Goal: Transaction & Acquisition: Complete application form

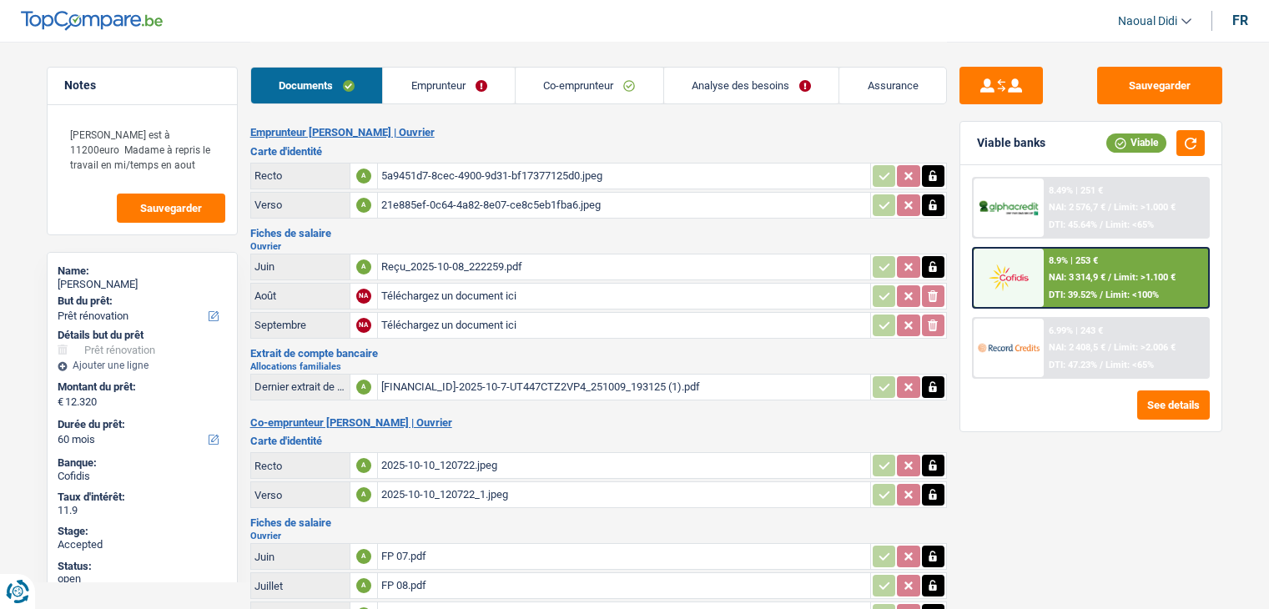
select select "renovation"
select select "60"
select select "coApplicant"
select select "applicant"
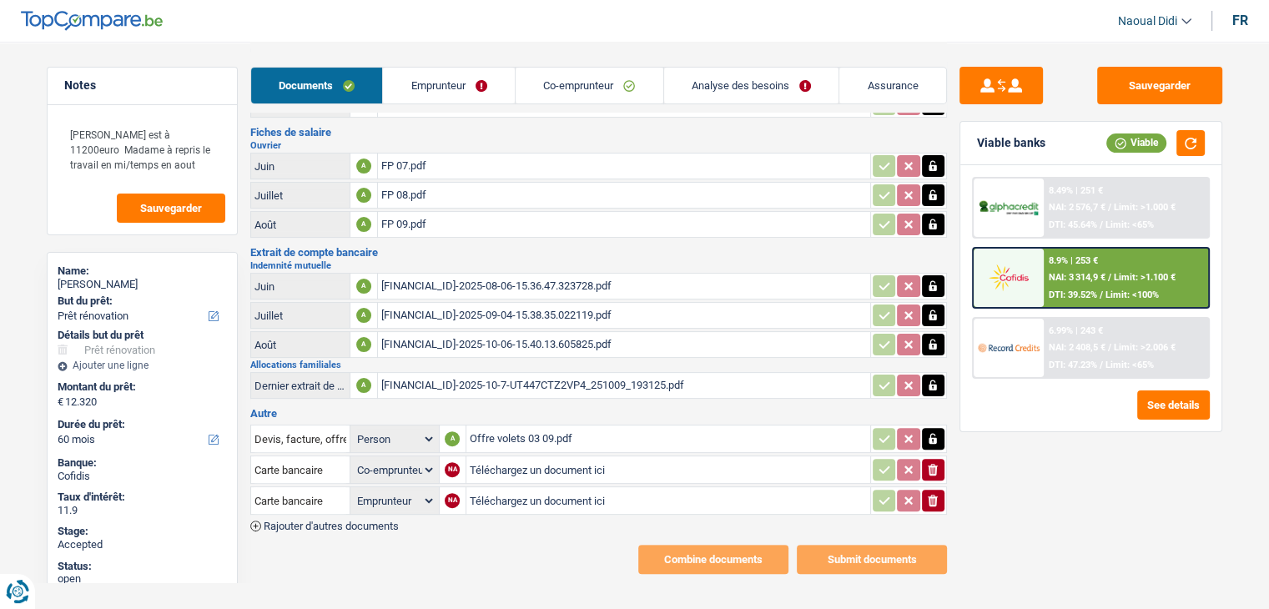
scroll to position [57, 0]
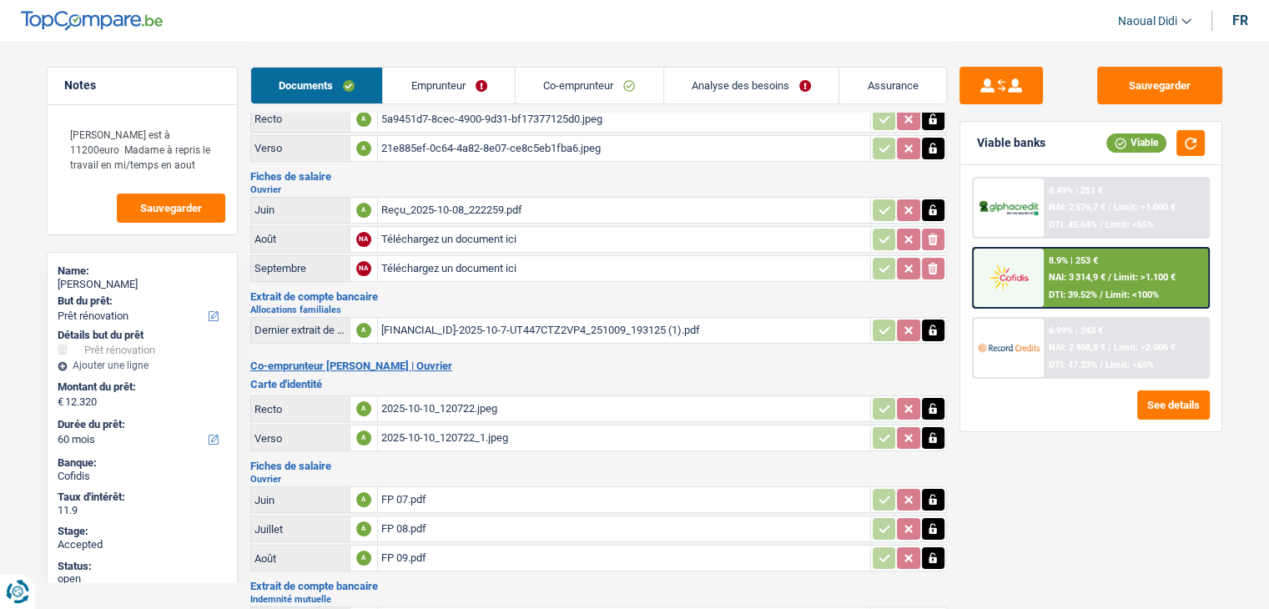
click at [435, 72] on link "Emprunteur" at bounding box center [449, 86] width 132 height 36
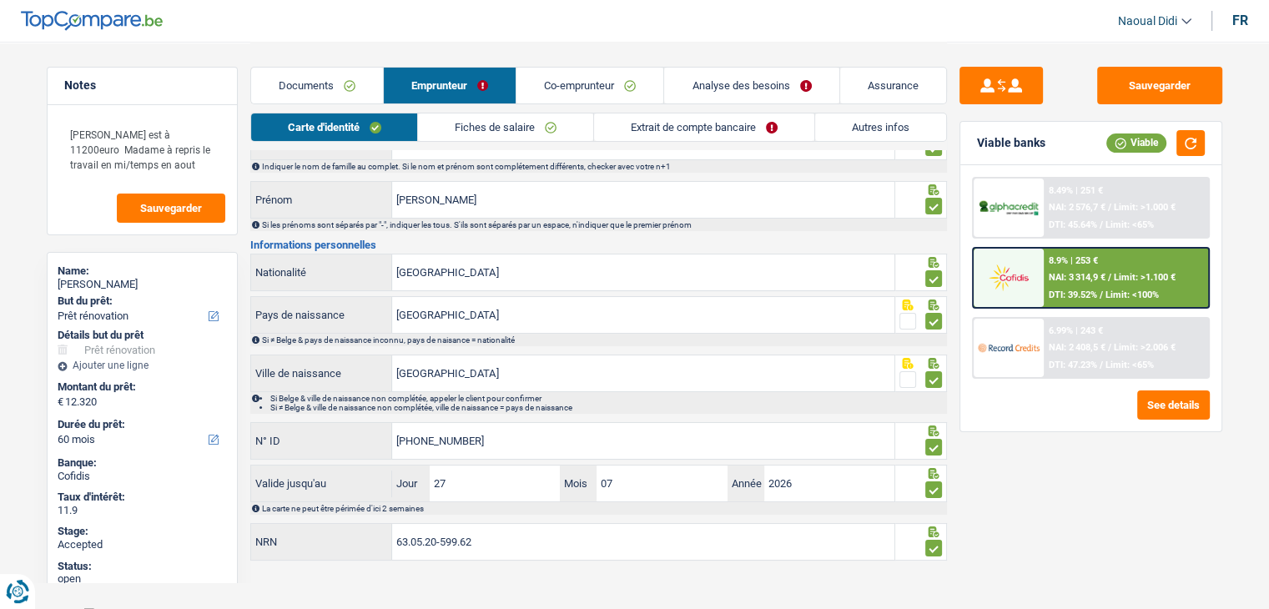
scroll to position [93, 0]
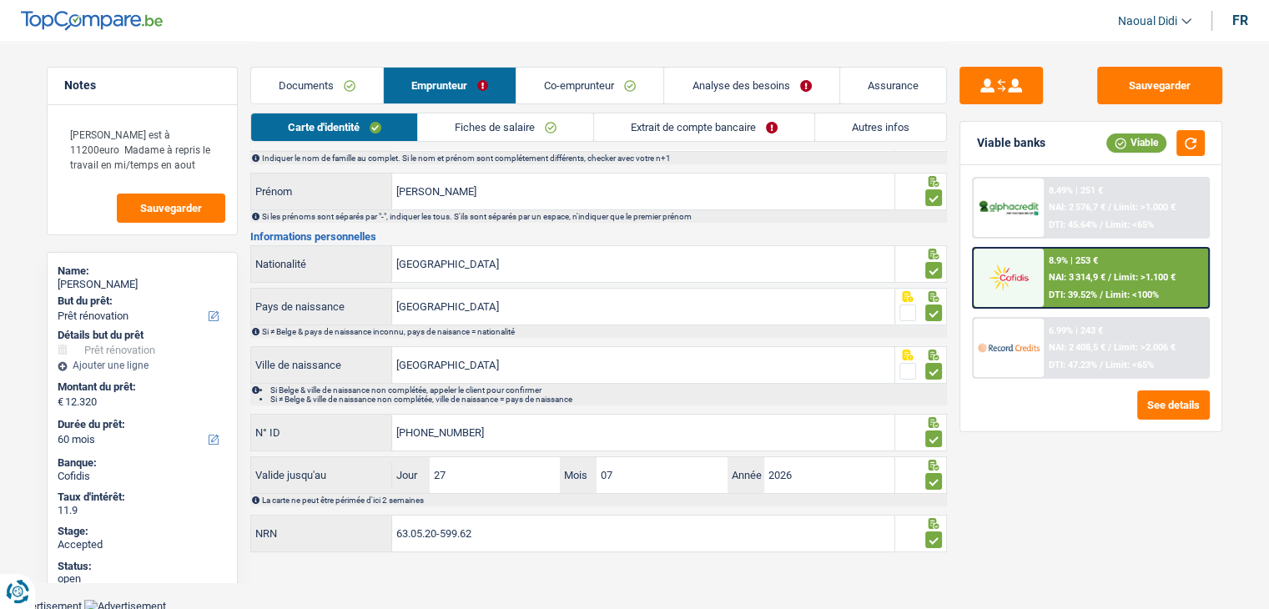
click at [317, 77] on link "Documents" at bounding box center [317, 86] width 132 height 36
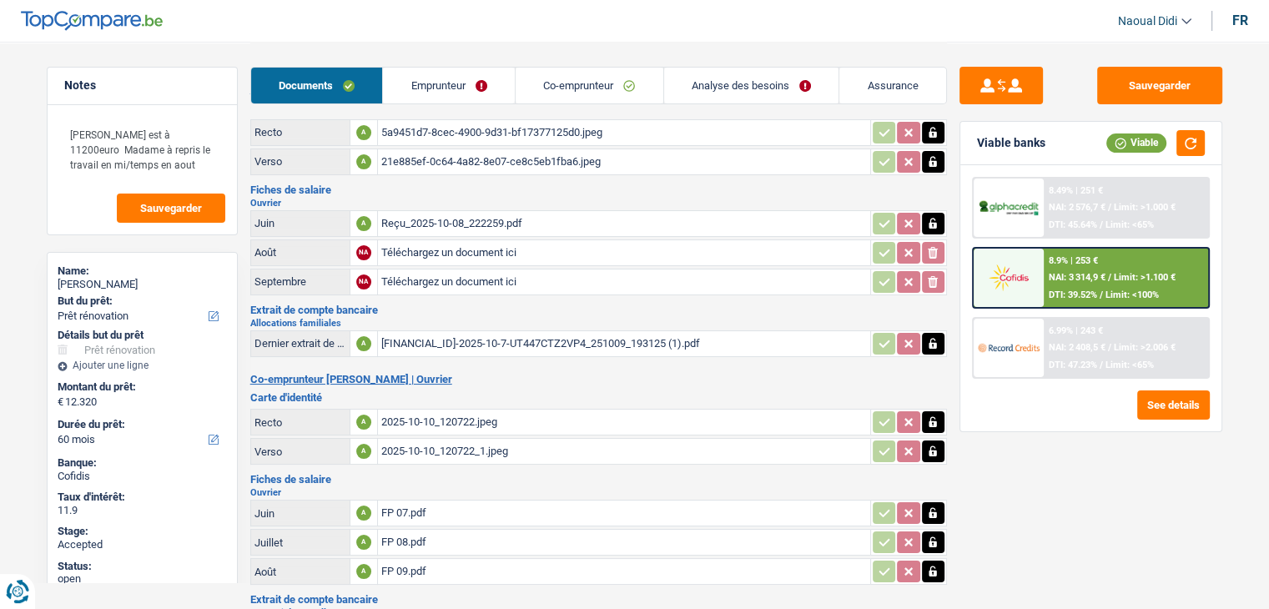
scroll to position [0, 0]
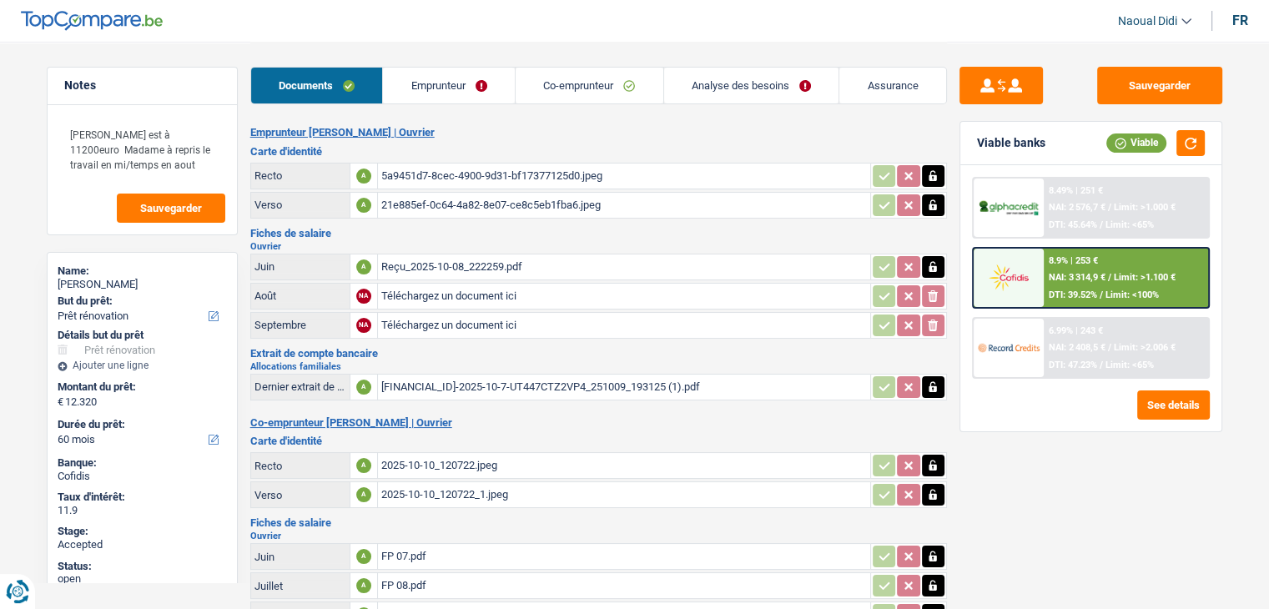
click at [426, 168] on div "5a9451d7-8cec-4900-9d31-bf17377125d0.jpeg" at bounding box center [624, 176] width 486 height 25
click at [457, 455] on div "2025-10-10_120722.jpeg" at bounding box center [624, 465] width 486 height 25
click at [455, 84] on link "Emprunteur" at bounding box center [449, 86] width 132 height 36
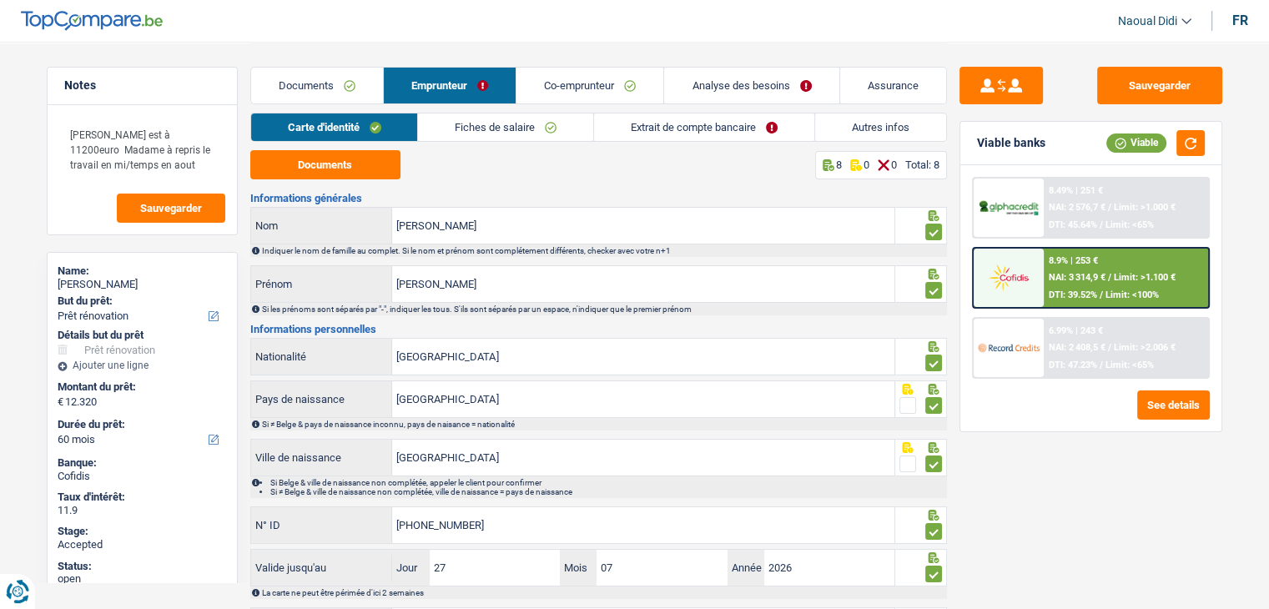
click at [527, 125] on link "Fiches de salaire" at bounding box center [505, 128] width 175 height 28
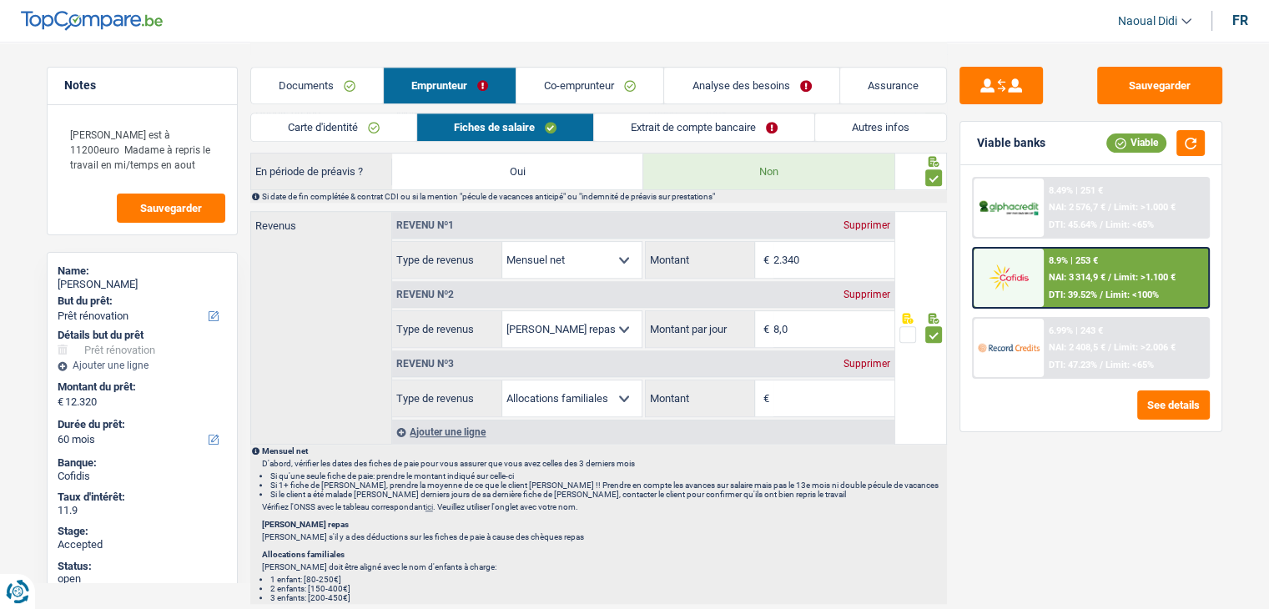
scroll to position [918, 0]
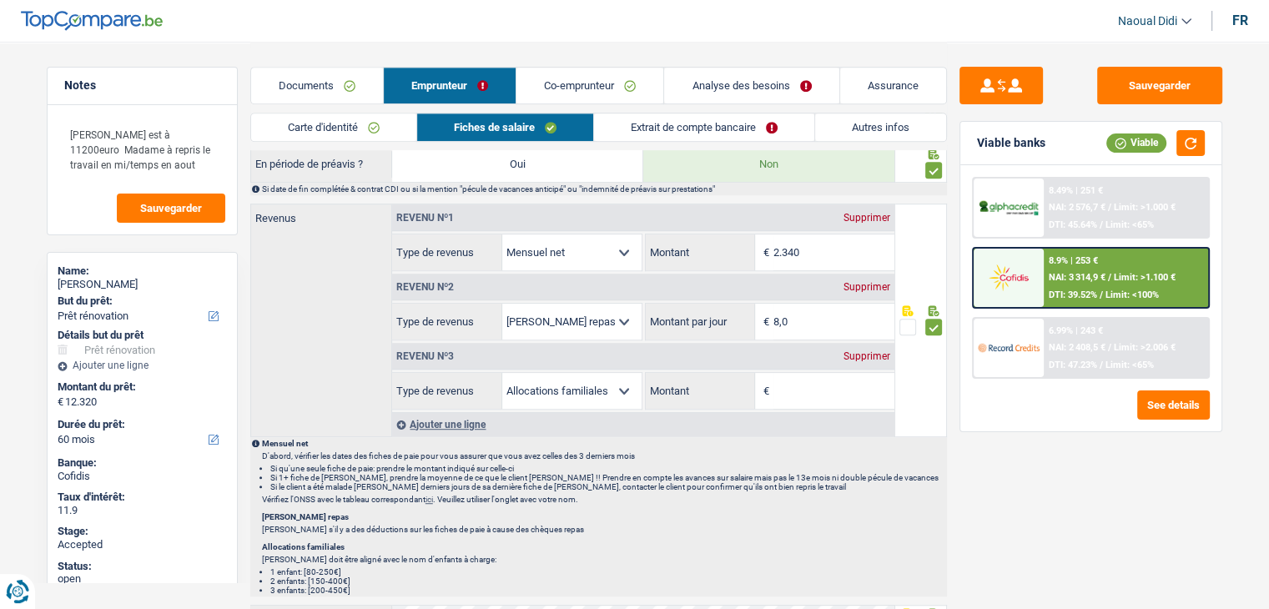
click at [864, 351] on div "Supprimer" at bounding box center [867, 356] width 55 height 10
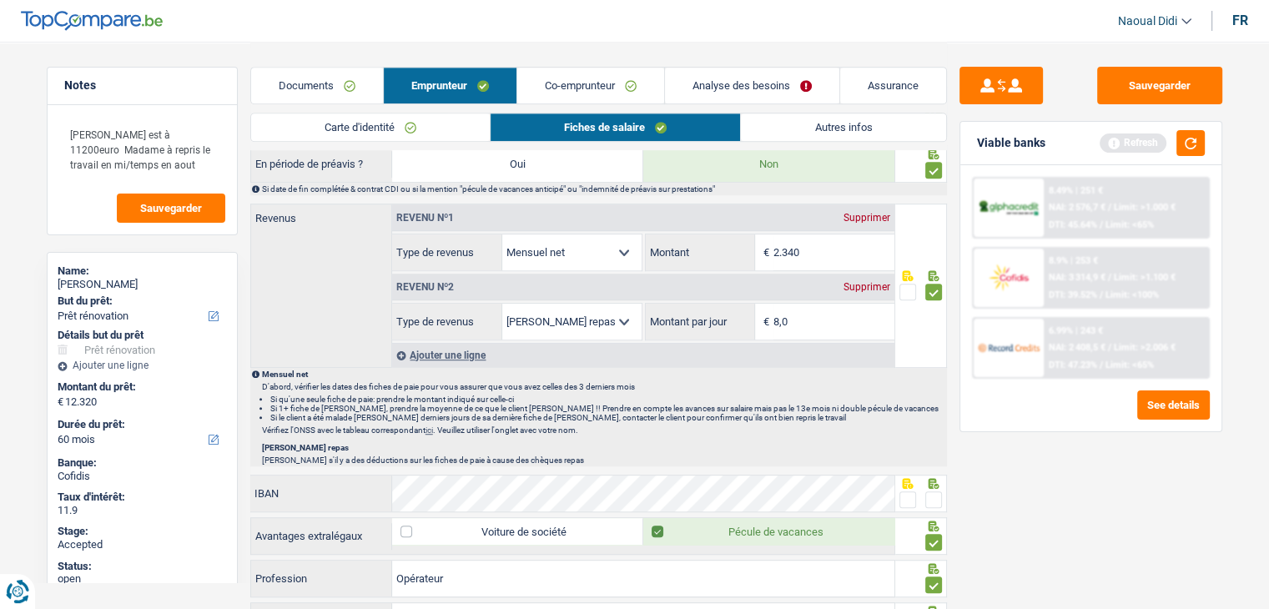
click at [563, 84] on link "Co-emprunteur" at bounding box center [590, 86] width 147 height 36
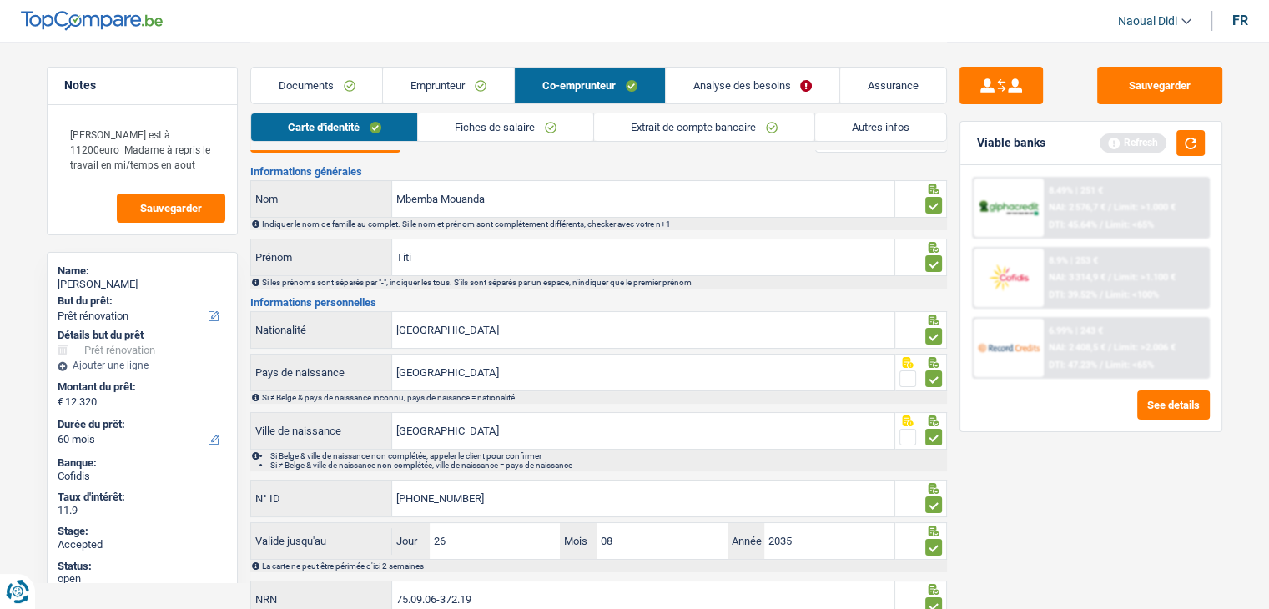
scroll to position [9, 0]
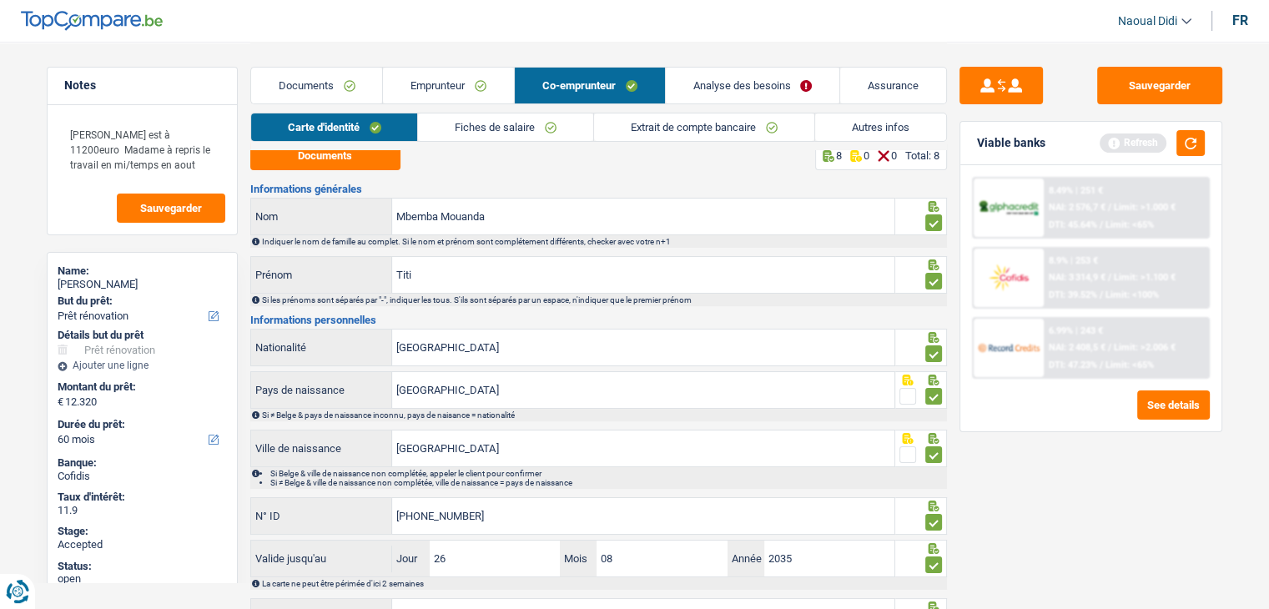
click at [524, 128] on link "Fiches de salaire" at bounding box center [505, 128] width 175 height 28
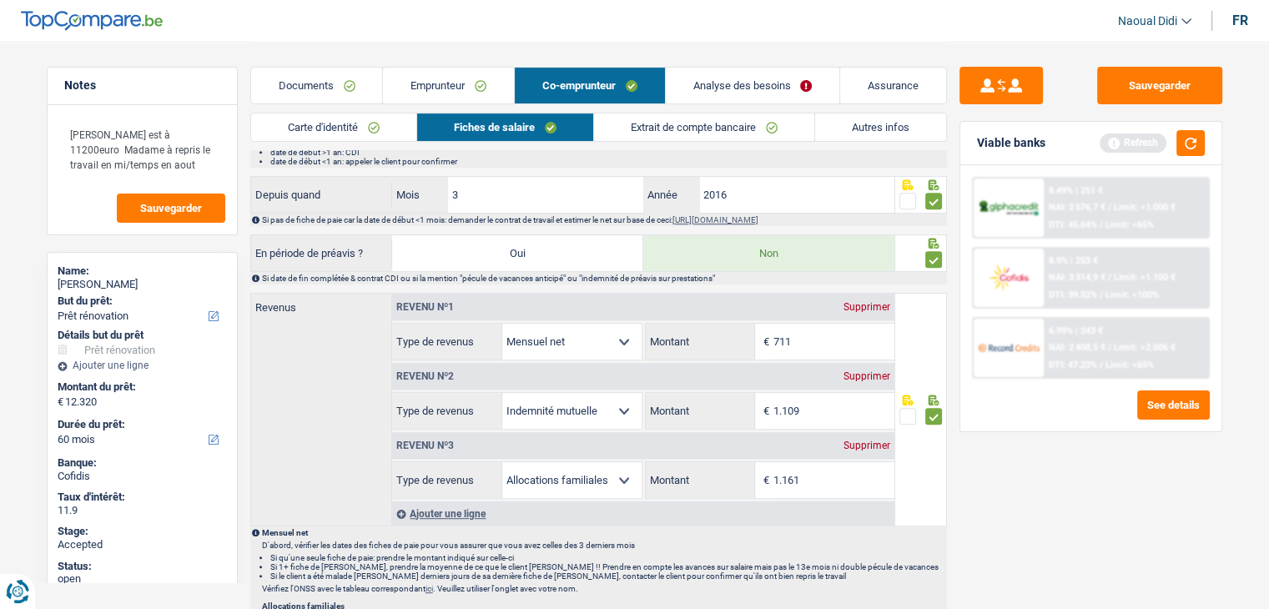
scroll to position [677, 0]
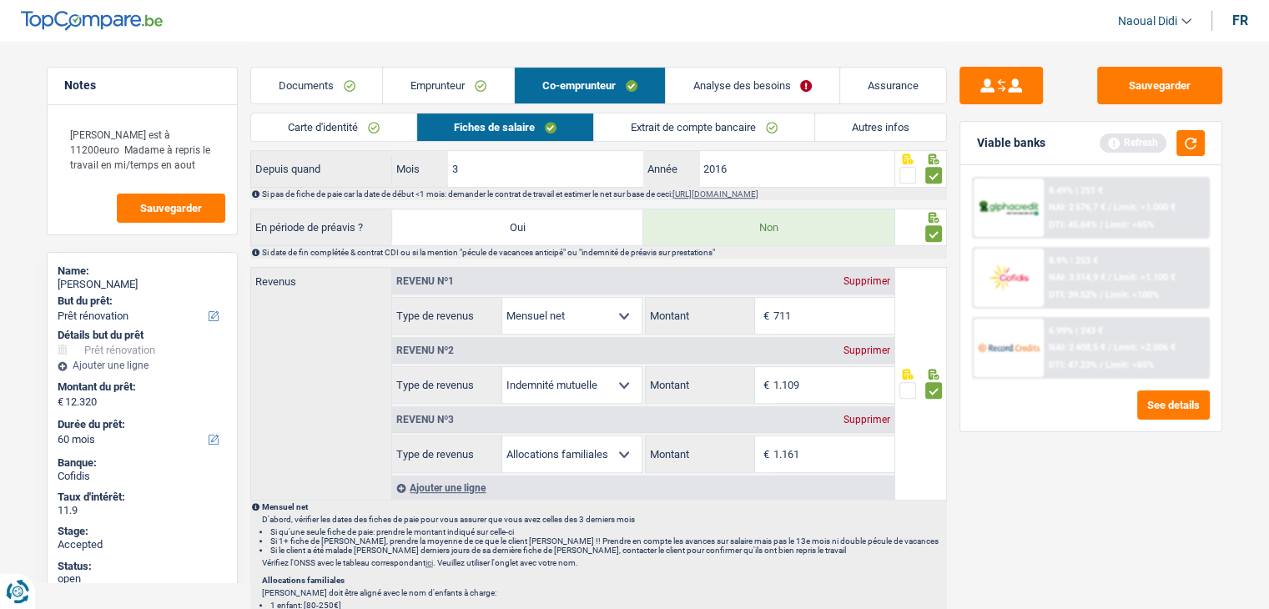
click at [416, 73] on link "Emprunteur" at bounding box center [448, 86] width 131 height 36
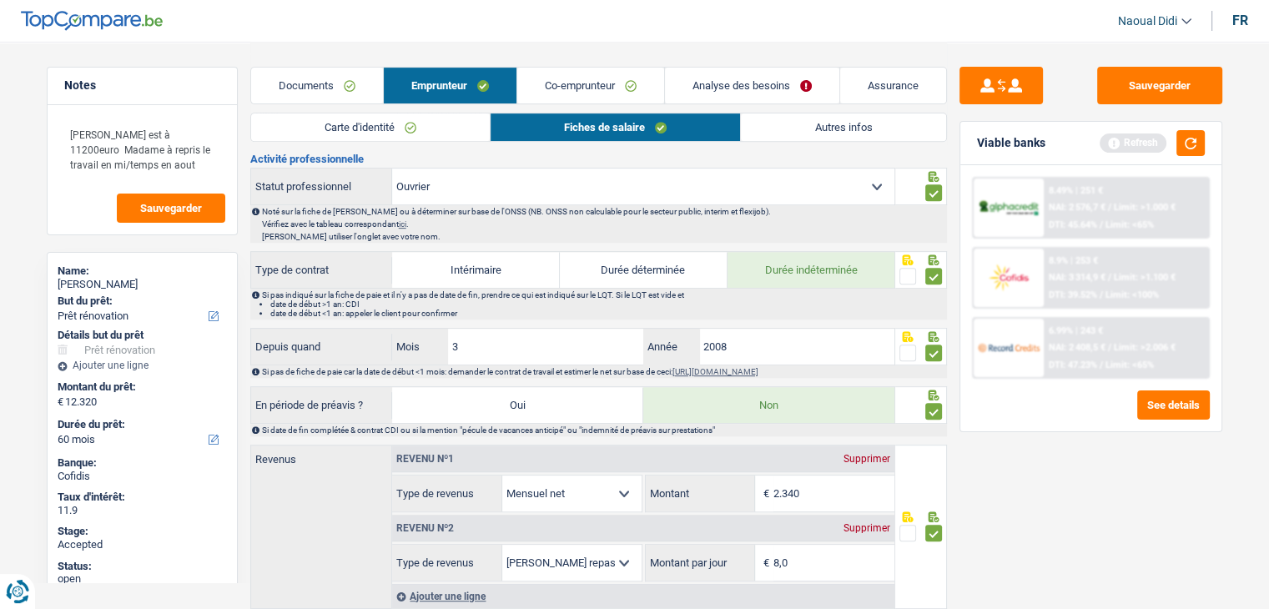
click at [821, 128] on link "Autres infos" at bounding box center [843, 128] width 204 height 28
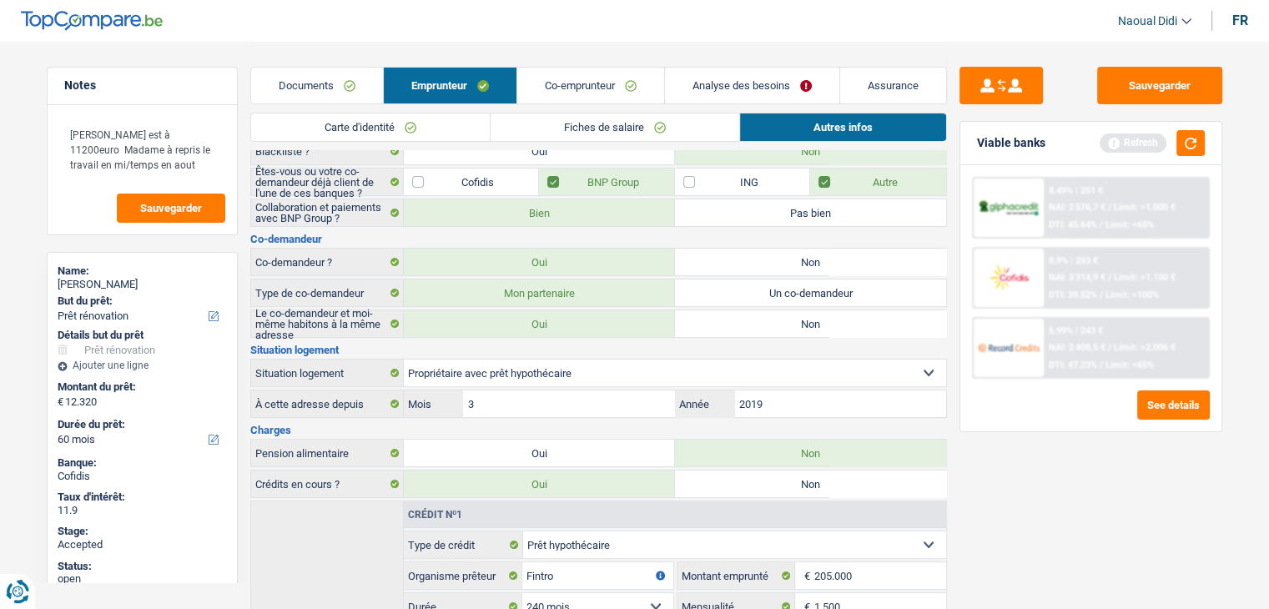
scroll to position [114, 0]
click at [724, 78] on link "Analyse des besoins" at bounding box center [752, 86] width 174 height 36
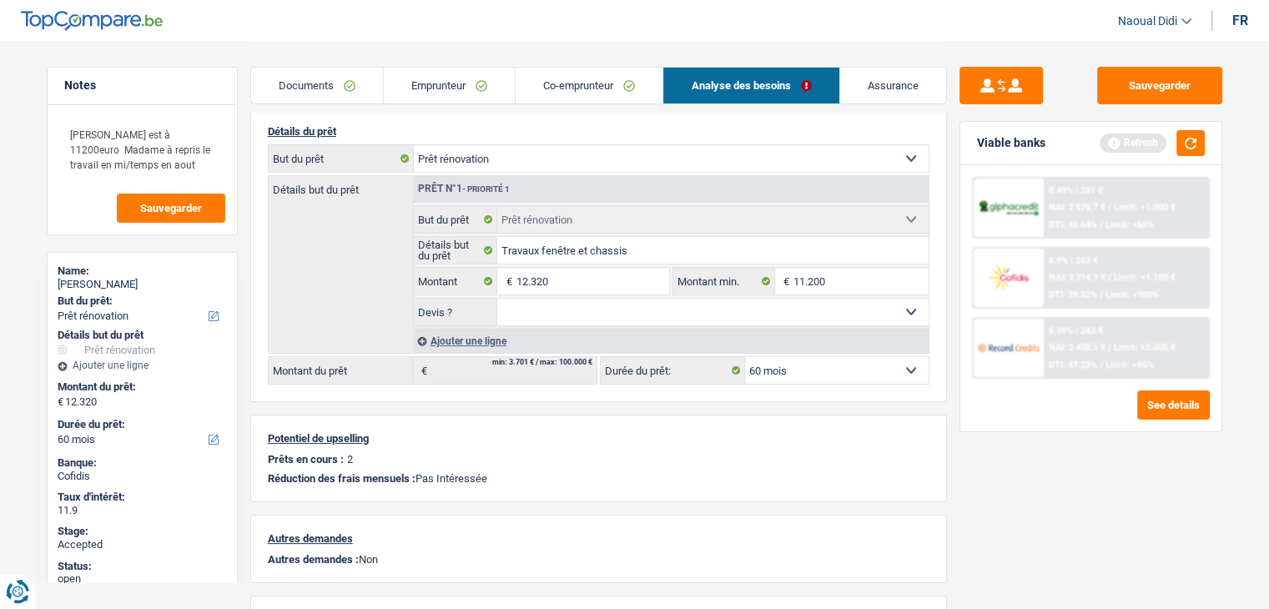
click at [1065, 280] on span "NAI: 3 314,9 €" at bounding box center [1077, 277] width 57 height 11
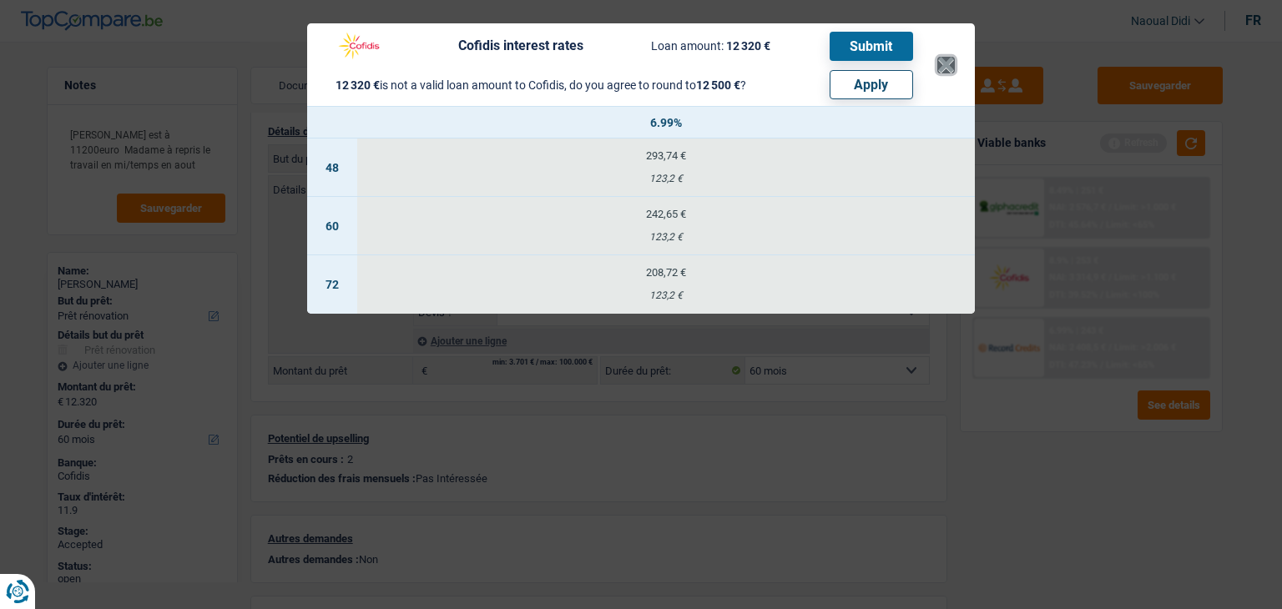
click at [945, 61] on button "×" at bounding box center [946, 65] width 18 height 17
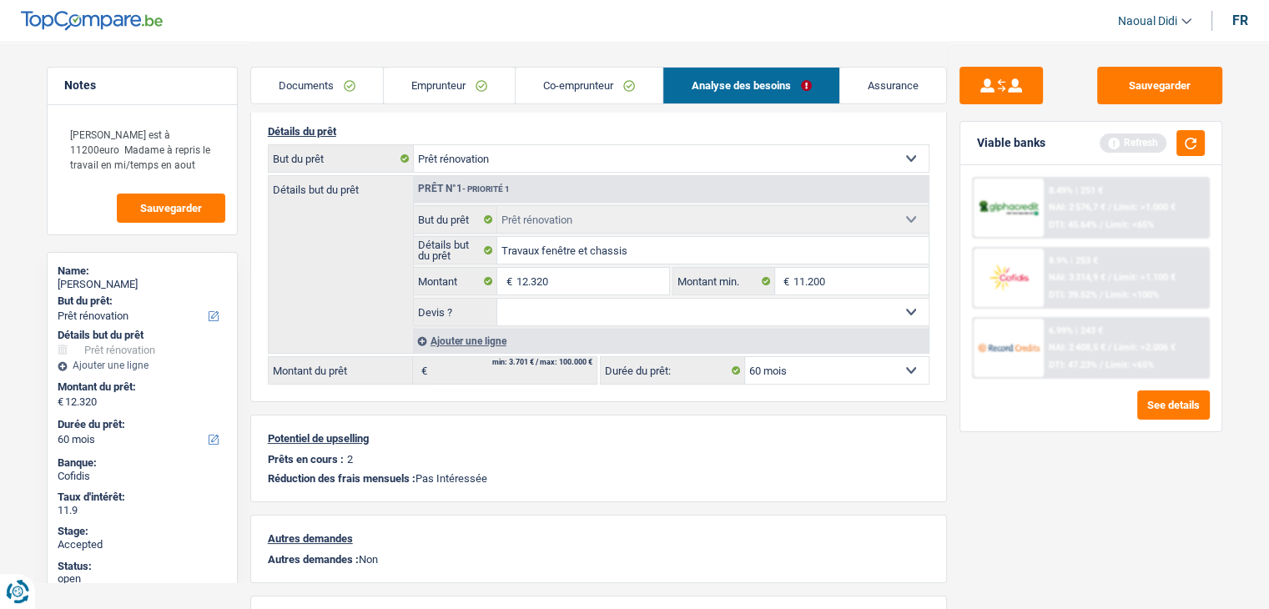
click at [1097, 291] on span "DTI: 39.52%" at bounding box center [1073, 295] width 48 height 11
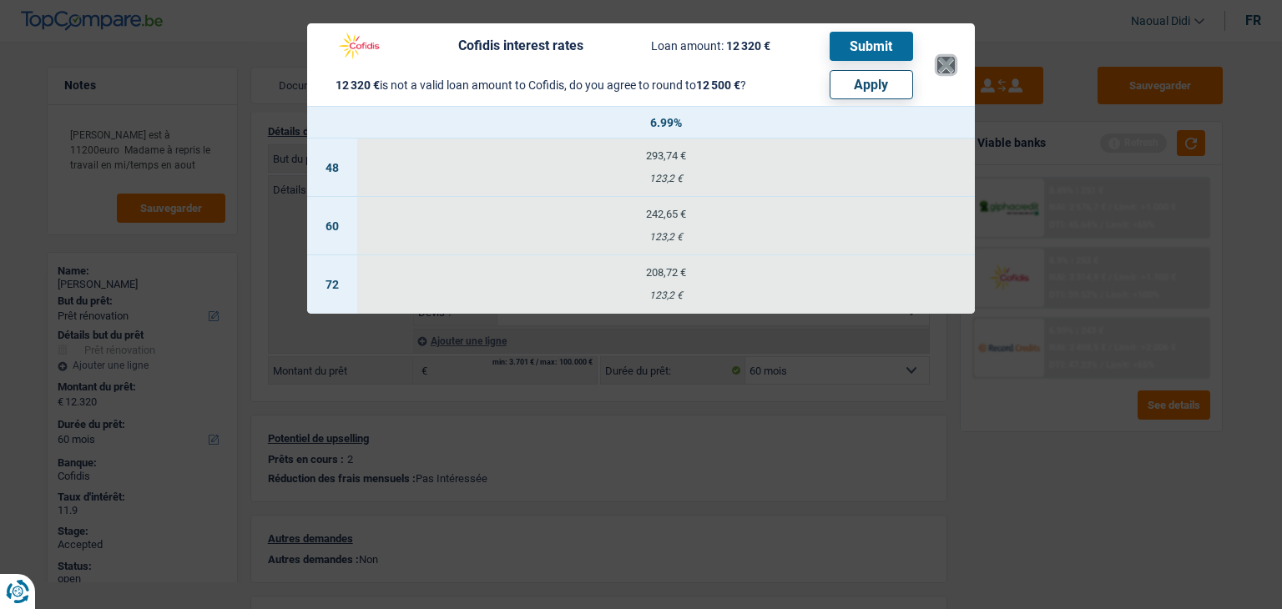
click at [945, 70] on button "×" at bounding box center [946, 65] width 18 height 17
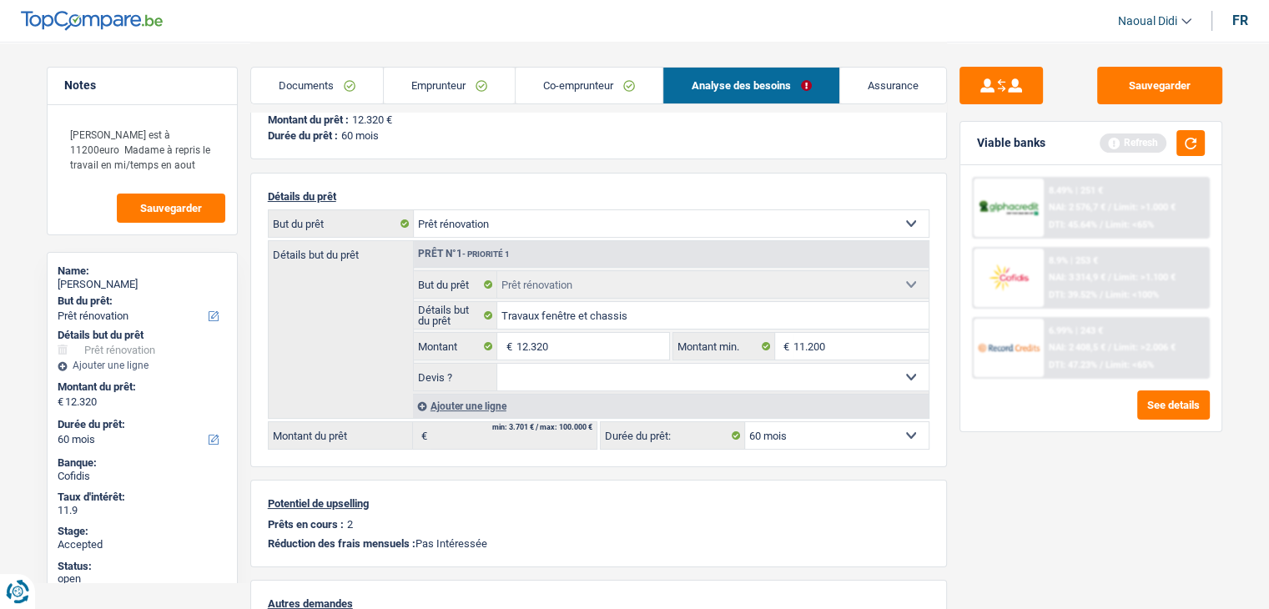
scroll to position [30, 0]
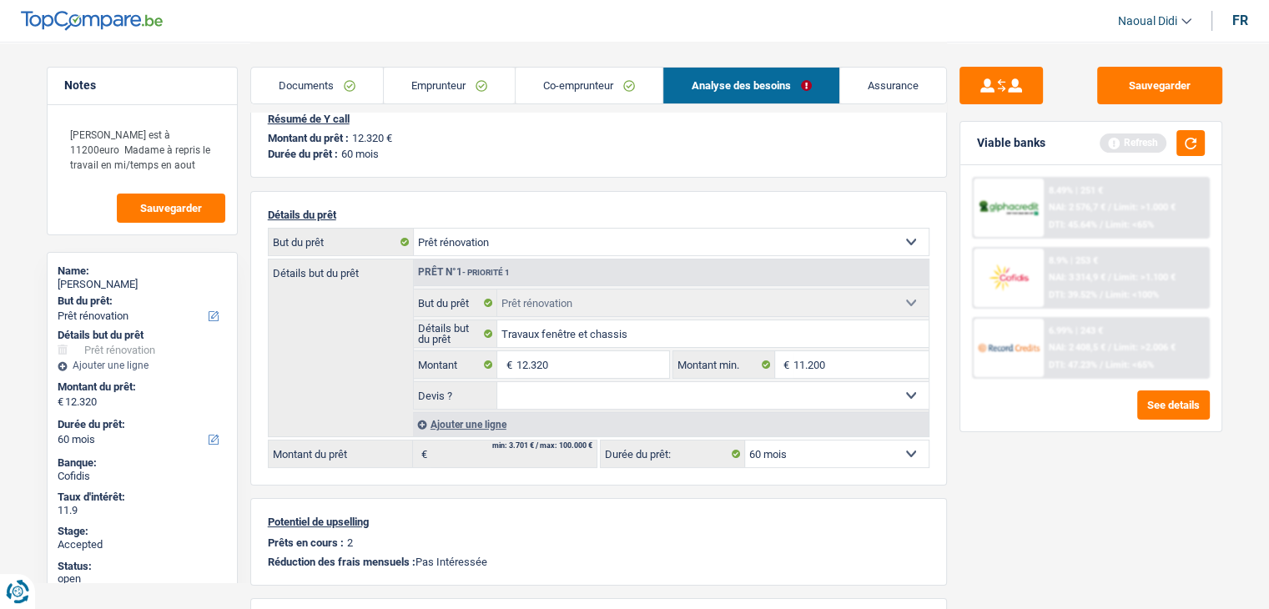
click at [487, 238] on select "Confort maison: meubles, textile, peinture, électroménager, outillage non-profe…" at bounding box center [671, 242] width 515 height 27
select select "other"
click at [414, 229] on select "Confort maison: meubles, textile, peinture, électroménager, outillage non-profe…" at bounding box center [671, 242] width 515 height 27
select select "other"
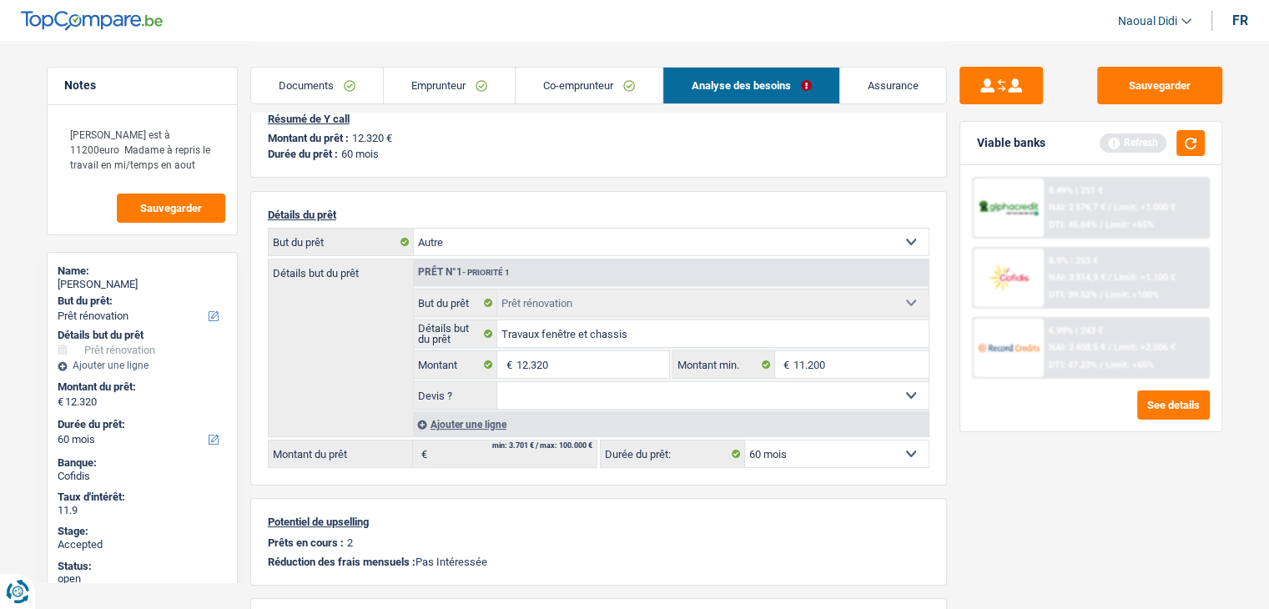
select select "other"
select select "renovation"
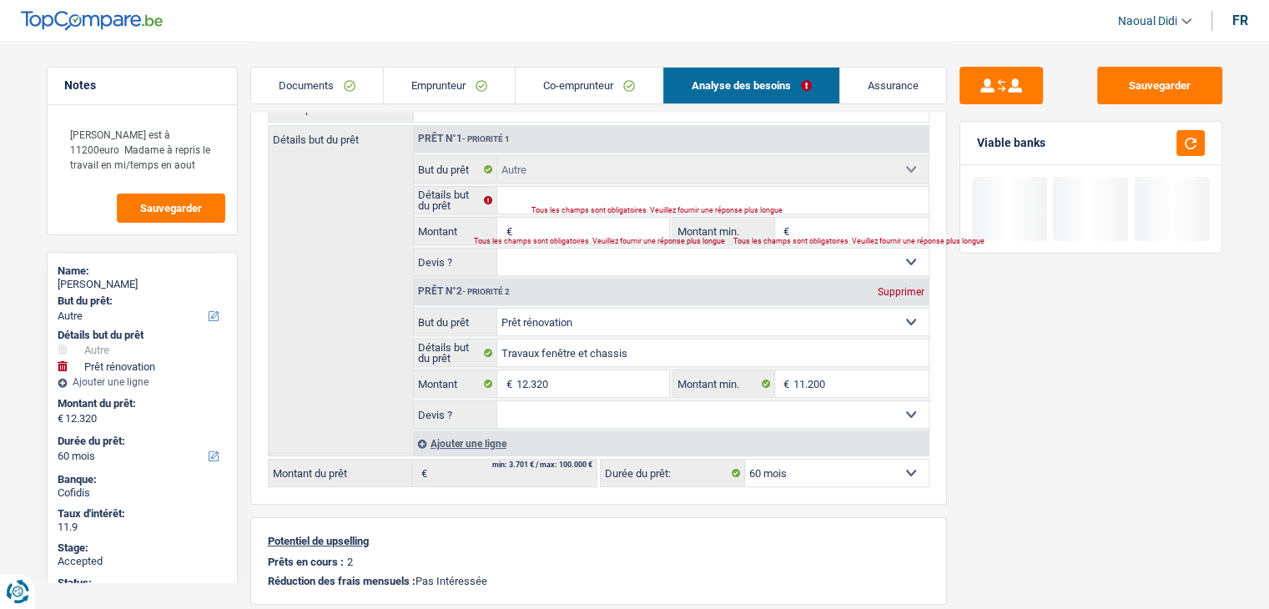
scroll to position [197, 0]
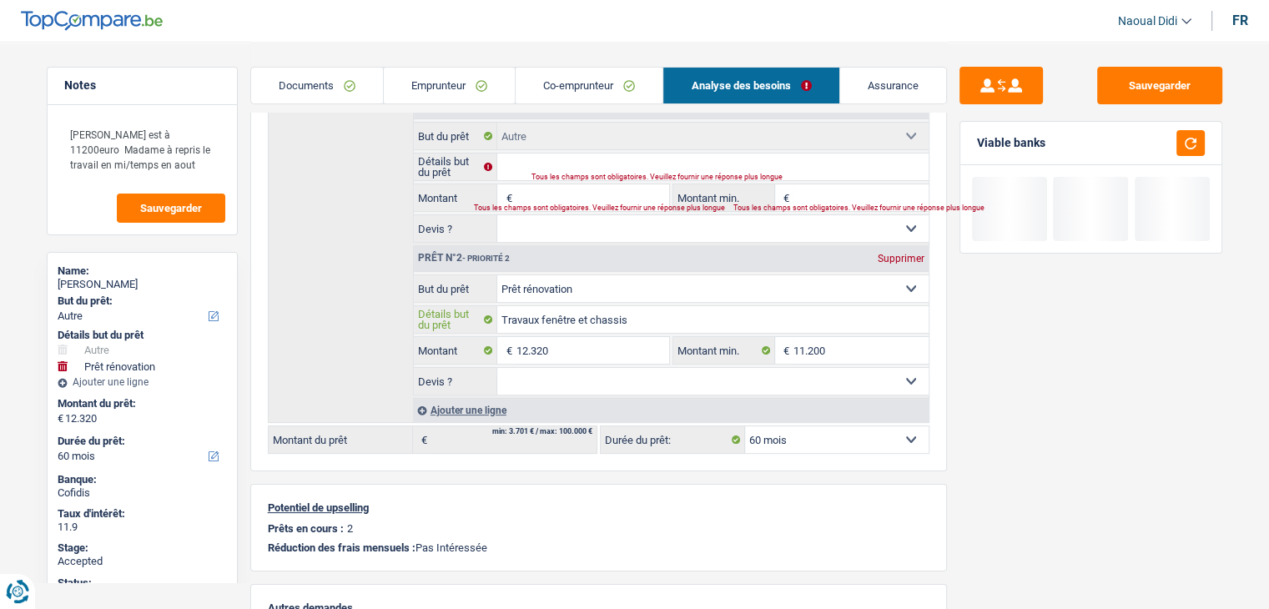
click at [632, 309] on input "Travaux fenêtre et chassis" at bounding box center [712, 319] width 431 height 27
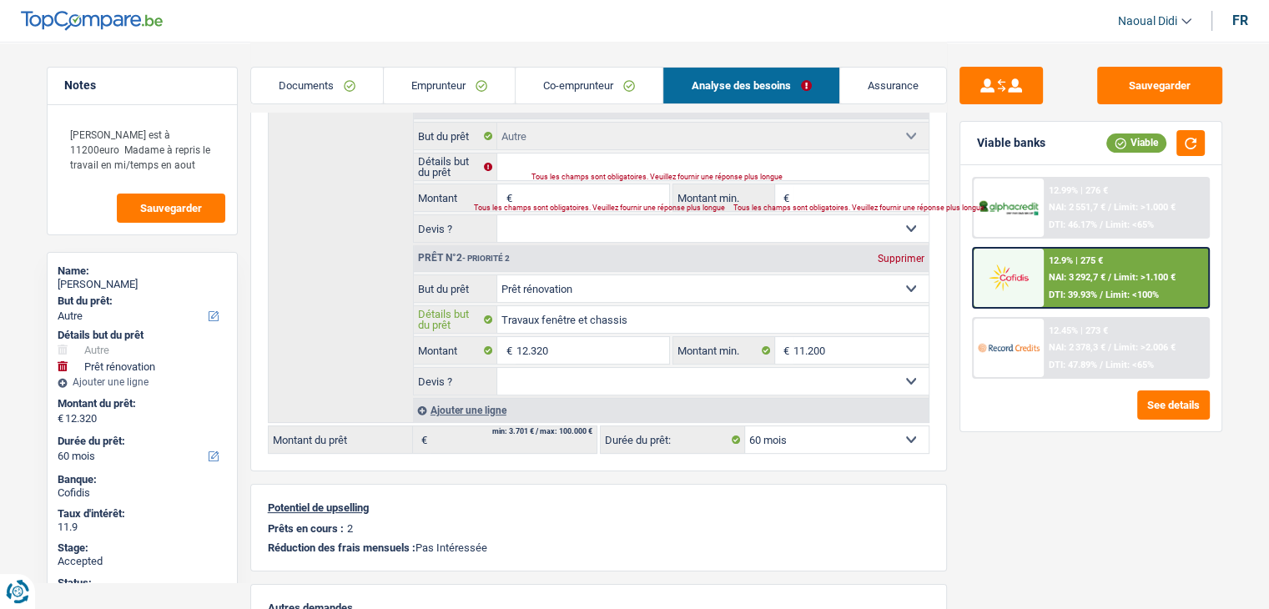
click at [632, 309] on input "Travaux fenêtre et chassis" at bounding box center [712, 319] width 431 height 27
click at [633, 309] on input "Travaux fenêtre et chassis" at bounding box center [712, 319] width 431 height 27
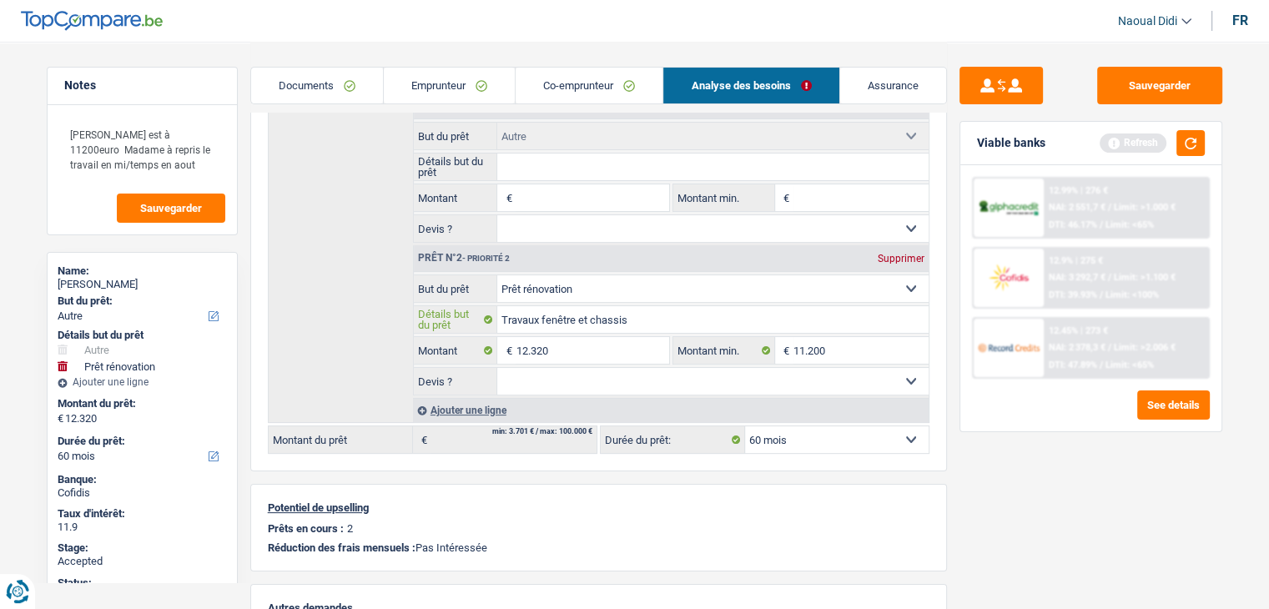
click at [630, 318] on input "Travaux fenêtre et chassis" at bounding box center [712, 319] width 431 height 27
click at [542, 199] on input "Montant" at bounding box center [592, 197] width 153 height 27
paste input
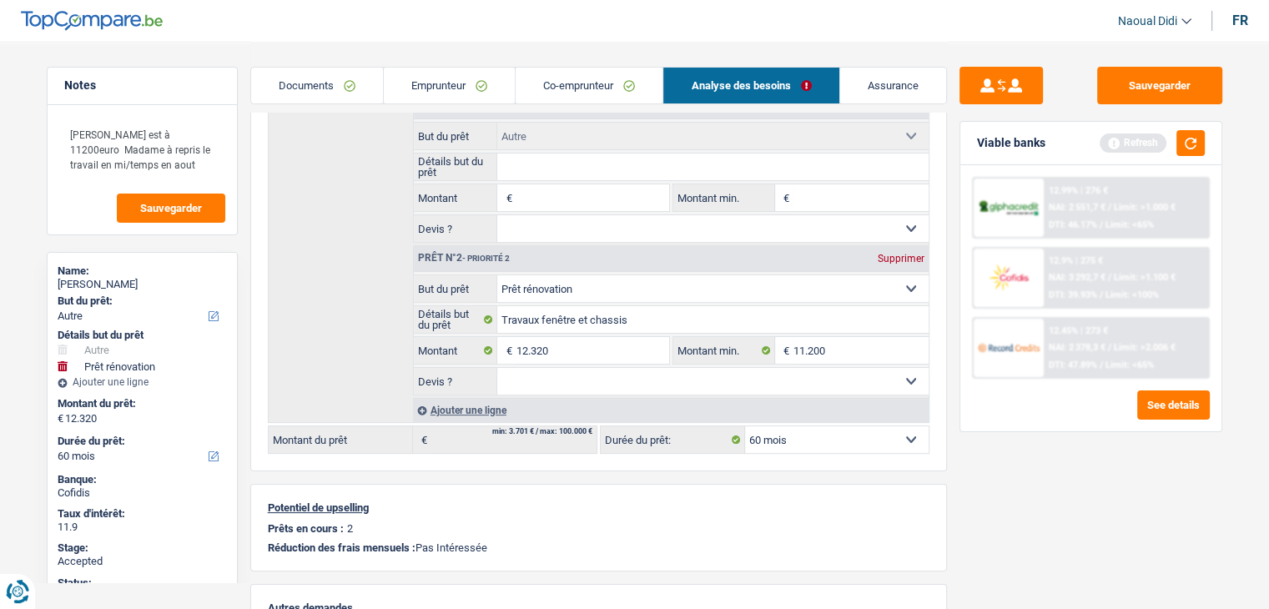
click at [552, 174] on input "Détails but du prêt" at bounding box center [712, 167] width 431 height 27
paste input "Travaux fenêtre et chassis"
type input "Travaux fenêtre et chassis"
click at [571, 357] on input "12.320" at bounding box center [592, 350] width 153 height 27
click at [525, 348] on input "12.320" at bounding box center [592, 350] width 153 height 27
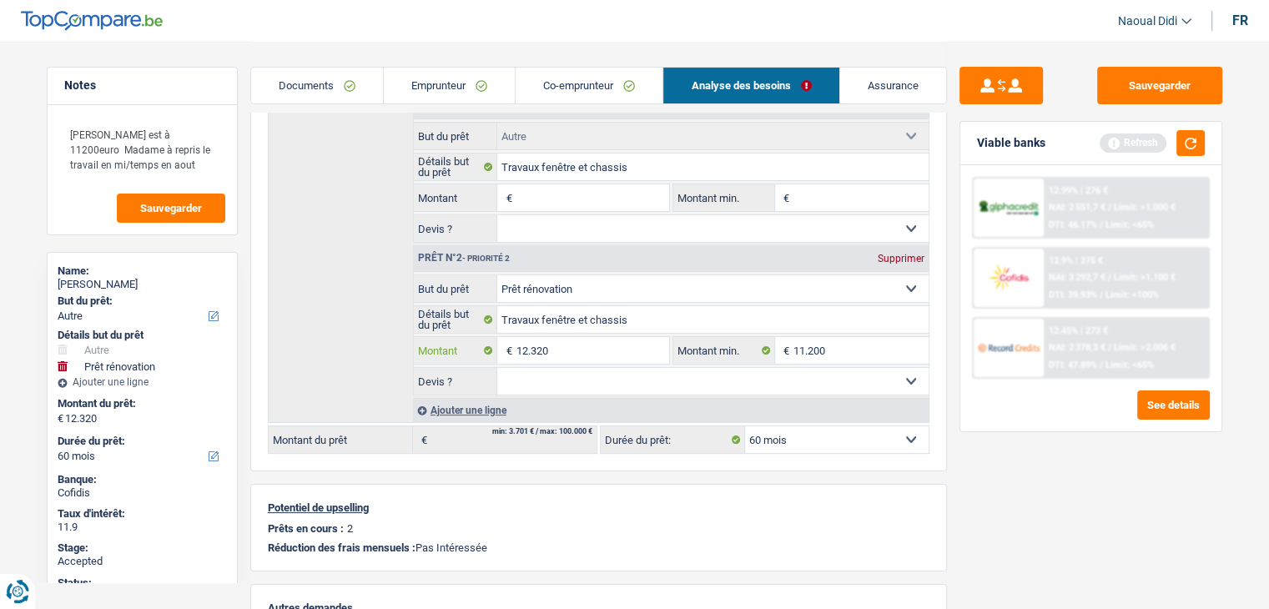
click at [525, 348] on input "12.320" at bounding box center [592, 350] width 153 height 27
type input "0"
click at [531, 200] on input "Montant" at bounding box center [592, 197] width 153 height 27
paste input "12.320"
type input "12.320"
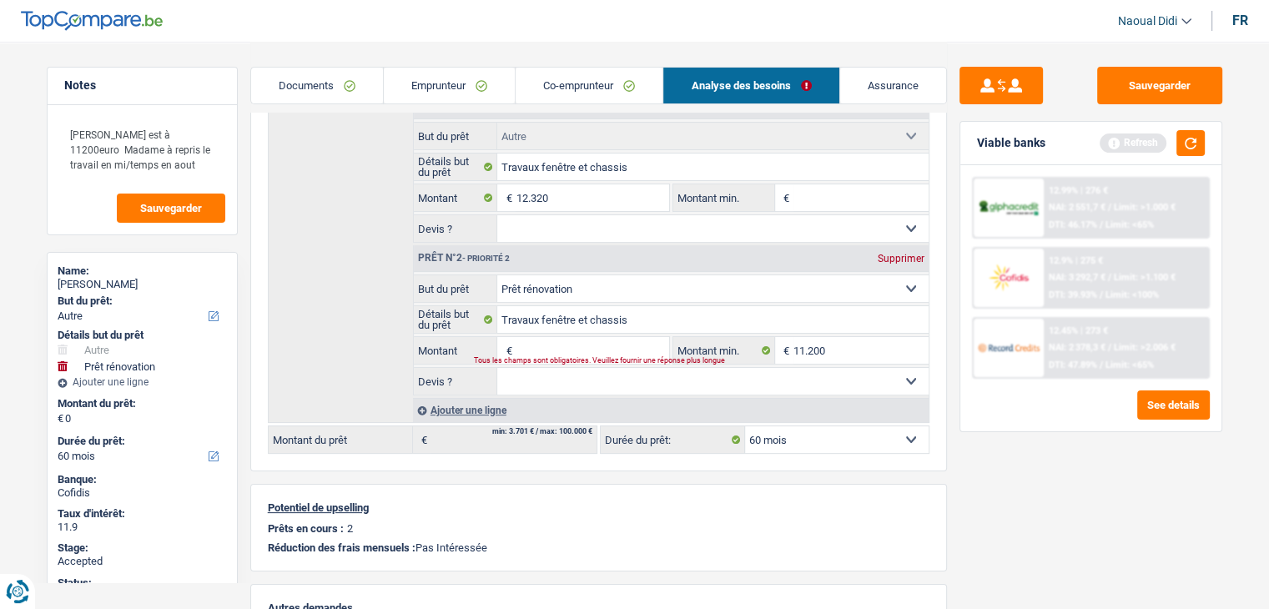
type input "12.320"
click at [790, 351] on span "€" at bounding box center [784, 350] width 18 height 27
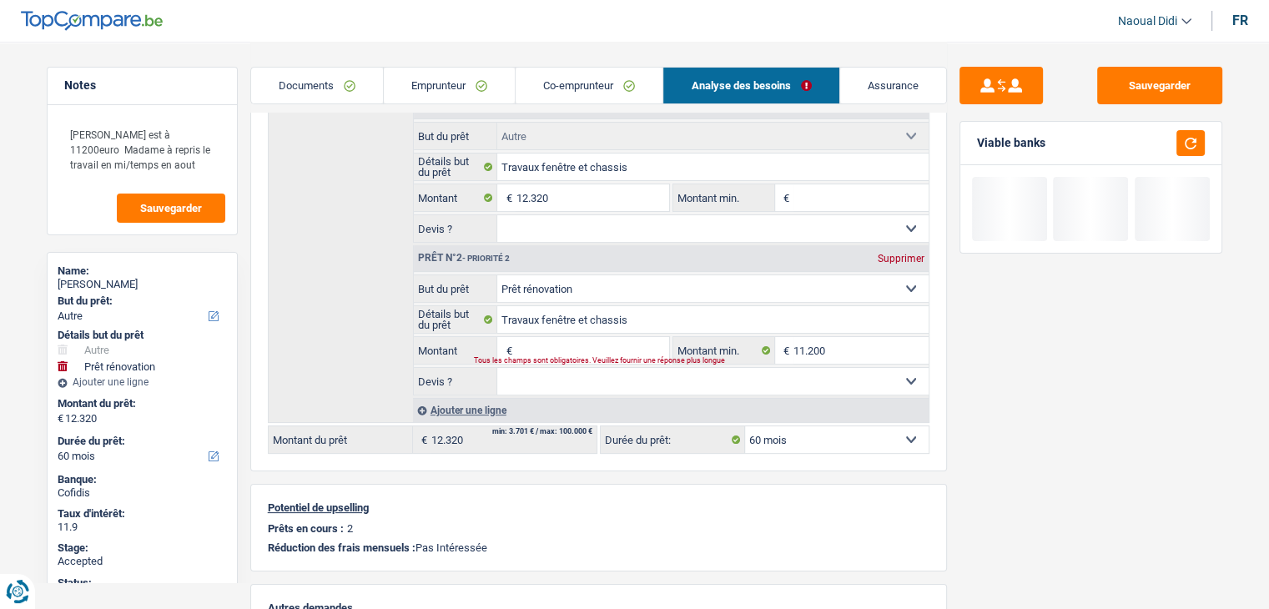
click at [790, 351] on span "€" at bounding box center [784, 350] width 18 height 27
click at [792, 350] on span "€" at bounding box center [784, 350] width 18 height 27
click at [793, 350] on span "€" at bounding box center [784, 350] width 18 height 27
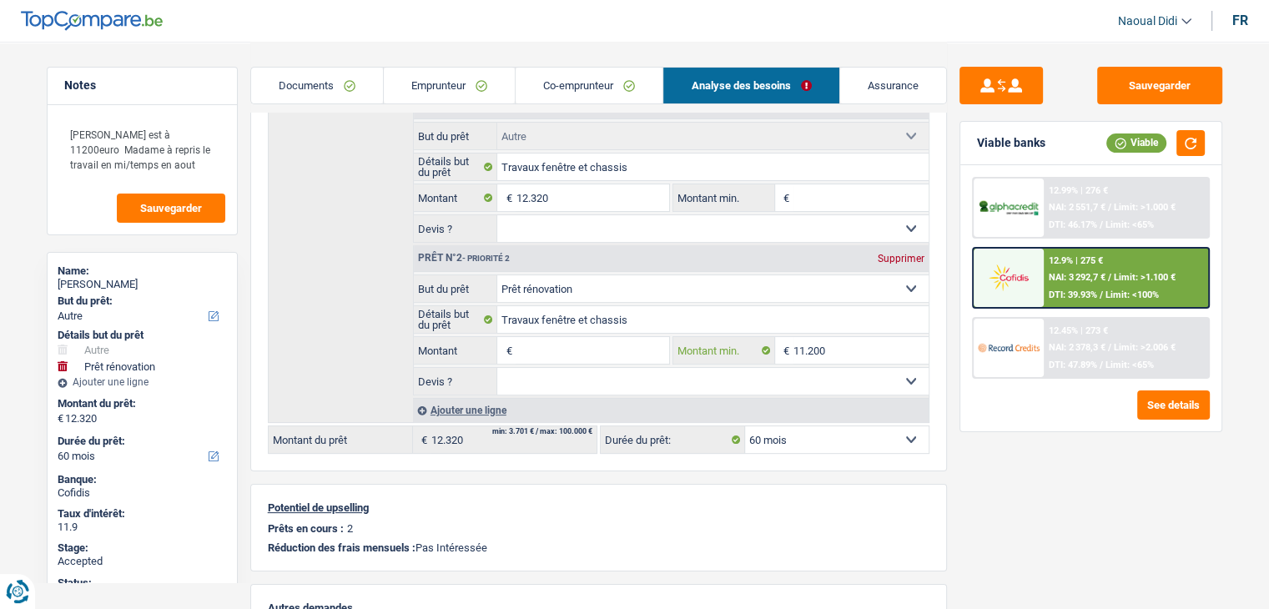
click at [808, 348] on input "11.200" at bounding box center [861, 350] width 135 height 27
click at [831, 201] on input "Montant min." at bounding box center [861, 197] width 135 height 27
paste input "11.200"
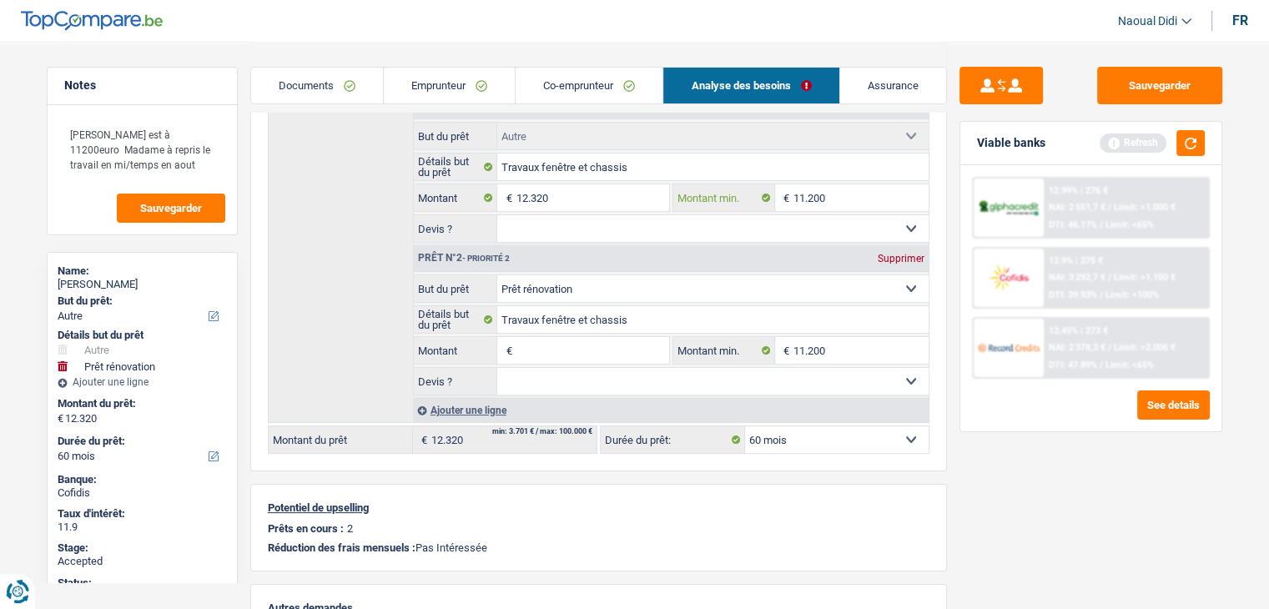
type input "11.200"
click at [911, 246] on div "Prêt n°2 - Priorité 2 Supprimer" at bounding box center [671, 258] width 515 height 27
click at [906, 254] on div "Supprimer" at bounding box center [901, 259] width 55 height 10
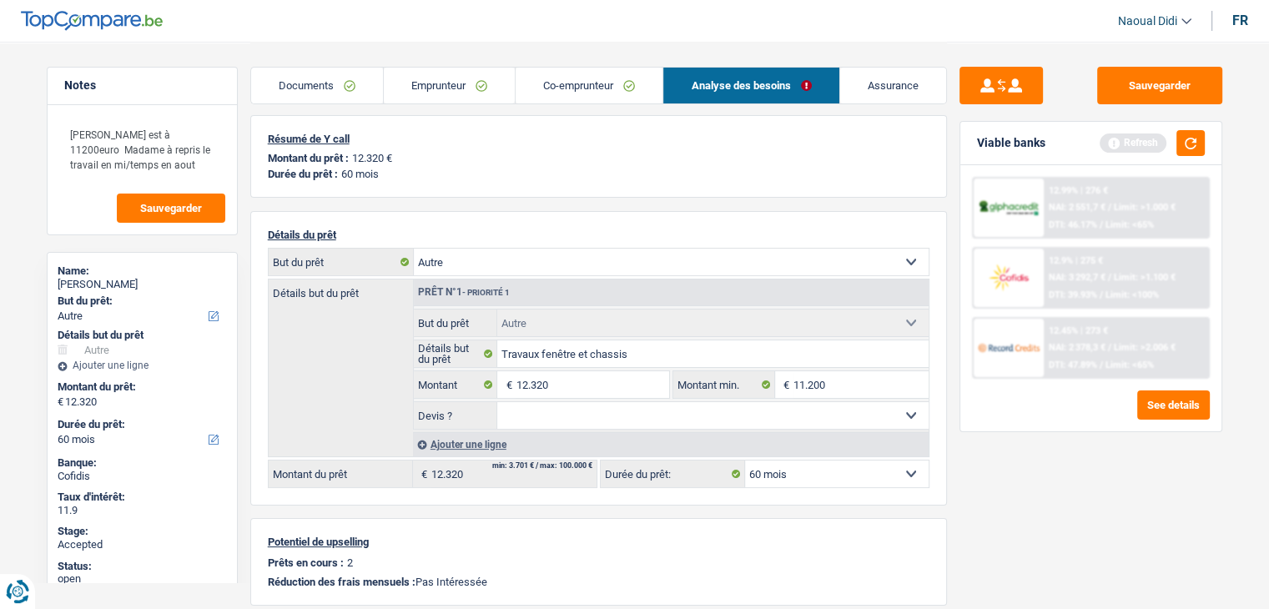
scroll to position [0, 0]
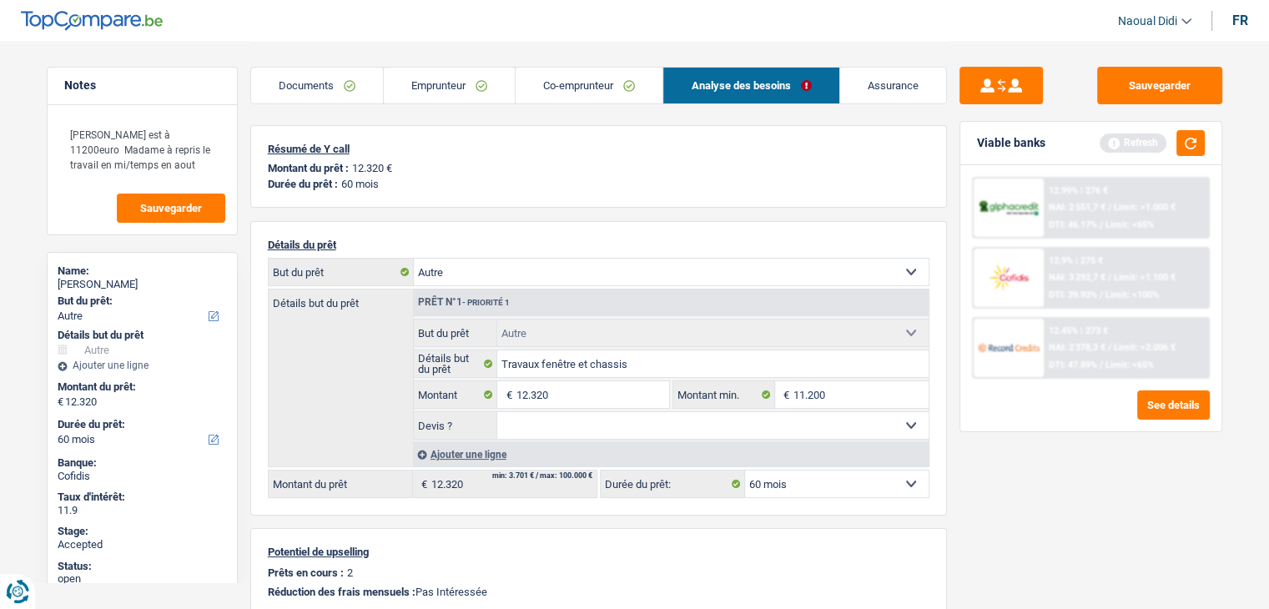
click at [1138, 272] on span "Limit: >1.100 €" at bounding box center [1145, 277] width 62 height 11
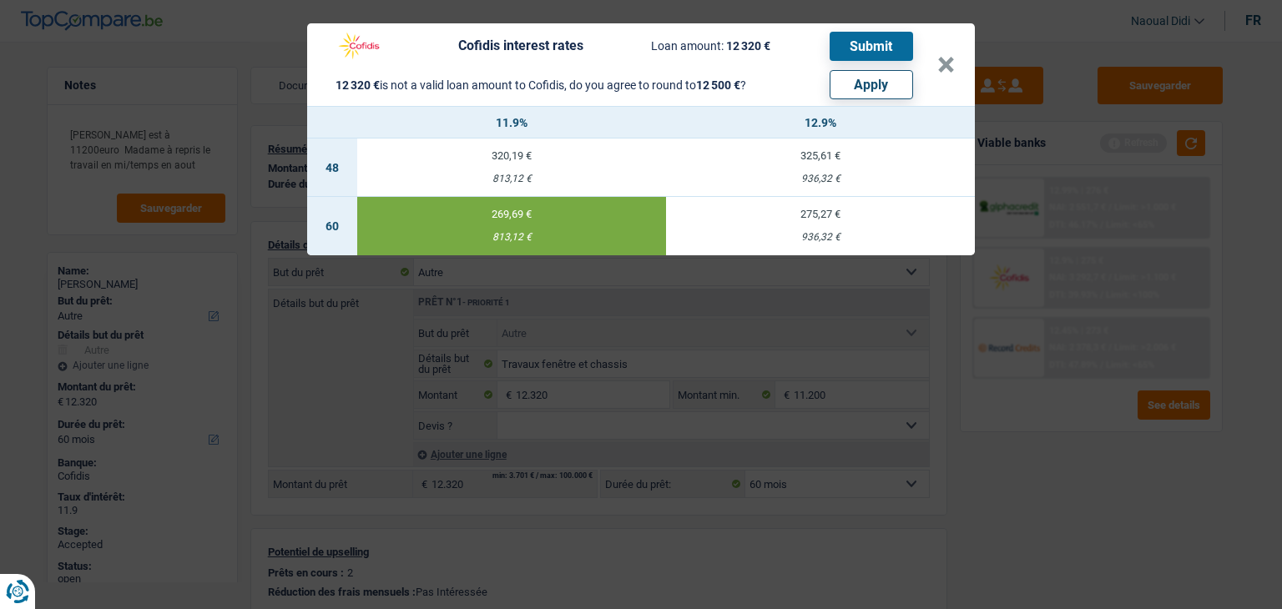
click at [885, 86] on button "Apply" at bounding box center [871, 84] width 83 height 29
type input "12.500"
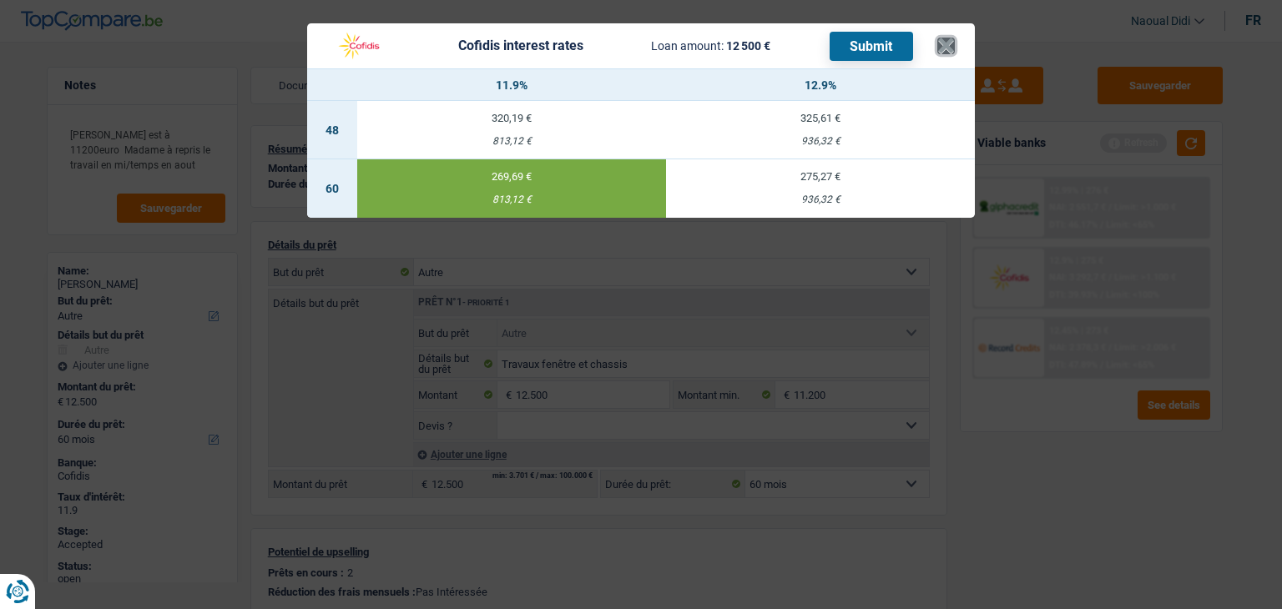
click at [941, 38] on button "×" at bounding box center [946, 46] width 18 height 17
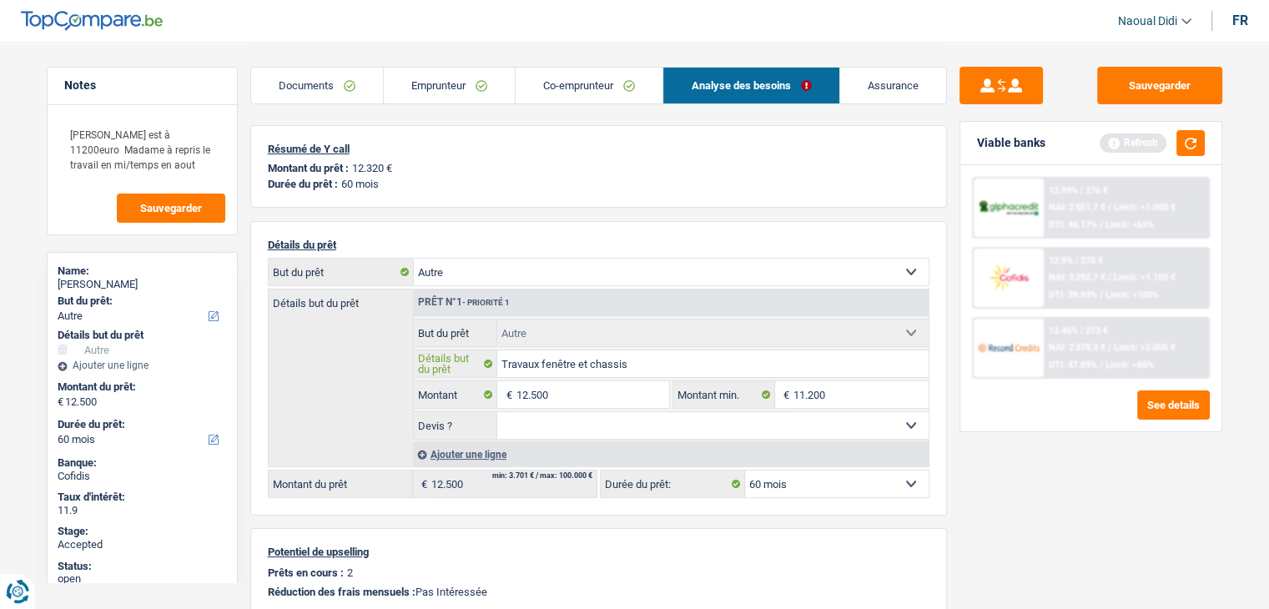
click at [515, 363] on input "Travaux fenêtre et chassis" at bounding box center [712, 364] width 431 height 27
click at [502, 362] on input "Travaux fenêtre et chassis" at bounding box center [712, 364] width 431 height 27
drag, startPoint x: 502, startPoint y: 362, endPoint x: 651, endPoint y: 356, distance: 149.5
click at [651, 356] on input "Travaux fenêtre et chassis" at bounding box center [712, 364] width 431 height 27
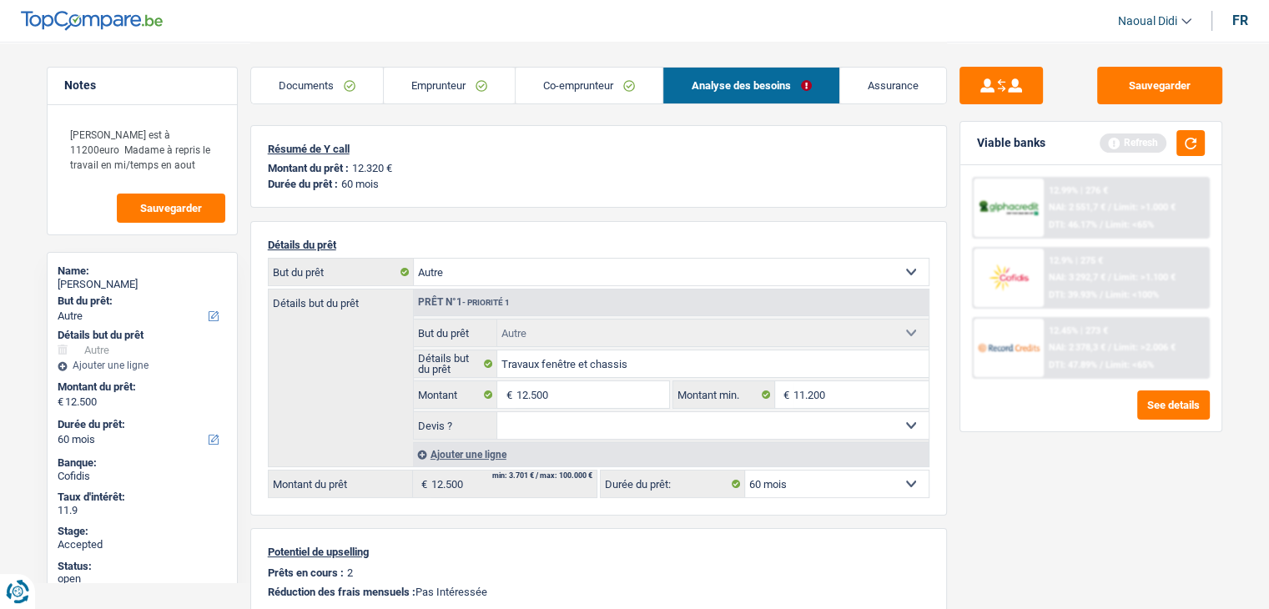
click at [1121, 354] on div "12.45% | 273 € NAI: 2 378,3 € / Limit: >2.006 € DTI: 47.89% / Limit: <65%" at bounding box center [1126, 348] width 164 height 58
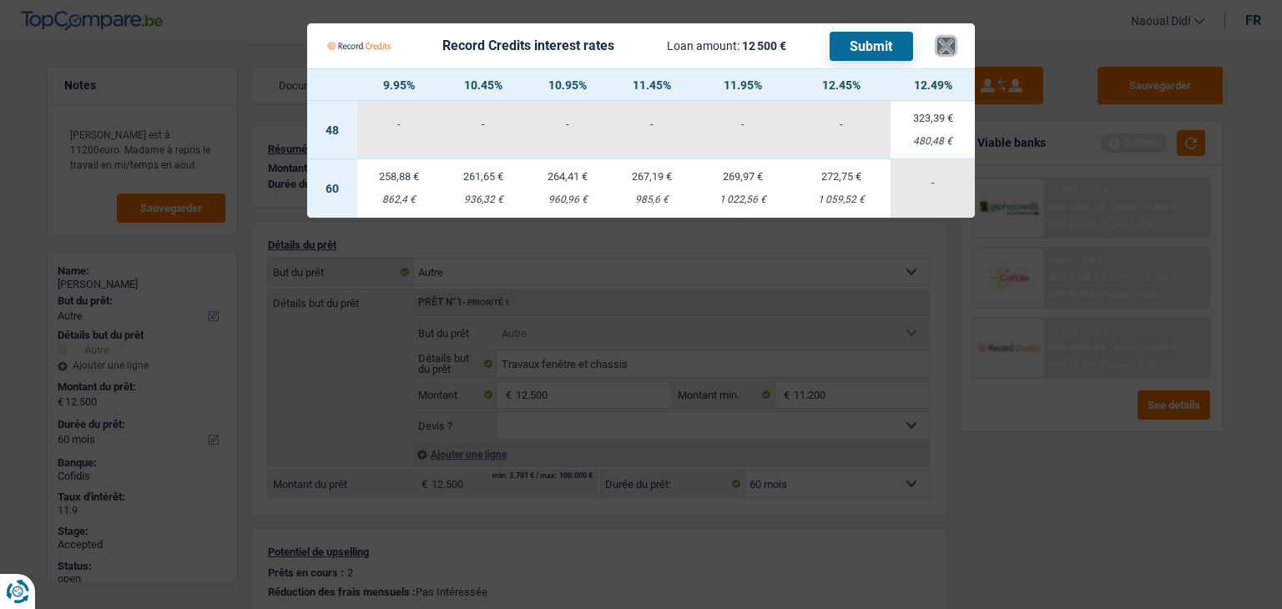
click at [950, 40] on button "×" at bounding box center [946, 46] width 18 height 17
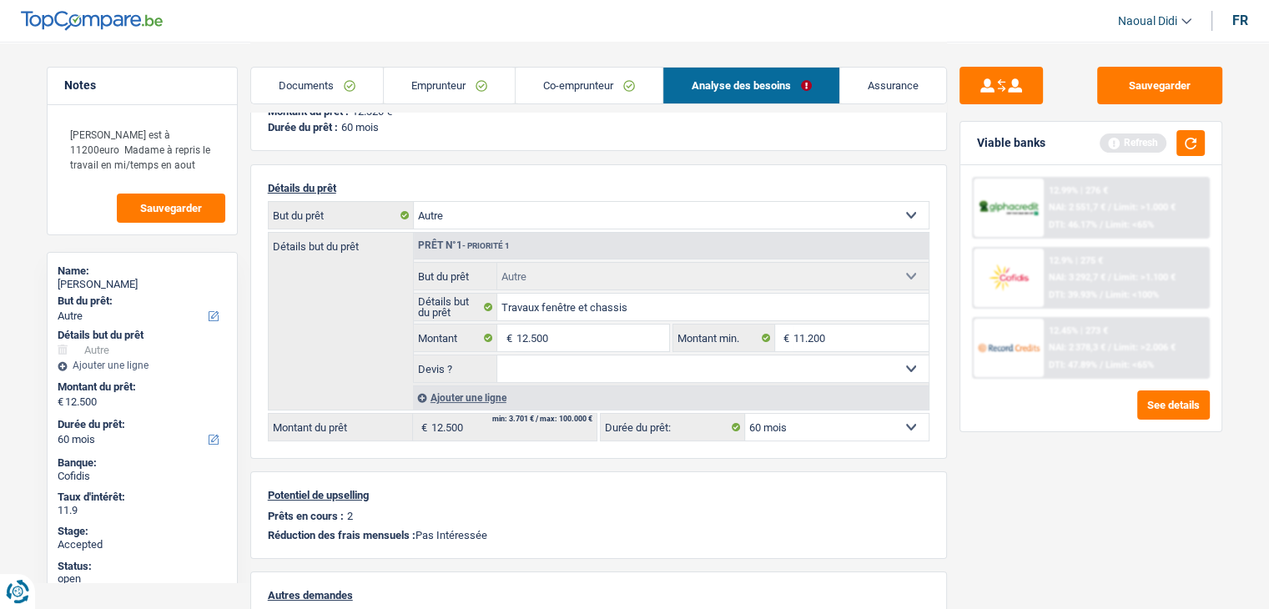
scroll to position [83, 0]
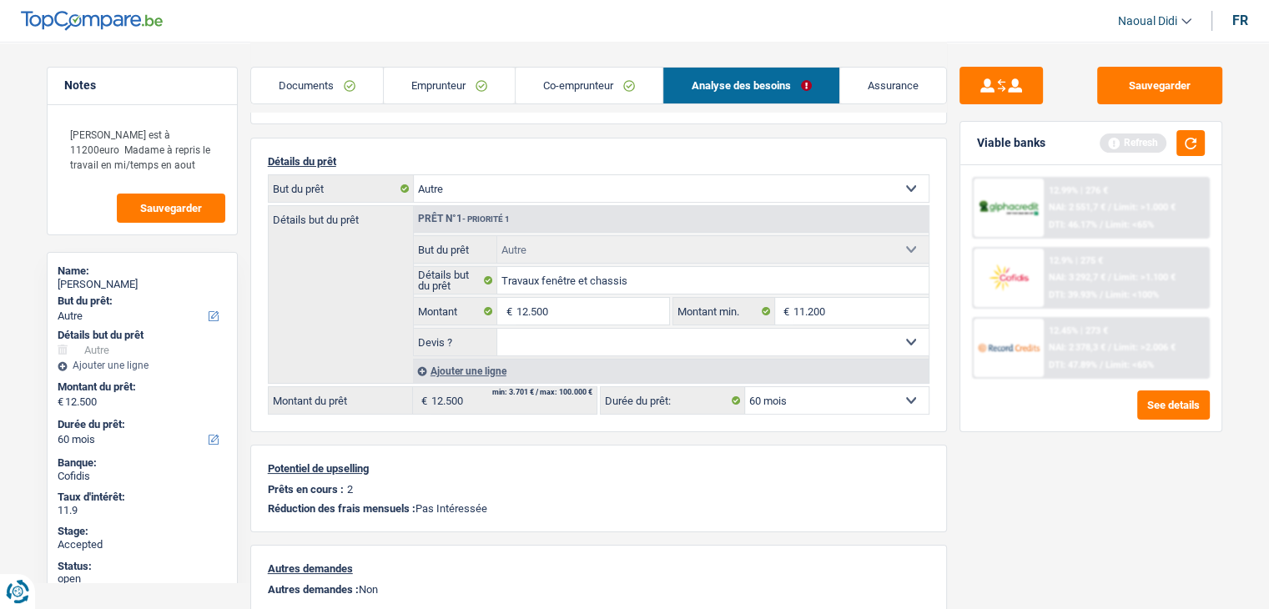
click at [486, 381] on div "Ajouter une ligne" at bounding box center [671, 371] width 516 height 24
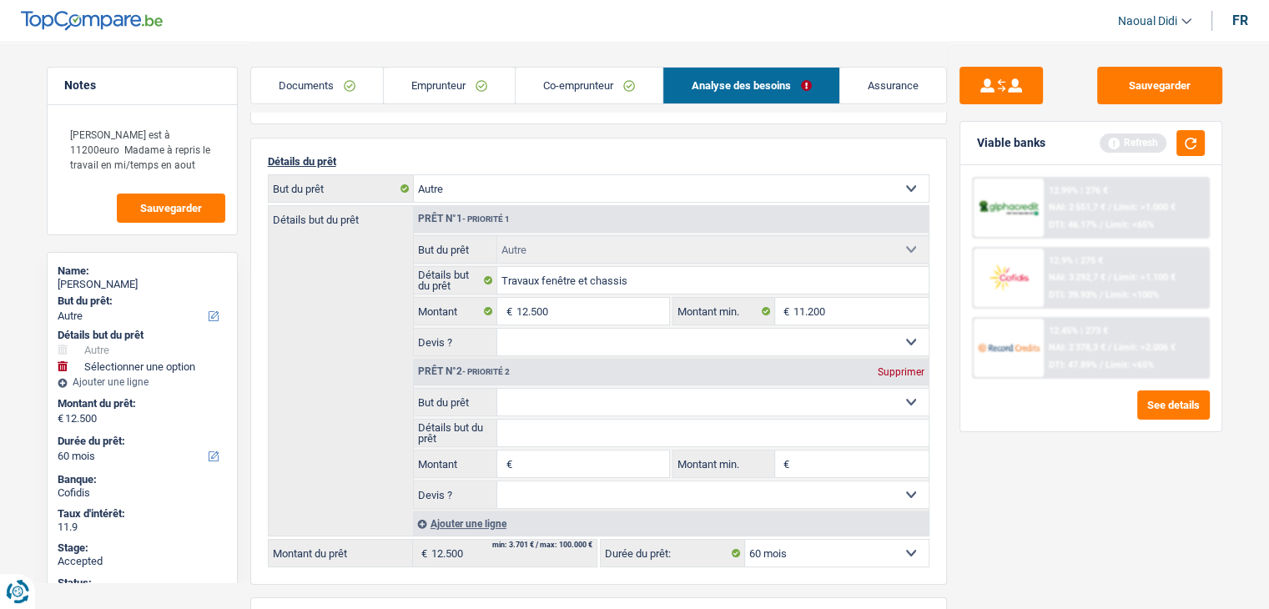
click at [563, 396] on select "Confort maison: meubles, textile, peinture, électroménager, outillage non-profe…" at bounding box center [712, 402] width 431 height 27
select select "renovation"
click at [497, 389] on select "Confort maison: meubles, textile, peinture, électroménager, outillage non-profe…" at bounding box center [712, 402] width 431 height 27
select select "renovation"
click at [556, 305] on input "12.500" at bounding box center [592, 311] width 153 height 27
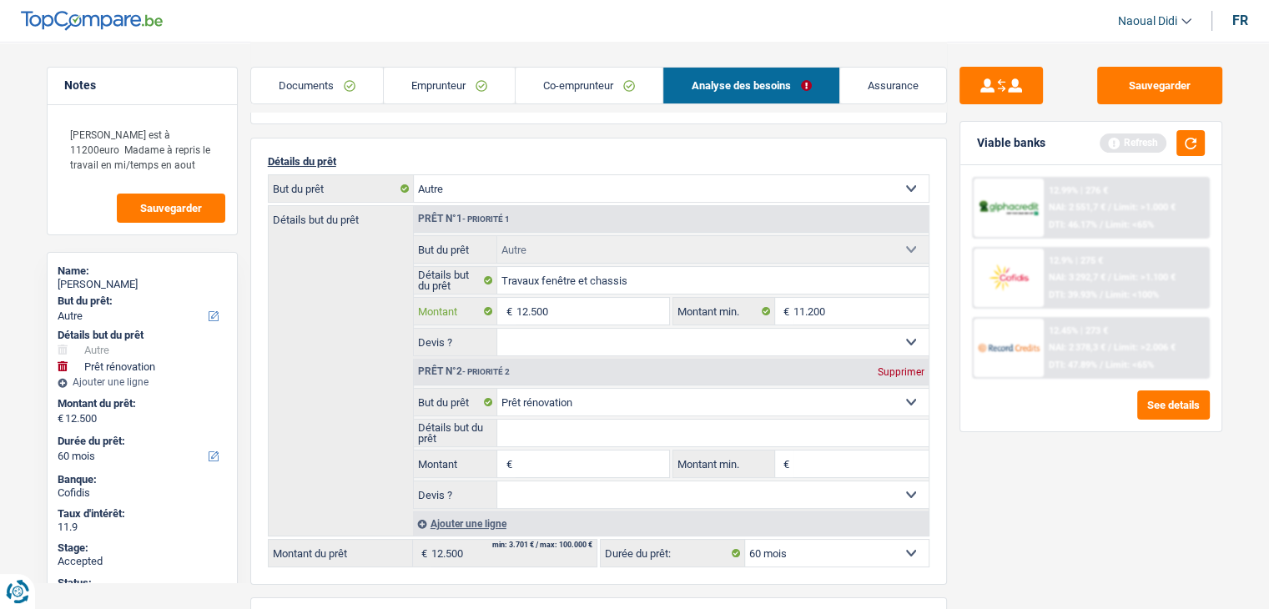
click at [556, 305] on input "12.500" at bounding box center [592, 311] width 153 height 27
click at [546, 463] on input "Montant" at bounding box center [592, 464] width 153 height 27
paste input "12.500"
type input "12.500"
type input "25.000"
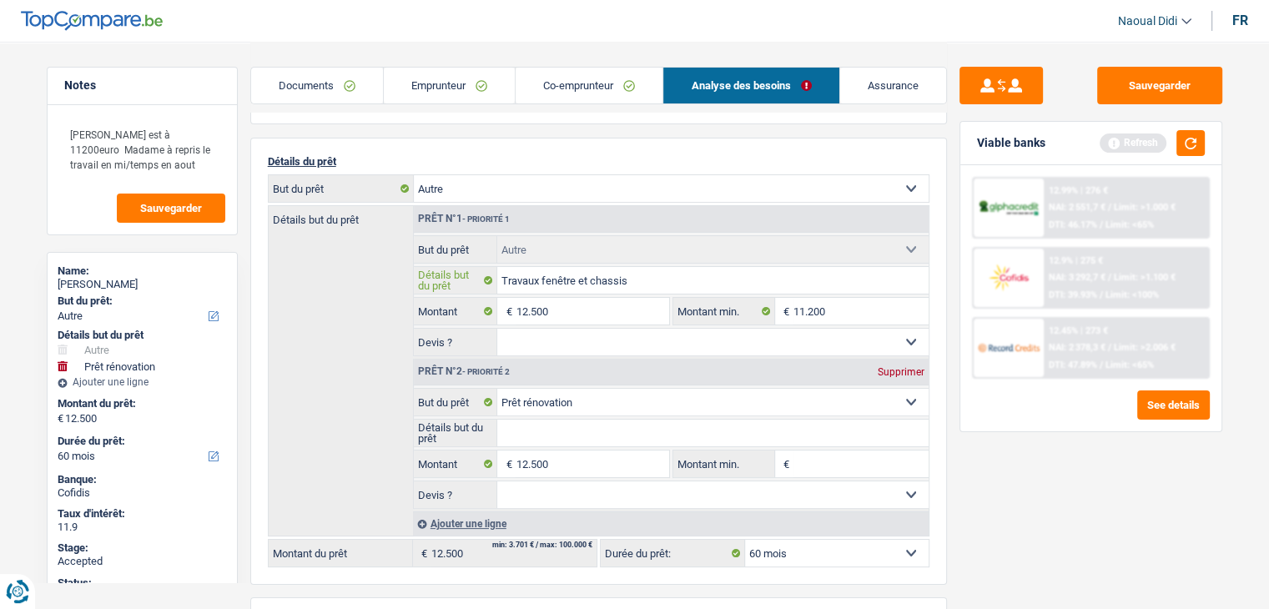
type input "25.000"
click at [643, 279] on input "Travaux fenêtre et chassis" at bounding box center [712, 280] width 431 height 27
select select "120"
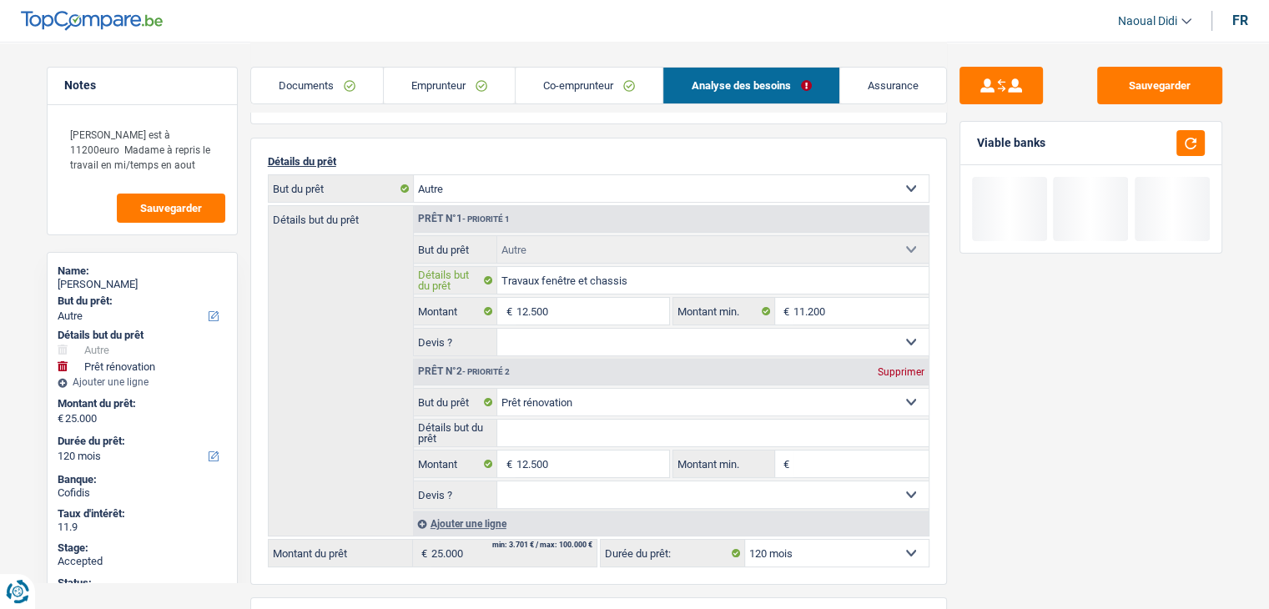
click at [643, 279] on input "Travaux fenêtre et chassis" at bounding box center [712, 280] width 431 height 27
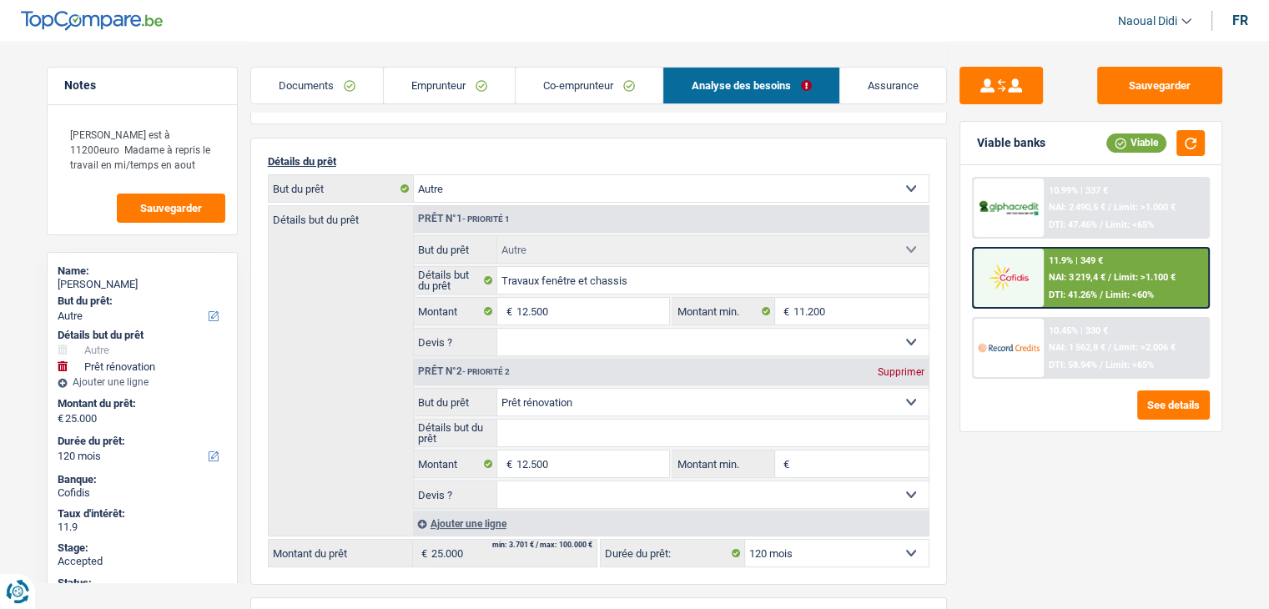
click at [1072, 345] on span "NAI: 1 562,8 €" at bounding box center [1077, 347] width 57 height 11
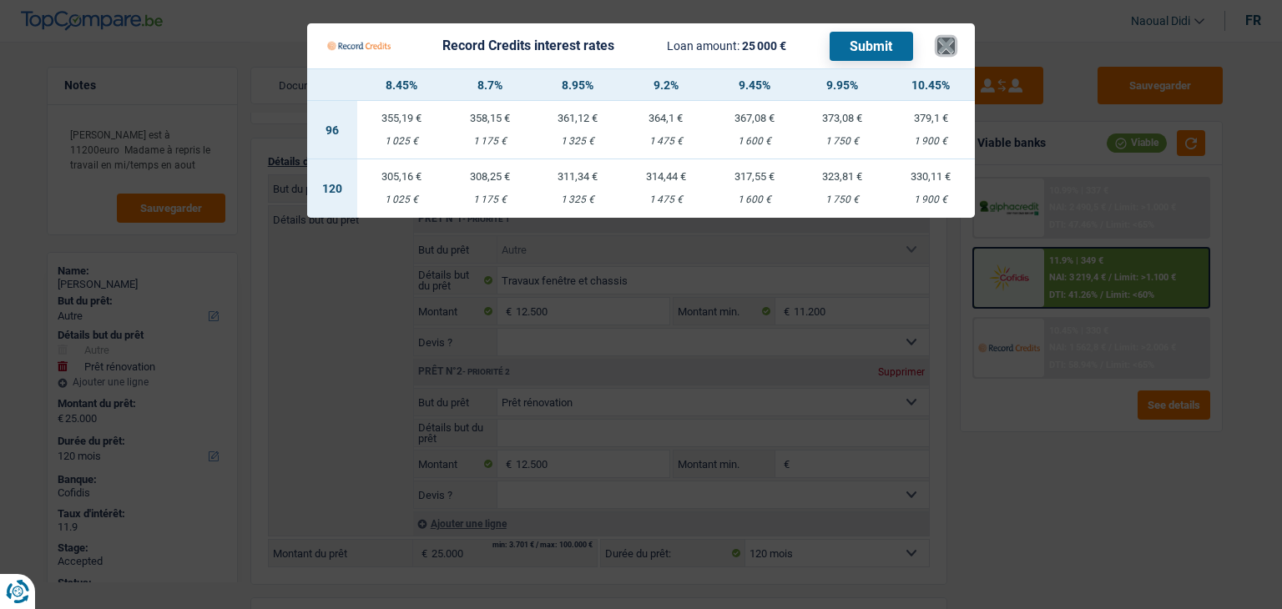
click at [945, 41] on button "×" at bounding box center [946, 46] width 18 height 17
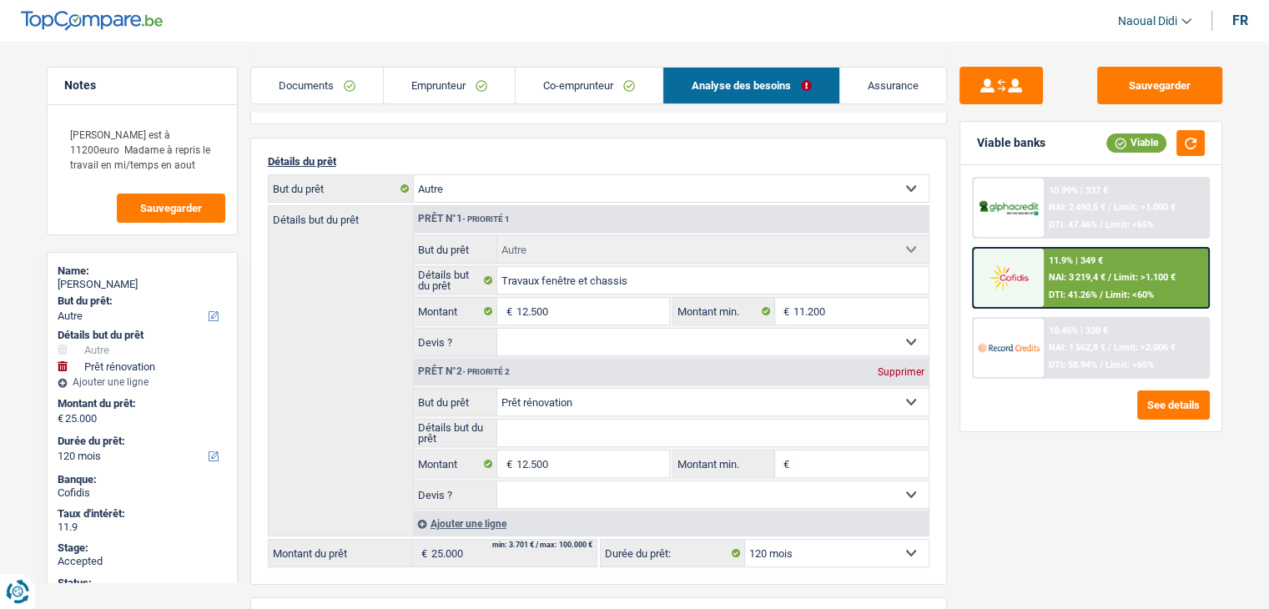
click at [899, 367] on div "Supprimer" at bounding box center [901, 372] width 55 height 10
type input "12.500"
select select "60"
type input "12.500"
select select "60"
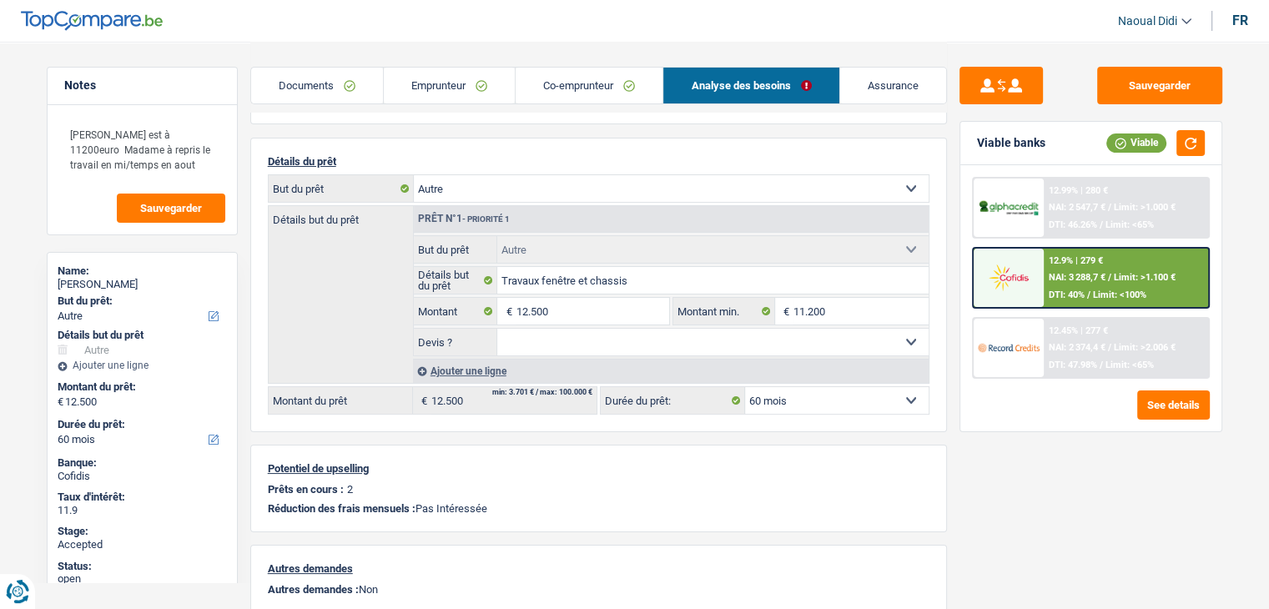
click at [467, 187] on select "Confort maison: meubles, textile, peinture, électroménager, outillage non-profe…" at bounding box center [671, 188] width 515 height 27
select select "renovation"
click at [414, 175] on select "Confort maison: meubles, textile, peinture, électroménager, outillage non-profe…" at bounding box center [671, 188] width 515 height 27
select select "renovation"
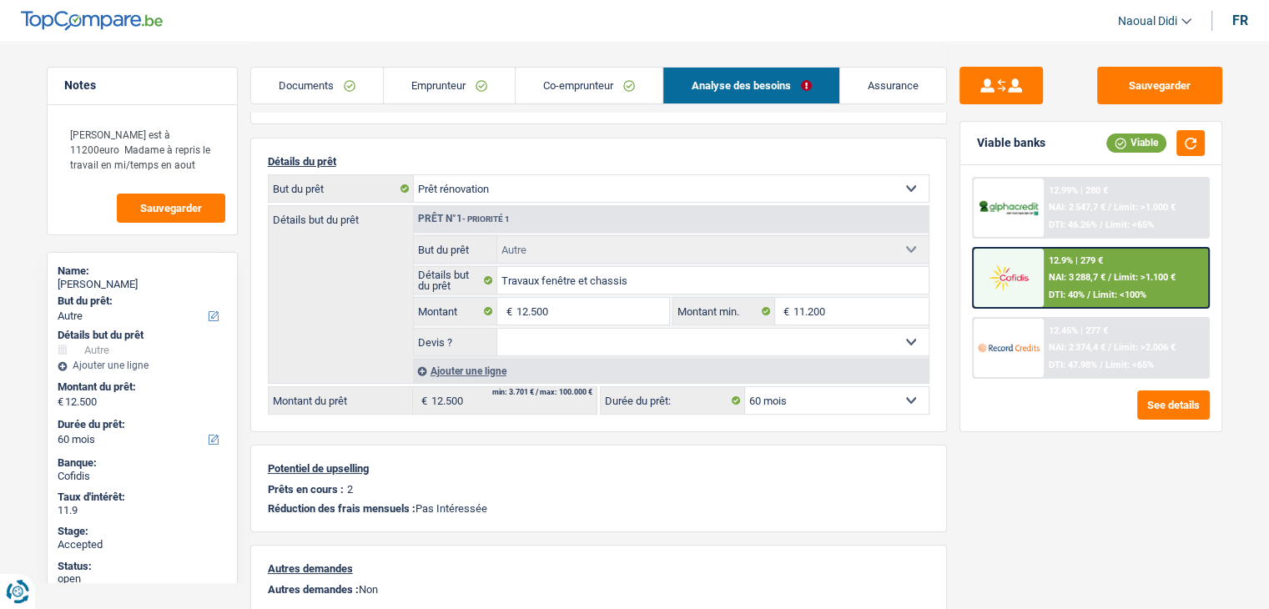
select select "renovation"
select select "other"
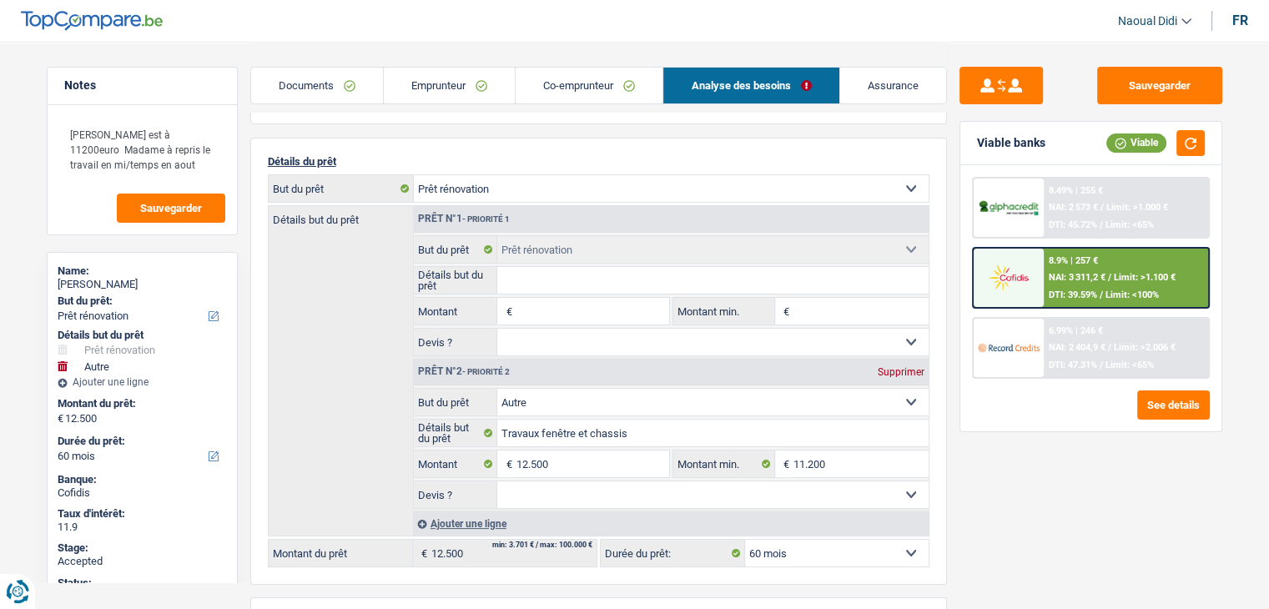
click at [547, 303] on input "Montant" at bounding box center [592, 311] width 153 height 27
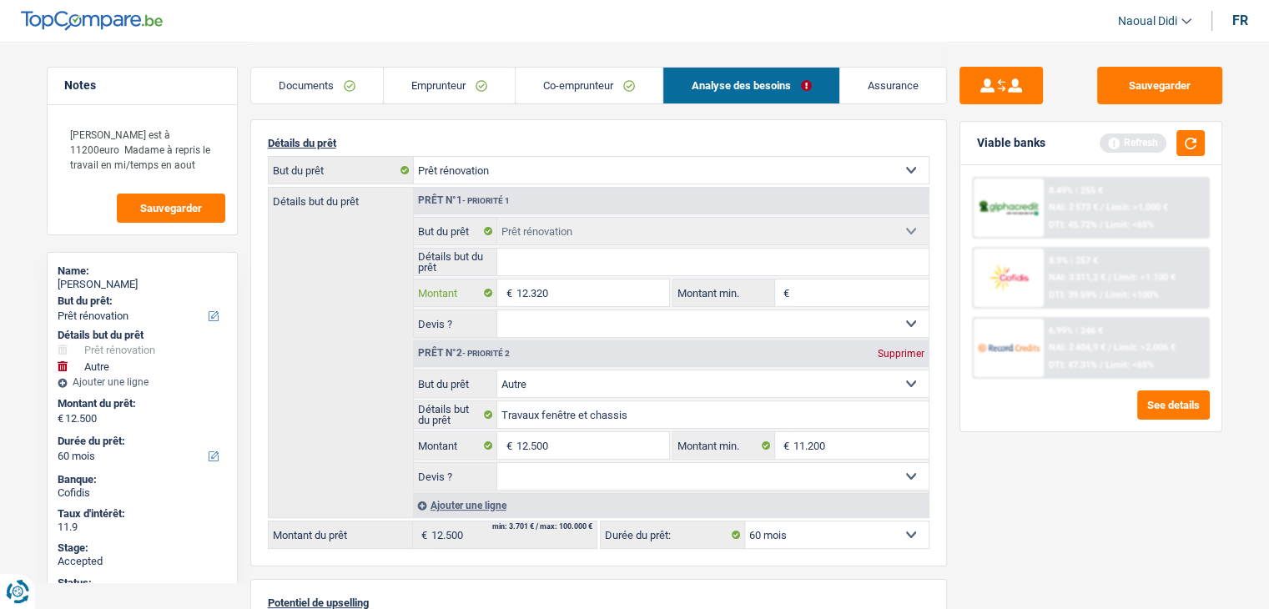
scroll to position [0, 0]
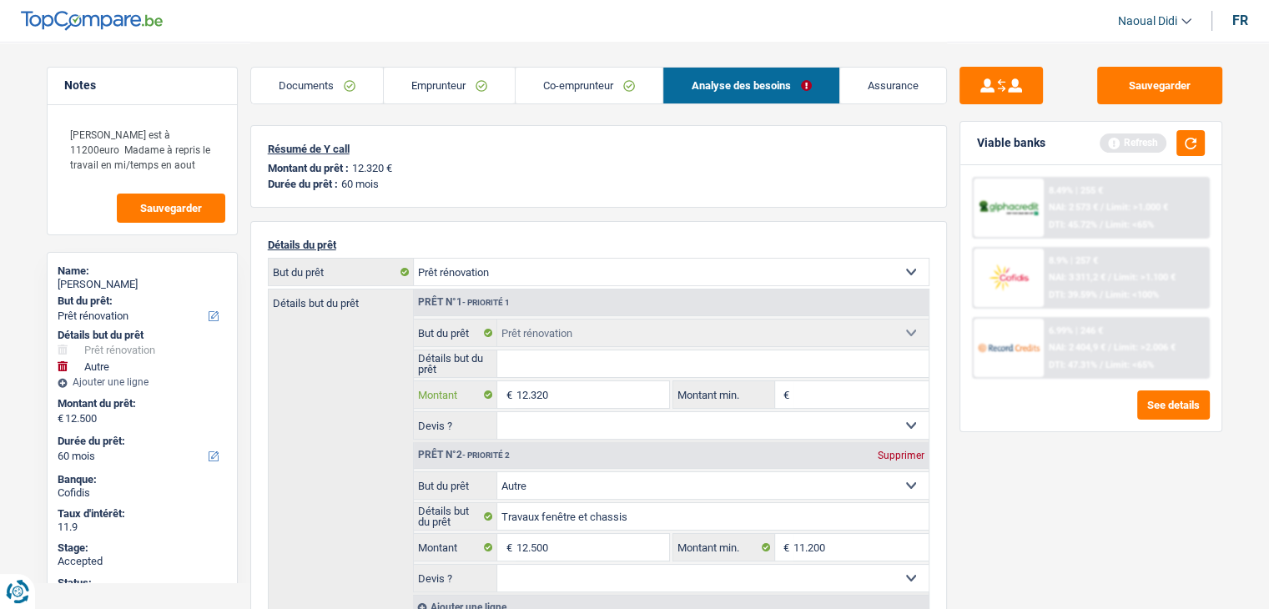
type input "12.320"
type input "24.820"
select select "120"
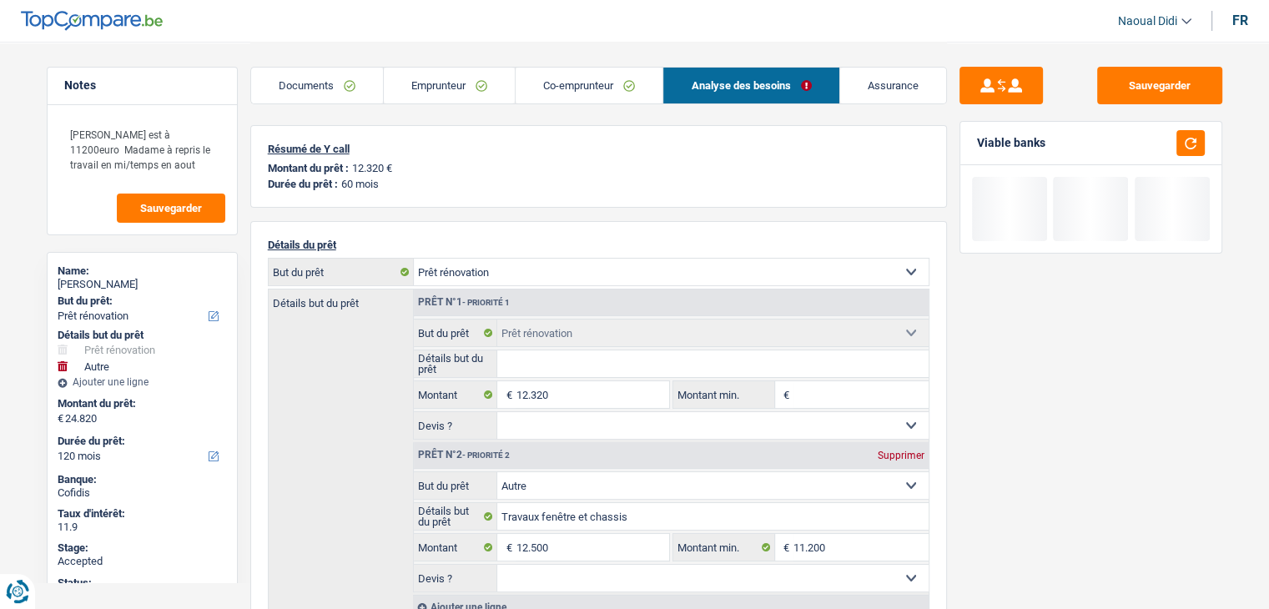
click at [899, 452] on div "Supprimer" at bounding box center [901, 456] width 55 height 10
type input "12.320"
select select "60"
type input "12.320"
select select "60"
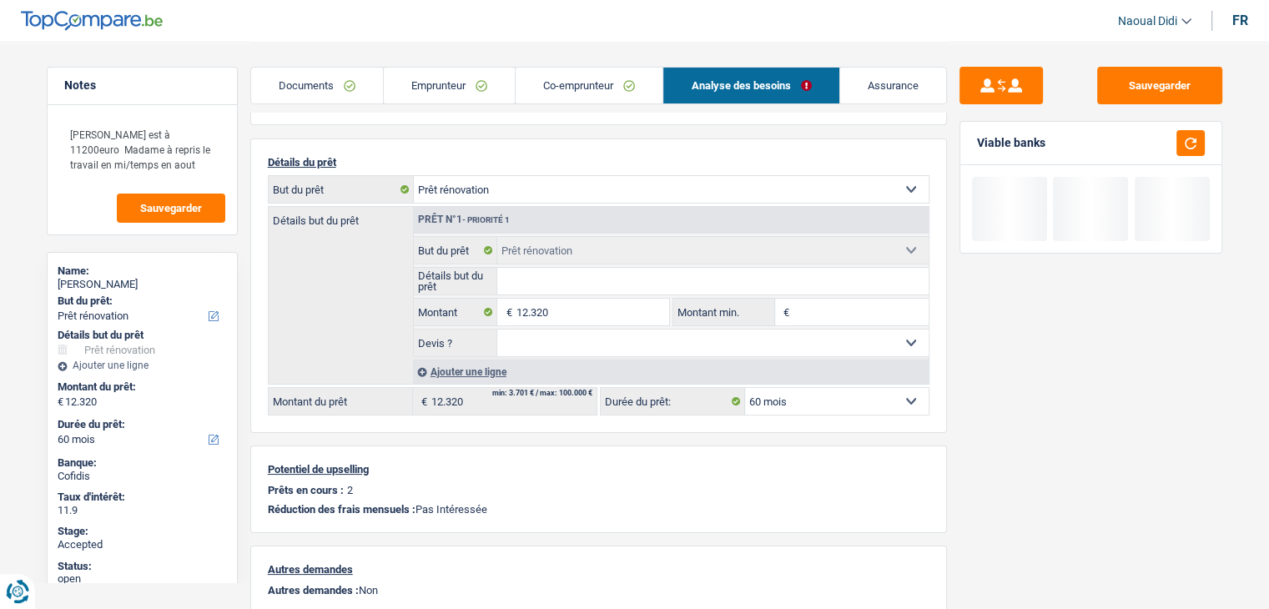
scroll to position [83, 0]
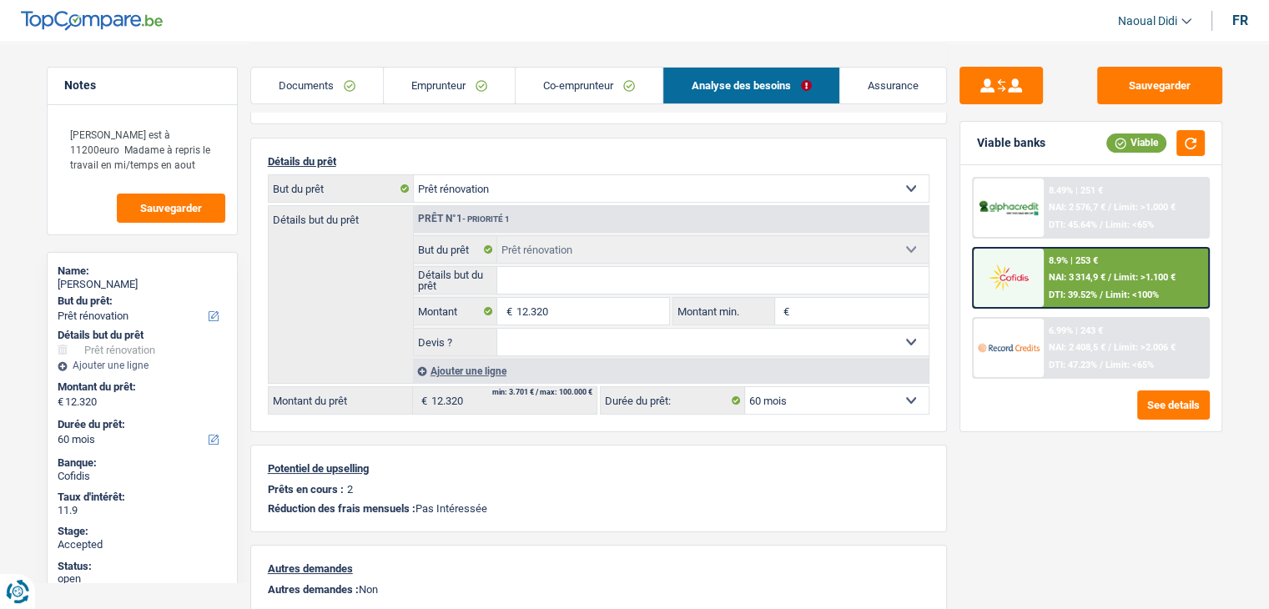
click at [1082, 335] on div "6.99% | 243 € NAI: 2 408,5 € / Limit: >2.006 € DTI: 47.23% / Limit: <65%" at bounding box center [1126, 348] width 164 height 58
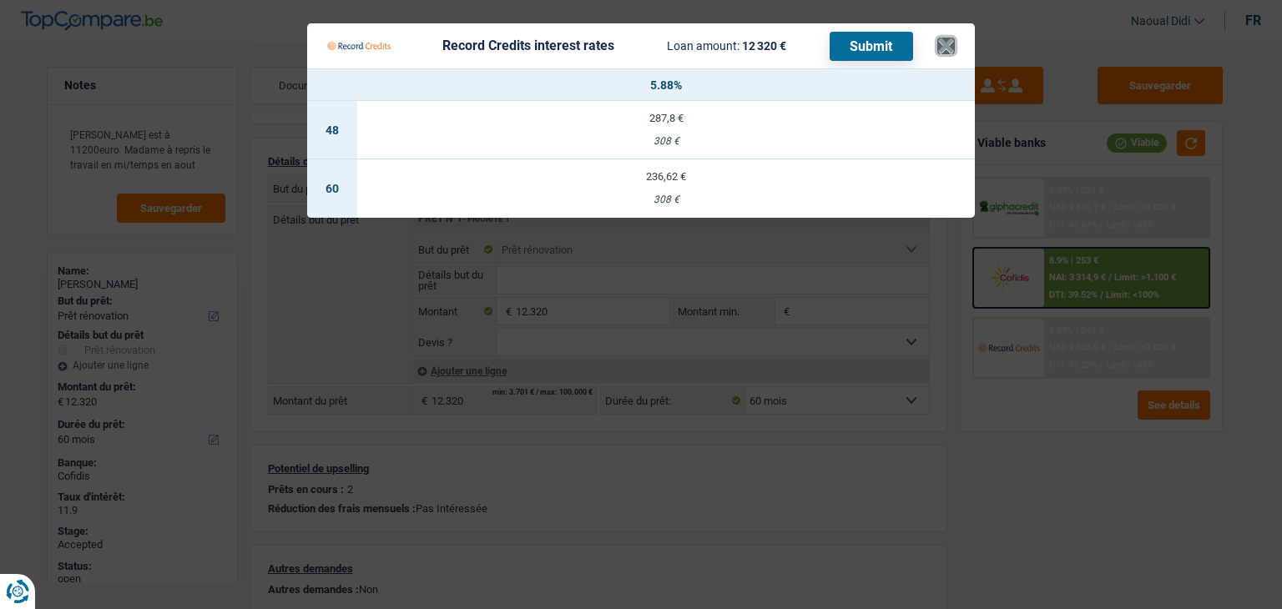
click at [946, 46] on button "×" at bounding box center [946, 46] width 18 height 17
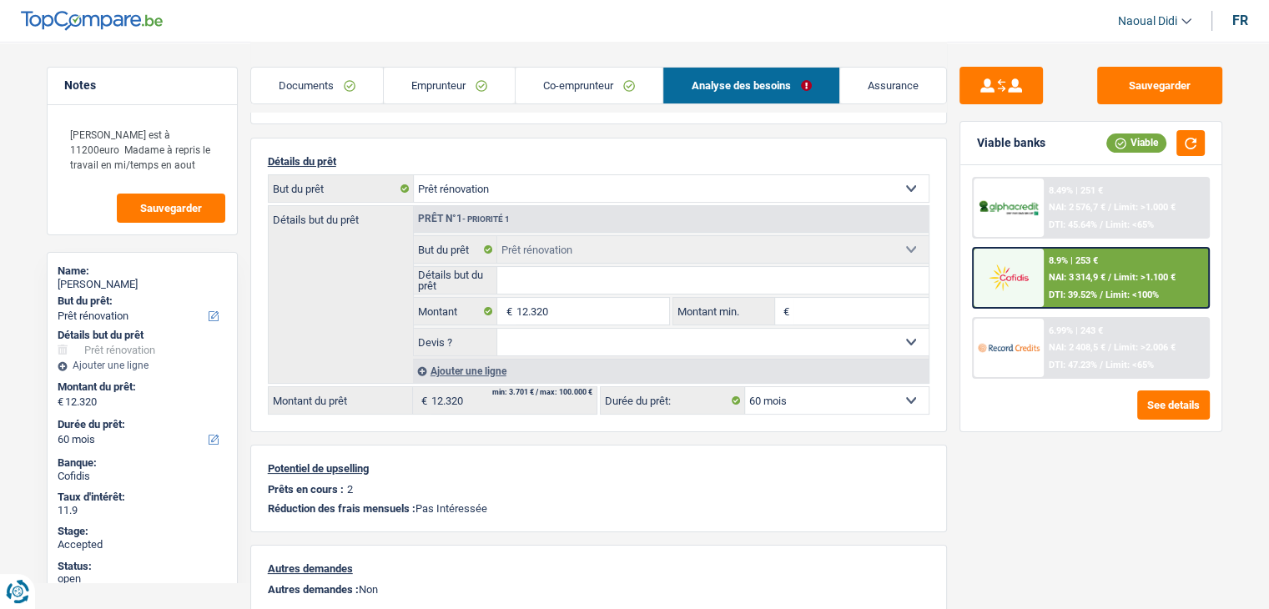
click at [494, 183] on select "Confort maison: meubles, textile, peinture, électroménager, outillage non-profe…" at bounding box center [671, 188] width 515 height 27
select select "other"
click at [414, 175] on select "Confort maison: meubles, textile, peinture, électroménager, outillage non-profe…" at bounding box center [671, 188] width 515 height 27
select select "other"
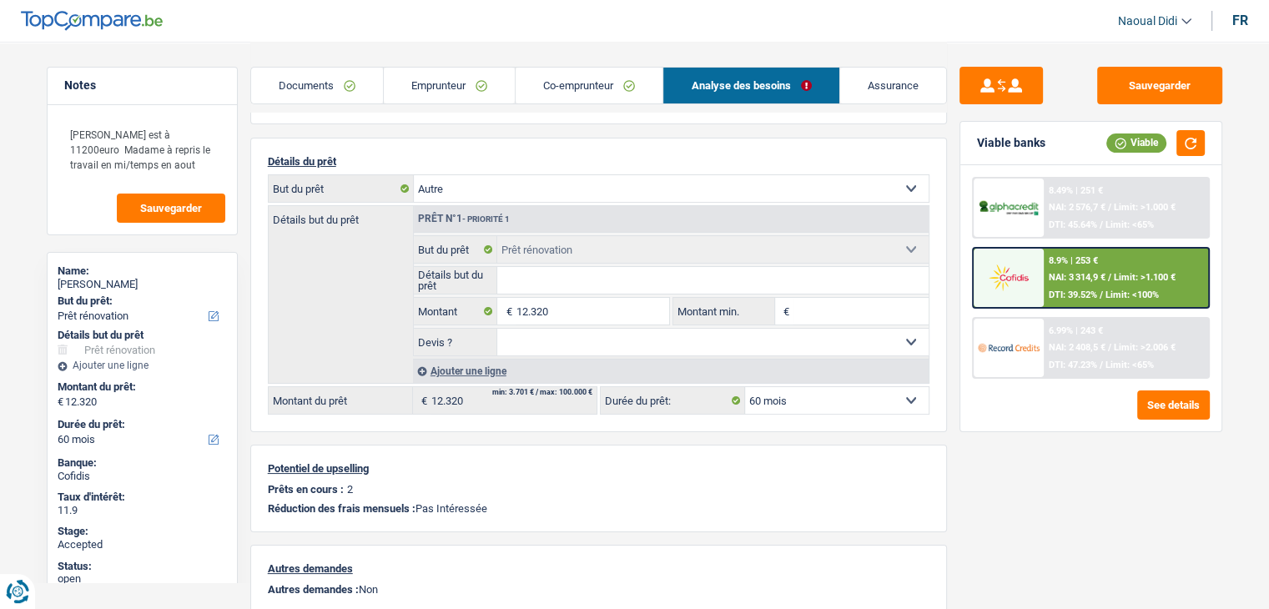
select select "other"
select select "renovation"
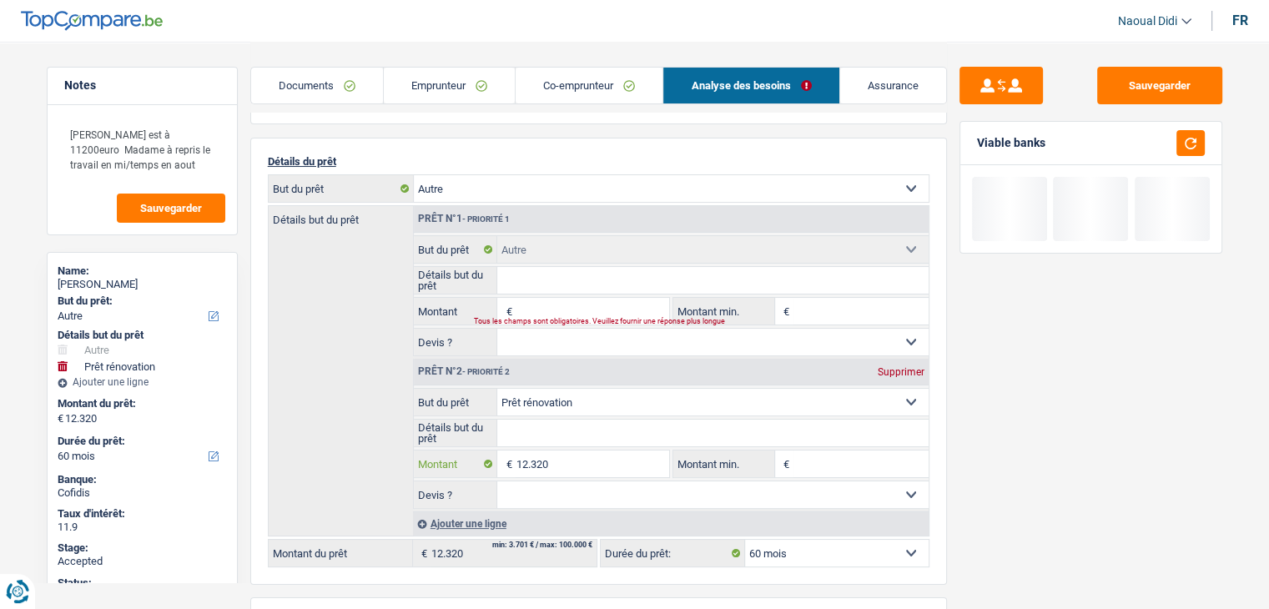
click at [562, 462] on input "12.320" at bounding box center [592, 464] width 153 height 27
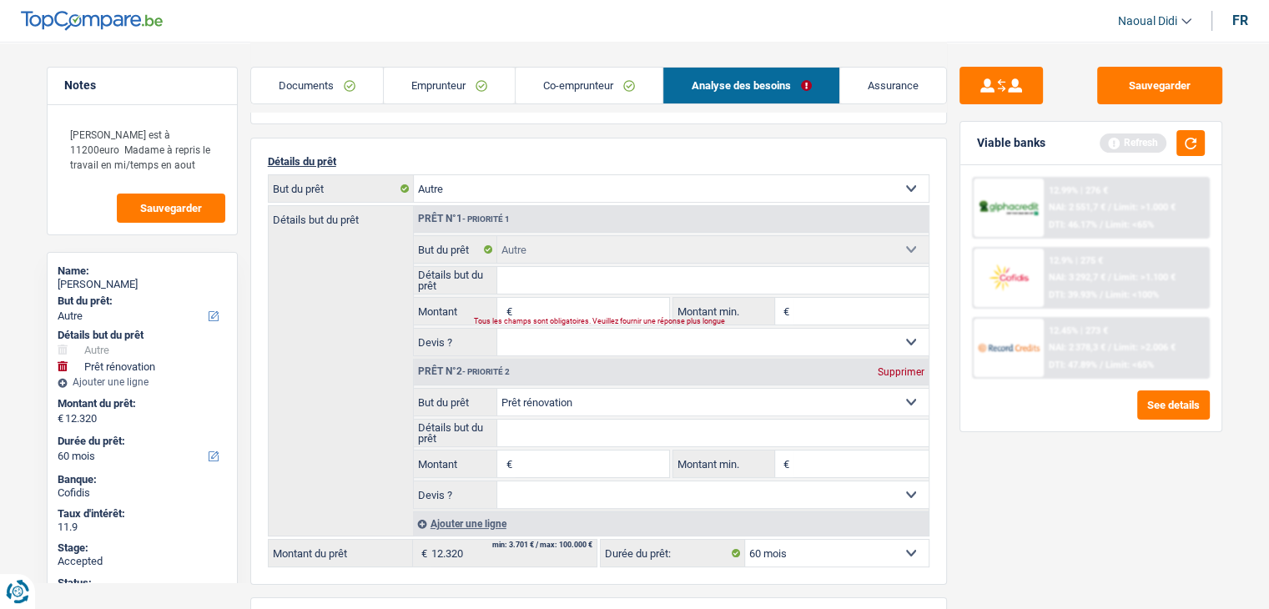
type input "0"
click at [530, 308] on input "Montant" at bounding box center [592, 311] width 153 height 27
paste input "12.320"
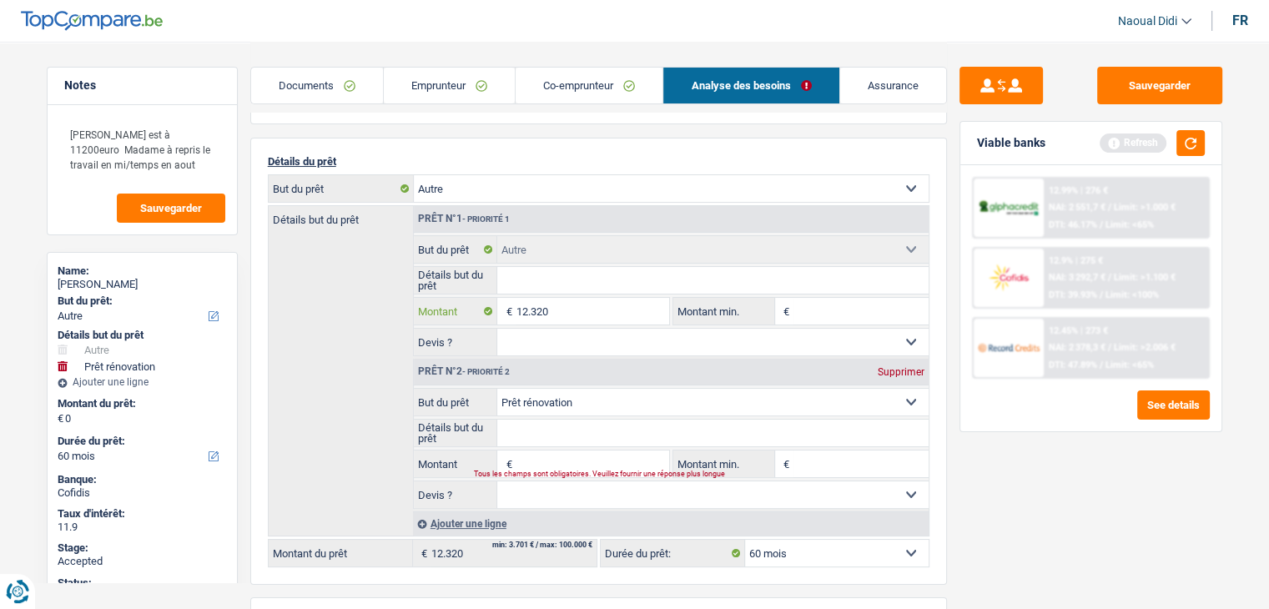
type input "12.320"
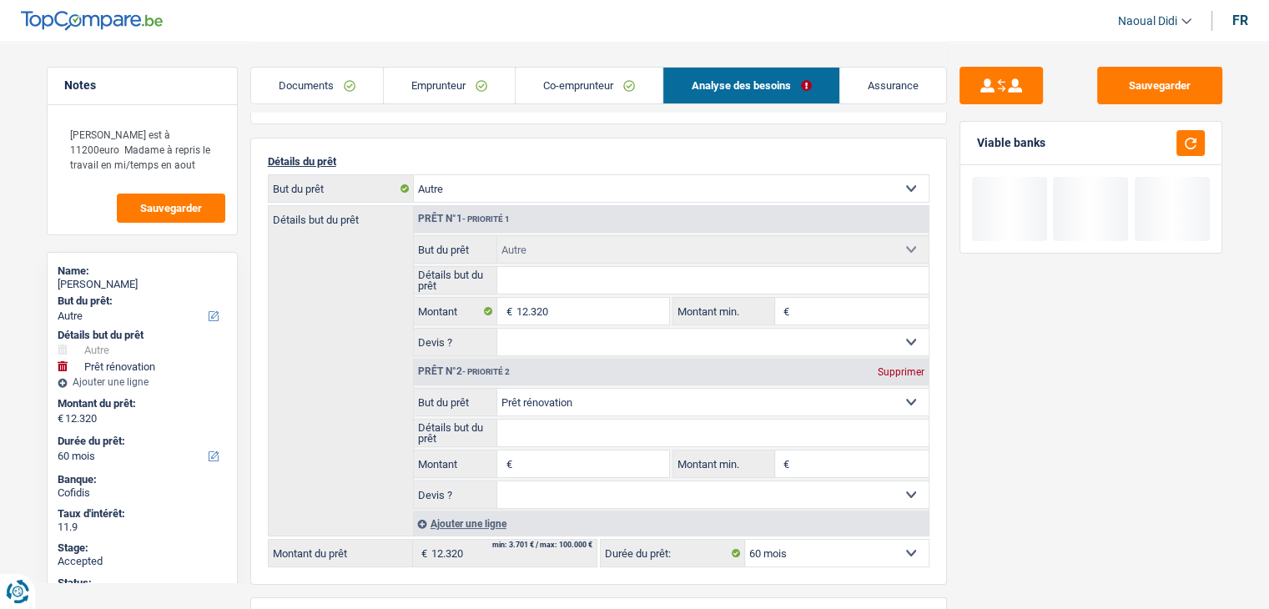
click at [894, 367] on div "Supprimer" at bounding box center [901, 372] width 55 height 10
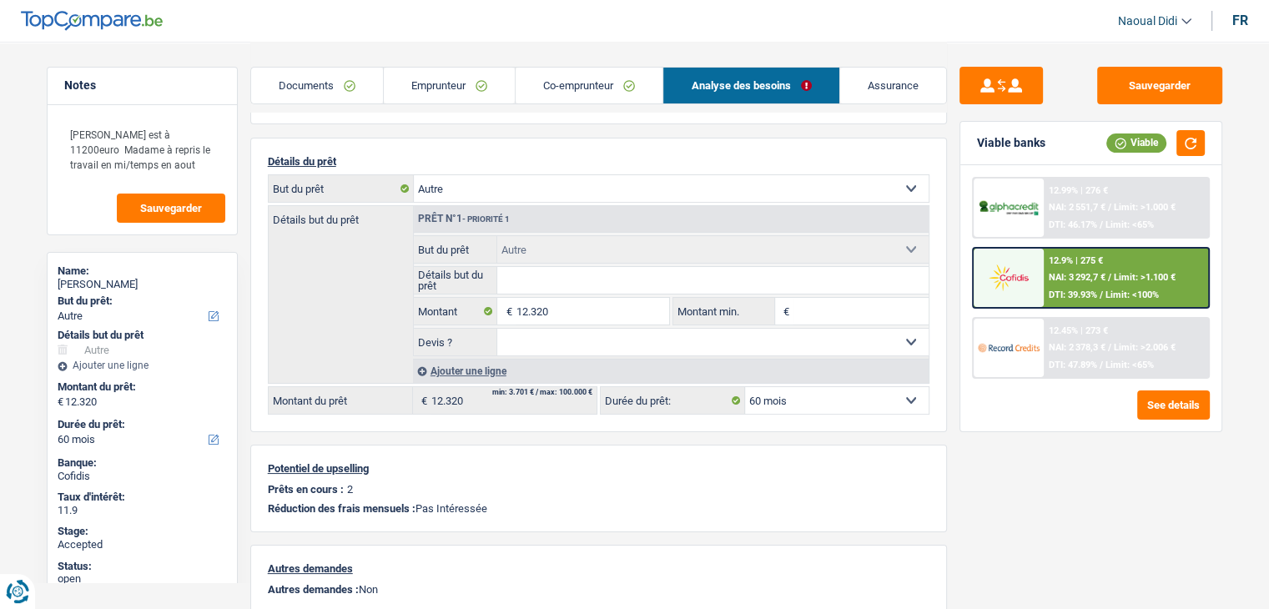
click at [596, 279] on input "Détails but du prêt" at bounding box center [712, 280] width 431 height 27
paste input "Travaux fenêtre et chassis"
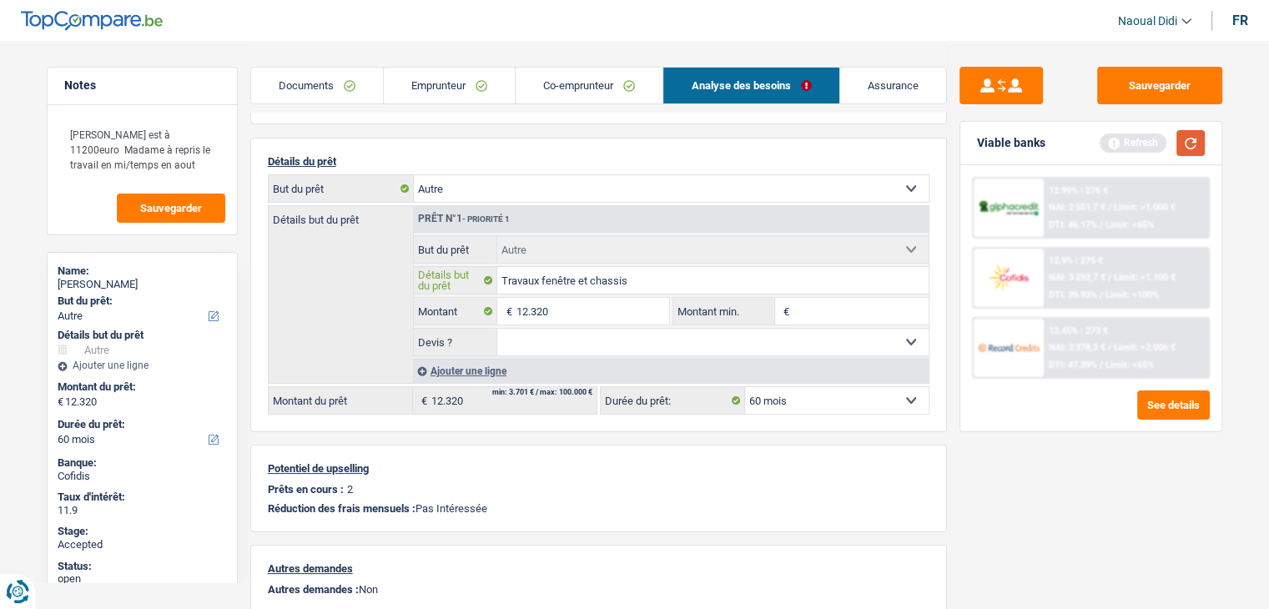
type input "Travaux fenêtre et chassis"
click at [1183, 145] on button "button" at bounding box center [1191, 143] width 28 height 26
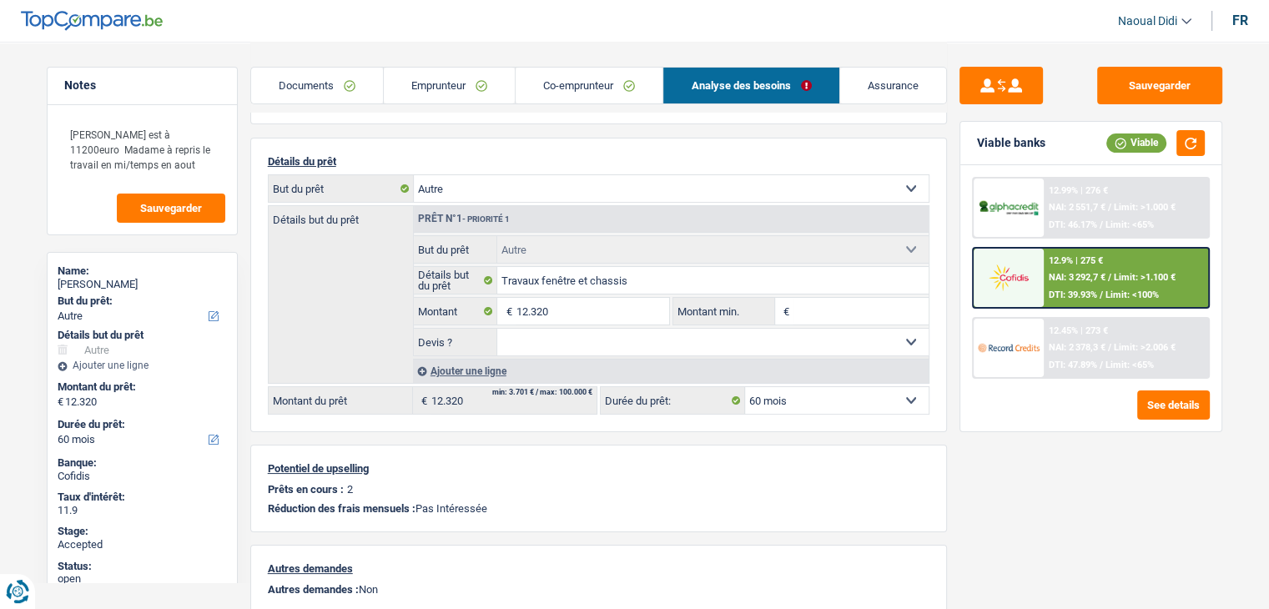
click at [1093, 298] on span "DTI: 39.93%" at bounding box center [1073, 295] width 48 height 11
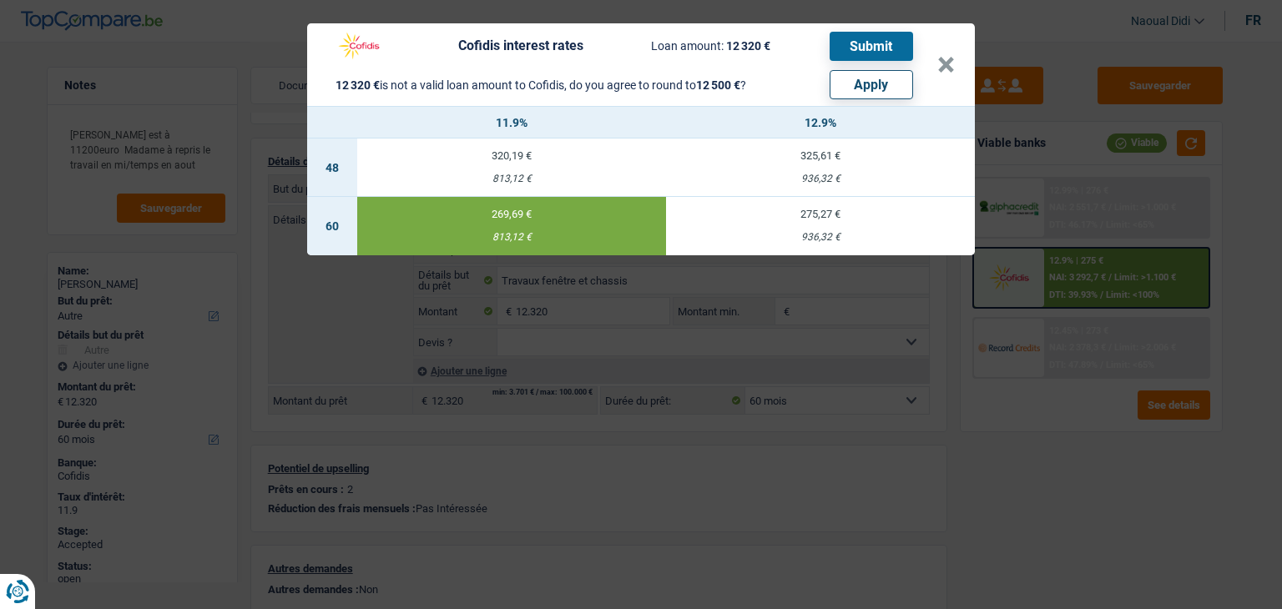
click at [867, 79] on button "Apply" at bounding box center [871, 84] width 83 height 29
type input "12.500"
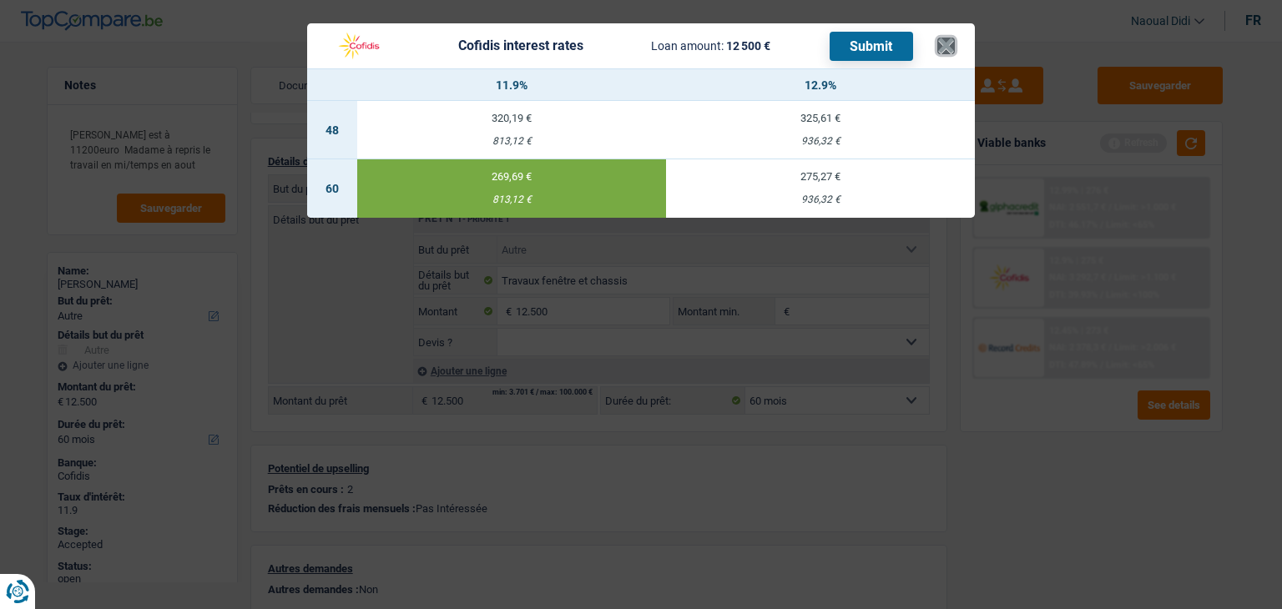
click at [941, 43] on button "×" at bounding box center [946, 46] width 18 height 17
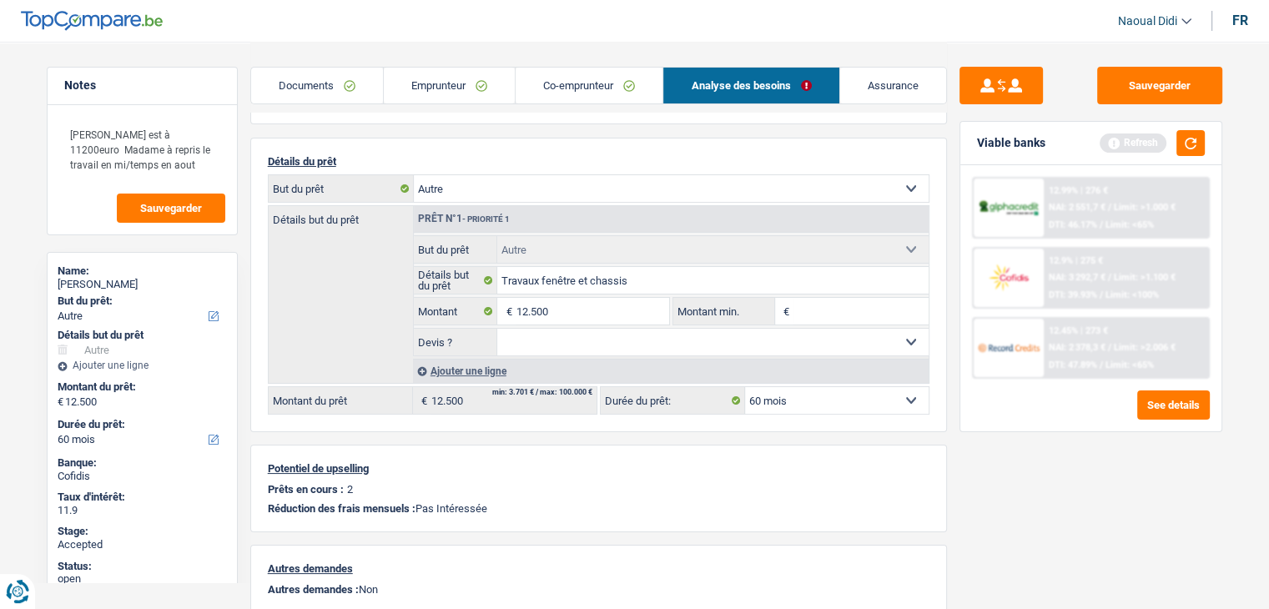
click at [330, 83] on link "Documents" at bounding box center [317, 86] width 132 height 36
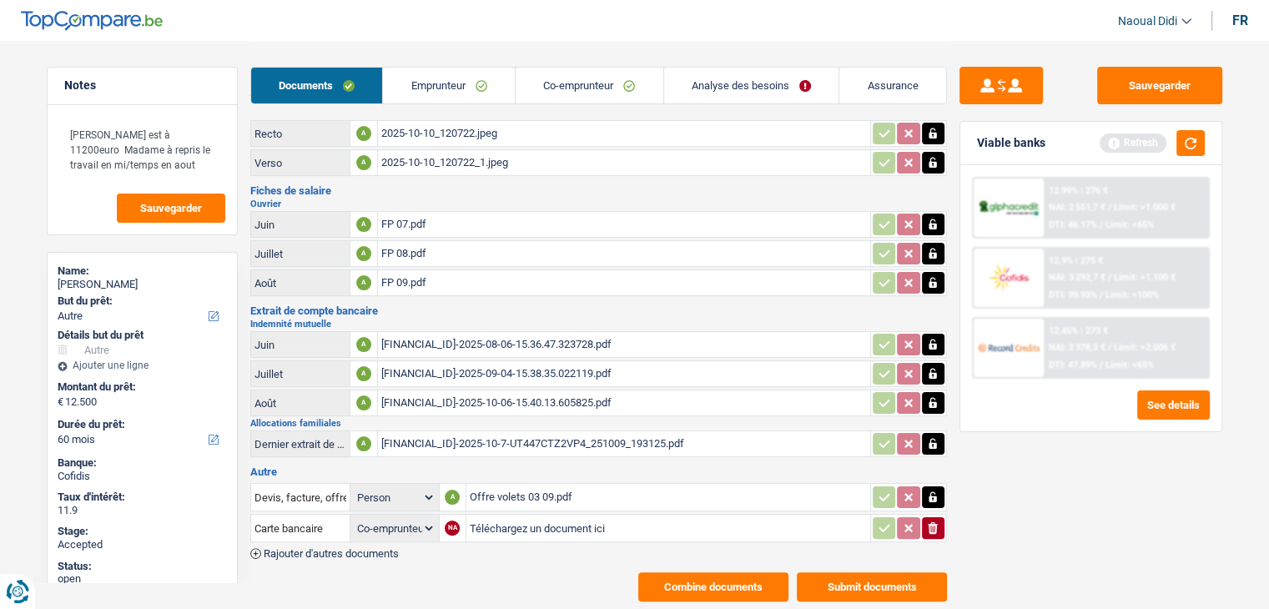
scroll to position [300, 0]
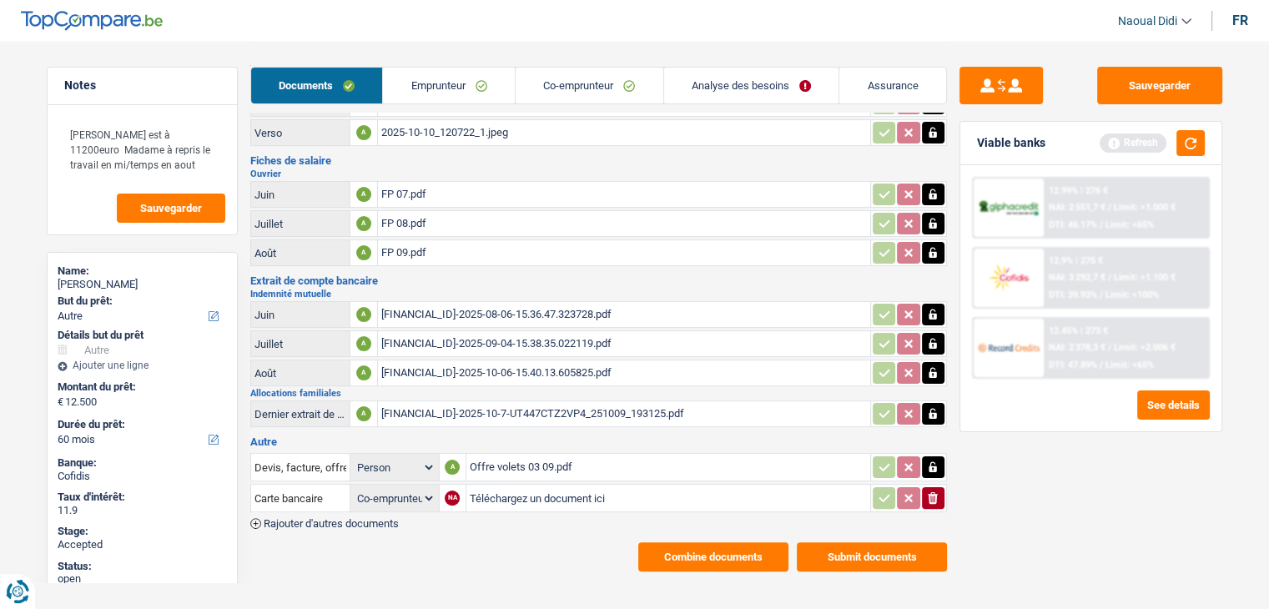
click at [729, 545] on button "Combine documents" at bounding box center [713, 556] width 150 height 29
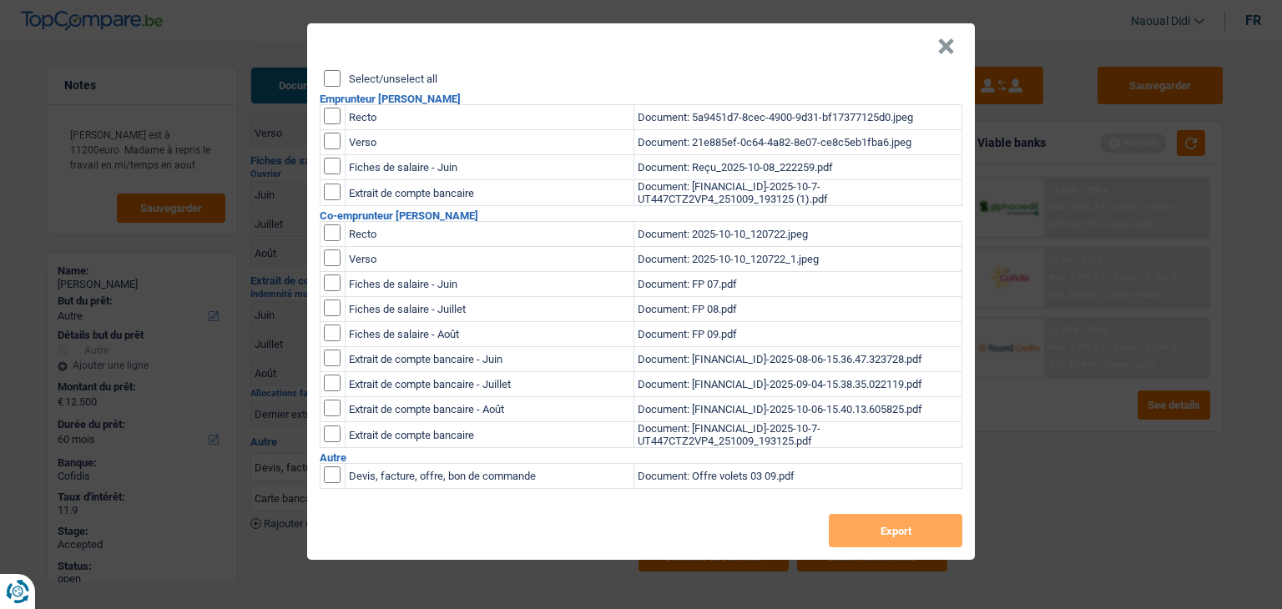
click at [330, 80] on input "Select/unselect all" at bounding box center [332, 78] width 17 height 17
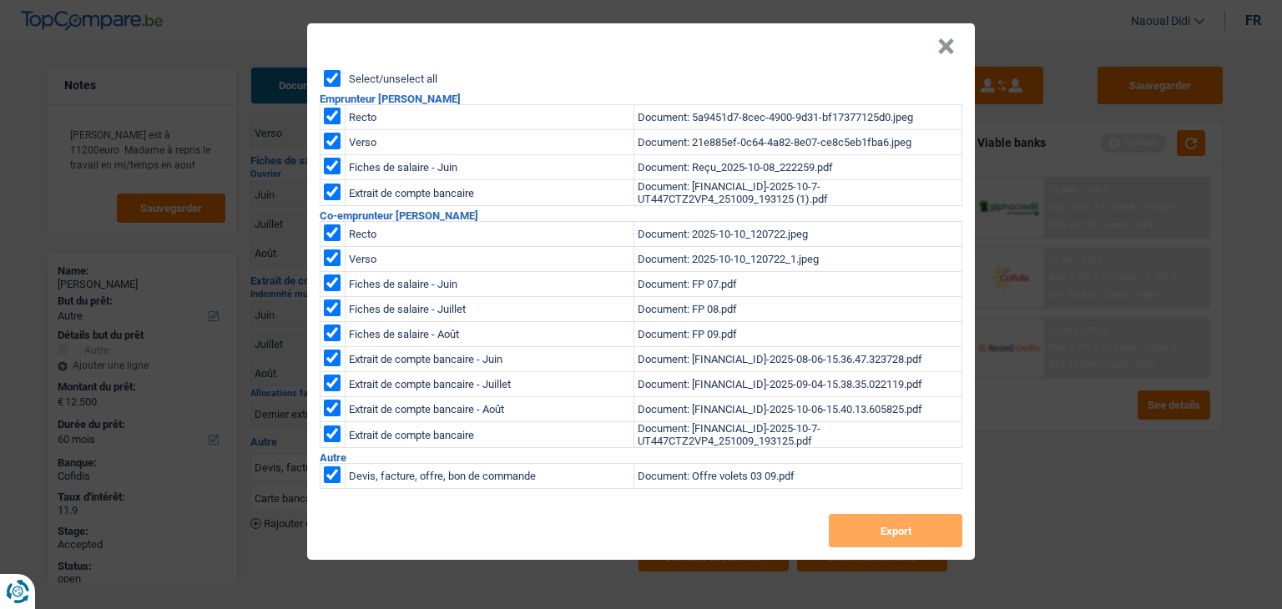
checkbox input "true"
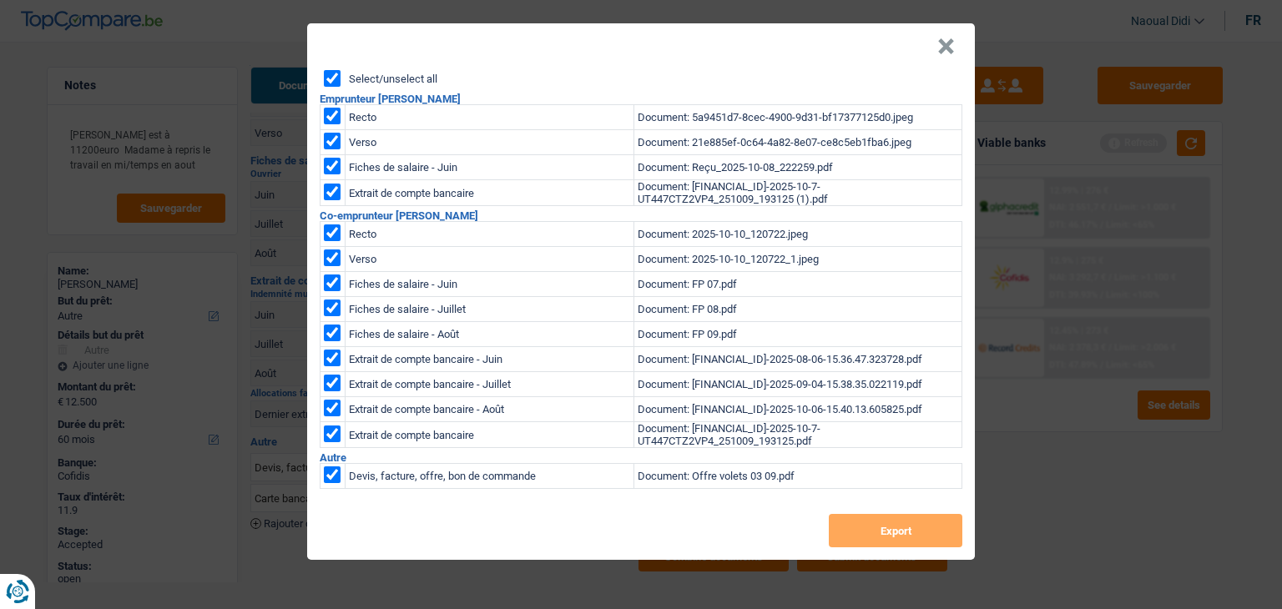
checkbox input "true"
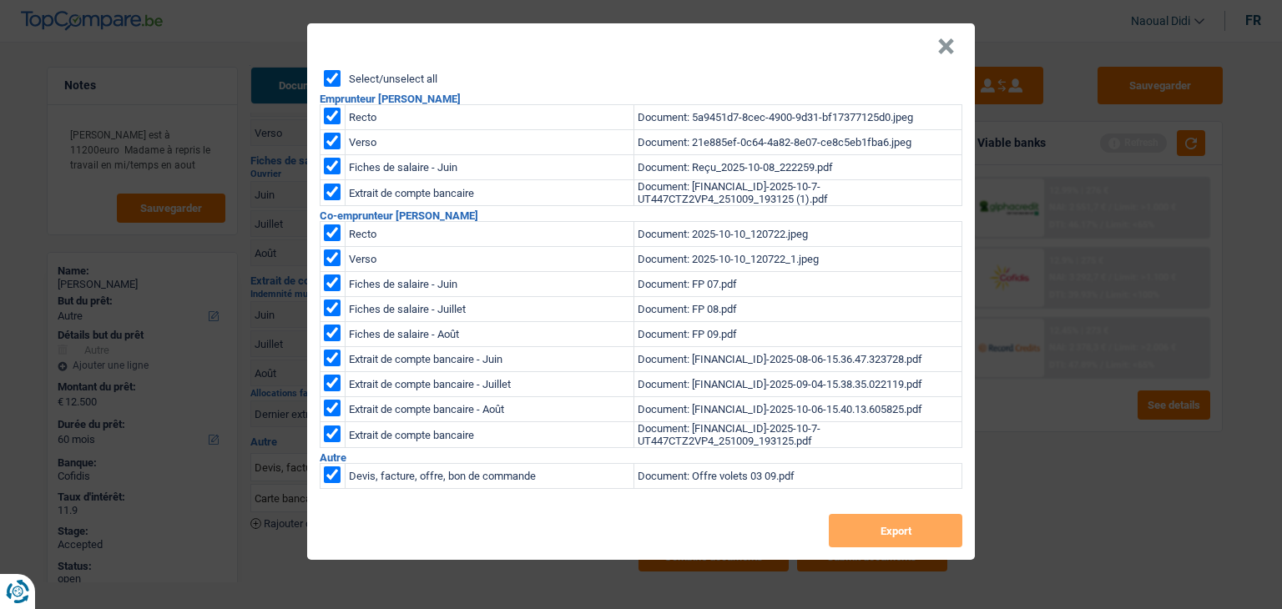
checkbox input "true"
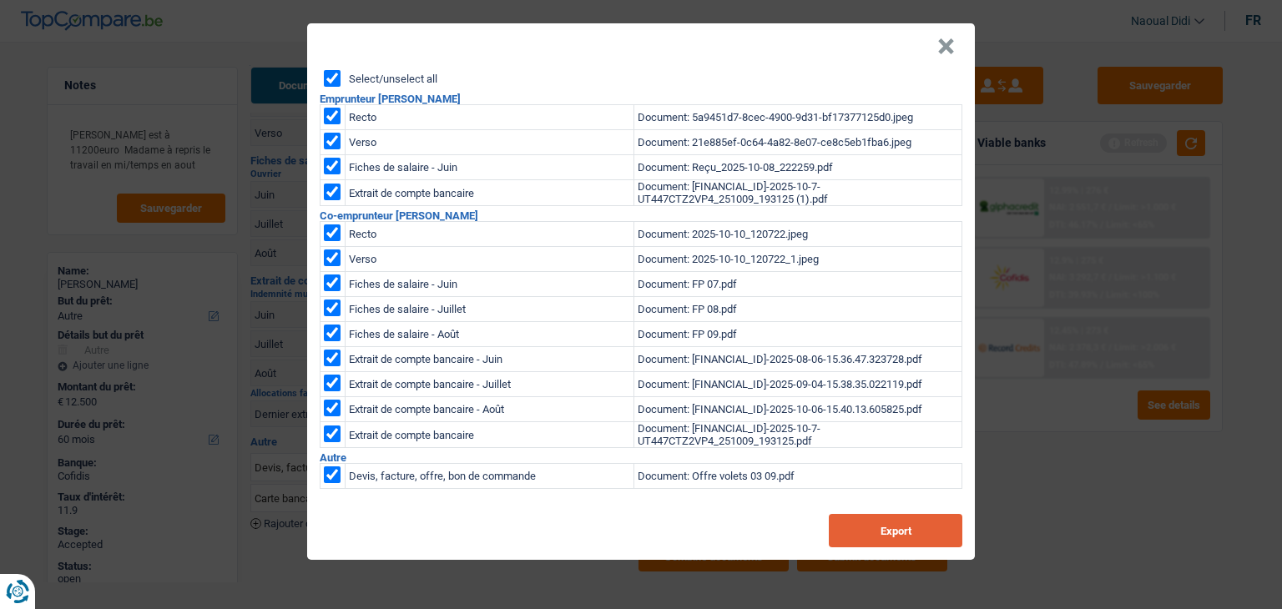
click at [893, 526] on button "Export" at bounding box center [896, 530] width 134 height 33
click at [931, 44] on header "×" at bounding box center [641, 46] width 668 height 47
drag, startPoint x: 943, startPoint y: 48, endPoint x: 880, endPoint y: 56, distance: 64.0
click at [943, 48] on button "×" at bounding box center [946, 46] width 18 height 17
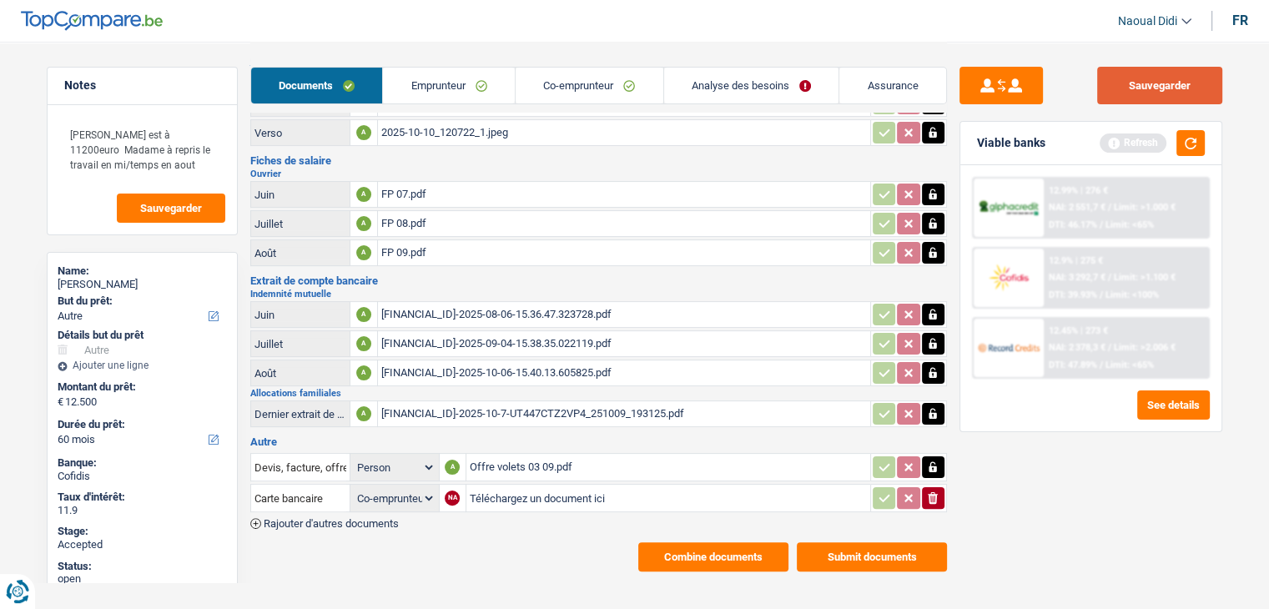
click at [1194, 89] on button "Sauvegarder" at bounding box center [1159, 86] width 125 height 38
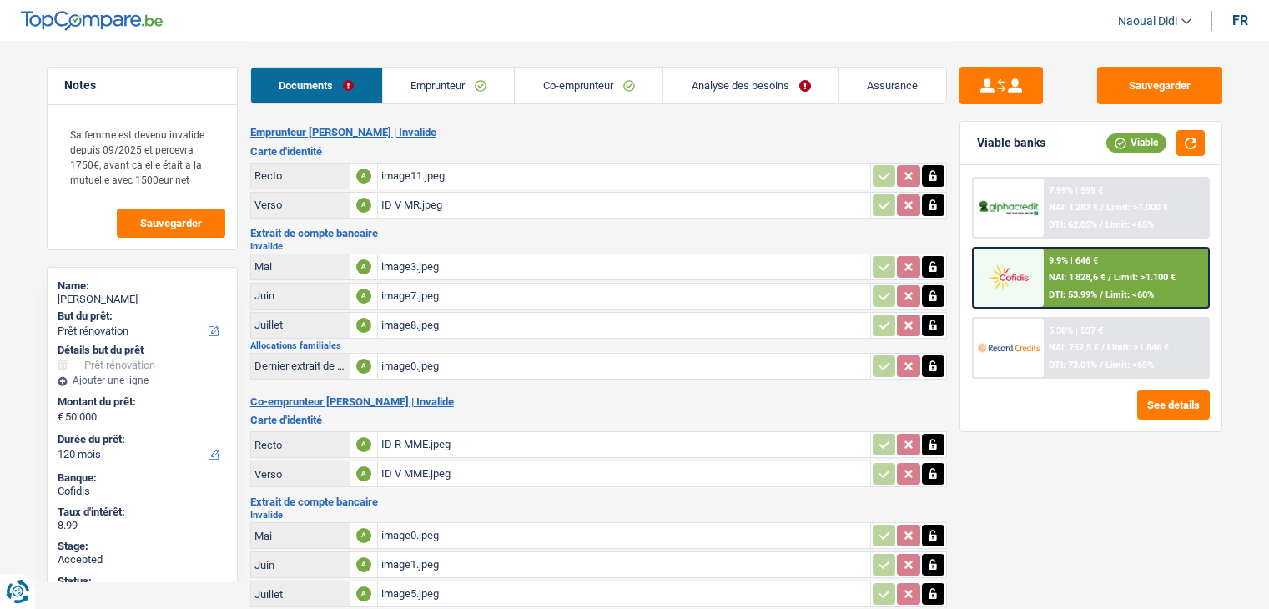
select select "renovation"
select select "120"
select select "applicant"
select select "coApplicant"
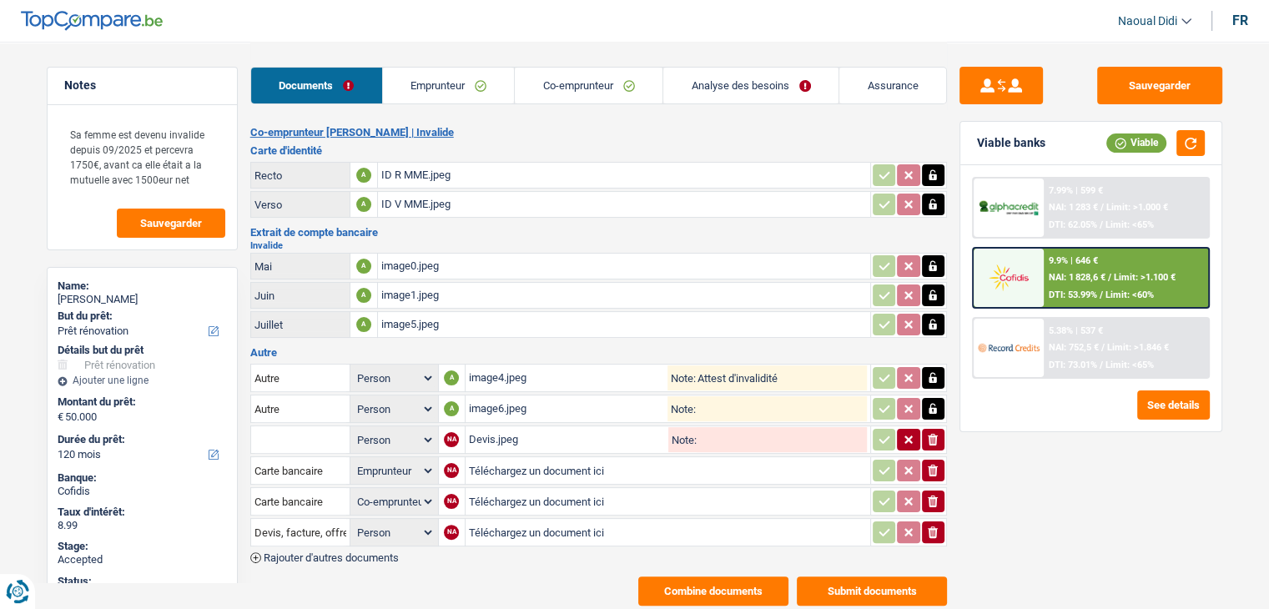
scroll to position [304, 0]
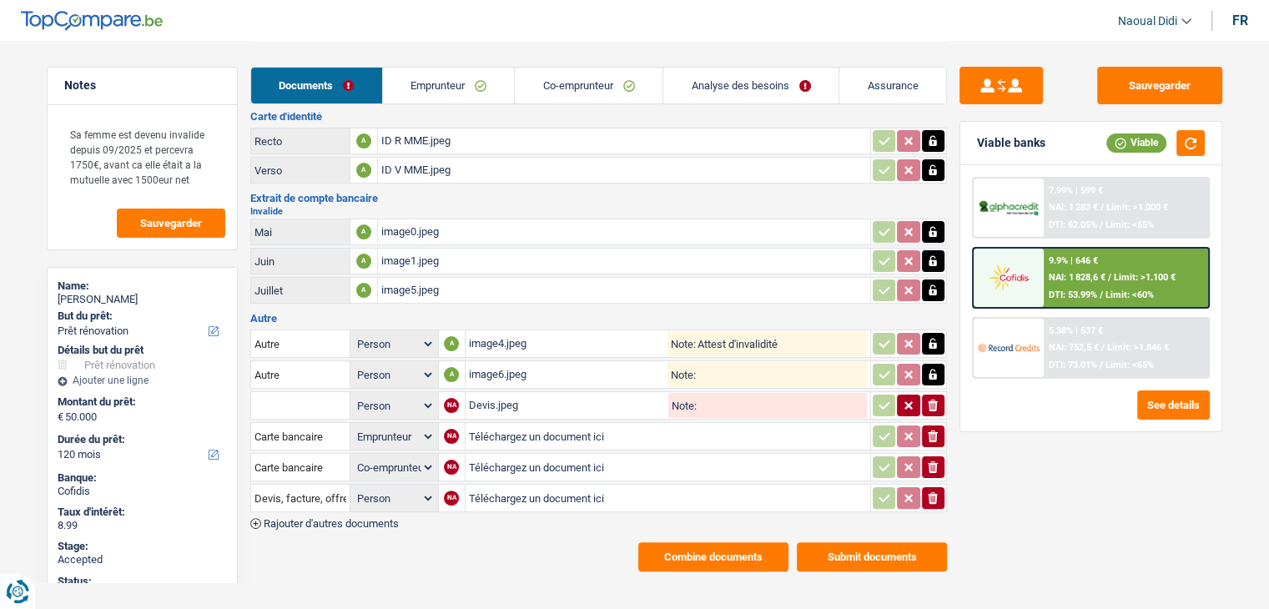
click at [487, 393] on div "Devis.jpeg" at bounding box center [567, 405] width 197 height 25
click at [425, 84] on link "Emprunteur" at bounding box center [449, 86] width 132 height 36
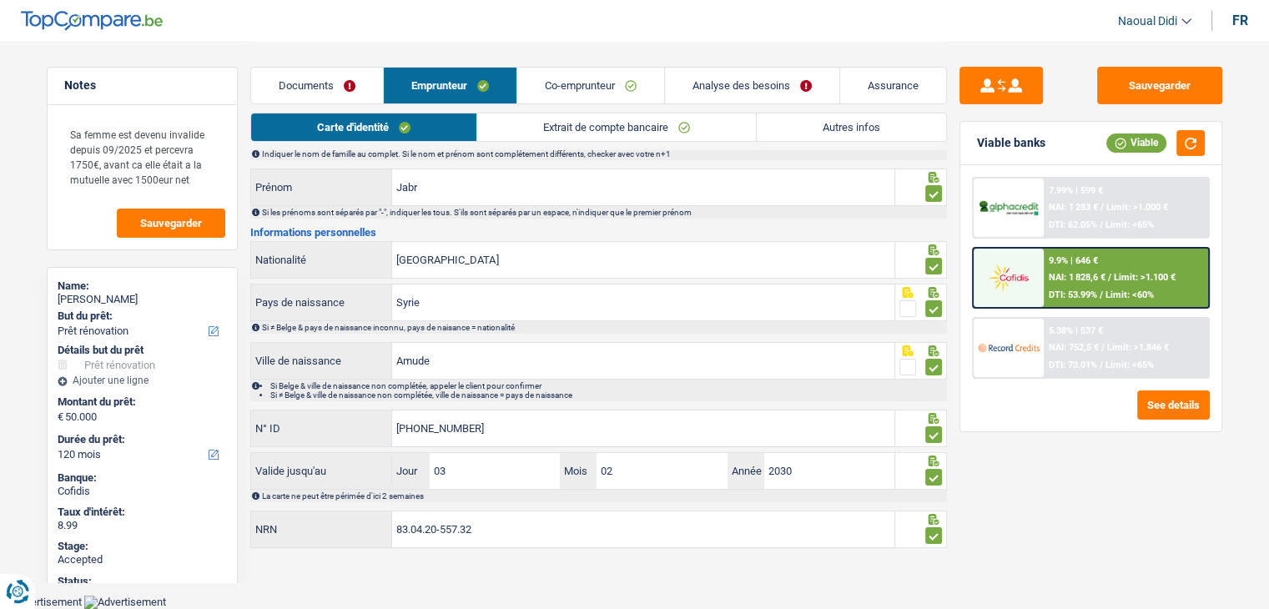
scroll to position [93, 0]
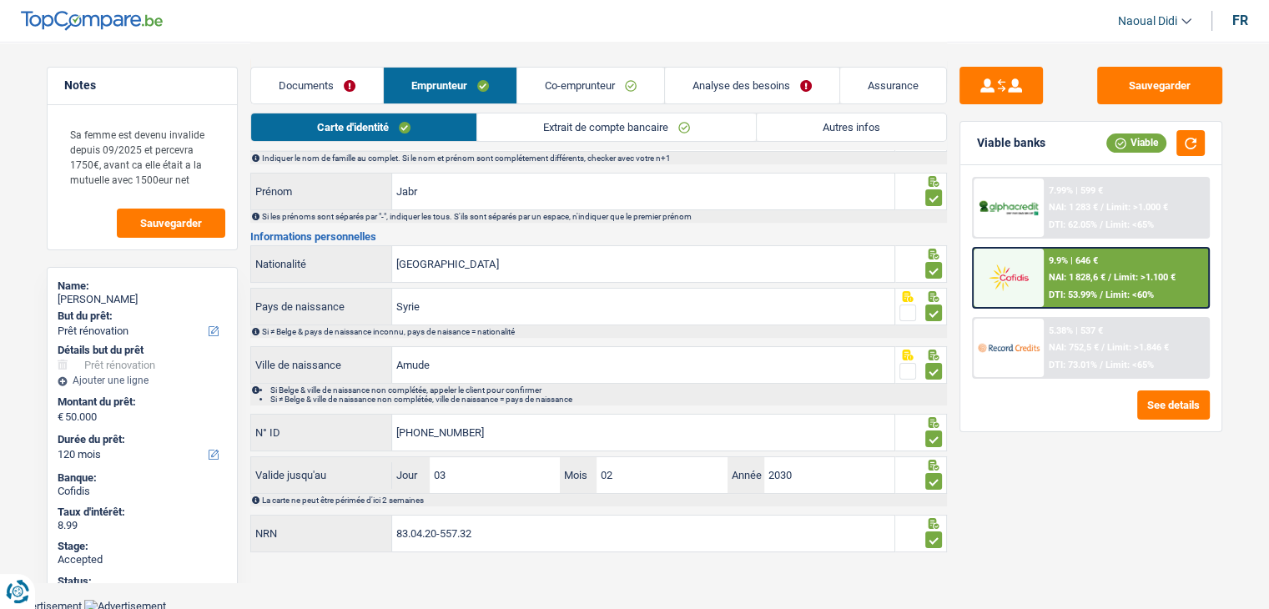
click at [1077, 272] on span "NAI: 1 828,6 €" at bounding box center [1077, 277] width 57 height 11
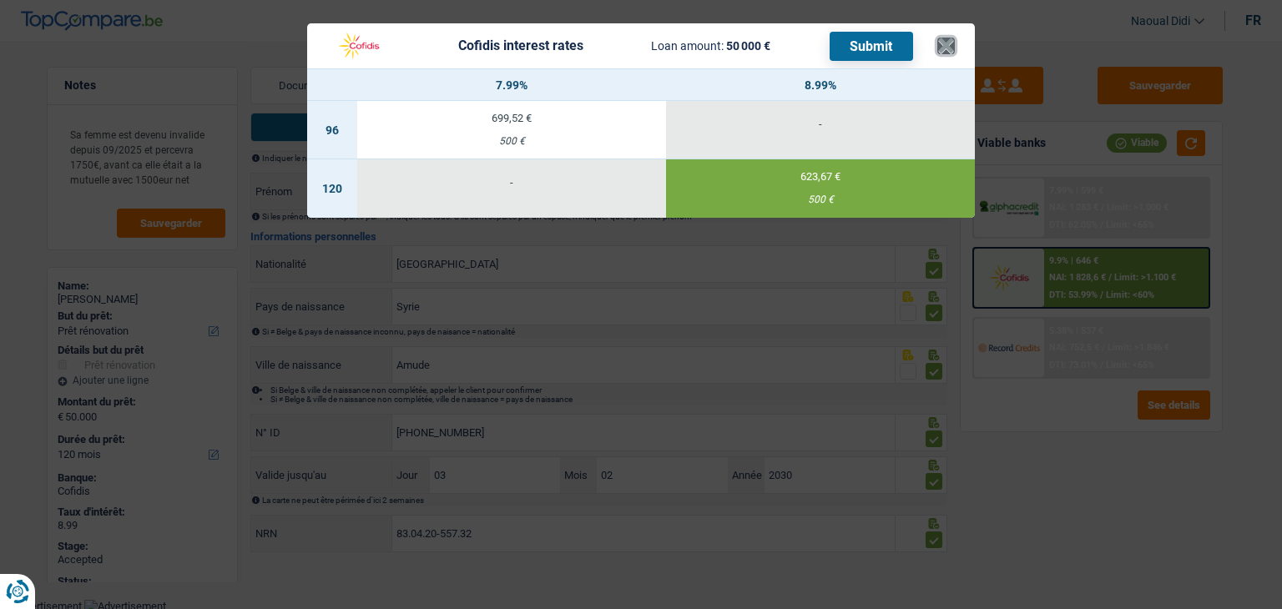
click at [942, 46] on button "×" at bounding box center [946, 46] width 18 height 17
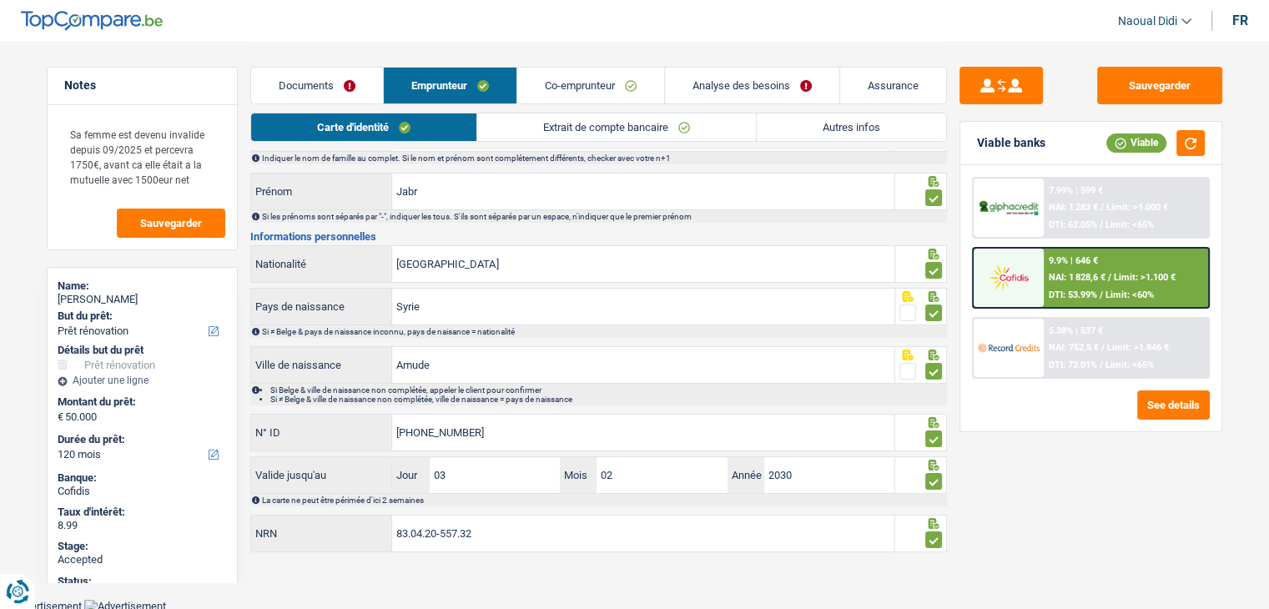
click at [708, 80] on link "Analyse des besoins" at bounding box center [752, 86] width 174 height 36
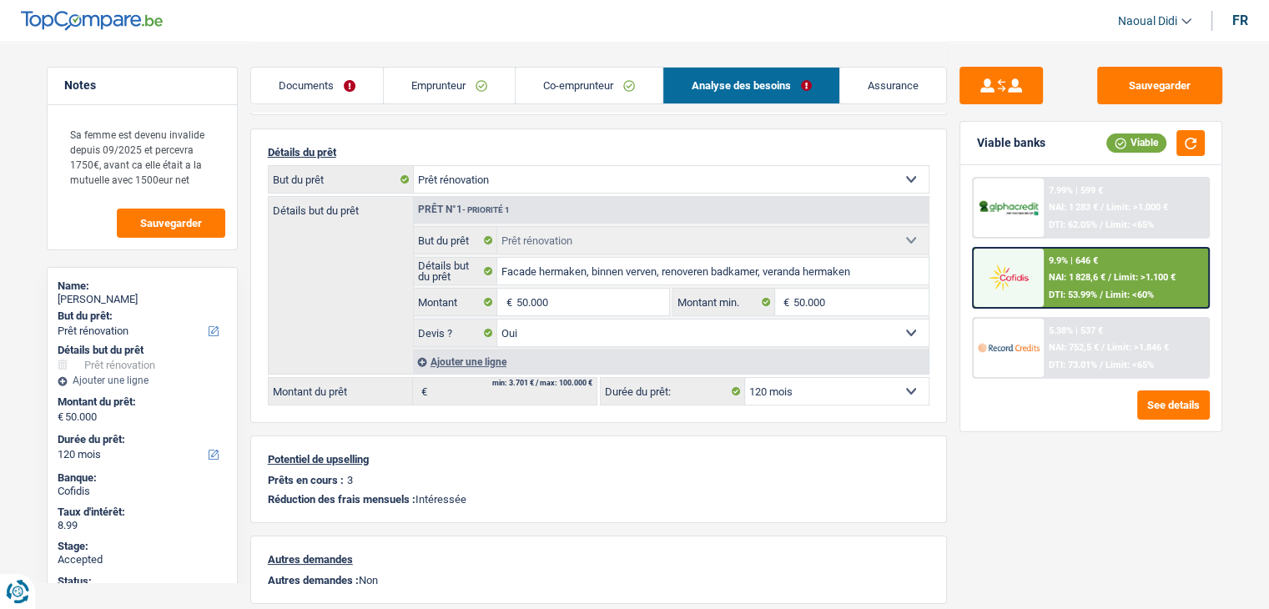
click at [1067, 284] on div "9.9% | 646 € NAI: 1 828,6 € / Limit: >1.100 € DTI: 53.99% / Limit: <60%" at bounding box center [1126, 278] width 164 height 58
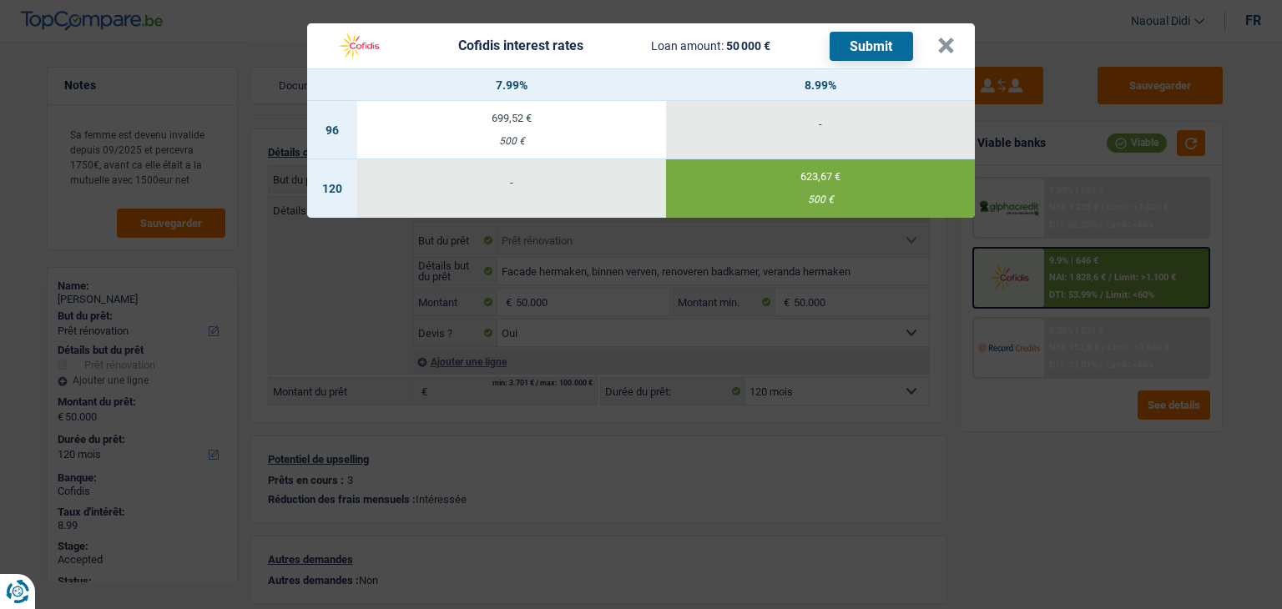
drag, startPoint x: 773, startPoint y: 48, endPoint x: 724, endPoint y: 50, distance: 48.4
click at [724, 50] on div "Cofidis interest rates Loan amount: 50 000 € Submit" at bounding box center [620, 46] width 586 height 32
copy span "50 000 €"
click at [937, 41] on button "×" at bounding box center [946, 46] width 18 height 17
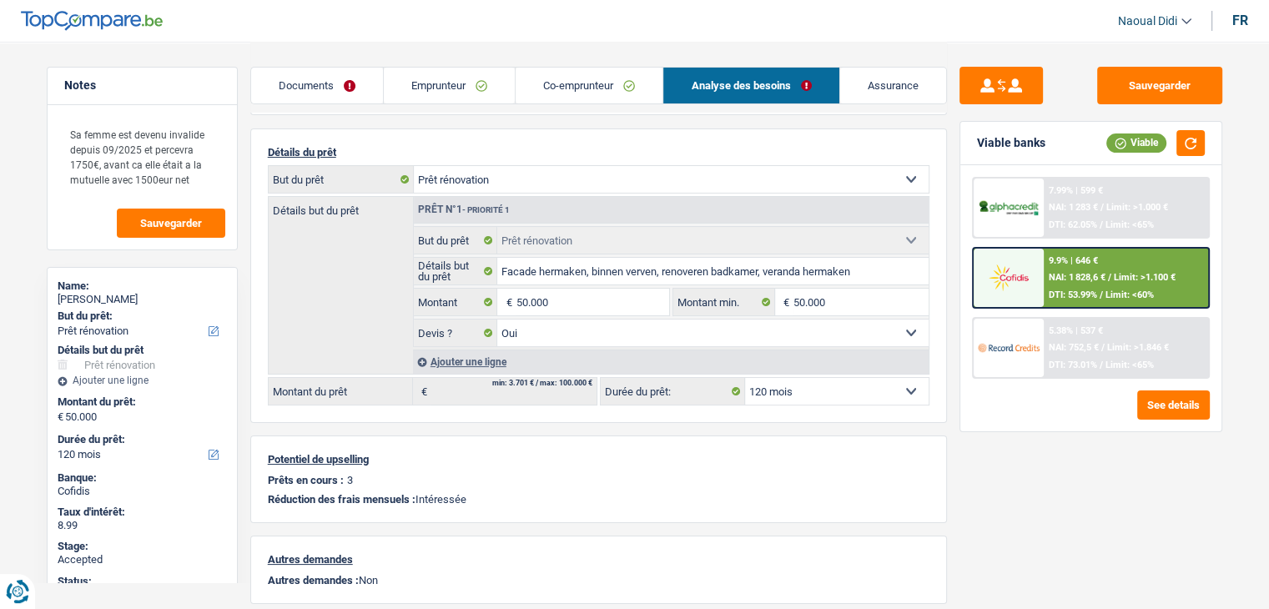
click at [460, 88] on link "Emprunteur" at bounding box center [449, 86] width 131 height 36
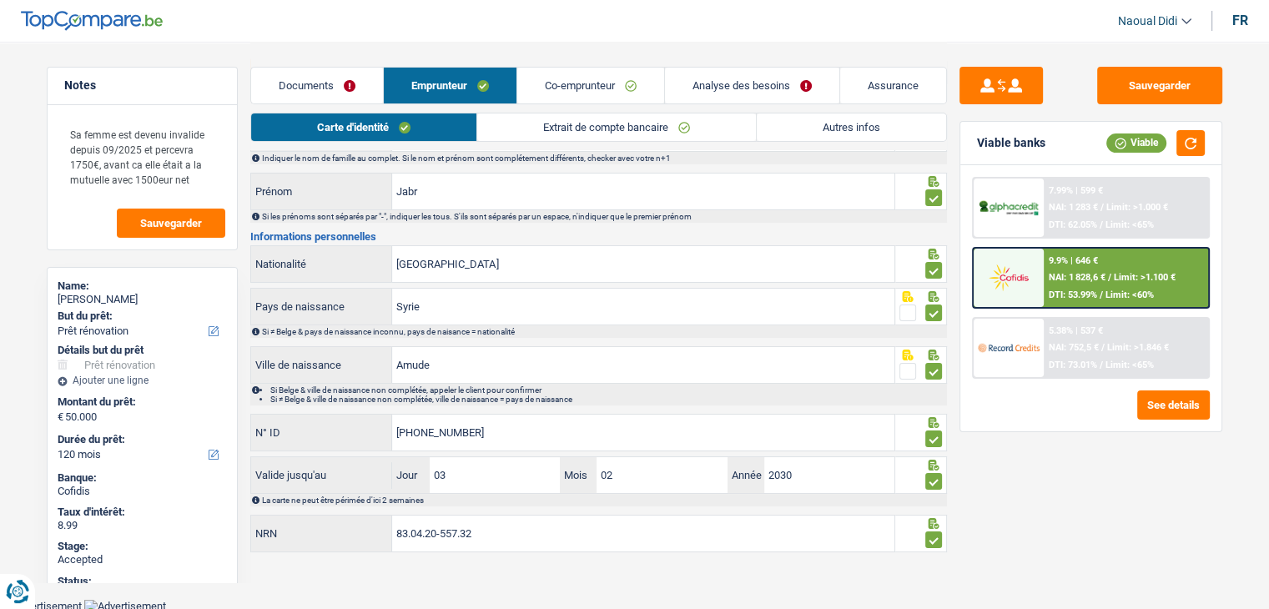
click at [310, 84] on link "Documents" at bounding box center [317, 86] width 132 height 36
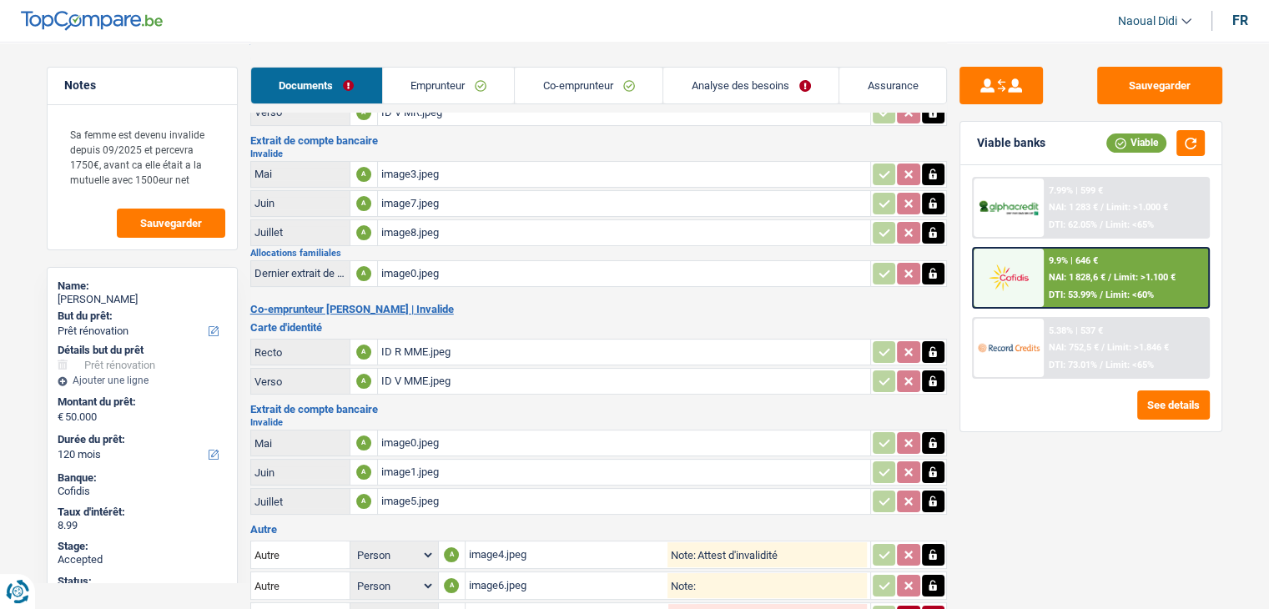
scroll to position [304, 0]
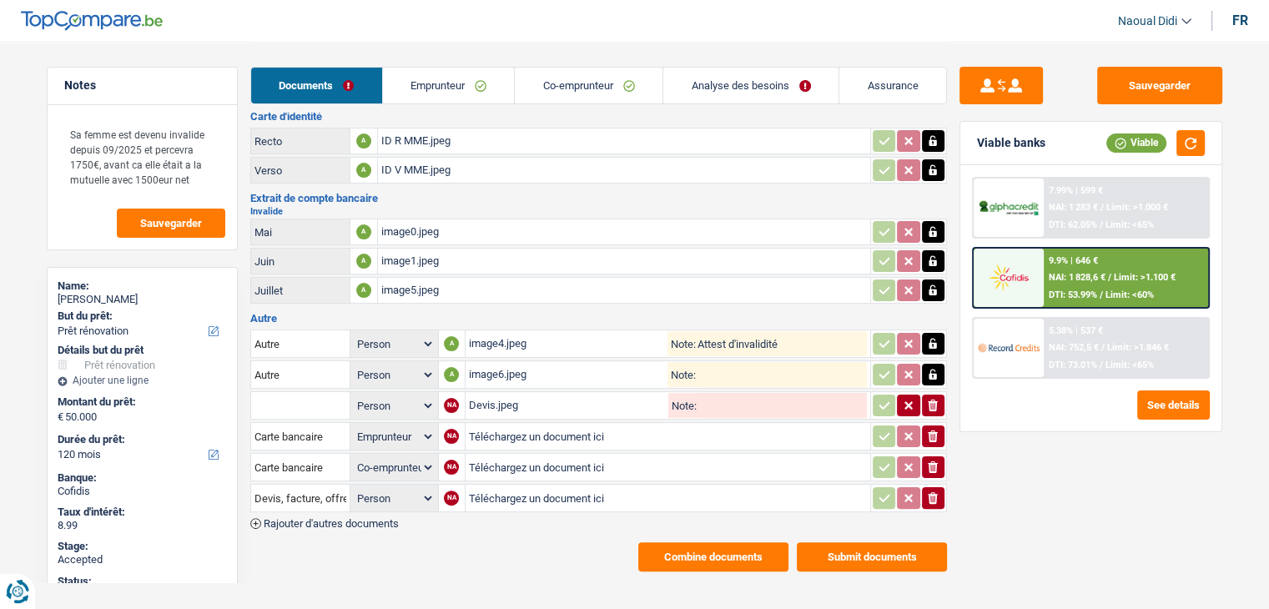
click at [937, 397] on icon "ionicons-v5-e" at bounding box center [932, 405] width 13 height 17
select select "coApplicant"
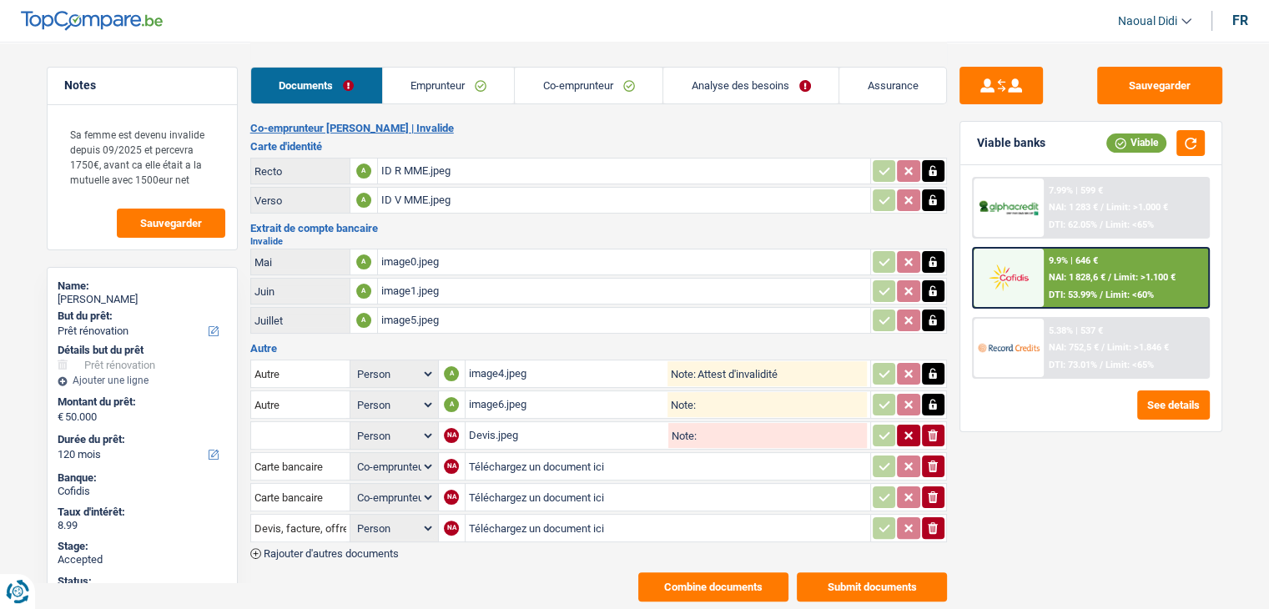
select select "applicant"
select select "coApplicant"
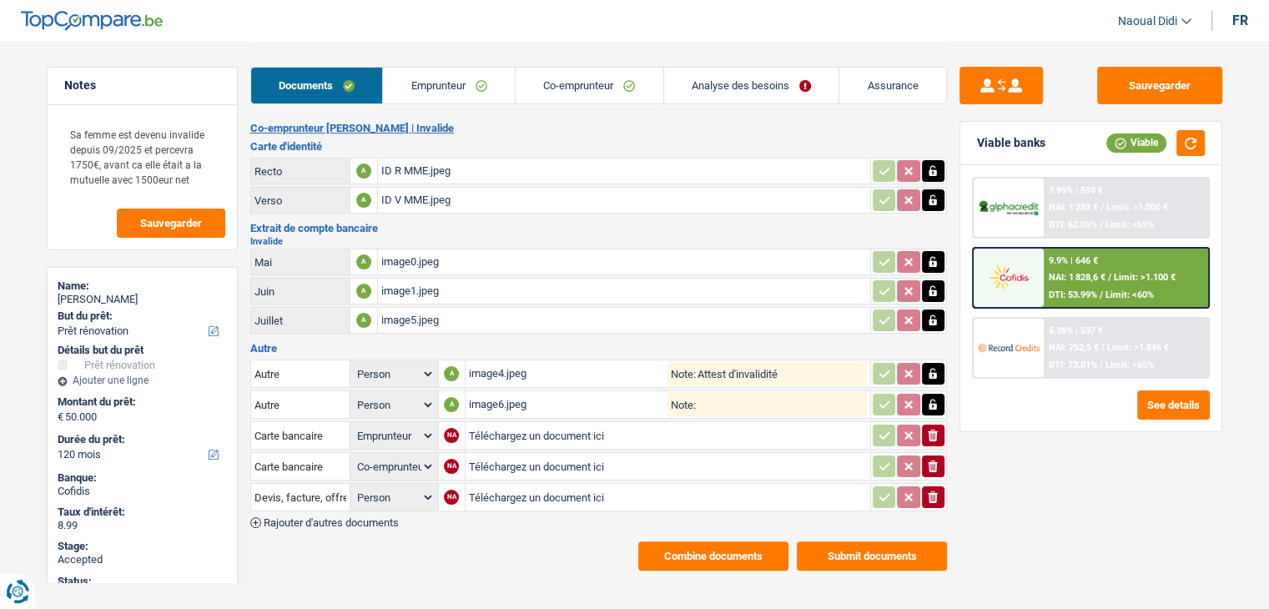
click at [527, 423] on input "Téléchargez un document ici" at bounding box center [668, 435] width 398 height 25
click at [291, 422] on input "Carte bancaire" at bounding box center [301, 435] width 92 height 27
drag, startPoint x: 255, startPoint y: 423, endPoint x: 517, endPoint y: 438, distance: 263.3
click at [517, 438] on table "Autre Person Emprunteur Co-emprunteur A image4.jpeg Note: Attest d'invalidité A…" at bounding box center [598, 435] width 697 height 157
type input "DEVI"
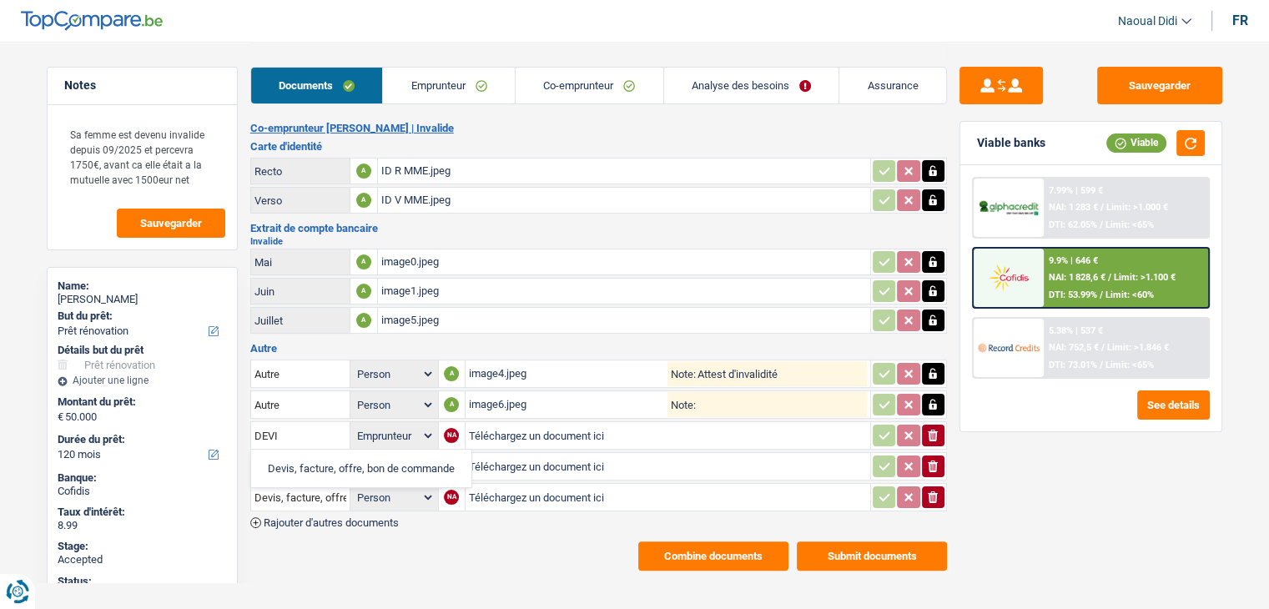
click at [338, 458] on li "Devis, facture, offre, bon de commande" at bounding box center [362, 468] width 204 height 21
select select "applicant"
click at [507, 423] on input "Téléchargez un document ici" at bounding box center [668, 435] width 398 height 25
type input "C:\fakepath\image0.jpeg"
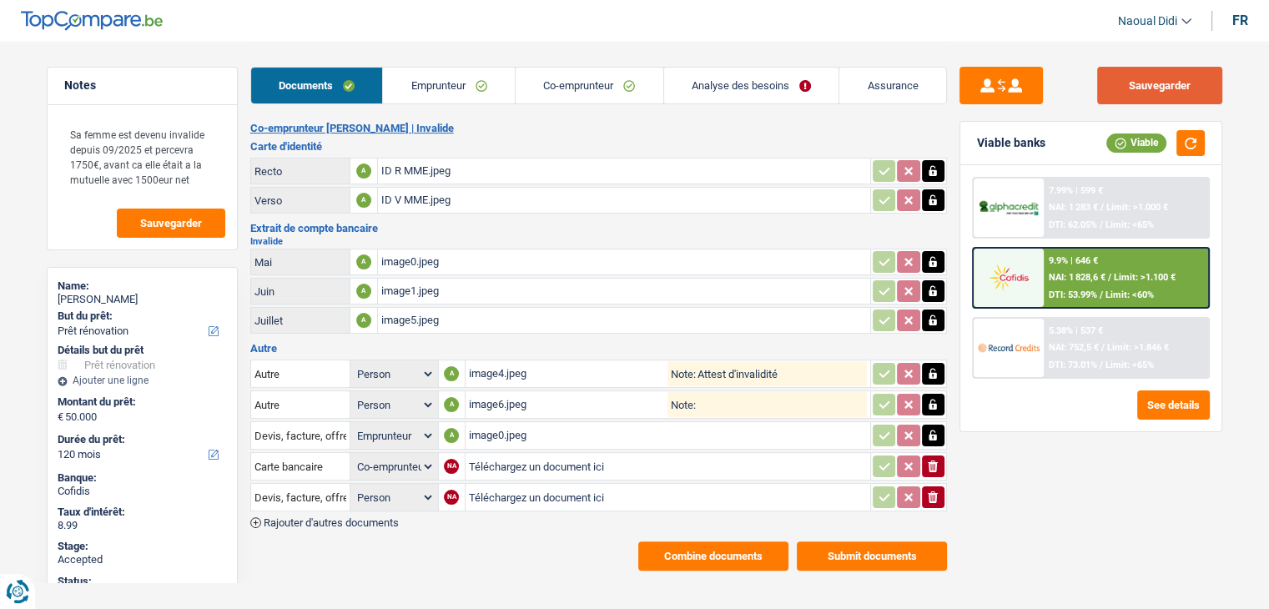
click at [1148, 98] on button "Sauvegarder" at bounding box center [1159, 86] width 125 height 38
click at [427, 163] on div "ID R MME.jpeg" at bounding box center [624, 171] width 486 height 25
click at [466, 80] on link "Emprunteur" at bounding box center [449, 86] width 132 height 36
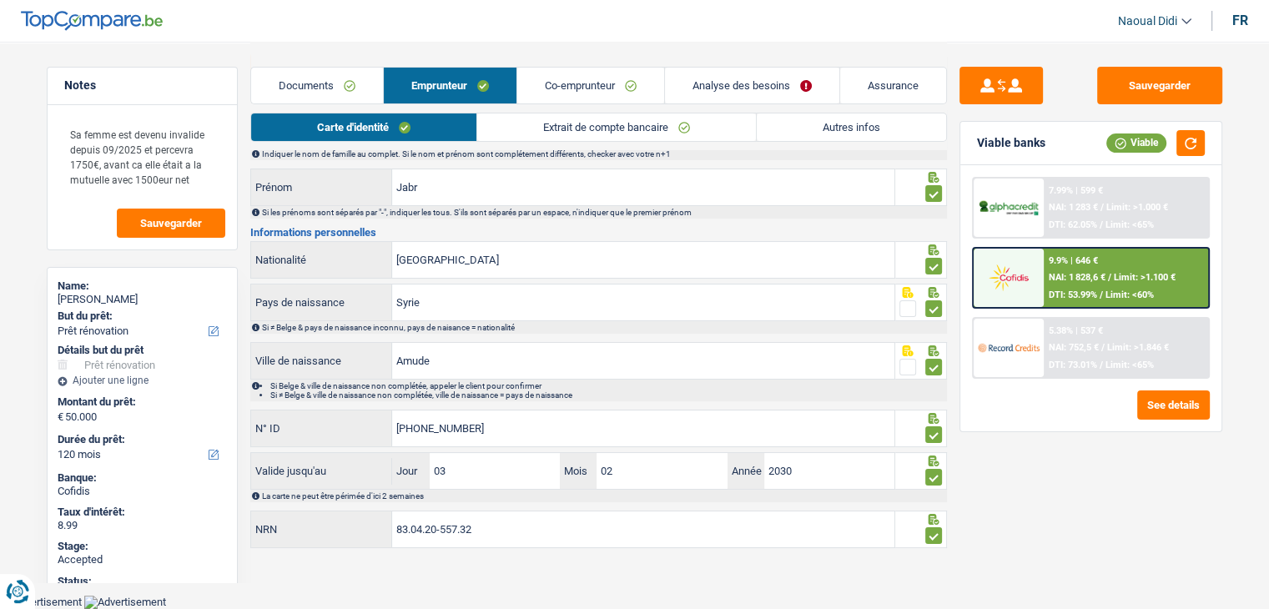
scroll to position [93, 0]
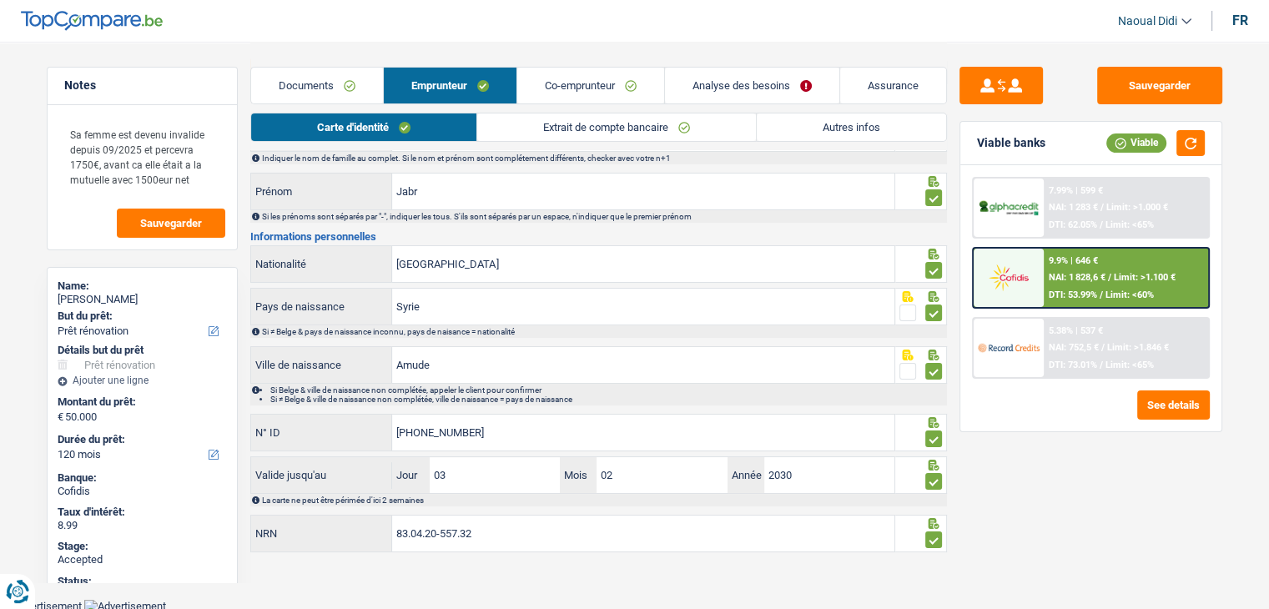
click at [577, 131] on link "Extrait de compte bancaire" at bounding box center [616, 128] width 279 height 28
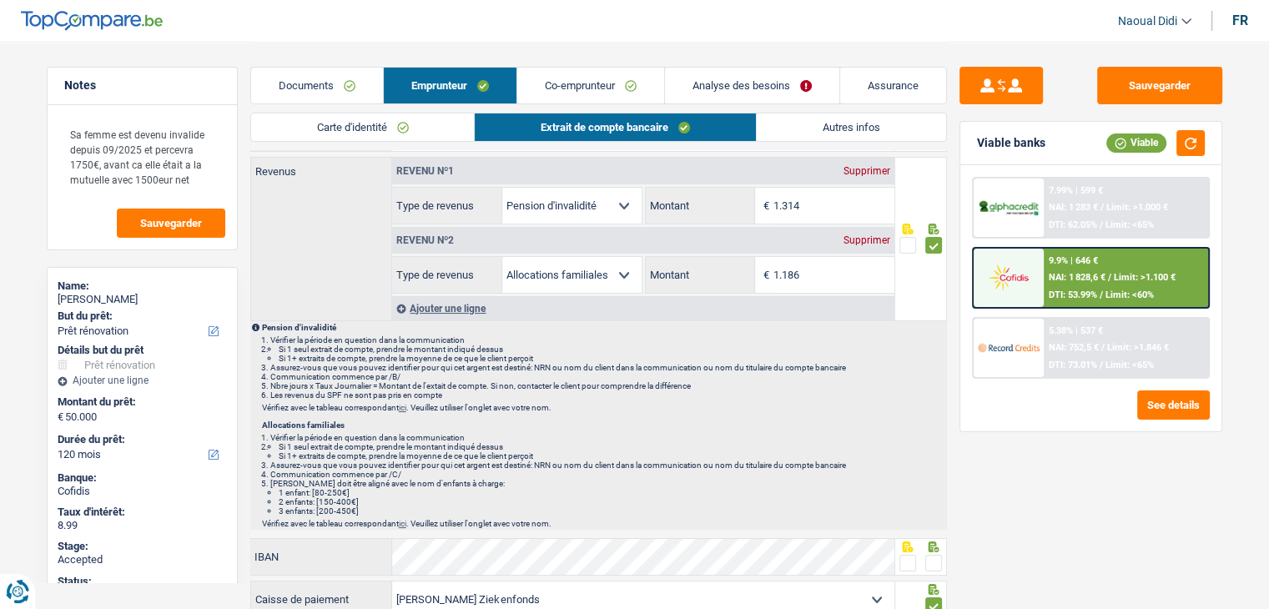
scroll to position [9, 0]
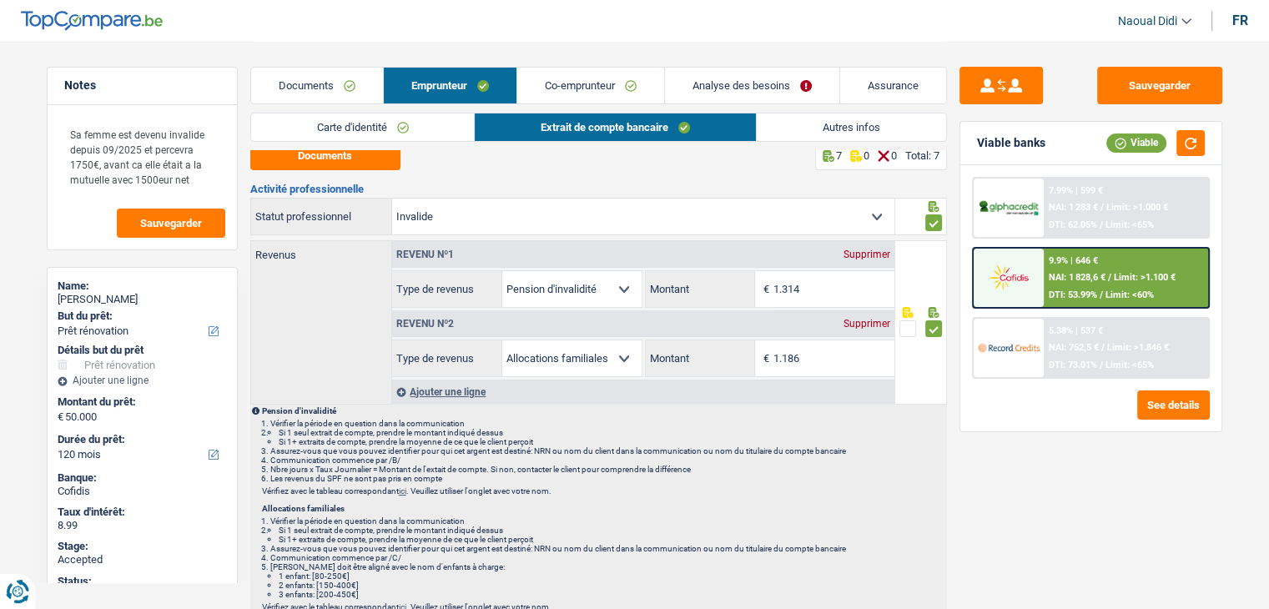
click at [570, 84] on link "Co-emprunteur" at bounding box center [590, 86] width 147 height 36
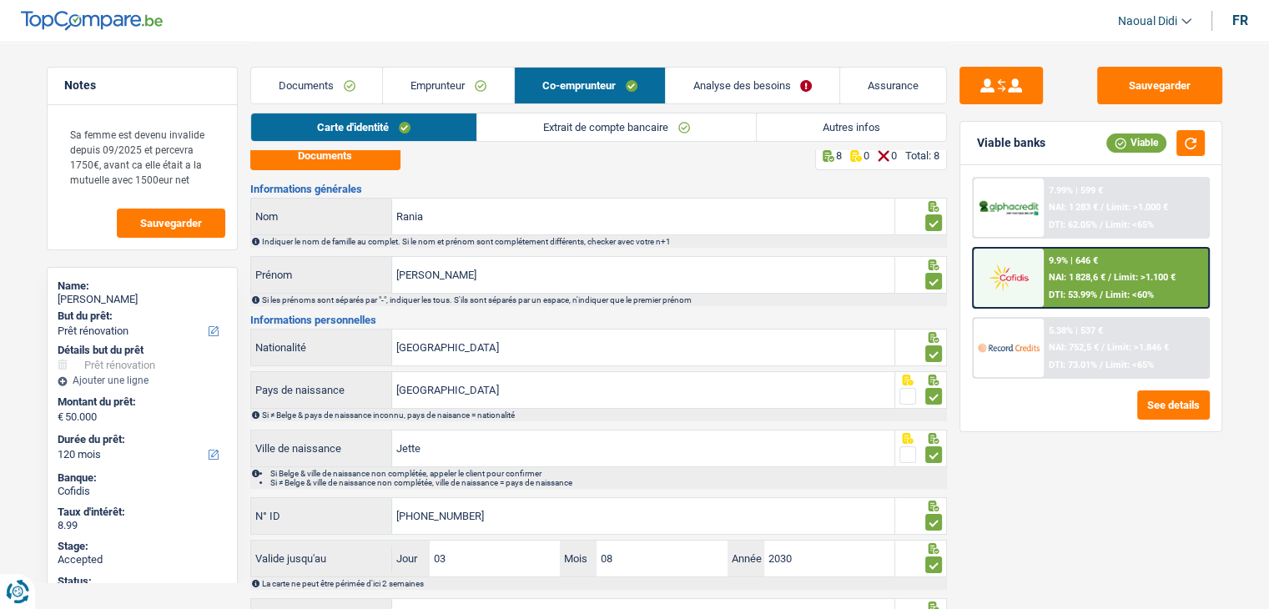
click at [582, 130] on link "Extrait de compte bancaire" at bounding box center [616, 128] width 279 height 28
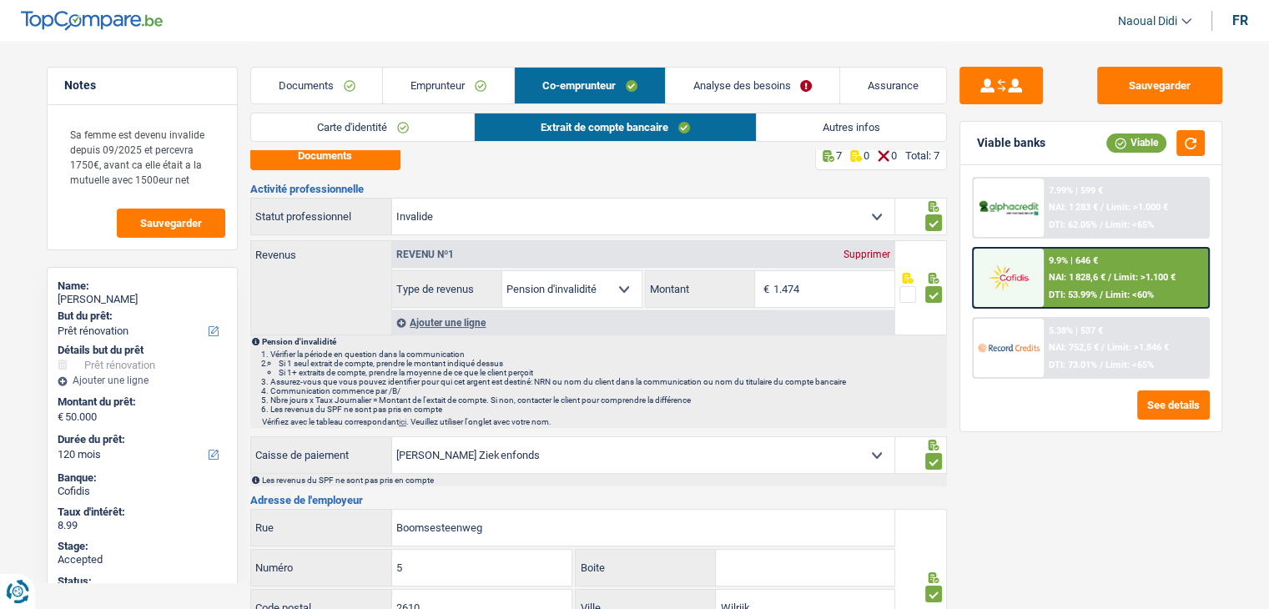
click at [732, 90] on link "Analyse des besoins" at bounding box center [753, 86] width 174 height 36
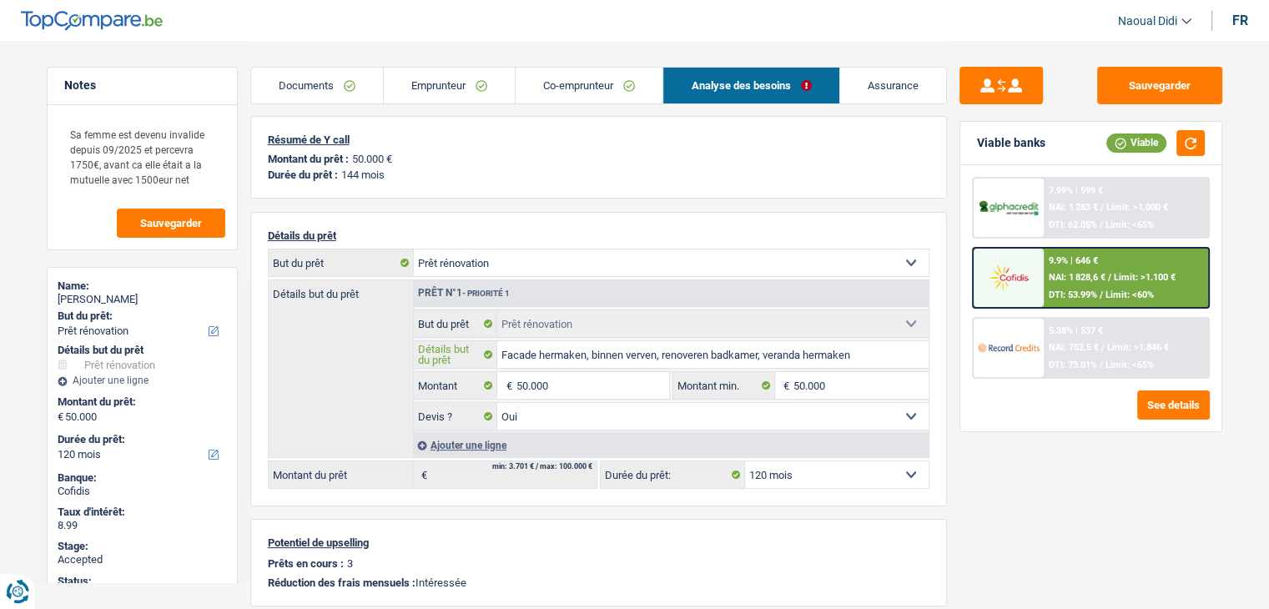
click at [865, 351] on input "Facade hermaken, binnen verven, renoveren badkamer, veranda hermaken" at bounding box center [712, 354] width 431 height 27
click at [875, 359] on input "Facade hermaken, binnen verven, renoveren badkamer, veranda hermaken" at bounding box center [712, 354] width 431 height 27
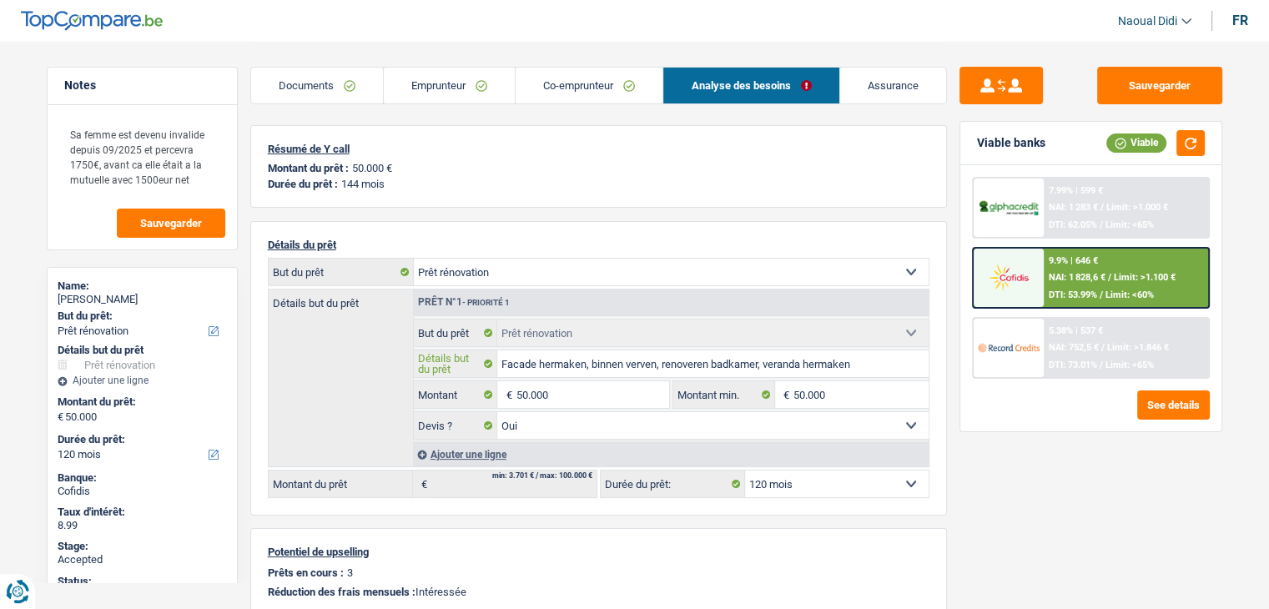
scroll to position [0, 0]
click at [790, 475] on select "12 mois 18 mois 24 mois 30 mois 36 mois 42 mois 48 mois 60 mois 72 mois 84 mois…" at bounding box center [837, 484] width 184 height 27
select select "144"
click at [745, 471] on select "12 mois 18 mois 24 mois 30 mois 36 mois 42 mois 48 mois 60 mois 72 mois 84 mois…" at bounding box center [837, 484] width 184 height 27
select select "144"
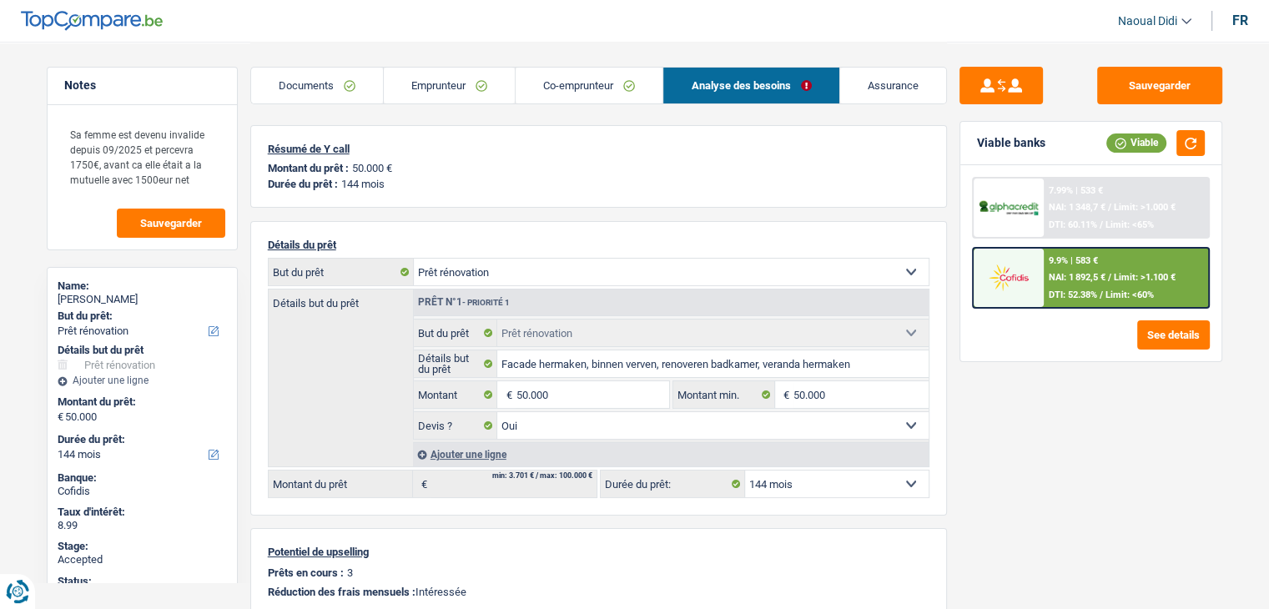
click at [1105, 273] on span "NAI: 1 892,5 €" at bounding box center [1077, 277] width 57 height 11
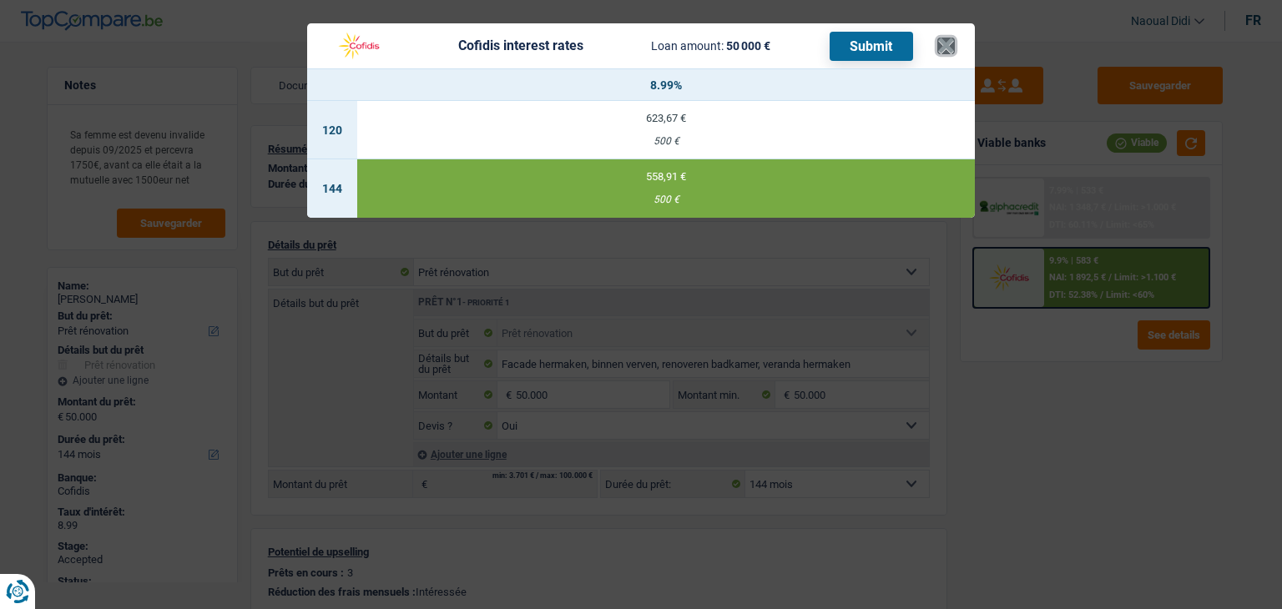
click at [949, 45] on button "×" at bounding box center [946, 46] width 18 height 17
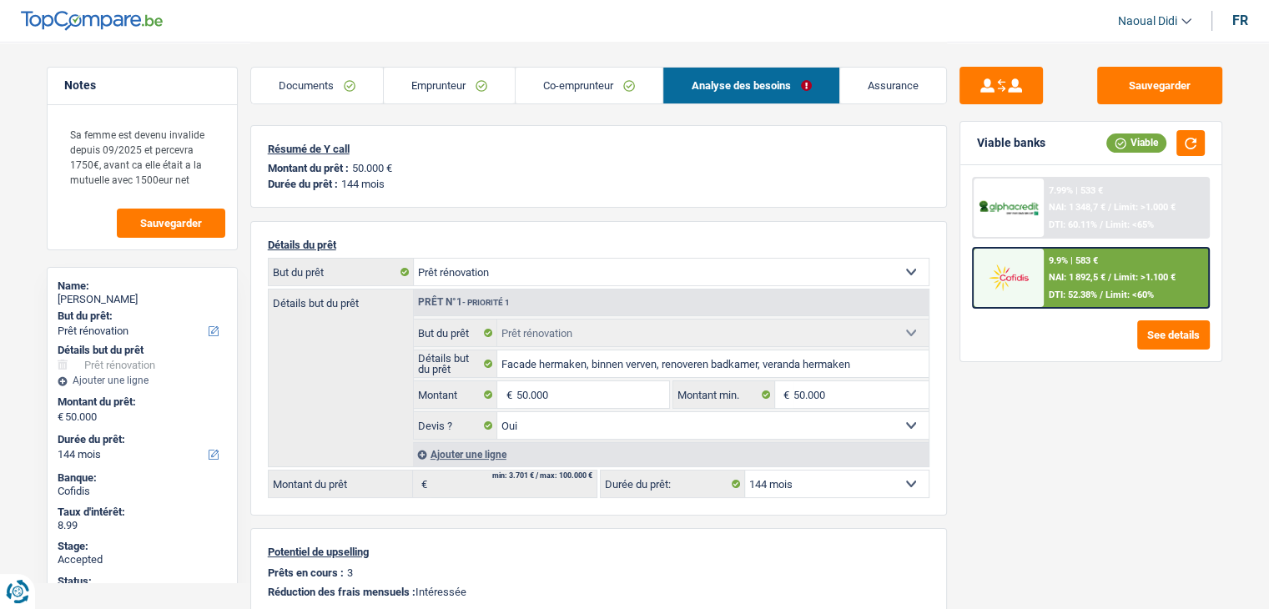
click at [436, 87] on link "Emprunteur" at bounding box center [449, 86] width 131 height 36
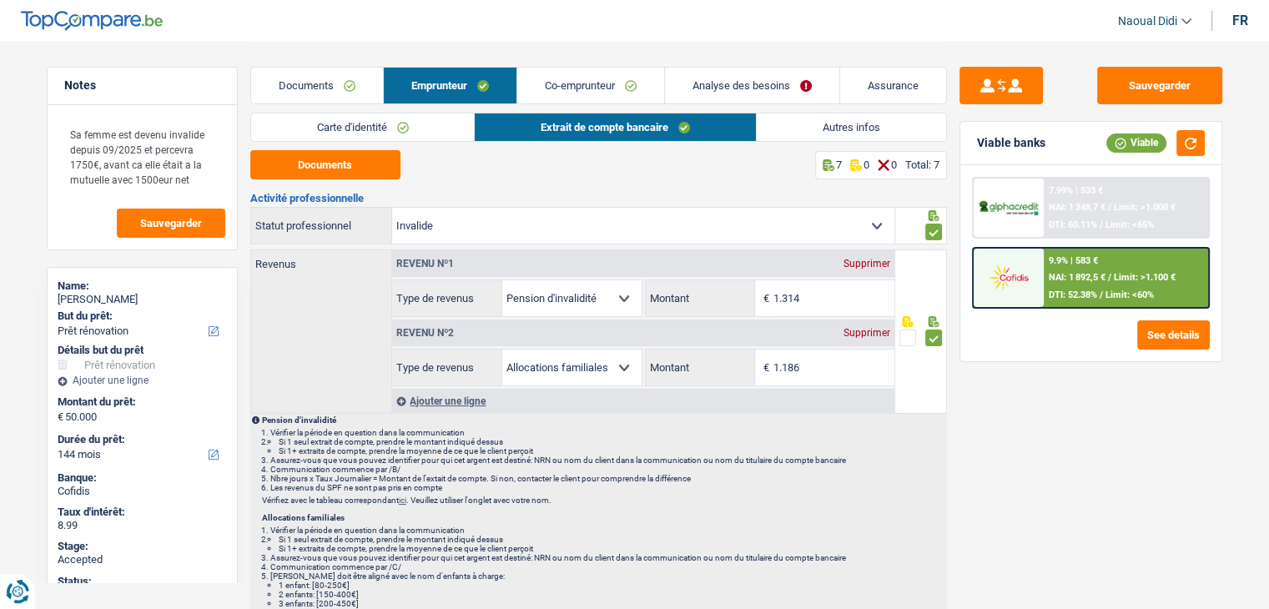
click at [859, 124] on link "Autres infos" at bounding box center [851, 128] width 189 height 28
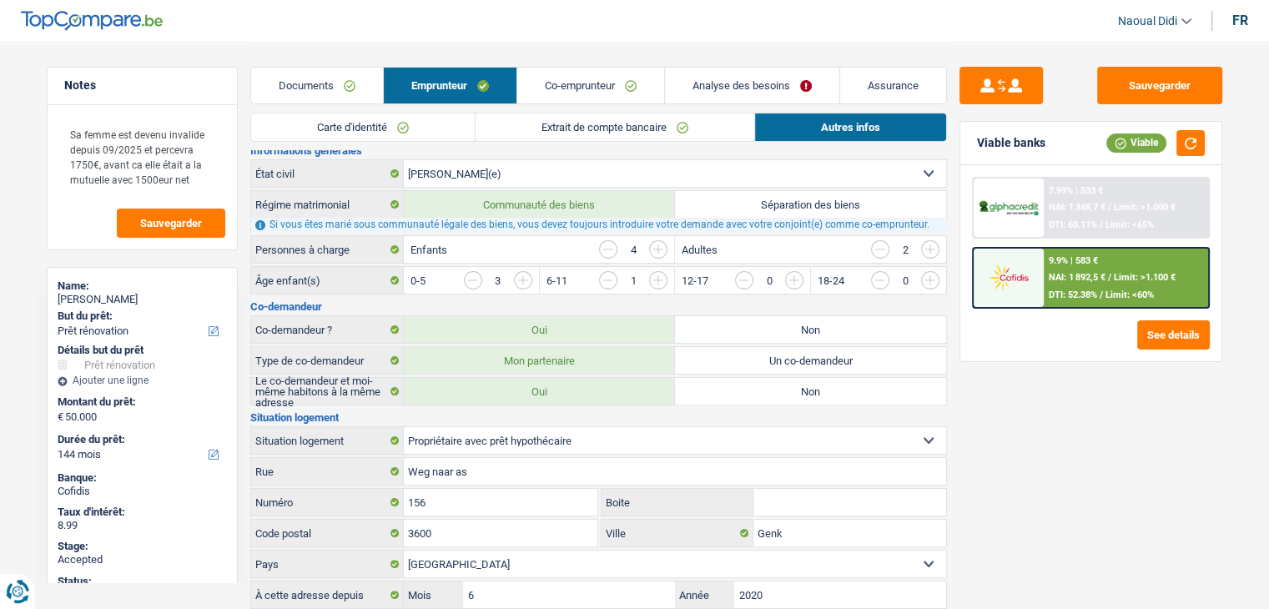
scroll to position [334, 0]
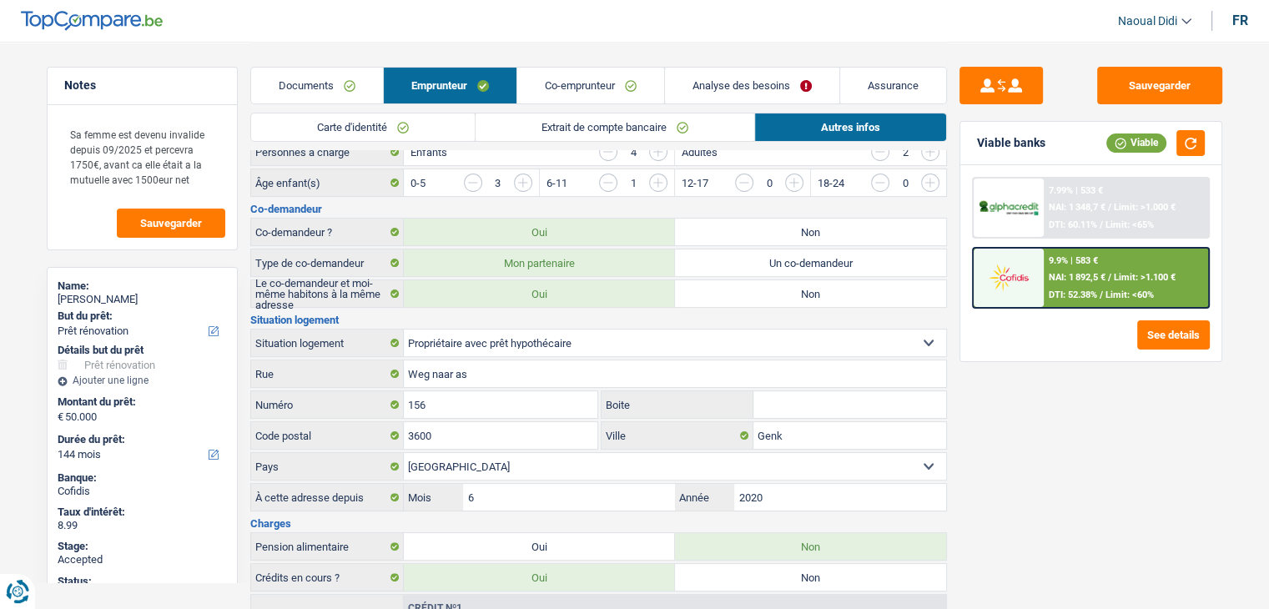
click at [346, 88] on link "Documents" at bounding box center [317, 86] width 132 height 36
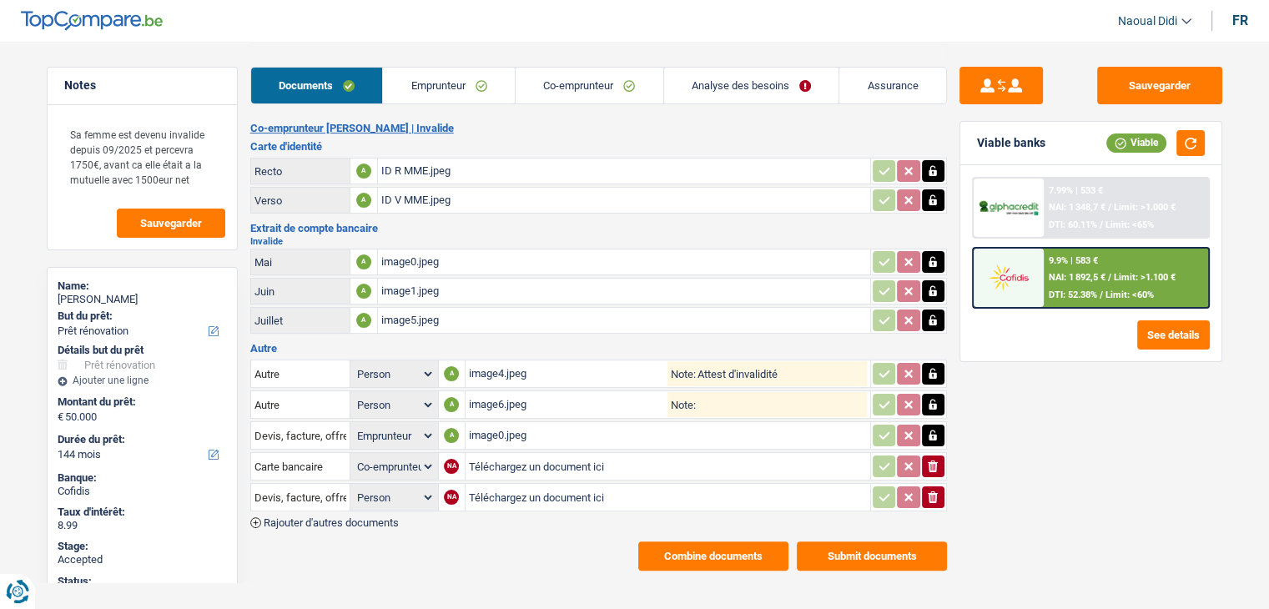
click at [759, 542] on button "Combine documents" at bounding box center [713, 556] width 150 height 29
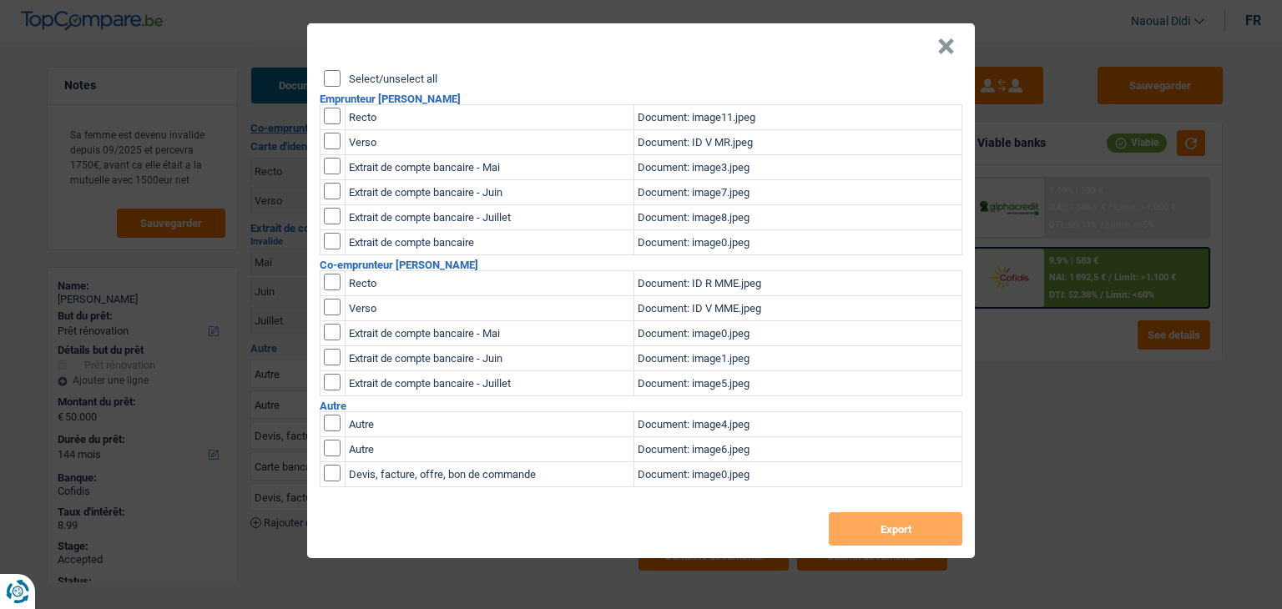
click at [330, 78] on input "Select/unselect all" at bounding box center [332, 78] width 17 height 17
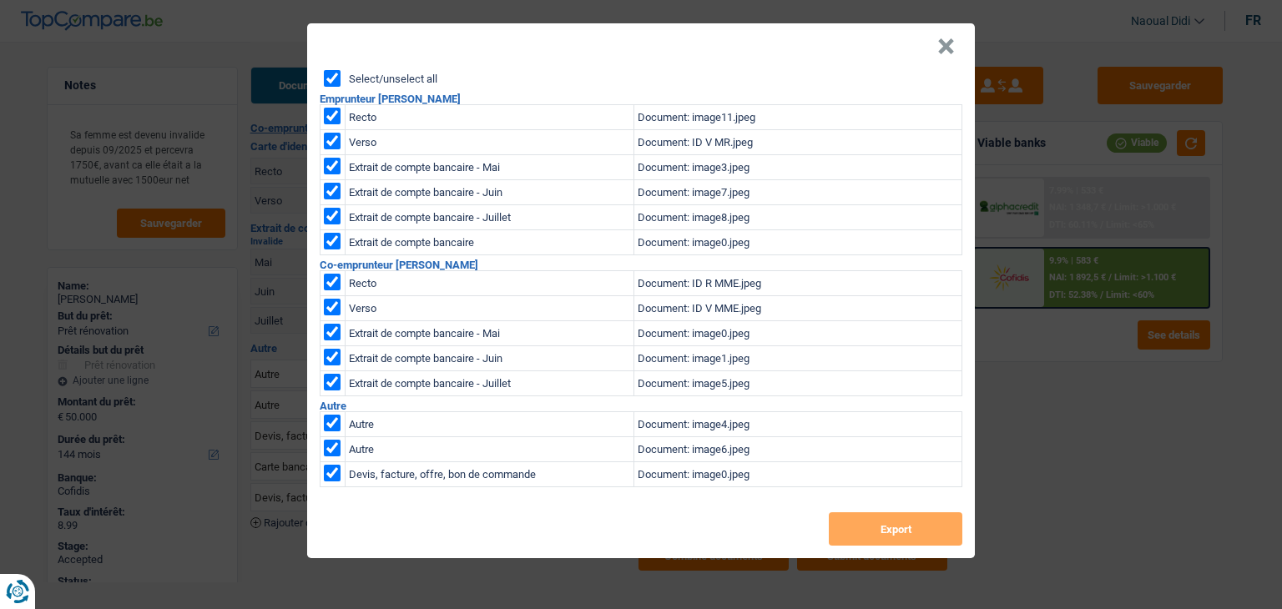
checkbox input "true"
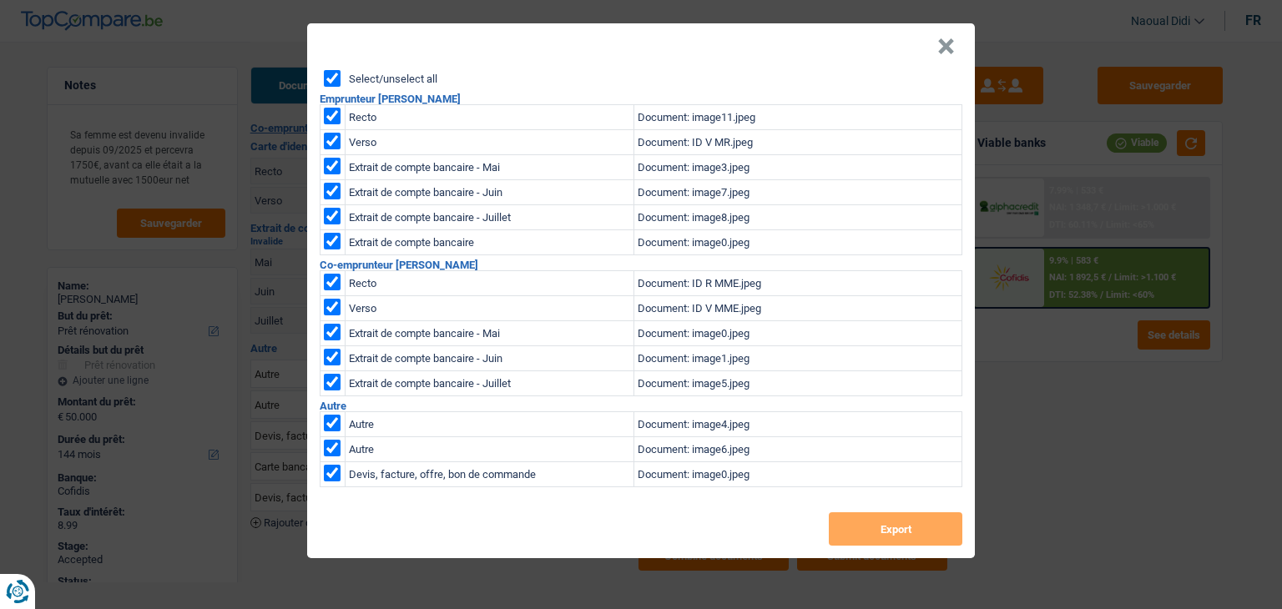
checkbox input "true"
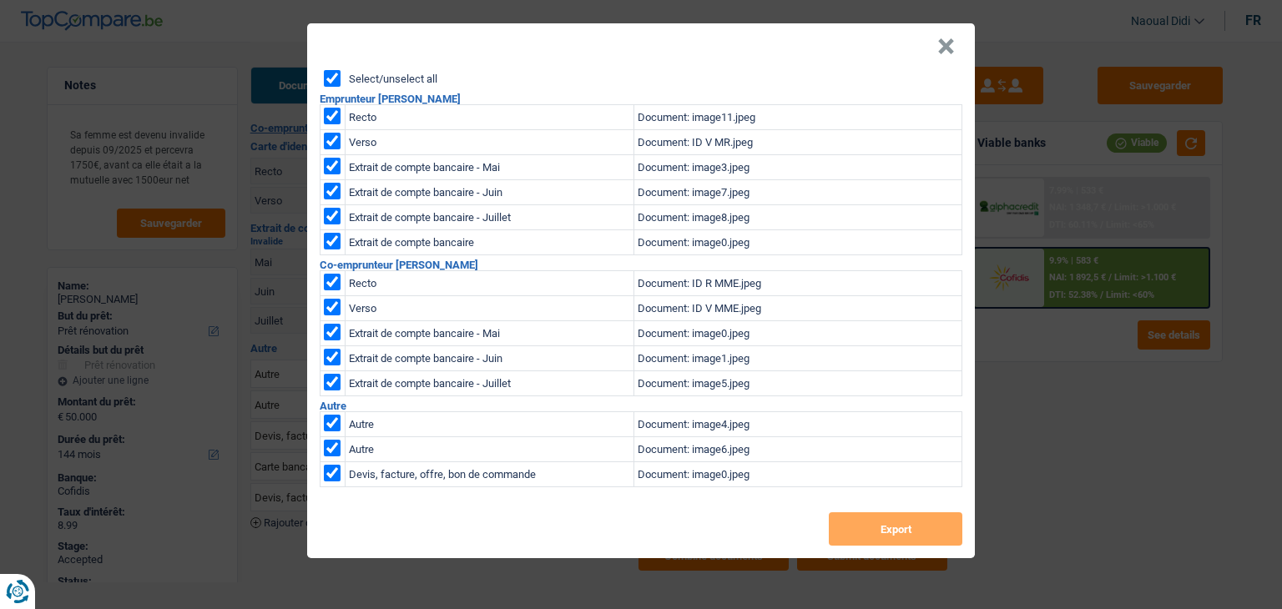
checkbox input "true"
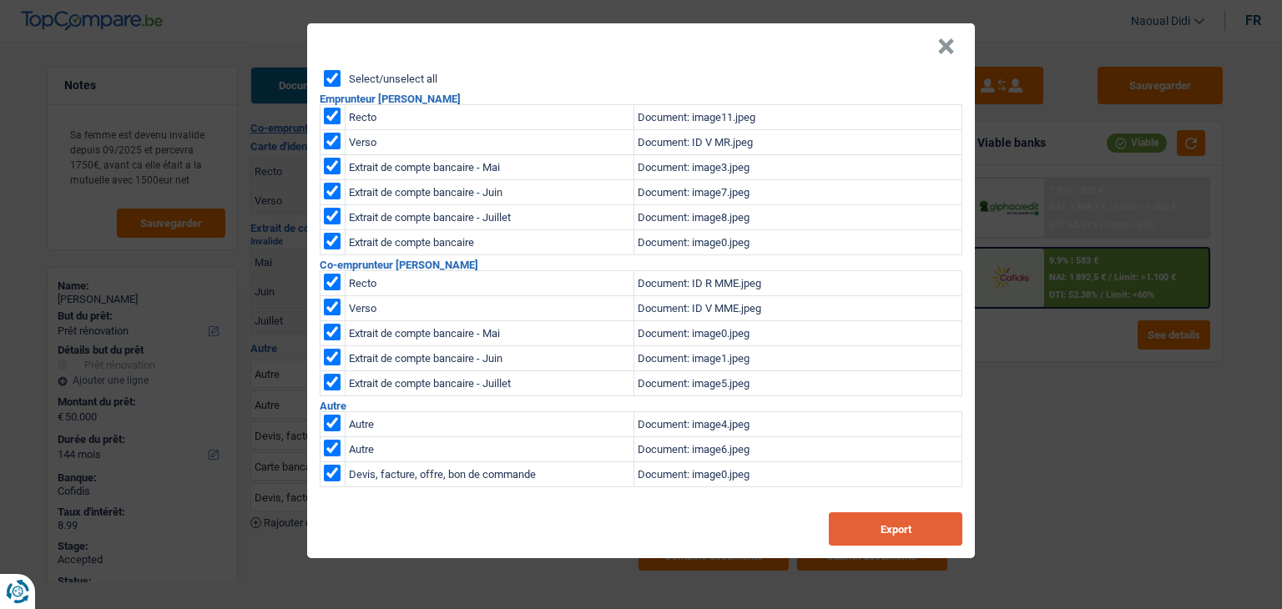
click at [890, 527] on button "Export" at bounding box center [896, 528] width 134 height 33
click at [946, 48] on button "×" at bounding box center [946, 46] width 18 height 17
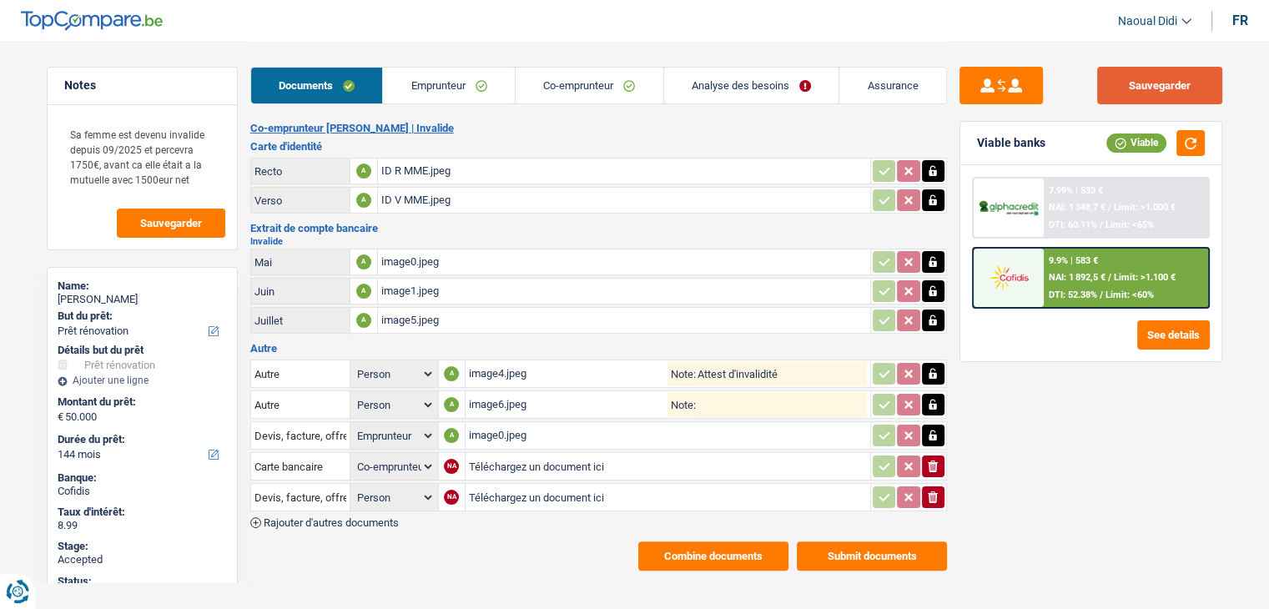
click at [1152, 73] on button "Sauvegarder" at bounding box center [1159, 86] width 125 height 38
click at [1173, 89] on button "Sauvegarder" at bounding box center [1159, 86] width 125 height 38
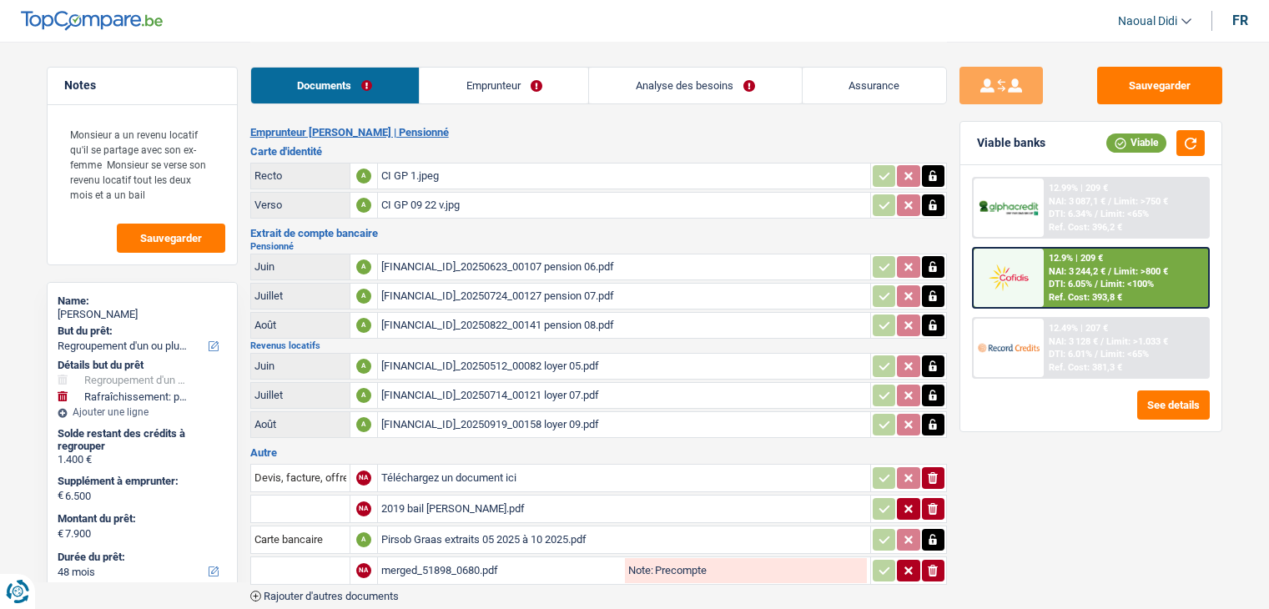
select select "refinancing"
select select "houseOrGarden"
select select "48"
click at [411, 184] on div "CI GP 1.jpeg" at bounding box center [624, 176] width 486 height 25
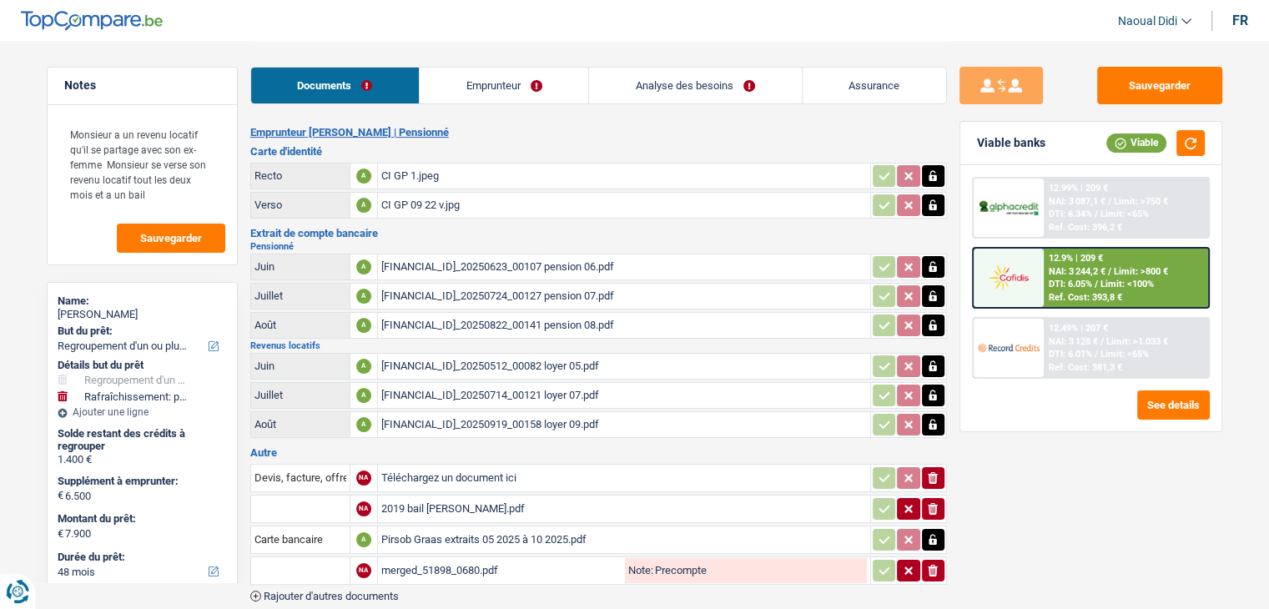
click at [514, 84] on link "Emprunteur" at bounding box center [504, 86] width 169 height 36
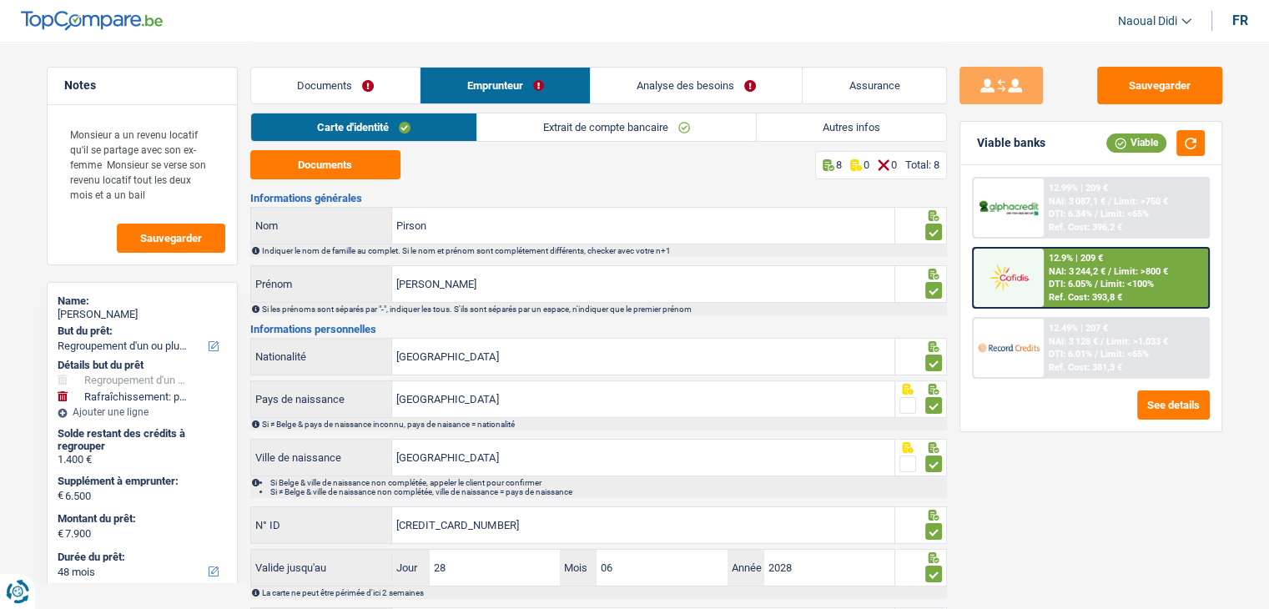
click at [578, 129] on link "Extrait de compte bancaire" at bounding box center [616, 128] width 279 height 28
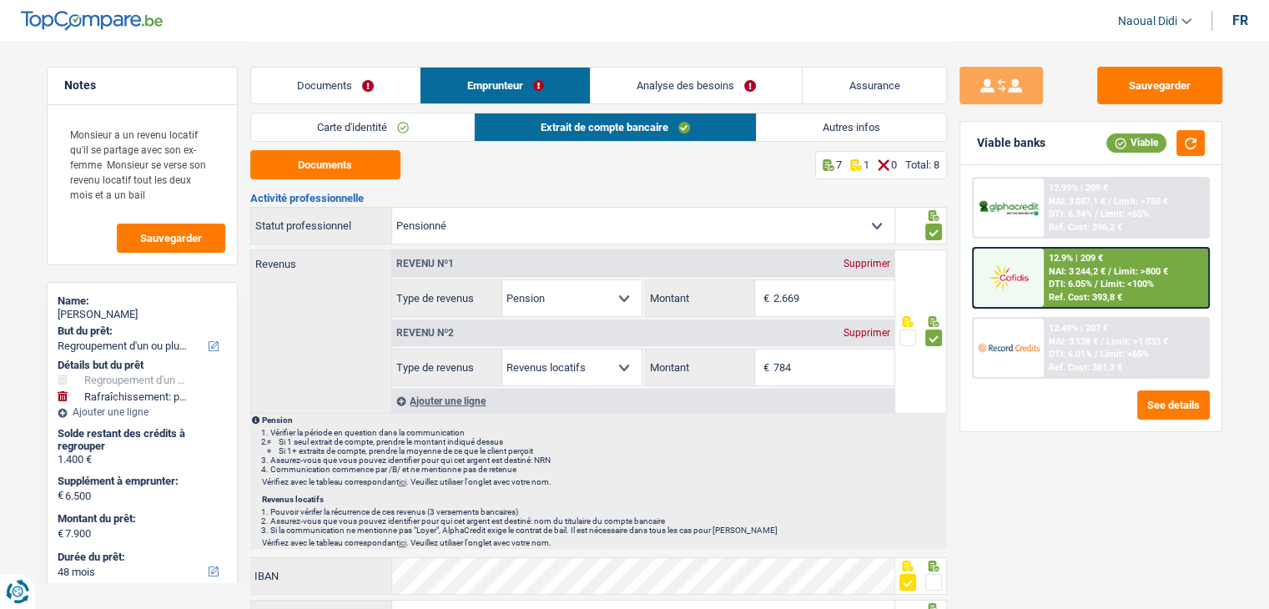
click at [679, 85] on link "Analyse des besoins" at bounding box center [697, 86] width 212 height 36
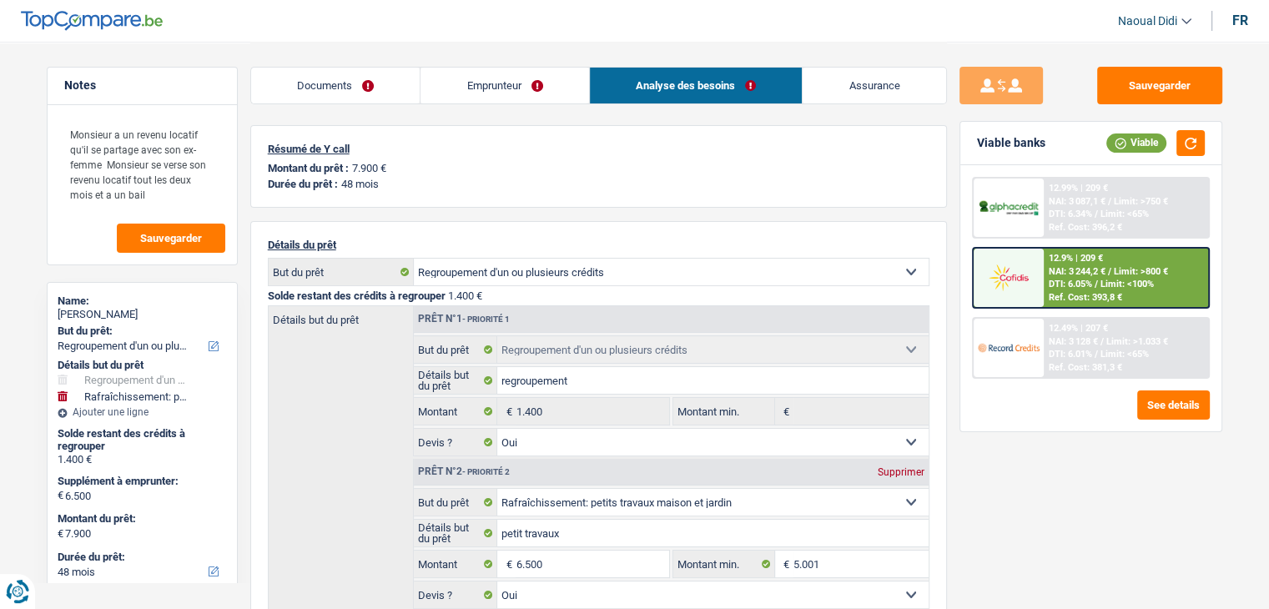
click at [503, 88] on link "Emprunteur" at bounding box center [505, 86] width 169 height 36
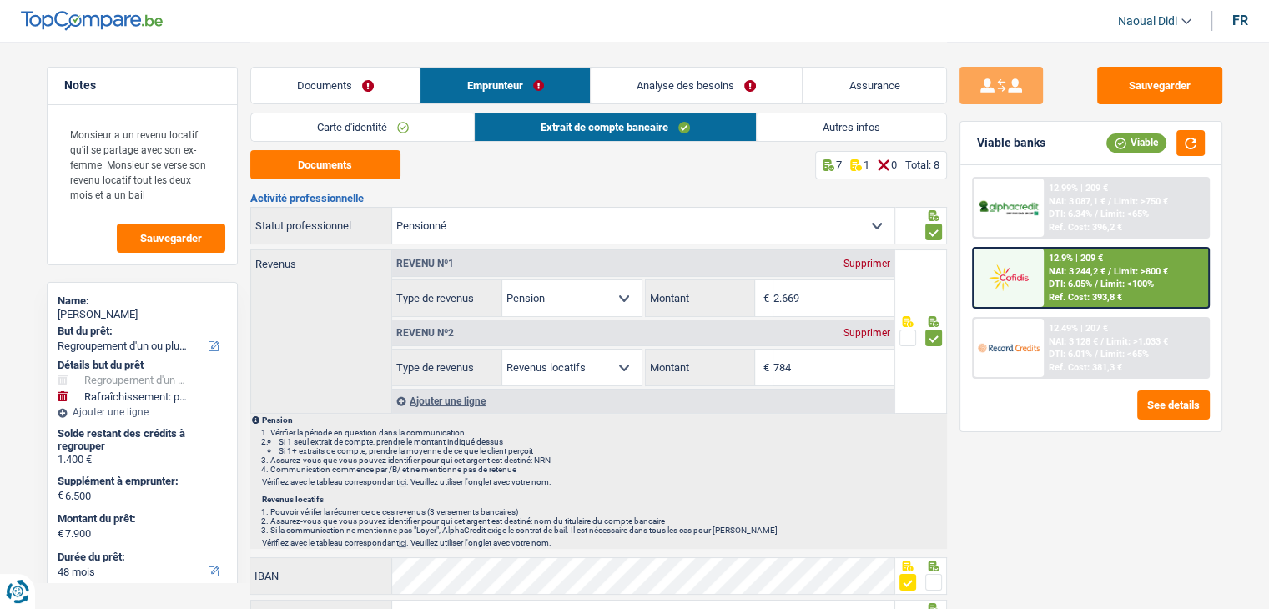
click at [866, 121] on link "Autres infos" at bounding box center [851, 128] width 189 height 28
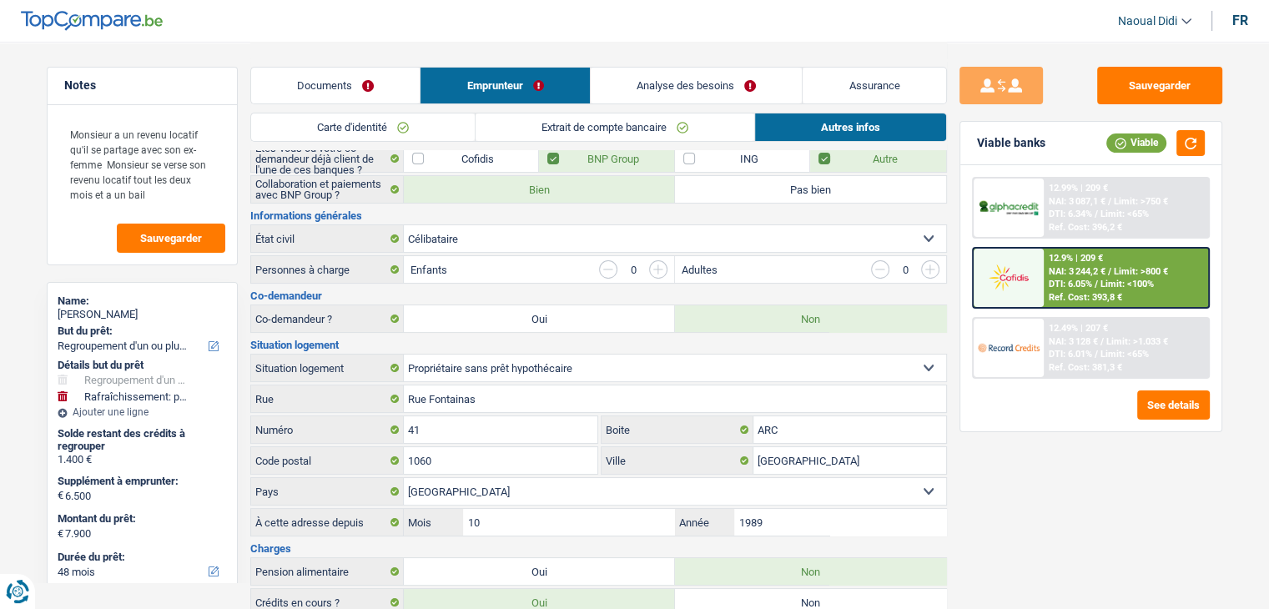
scroll to position [167, 0]
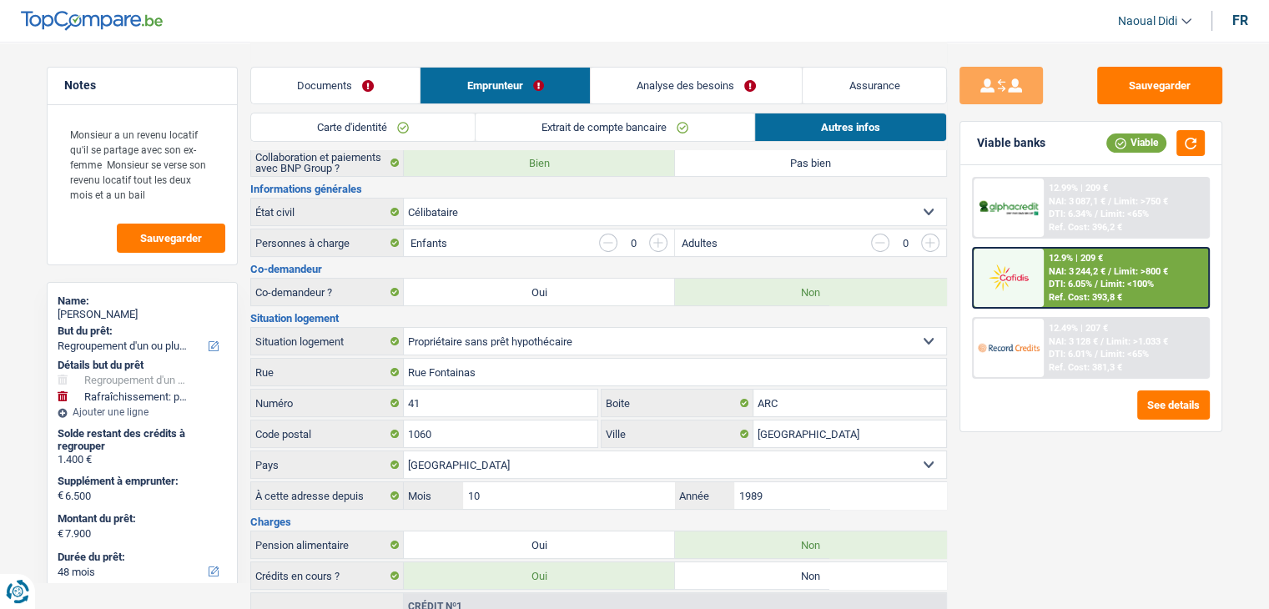
click at [718, 81] on link "Analyse des besoins" at bounding box center [697, 86] width 212 height 36
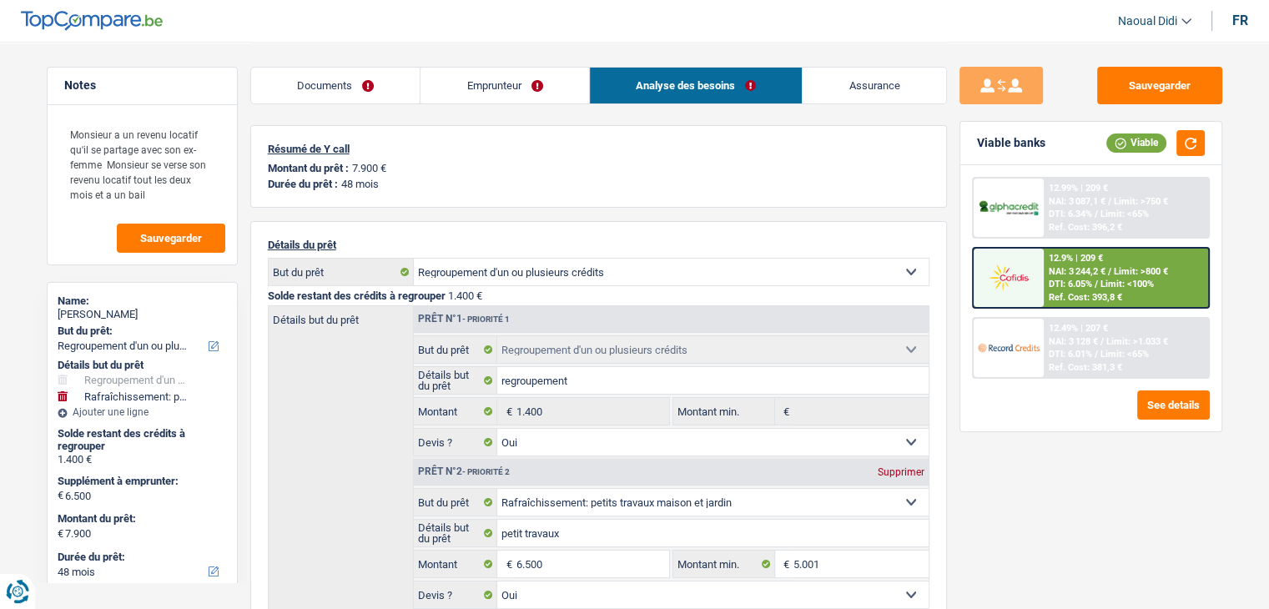
scroll to position [83, 0]
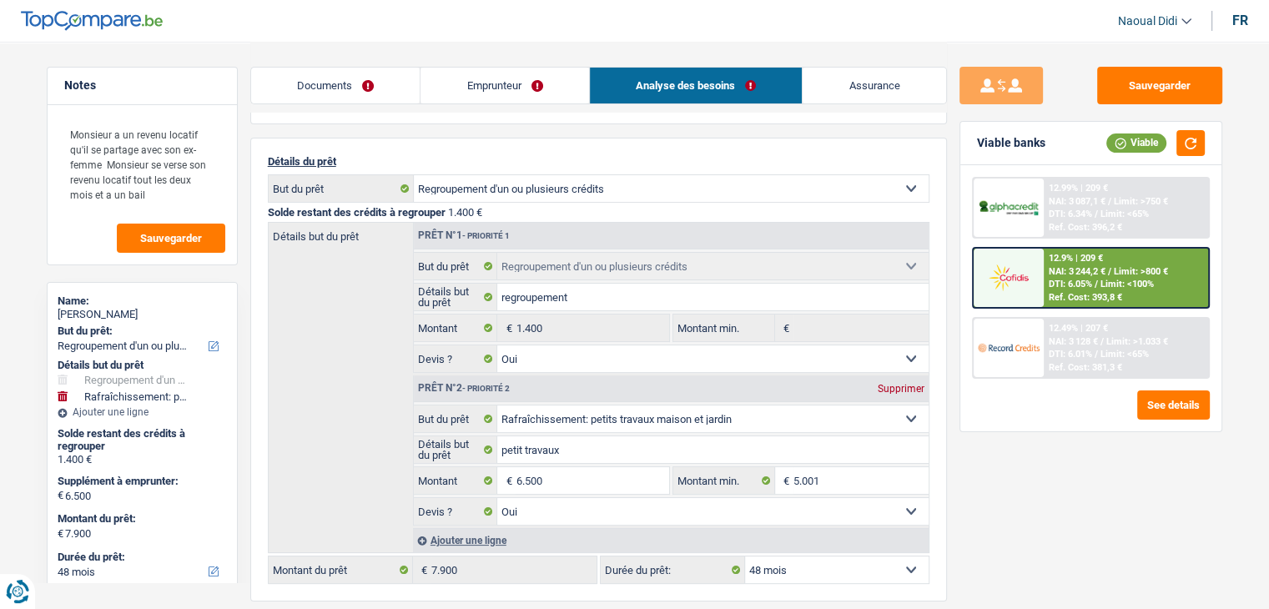
click at [501, 84] on link "Emprunteur" at bounding box center [505, 86] width 169 height 36
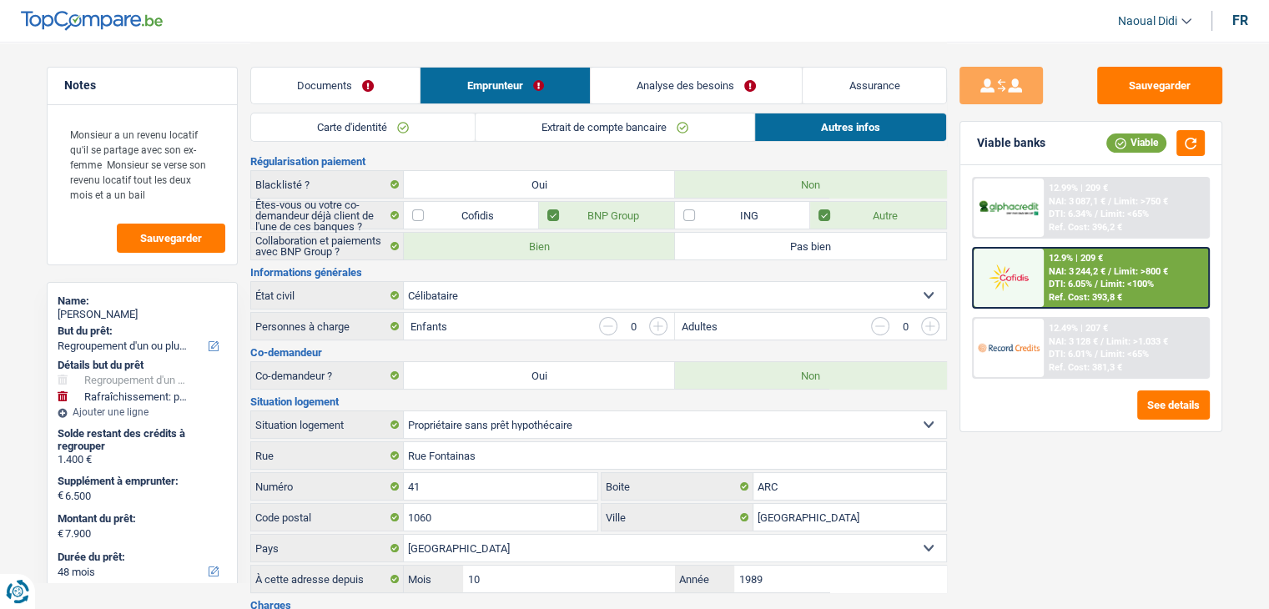
click at [839, 125] on link "Autres infos" at bounding box center [850, 128] width 191 height 28
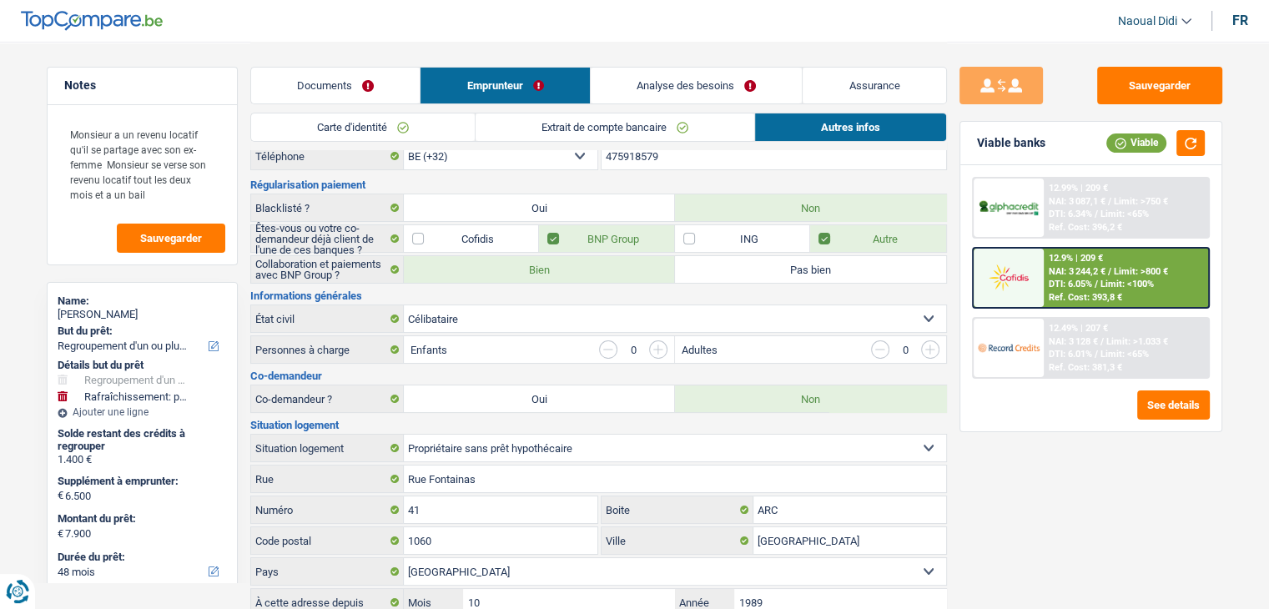
scroll to position [0, 0]
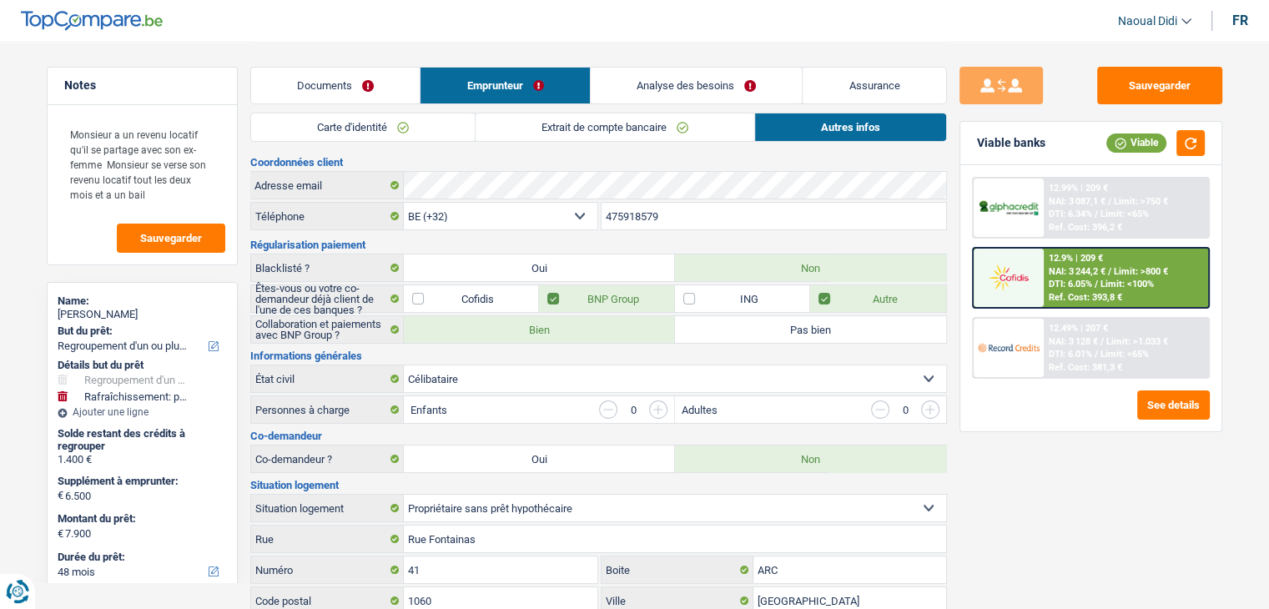
click at [673, 82] on link "Analyse des besoins" at bounding box center [697, 86] width 212 height 36
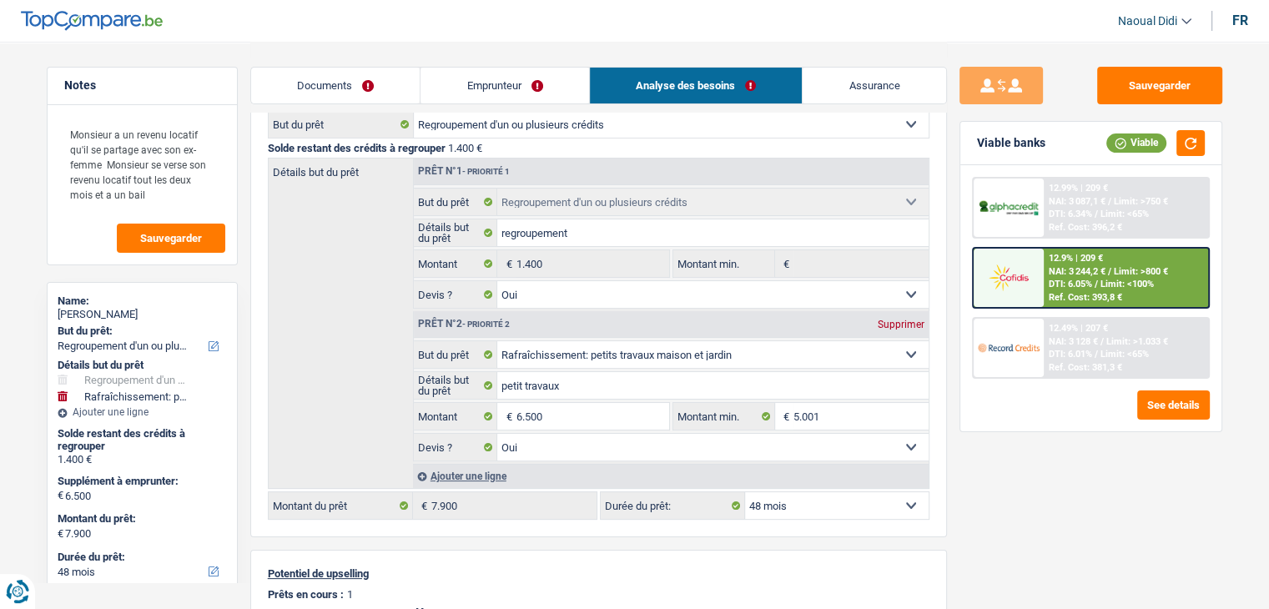
scroll to position [167, 0]
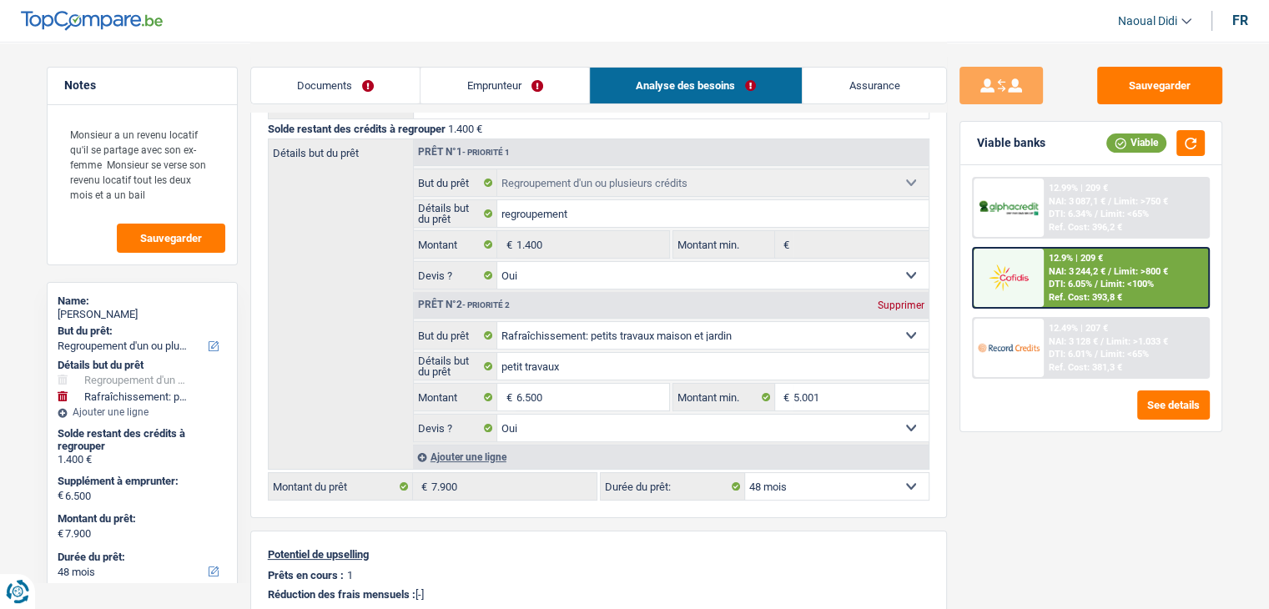
click at [1065, 282] on span "DTI: 6.05%" at bounding box center [1070, 284] width 43 height 11
click at [1057, 271] on span "NAI: 3 244,2 €" at bounding box center [1077, 271] width 57 height 11
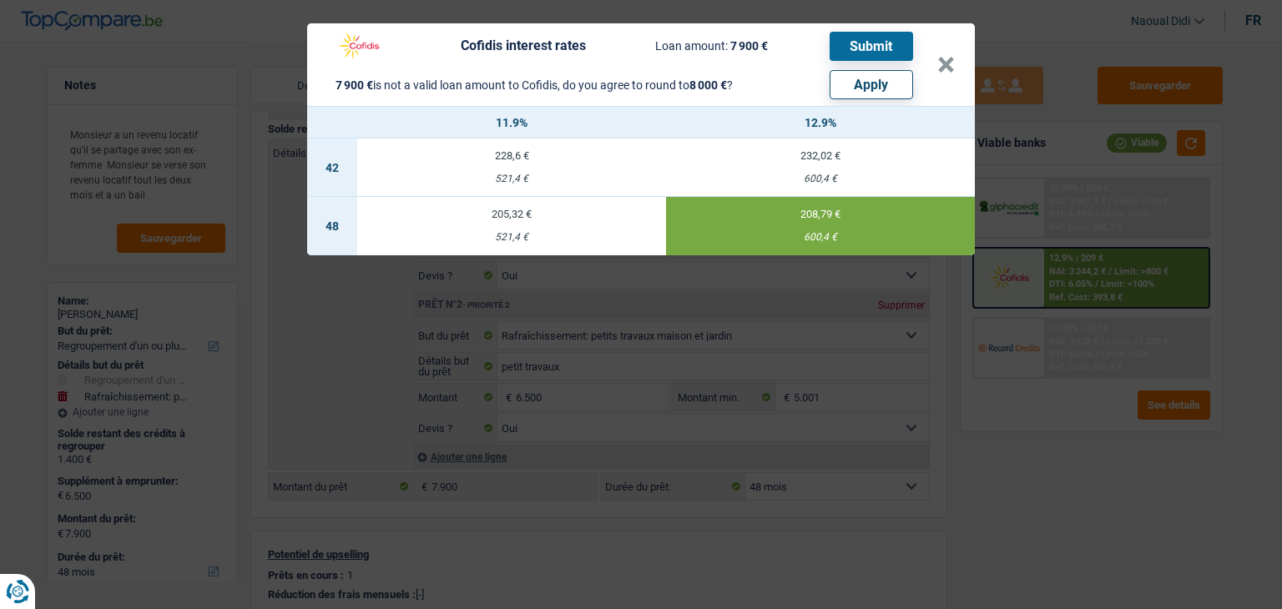
click at [862, 88] on button "Apply" at bounding box center [871, 84] width 83 height 29
type input "6.600"
type input "8.000"
select select "other"
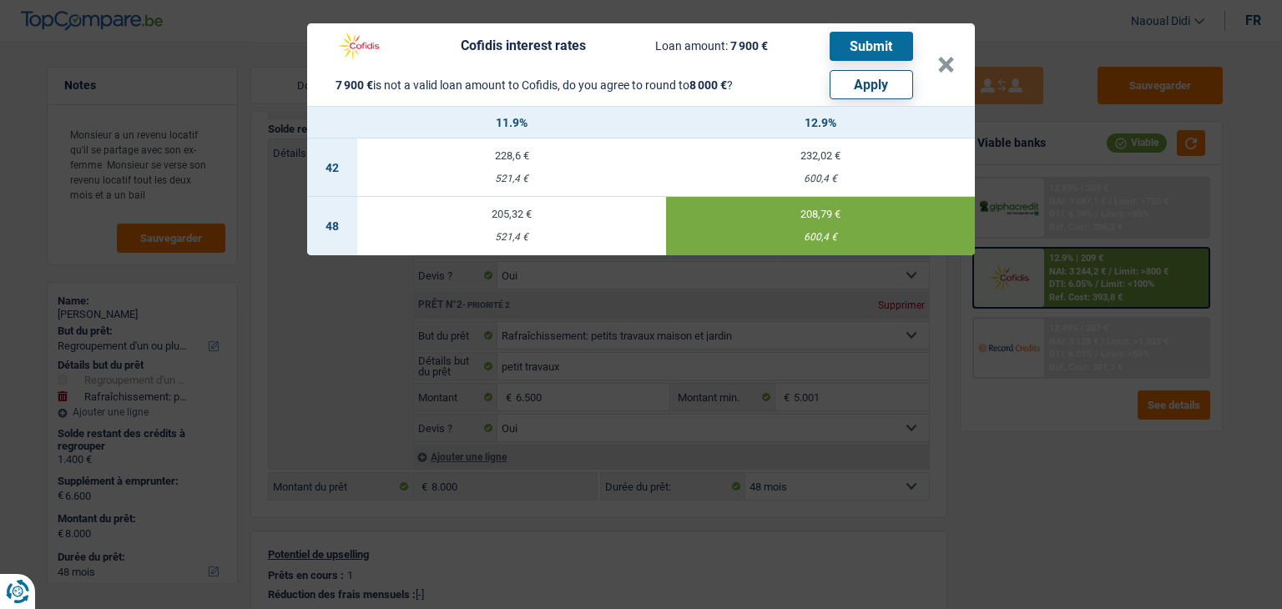
select select "other"
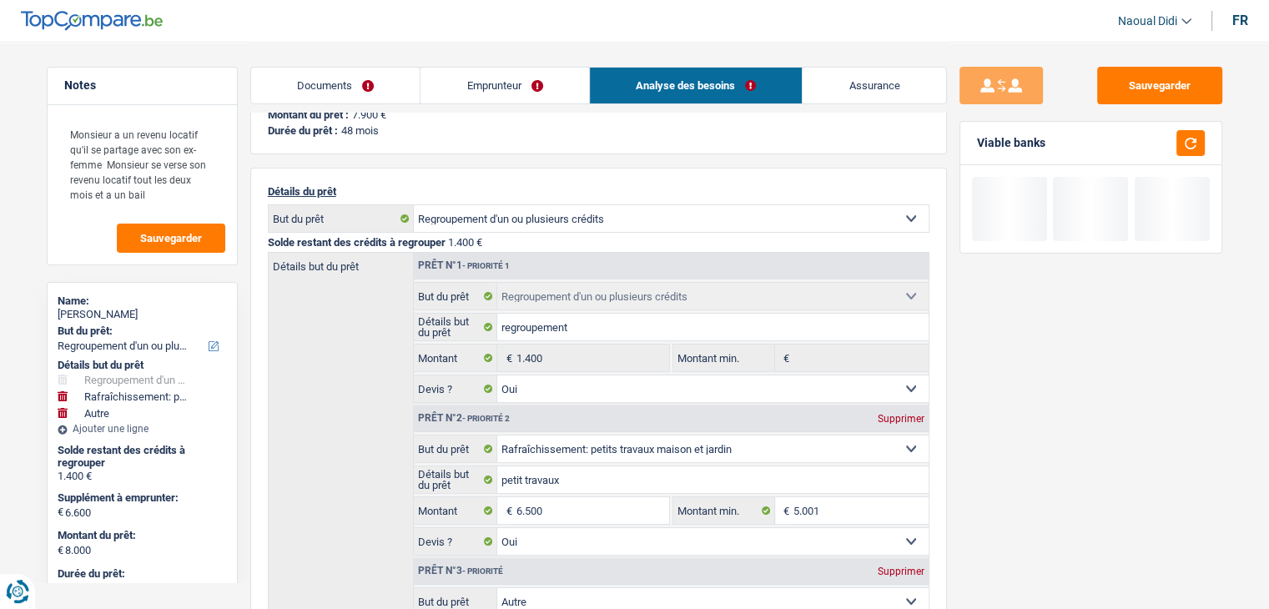
scroll to position [83, 0]
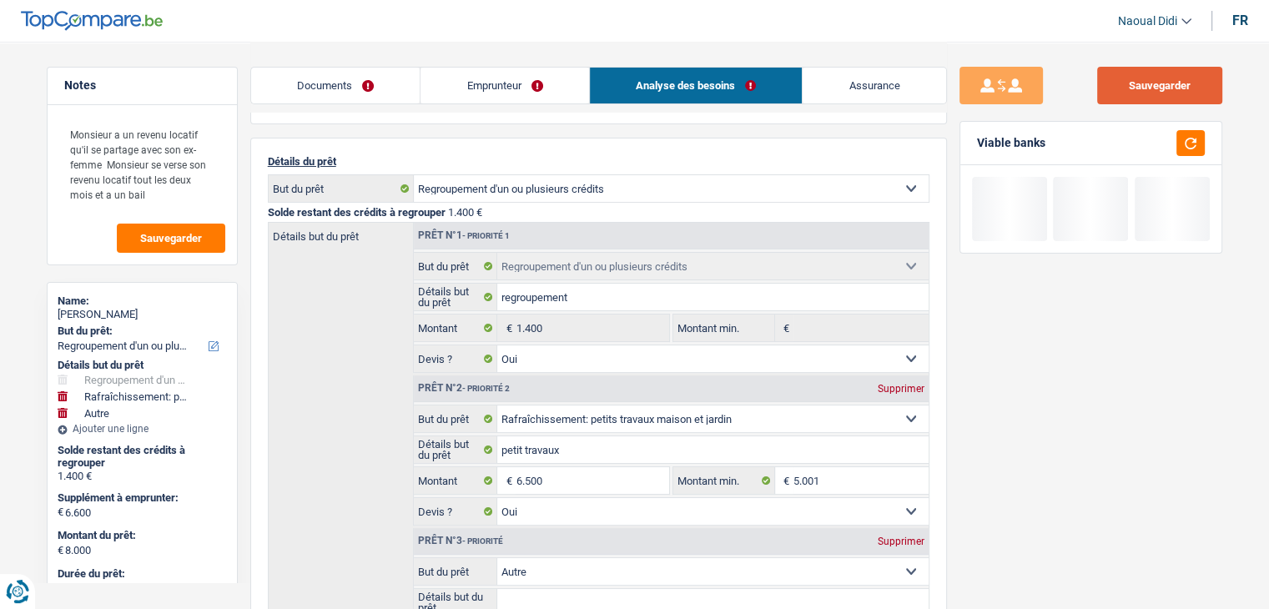
click at [1142, 99] on button "Sauvegarder" at bounding box center [1159, 86] width 125 height 38
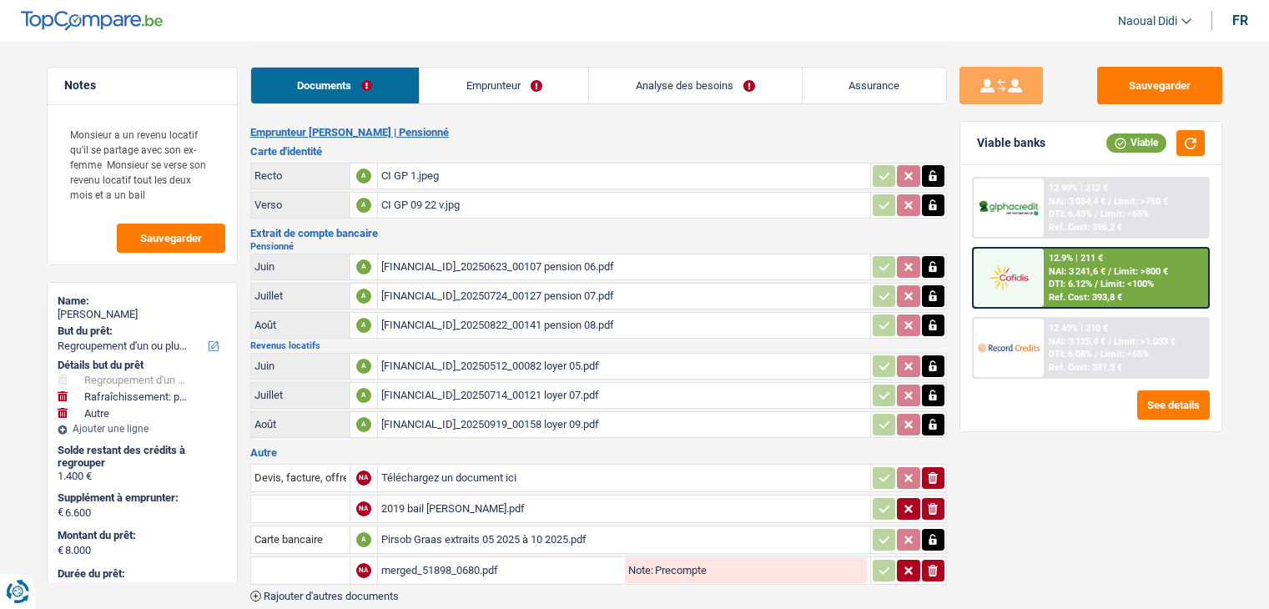
select select "refinancing"
select select "houseOrGarden"
select select "other"
select select "48"
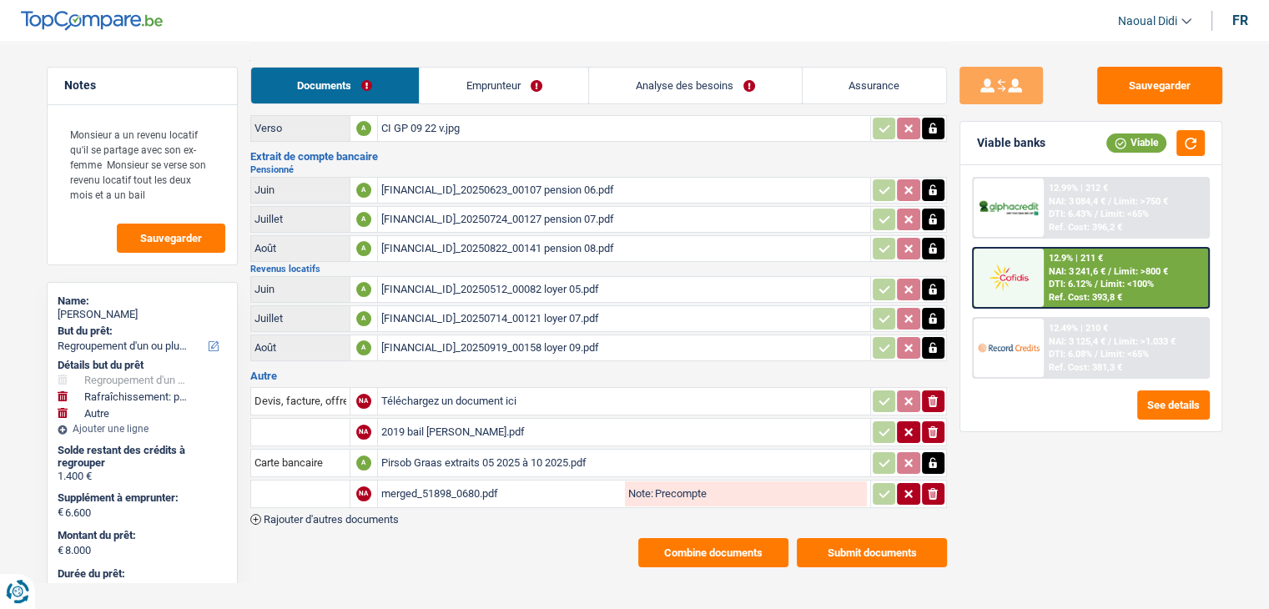
click at [1097, 273] on span "NAI: 3 241,6 €" at bounding box center [1077, 271] width 57 height 11
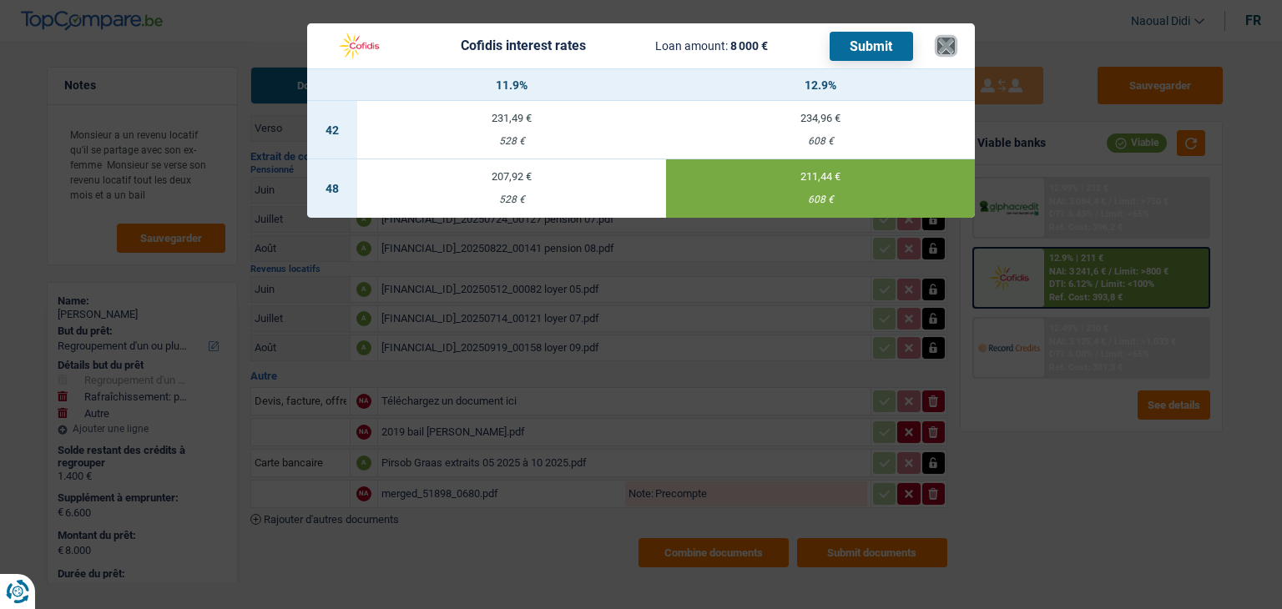
click at [942, 45] on button "×" at bounding box center [946, 46] width 18 height 17
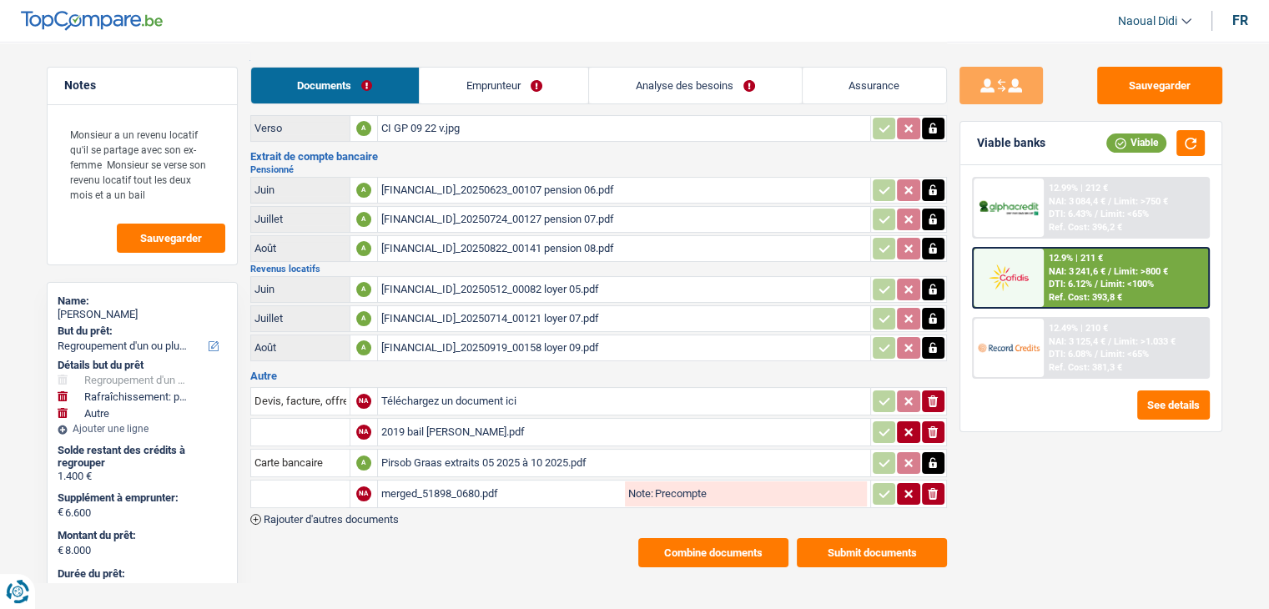
click at [698, 76] on link "Analyse des besoins" at bounding box center [695, 86] width 212 height 36
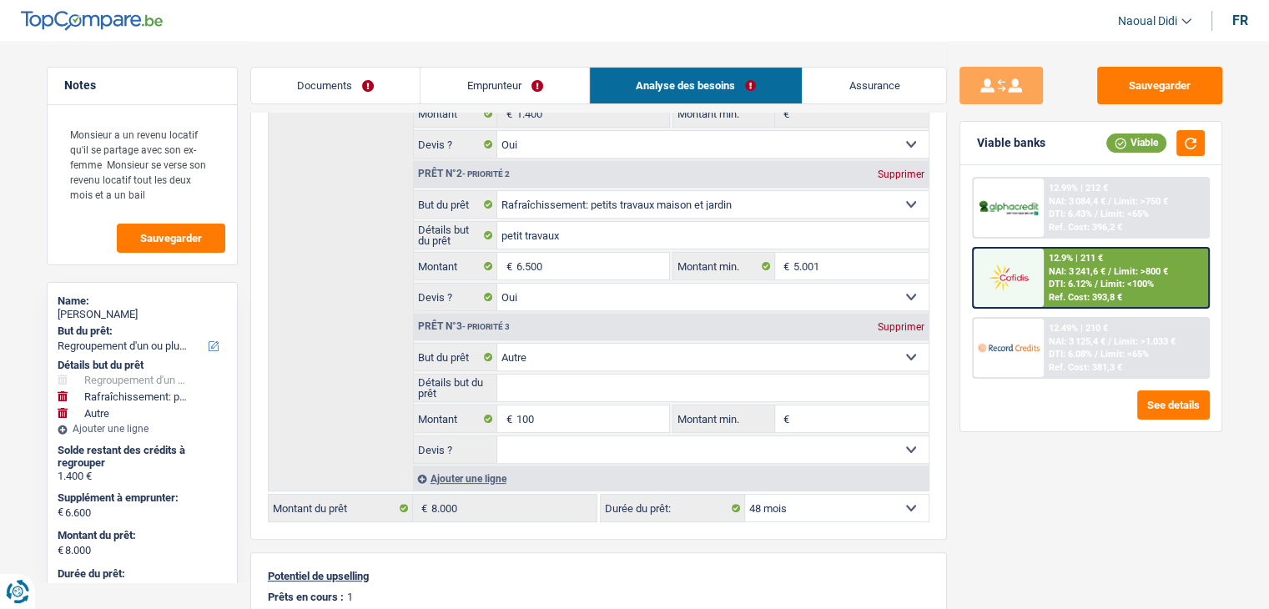
scroll to position [327, 0]
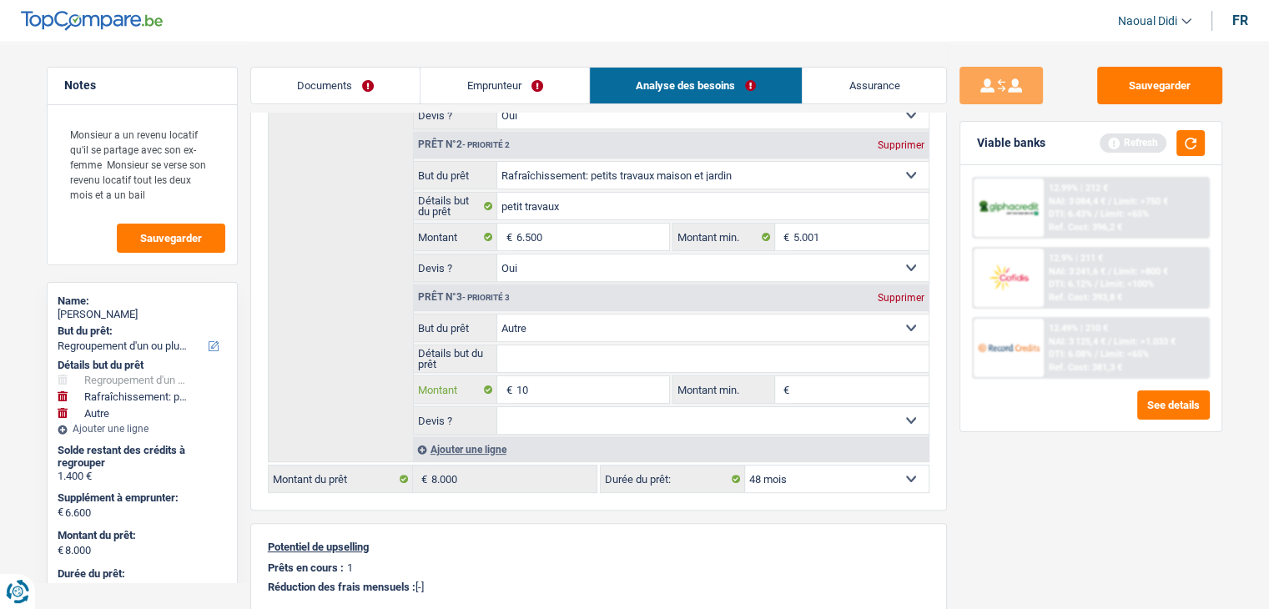
type input "1"
type input "6.500"
type input "7.900"
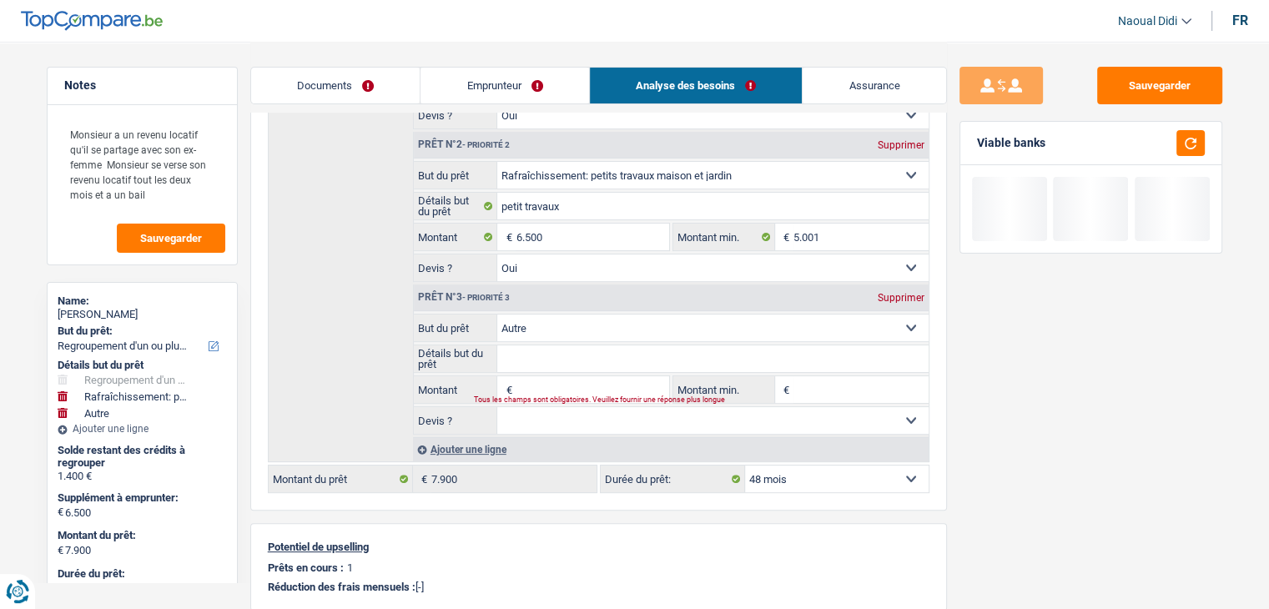
drag, startPoint x: 1032, startPoint y: 491, endPoint x: 1027, endPoint y: 472, distance: 19.6
click at [1032, 488] on div "Sauvegarder Viable banks" at bounding box center [1091, 325] width 288 height 516
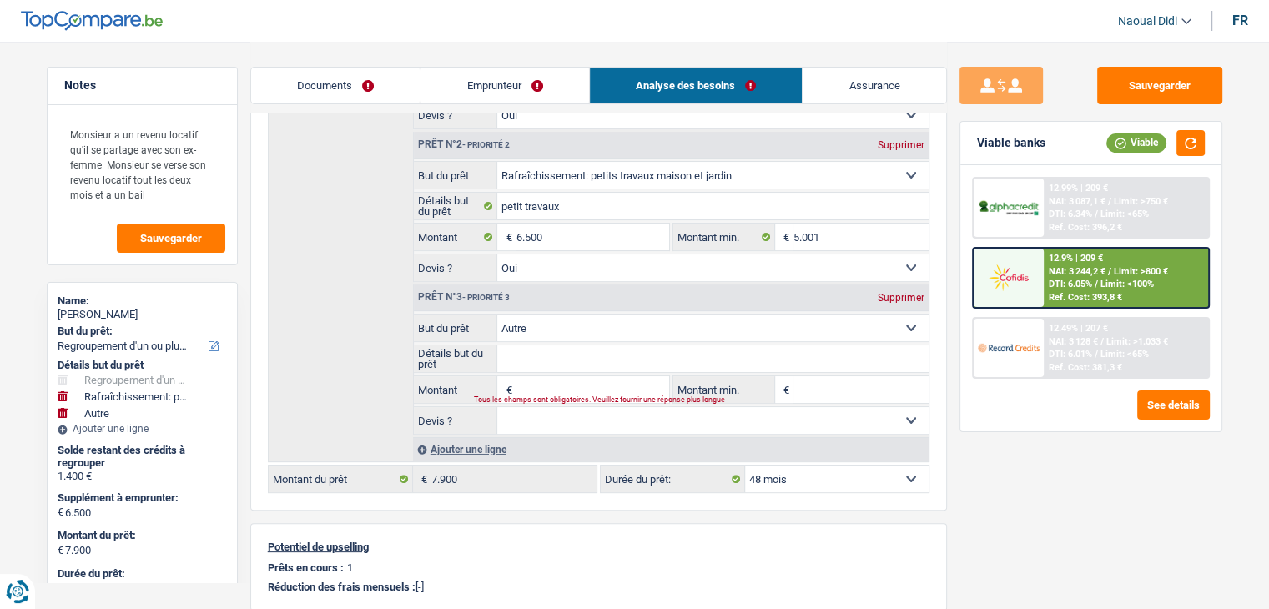
click at [1075, 349] on span "DTI: 6.01%" at bounding box center [1070, 354] width 43 height 11
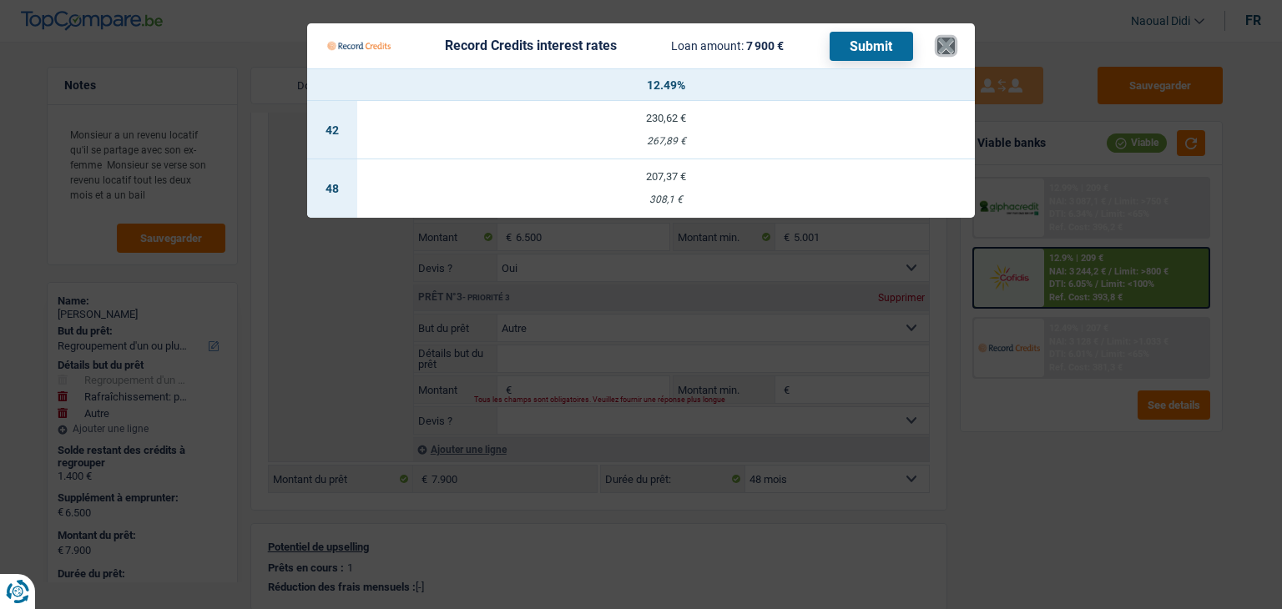
click at [941, 44] on button "×" at bounding box center [946, 46] width 18 height 17
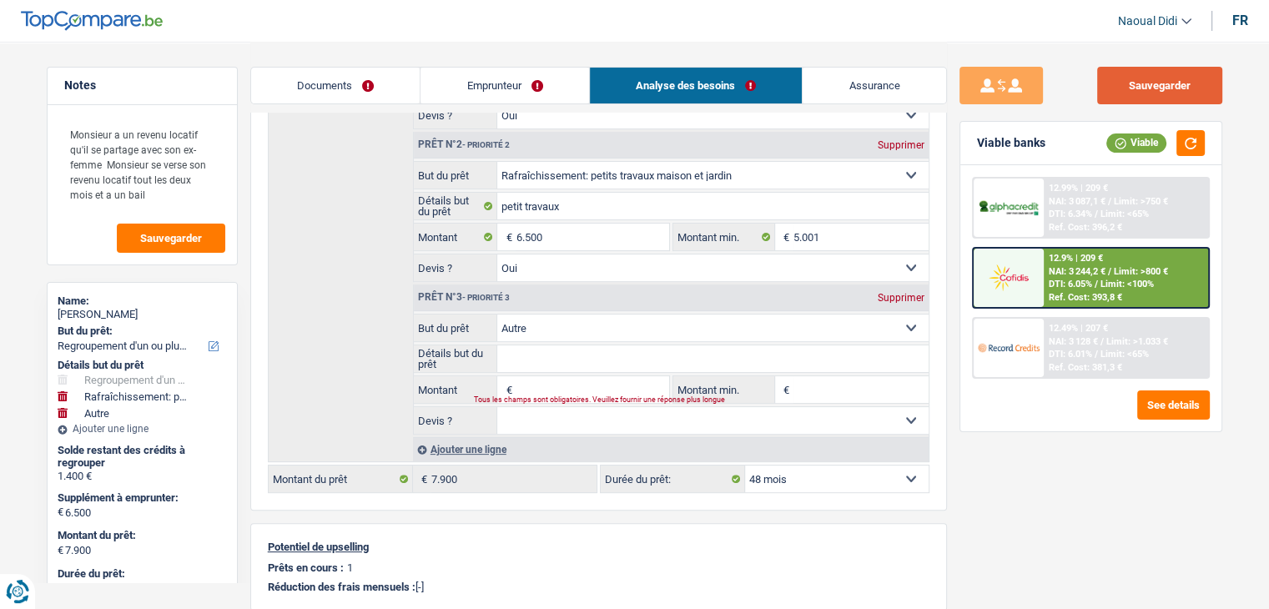
click at [1122, 88] on button "Sauvegarder" at bounding box center [1159, 86] width 125 height 38
click at [574, 381] on input "Montant" at bounding box center [592, 389] width 153 height 27
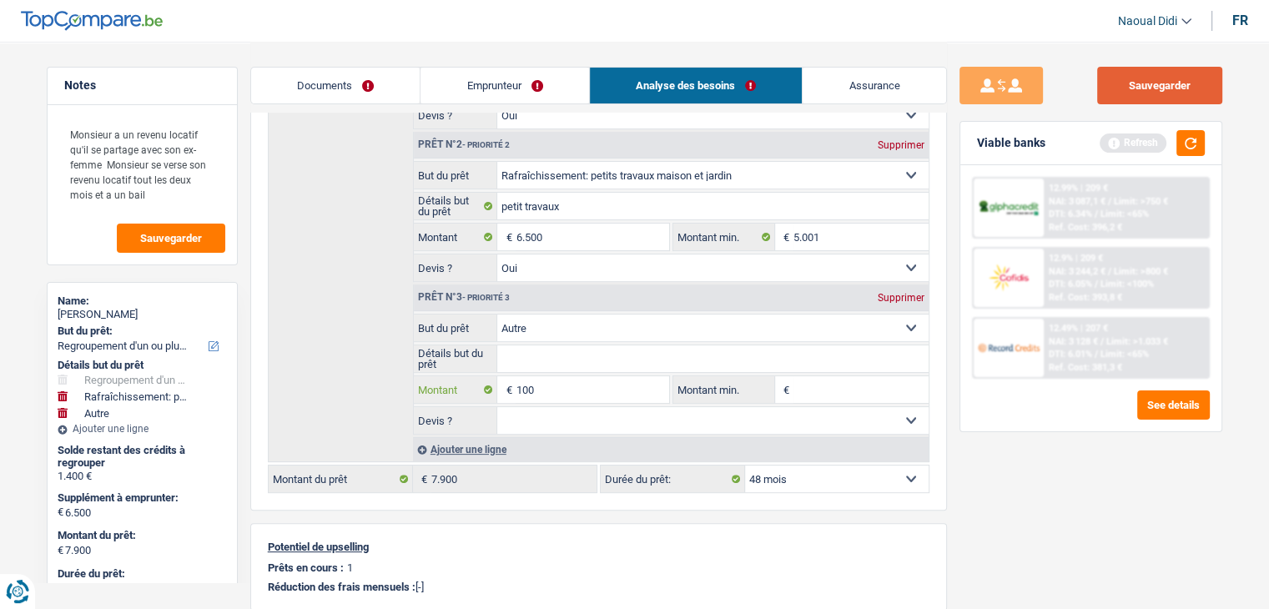
type input "100"
type input "6.600"
type input "8.000"
click at [1128, 93] on button "Sauvegarder" at bounding box center [1159, 86] width 125 height 38
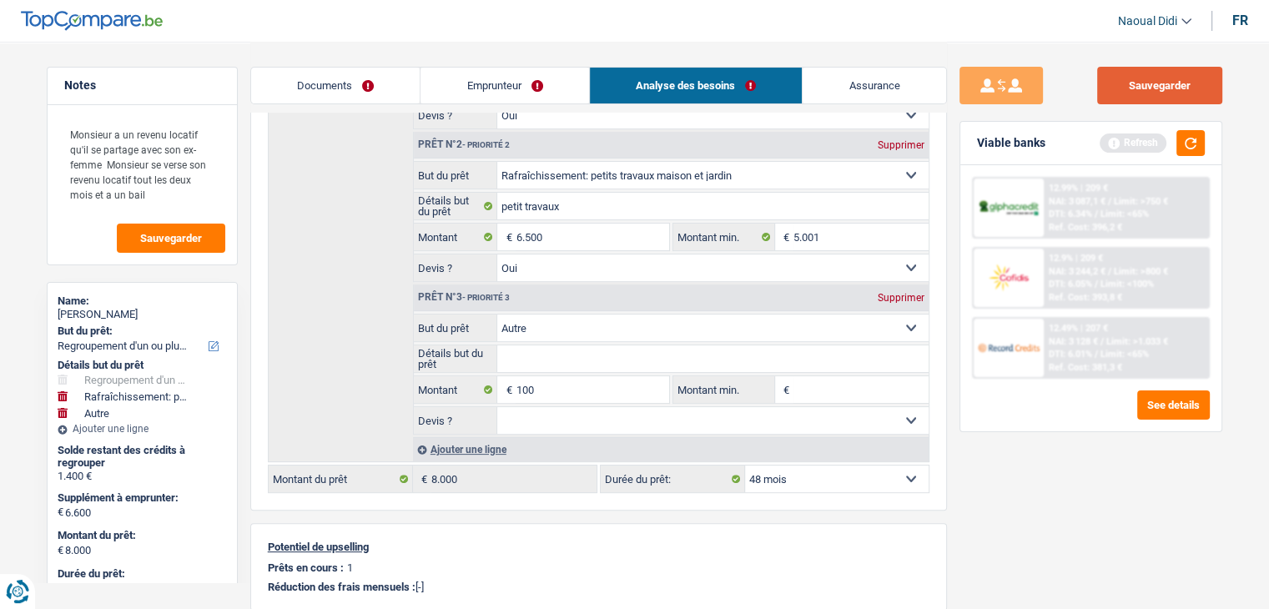
click at [1163, 79] on button "Sauvegarder" at bounding box center [1159, 86] width 125 height 38
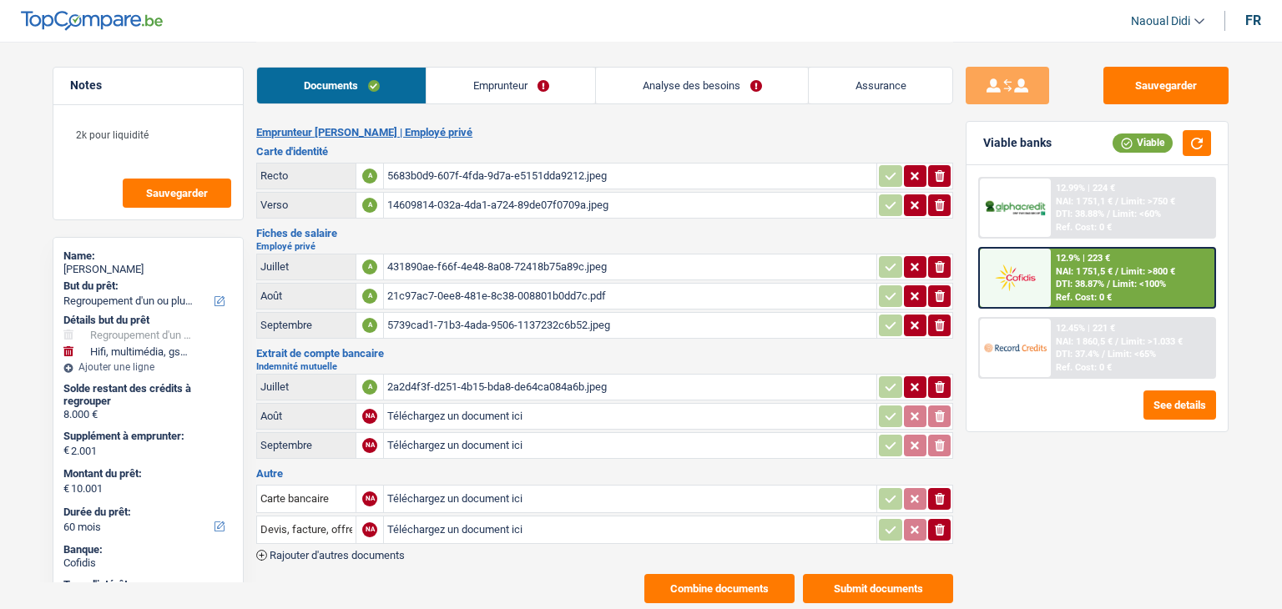
select select "refinancing"
select select "tech"
select select "60"
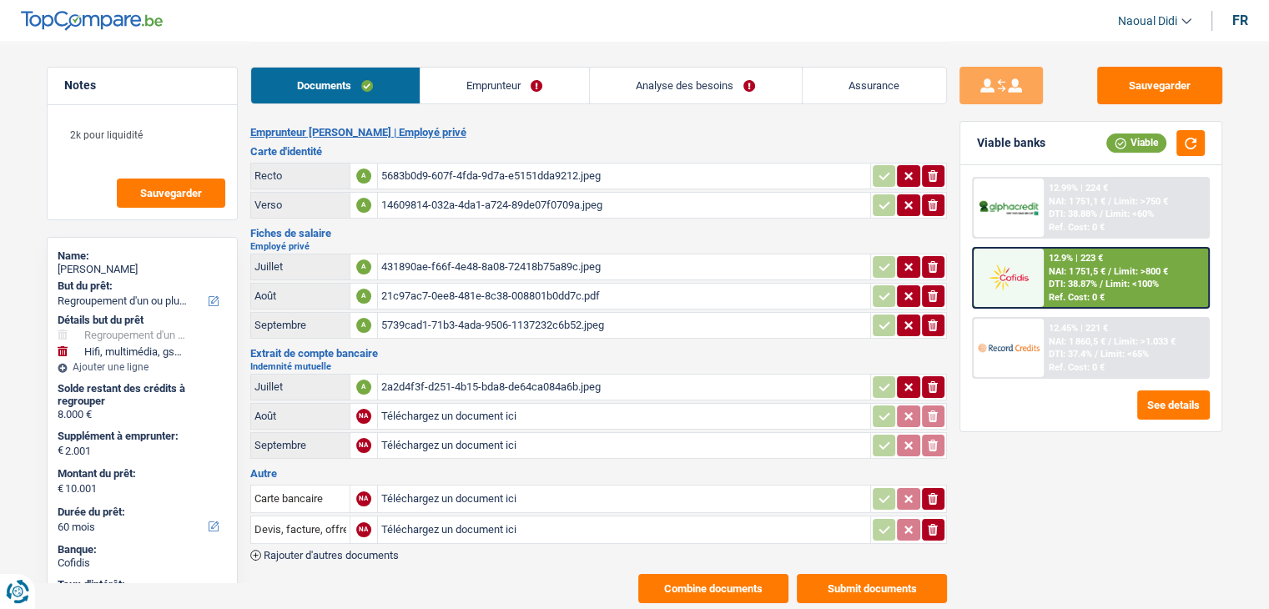
click at [466, 177] on div "5683b0d9-607f-4fda-9d7a-e5151dda9212.jpeg" at bounding box center [624, 176] width 486 height 25
click at [658, 93] on link "Analyse des besoins" at bounding box center [696, 86] width 212 height 36
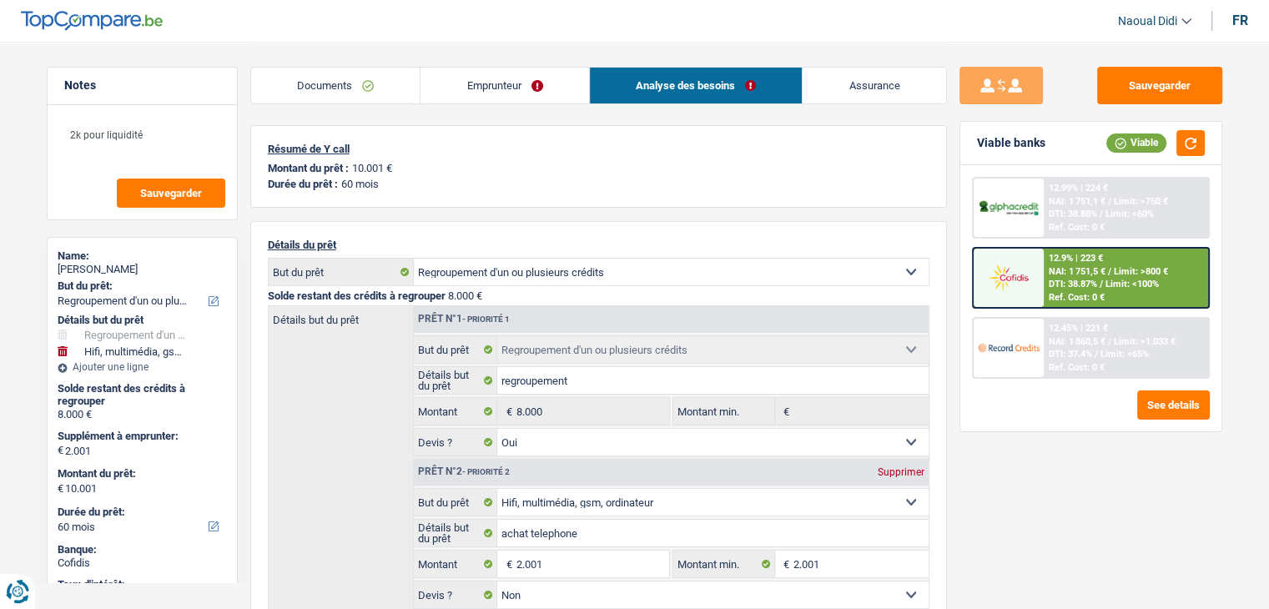
click at [1094, 279] on span "DTI: 38.87%" at bounding box center [1073, 284] width 48 height 11
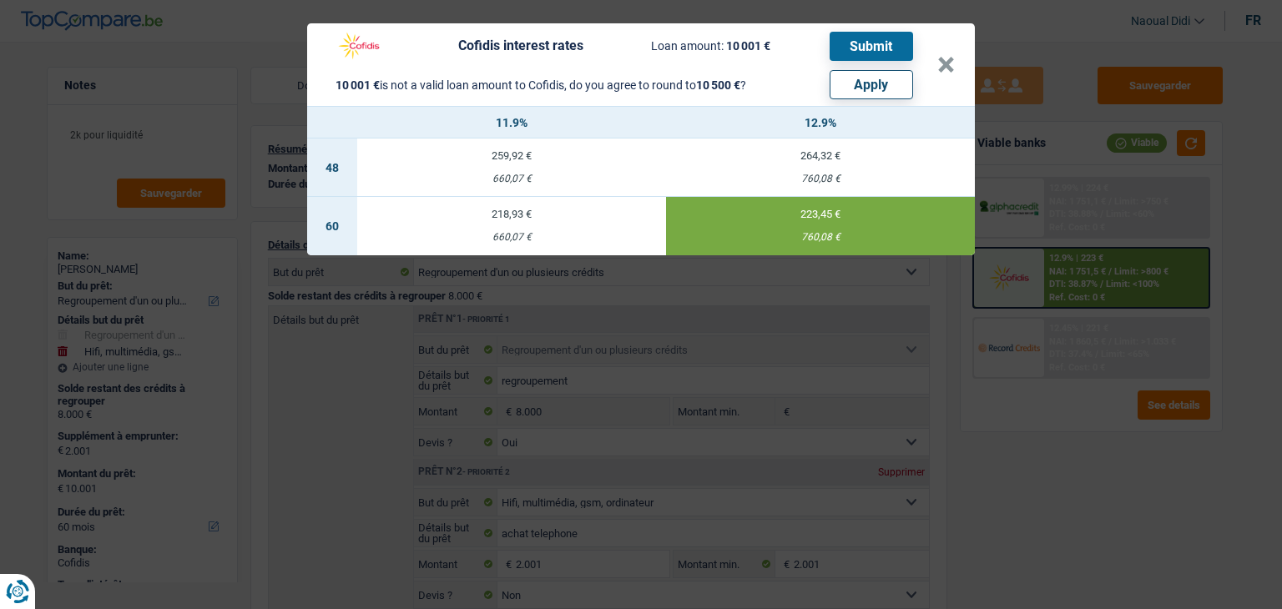
click at [887, 87] on button "Apply" at bounding box center [871, 84] width 83 height 29
type input "2.500"
type input "10.500"
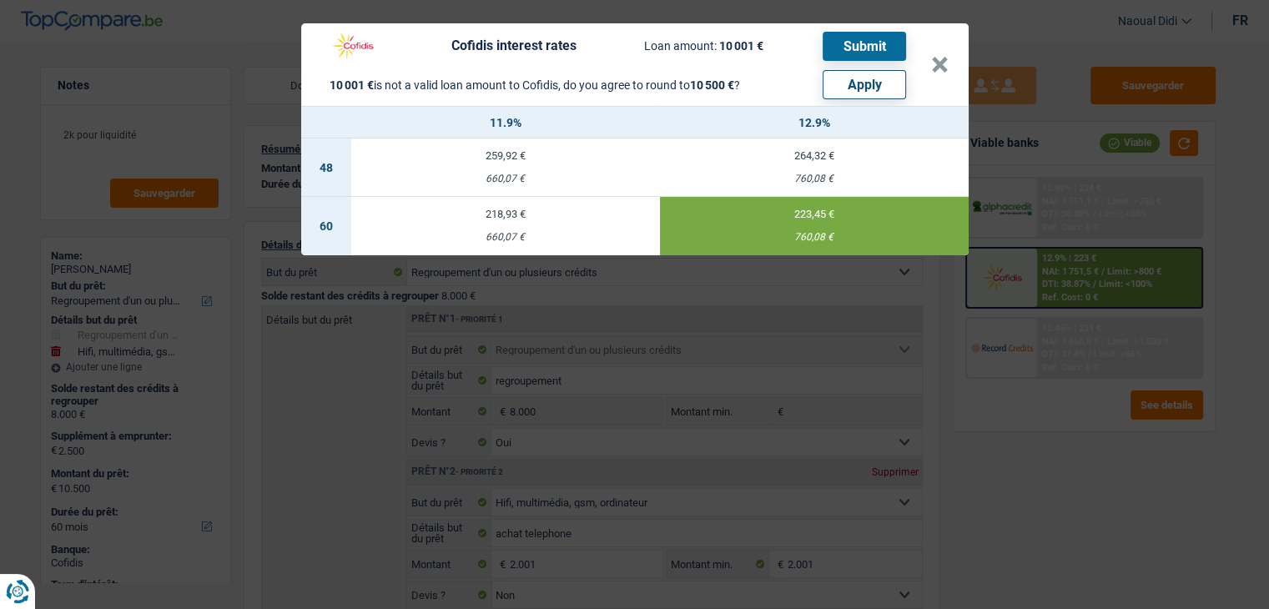
select select "other"
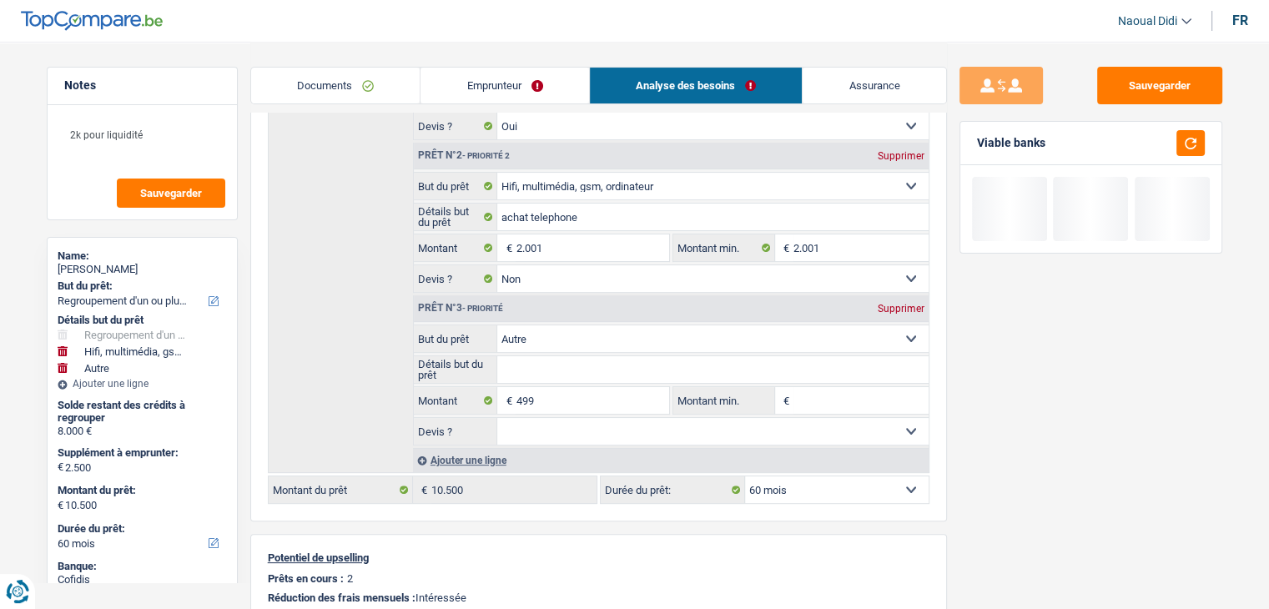
scroll to position [334, 0]
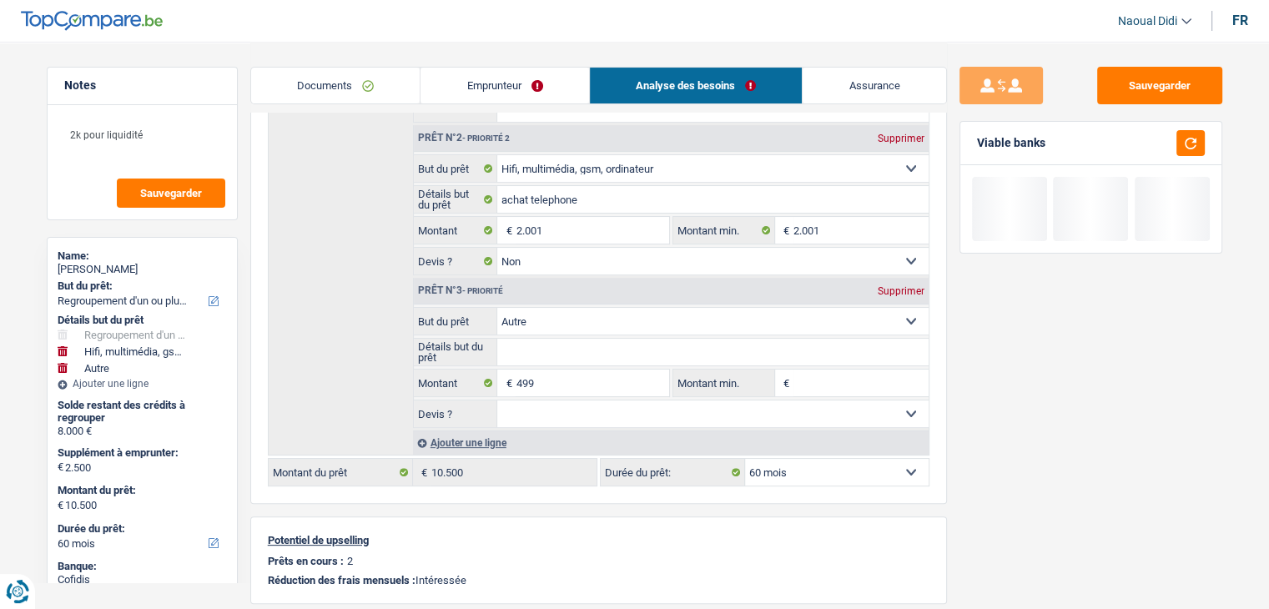
click at [470, 91] on link "Emprunteur" at bounding box center [505, 86] width 169 height 36
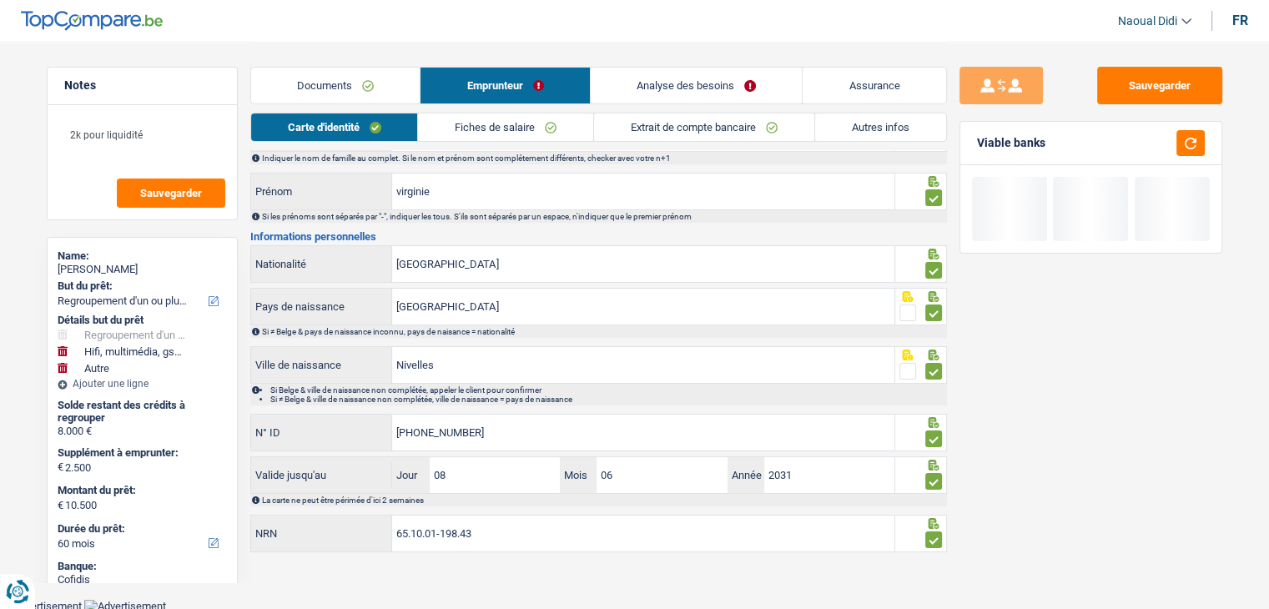
click at [851, 121] on link "Autres infos" at bounding box center [880, 128] width 131 height 28
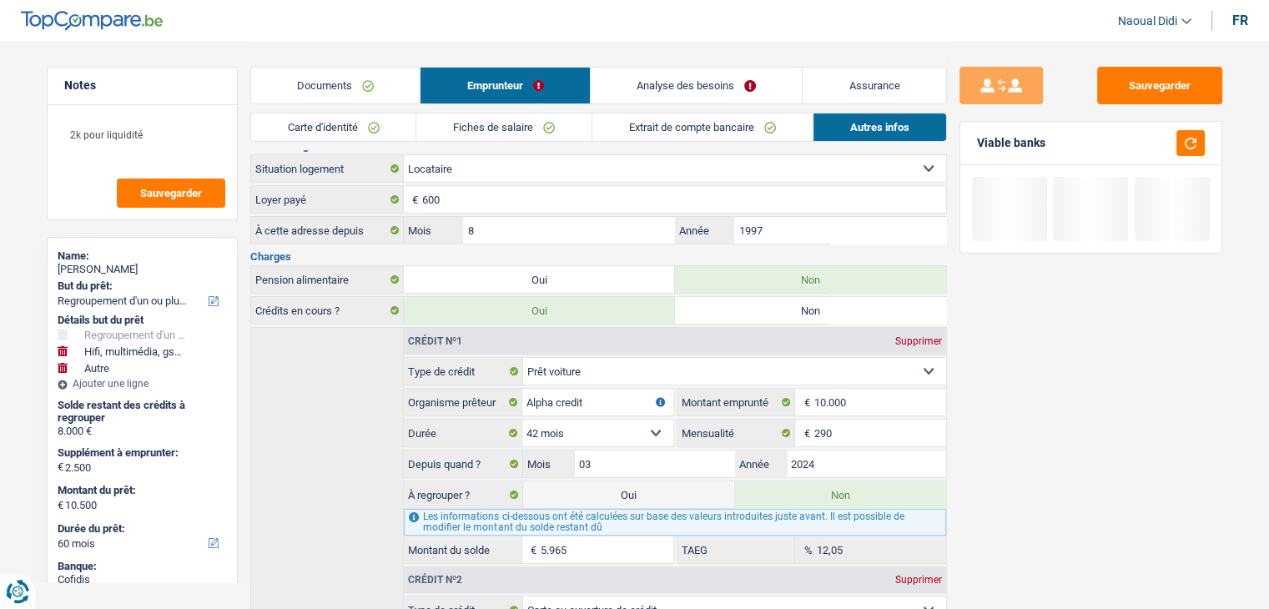
scroll to position [426, 0]
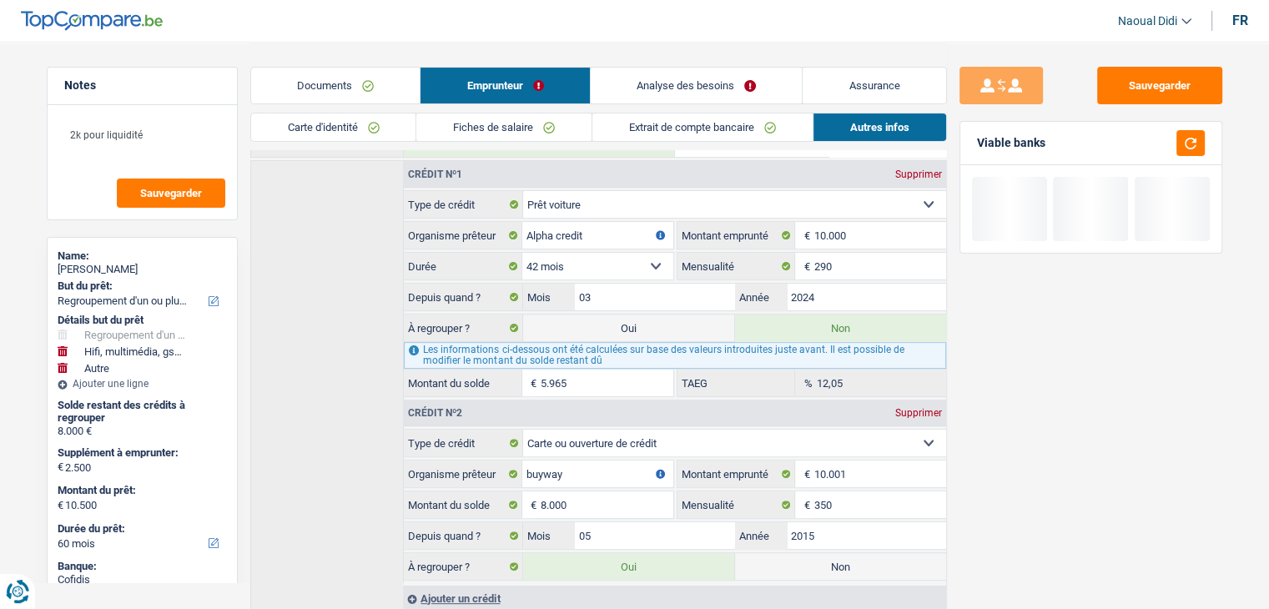
click at [468, 121] on link "Fiches de salaire" at bounding box center [503, 128] width 175 height 28
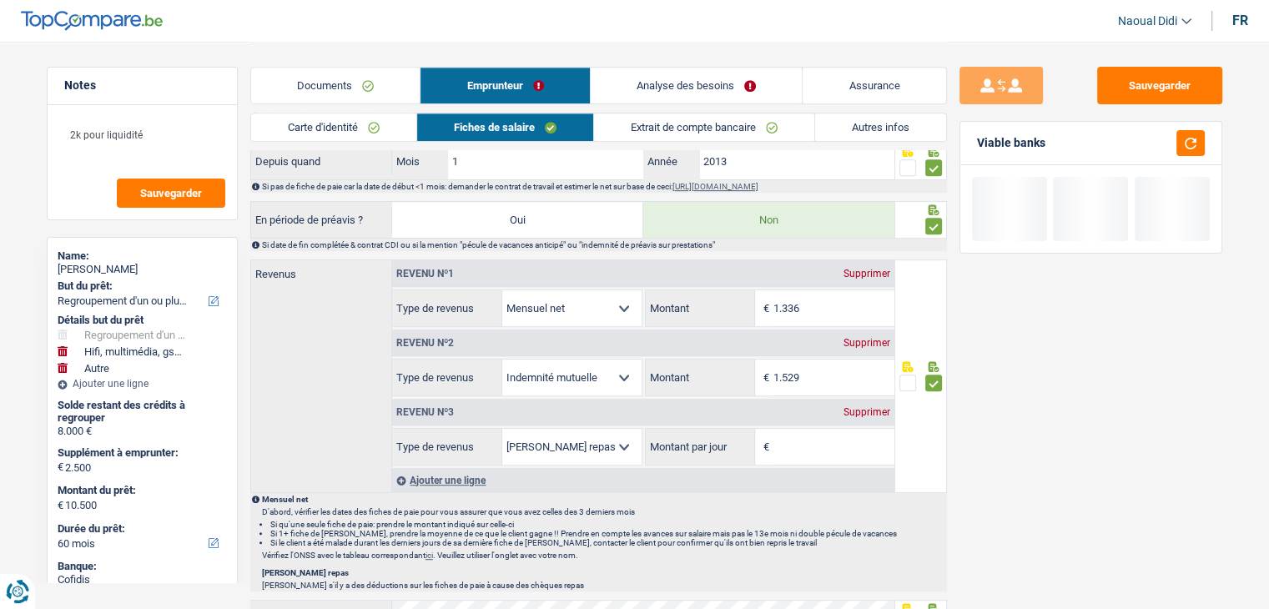
scroll to position [760, 0]
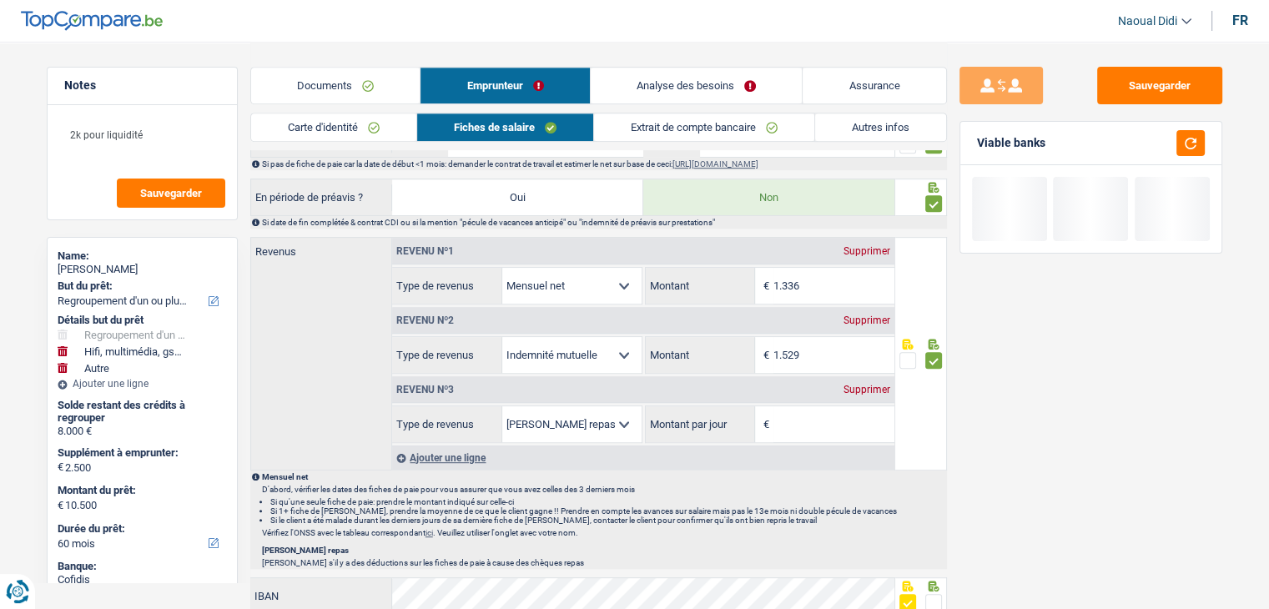
click at [871, 388] on div "Supprimer" at bounding box center [867, 390] width 55 height 10
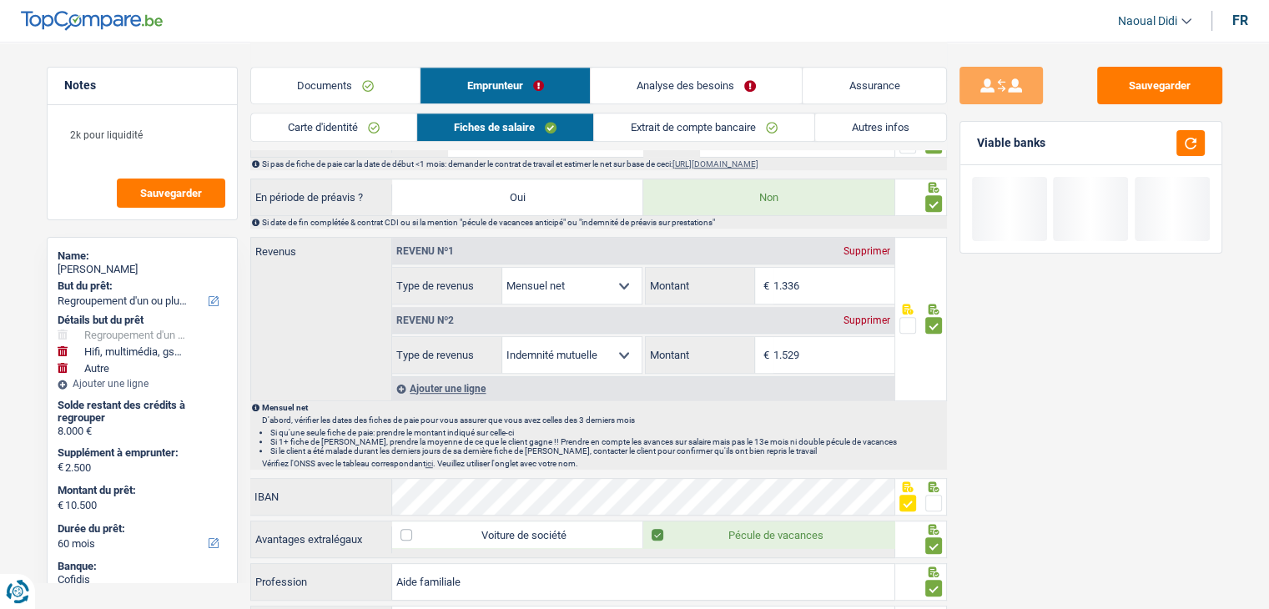
click at [674, 75] on link "Analyse des besoins" at bounding box center [697, 86] width 212 height 36
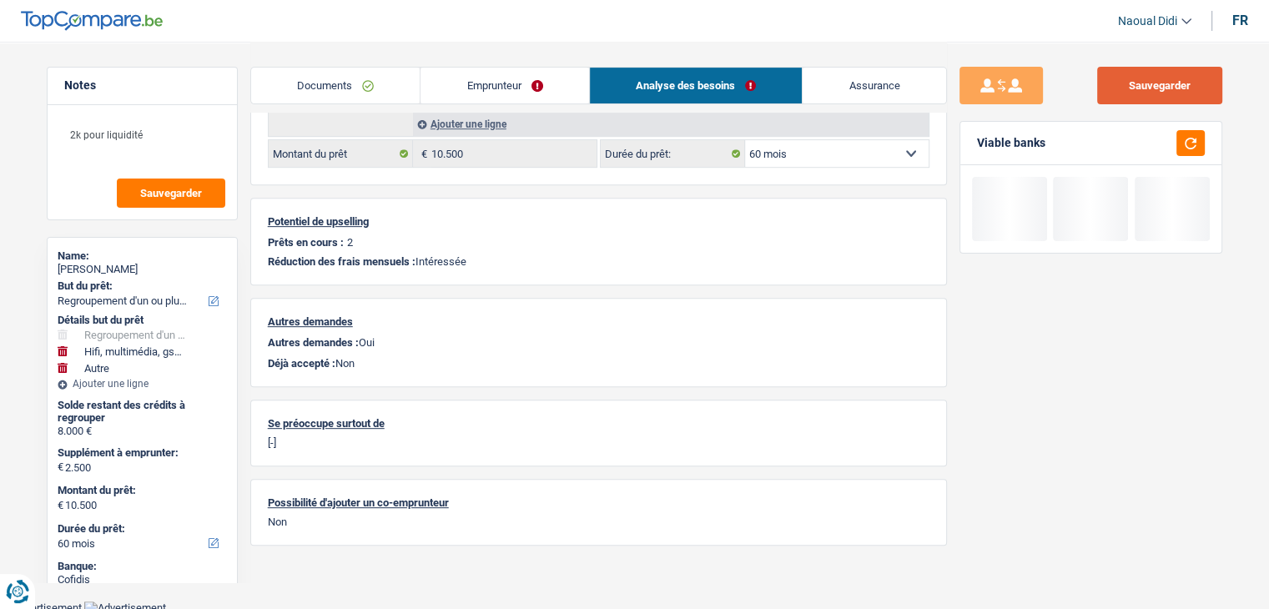
click at [1158, 89] on button "Sauvegarder" at bounding box center [1159, 86] width 125 height 38
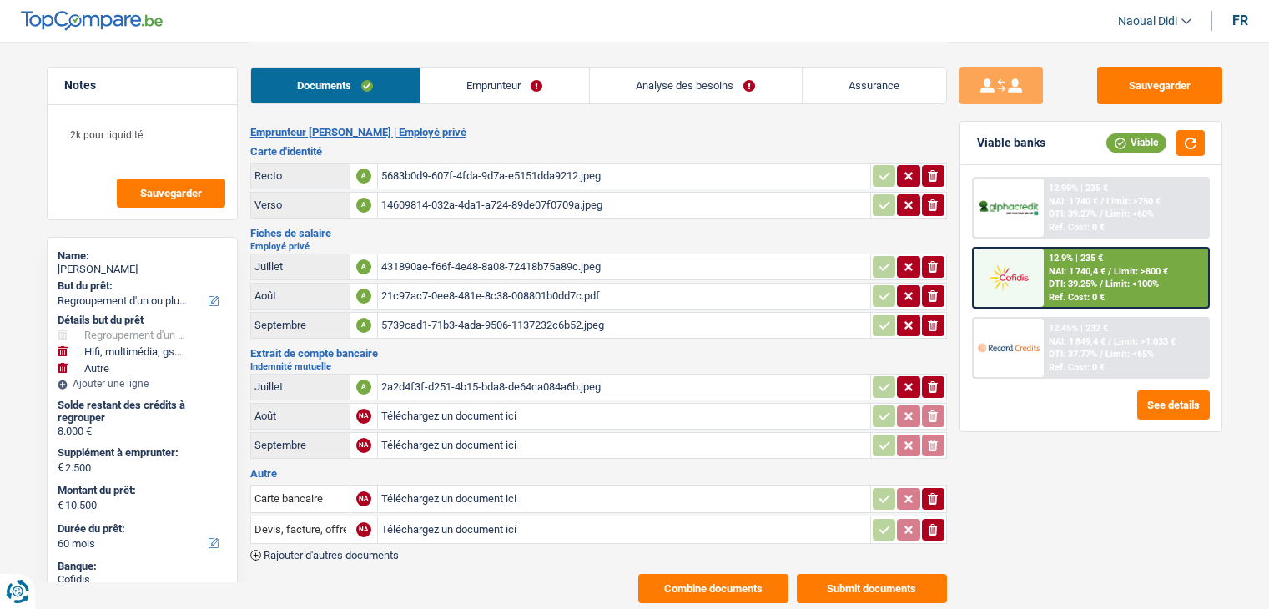
select select "refinancing"
select select "tech"
select select "other"
select select "60"
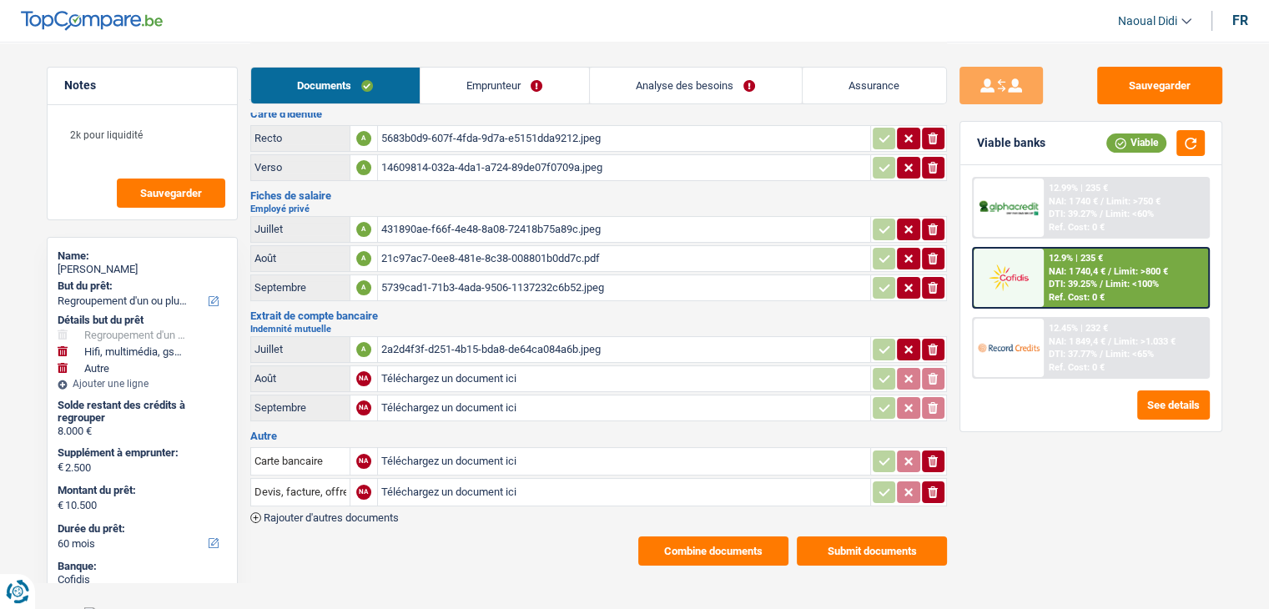
click at [1087, 275] on div "12.9% | 235 € NAI: 1 740,4 € / Limit: >800 € DTI: 39.25% / Limit: <100% Ref. Co…" at bounding box center [1126, 278] width 164 height 58
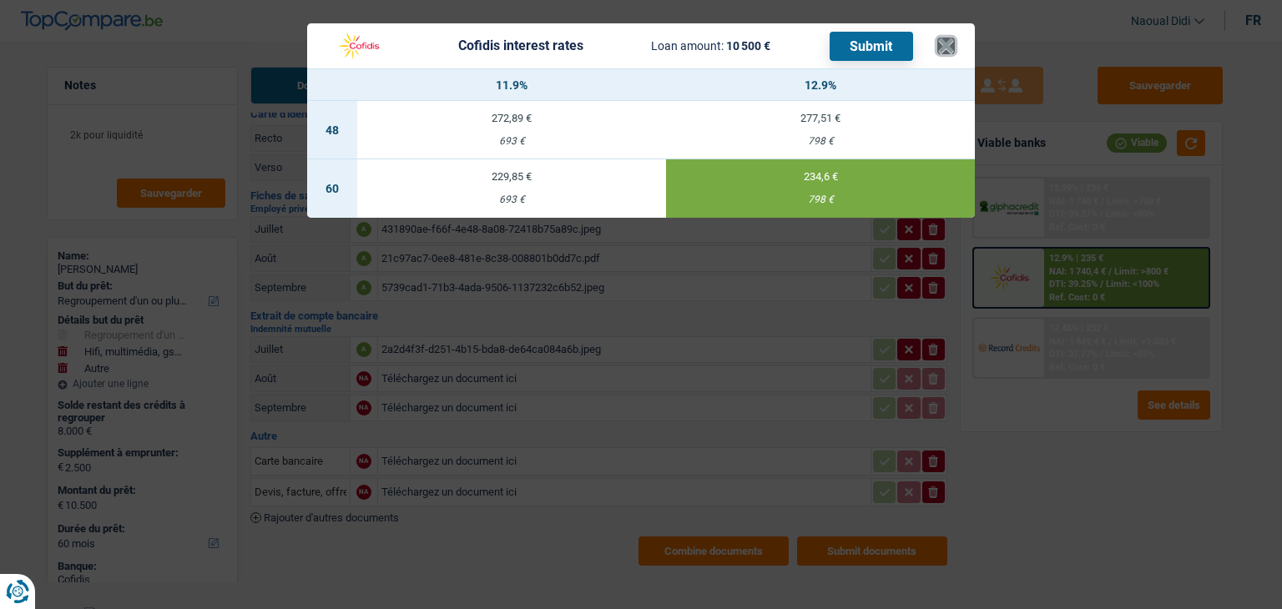
click at [946, 43] on button "×" at bounding box center [946, 46] width 18 height 17
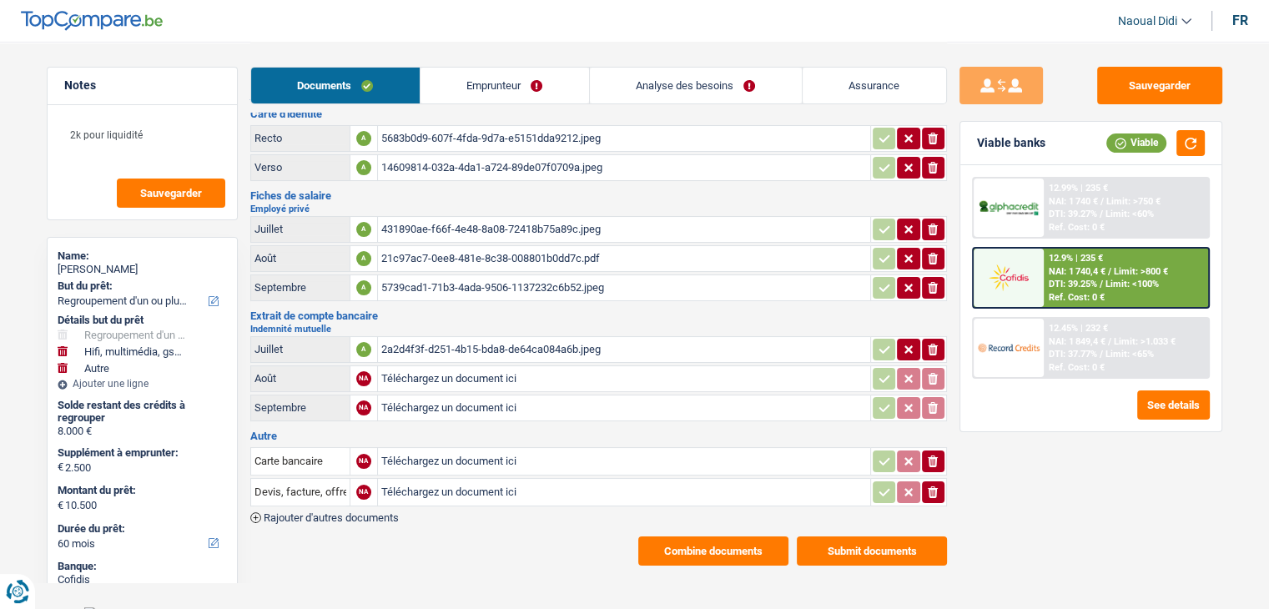
click at [638, 98] on link "Analyse des besoins" at bounding box center [696, 86] width 212 height 36
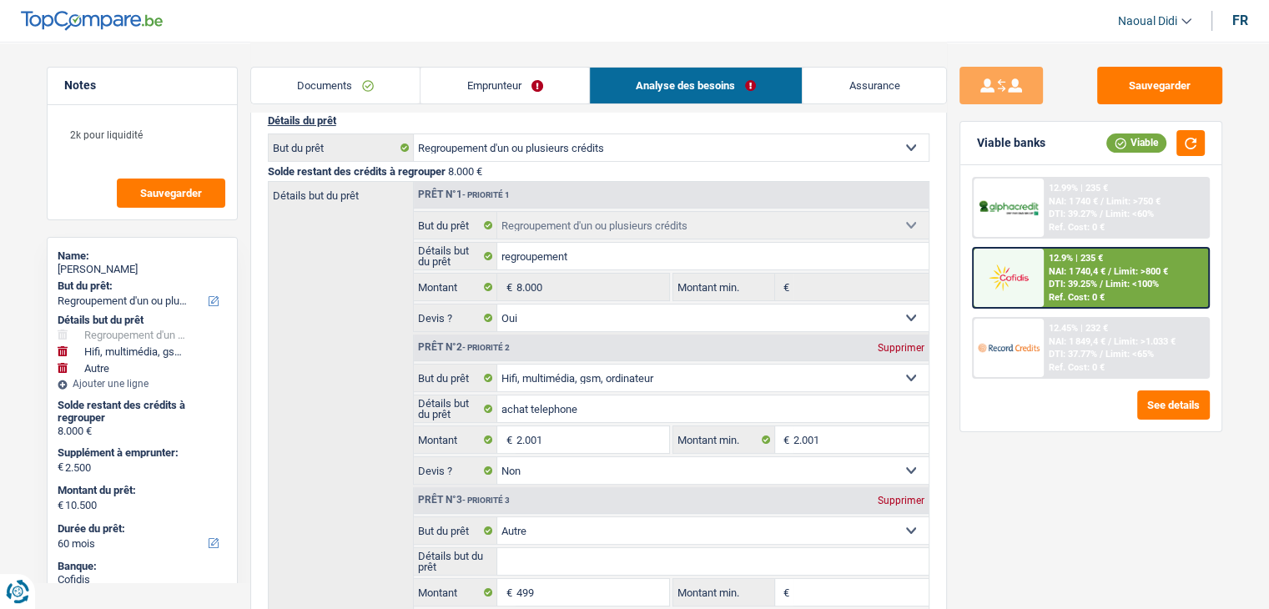
scroll to position [288, 0]
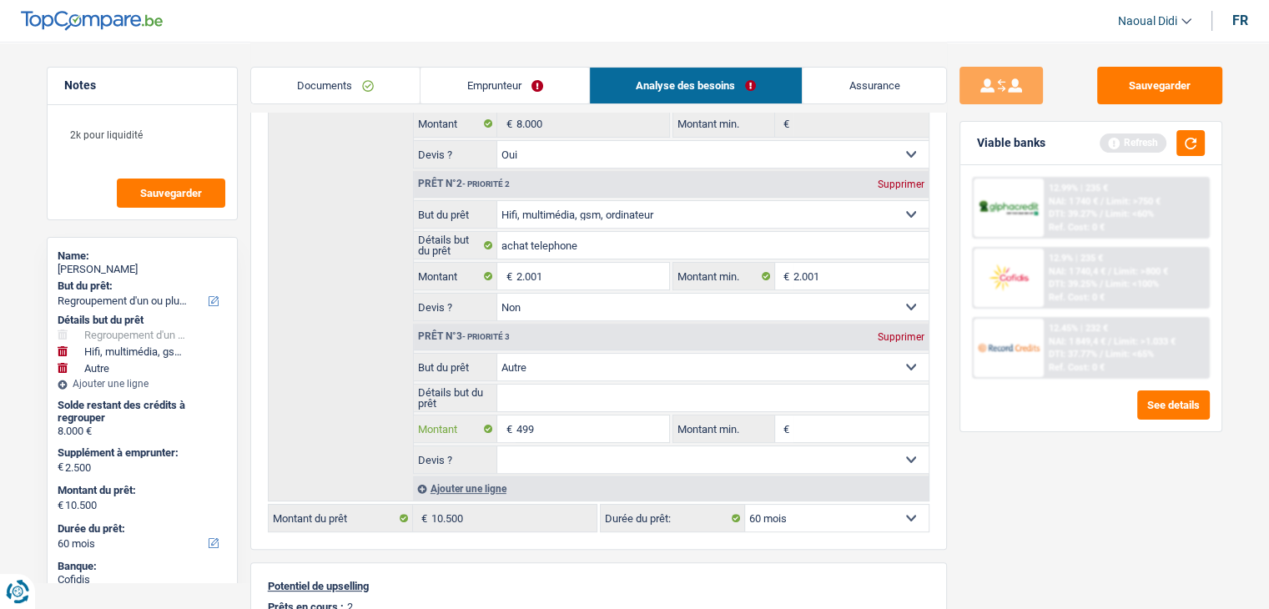
click at [553, 426] on input "499" at bounding box center [592, 429] width 153 height 27
type input "4"
type input "2.001"
type input "10.001"
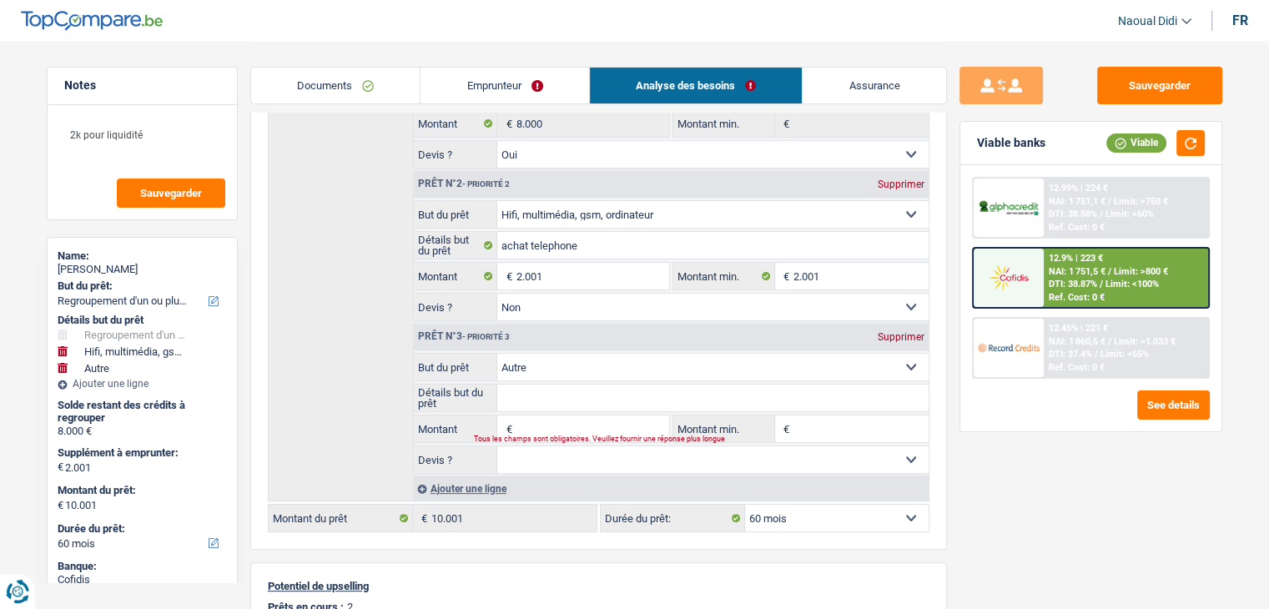
click at [1117, 345] on span "Limit: >1.033 €" at bounding box center [1145, 341] width 62 height 11
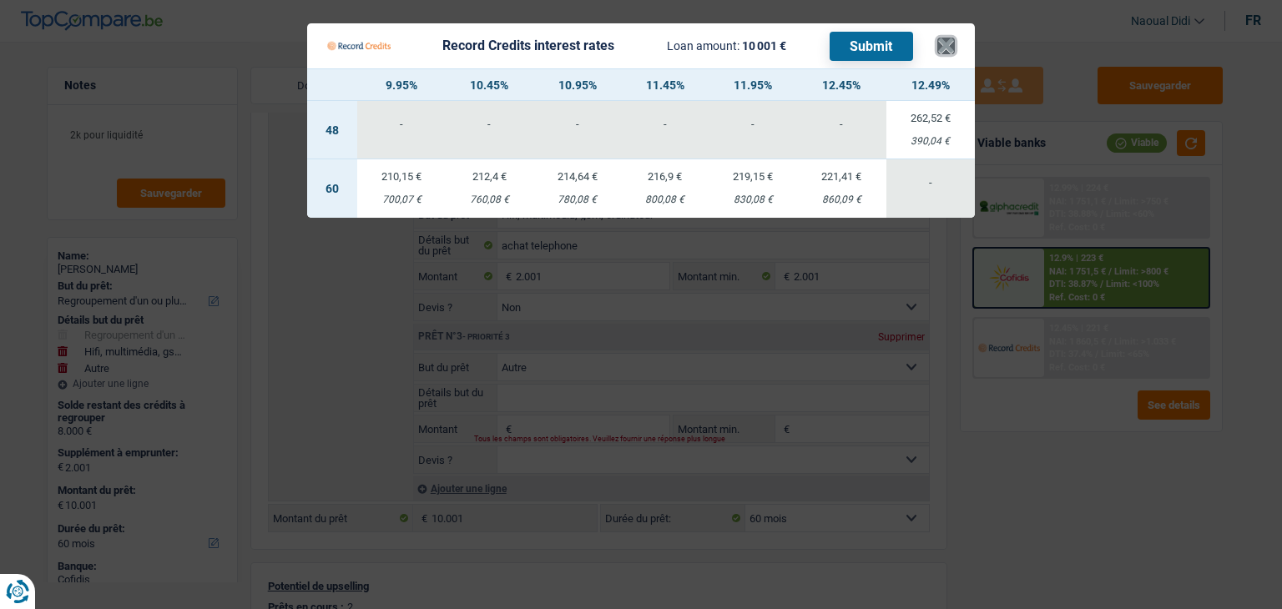
click at [945, 45] on button "×" at bounding box center [946, 46] width 18 height 17
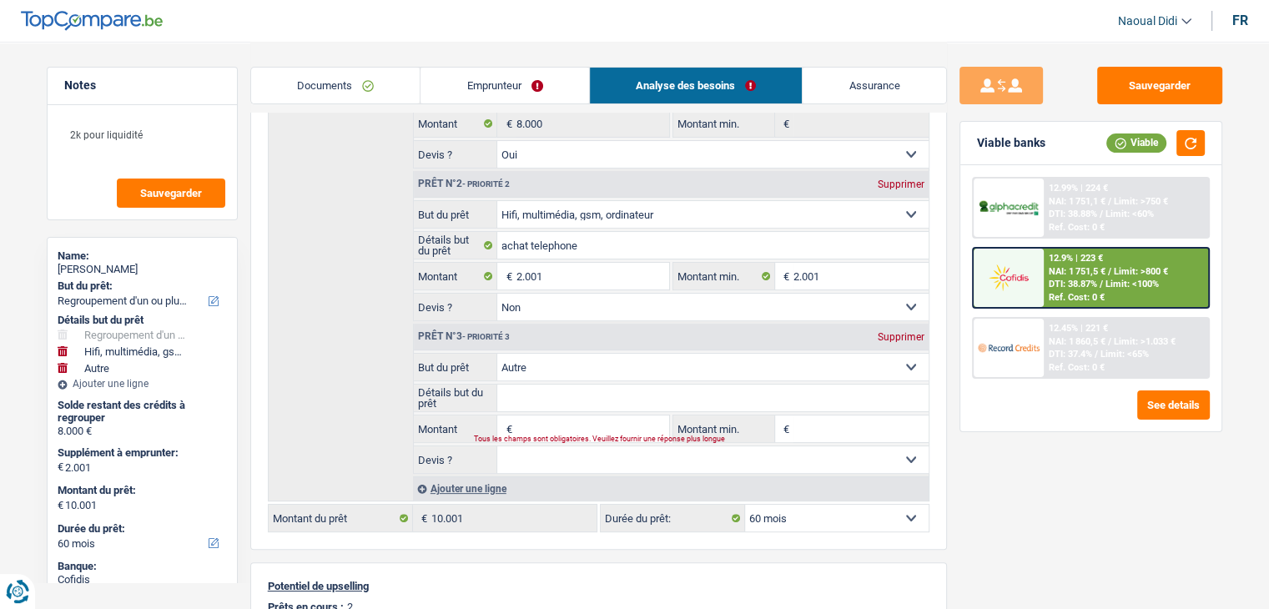
click at [1076, 284] on span "DTI: 38.87%" at bounding box center [1073, 284] width 48 height 11
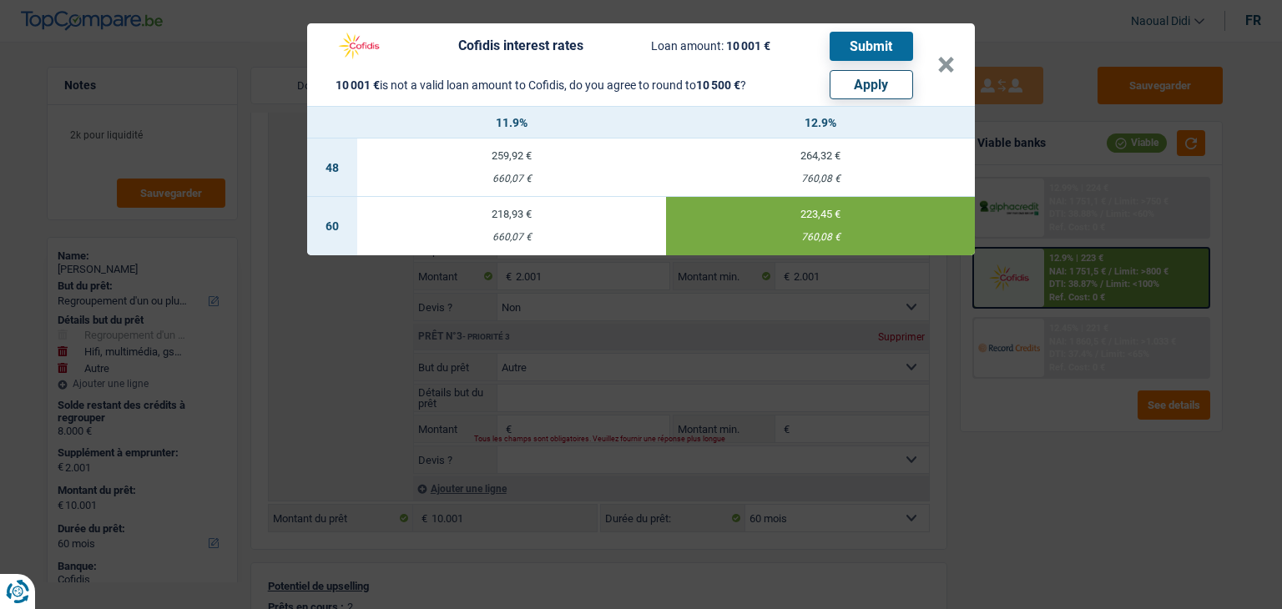
click at [876, 91] on button "Apply" at bounding box center [871, 84] width 83 height 29
type input "2.500"
type input "10.500"
type input "499"
type input "10.500"
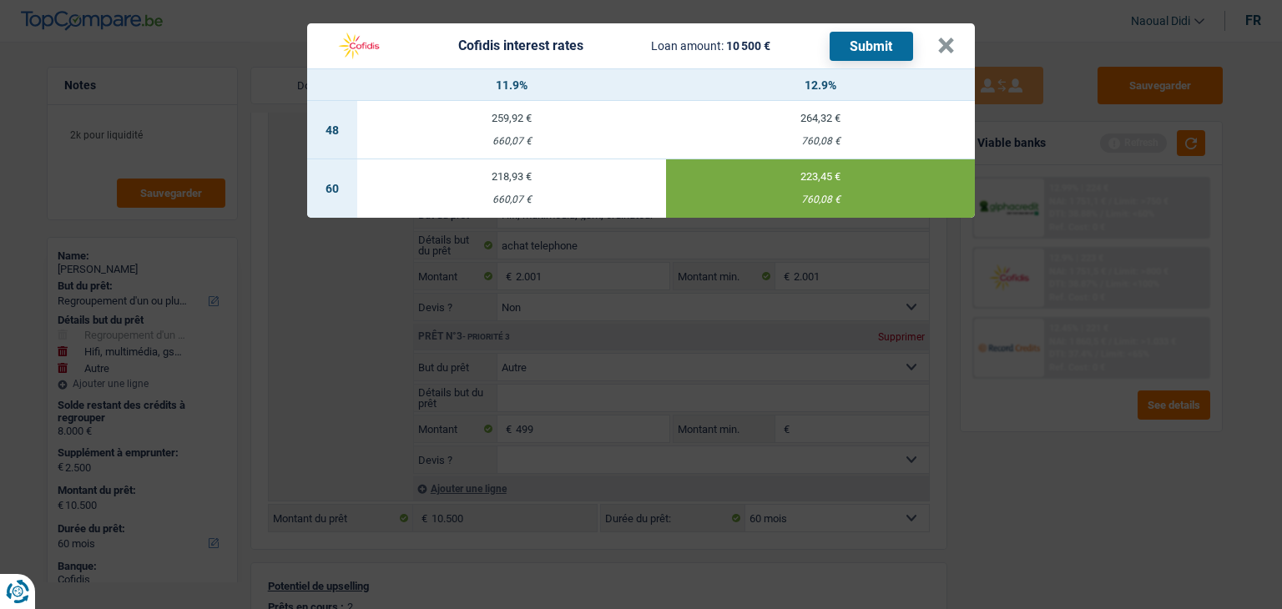
click at [1133, 84] on div "Cofidis interest rates Loan amount: 10 500 € Submit × 11.9% 12.9% 48 259,92 € 6…" at bounding box center [641, 304] width 1282 height 609
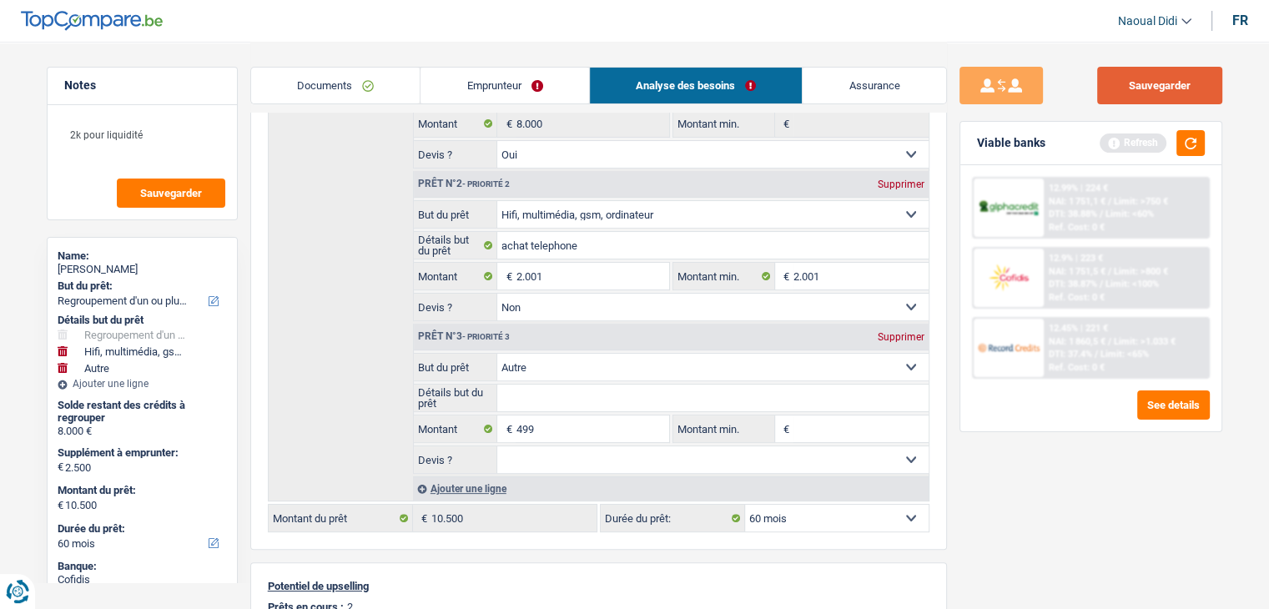
click at [1212, 102] on button "Sauvegarder" at bounding box center [1159, 86] width 125 height 38
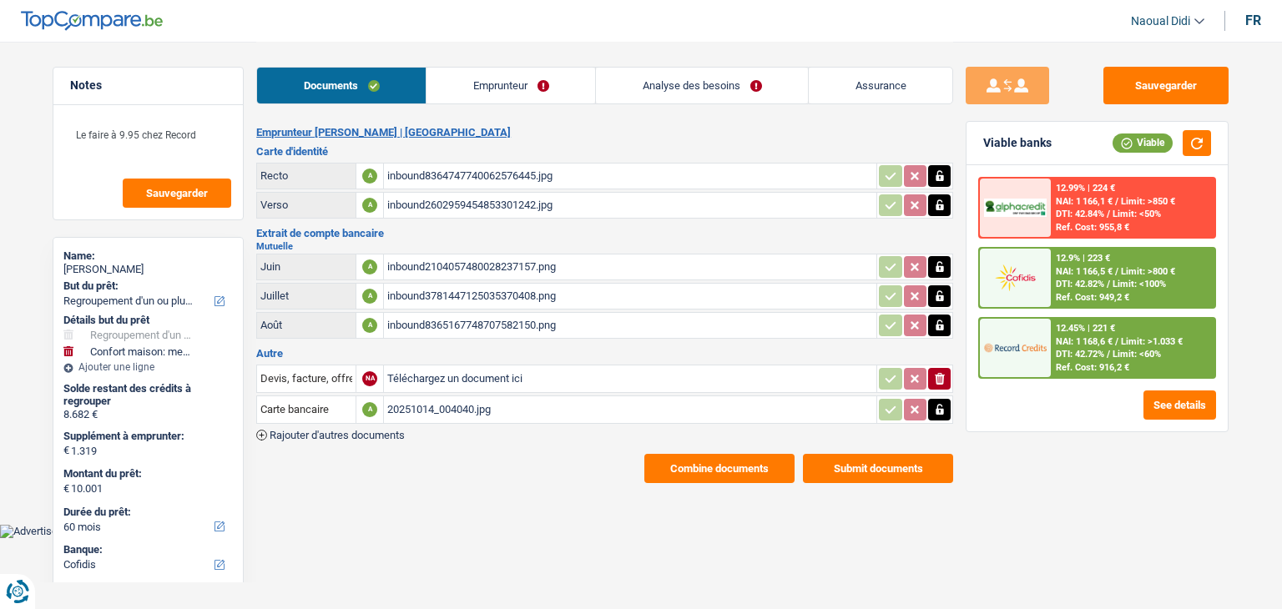
select select "refinancing"
select select "household"
select select "60"
select select "cofidis"
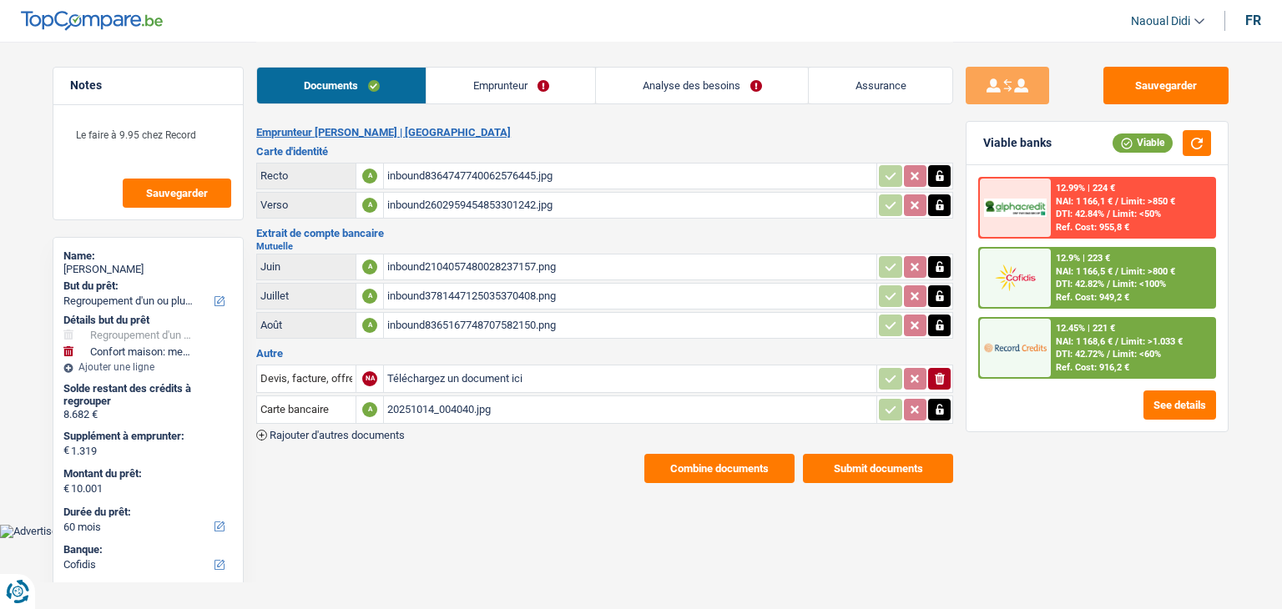
click at [487, 258] on div "inbound2104057480028237157.png" at bounding box center [630, 267] width 486 height 25
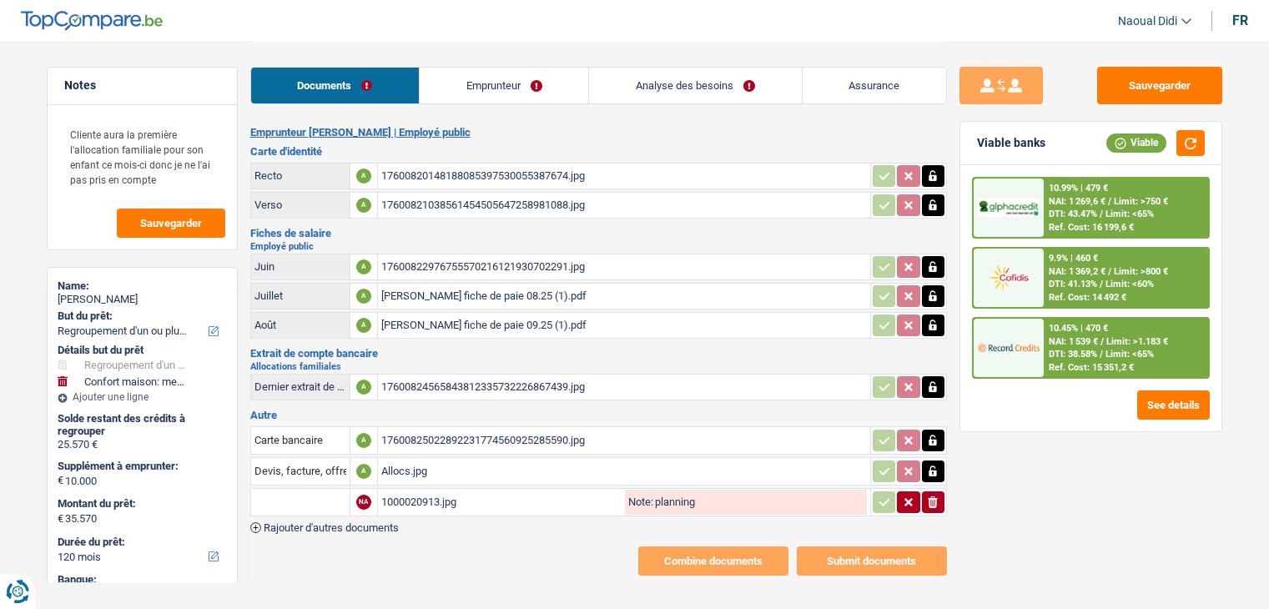
select select "refinancing"
select select "household"
select select "120"
select select "record credits"
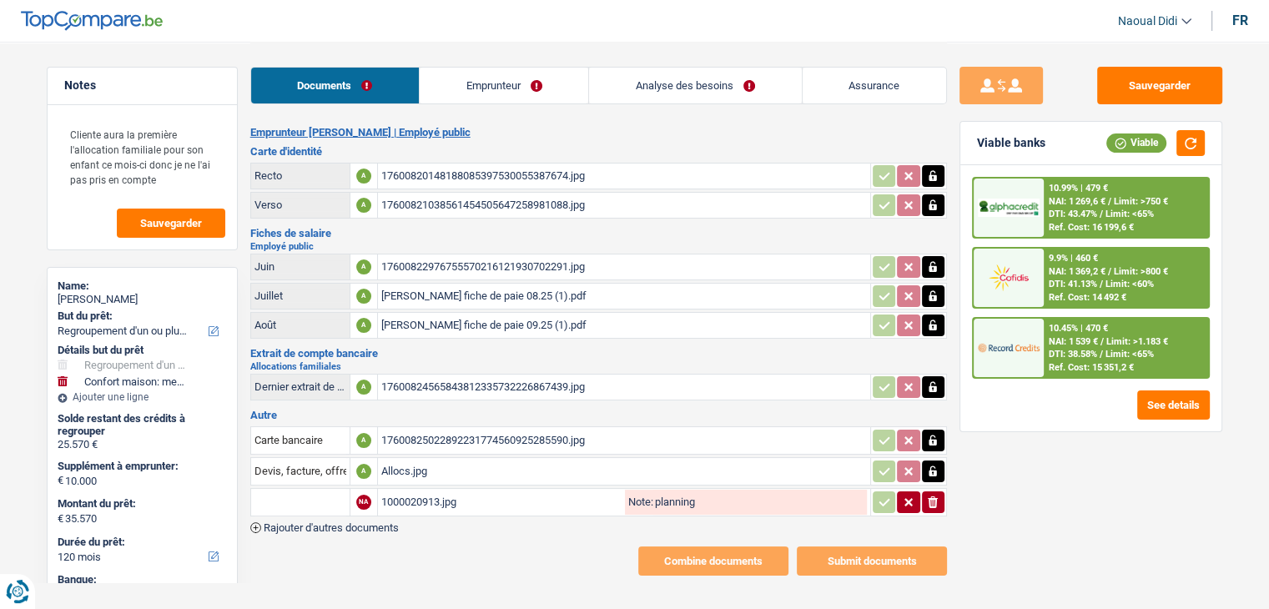
click at [421, 490] on div "1000020913.jpg" at bounding box center [501, 502] width 240 height 25
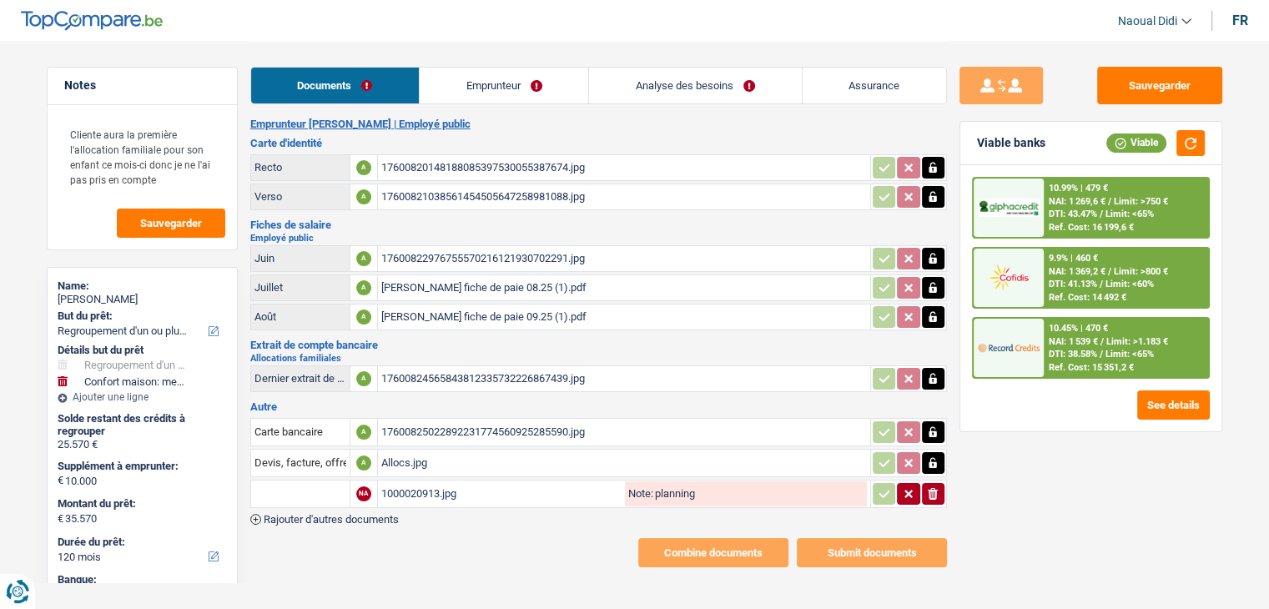
scroll to position [11, 0]
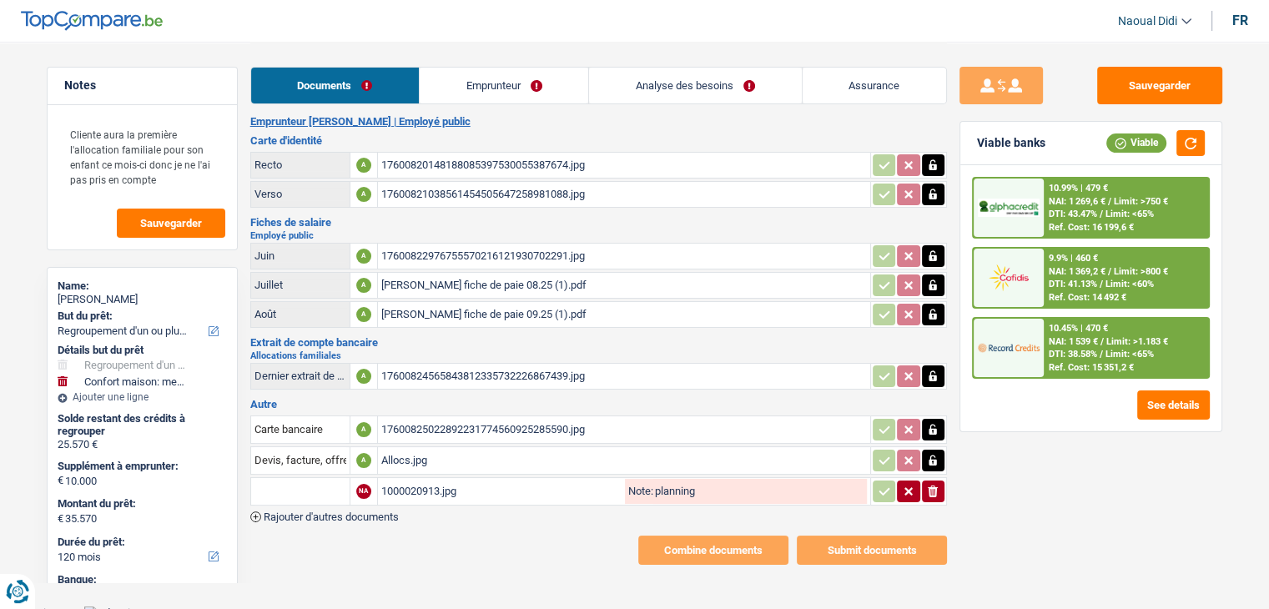
click at [371, 512] on span "Rajouter d'autres documents" at bounding box center [331, 517] width 135 height 11
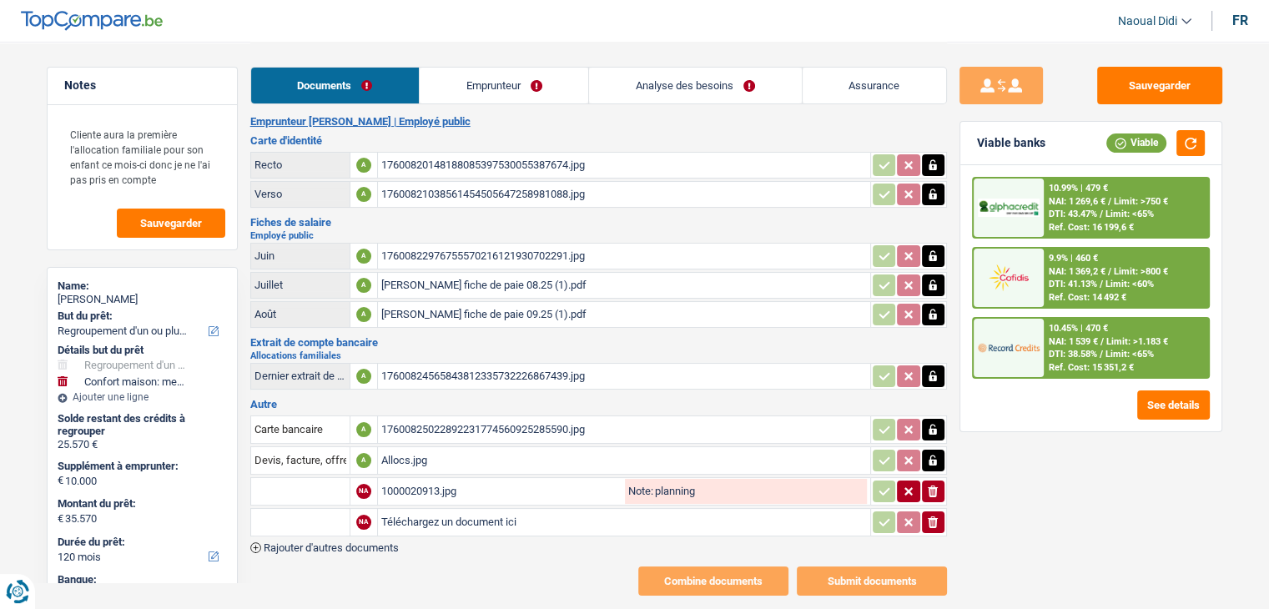
click at [322, 509] on input "text" at bounding box center [301, 522] width 92 height 27
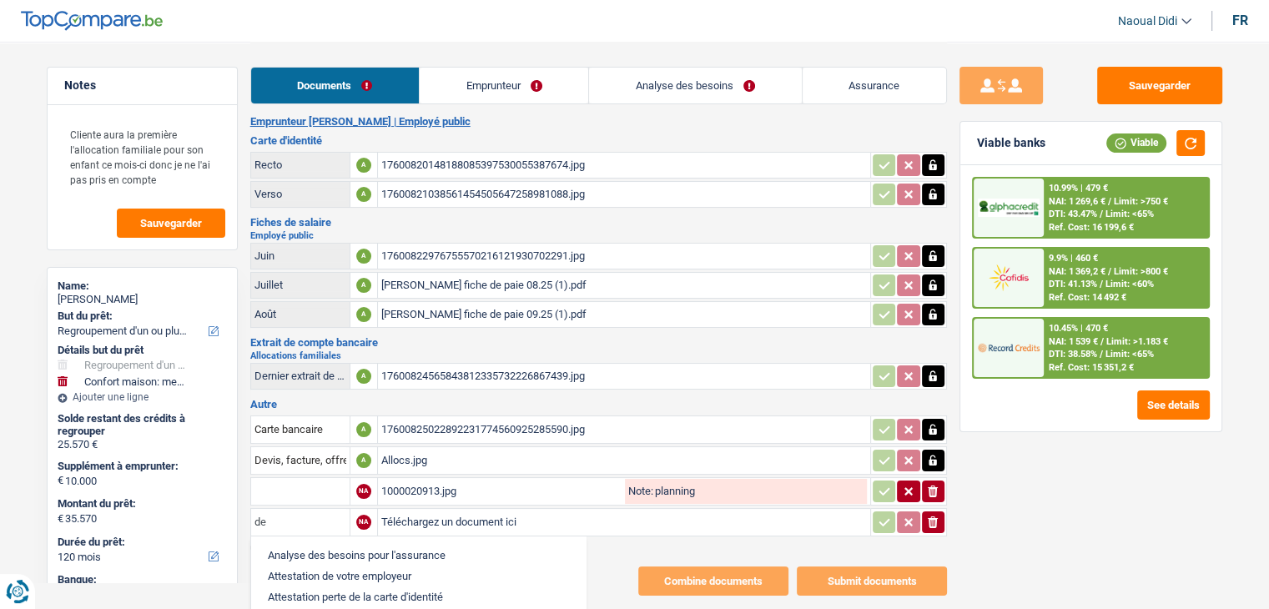
type input "de"
click at [306, 452] on input "Devis, facture, offre, bon de commande" at bounding box center [301, 460] width 92 height 27
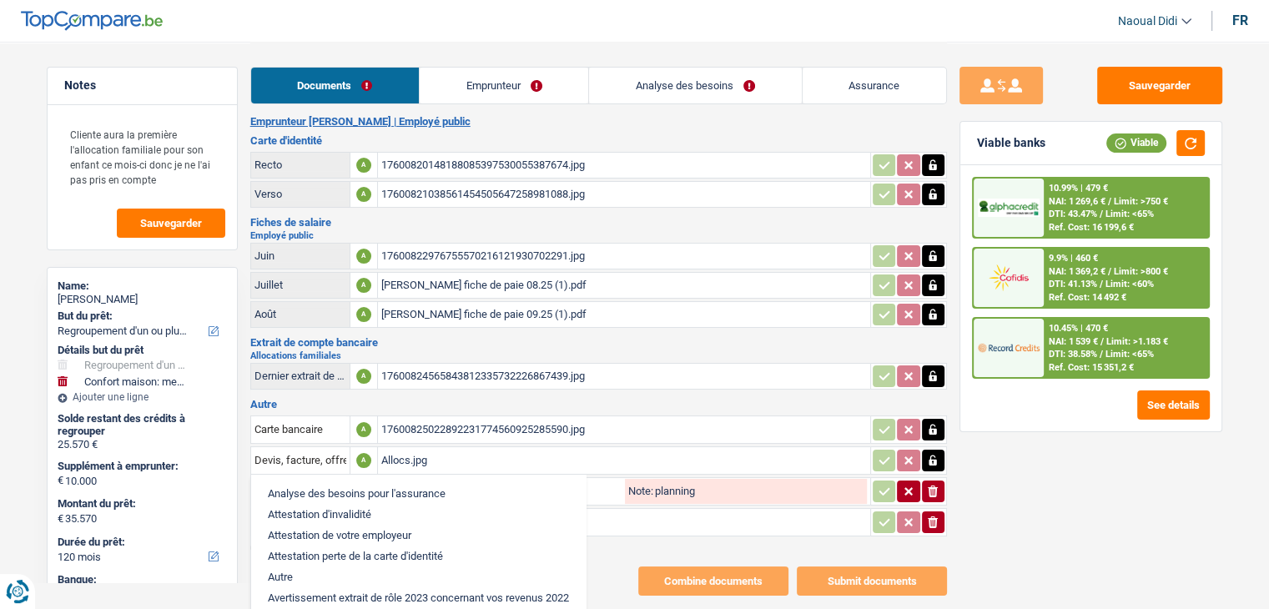
click at [330, 568] on li "Autre" at bounding box center [419, 577] width 318 height 21
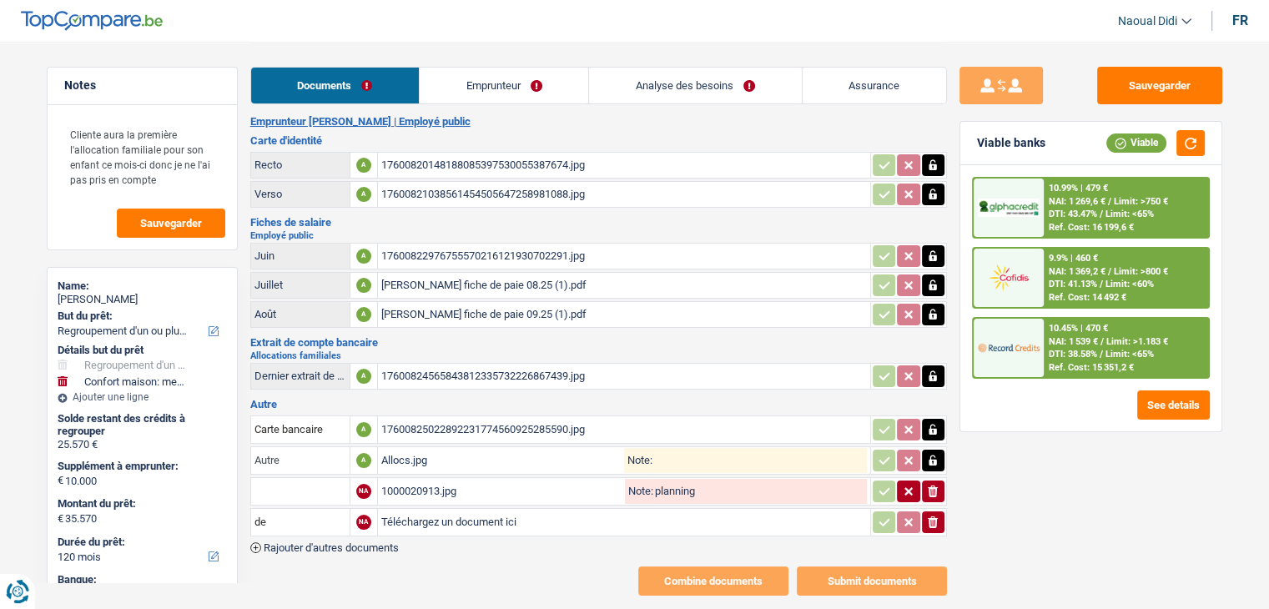
drag, startPoint x: 287, startPoint y: 455, endPoint x: 230, endPoint y: 446, distance: 58.3
click at [230, 446] on div "Notes Cliente aura la première l'allocation familiale pour son enfant ce mois-c…" at bounding box center [635, 313] width 1202 height 565
type input "allocs"
click at [272, 509] on input "de" at bounding box center [301, 522] width 92 height 27
type input "devis"
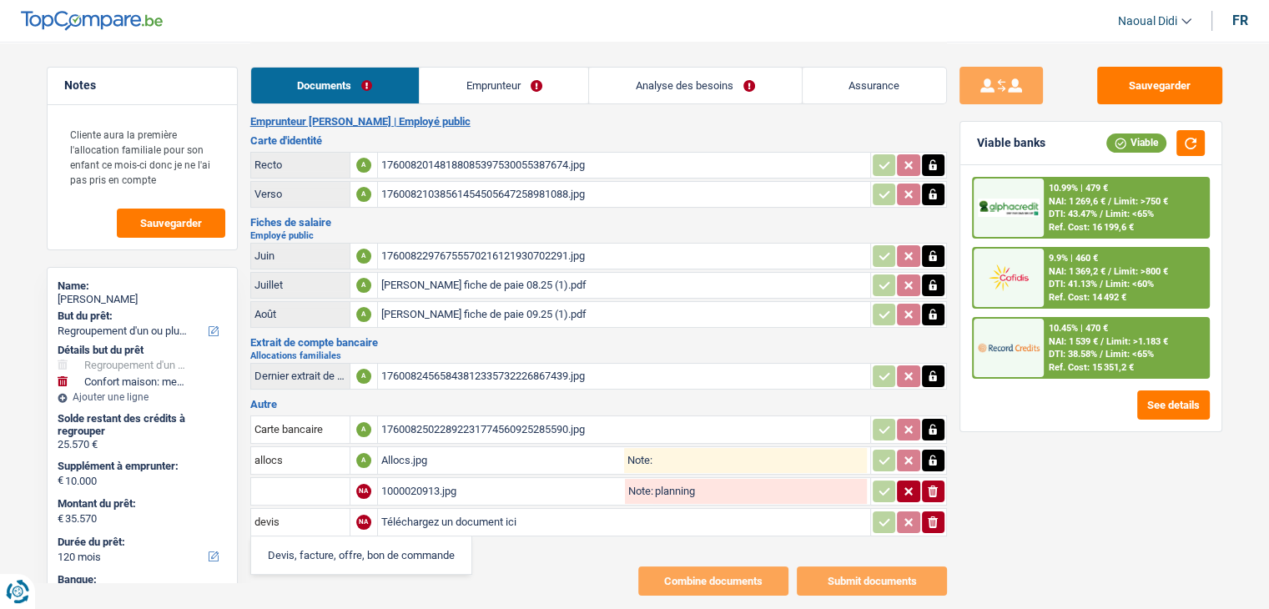
click at [343, 554] on li "Devis, facture, offre, bon de commande" at bounding box center [362, 555] width 204 height 21
click at [424, 518] on input "Téléchargez un document ici" at bounding box center [624, 522] width 486 height 25
type input "C:\fakepath\Dvis.jpg"
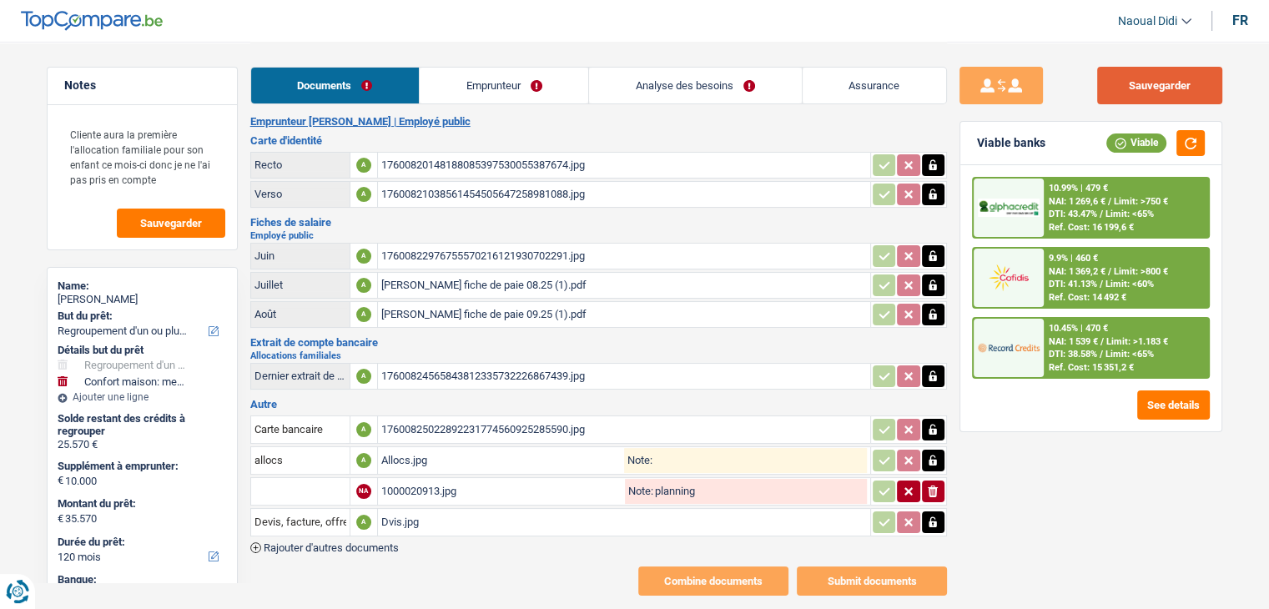
click at [1152, 94] on button "Sauvegarder" at bounding box center [1159, 86] width 125 height 38
click at [1042, 342] on div at bounding box center [1009, 348] width 70 height 58
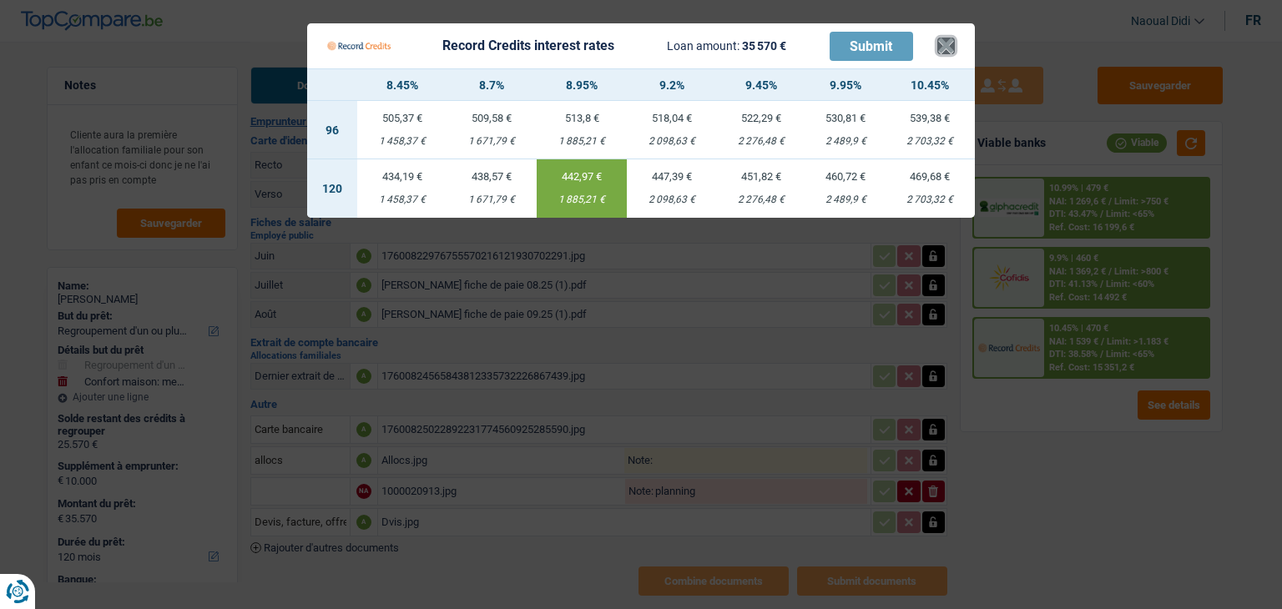
click at [947, 48] on button "×" at bounding box center [946, 46] width 18 height 17
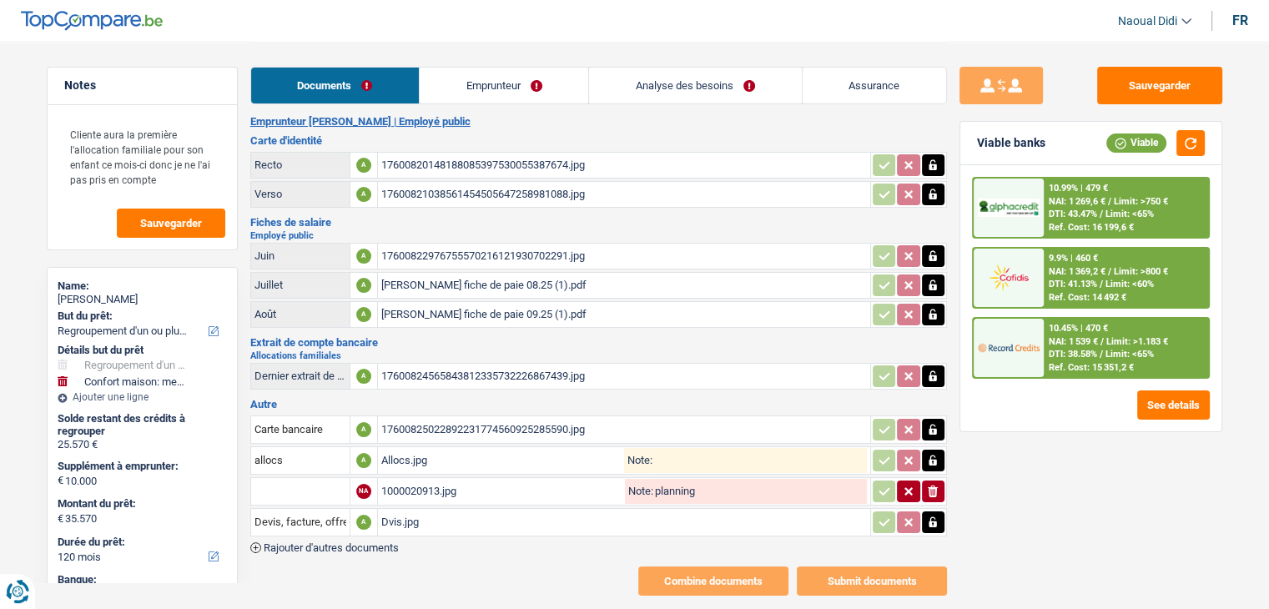
click at [687, 88] on link "Analyse des besoins" at bounding box center [695, 86] width 212 height 36
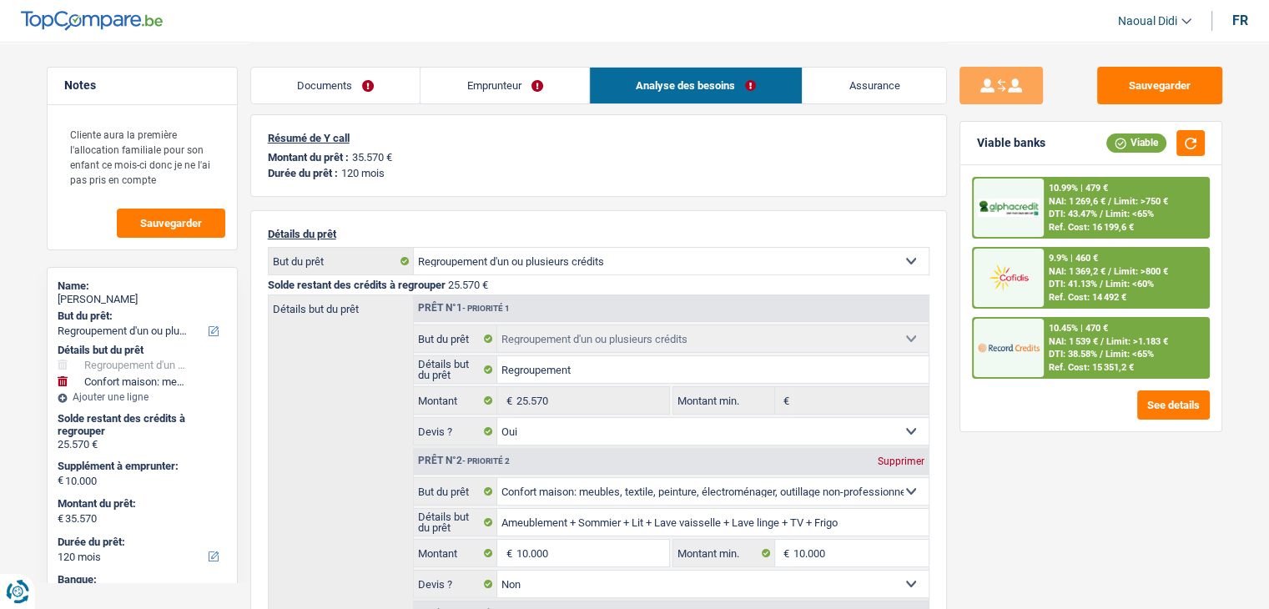
scroll to position [0, 0]
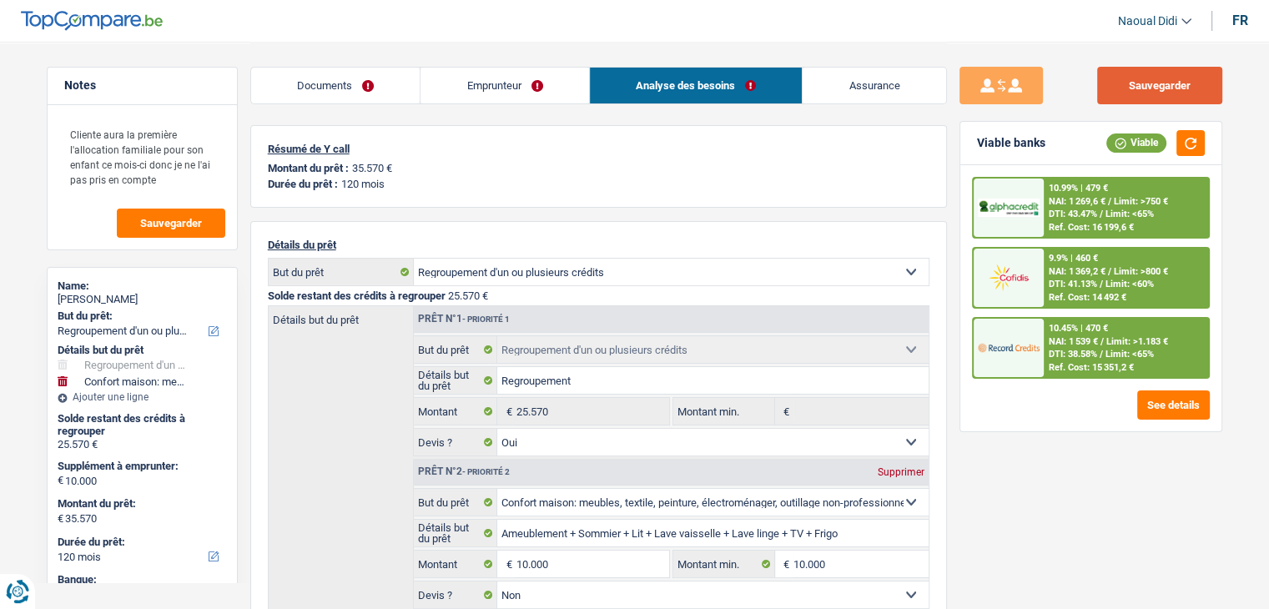
click at [1117, 82] on button "Sauvegarder" at bounding box center [1159, 86] width 125 height 38
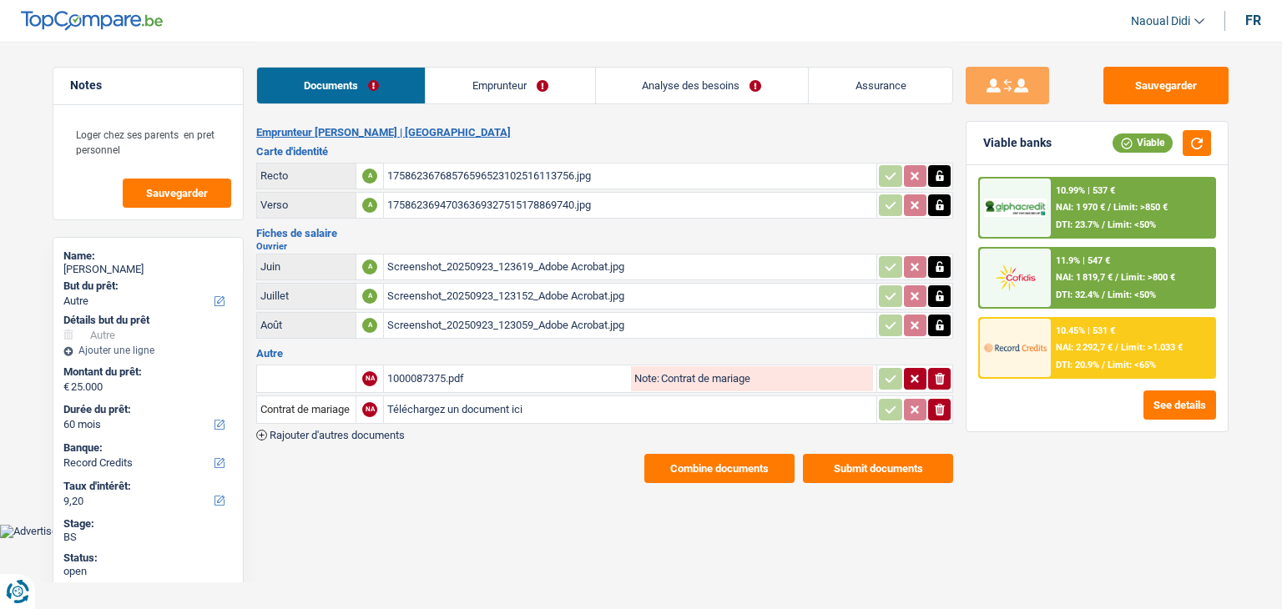
select select "other"
select select "60"
select select "record credits"
select select "other"
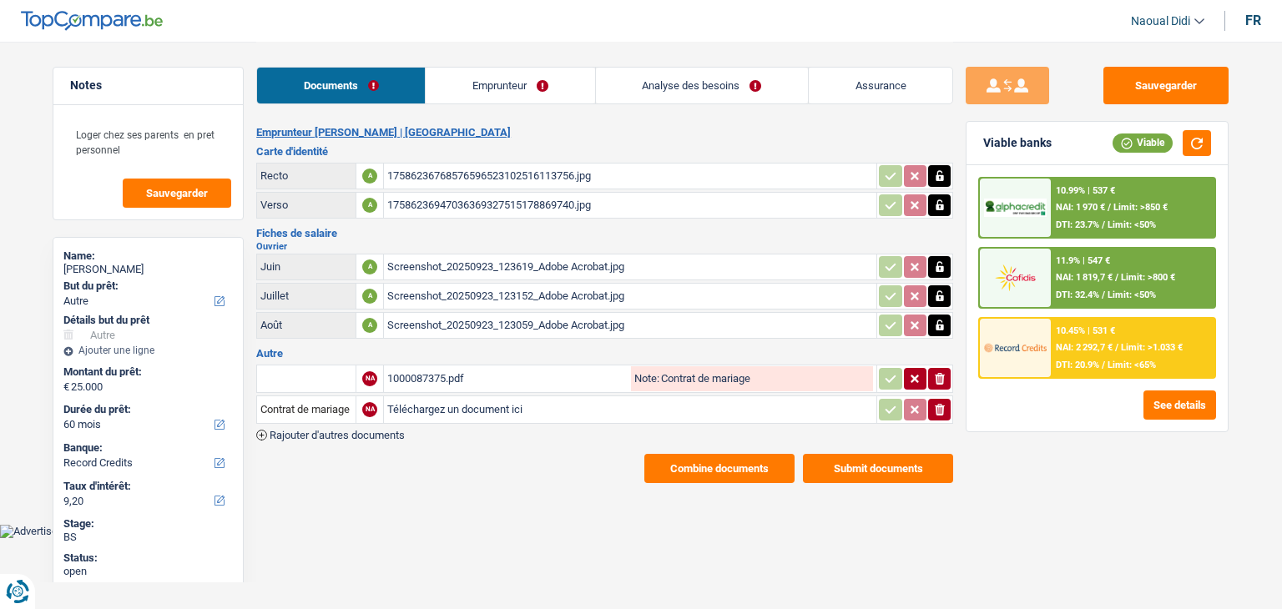
select select "other"
select select "yes"
select select "60"
click at [699, 93] on link "Analyse des besoins" at bounding box center [702, 86] width 212 height 36
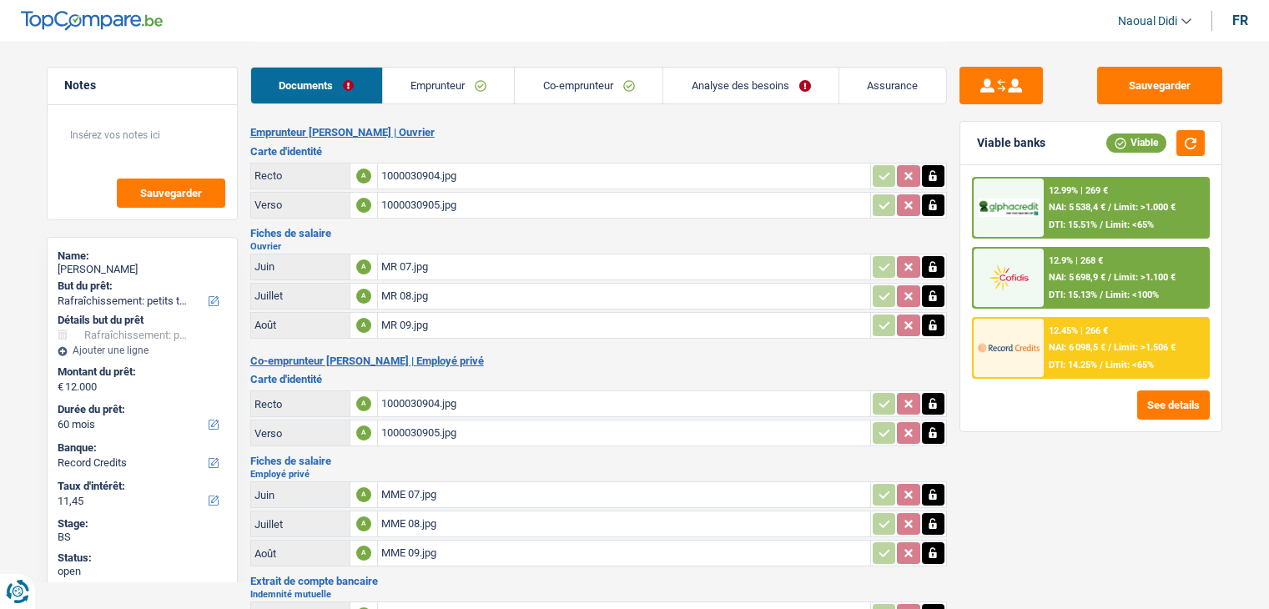
select select "houseOrGarden"
select select "60"
select select "record credits"
select select "coApplicant"
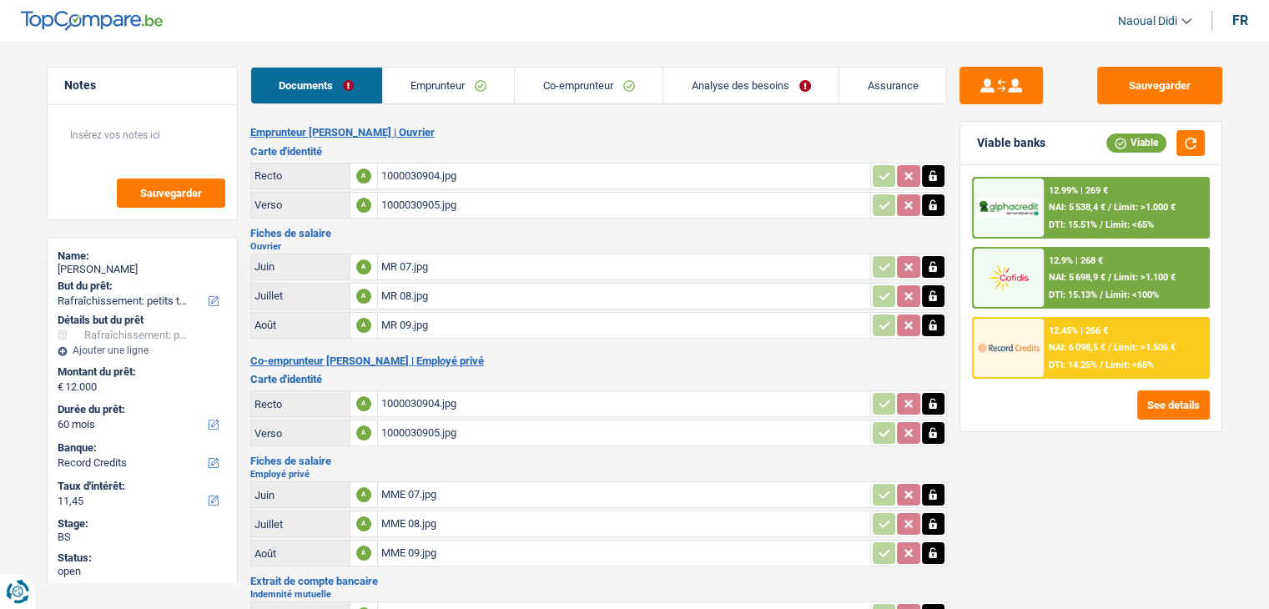
click at [724, 90] on link "Analyse des besoins" at bounding box center [750, 86] width 175 height 36
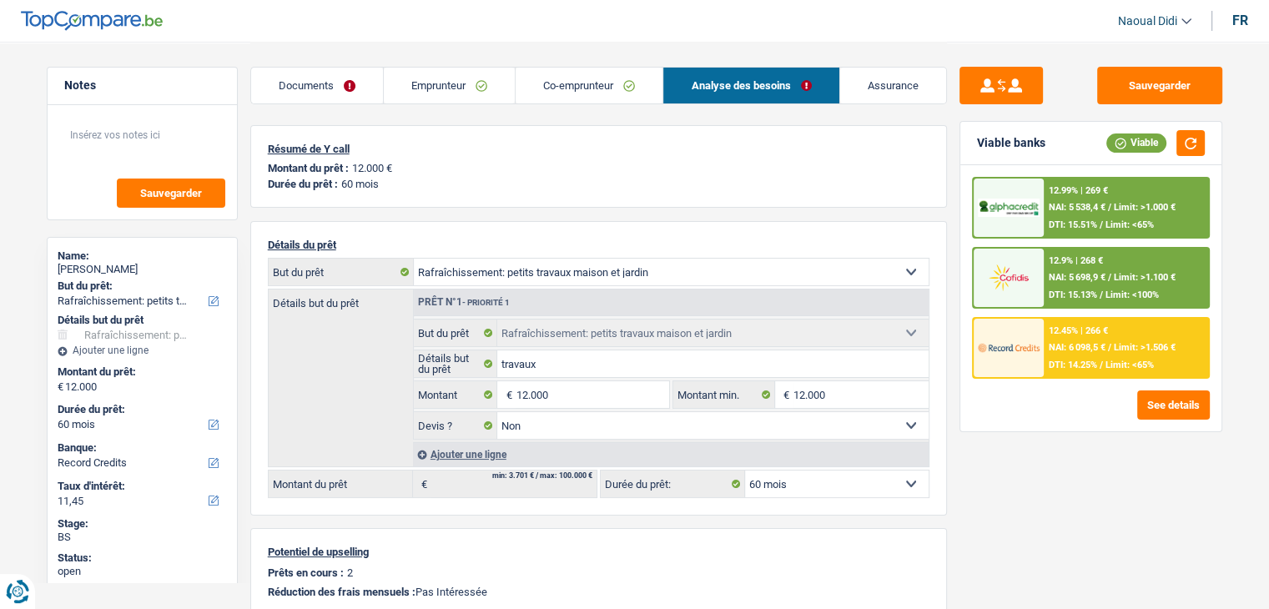
click at [310, 74] on link "Documents" at bounding box center [317, 86] width 132 height 36
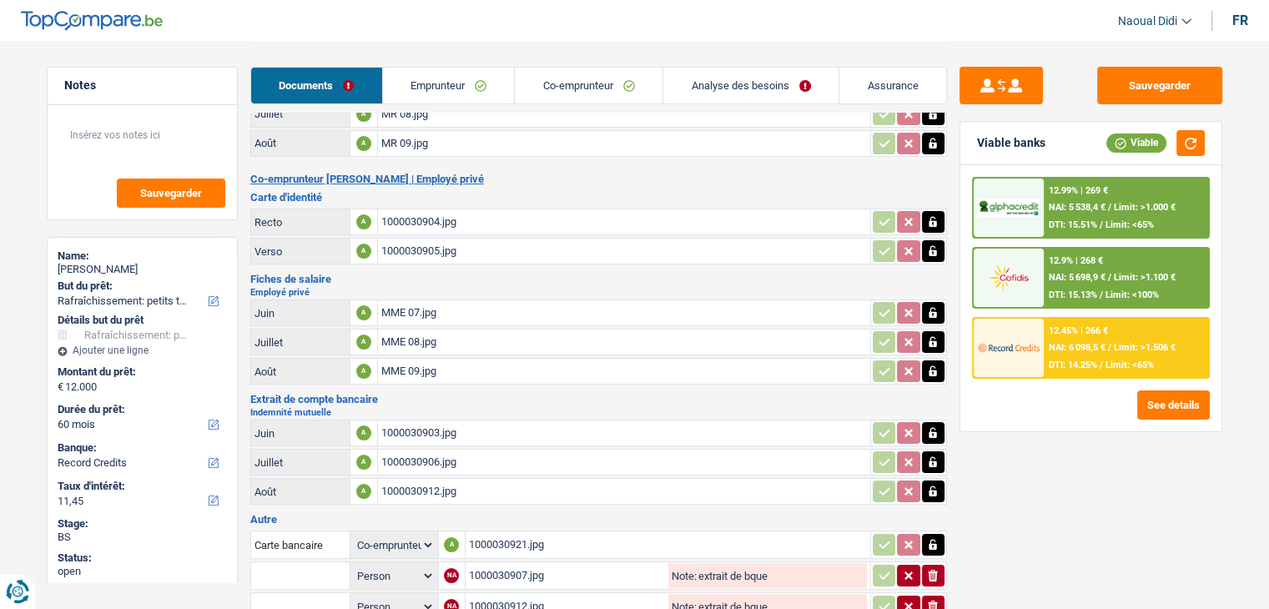
scroll to position [124, 0]
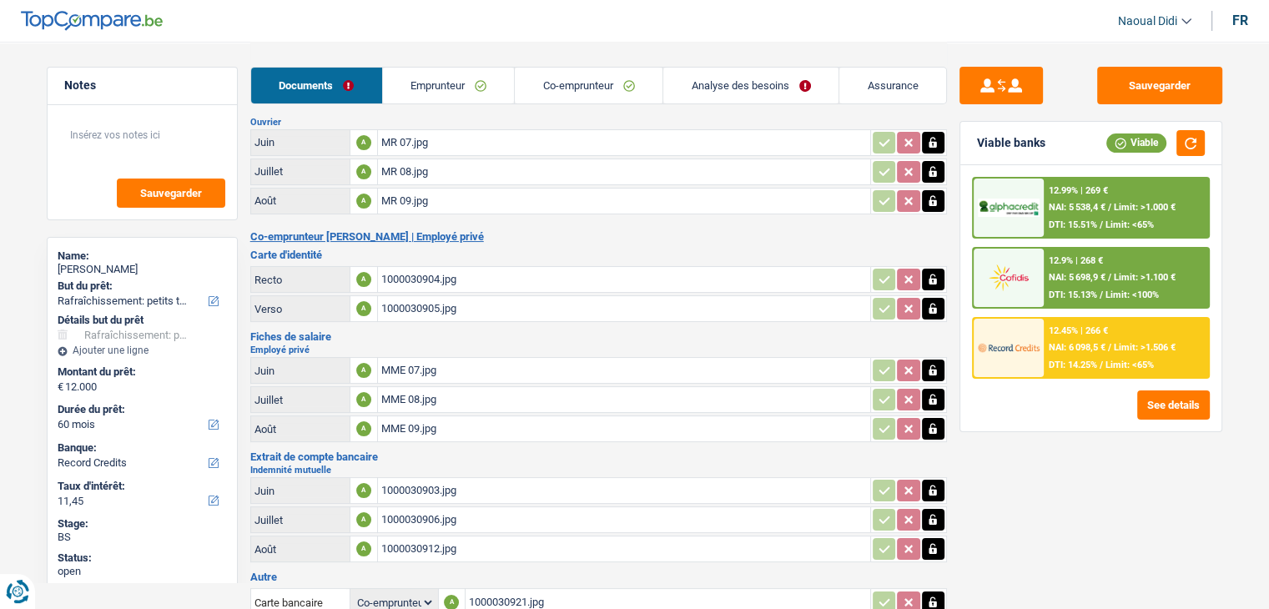
click at [447, 79] on link "Emprunteur" at bounding box center [449, 86] width 132 height 36
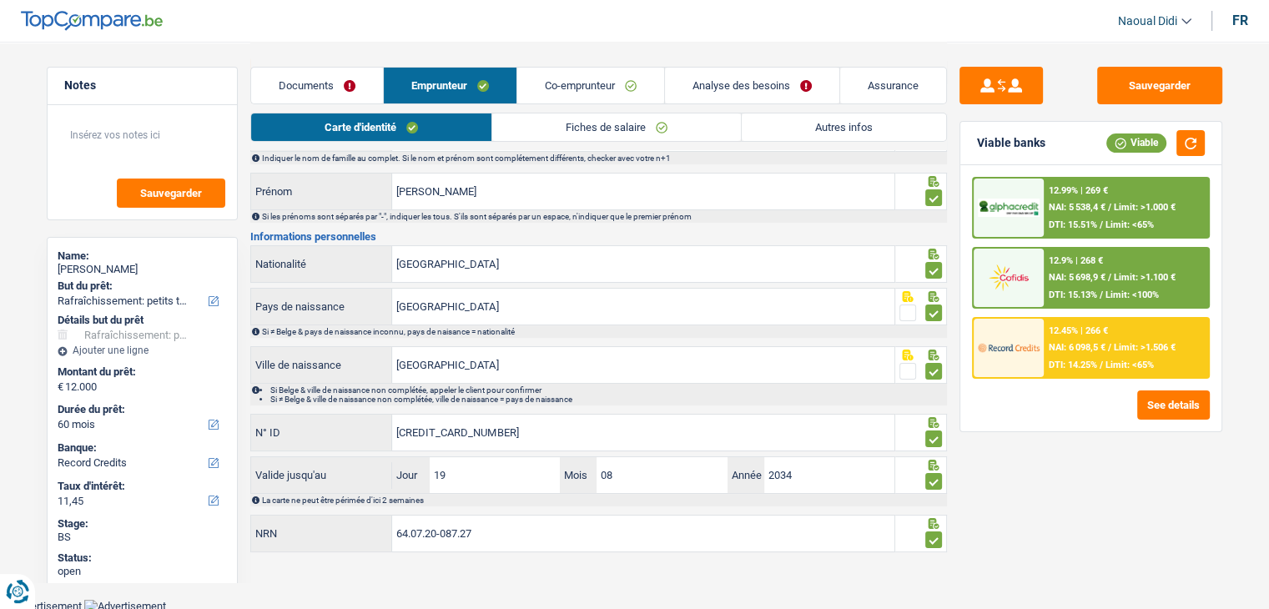
click at [563, 131] on link "Fiches de salaire" at bounding box center [616, 128] width 249 height 28
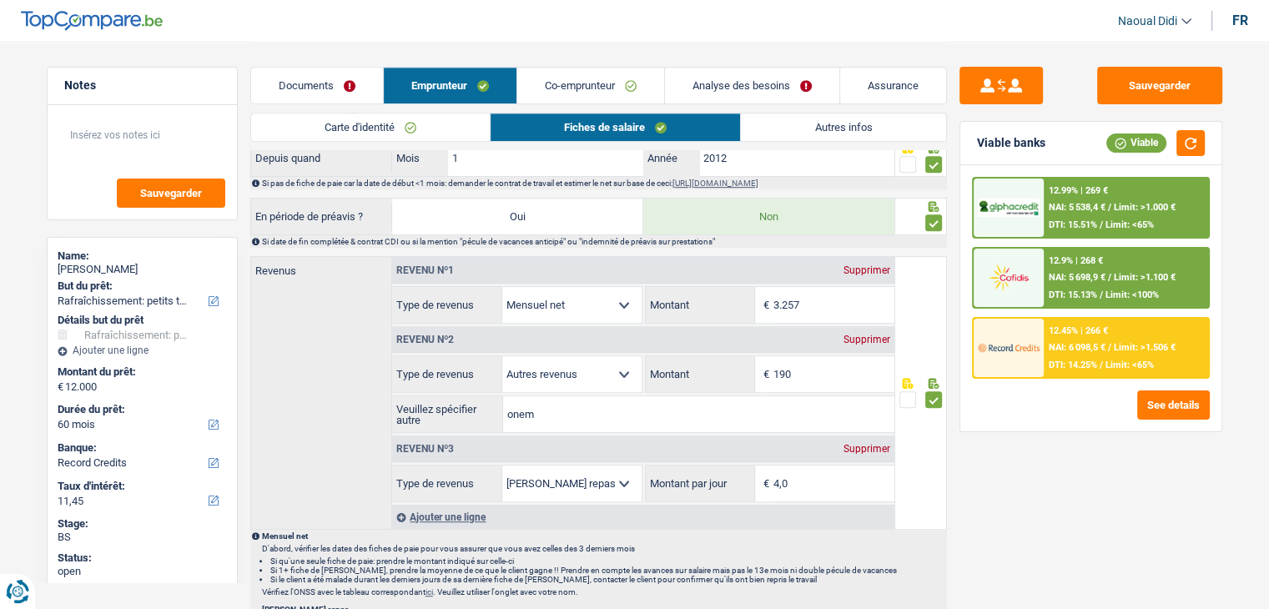
scroll to position [927, 0]
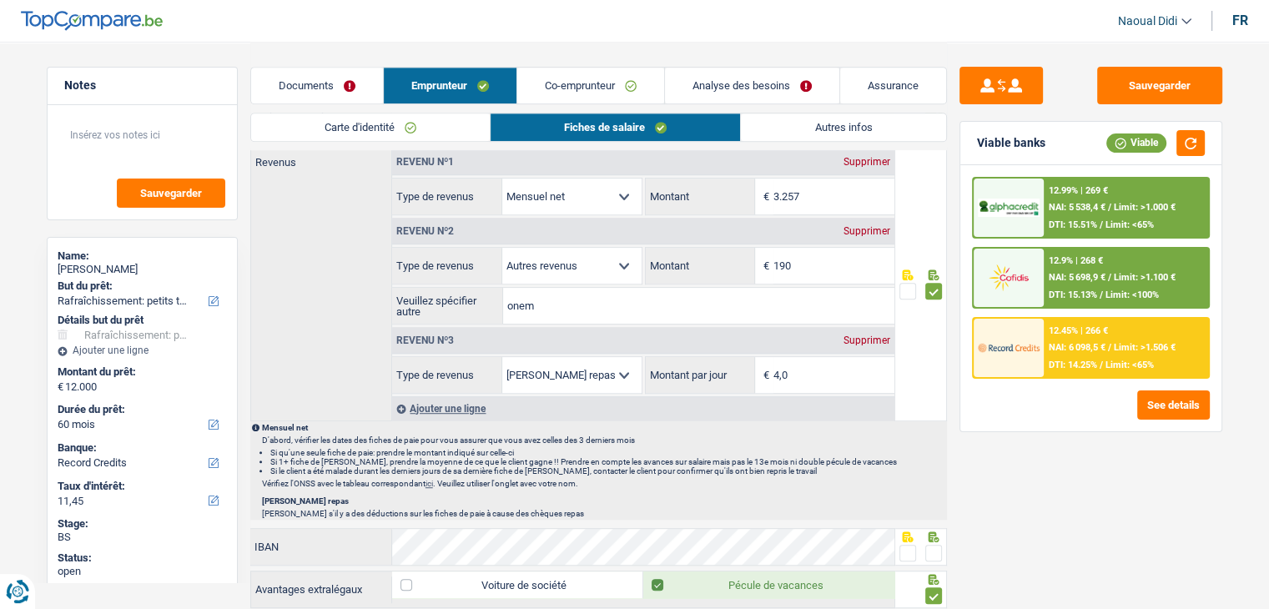
click at [604, 83] on link "Co-emprunteur" at bounding box center [590, 86] width 147 height 36
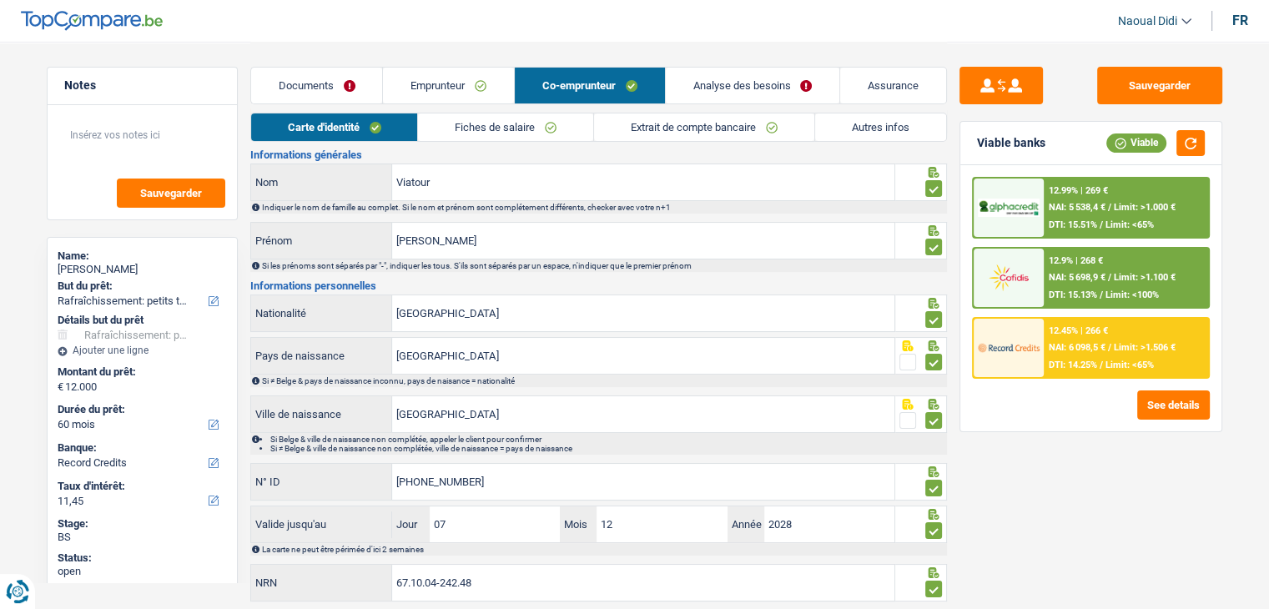
scroll to position [0, 0]
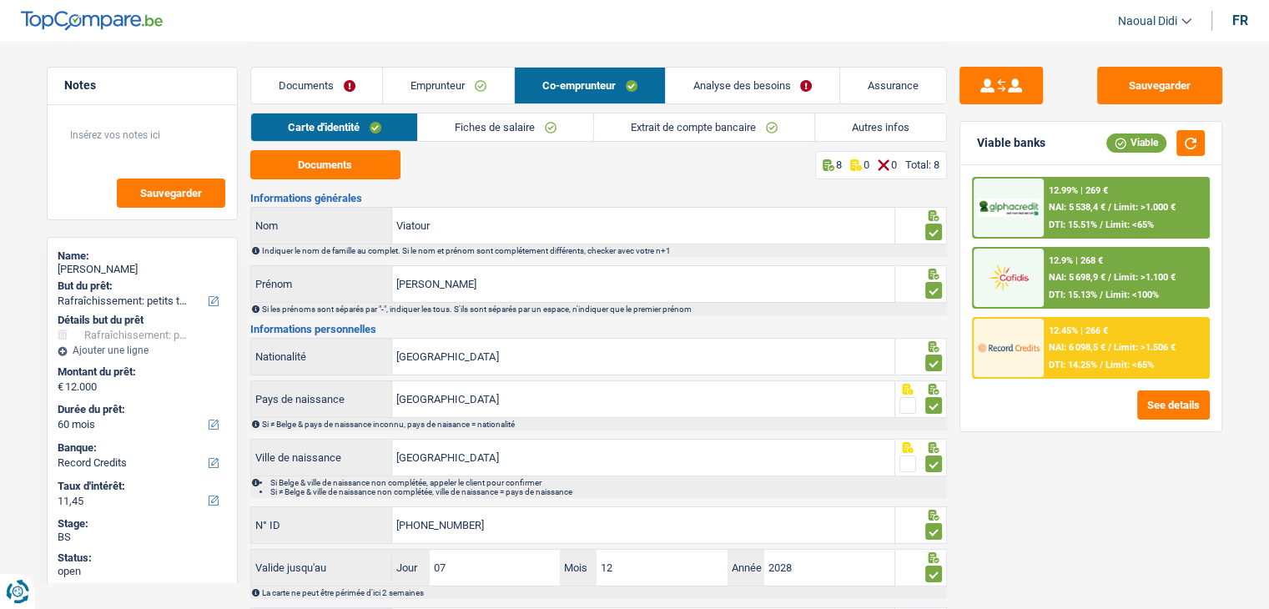
click at [688, 133] on link "Extrait de compte bancaire" at bounding box center [704, 128] width 220 height 28
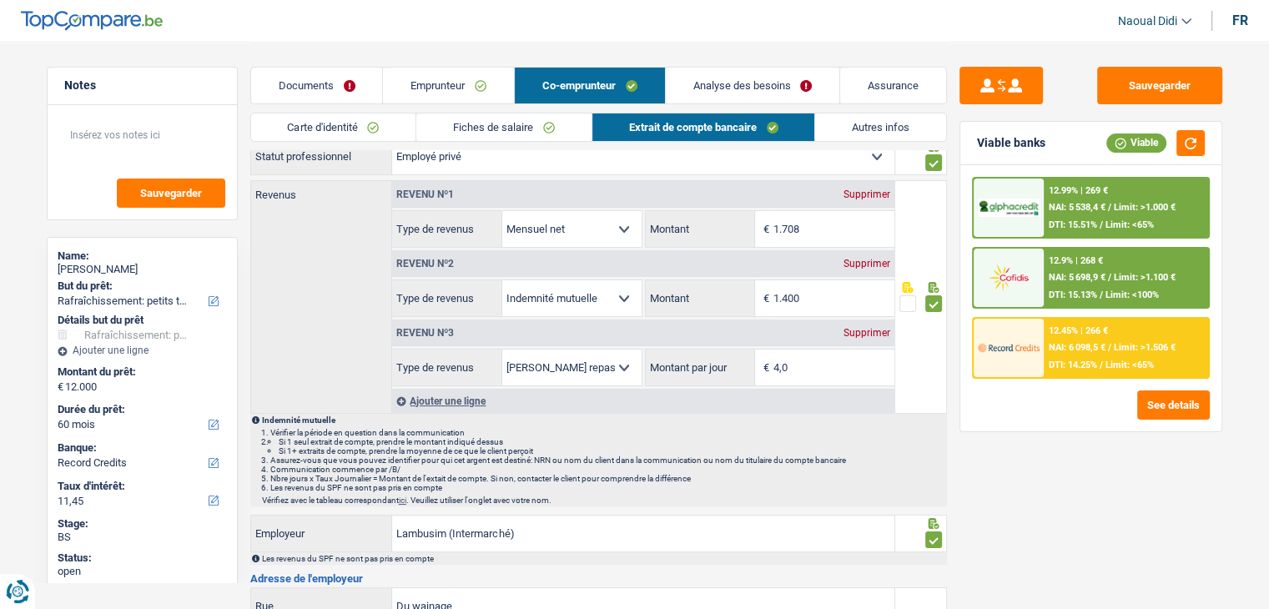
scroll to position [167, 0]
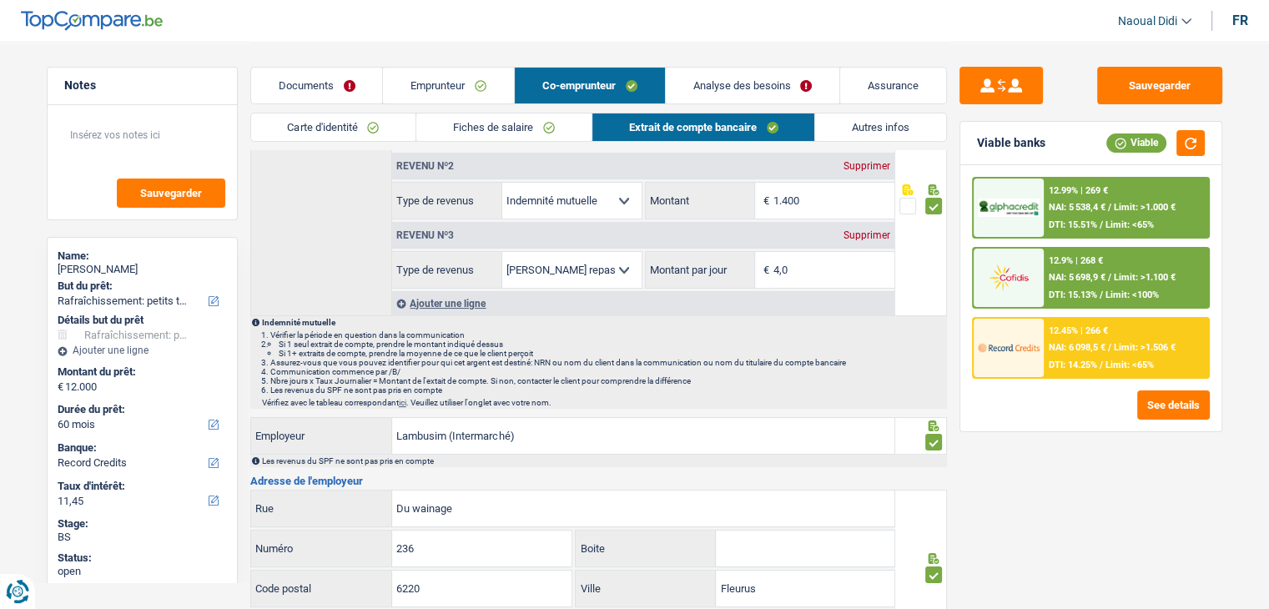
click at [435, 79] on link "Emprunteur" at bounding box center [448, 86] width 131 height 36
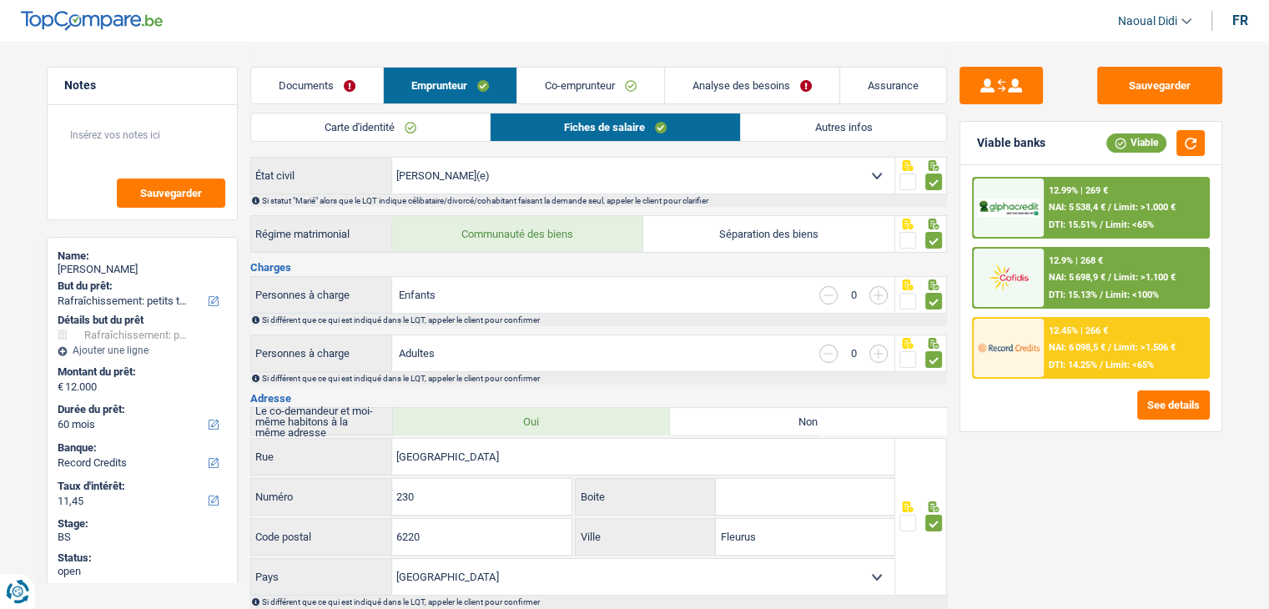
click at [863, 131] on link "Autres infos" at bounding box center [843, 128] width 204 height 28
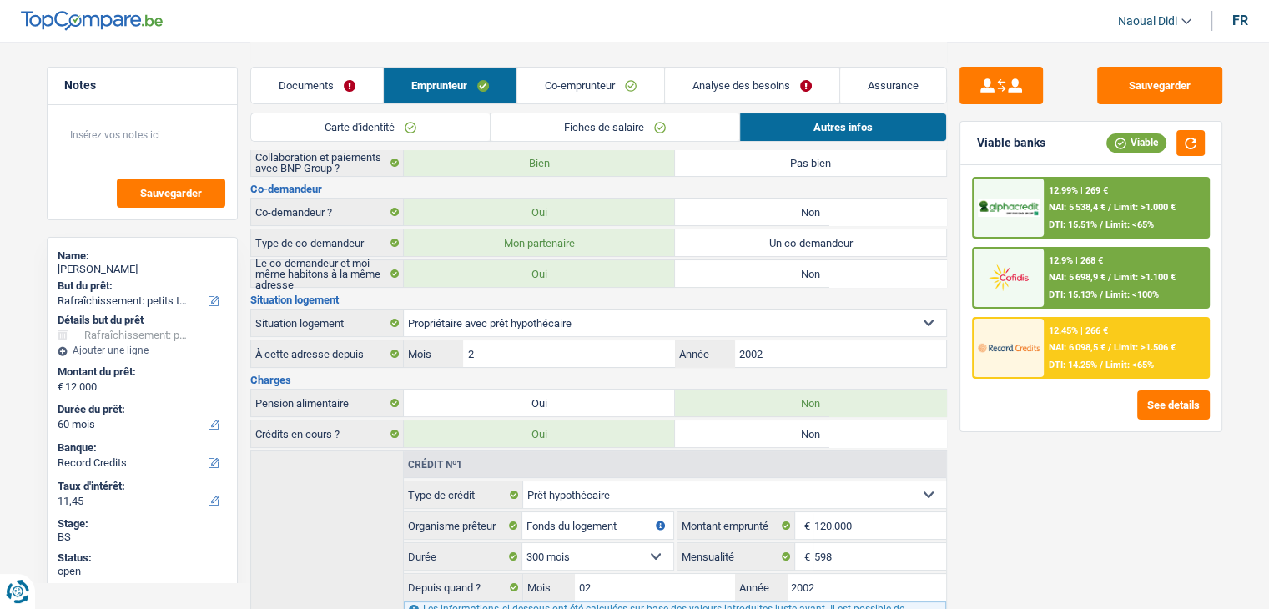
click at [335, 81] on link "Documents" at bounding box center [317, 86] width 132 height 36
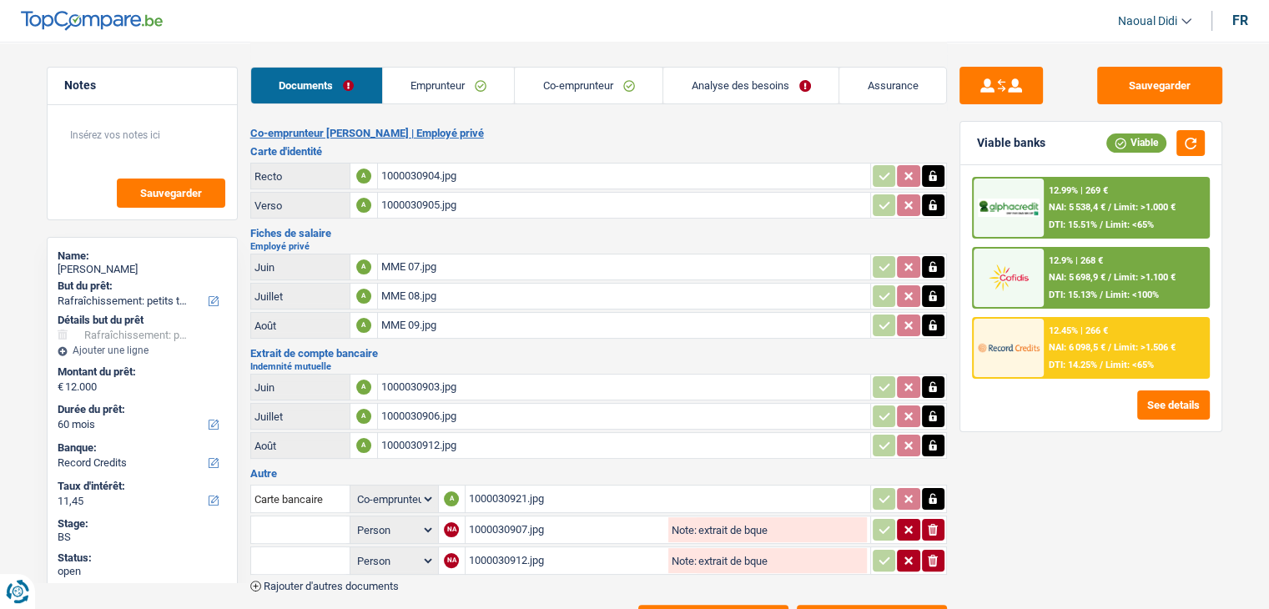
scroll to position [291, 0]
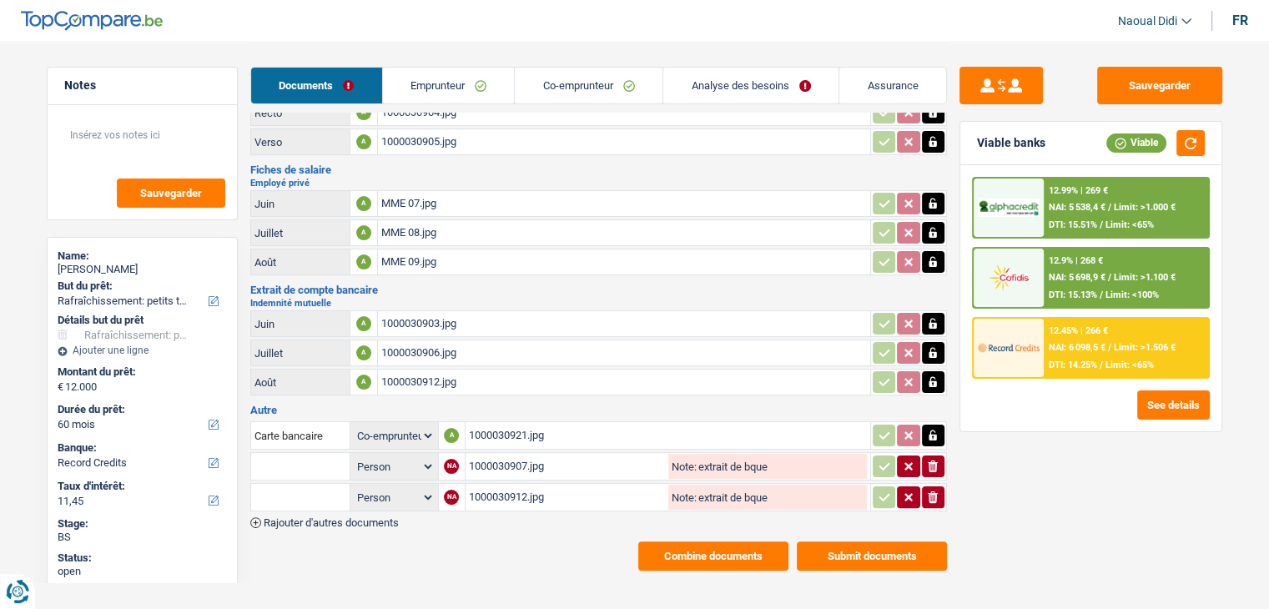
click at [709, 542] on button "Combine documents" at bounding box center [713, 556] width 150 height 29
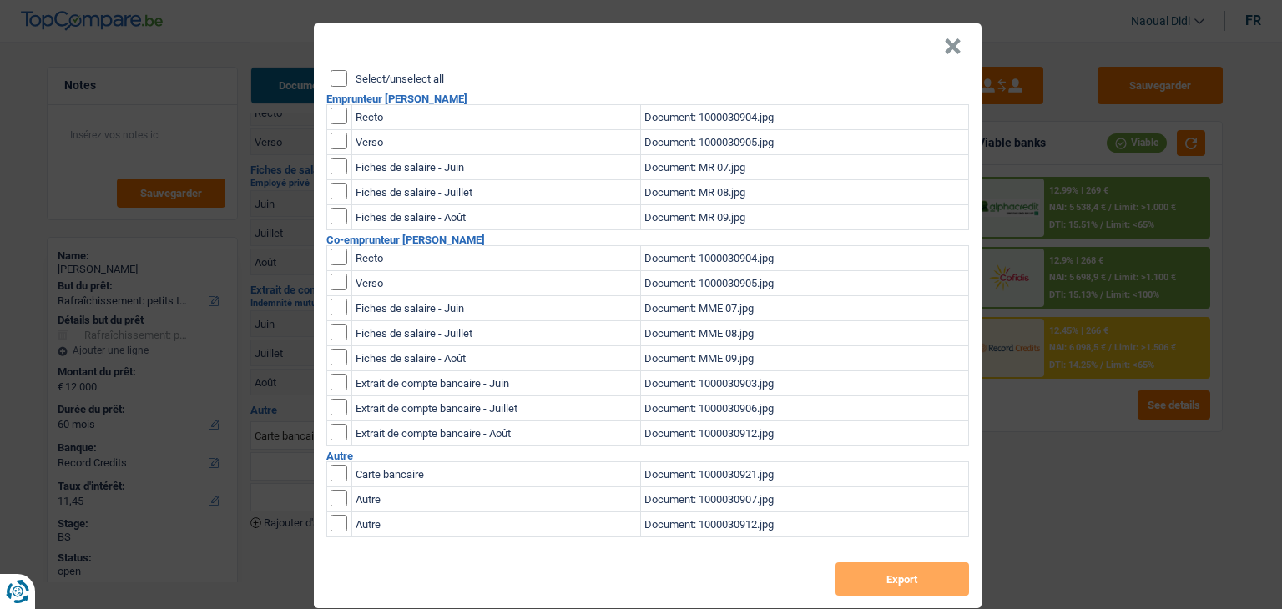
click at [330, 78] on input "Select/unselect all" at bounding box center [338, 78] width 17 height 17
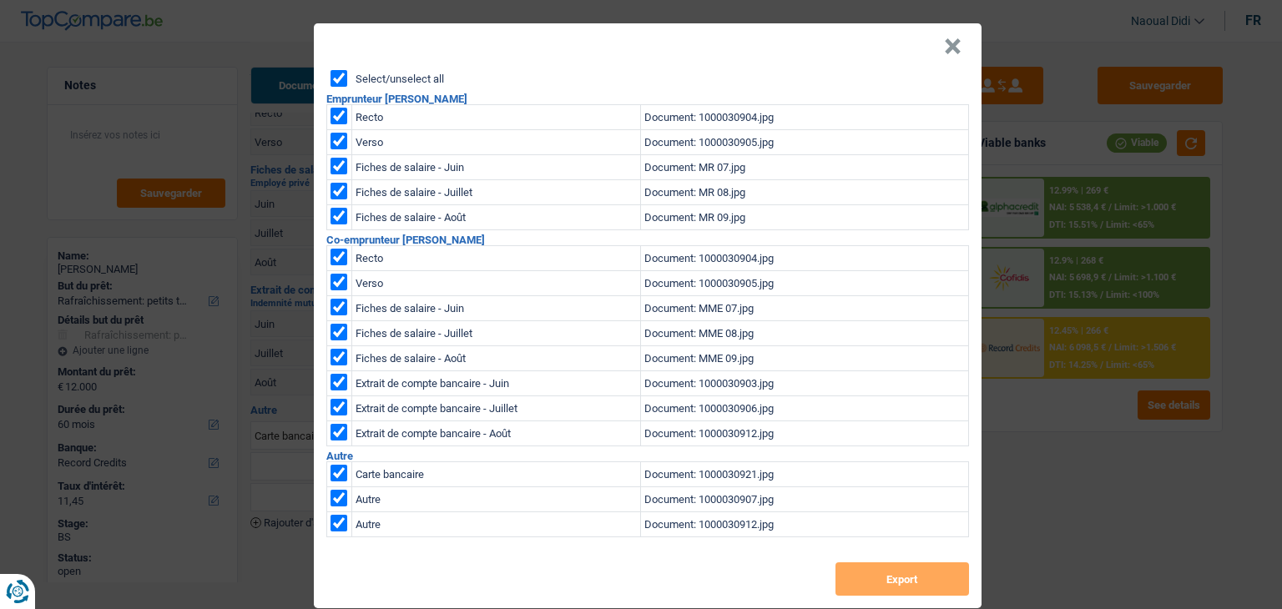
checkbox input "true"
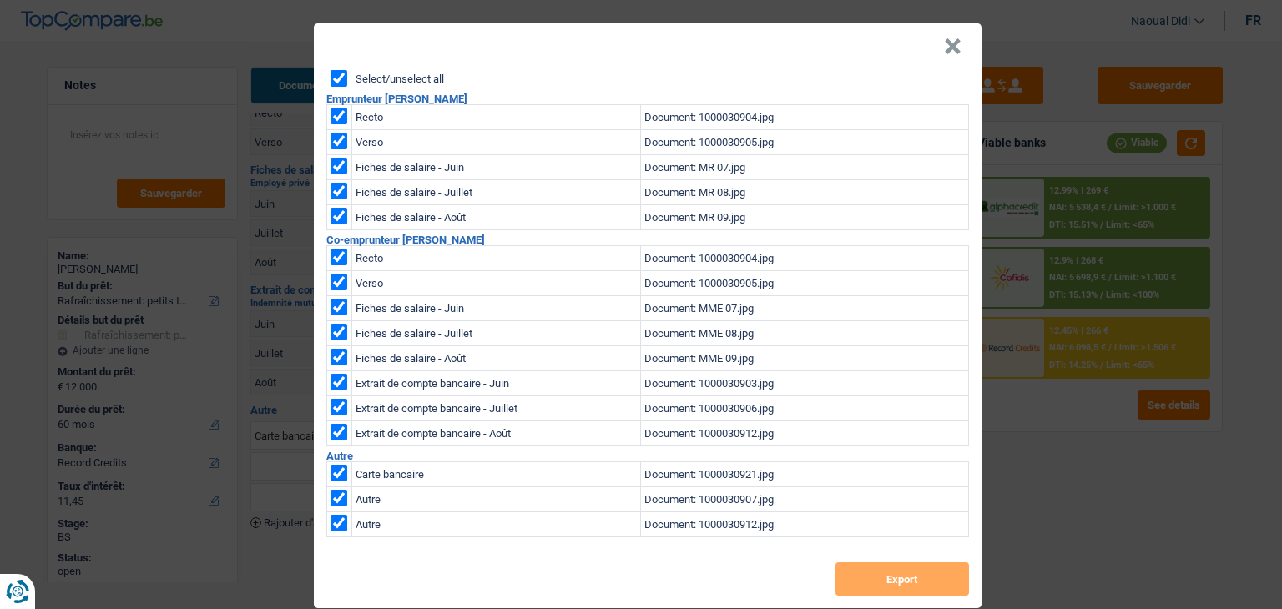
checkbox input "true"
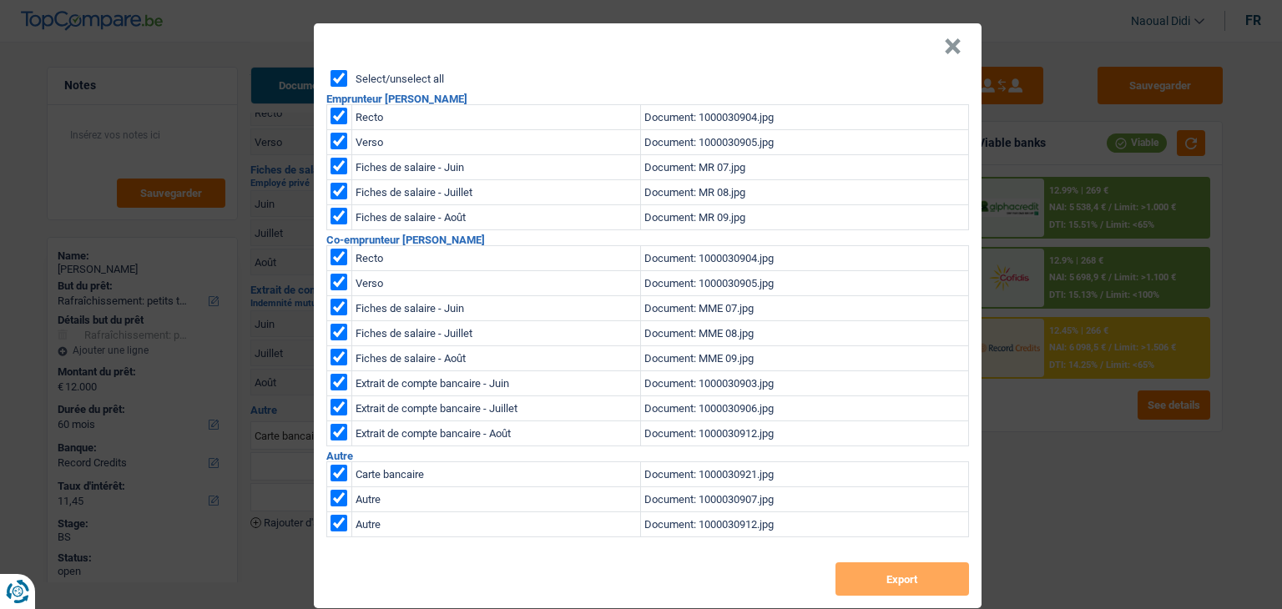
checkbox input "true"
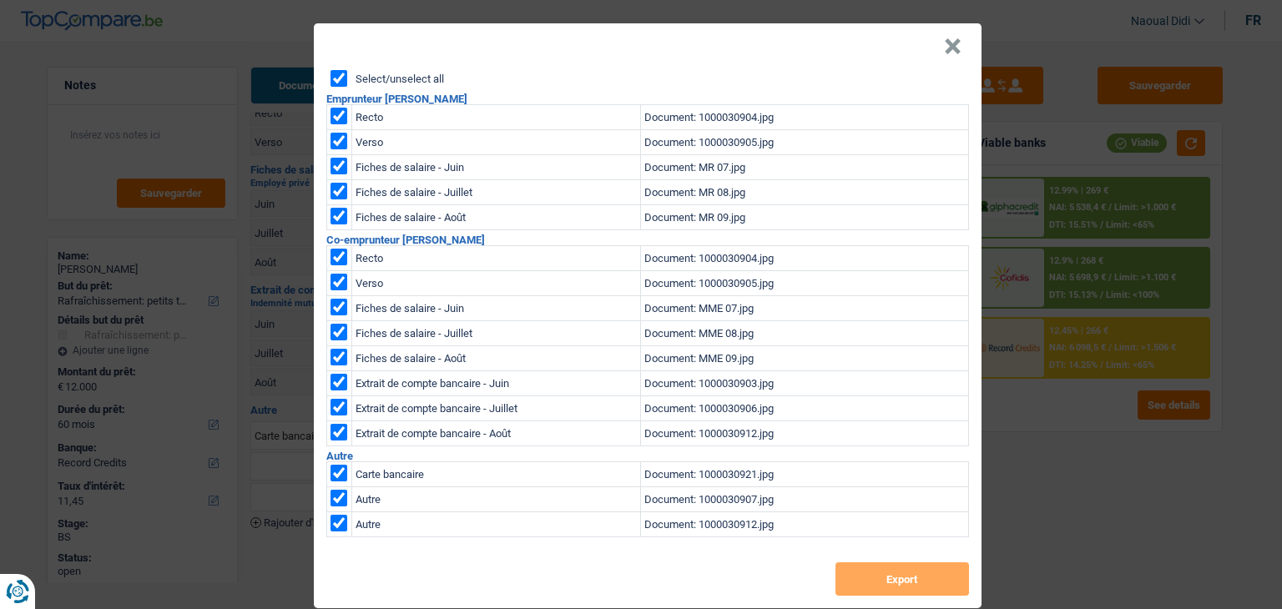
checkbox input "true"
click at [859, 579] on button "Export" at bounding box center [902, 579] width 134 height 33
click at [944, 44] on button "×" at bounding box center [953, 46] width 18 height 17
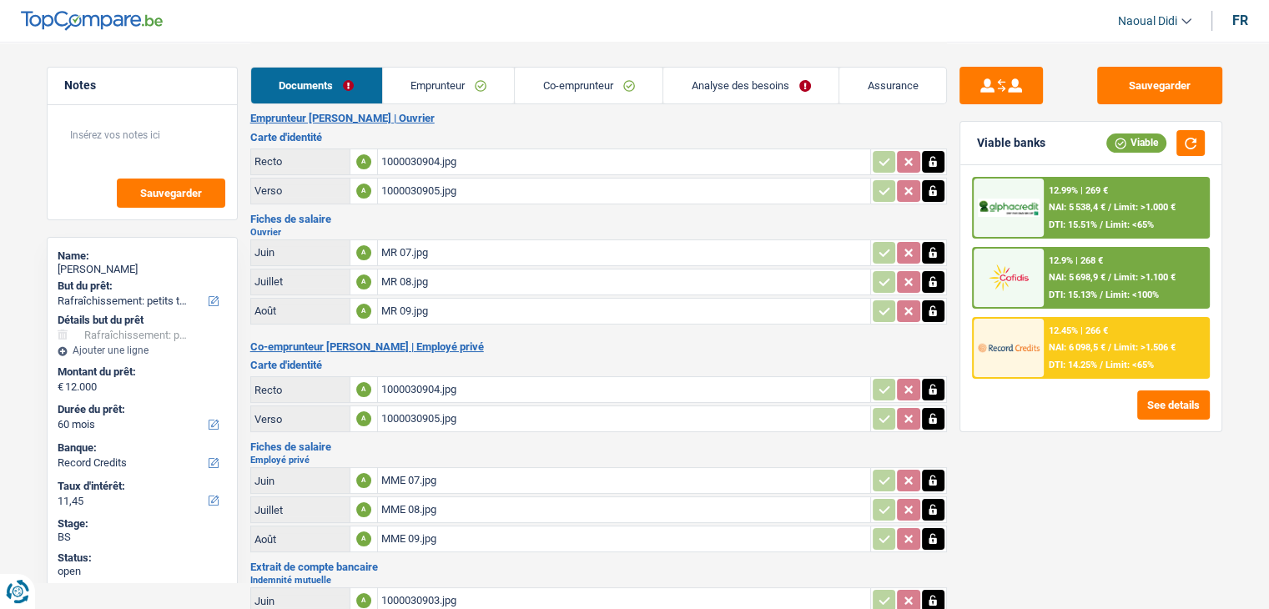
scroll to position [0, 0]
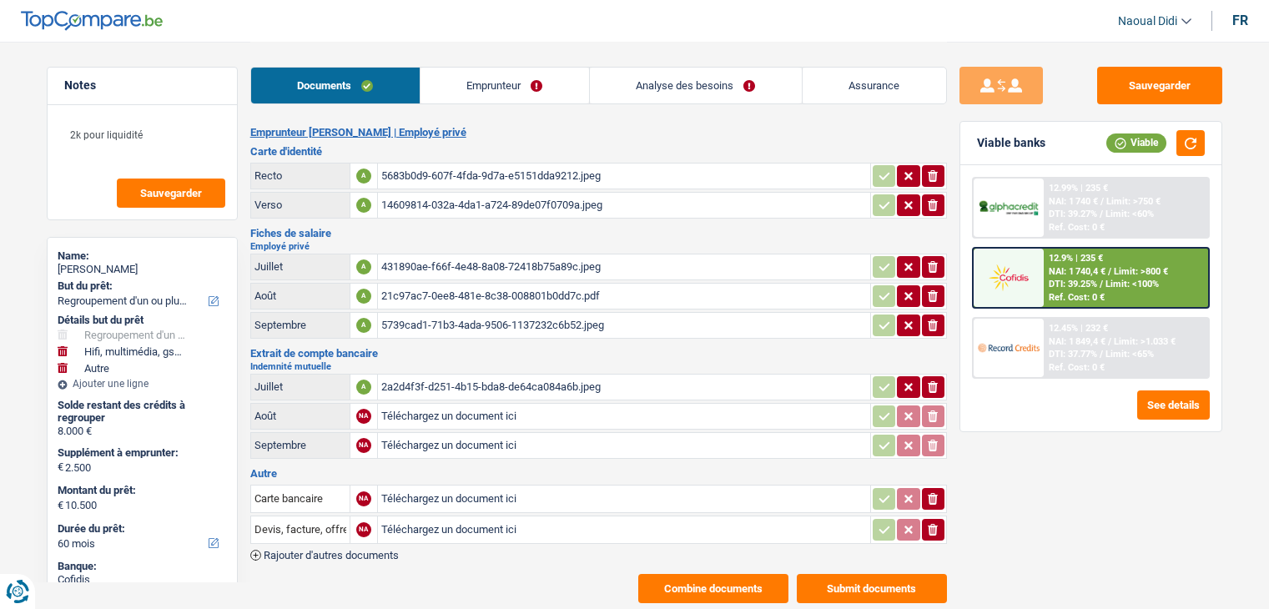
select select "refinancing"
select select "tech"
select select "other"
select select "60"
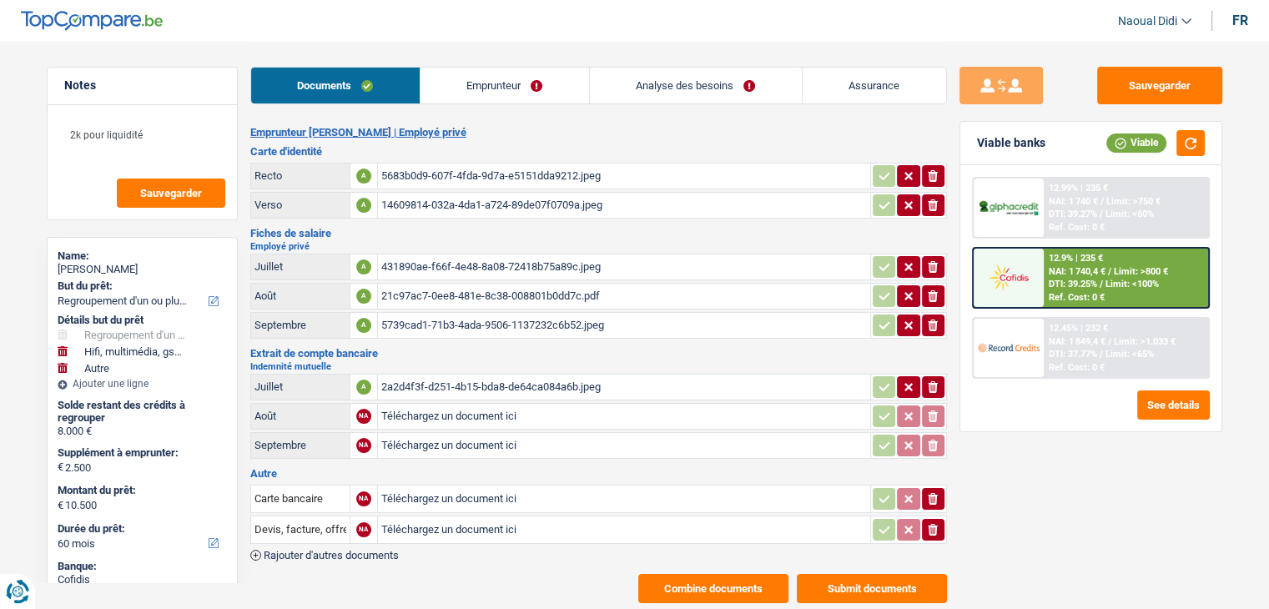
click at [485, 271] on div "431890ae-f66f-4e48-8a08-72418b75a89c.jpeg" at bounding box center [624, 267] width 486 height 25
click at [491, 290] on div "21c97ac7-0ee8-481e-8c38-008801b0dd7c.pdf" at bounding box center [624, 296] width 486 height 25
click at [517, 82] on link "Emprunteur" at bounding box center [505, 86] width 169 height 36
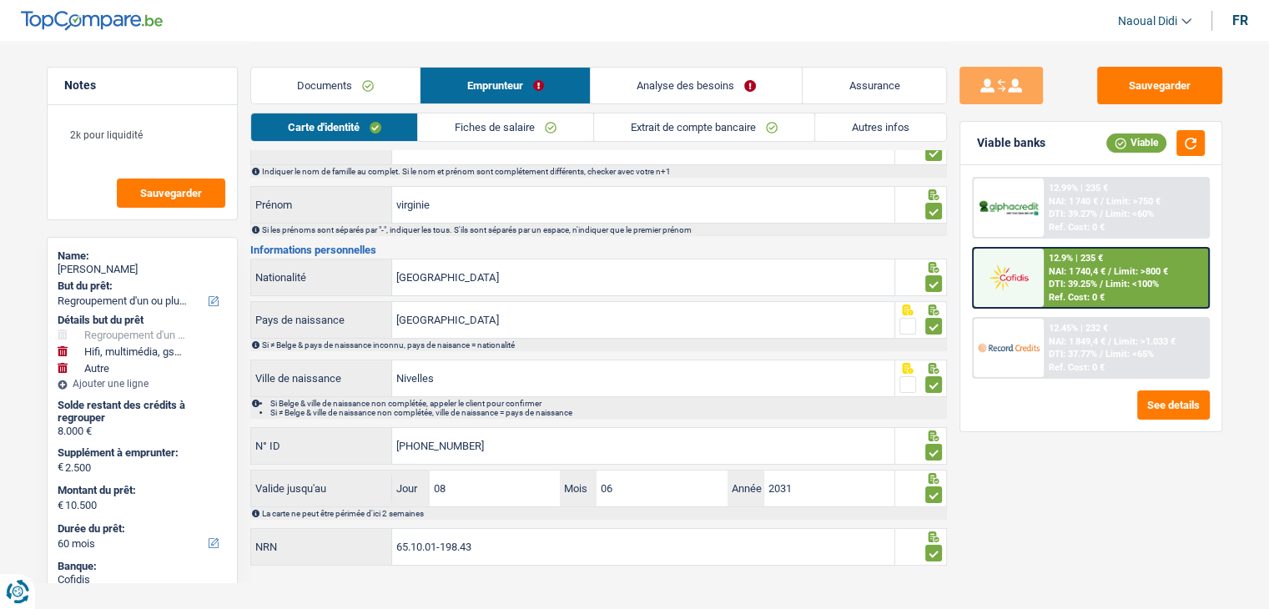
scroll to position [83, 0]
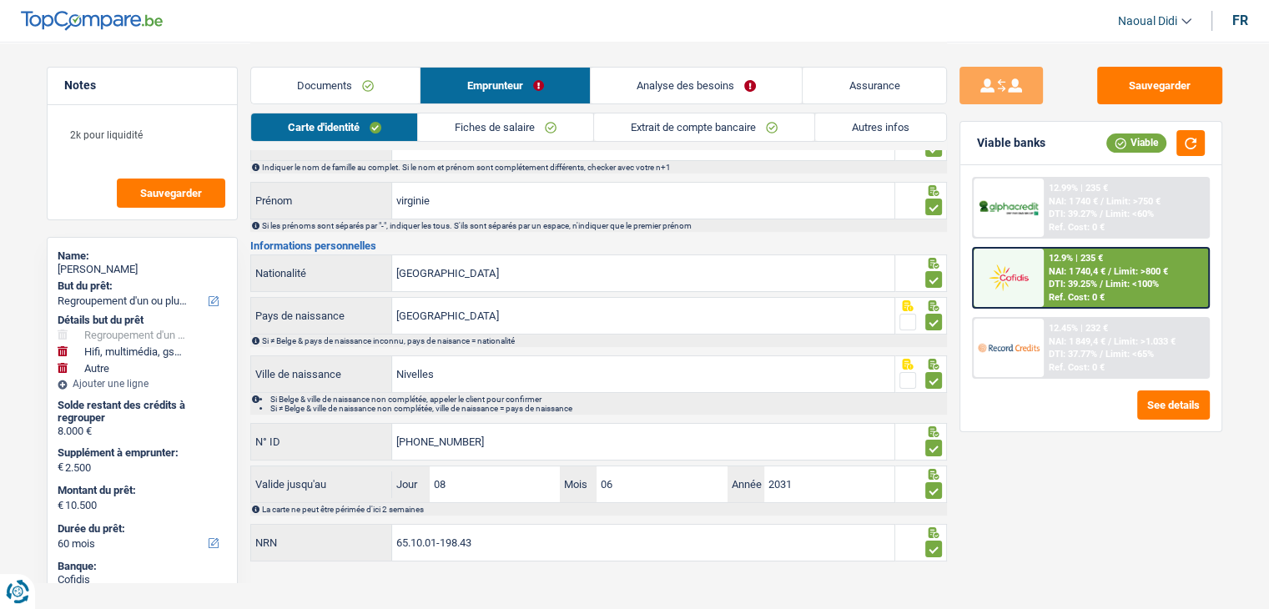
click at [665, 124] on link "Extrait de compte bancaire" at bounding box center [704, 128] width 220 height 28
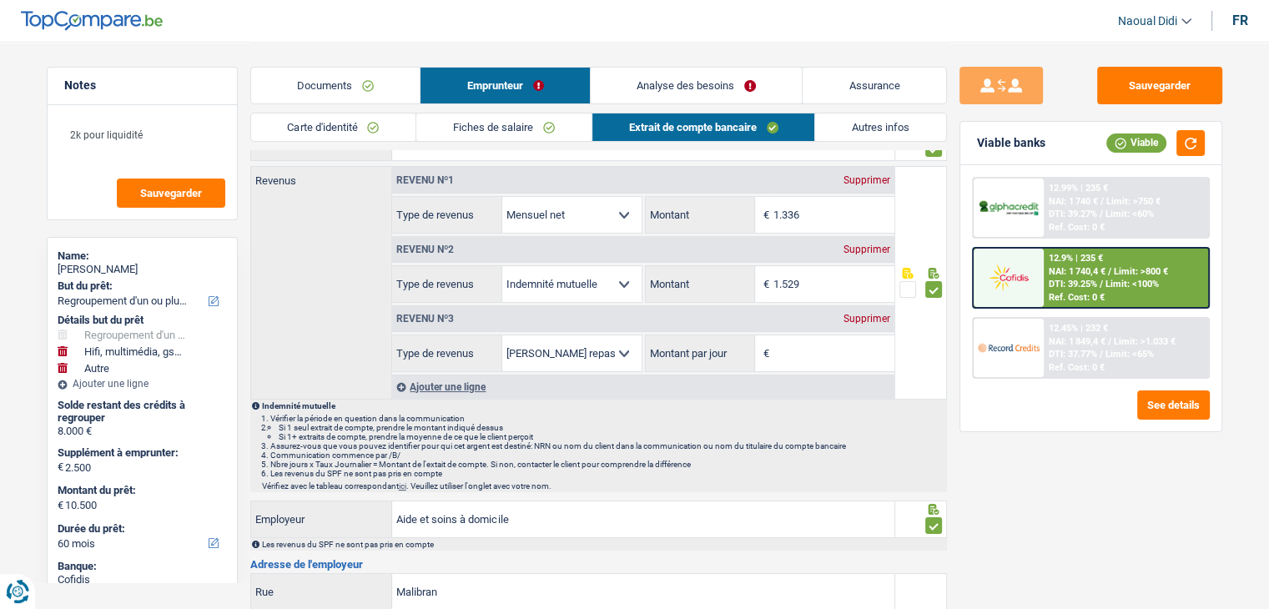
click at [878, 317] on div "Supprimer" at bounding box center [867, 319] width 55 height 10
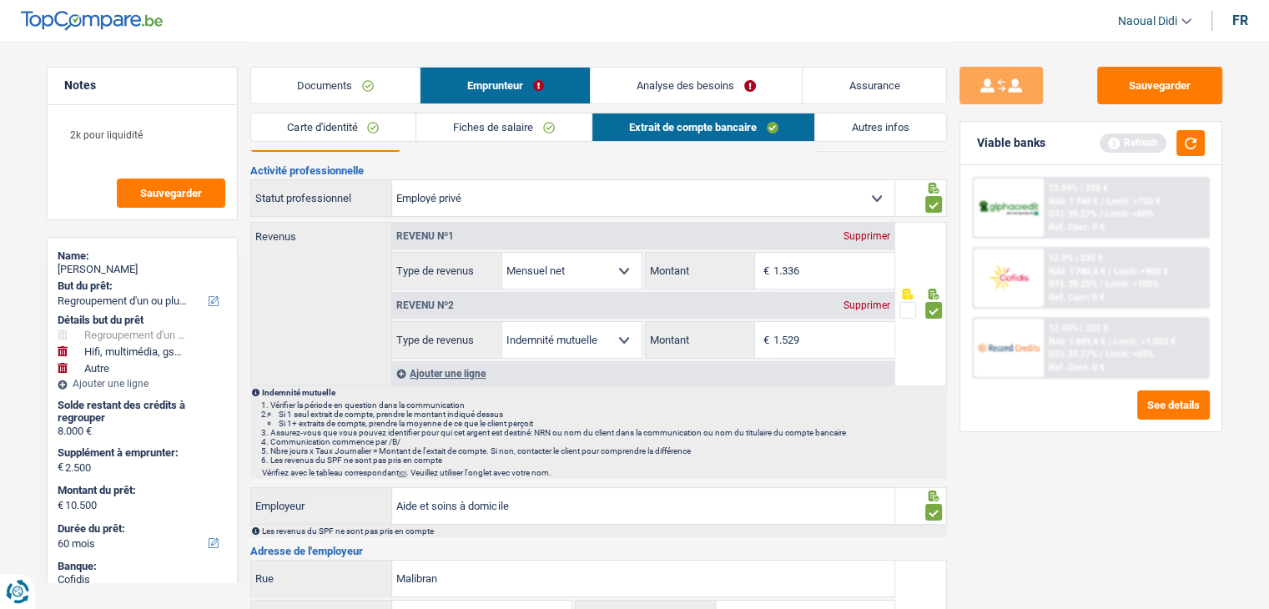
scroll to position [0, 0]
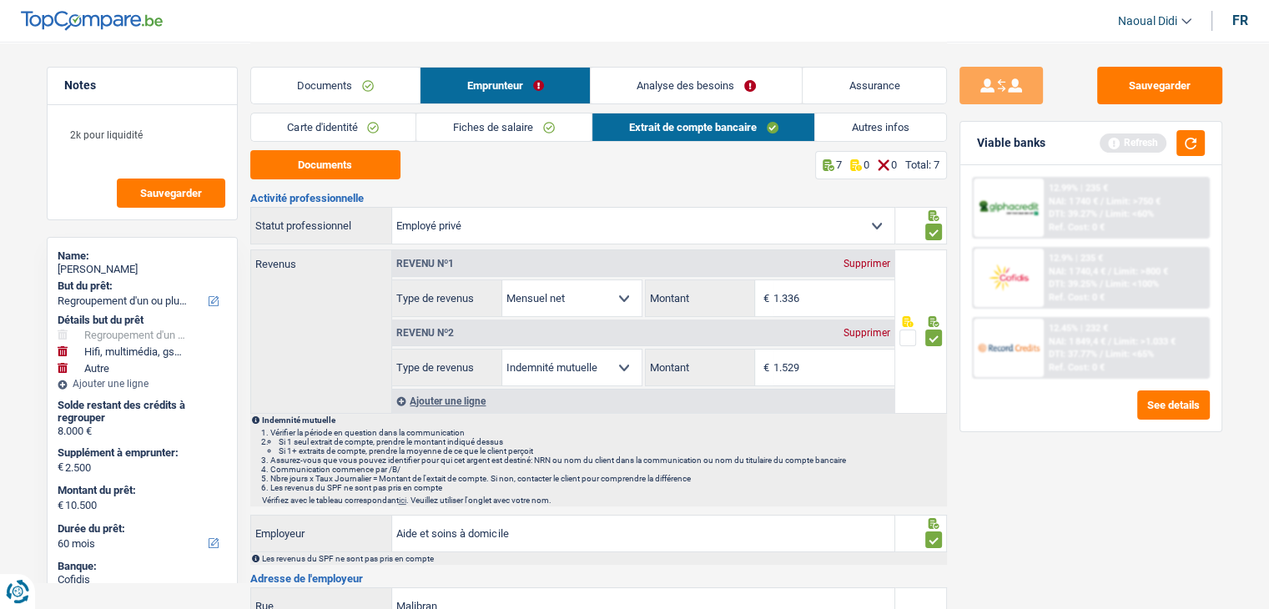
click at [694, 79] on link "Analyse des besoins" at bounding box center [697, 86] width 212 height 36
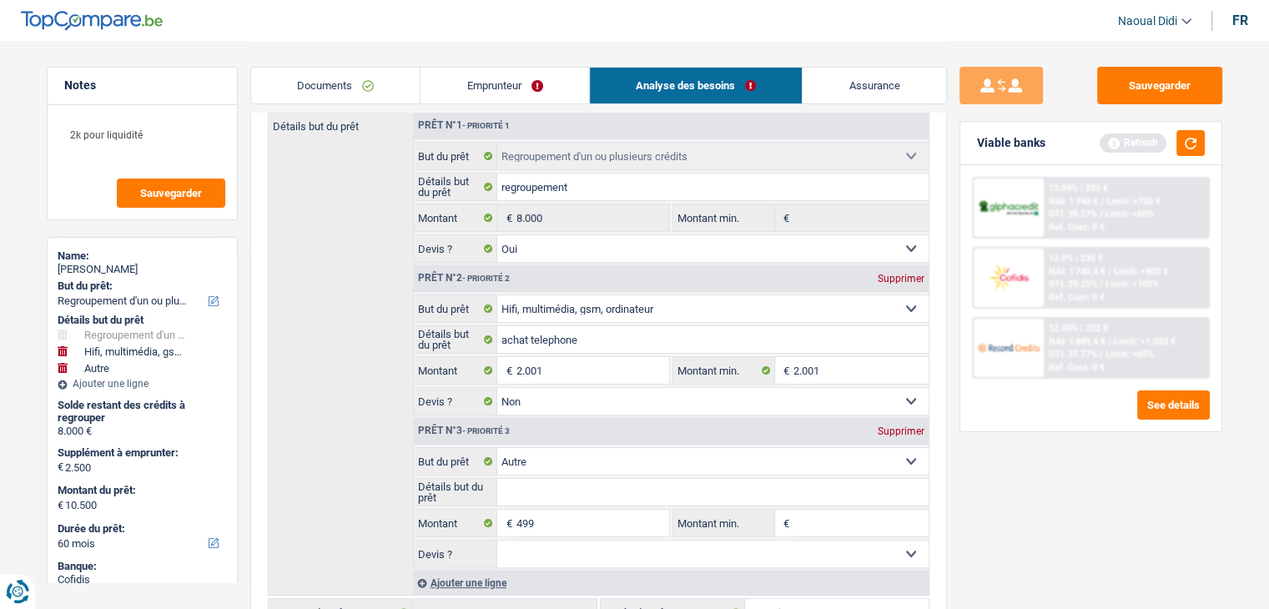
scroll to position [167, 0]
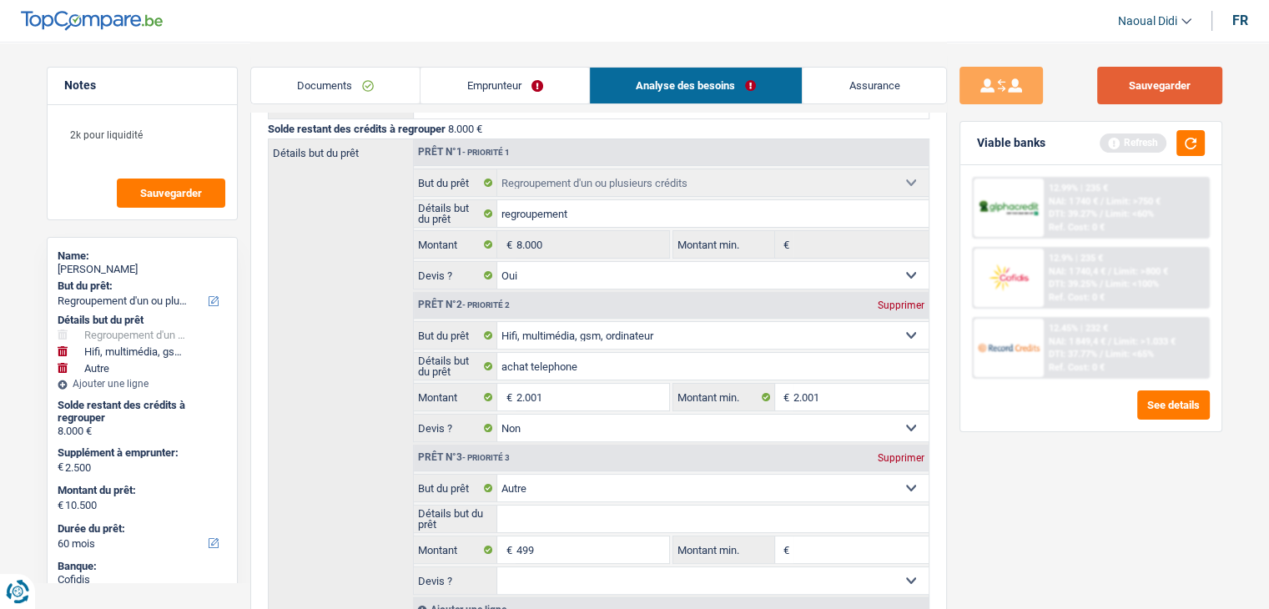
click at [1163, 83] on button "Sauvegarder" at bounding box center [1159, 86] width 125 height 38
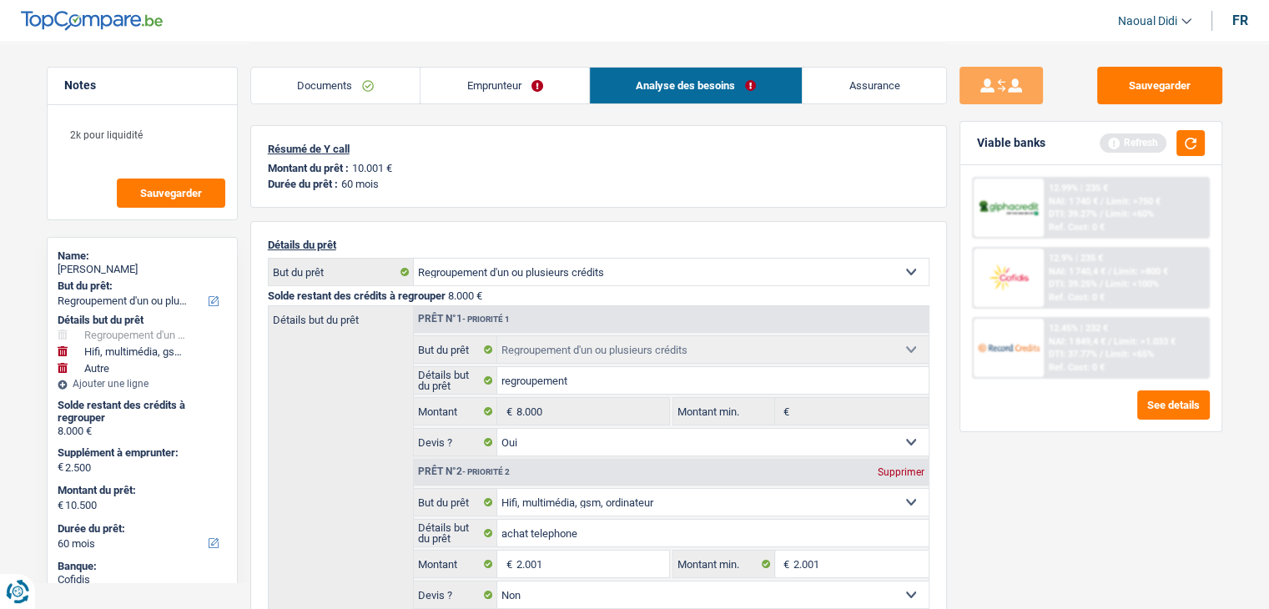
scroll to position [0, 0]
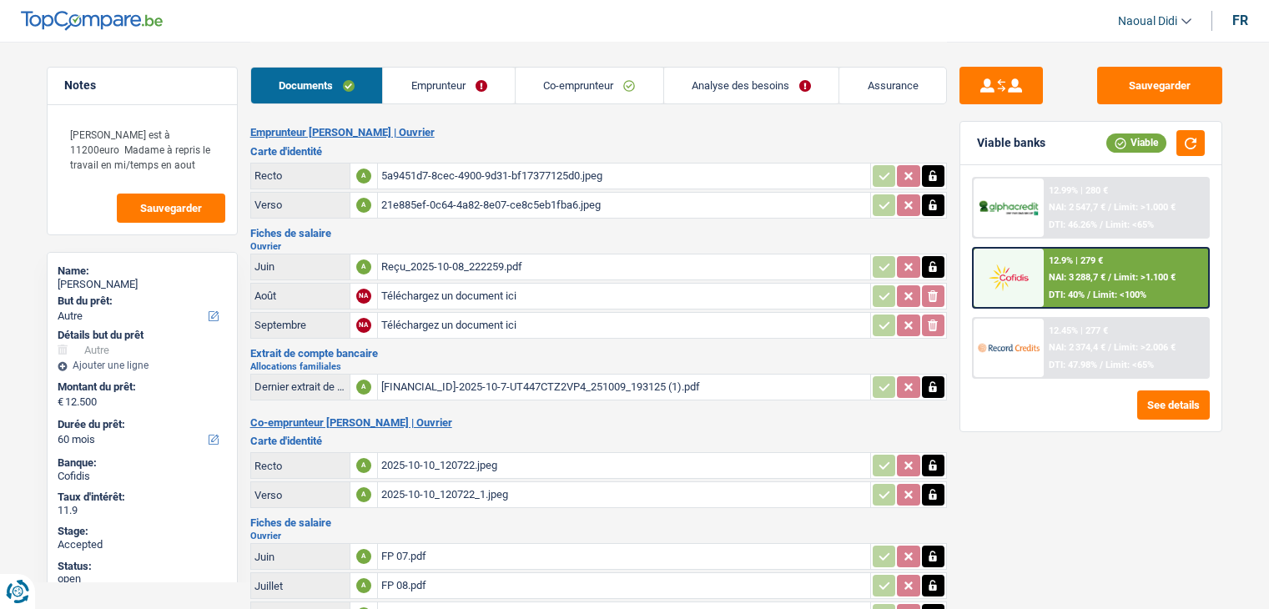
select select "other"
select select "60"
select select "coApplicant"
select select "applicant"
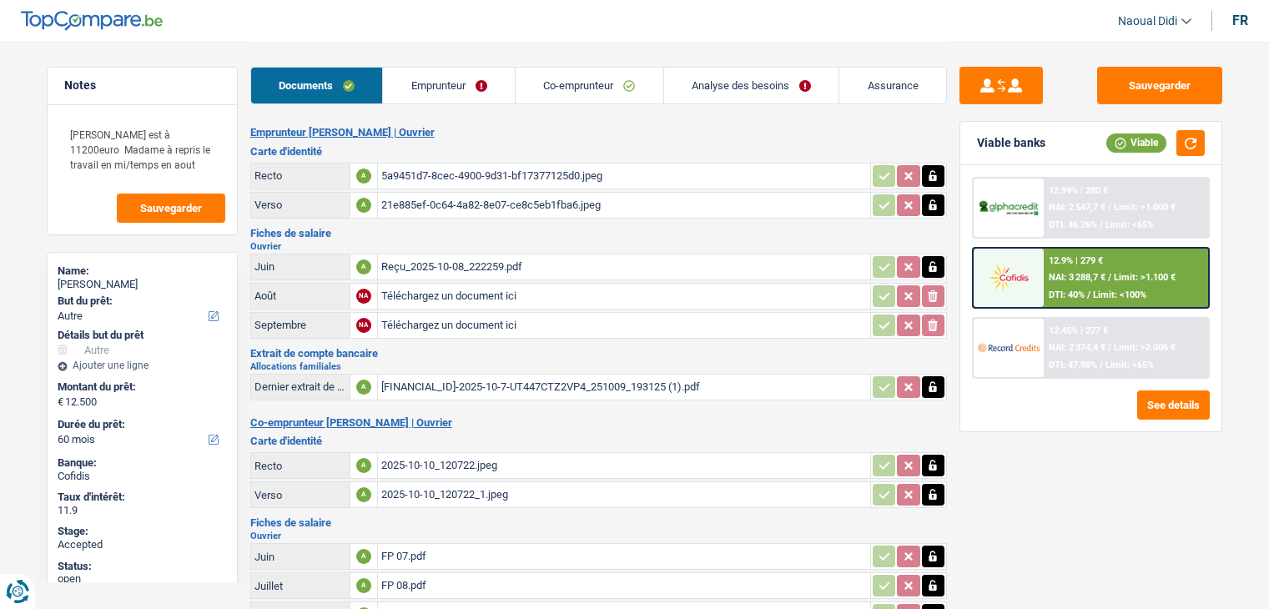
select select "other"
select select "60"
click at [691, 88] on link "Analyse des besoins" at bounding box center [751, 86] width 175 height 36
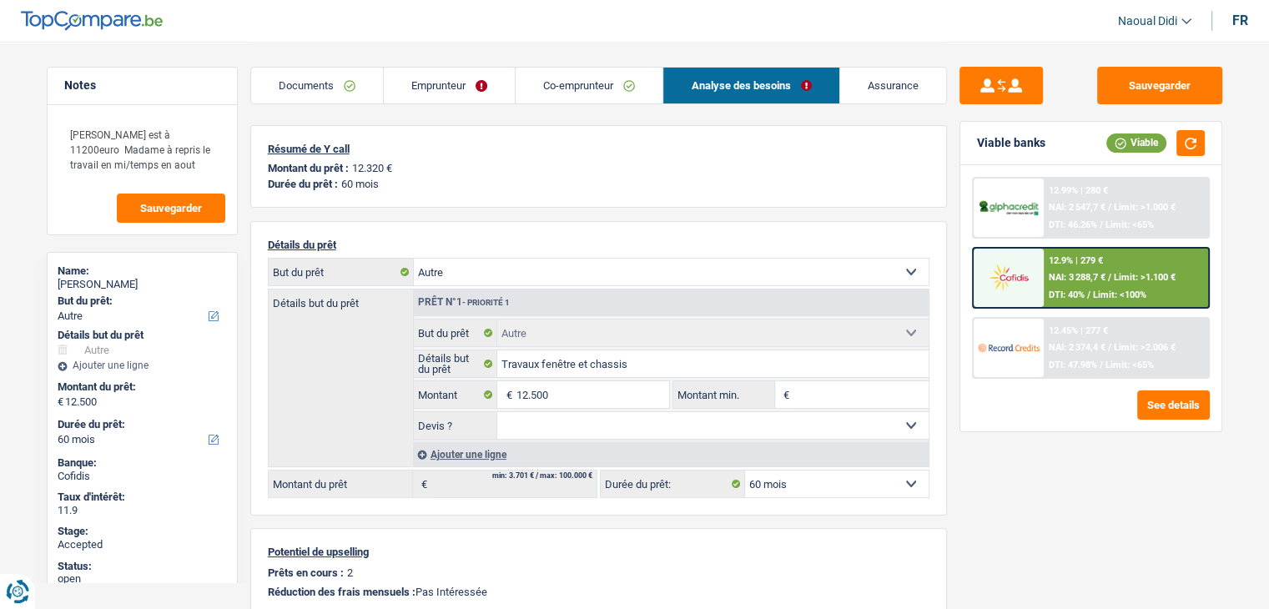
click at [1087, 277] on span "NAI: 3 288,7 €" at bounding box center [1077, 277] width 57 height 11
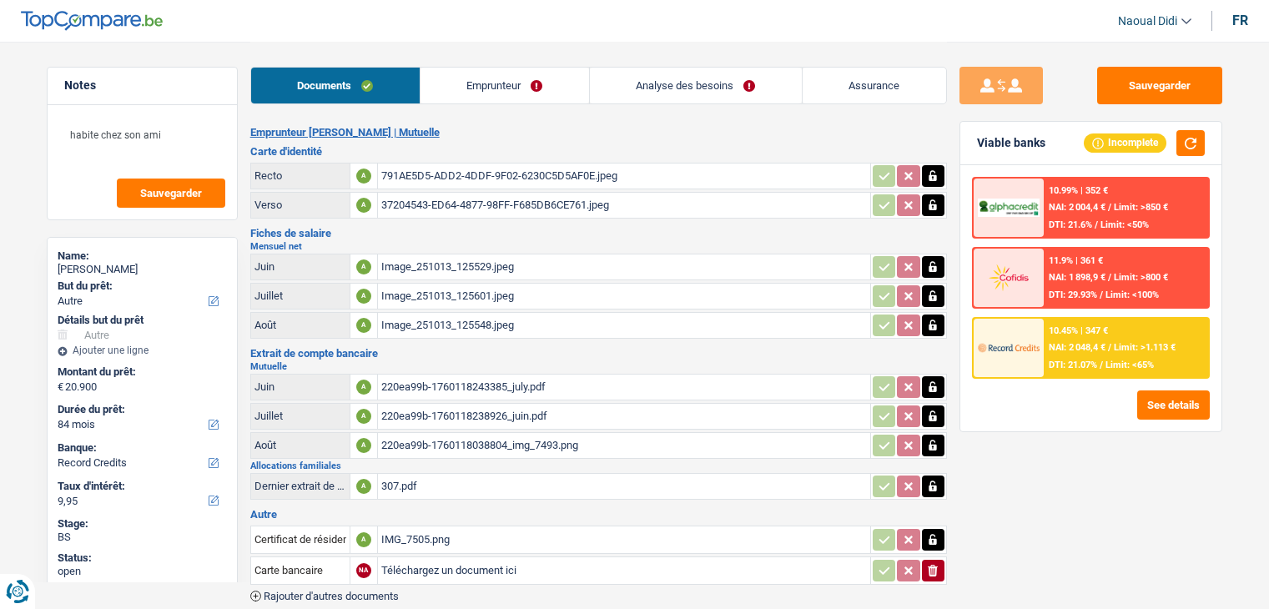
select select "other"
select select "84"
select select "record credits"
select select "other"
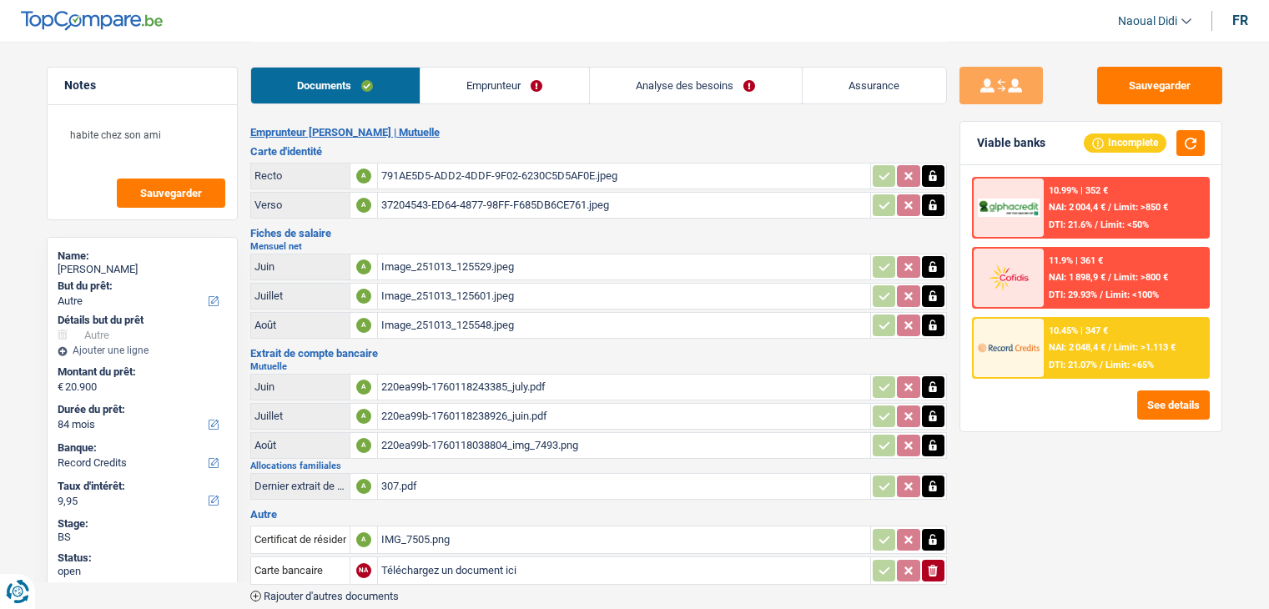
select select "other"
select select "84"
click at [658, 78] on link "Analyse des besoins" at bounding box center [696, 86] width 212 height 36
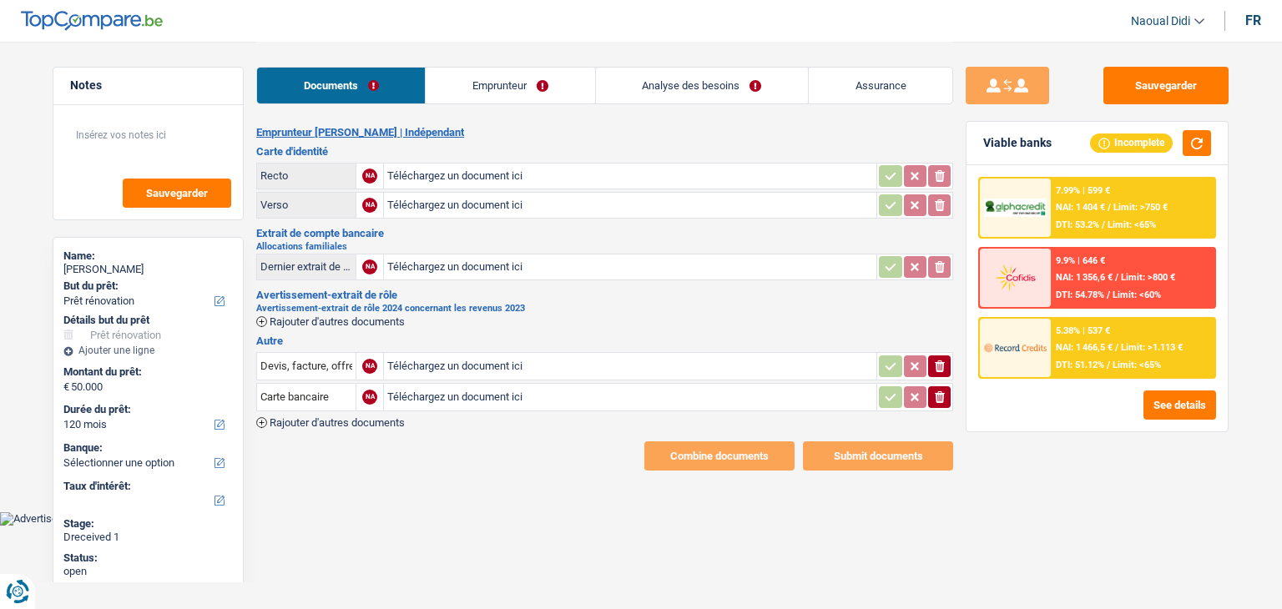
select select "renovation"
select select "120"
click at [504, 88] on link "Emprunteur" at bounding box center [510, 86] width 169 height 36
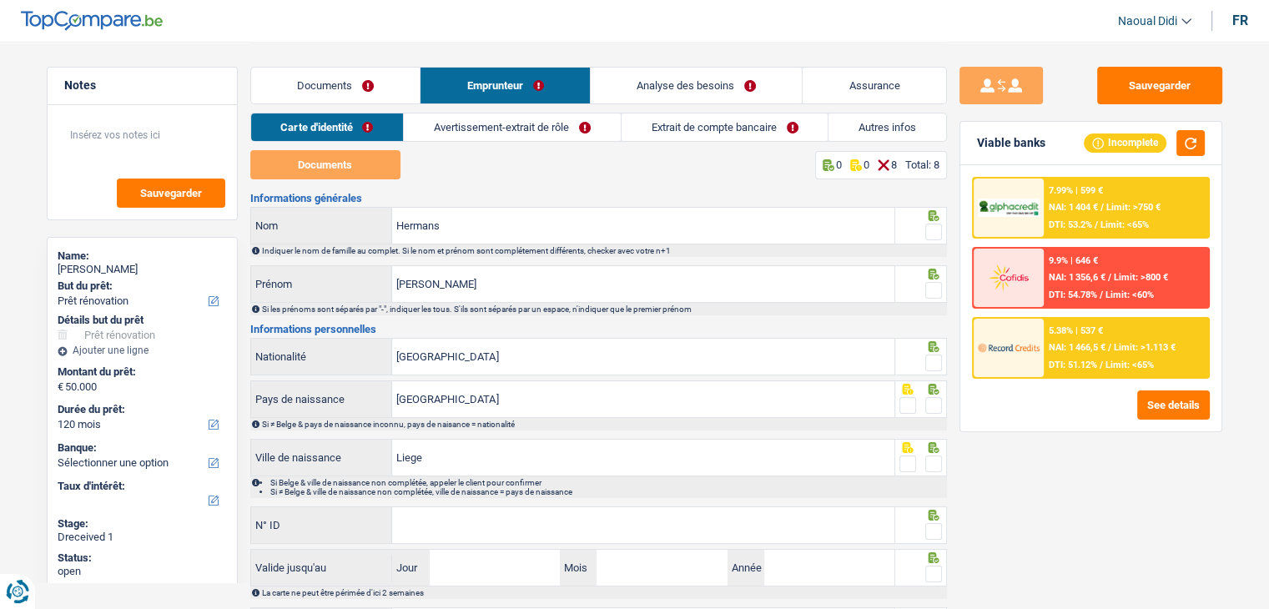
click at [524, 129] on link "Avertissement-extrait de rôle" at bounding box center [512, 128] width 217 height 28
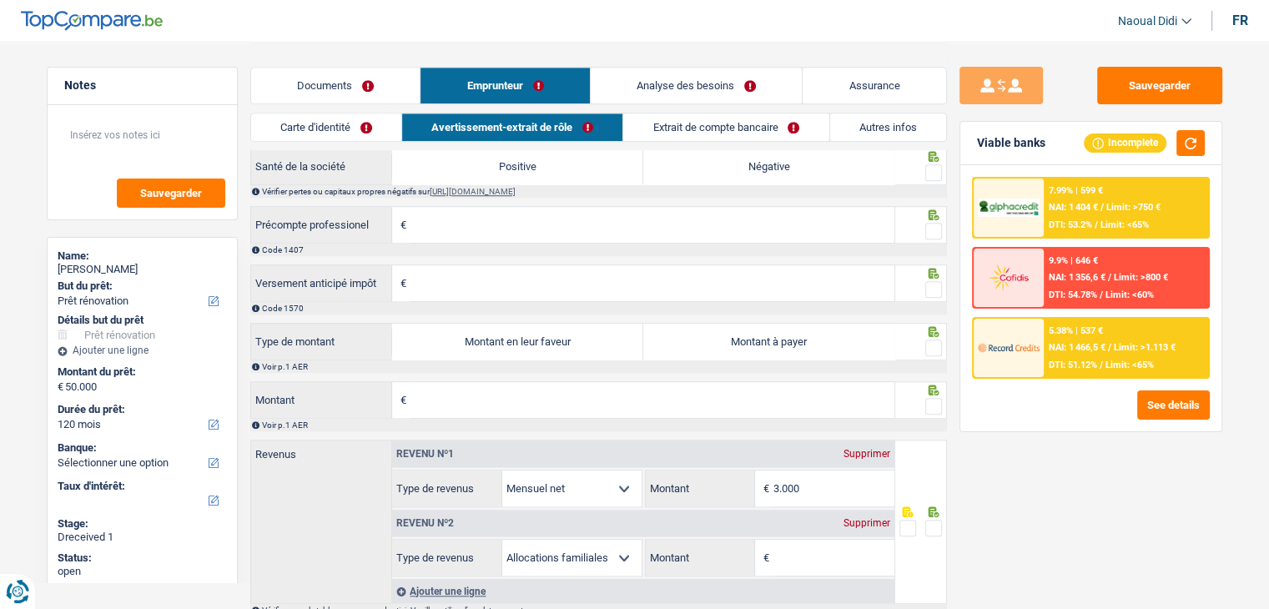
scroll to position [1415, 0]
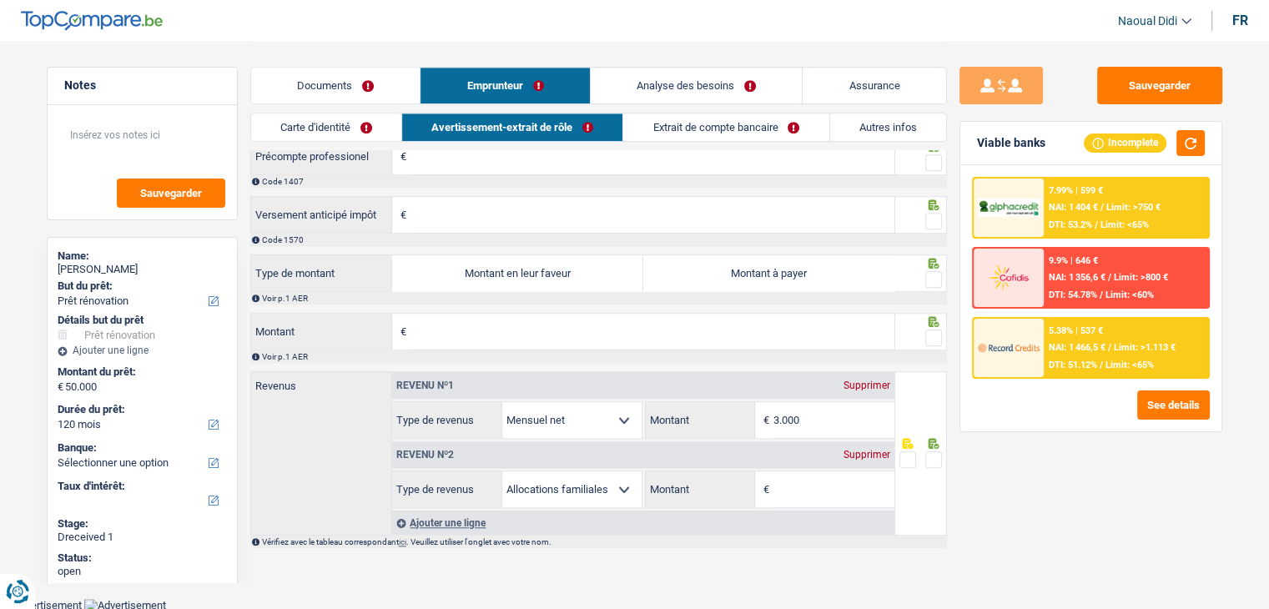
click at [315, 83] on link "Documents" at bounding box center [335, 86] width 169 height 36
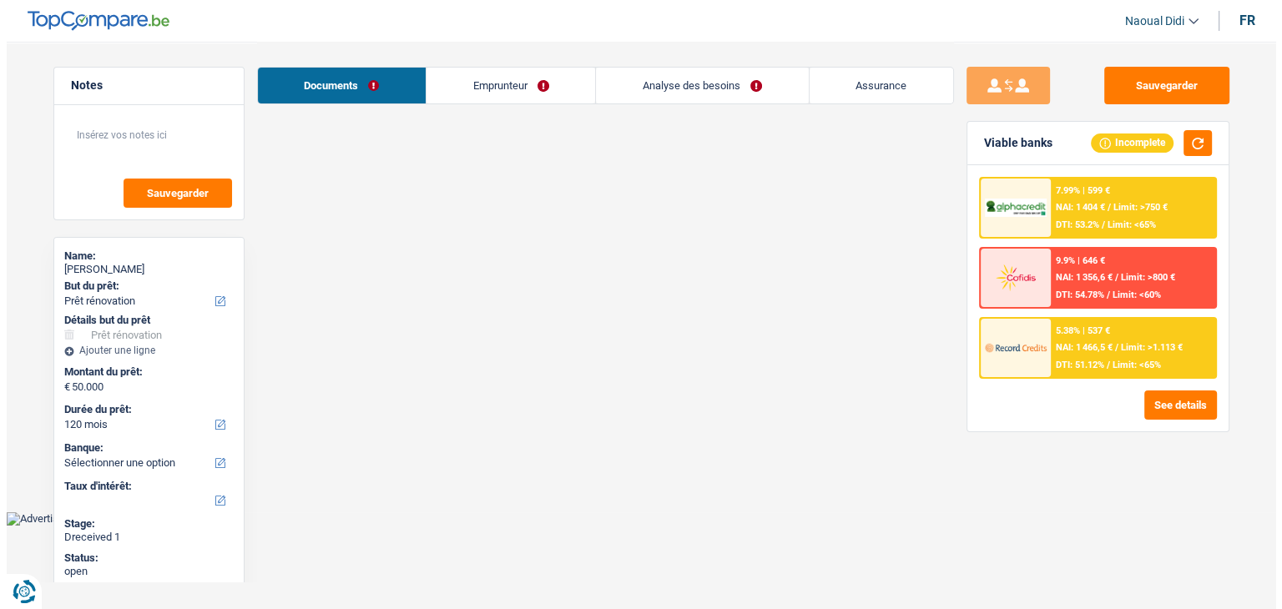
scroll to position [0, 0]
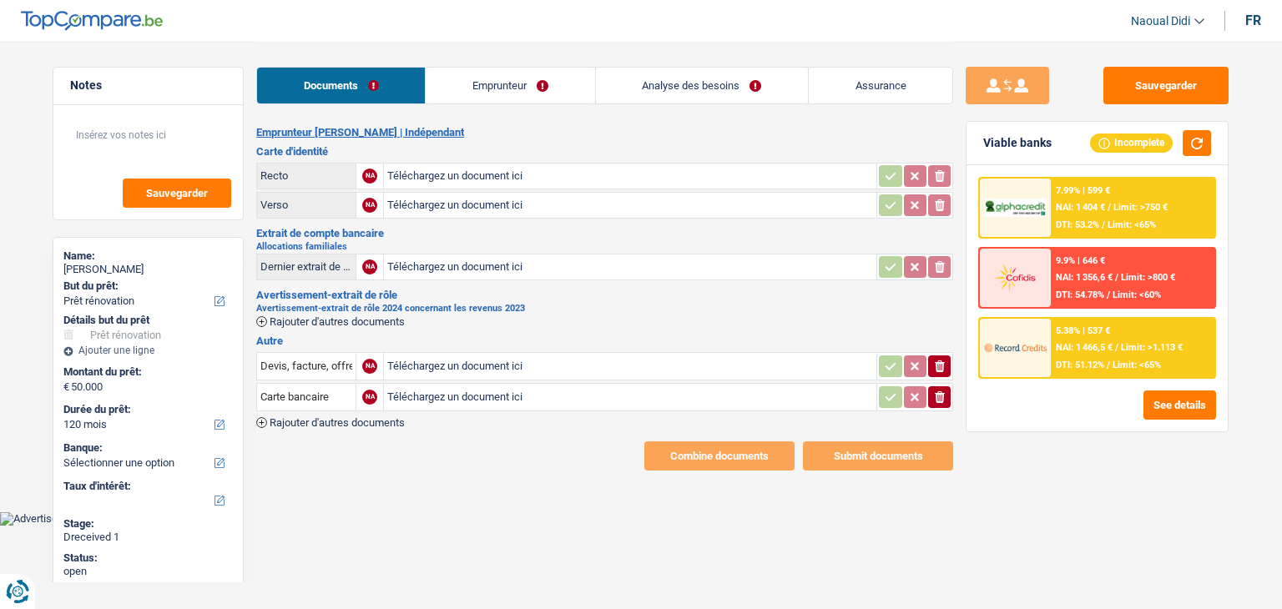
click at [459, 178] on input "Téléchargez un document ici" at bounding box center [630, 176] width 486 height 25
type input "C:\fakepath\image5.jpeg"
click at [454, 204] on input "Téléchargez un document ici" at bounding box center [630, 205] width 486 height 25
type input "C:\fakepath\image6.jpeg"
click at [1152, 78] on button "Sauvegarder" at bounding box center [1165, 86] width 125 height 38
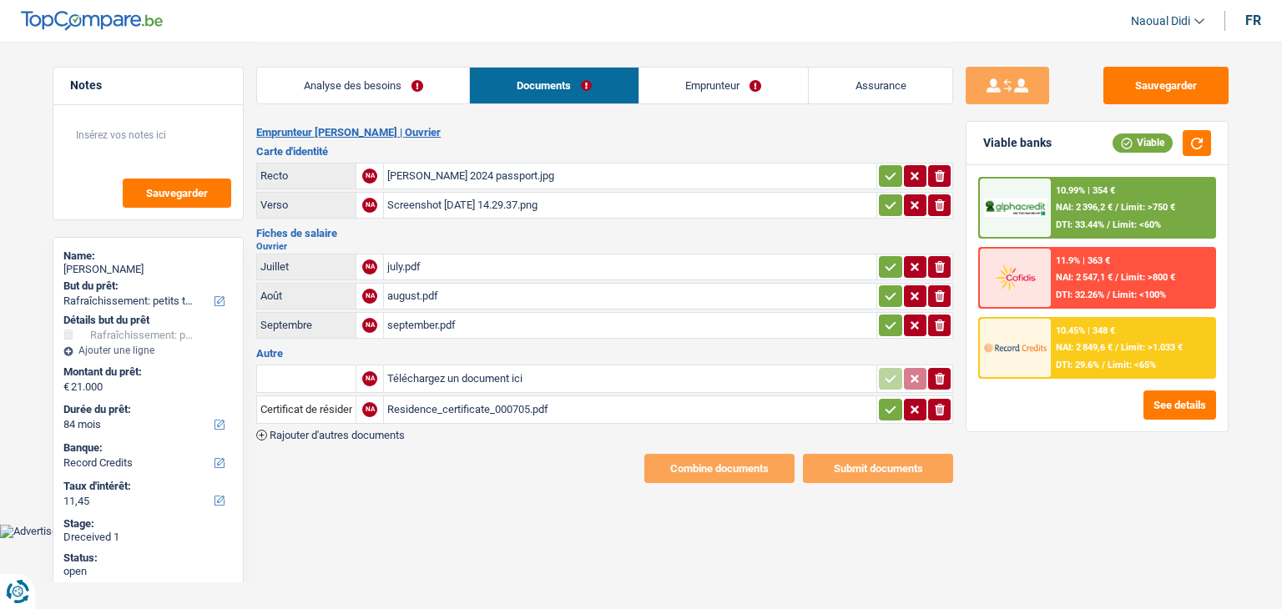
select select "houseOrGarden"
select select "84"
select select "record credits"
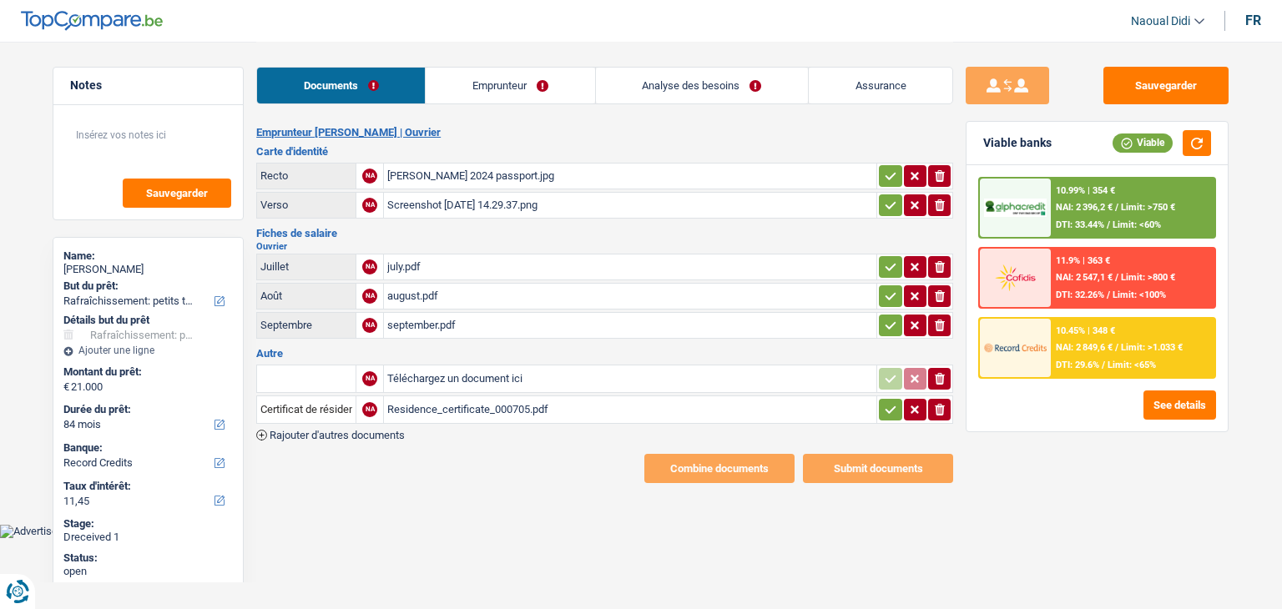
drag, startPoint x: 896, startPoint y: 174, endPoint x: 889, endPoint y: 185, distance: 13.9
click at [895, 174] on button "button" at bounding box center [890, 176] width 23 height 22
click at [888, 201] on icon "button" at bounding box center [890, 205] width 13 height 17
click at [894, 257] on button "button" at bounding box center [890, 267] width 23 height 22
click at [885, 288] on icon "button" at bounding box center [890, 296] width 13 height 17
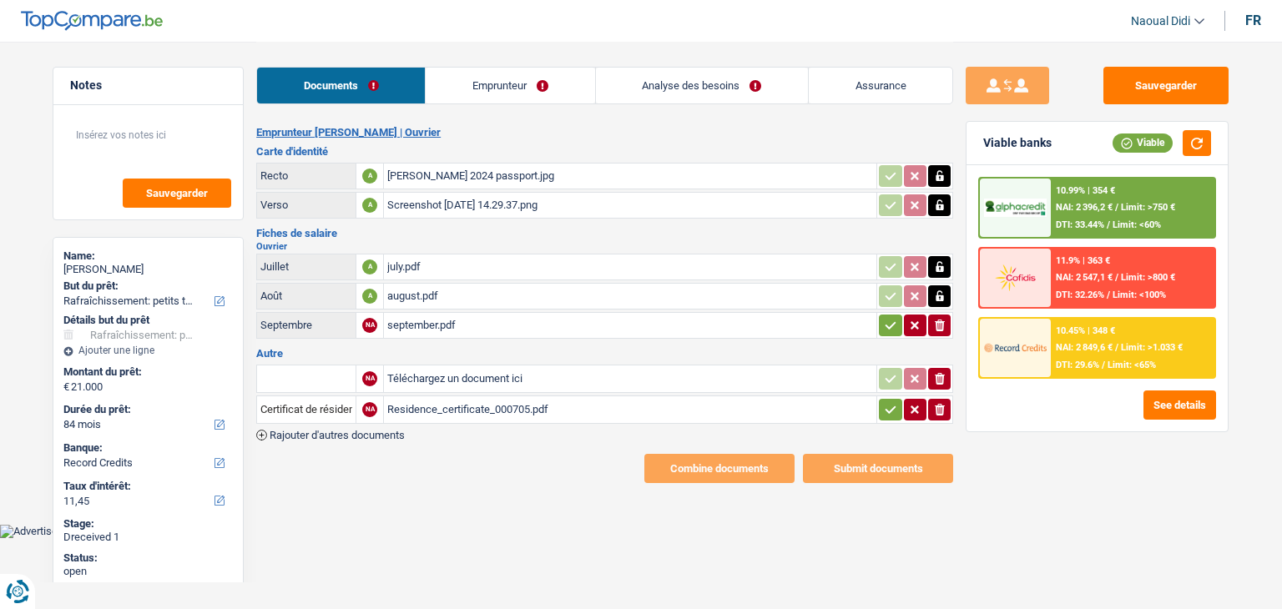
drag, startPoint x: 889, startPoint y: 322, endPoint x: 878, endPoint y: 376, distance: 54.5
click at [889, 324] on icon "button" at bounding box center [890, 325] width 13 height 17
click at [895, 401] on icon "button" at bounding box center [890, 409] width 13 height 17
click at [481, 84] on link "Emprunteur" at bounding box center [510, 86] width 169 height 36
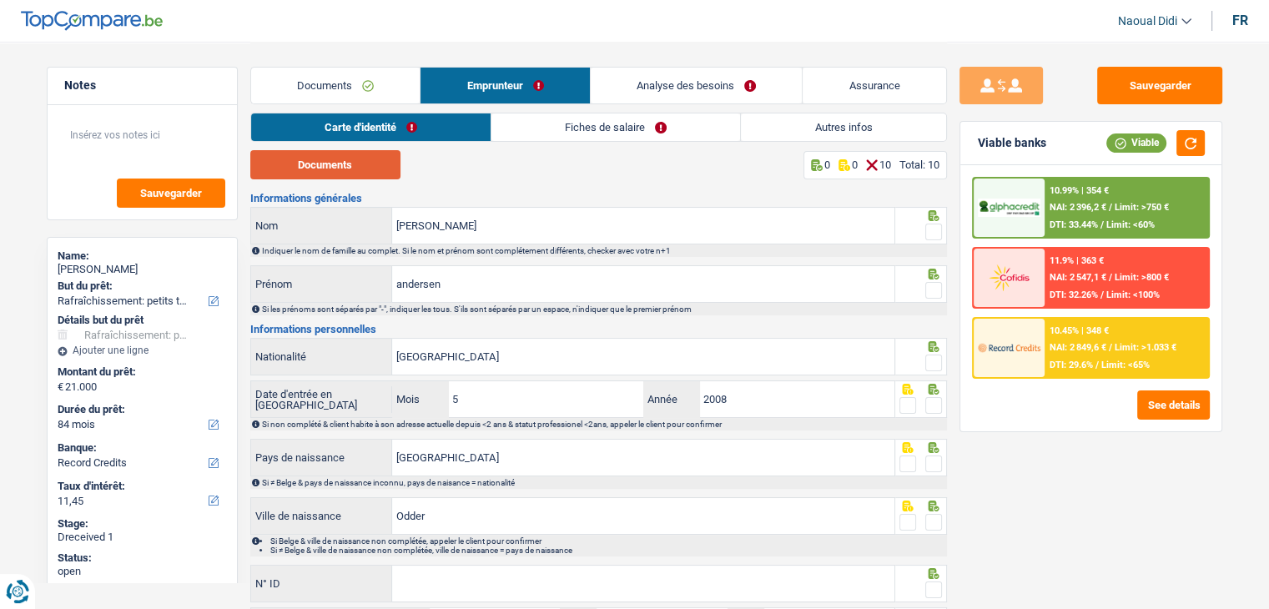
click at [309, 164] on button "Documents" at bounding box center [325, 164] width 150 height 29
click at [338, 89] on link "Documents" at bounding box center [335, 86] width 169 height 36
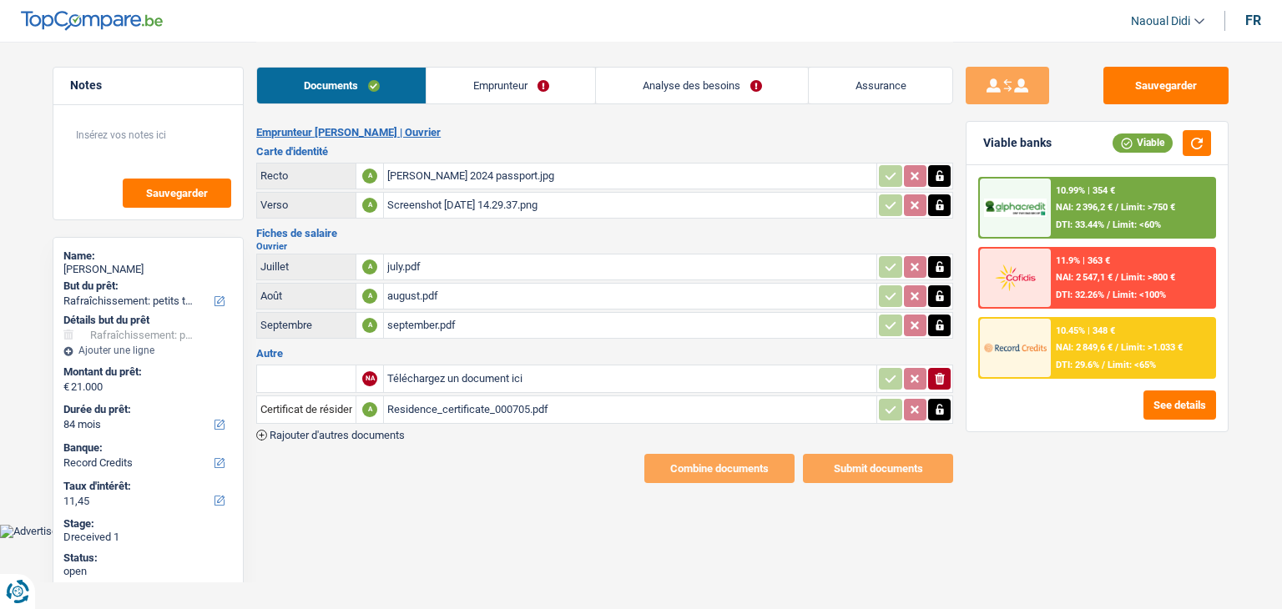
click at [441, 164] on div "daniel 2024 passport.jpg" at bounding box center [630, 176] width 486 height 25
click at [484, 84] on link "Emprunteur" at bounding box center [510, 86] width 169 height 36
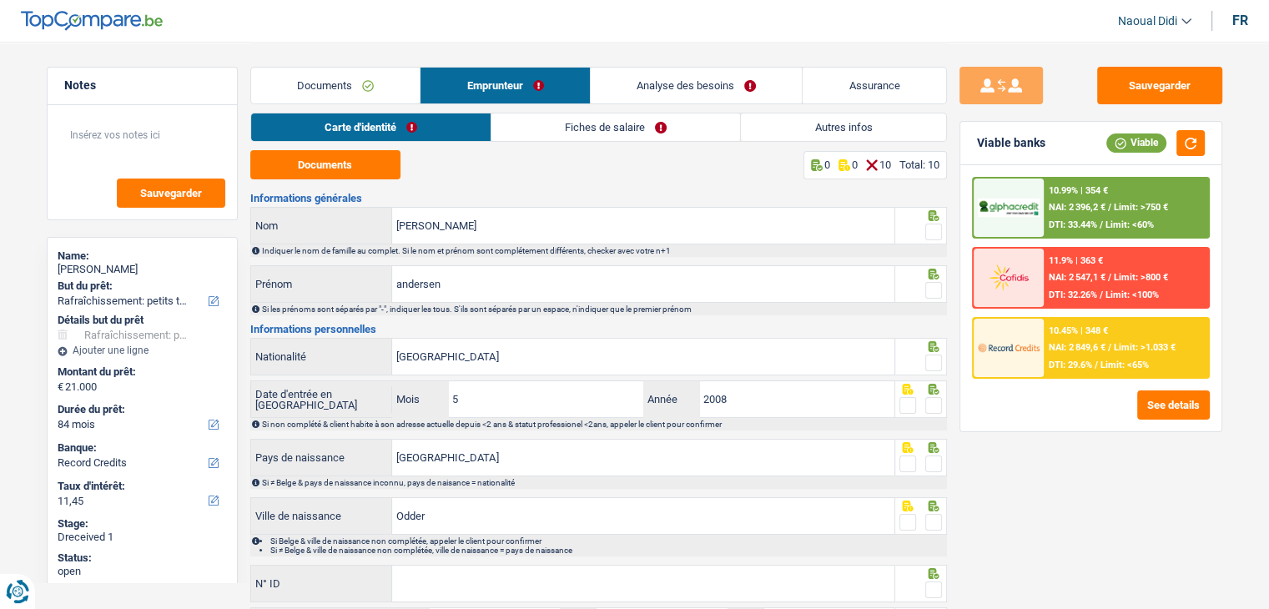
click at [619, 127] on link "Fiches de salaire" at bounding box center [616, 128] width 249 height 28
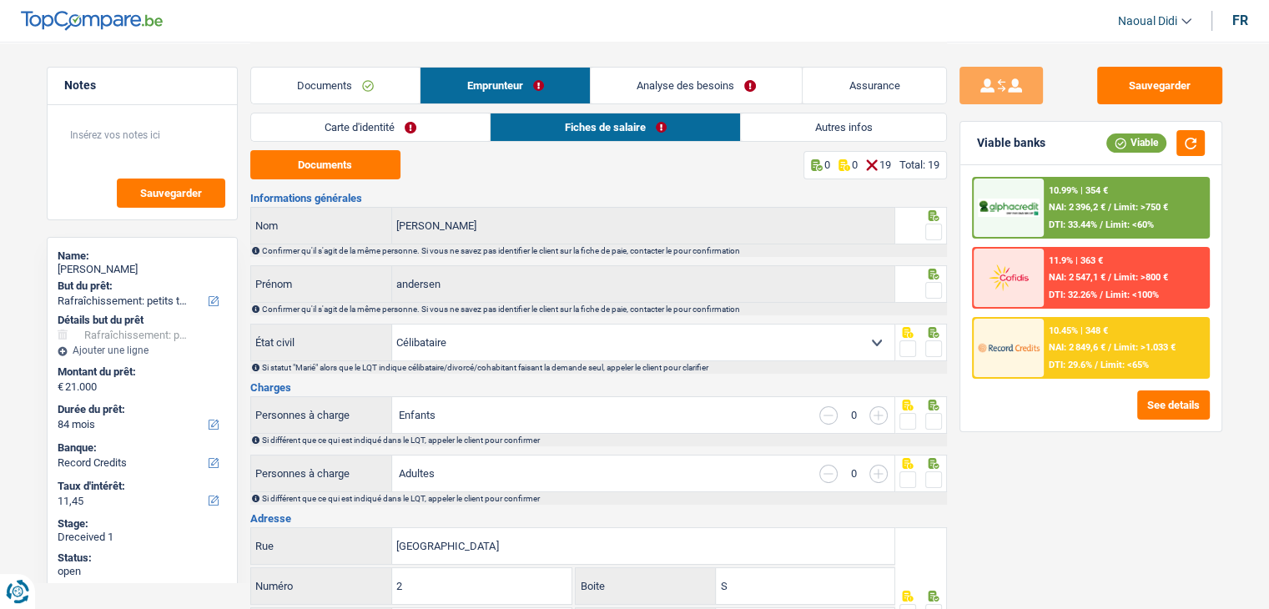
click at [377, 130] on link "Carte d'identité" at bounding box center [371, 128] width 240 height 28
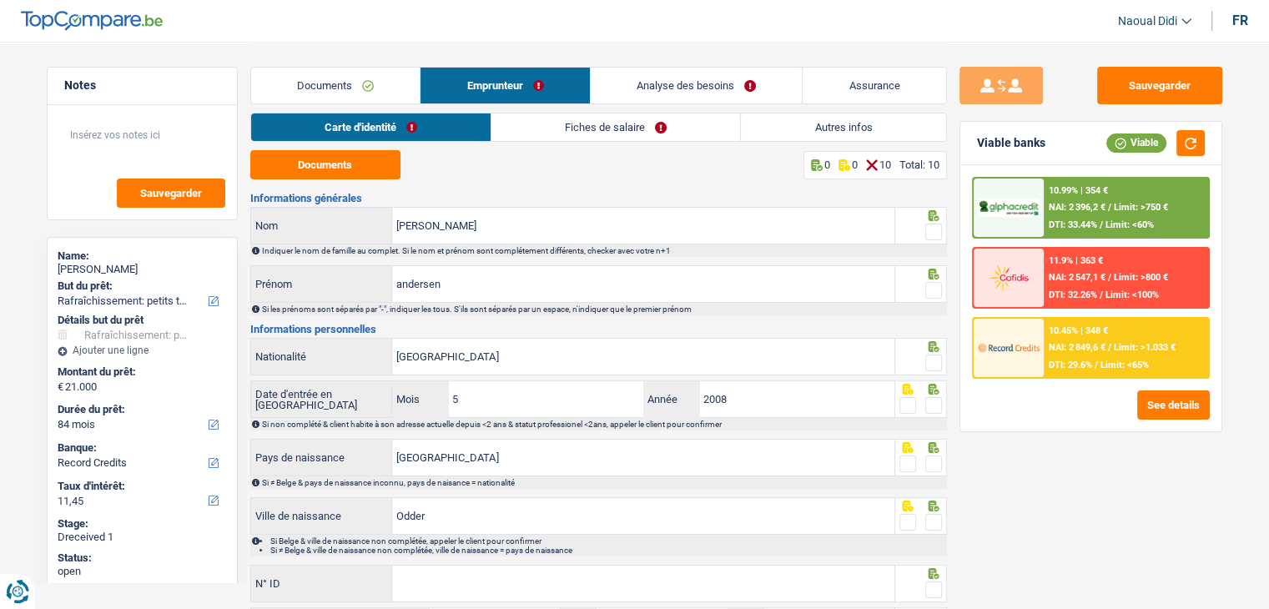
drag, startPoint x: 1037, startPoint y: 525, endPoint x: 1023, endPoint y: 512, distance: 18.9
click at [1037, 525] on div "Sauvegarder Viable banks Viable 10.99% | 354 € NAI: 2 396,2 € / Limit: >750 € D…" at bounding box center [1091, 325] width 288 height 516
click at [371, 167] on button "Documents" at bounding box center [325, 164] width 150 height 29
click at [344, 169] on button "Documents" at bounding box center [325, 164] width 150 height 29
drag, startPoint x: 463, startPoint y: 232, endPoint x: 356, endPoint y: 212, distance: 109.5
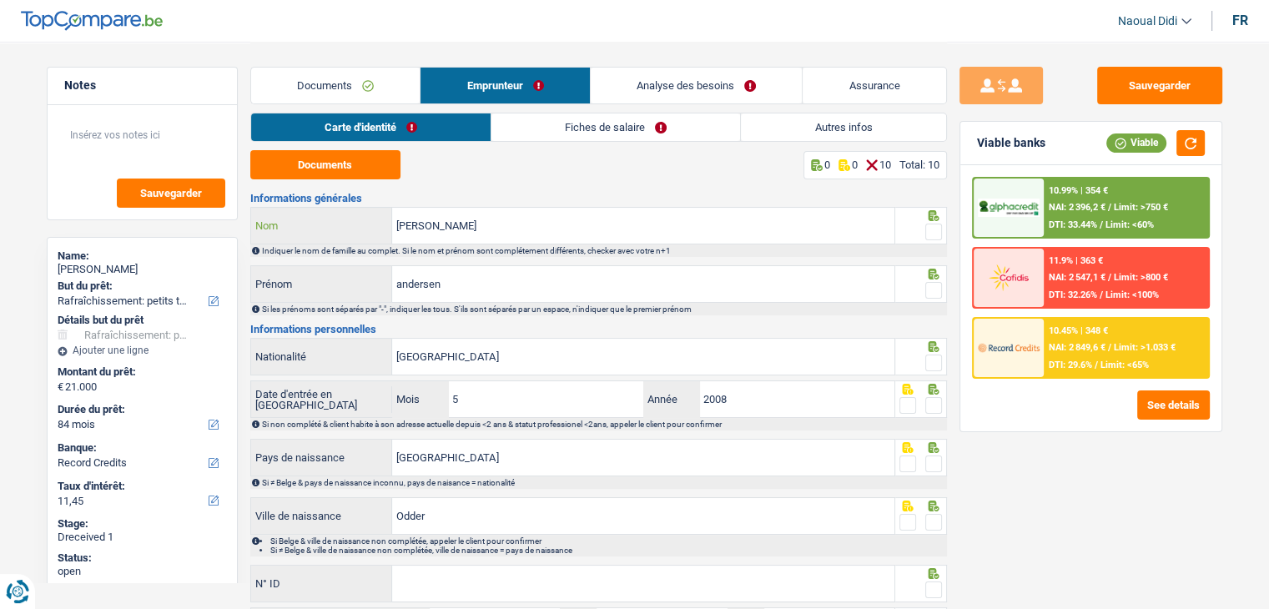
click at [356, 212] on div "daniel Nom" at bounding box center [573, 226] width 644 height 36
paste input "ANDERSEN"
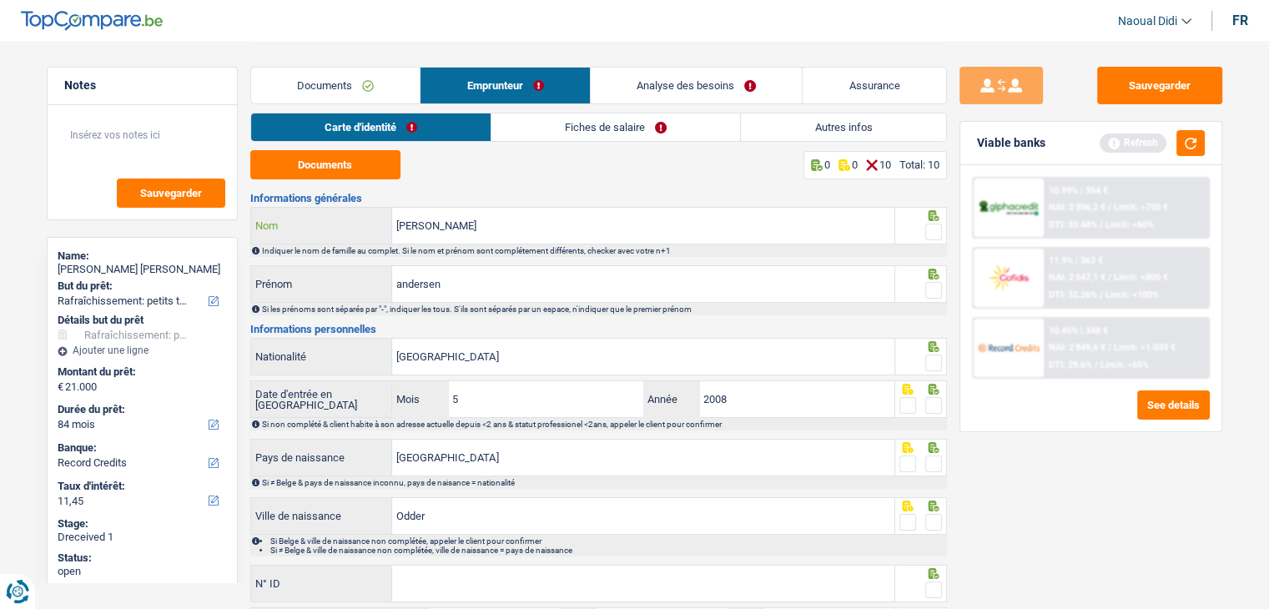
type input "ANDERSEN"
drag, startPoint x: 374, startPoint y: 278, endPoint x: 363, endPoint y: 278, distance: 10.8
click at [363, 278] on div "andersen Prénom" at bounding box center [573, 284] width 644 height 36
type input "Daniel"
drag, startPoint x: 933, startPoint y: 361, endPoint x: 929, endPoint y: 315, distance: 46.9
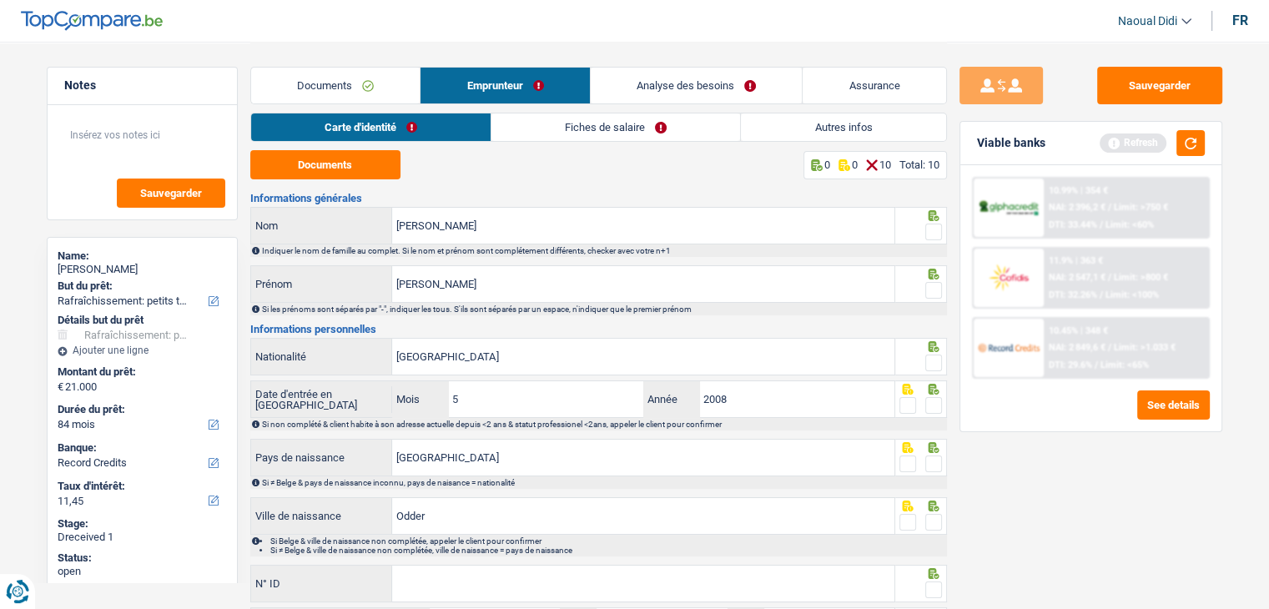
click at [933, 361] on span at bounding box center [934, 363] width 17 height 17
click at [0, 0] on input "radio" at bounding box center [0, 0] width 0 height 0
drag, startPoint x: 932, startPoint y: 290, endPoint x: 932, endPoint y: 256, distance: 34.2
click at [932, 289] on span at bounding box center [934, 290] width 17 height 17
click at [0, 0] on input "radio" at bounding box center [0, 0] width 0 height 0
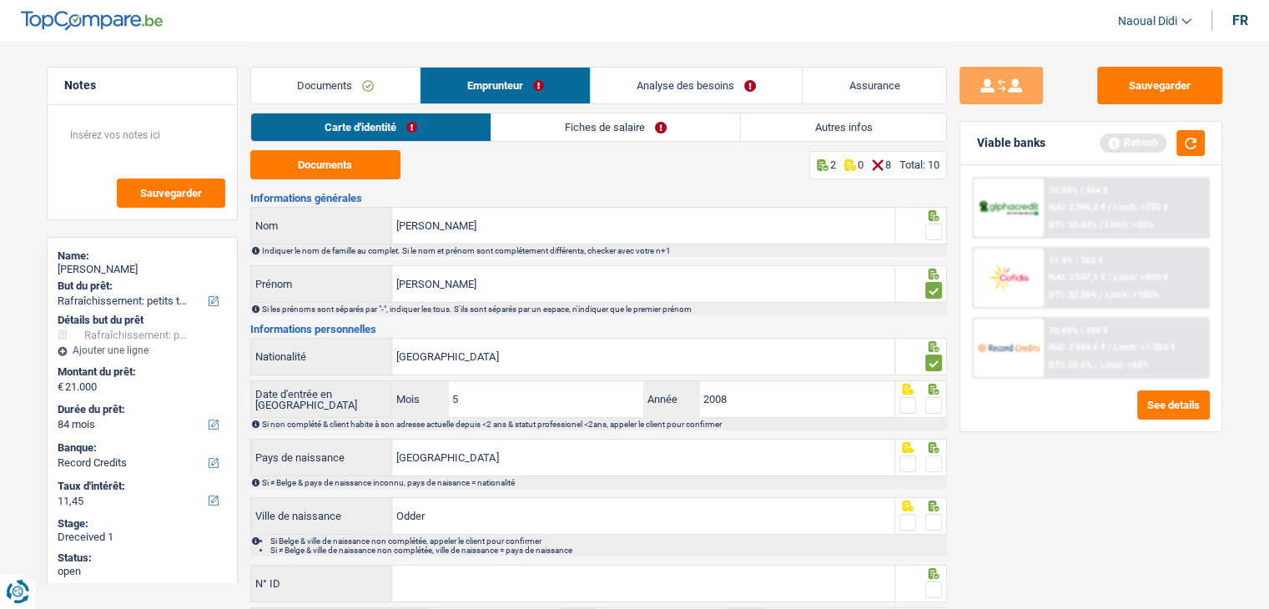
click at [934, 225] on span at bounding box center [934, 232] width 17 height 17
click at [0, 0] on input "radio" at bounding box center [0, 0] width 0 height 0
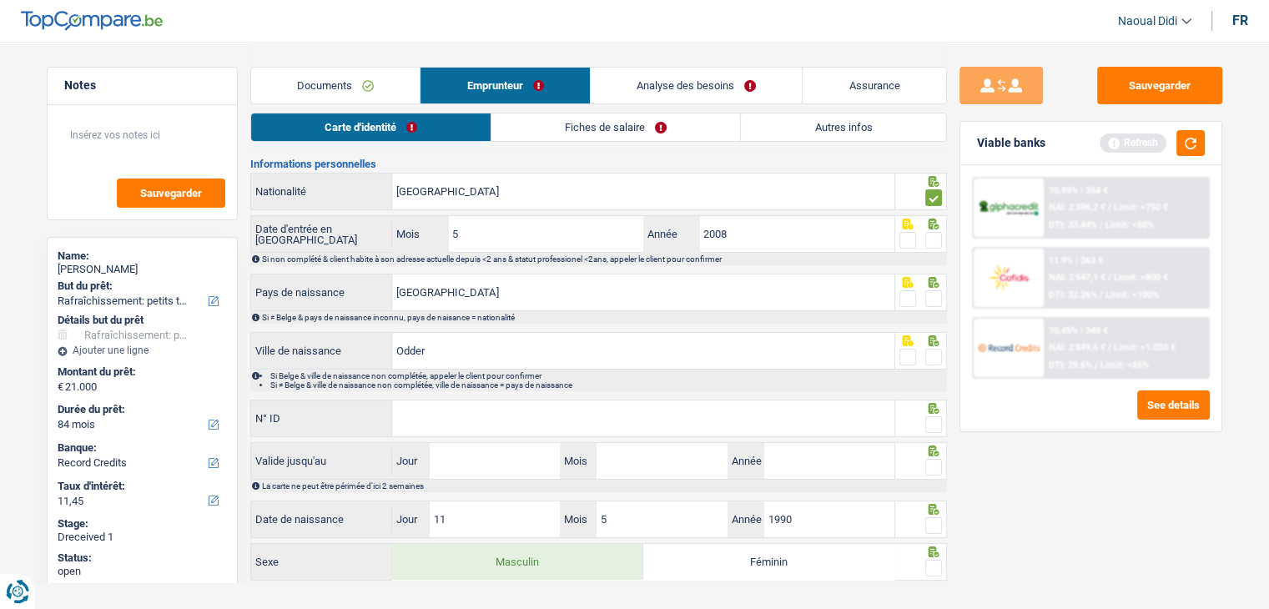
scroll to position [167, 0]
click at [935, 235] on span at bounding box center [934, 238] width 17 height 17
click at [0, 0] on input "radio" at bounding box center [0, 0] width 0 height 0
click at [934, 298] on span at bounding box center [934, 297] width 17 height 17
click at [0, 0] on input "radio" at bounding box center [0, 0] width 0 height 0
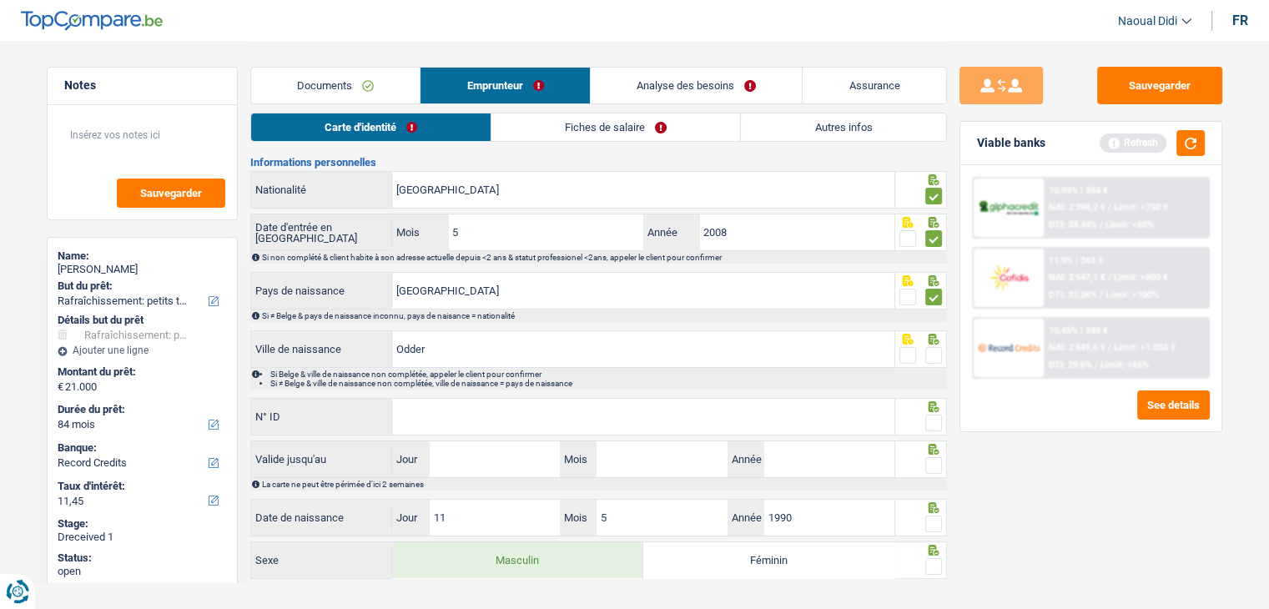
click at [932, 355] on span at bounding box center [934, 355] width 17 height 17
click at [0, 0] on input "radio" at bounding box center [0, 0] width 0 height 0
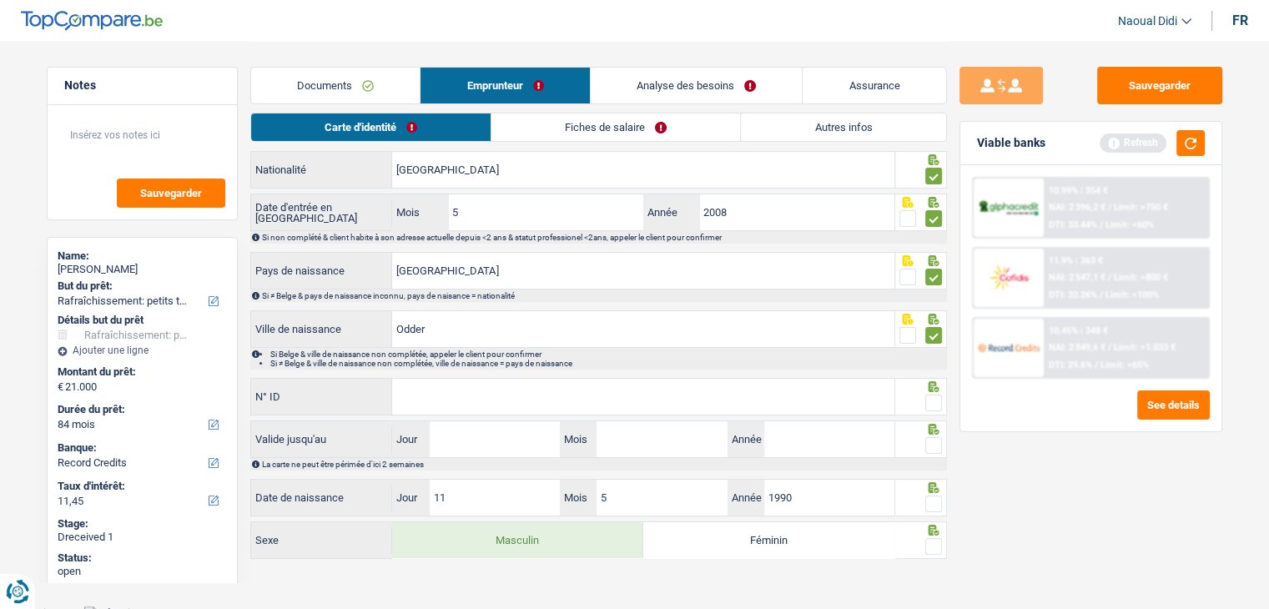
scroll to position [194, 0]
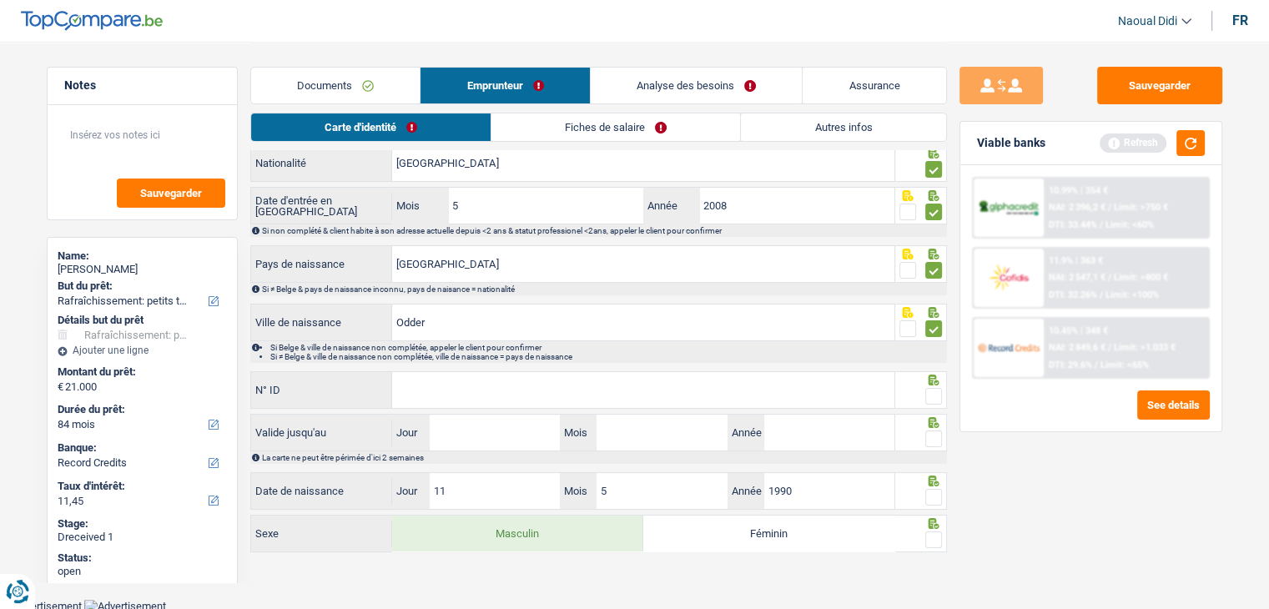
click at [469, 389] on input "N° ID" at bounding box center [643, 390] width 502 height 36
paste input "214440783"
type input "214440783"
click at [471, 429] on input "Jour" at bounding box center [495, 433] width 130 height 36
type input "11"
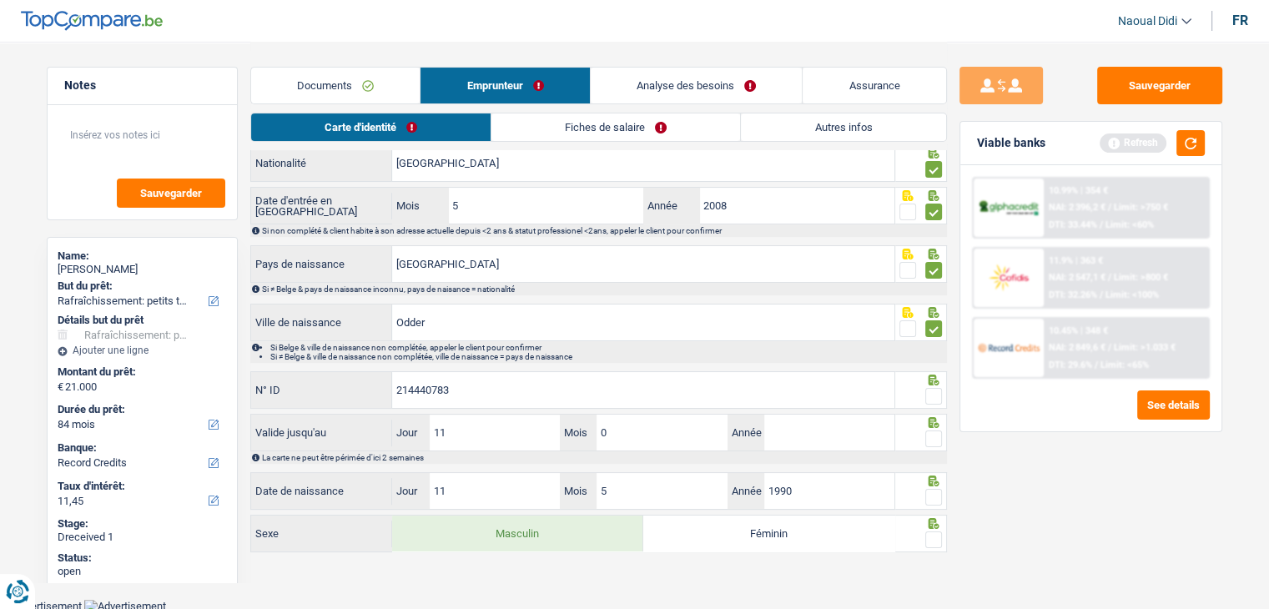
type input "07"
type input "2034"
click at [932, 535] on span at bounding box center [934, 540] width 17 height 17
click at [0, 0] on input "radio" at bounding box center [0, 0] width 0 height 0
click at [934, 489] on span at bounding box center [934, 497] width 17 height 17
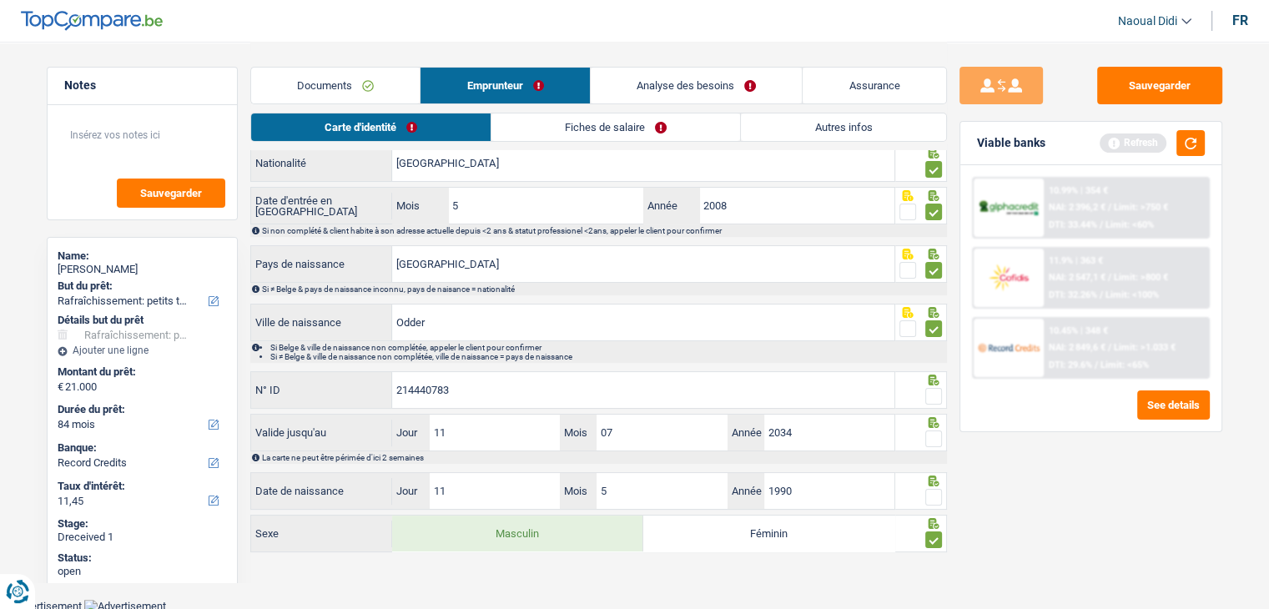
click at [0, 0] on input "radio" at bounding box center [0, 0] width 0 height 0
click at [935, 425] on icon at bounding box center [934, 422] width 17 height 11
click at [931, 438] on span at bounding box center [934, 439] width 17 height 17
click at [0, 0] on input "radio" at bounding box center [0, 0] width 0 height 0
click at [938, 394] on span at bounding box center [934, 396] width 17 height 17
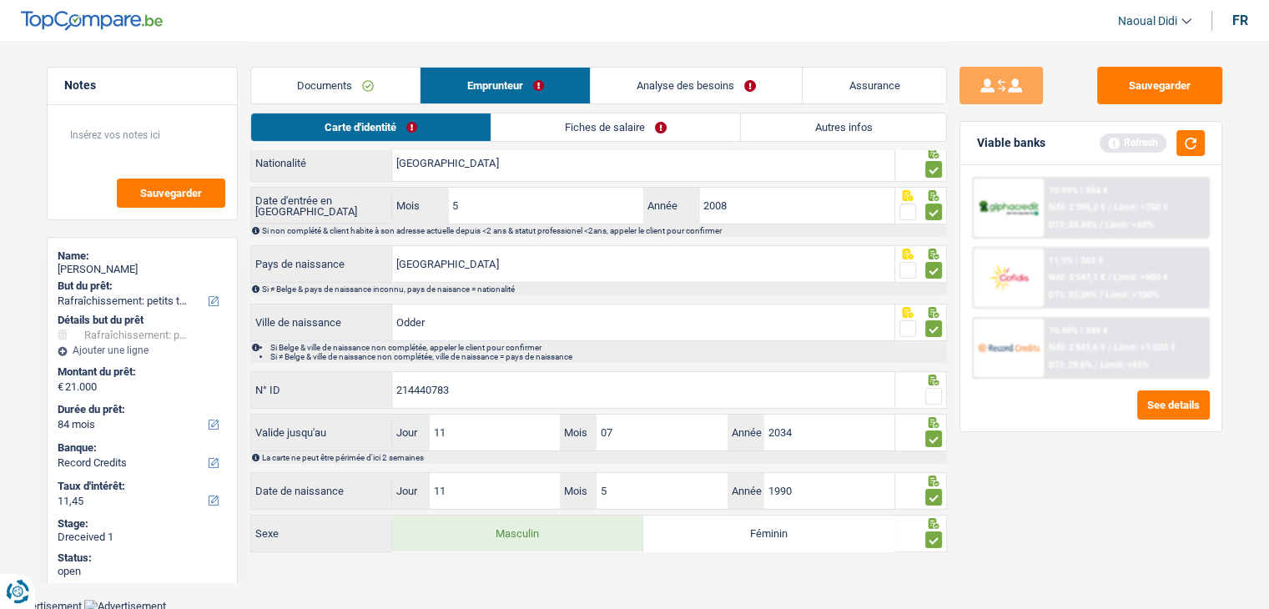
click at [0, 0] on input "radio" at bounding box center [0, 0] width 0 height 0
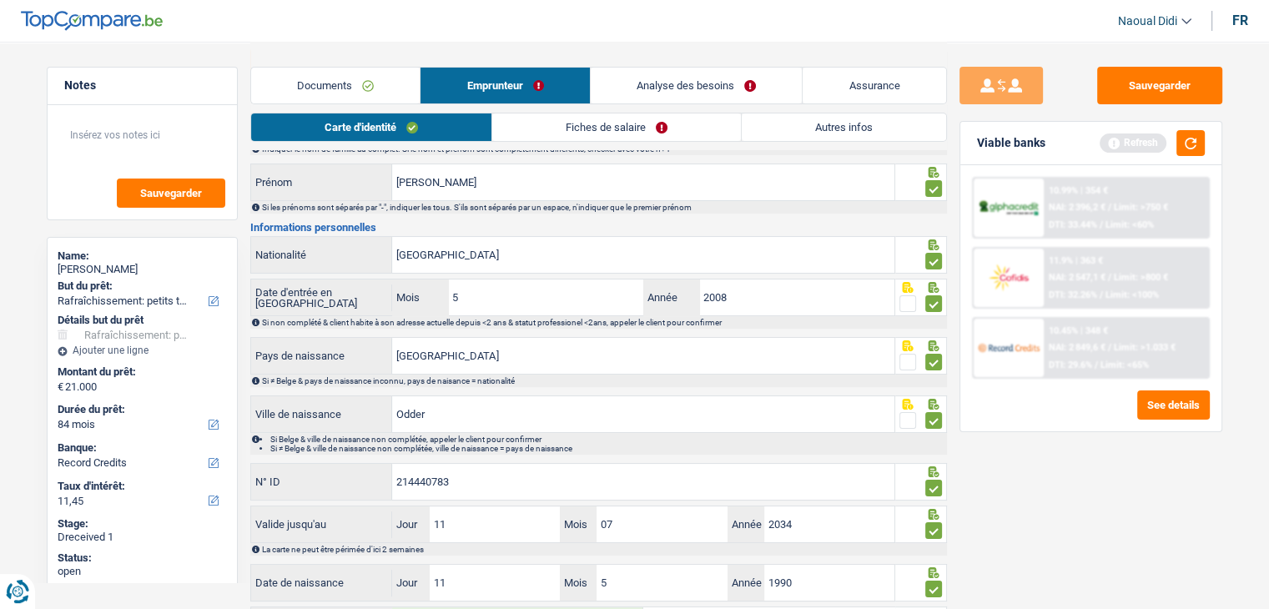
scroll to position [0, 0]
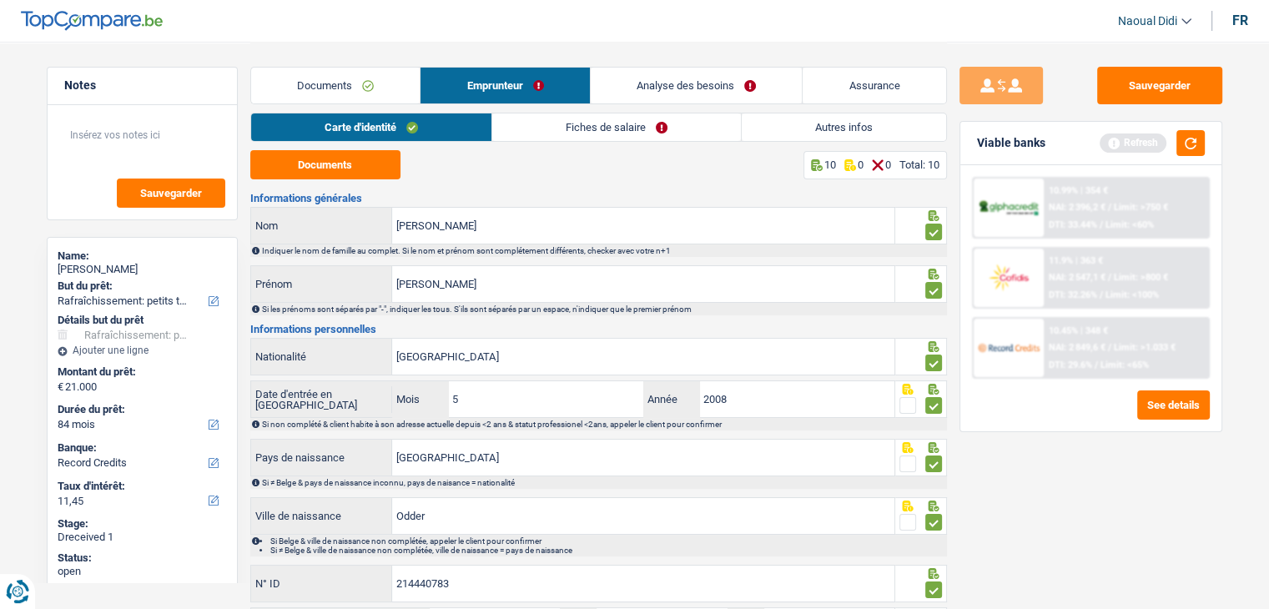
click at [601, 129] on link "Fiches de salaire" at bounding box center [616, 128] width 249 height 28
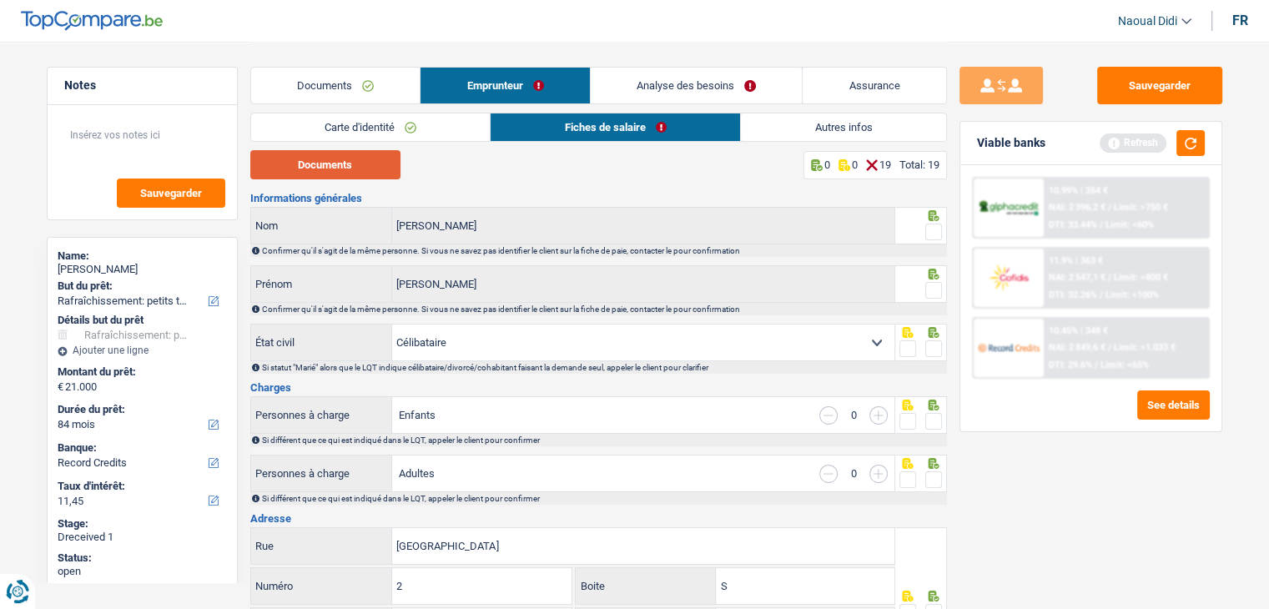
click at [369, 168] on button "Documents" at bounding box center [325, 164] width 150 height 29
drag, startPoint x: 933, startPoint y: 235, endPoint x: 931, endPoint y: 248, distance: 13.5
click at [933, 235] on span at bounding box center [934, 232] width 17 height 17
click at [0, 0] on input "radio" at bounding box center [0, 0] width 0 height 0
drag, startPoint x: 934, startPoint y: 292, endPoint x: 936, endPoint y: 328, distance: 36.0
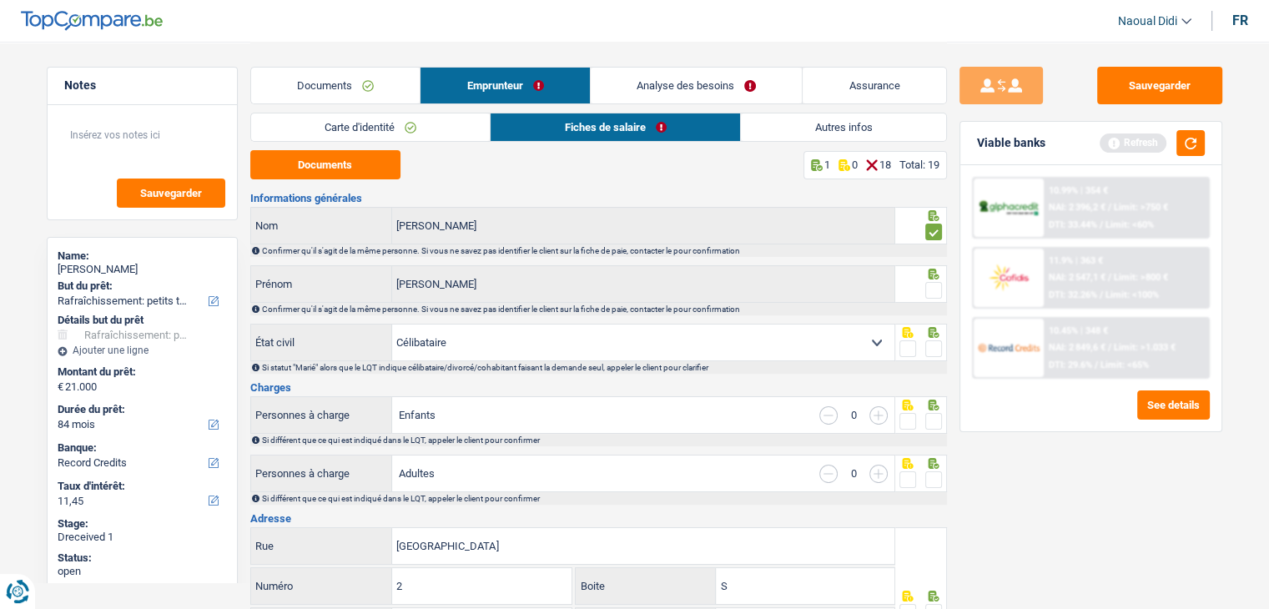
click at [934, 294] on span at bounding box center [934, 290] width 17 height 17
click at [0, 0] on input "radio" at bounding box center [0, 0] width 0 height 0
click at [927, 348] on span at bounding box center [934, 349] width 17 height 17
click at [0, 0] on input "radio" at bounding box center [0, 0] width 0 height 0
click at [936, 421] on span at bounding box center [934, 421] width 17 height 17
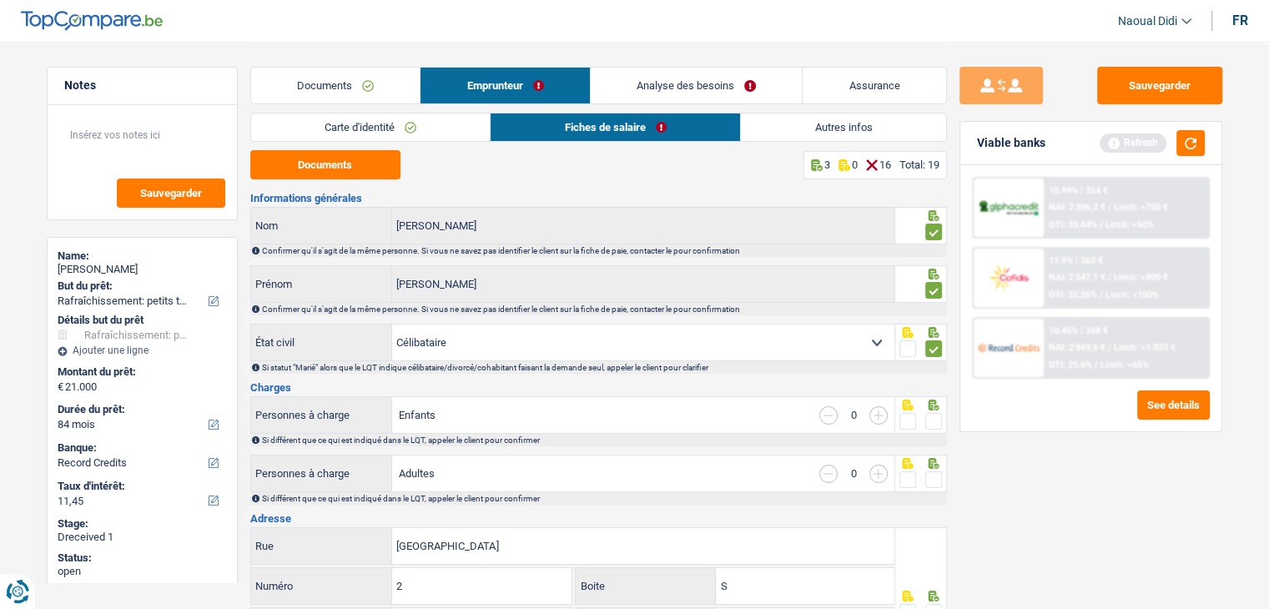
click at [0, 0] on input "radio" at bounding box center [0, 0] width 0 height 0
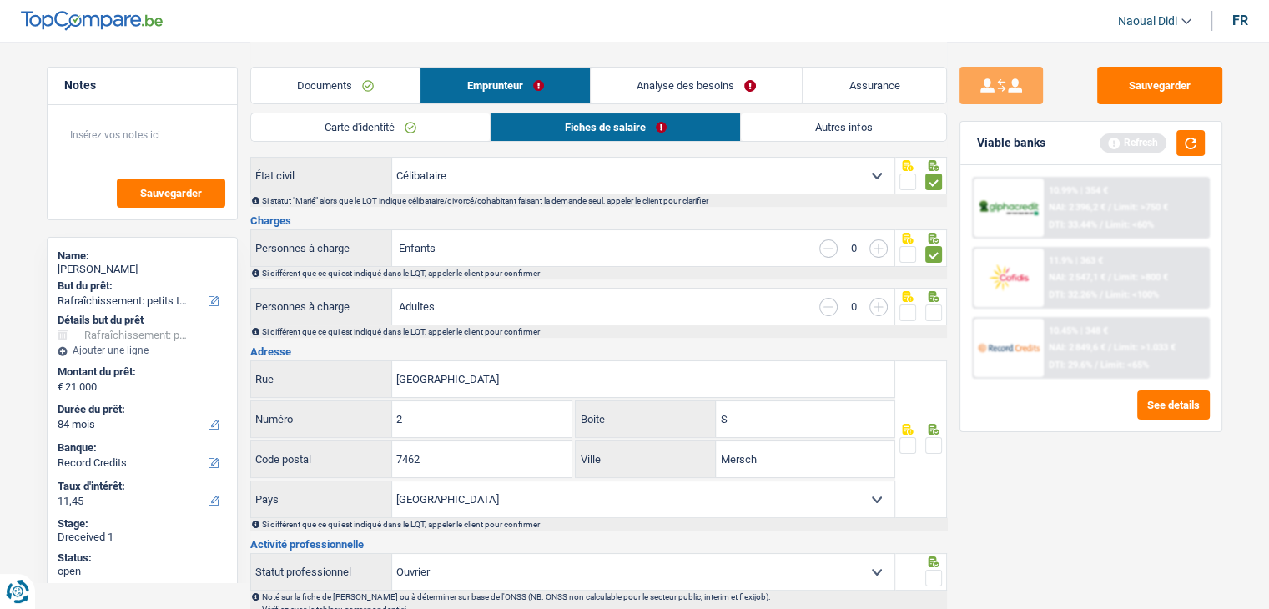
click at [931, 313] on span at bounding box center [934, 313] width 17 height 17
click at [0, 0] on input "radio" at bounding box center [0, 0] width 0 height 0
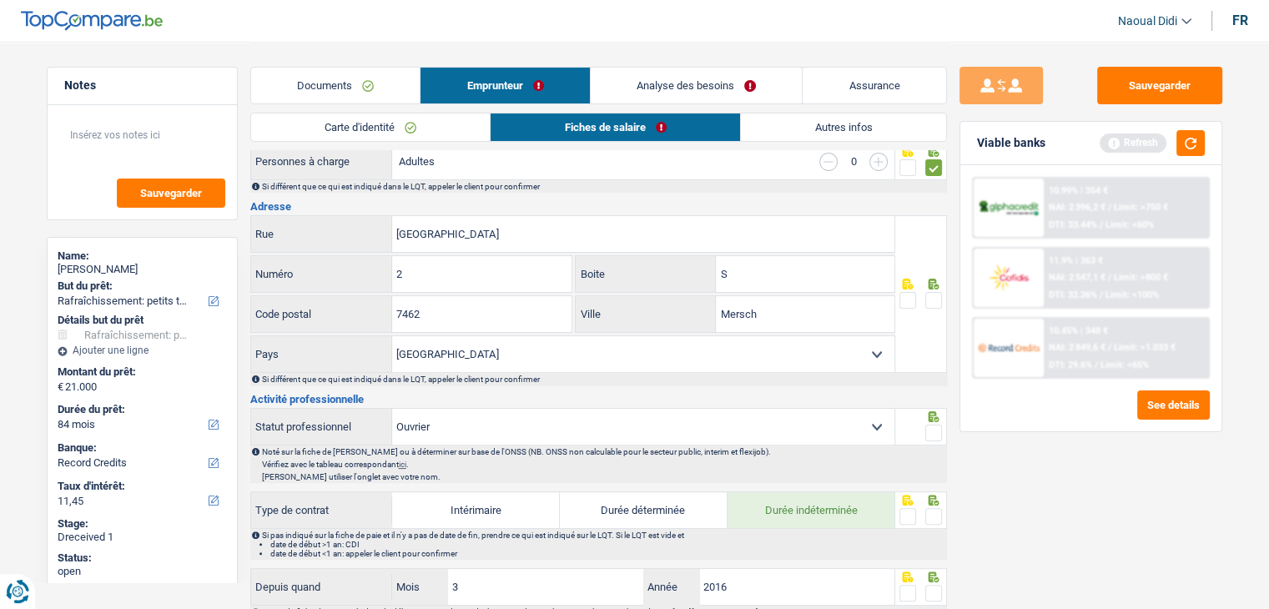
scroll to position [334, 0]
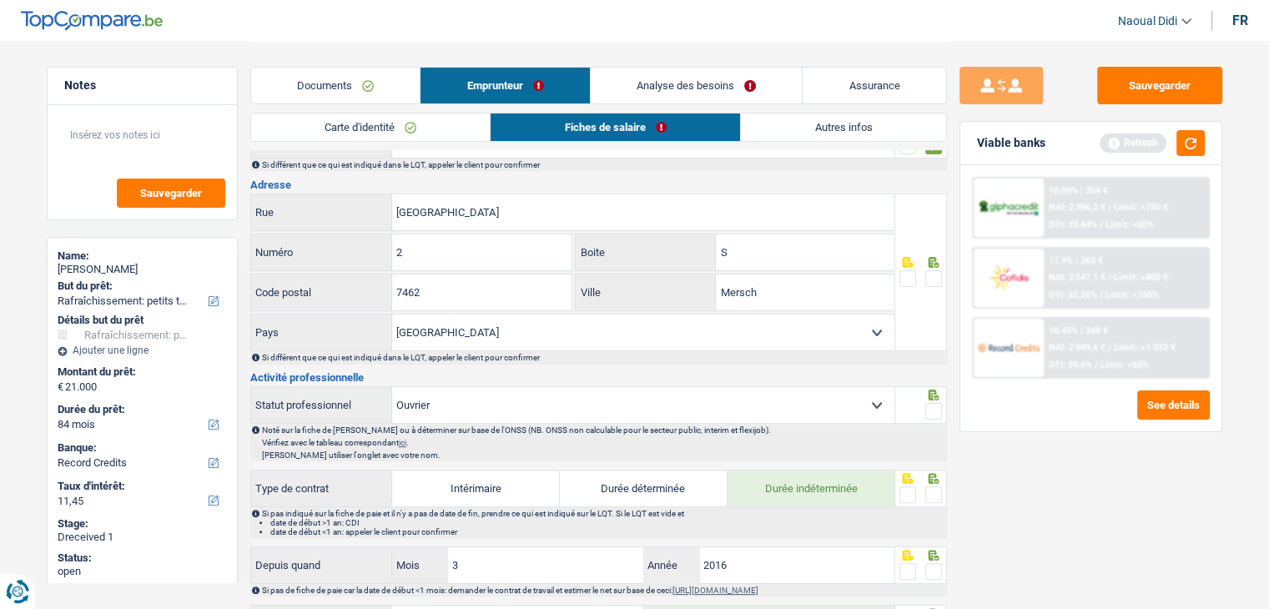
click at [934, 275] on span at bounding box center [934, 278] width 17 height 17
click at [0, 0] on input "radio" at bounding box center [0, 0] width 0 height 0
click at [935, 413] on span at bounding box center [934, 411] width 17 height 17
click at [0, 0] on input "radio" at bounding box center [0, 0] width 0 height 0
click at [932, 489] on span at bounding box center [934, 495] width 17 height 17
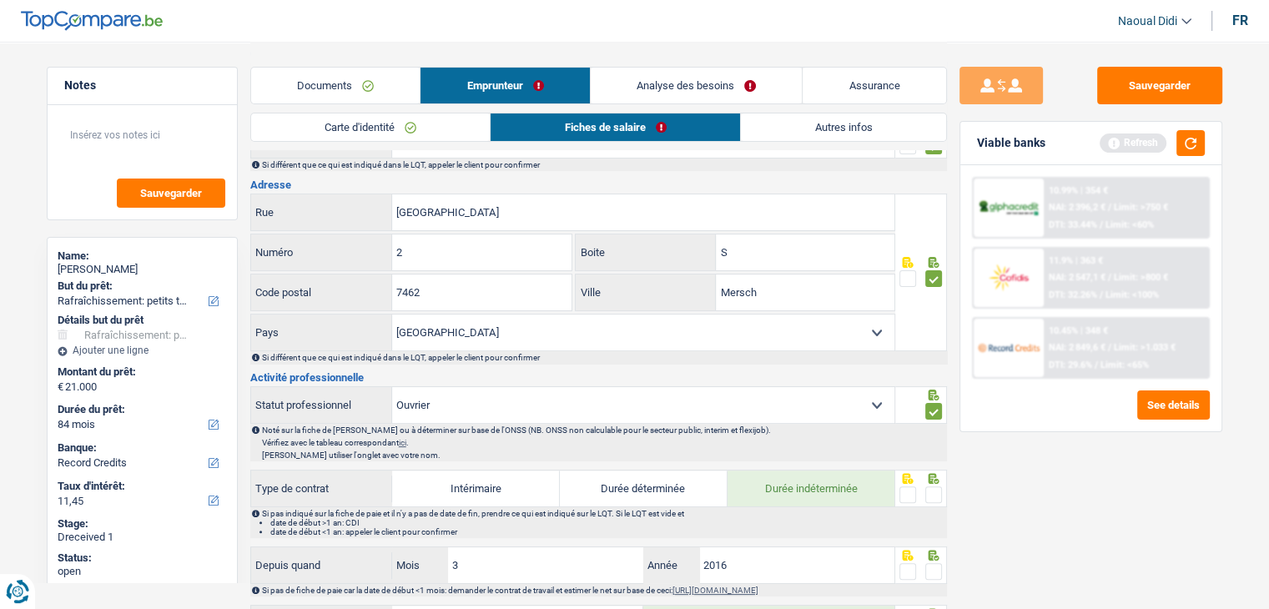
click at [0, 0] on input "radio" at bounding box center [0, 0] width 0 height 0
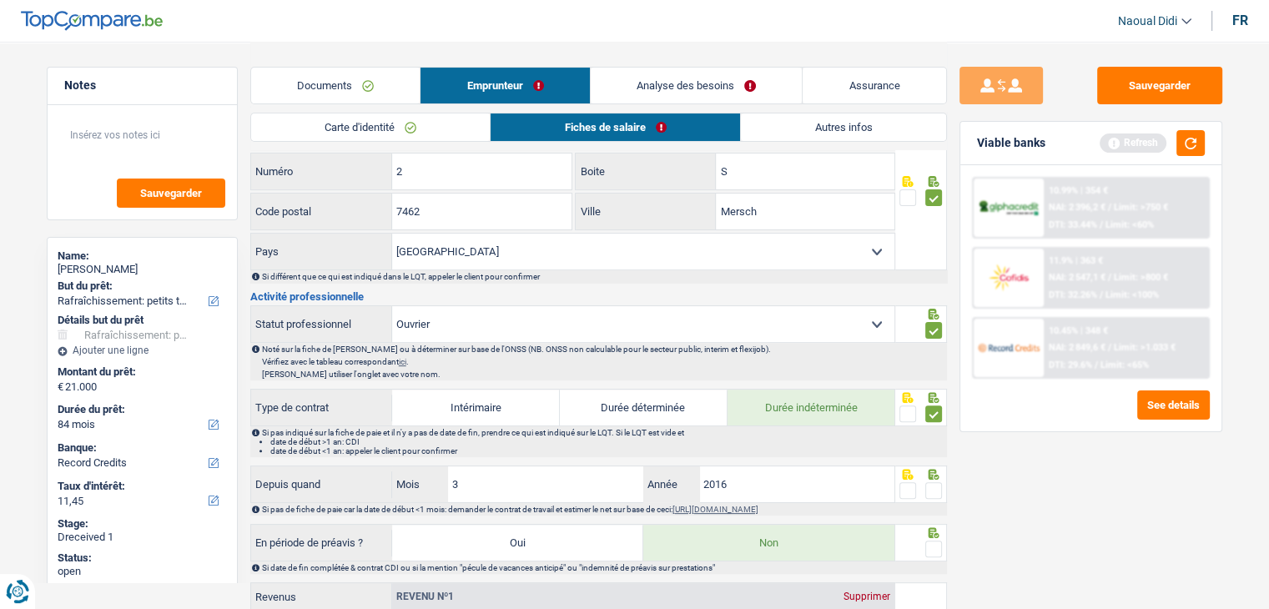
scroll to position [584, 0]
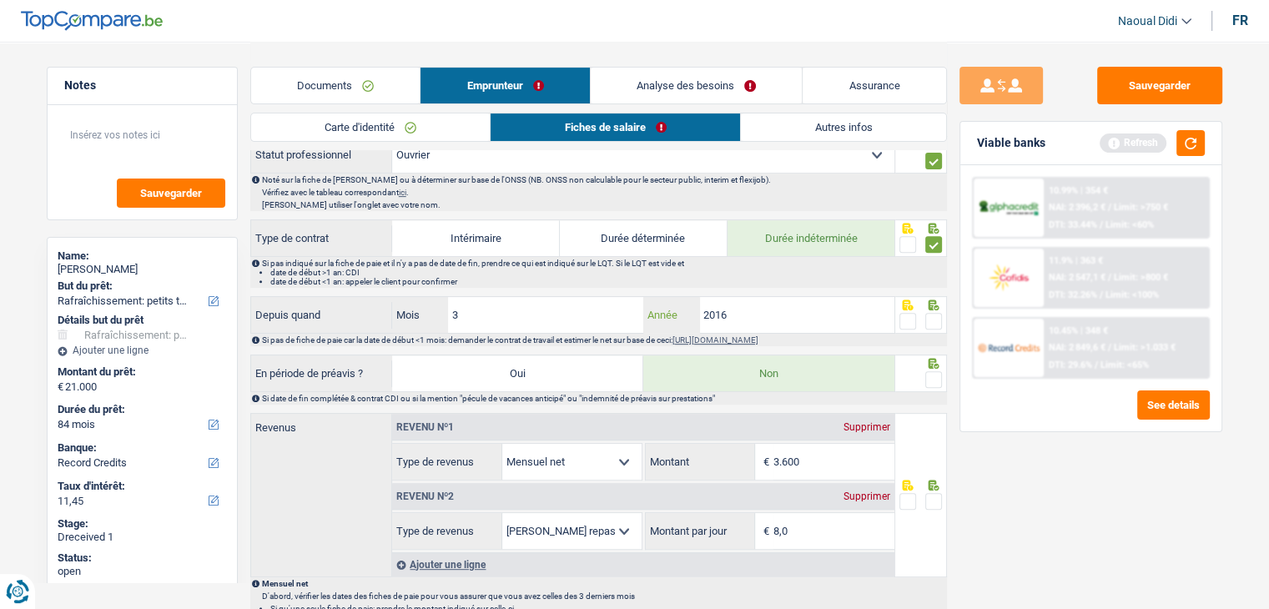
click at [767, 305] on input "2016" at bounding box center [797, 315] width 196 height 36
type input "2022"
drag, startPoint x: 461, startPoint y: 311, endPoint x: 415, endPoint y: 301, distance: 47.0
click at [414, 305] on div "3 Mois" at bounding box center [517, 315] width 251 height 36
type input "6"
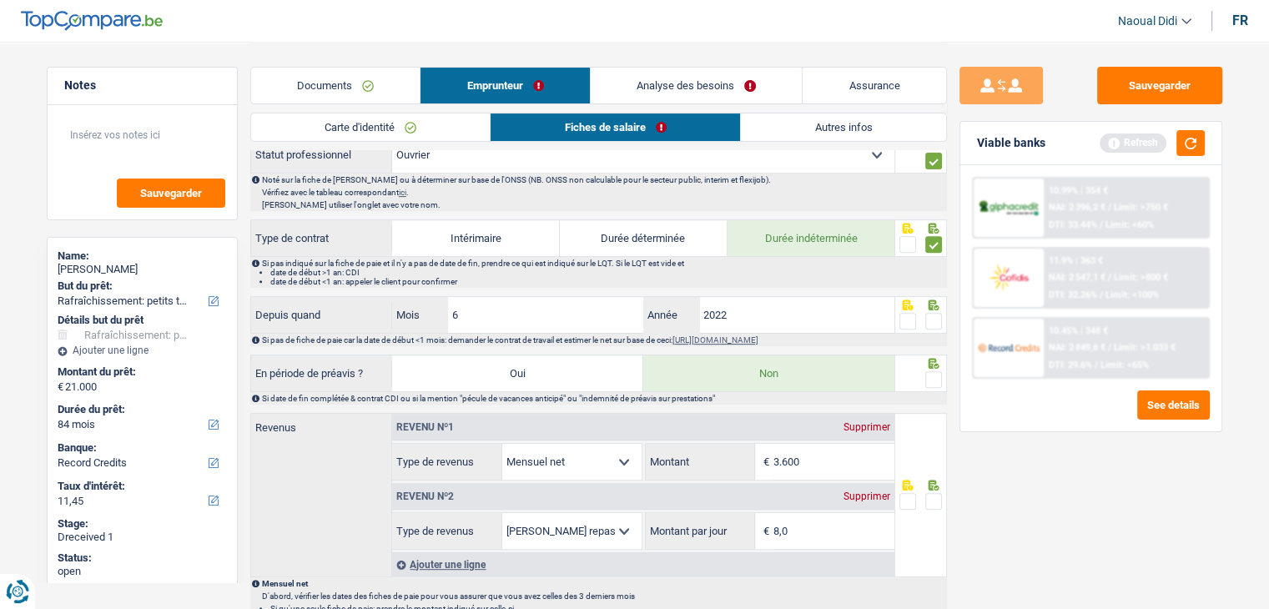
click at [931, 320] on span at bounding box center [934, 321] width 17 height 17
click at [0, 0] on input "radio" at bounding box center [0, 0] width 0 height 0
click at [931, 375] on span at bounding box center [934, 379] width 17 height 17
click at [0, 0] on input "radio" at bounding box center [0, 0] width 0 height 0
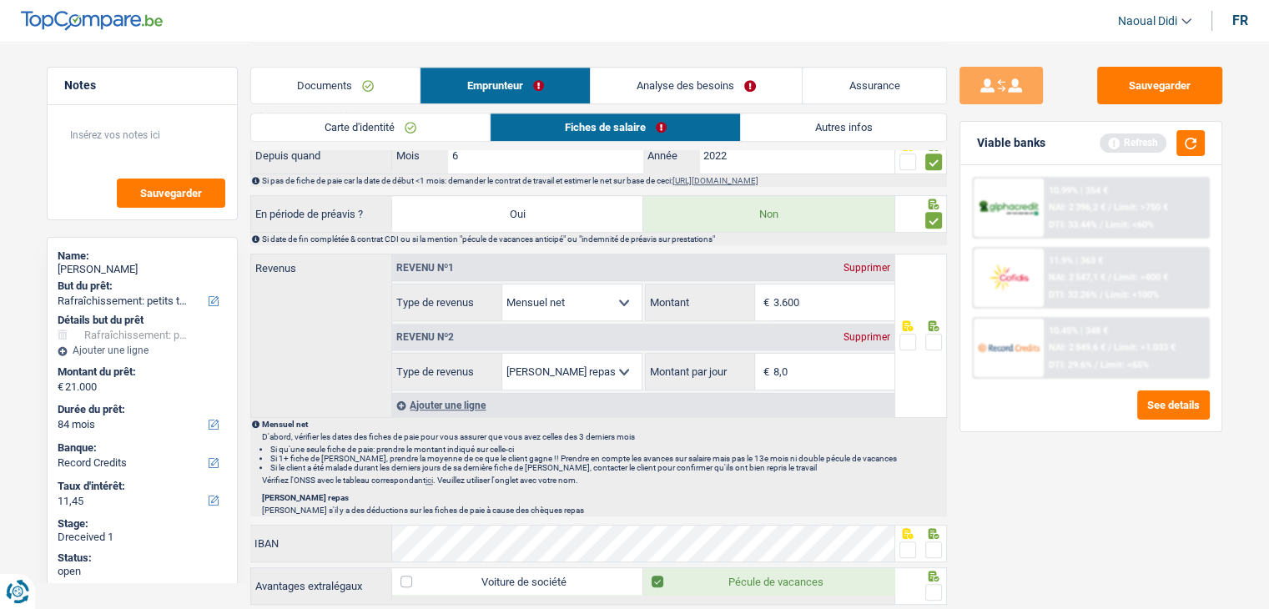
scroll to position [751, 0]
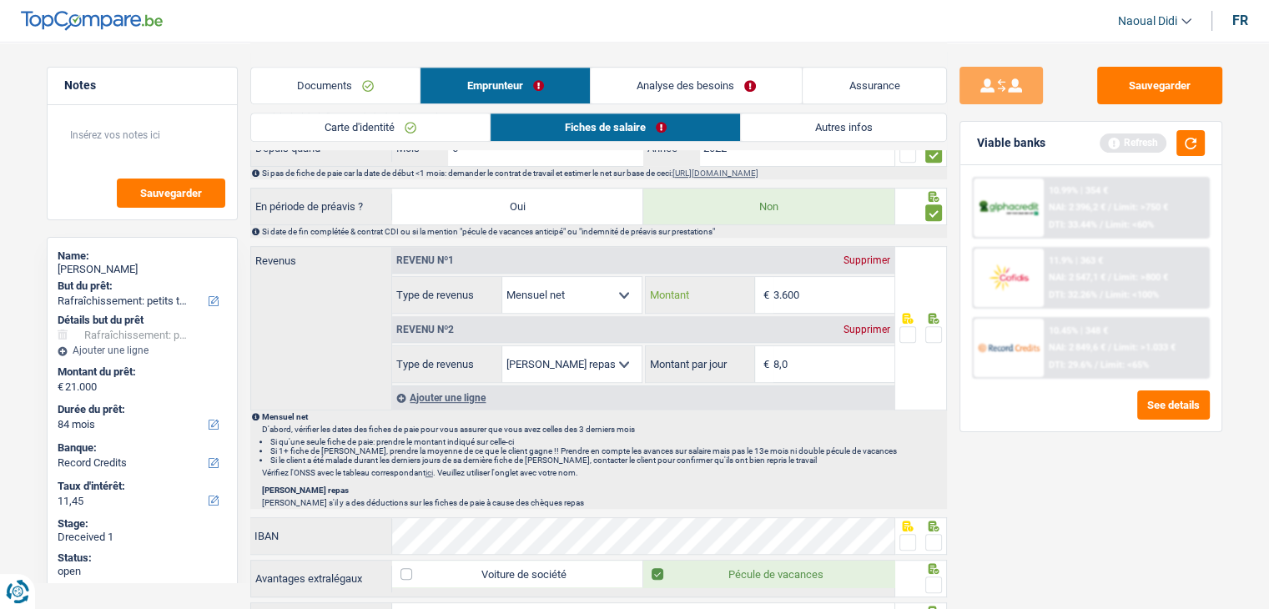
click at [840, 283] on input "3.600" at bounding box center [834, 295] width 121 height 36
drag, startPoint x: 749, startPoint y: 282, endPoint x: 729, endPoint y: 269, distance: 24.1
click at [731, 277] on div "3.600 € Montant" at bounding box center [770, 295] width 249 height 36
drag, startPoint x: 747, startPoint y: 281, endPoint x: 722, endPoint y: 279, distance: 25.2
click at [722, 280] on div "5.532 € Montant" at bounding box center [770, 295] width 249 height 36
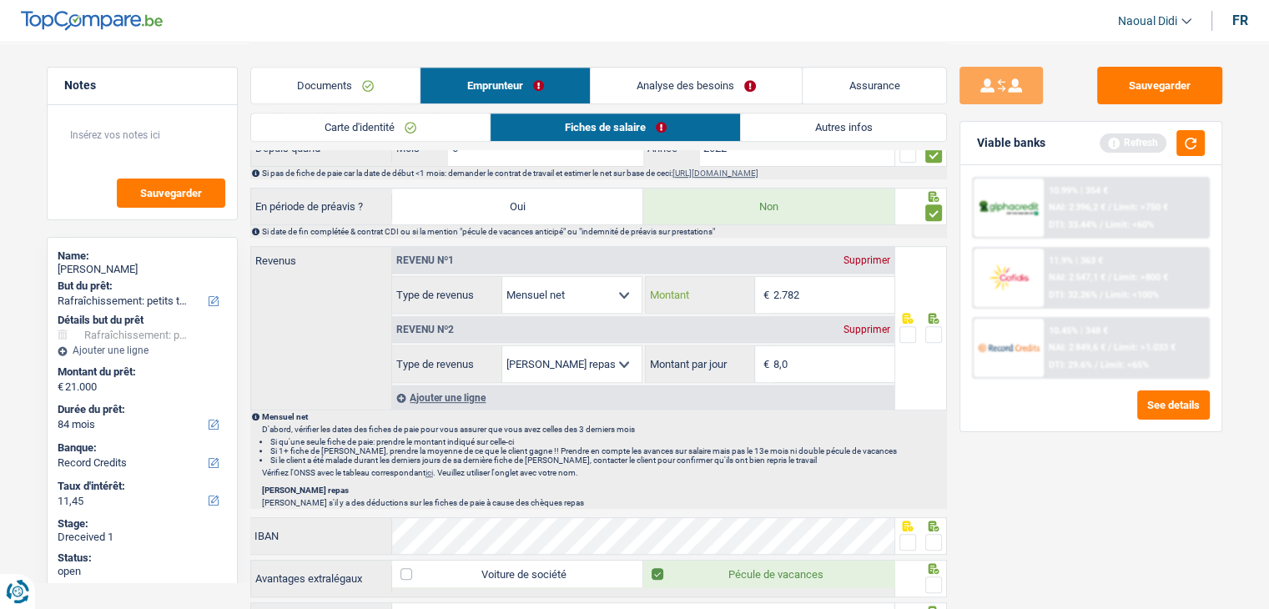
type input "2.782"
click at [738, 349] on div "8,0 € Montant par jour" at bounding box center [770, 364] width 249 height 36
type input "4,0"
click at [938, 329] on span at bounding box center [934, 334] width 17 height 17
click at [0, 0] on input "radio" at bounding box center [0, 0] width 0 height 0
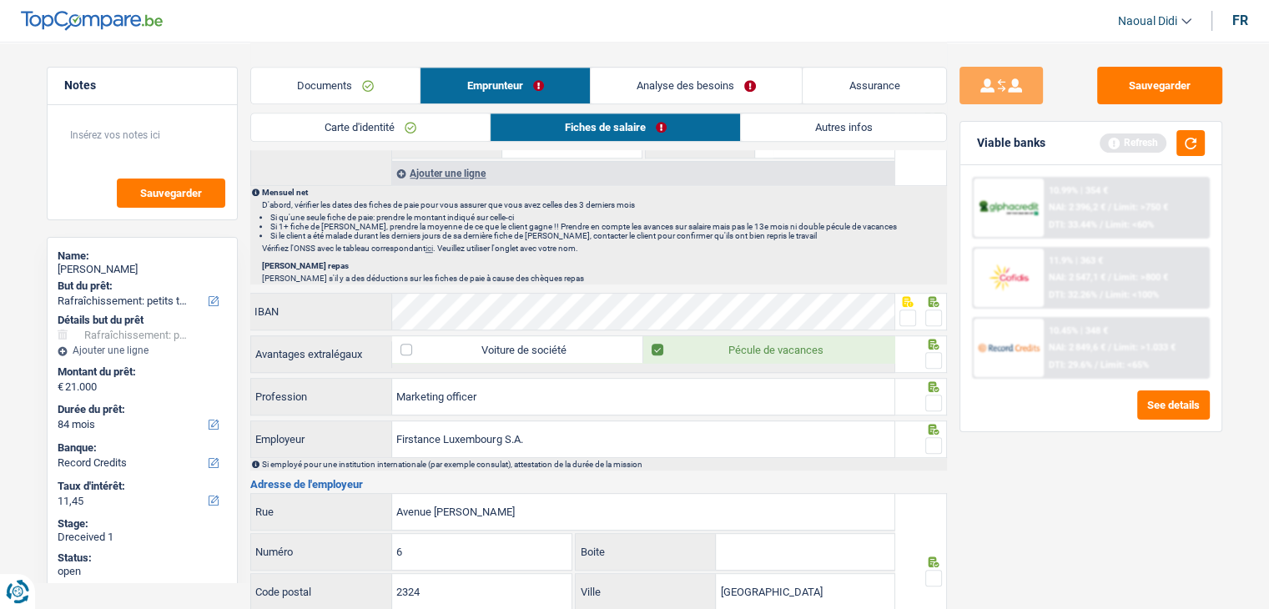
scroll to position [1001, 0]
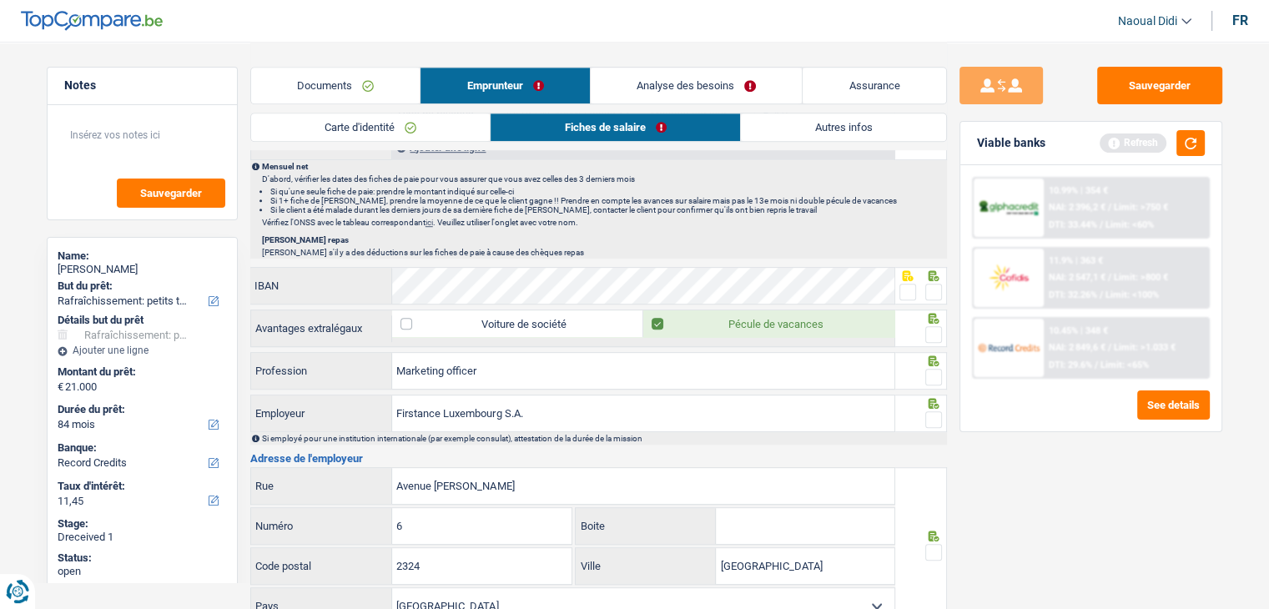
click at [905, 289] on span at bounding box center [908, 292] width 17 height 17
click at [0, 0] on input "radio" at bounding box center [0, 0] width 0 height 0
click at [941, 326] on span at bounding box center [934, 334] width 17 height 17
click at [0, 0] on input "radio" at bounding box center [0, 0] width 0 height 0
drag, startPoint x: 936, startPoint y: 376, endPoint x: 938, endPoint y: 415, distance: 39.3
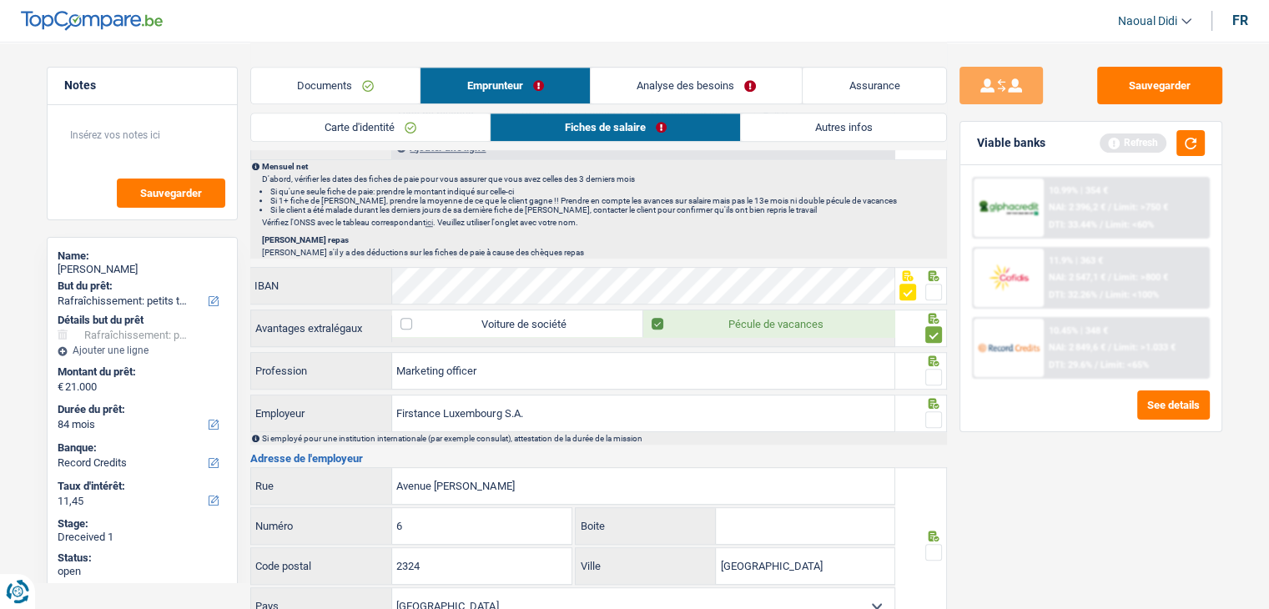
click at [936, 376] on span at bounding box center [934, 377] width 17 height 17
click at [0, 0] on input "radio" at bounding box center [0, 0] width 0 height 0
click at [941, 411] on span at bounding box center [934, 419] width 17 height 17
click at [0, 0] on input "radio" at bounding box center [0, 0] width 0 height 0
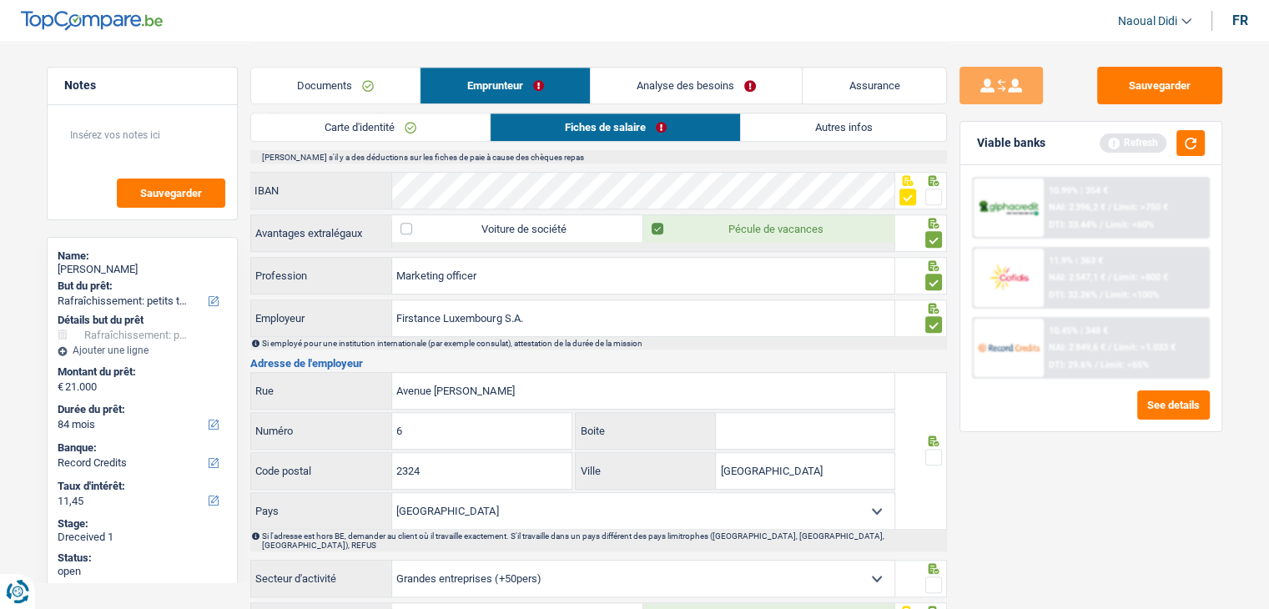
scroll to position [1168, 0]
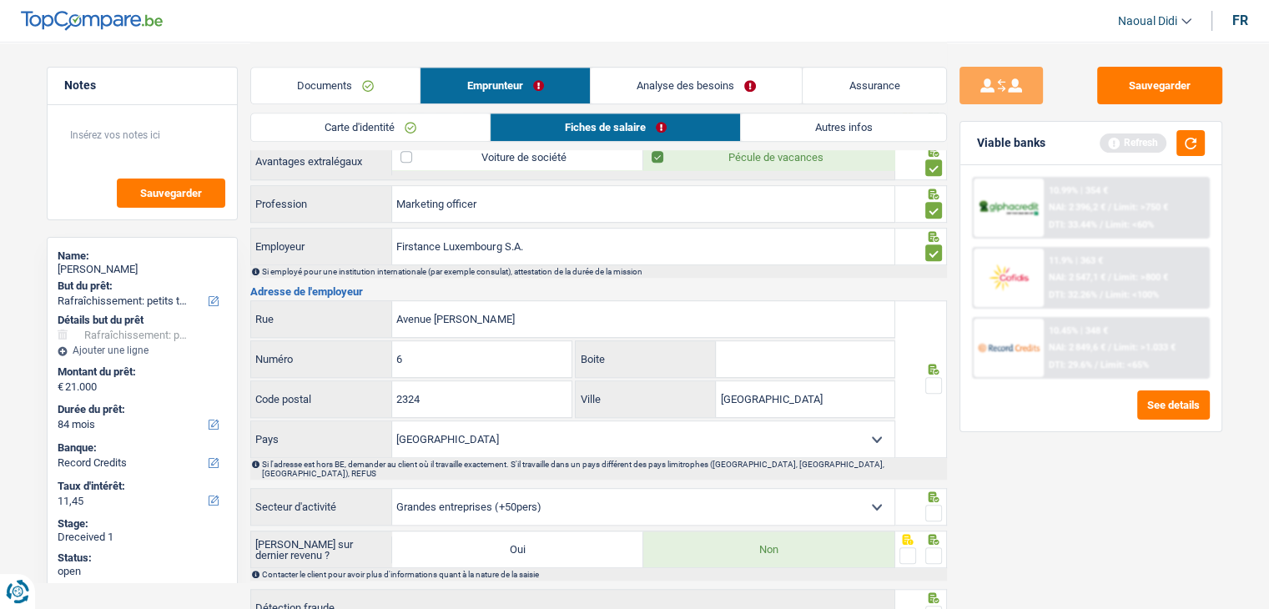
click at [936, 381] on span at bounding box center [934, 385] width 17 height 17
click at [0, 0] on input "radio" at bounding box center [0, 0] width 0 height 0
click at [935, 505] on span at bounding box center [934, 513] width 17 height 17
click at [0, 0] on input "radio" at bounding box center [0, 0] width 0 height 0
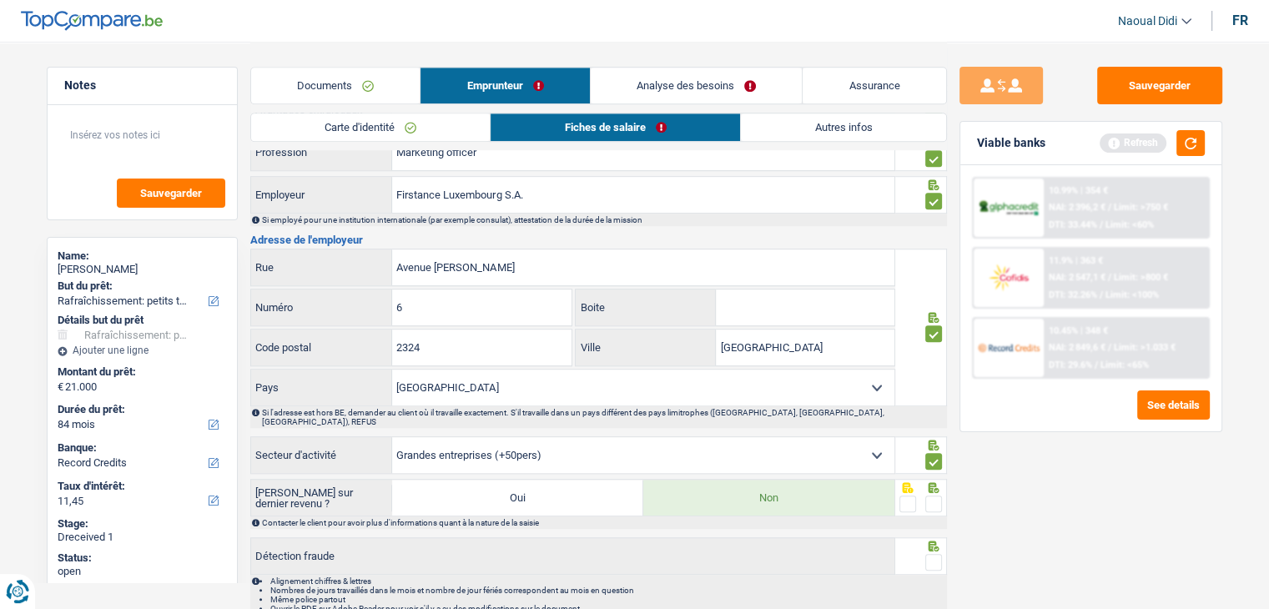
scroll to position [1280, 0]
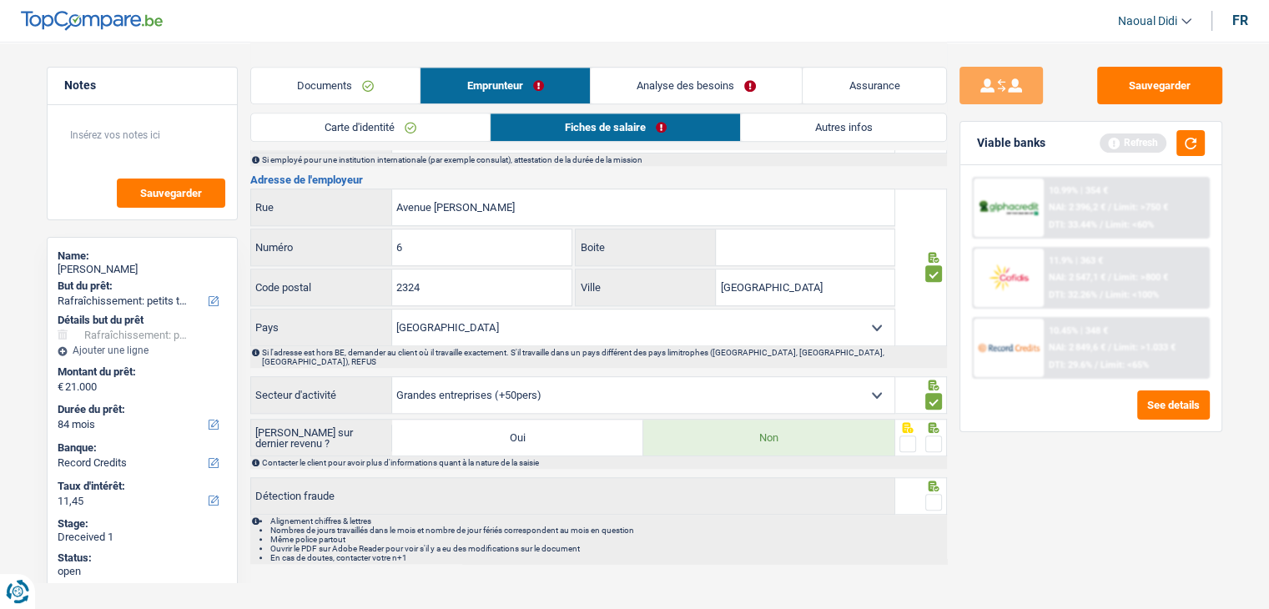
click at [937, 436] on span at bounding box center [934, 444] width 17 height 17
click at [0, 0] on input "radio" at bounding box center [0, 0] width 0 height 0
drag, startPoint x: 936, startPoint y: 482, endPoint x: 916, endPoint y: 434, distance: 51.3
click at [936, 494] on span at bounding box center [934, 502] width 17 height 17
click at [0, 0] on input "radio" at bounding box center [0, 0] width 0 height 0
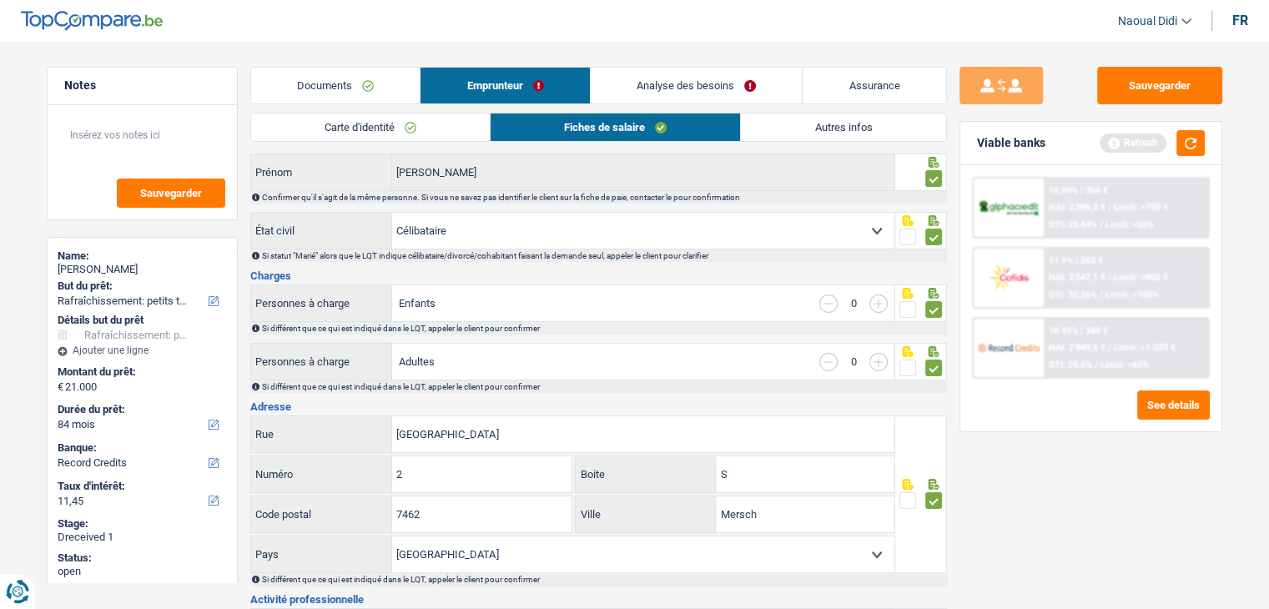
scroll to position [0, 0]
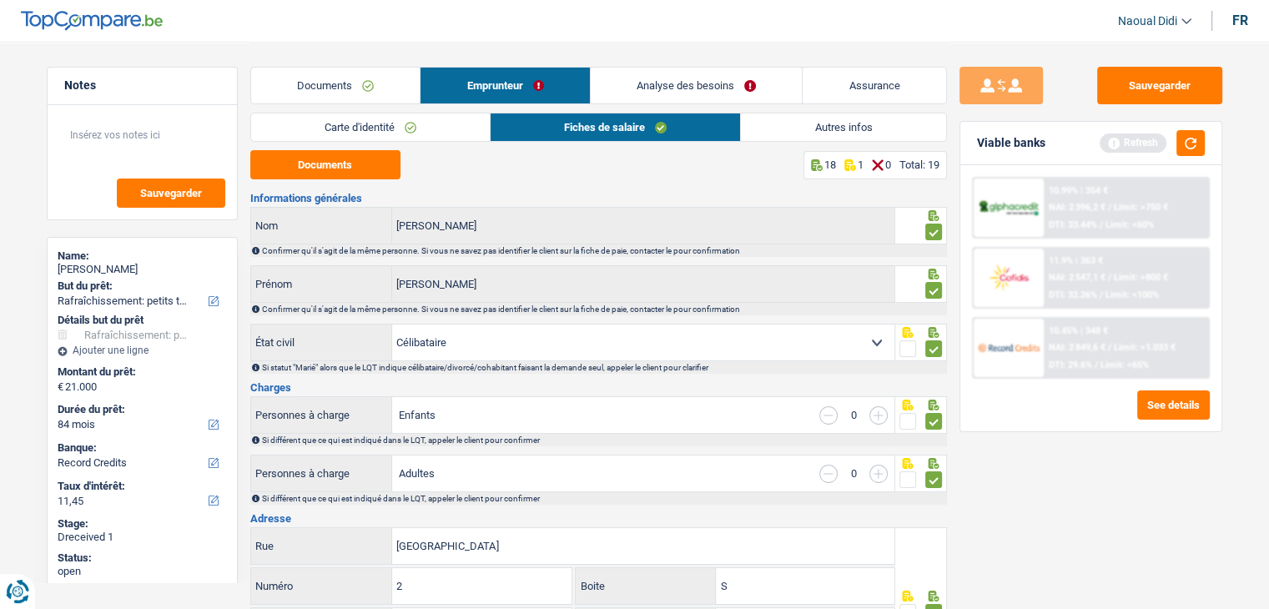
click at [696, 84] on link "Analyse des besoins" at bounding box center [697, 86] width 212 height 36
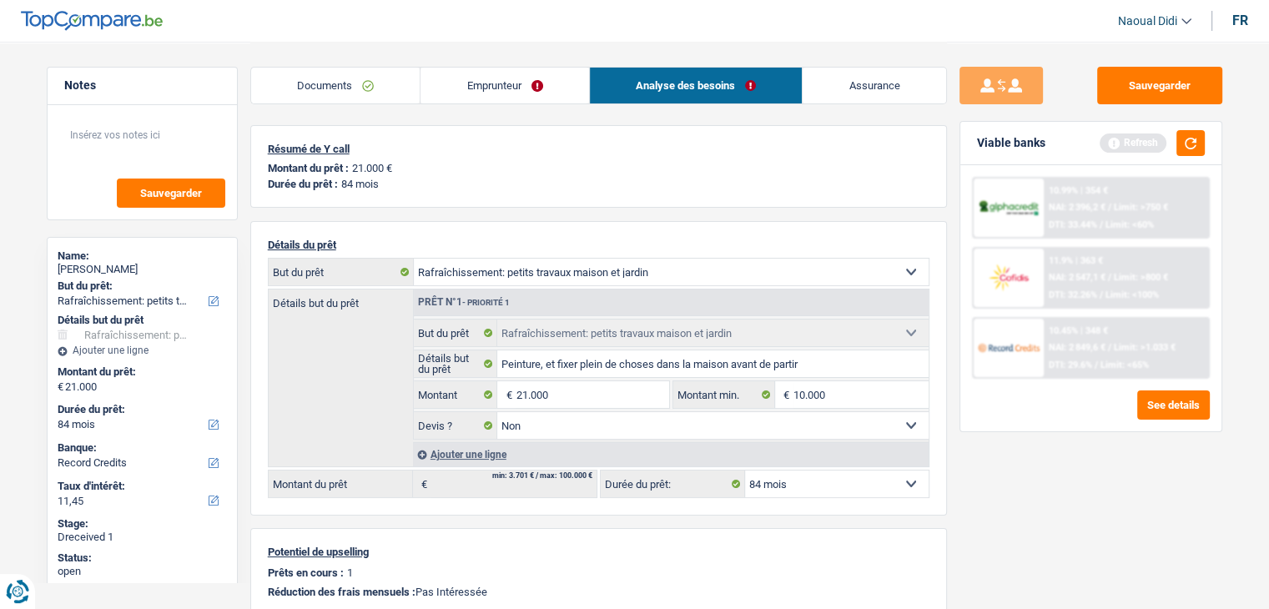
click at [508, 83] on link "Emprunteur" at bounding box center [505, 86] width 169 height 36
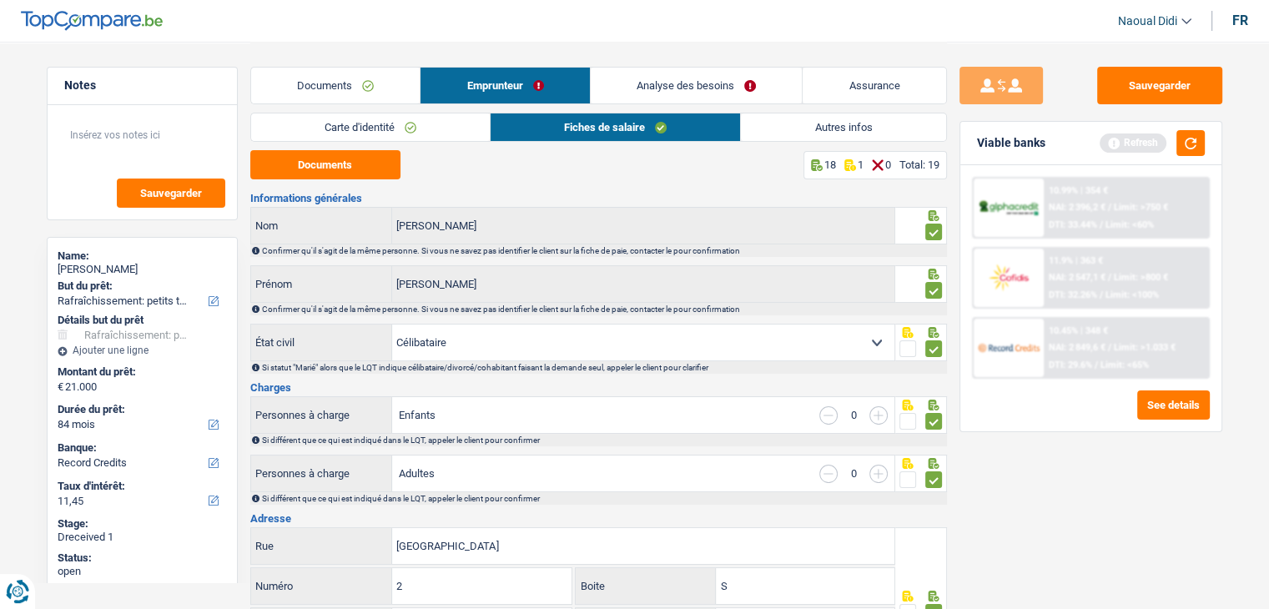
click at [671, 83] on link "Analyse des besoins" at bounding box center [697, 86] width 212 height 36
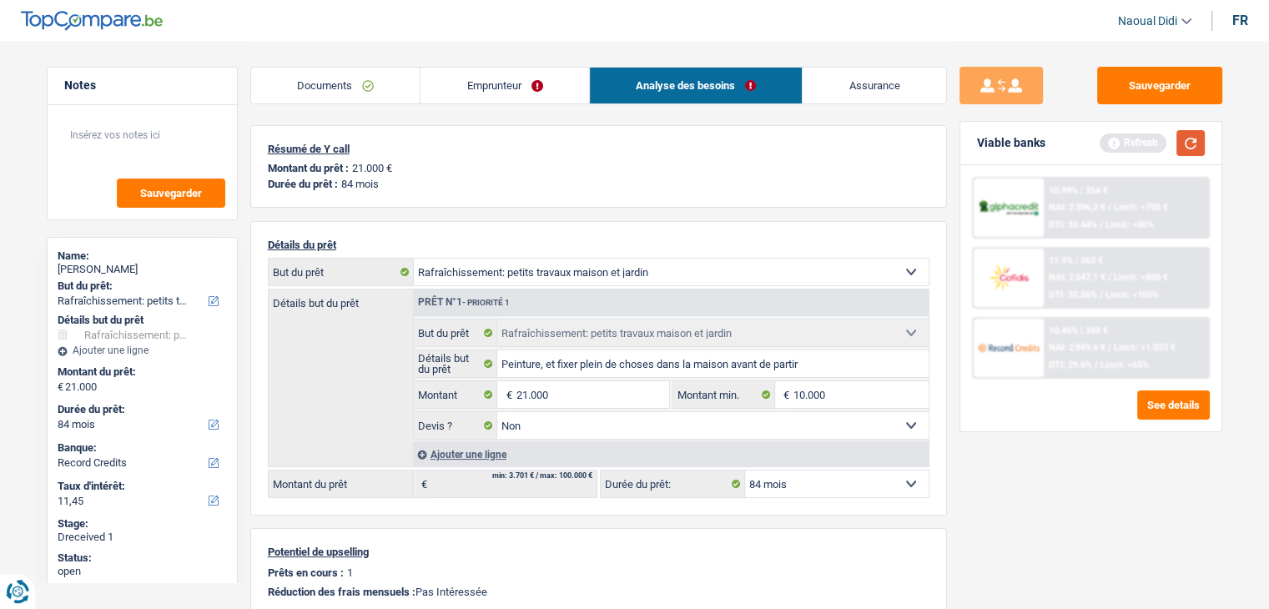
click at [1193, 148] on button "button" at bounding box center [1191, 143] width 28 height 26
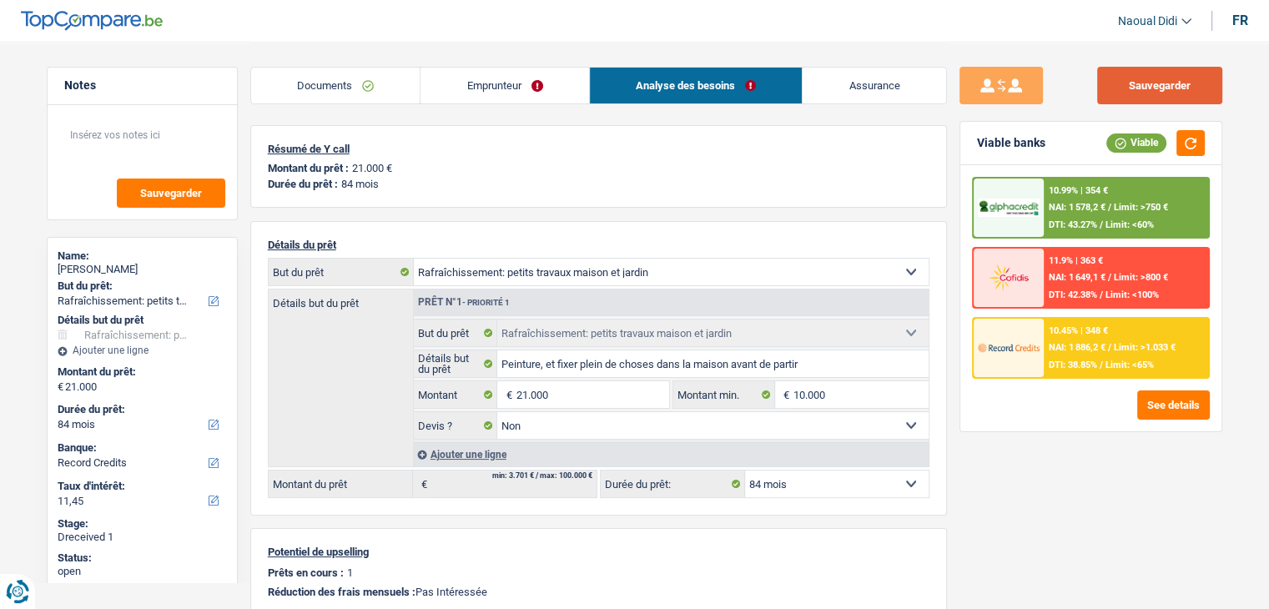
click at [1163, 88] on button "Sauvegarder" at bounding box center [1159, 86] width 125 height 38
click at [1086, 194] on div "10.99% | 354 €" at bounding box center [1078, 190] width 59 height 11
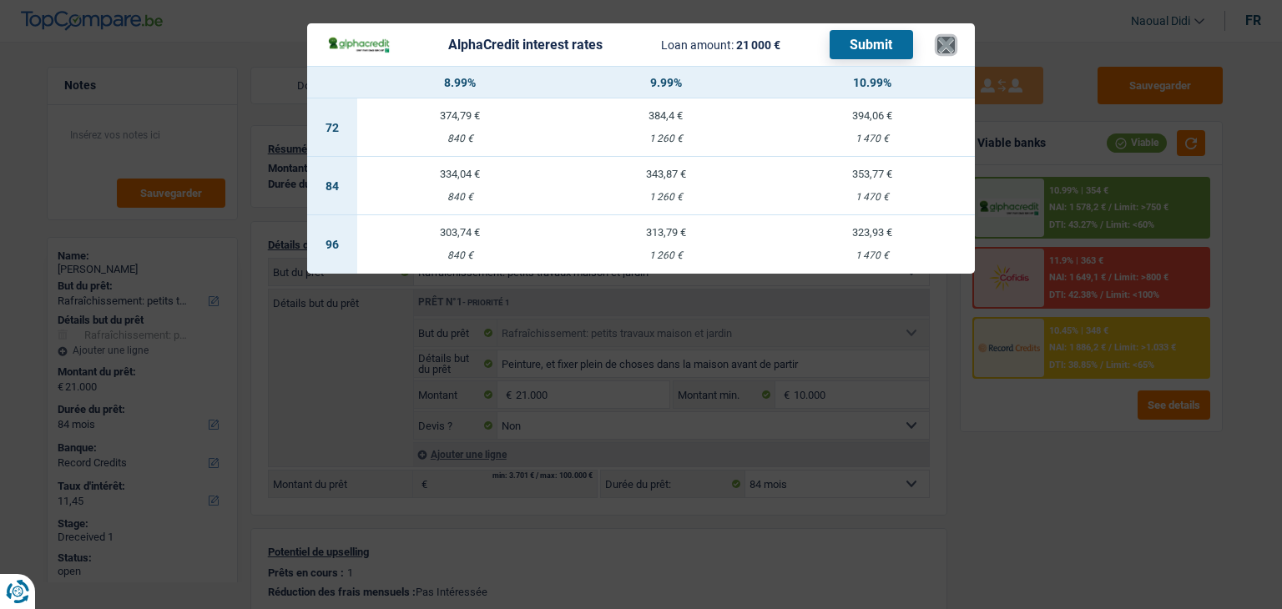
click at [946, 44] on button "×" at bounding box center [946, 45] width 18 height 17
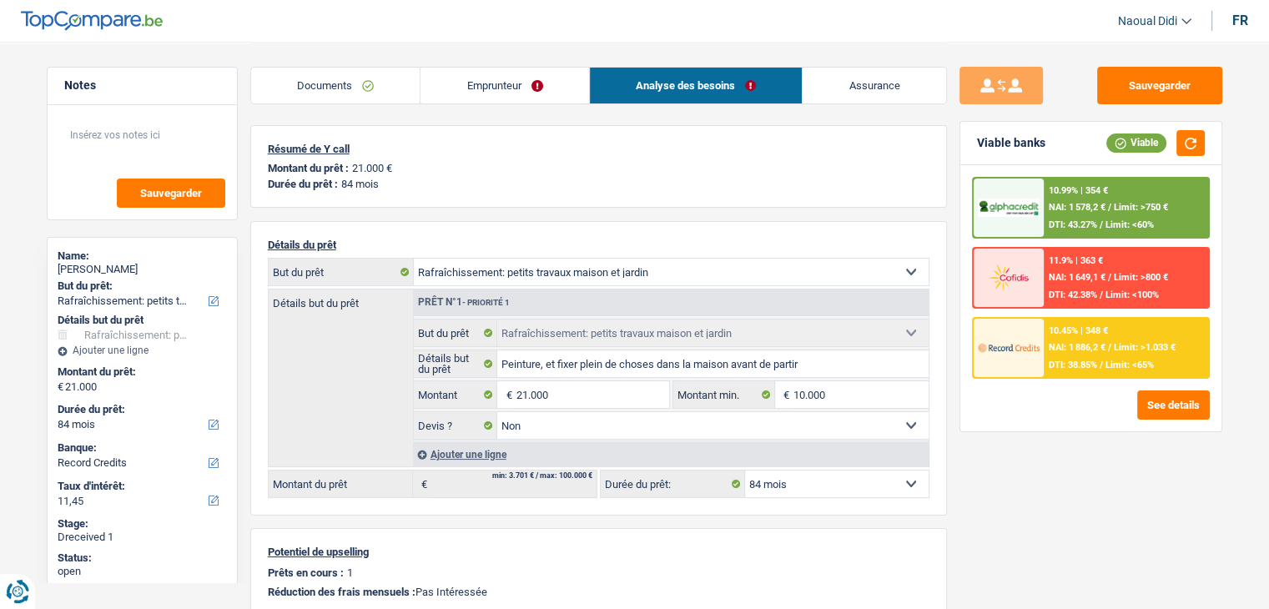
click at [1144, 204] on span "Limit: >750 €" at bounding box center [1141, 207] width 54 height 11
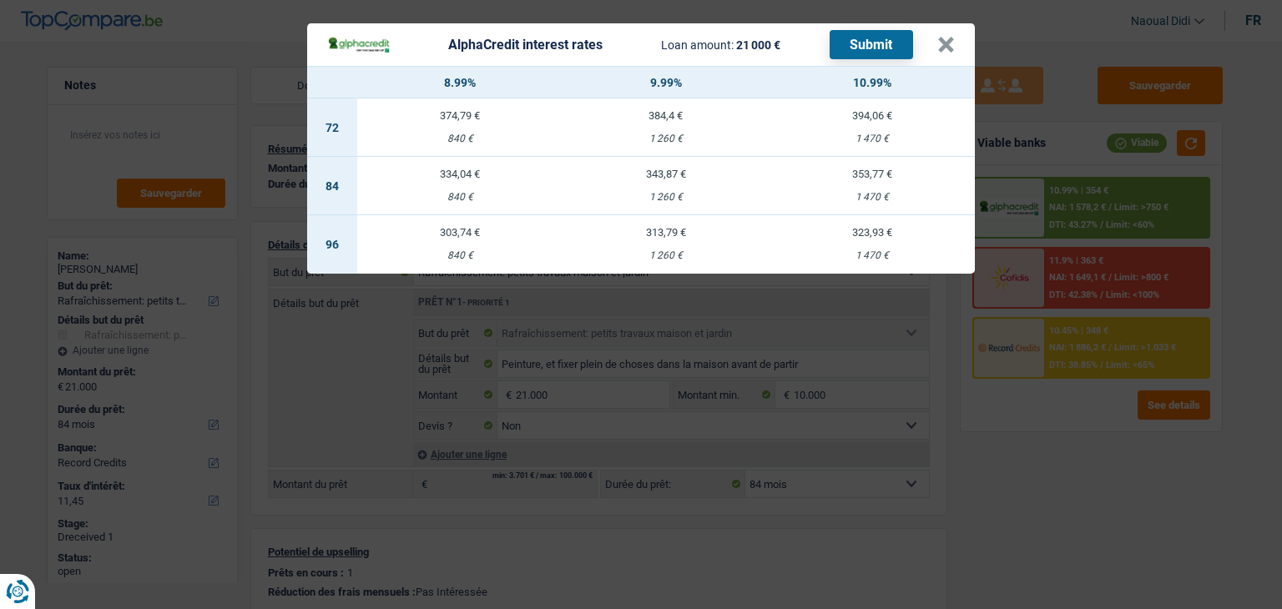
click at [870, 192] on div "1 470 €" at bounding box center [872, 197] width 206 height 11
select select "alphacredit"
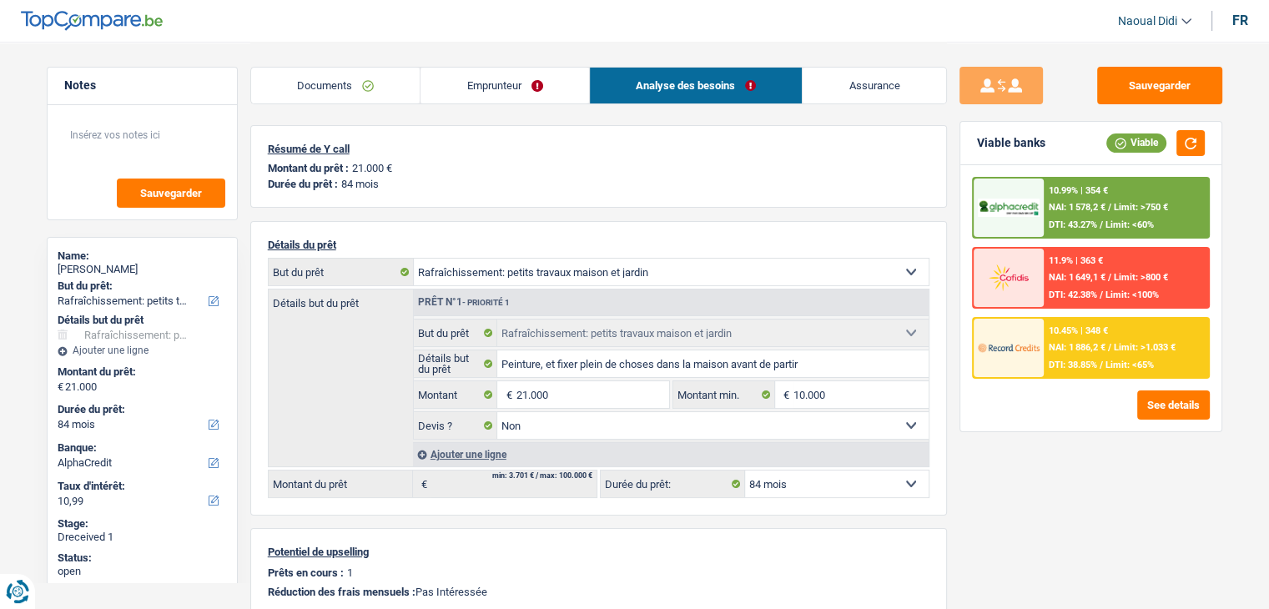
click at [1062, 221] on span "DTI: 43.27%" at bounding box center [1073, 224] width 48 height 11
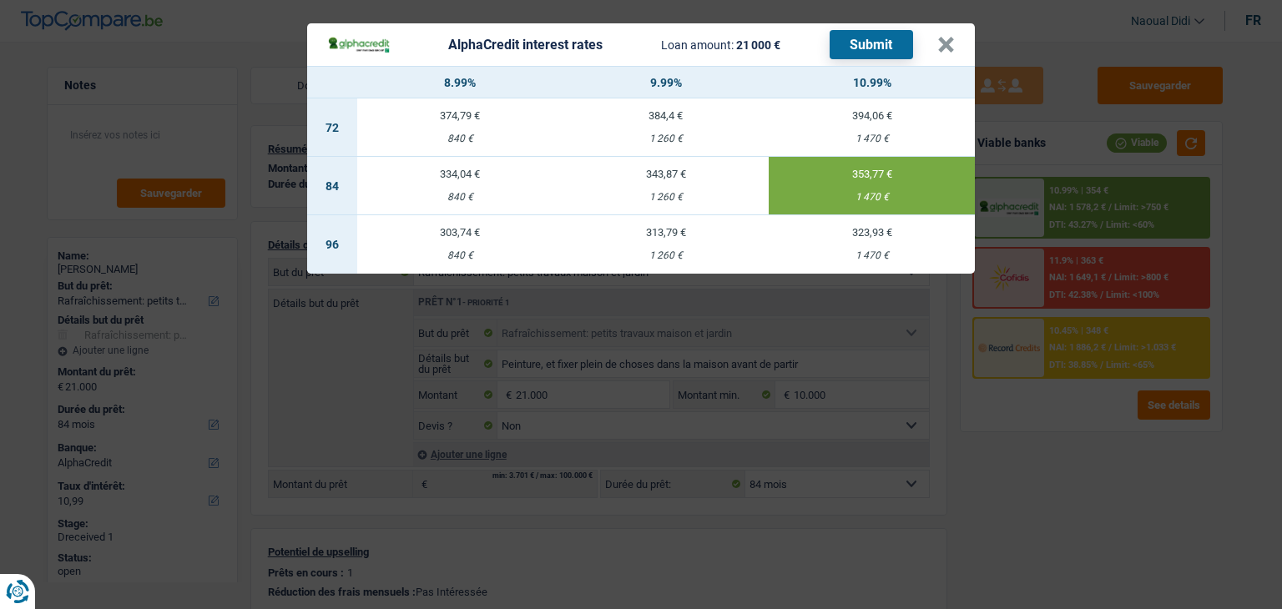
click at [653, 194] on div "1 260 €" at bounding box center [666, 197] width 206 height 11
type input "9,99"
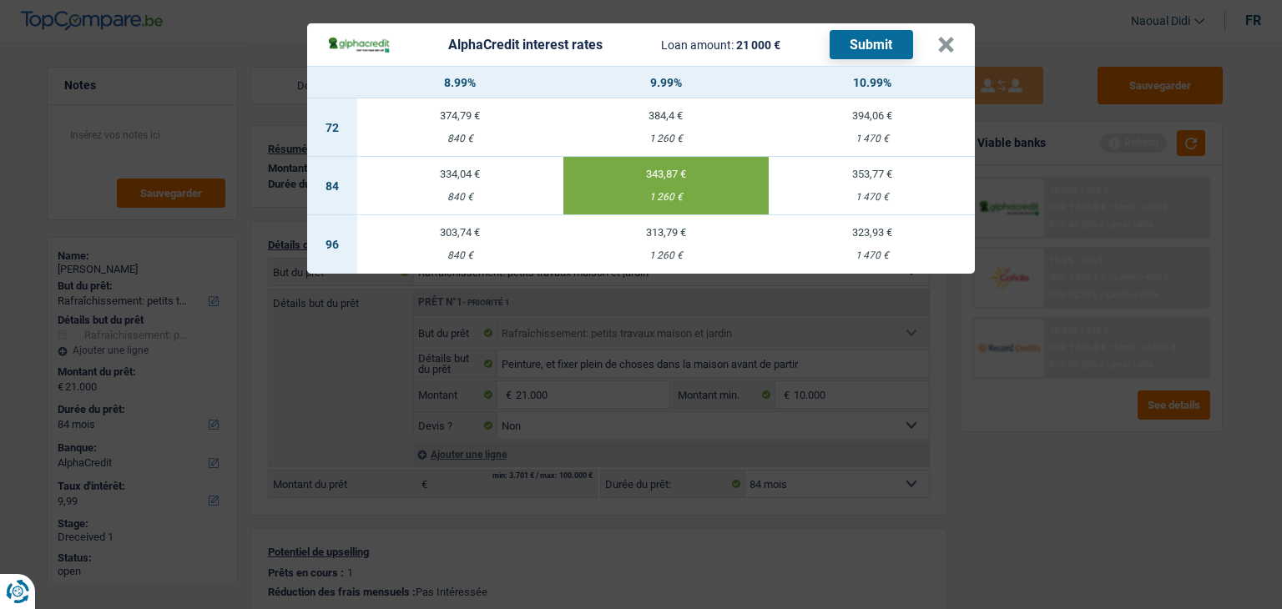
click at [859, 45] on button "Submit" at bounding box center [871, 44] width 83 height 29
click at [948, 45] on button "×" at bounding box center [946, 45] width 18 height 17
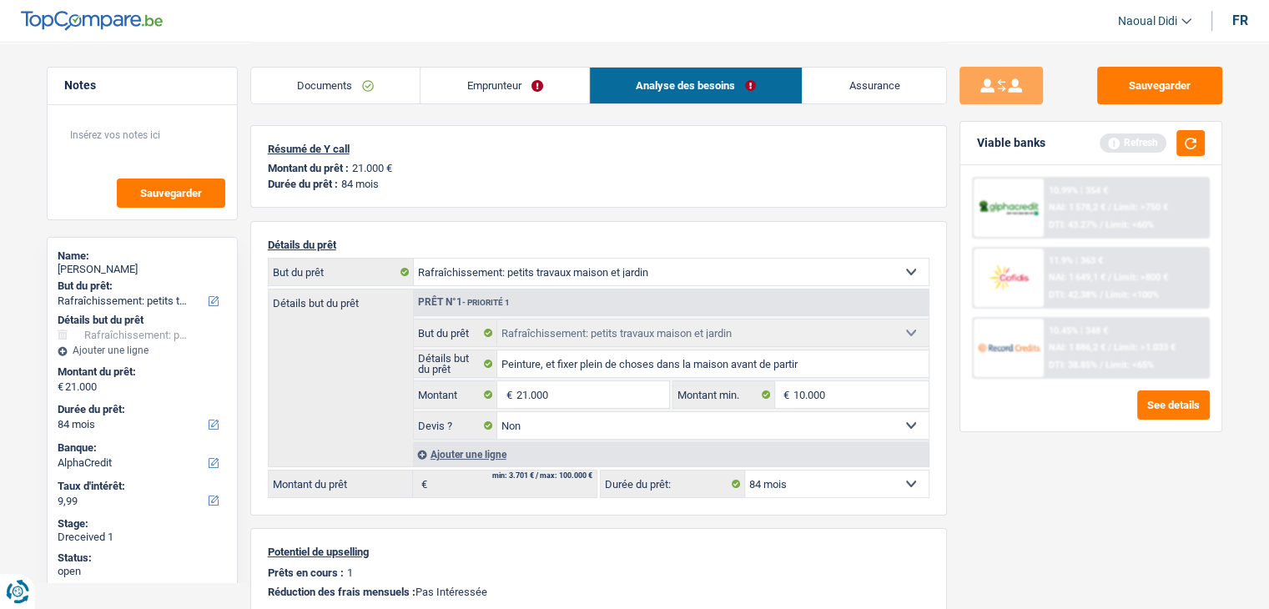
click at [1091, 342] on span "NAI: 1 886,2 €" at bounding box center [1077, 347] width 57 height 11
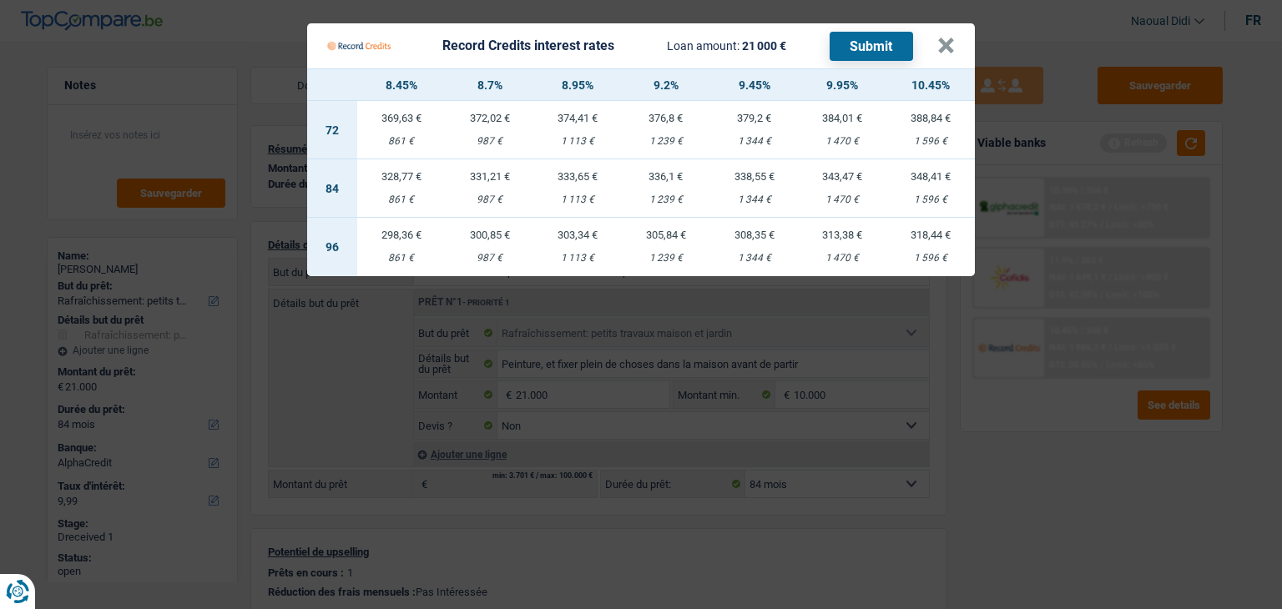
click at [761, 185] on td "338,55 € 1 344 €" at bounding box center [754, 188] width 88 height 58
select select "record credits"
type input "9,45"
click at [875, 46] on button "Submit" at bounding box center [871, 46] width 83 height 29
click at [936, 51] on Credits___BV_modal_header_ "Record Credits interest rates Loan amount: 21 000 € Submit ×" at bounding box center [641, 45] width 668 height 45
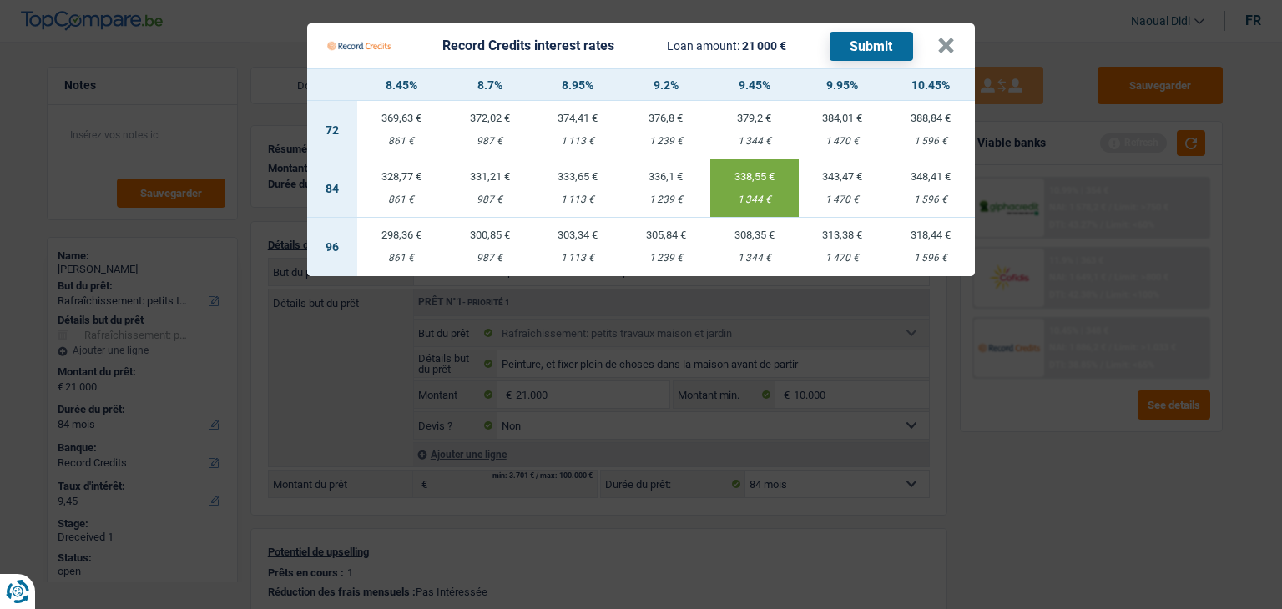
click at [1140, 85] on Credits "Record Credits interest rates Loan amount: 21 000 € Submit × 8.45% 8.7% 8.95% 9…" at bounding box center [641, 304] width 1282 height 609
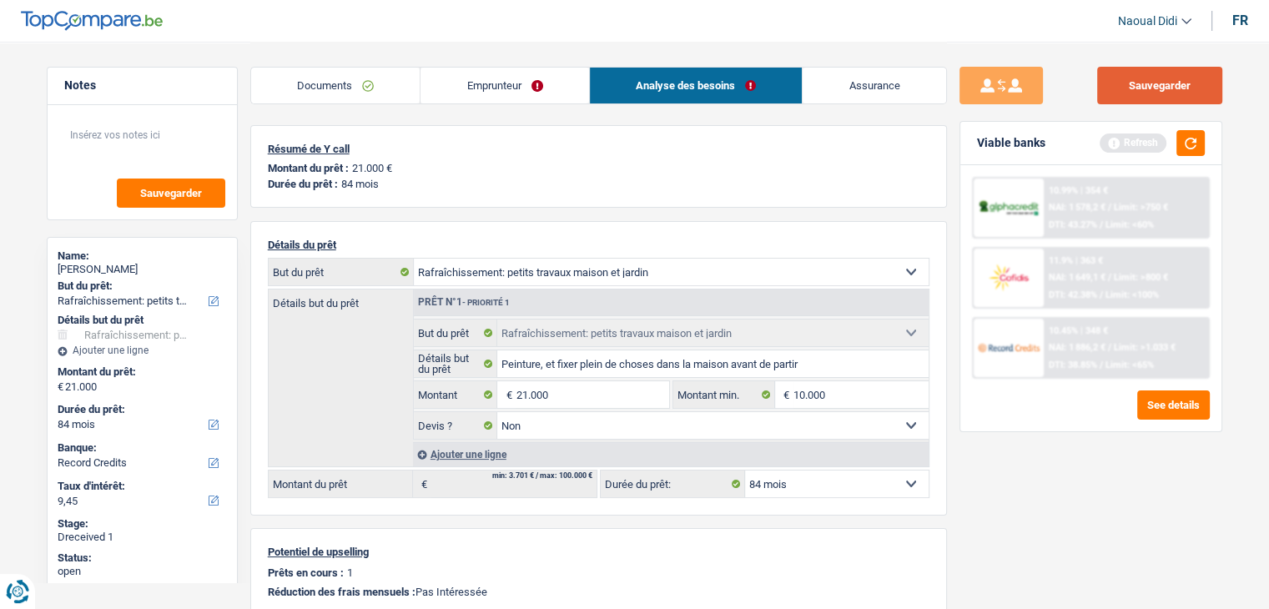
click at [1153, 74] on button "Sauvegarder" at bounding box center [1159, 86] width 125 height 38
click at [573, 401] on input "21.000" at bounding box center [592, 394] width 153 height 27
type input "2"
type input "10.000"
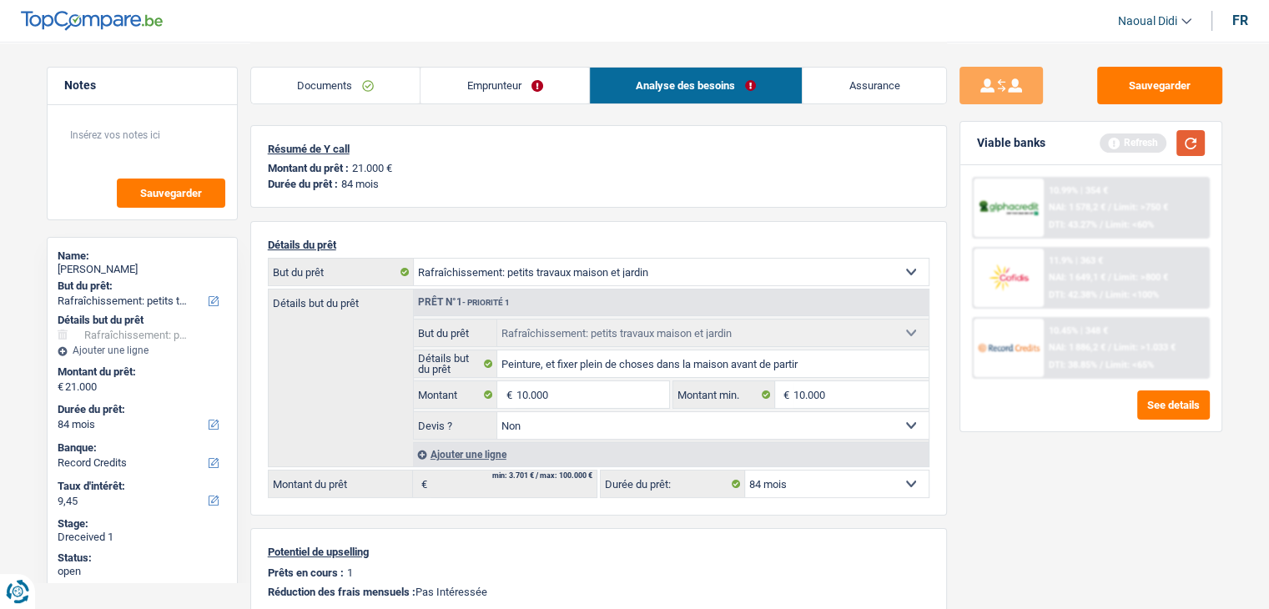
select select "48"
type input "10.000"
select select "48"
click at [1189, 147] on button "button" at bounding box center [1191, 143] width 28 height 26
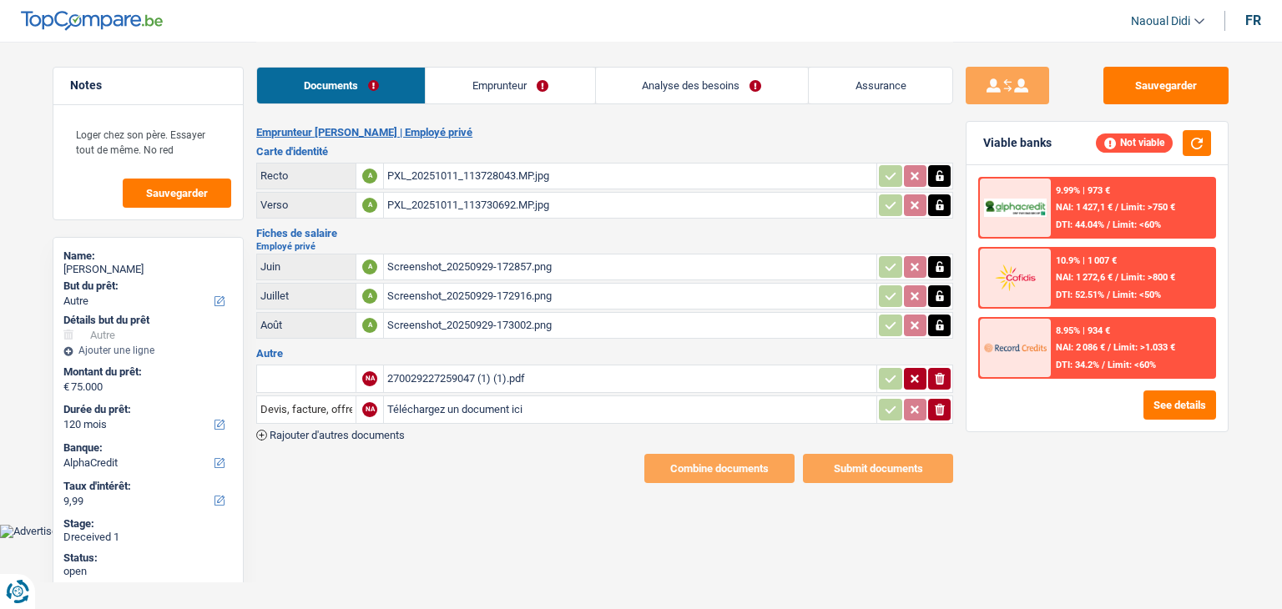
select select "other"
select select "120"
select select "alphacredit"
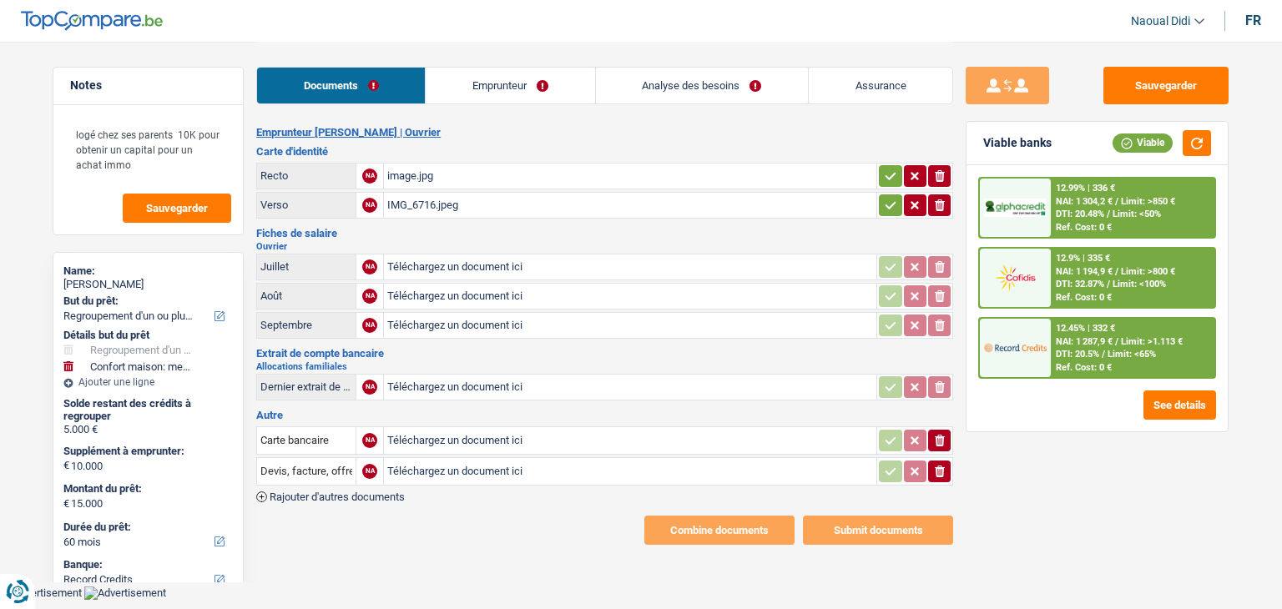
select select "refinancing"
select select "household"
select select "60"
select select "record credits"
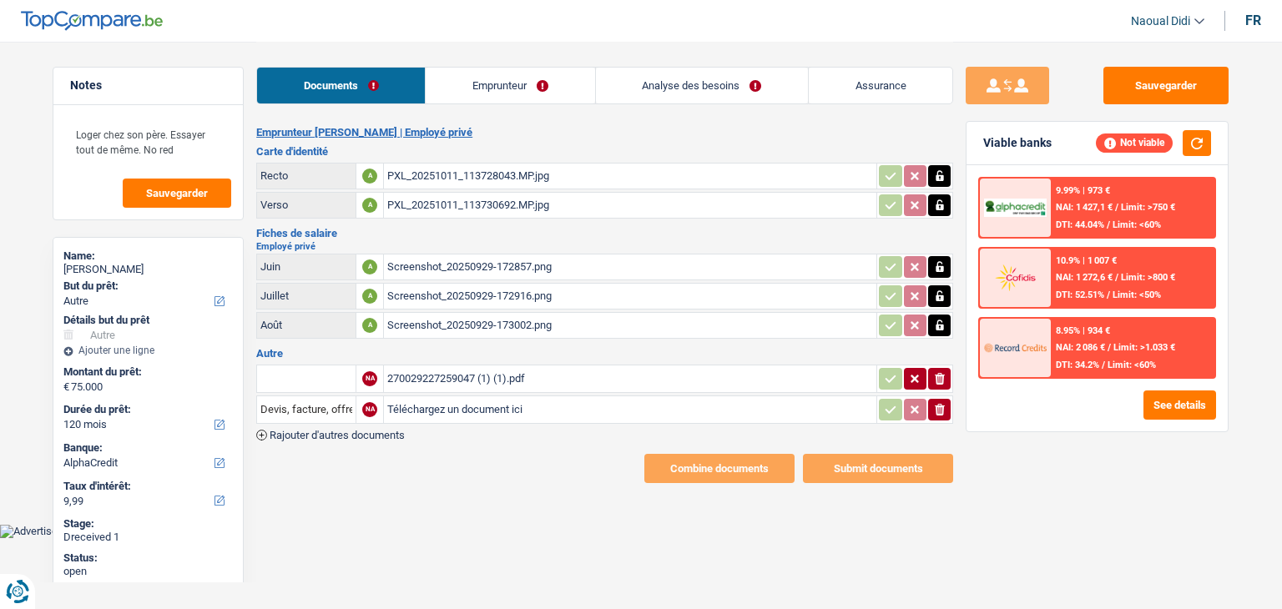
select select "other"
select select "120"
select select "alphacredit"
click at [341, 401] on input "Devis, facture, offre, bon de commande" at bounding box center [306, 409] width 92 height 27
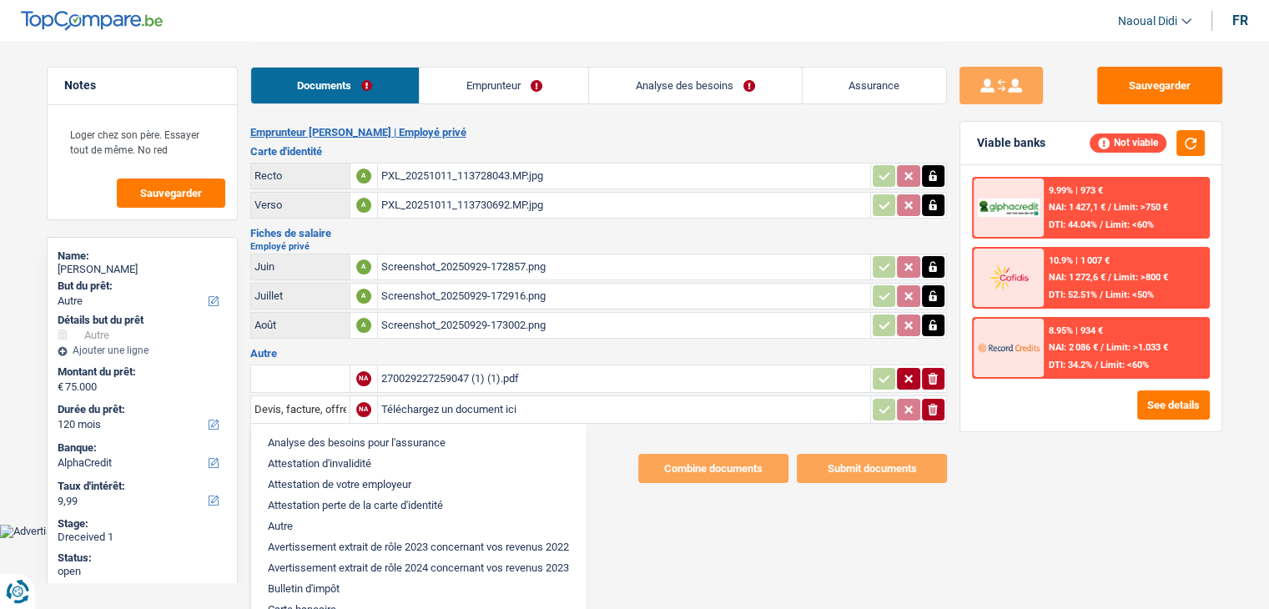
click at [295, 508] on li "Attestation perte de la carte d'identité" at bounding box center [419, 505] width 318 height 21
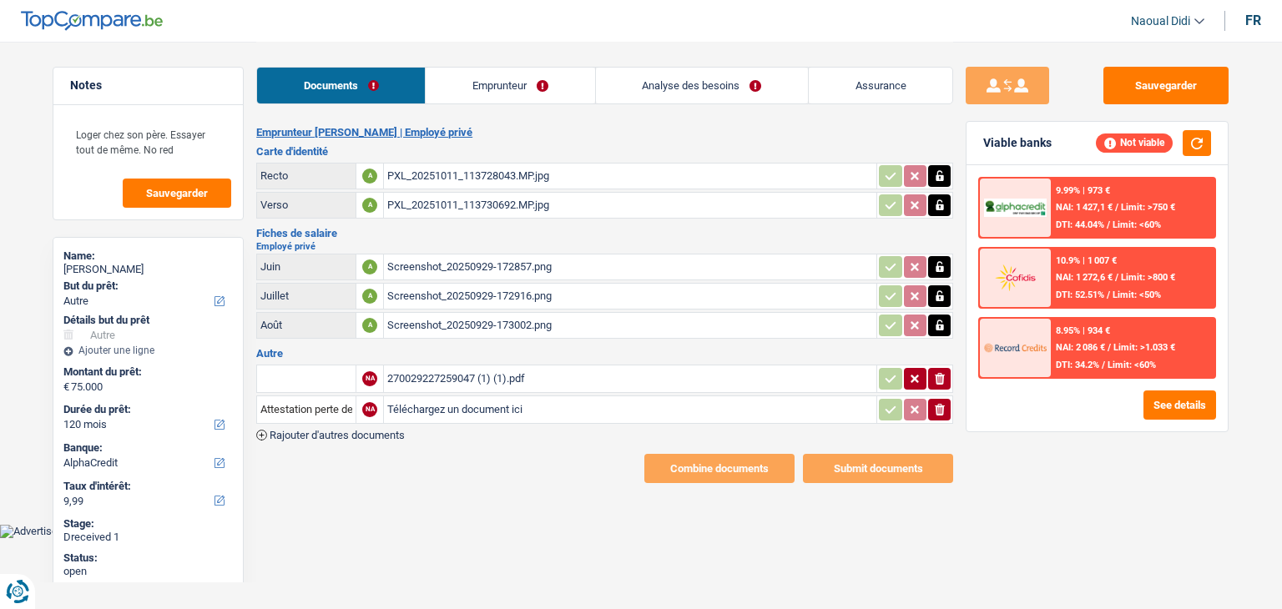
click at [421, 409] on input "Téléchargez un document ici" at bounding box center [630, 409] width 486 height 25
type input "C:\fakepath\FP 09.png"
click at [330, 401] on input "Attestation perte de la carte d'identité" at bounding box center [306, 409] width 92 height 27
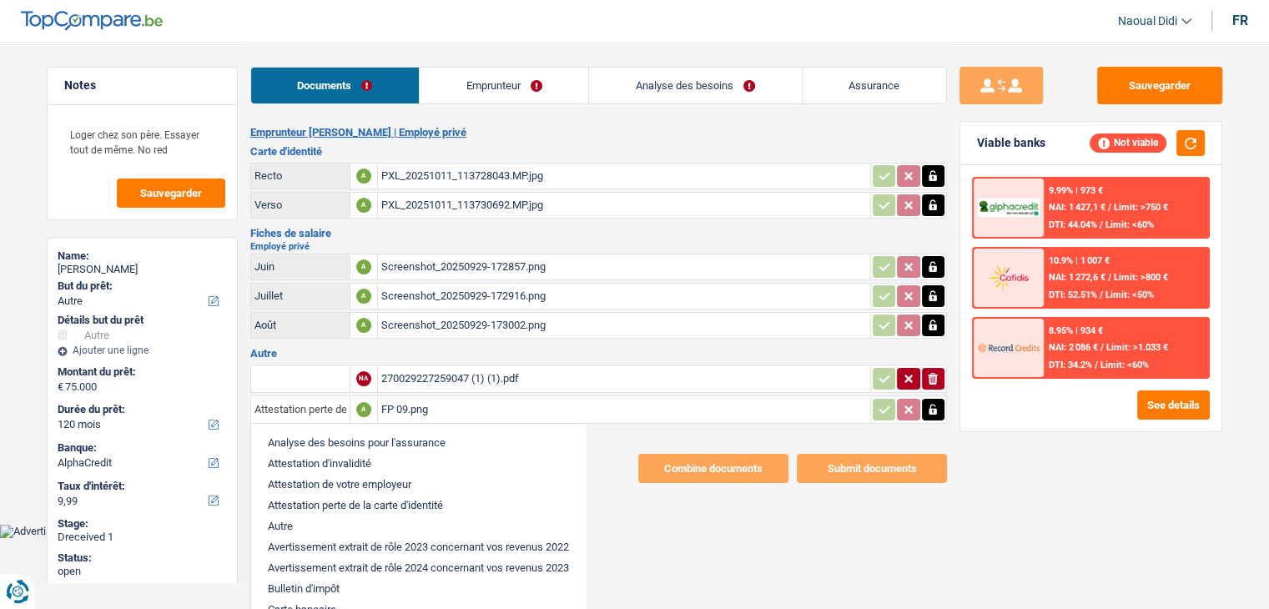
scroll to position [0, 88]
drag, startPoint x: 259, startPoint y: 408, endPoint x: 502, endPoint y: 422, distance: 243.3
click at [346, 422] on div "Attestation perte de la carte d'identité Analyse des besoins pour l'assurance A…" at bounding box center [301, 409] width 92 height 27
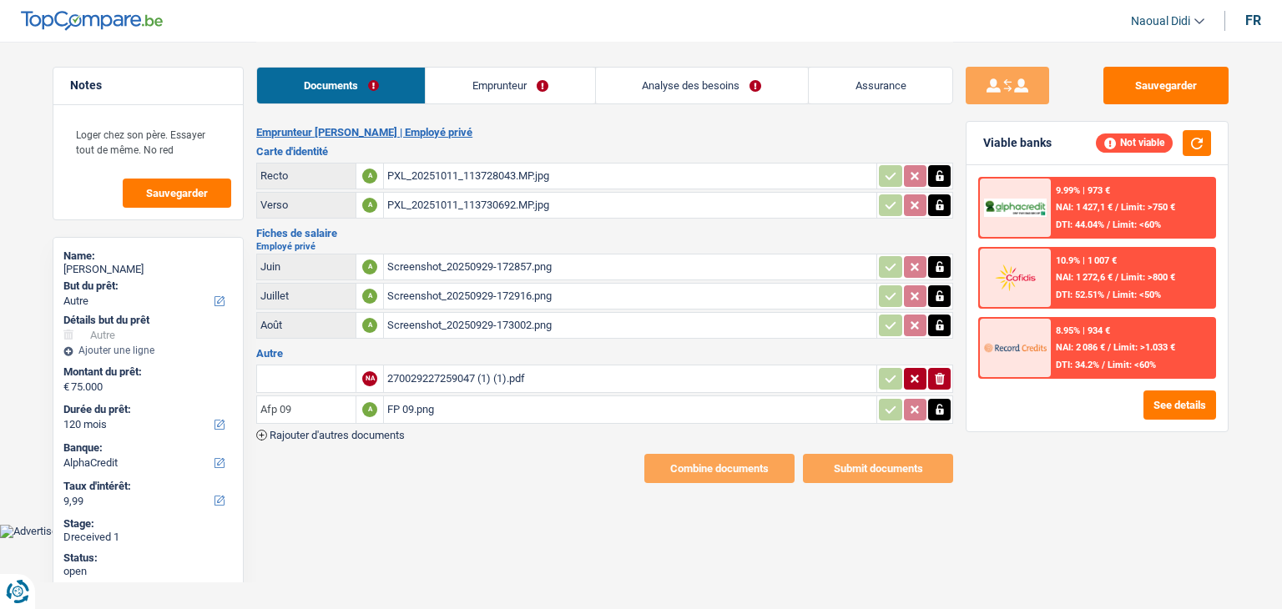
type input "Afp 09"
click at [472, 472] on div "Combine documents Submit documents" at bounding box center [604, 468] width 697 height 29
click at [506, 374] on div "270029227259047 (1) (1).pdf" at bounding box center [630, 378] width 486 height 25
click at [1154, 91] on button "Sauvegarder" at bounding box center [1165, 86] width 125 height 38
click at [477, 91] on link "Emprunteur" at bounding box center [510, 86] width 169 height 36
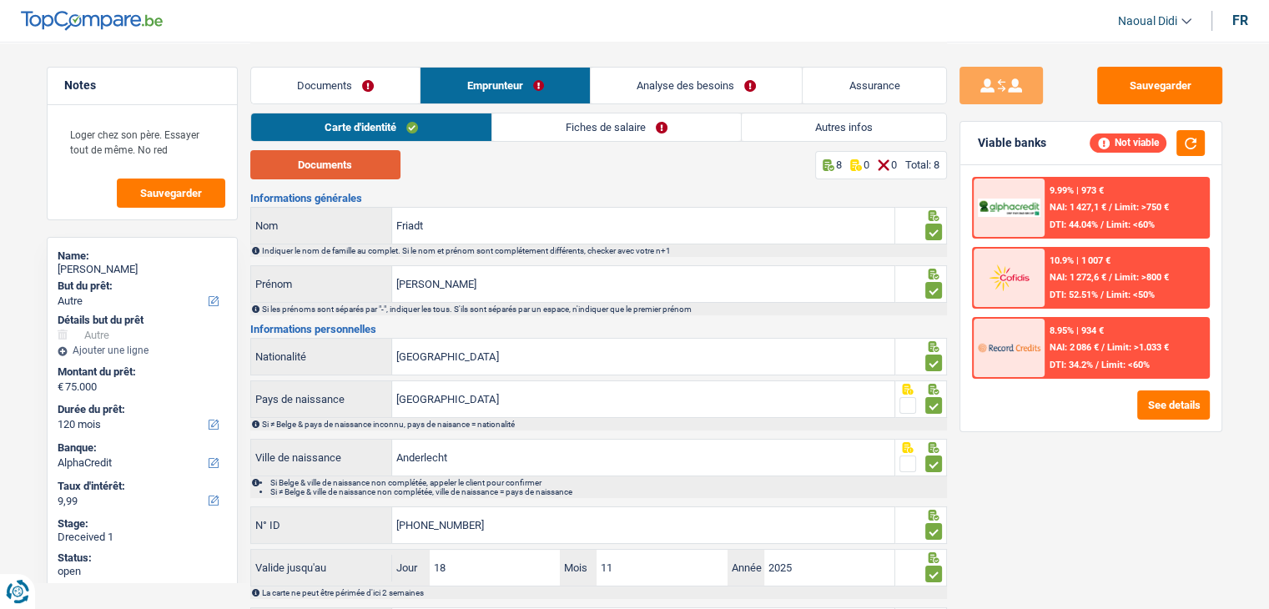
click at [340, 177] on button "Documents" at bounding box center [325, 164] width 150 height 29
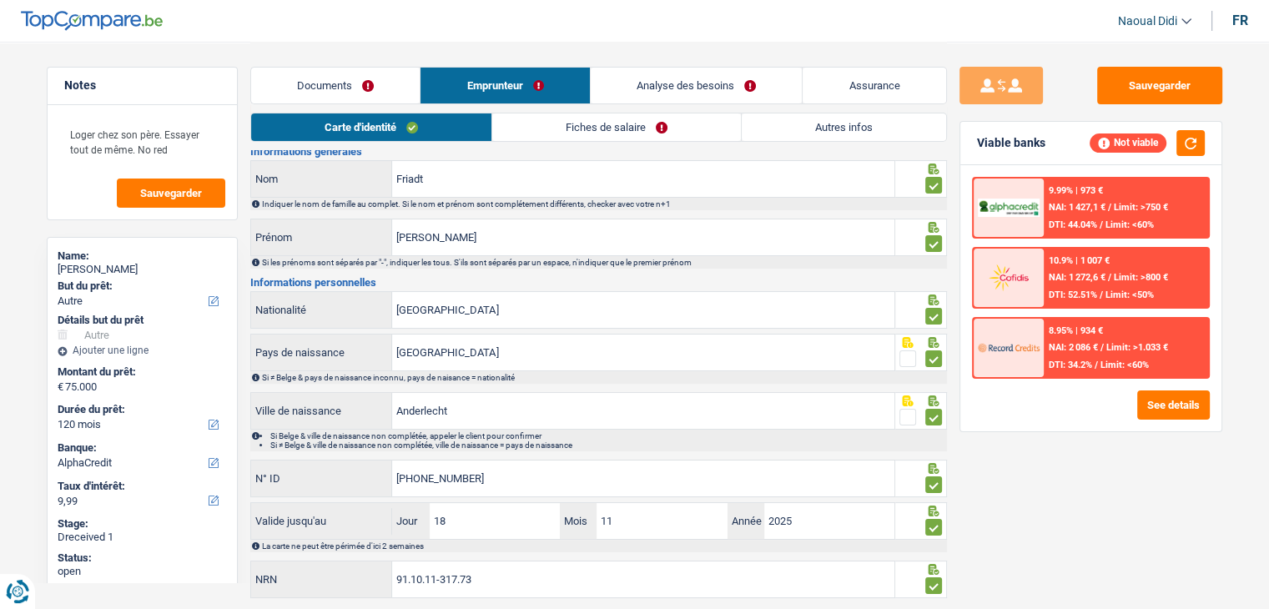
scroll to position [93, 0]
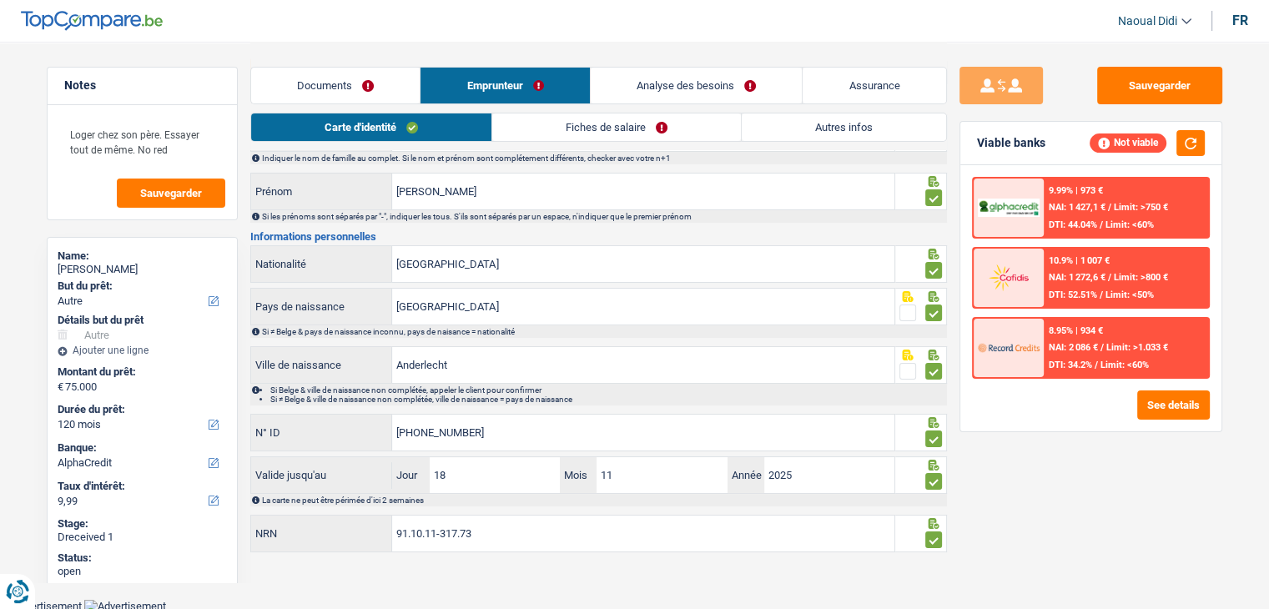
click at [582, 124] on link "Fiches de salaire" at bounding box center [616, 128] width 249 height 28
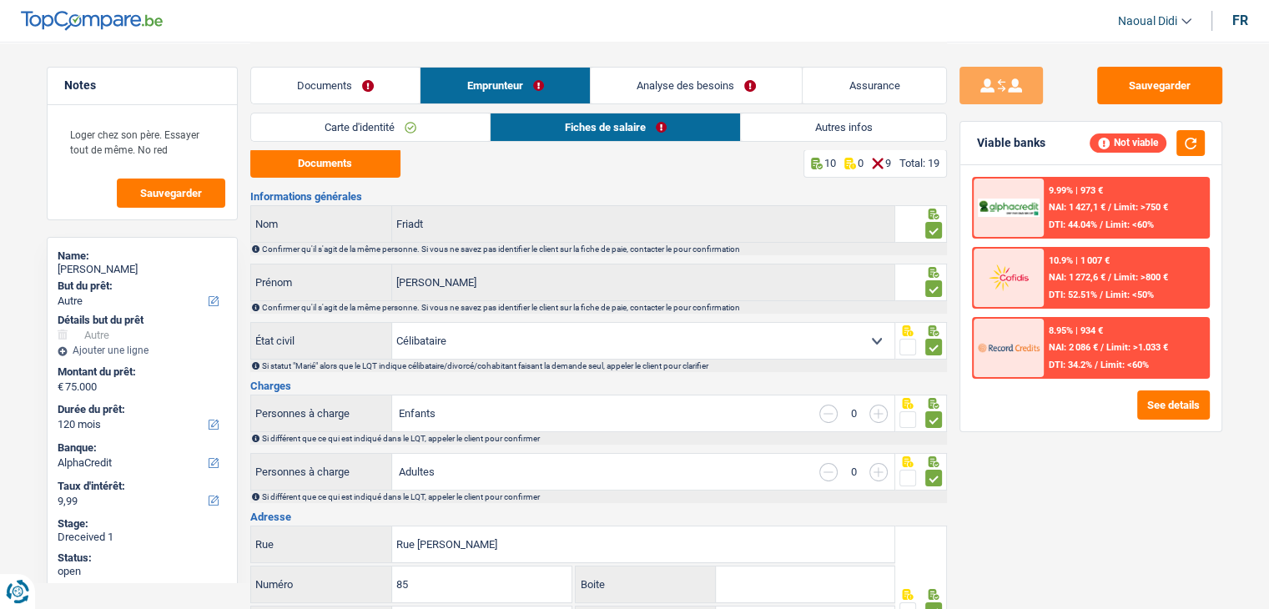
scroll to position [0, 0]
click at [355, 171] on button "Documents" at bounding box center [325, 164] width 150 height 29
click at [371, 80] on link "Documents" at bounding box center [335, 86] width 169 height 36
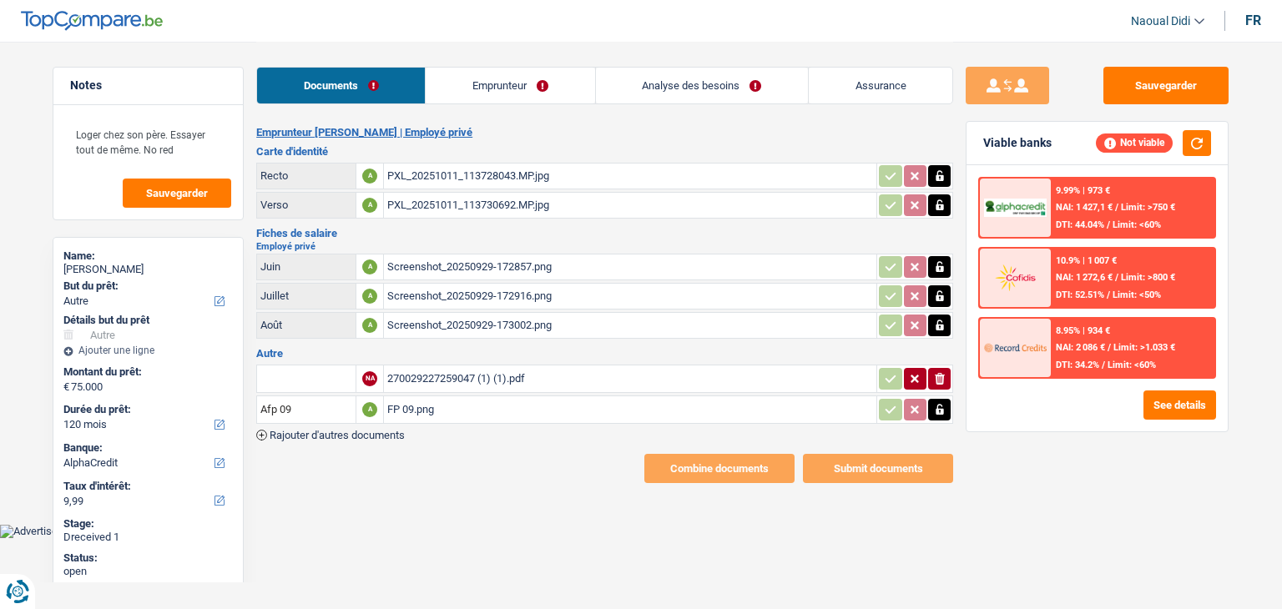
click at [477, 264] on div "Screenshot_20250929-172857.png" at bounding box center [630, 267] width 486 height 25
click at [941, 265] on icon "button" at bounding box center [940, 266] width 8 height 11
click at [941, 265] on icon "ionicons-v5-e" at bounding box center [939, 267] width 13 height 17
click at [472, 263] on input "Téléchargez un document ici" at bounding box center [630, 267] width 486 height 25
type input "C:\fakepath\FP 09.png"
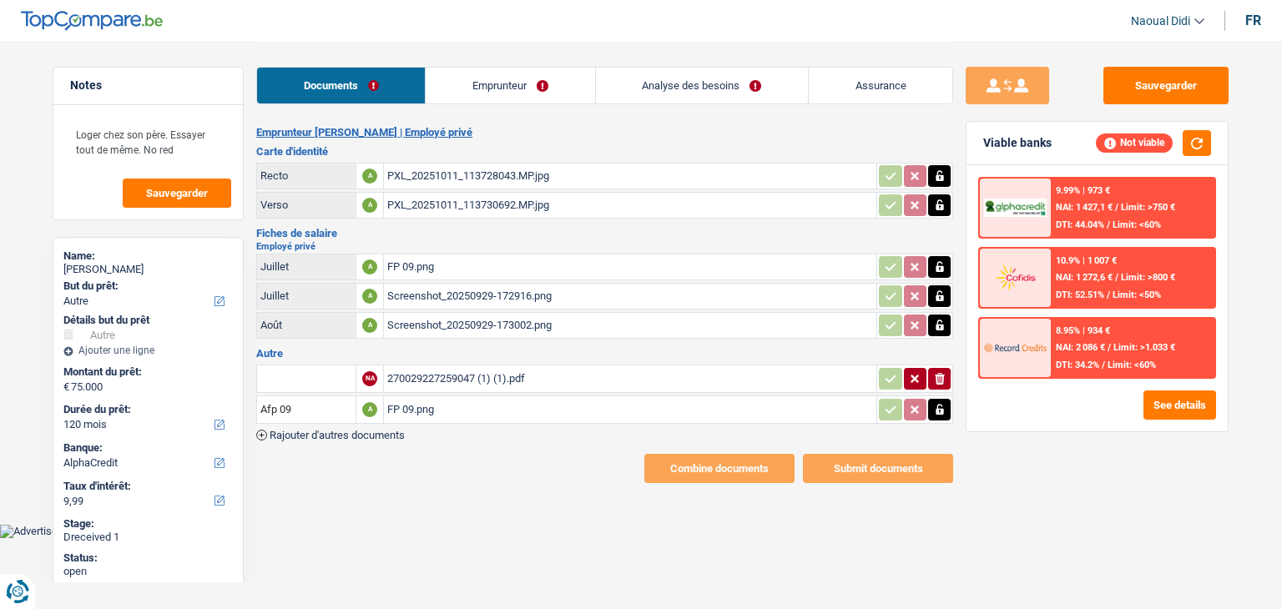
click at [1128, 109] on div "Sauvegarder Viable banks Not viable 9.99% | 973 € NAI: 1 427,1 € / Limit: >750 …" at bounding box center [1097, 325] width 288 height 516
click at [1129, 100] on button "Sauvegarder" at bounding box center [1165, 86] width 125 height 38
click at [519, 83] on link "Emprunteur" at bounding box center [510, 86] width 169 height 36
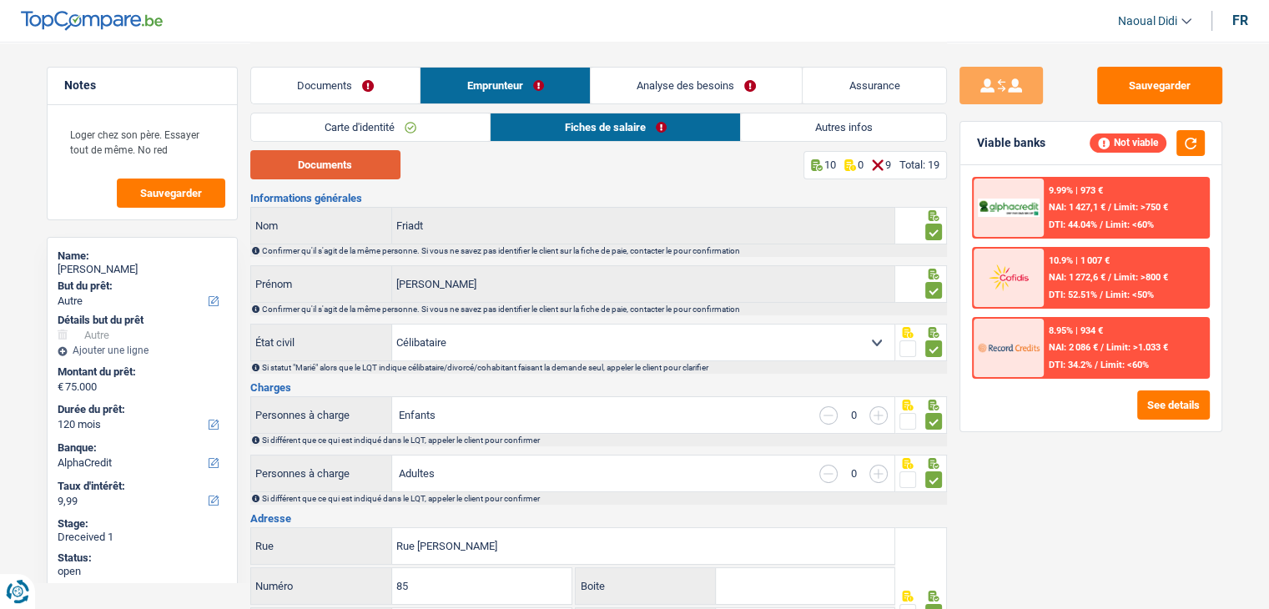
click at [341, 162] on button "Documents" at bounding box center [325, 164] width 150 height 29
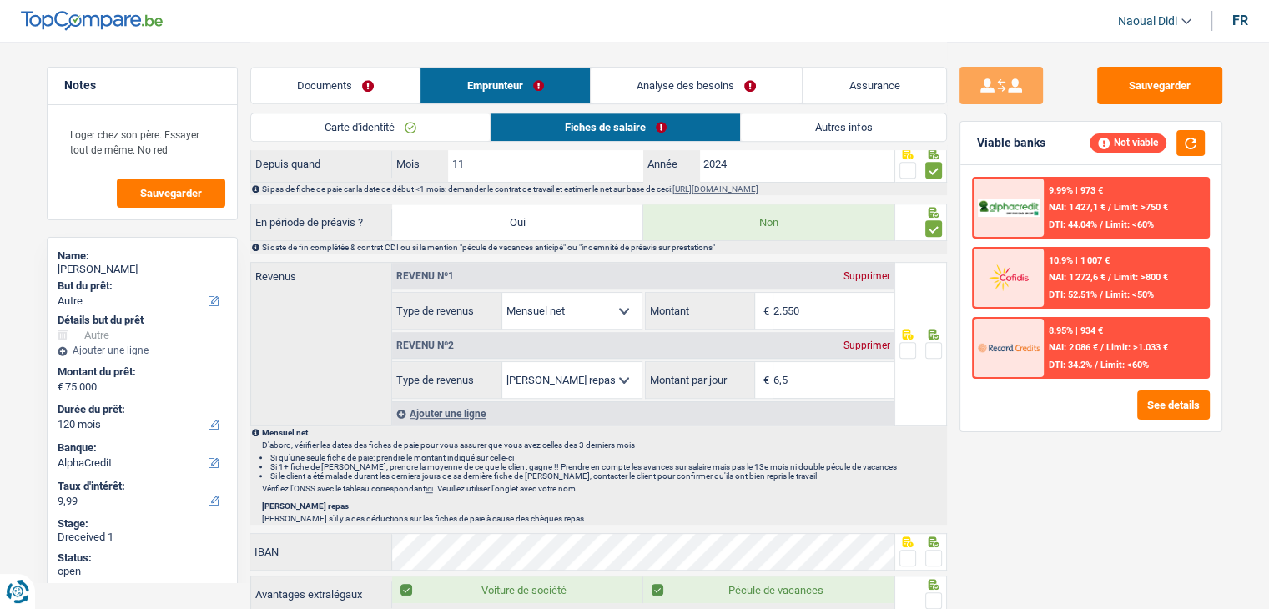
scroll to position [835, 0]
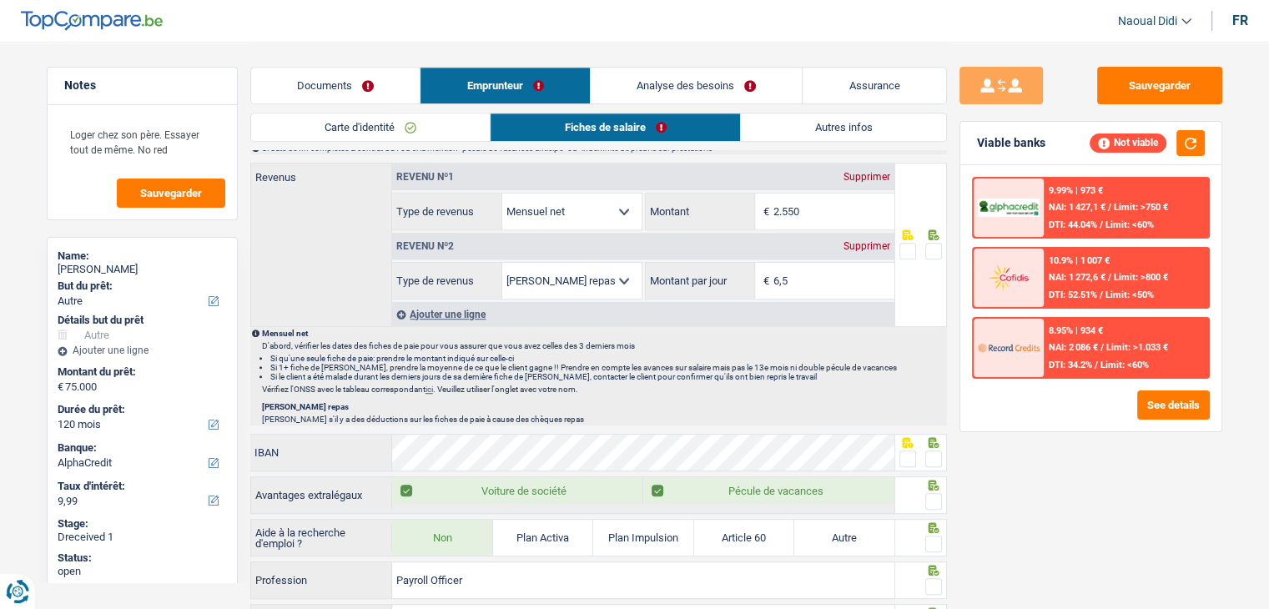
click at [349, 89] on link "Documents" at bounding box center [335, 86] width 169 height 36
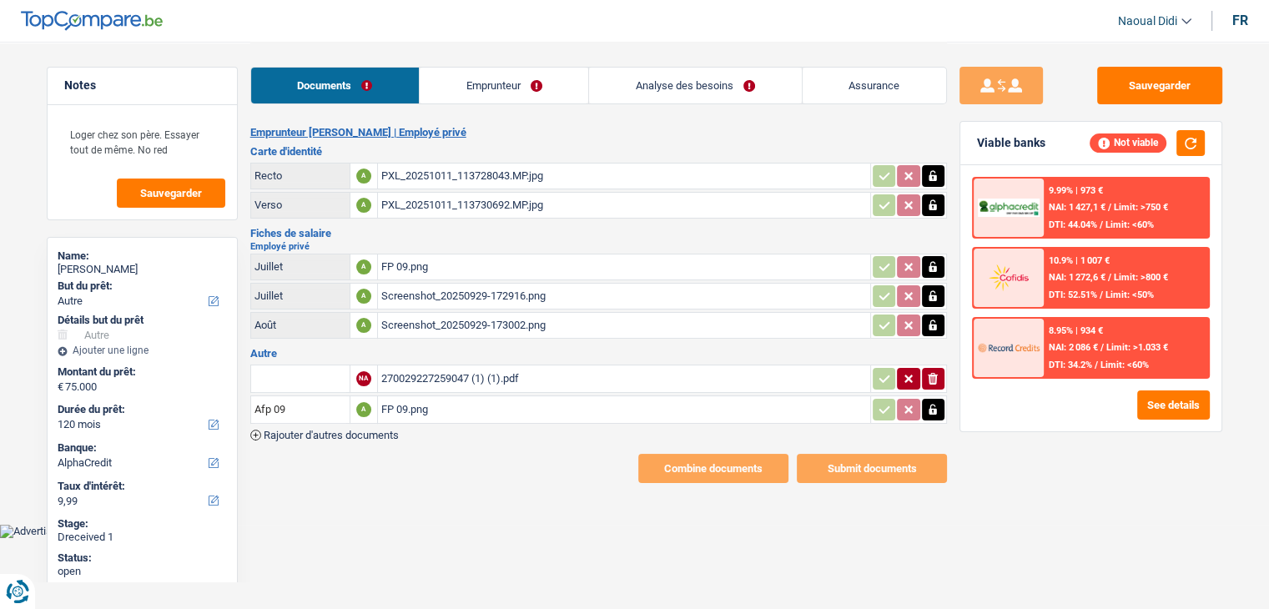
scroll to position [0, 0]
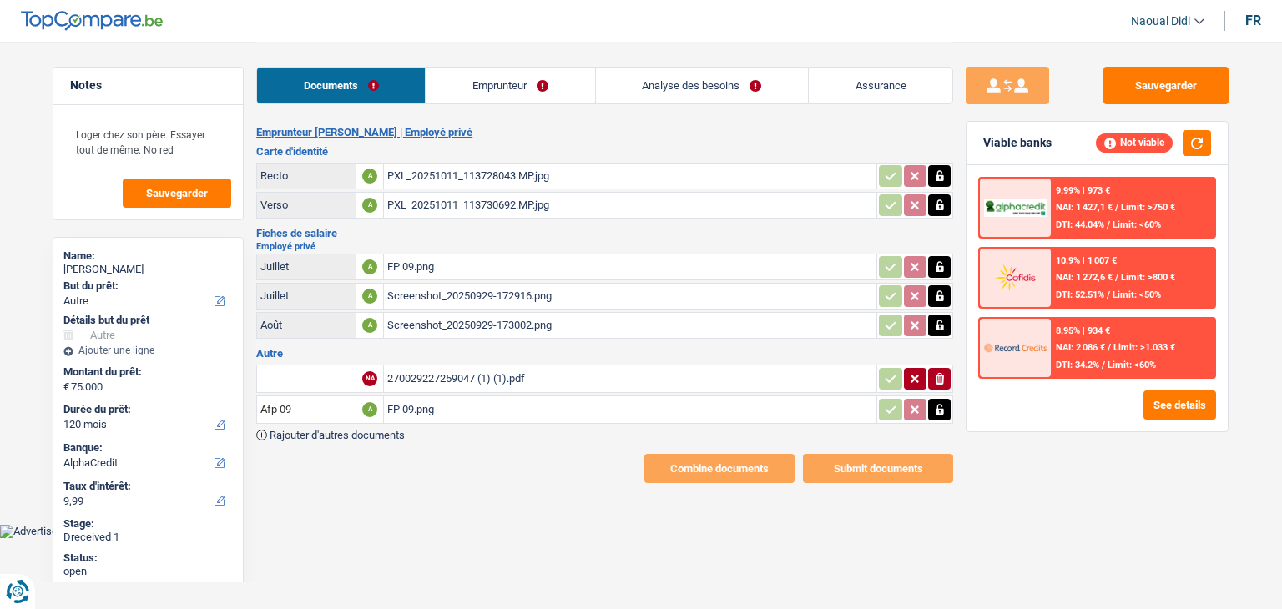
click at [449, 285] on div "Screenshot_20250929-172916.png" at bounding box center [630, 296] width 486 height 25
click at [501, 81] on link "Emprunteur" at bounding box center [510, 86] width 169 height 36
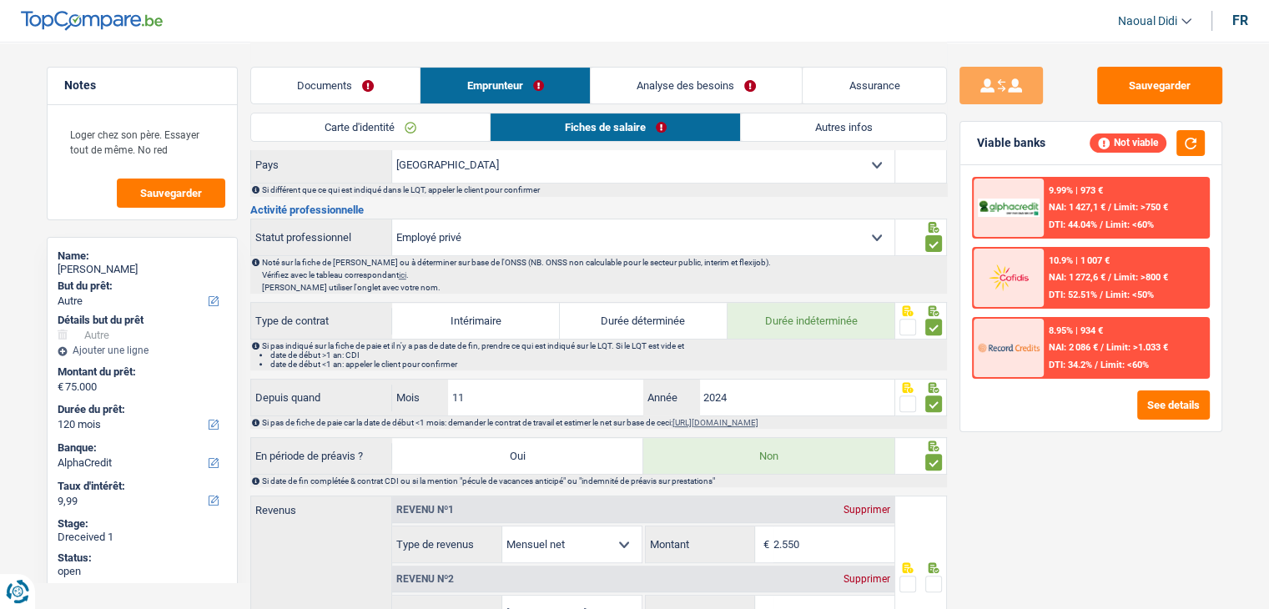
scroll to position [668, 0]
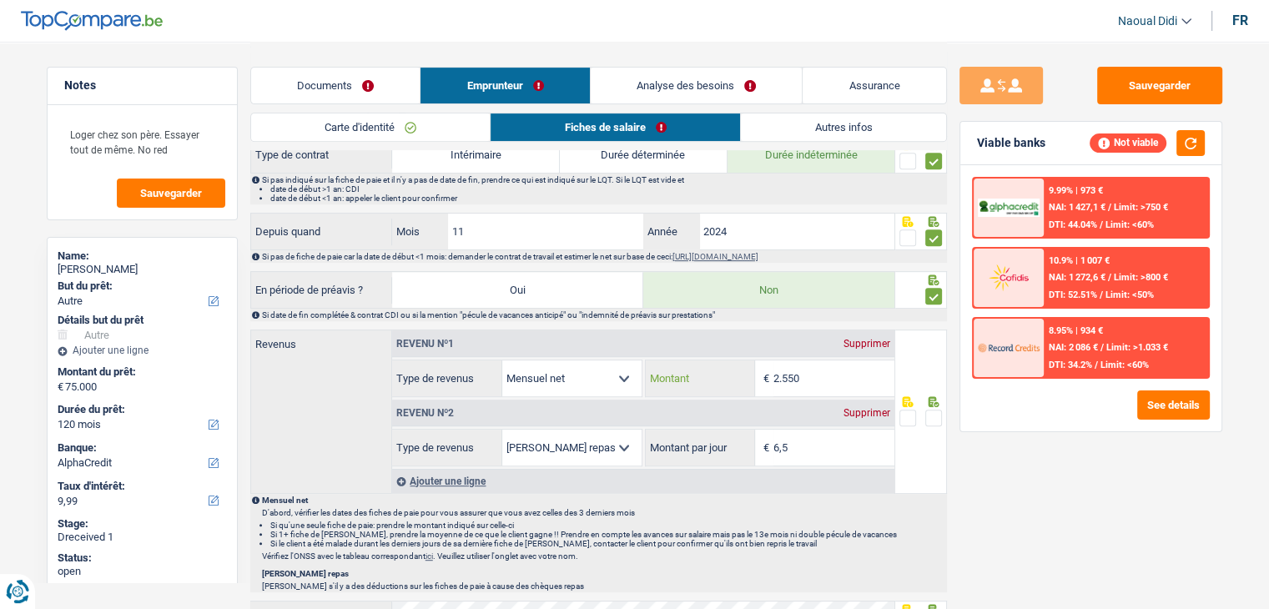
drag, startPoint x: 785, startPoint y: 367, endPoint x: 736, endPoint y: 351, distance: 51.7
click at [741, 365] on div "2.550 € Montant" at bounding box center [770, 379] width 249 height 36
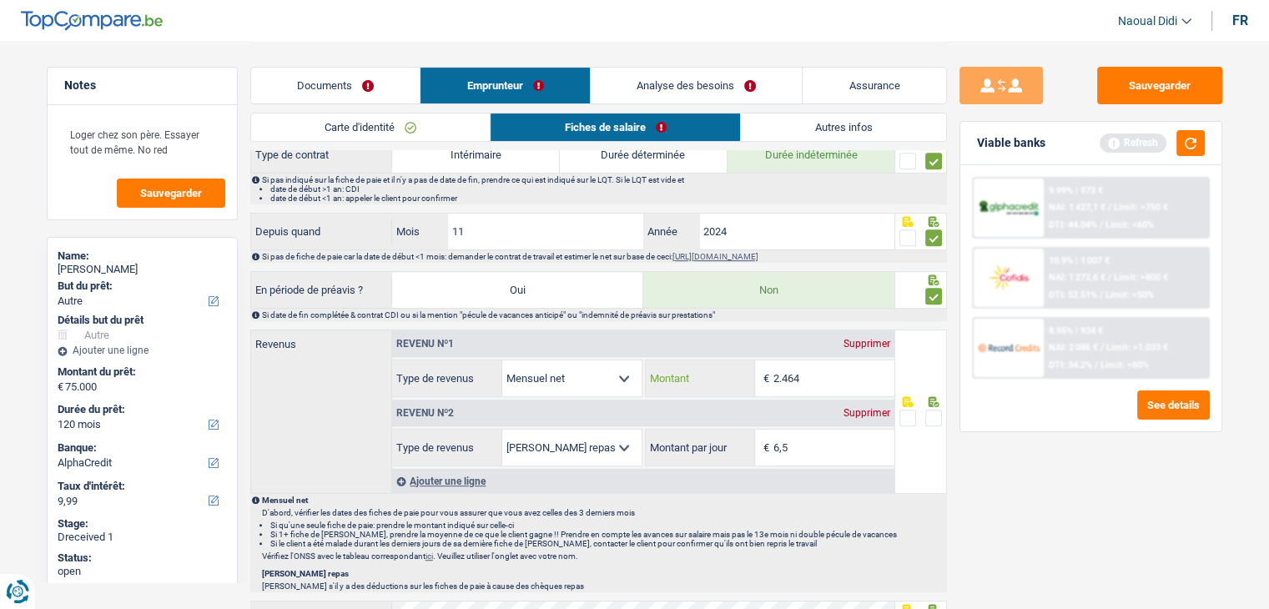
type input "2.464"
click at [931, 410] on span at bounding box center [934, 418] width 17 height 17
click at [0, 0] on input "radio" at bounding box center [0, 0] width 0 height 0
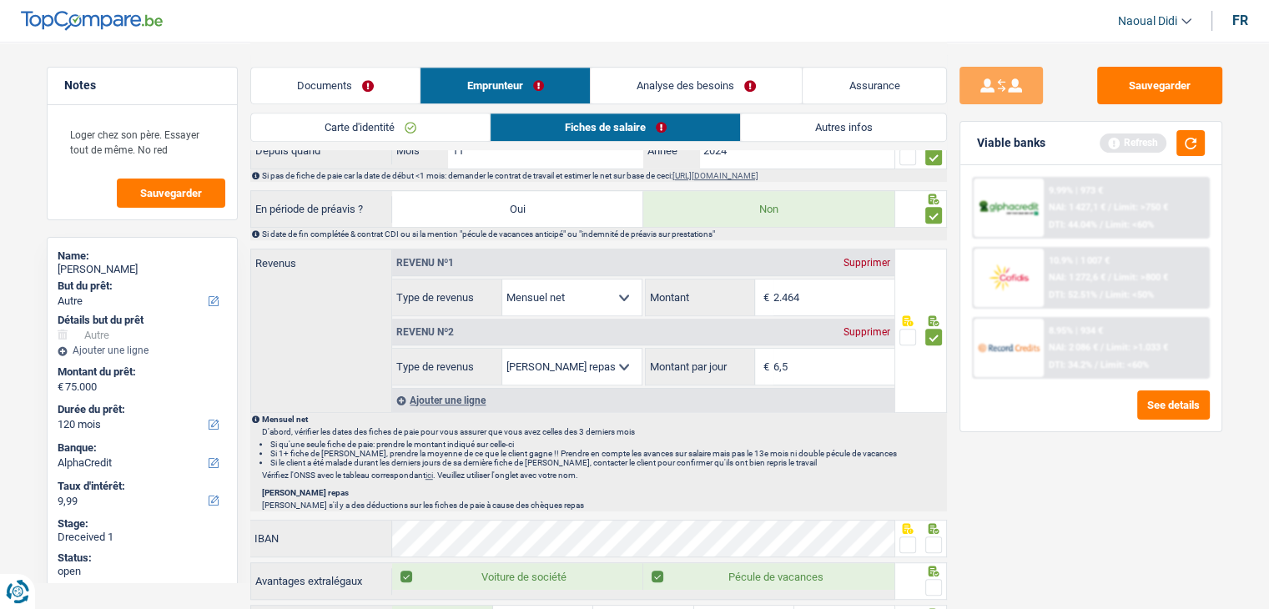
scroll to position [835, 0]
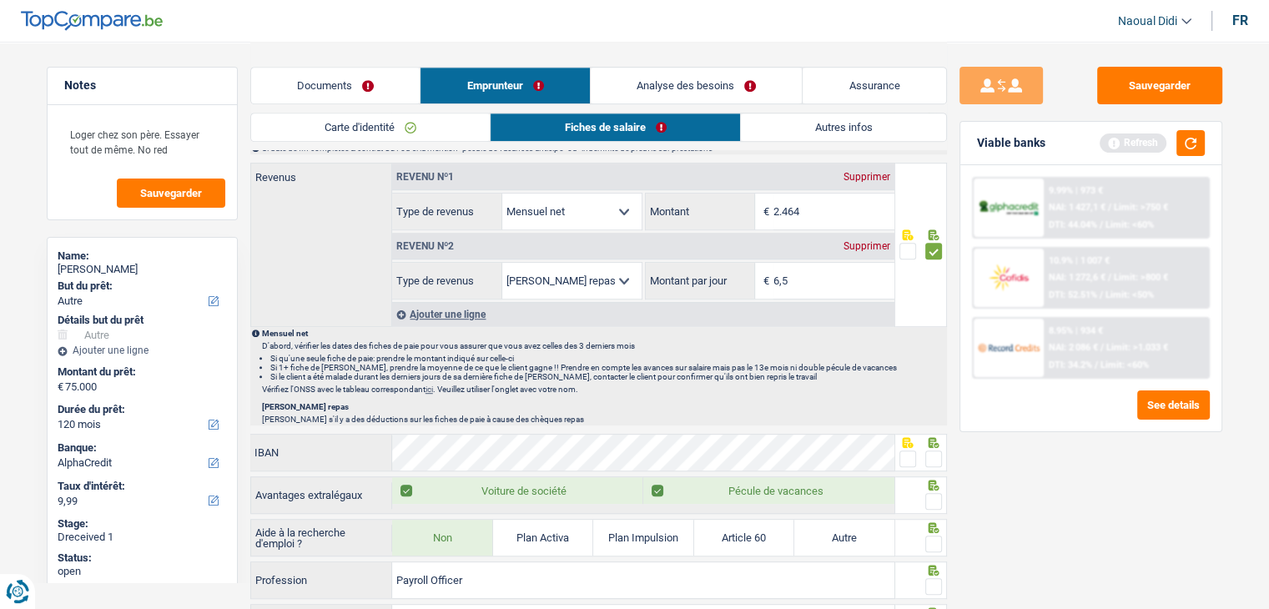
click at [911, 454] on span at bounding box center [908, 459] width 17 height 17
click at [0, 0] on input "radio" at bounding box center [0, 0] width 0 height 0
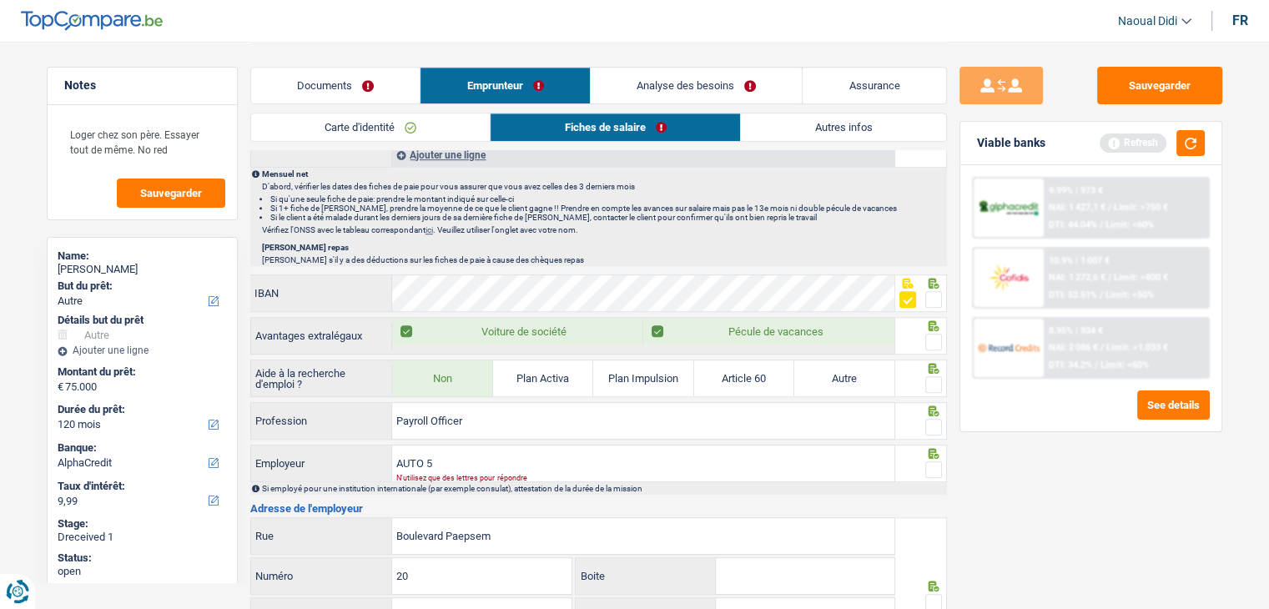
scroll to position [1001, 0]
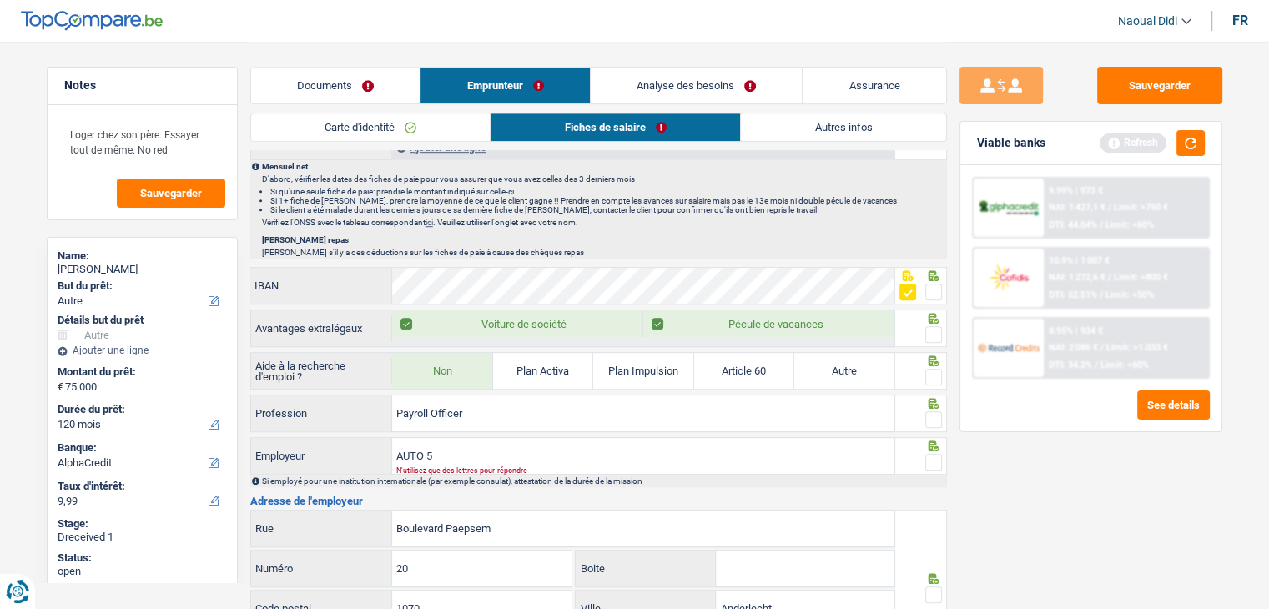
click at [938, 326] on span at bounding box center [934, 334] width 17 height 17
click at [0, 0] on input "radio" at bounding box center [0, 0] width 0 height 0
click at [921, 369] on fieldset at bounding box center [921, 377] width 43 height 21
click at [931, 417] on span at bounding box center [934, 419] width 17 height 17
click at [0, 0] on input "radio" at bounding box center [0, 0] width 0 height 0
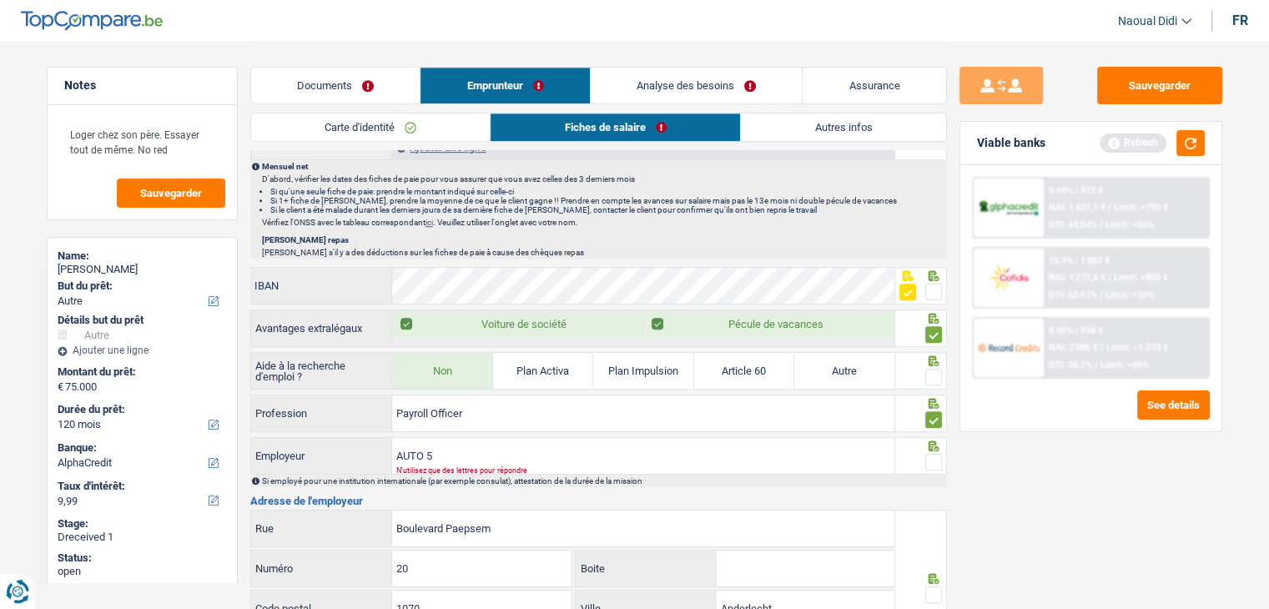
drag, startPoint x: 935, startPoint y: 372, endPoint x: 778, endPoint y: 220, distance: 218.4
click at [933, 371] on span at bounding box center [934, 377] width 17 height 17
click at [0, 0] on input "radio" at bounding box center [0, 0] width 0 height 0
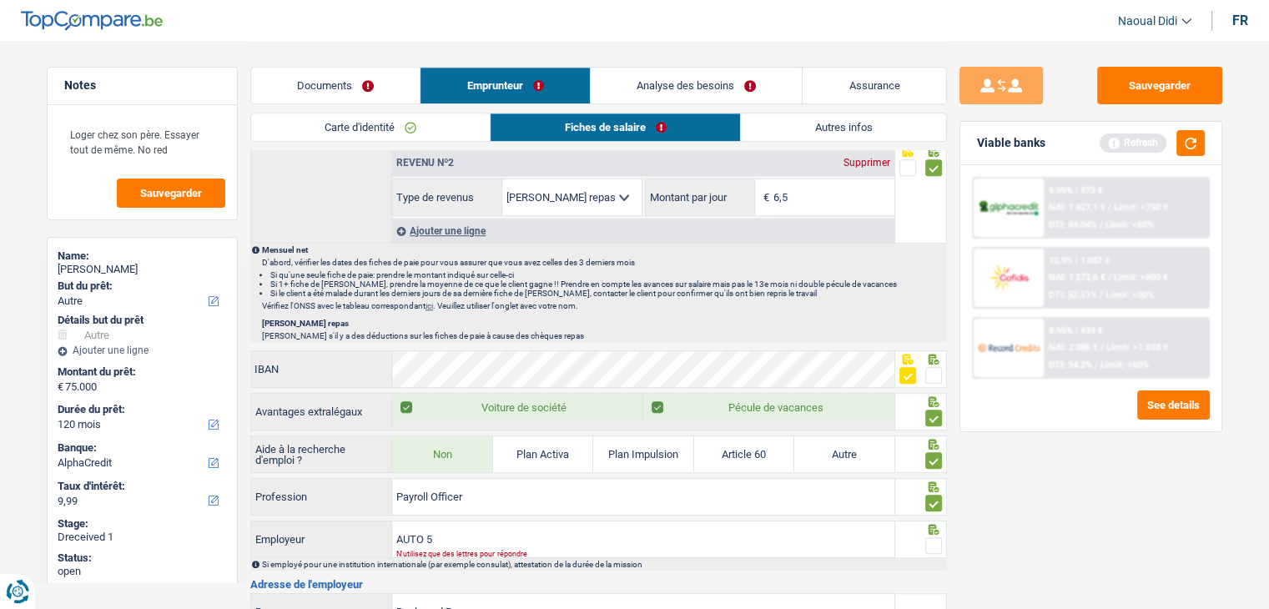
scroll to position [1085, 0]
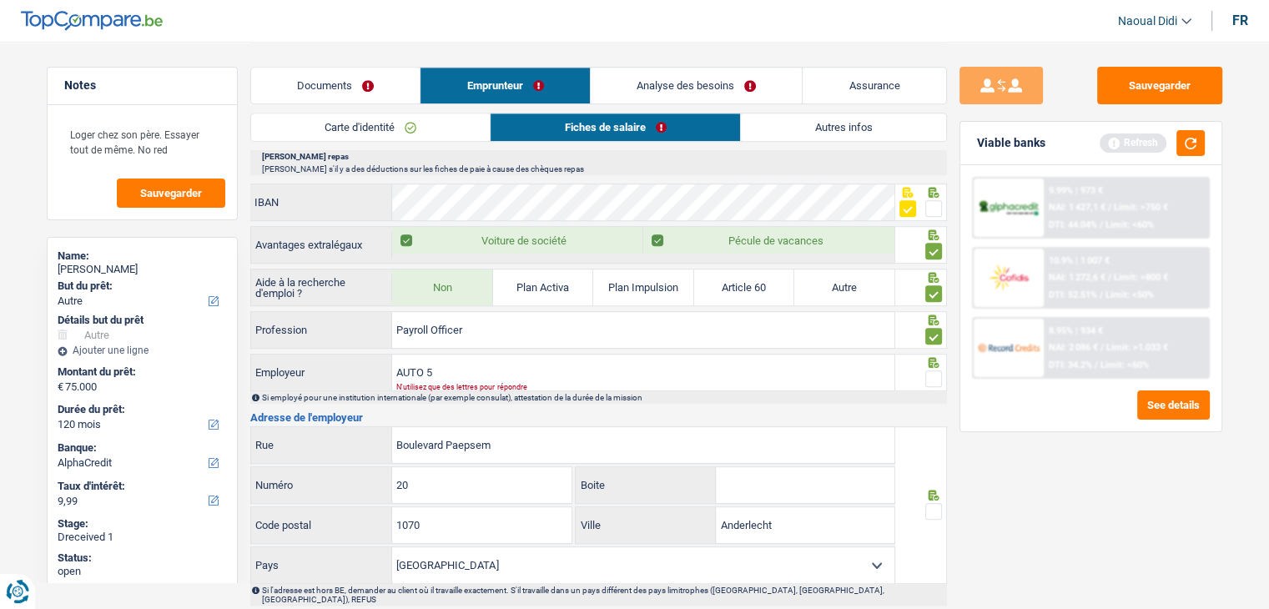
click at [931, 371] on span at bounding box center [934, 379] width 17 height 17
click at [0, 0] on input "radio" at bounding box center [0, 0] width 0 height 0
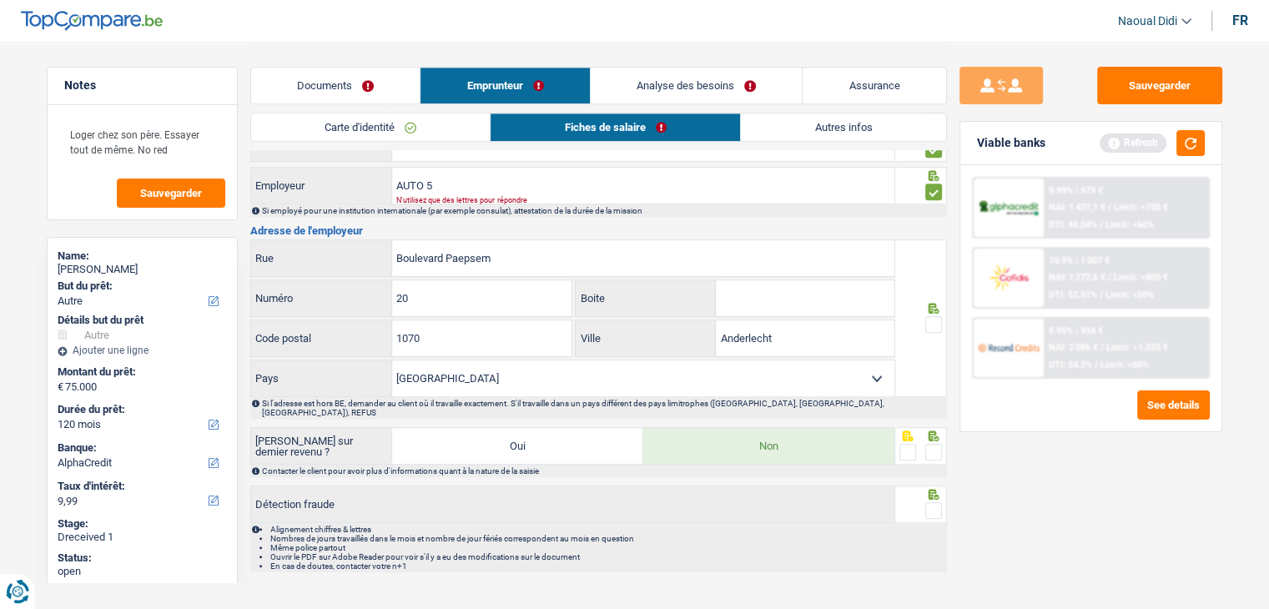
scroll to position [1280, 0]
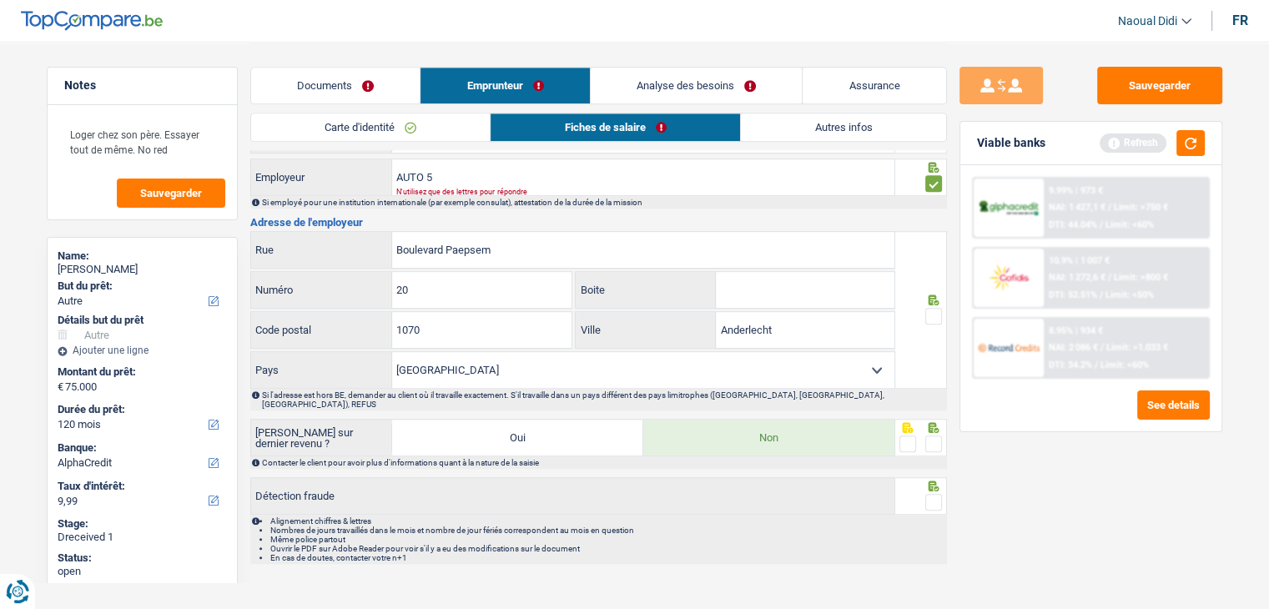
click at [932, 308] on span at bounding box center [934, 316] width 17 height 17
click at [0, 0] on input "radio" at bounding box center [0, 0] width 0 height 0
drag, startPoint x: 935, startPoint y: 425, endPoint x: 941, endPoint y: 486, distance: 61.2
click at [935, 436] on span at bounding box center [934, 444] width 17 height 17
click at [0, 0] on input "radio" at bounding box center [0, 0] width 0 height 0
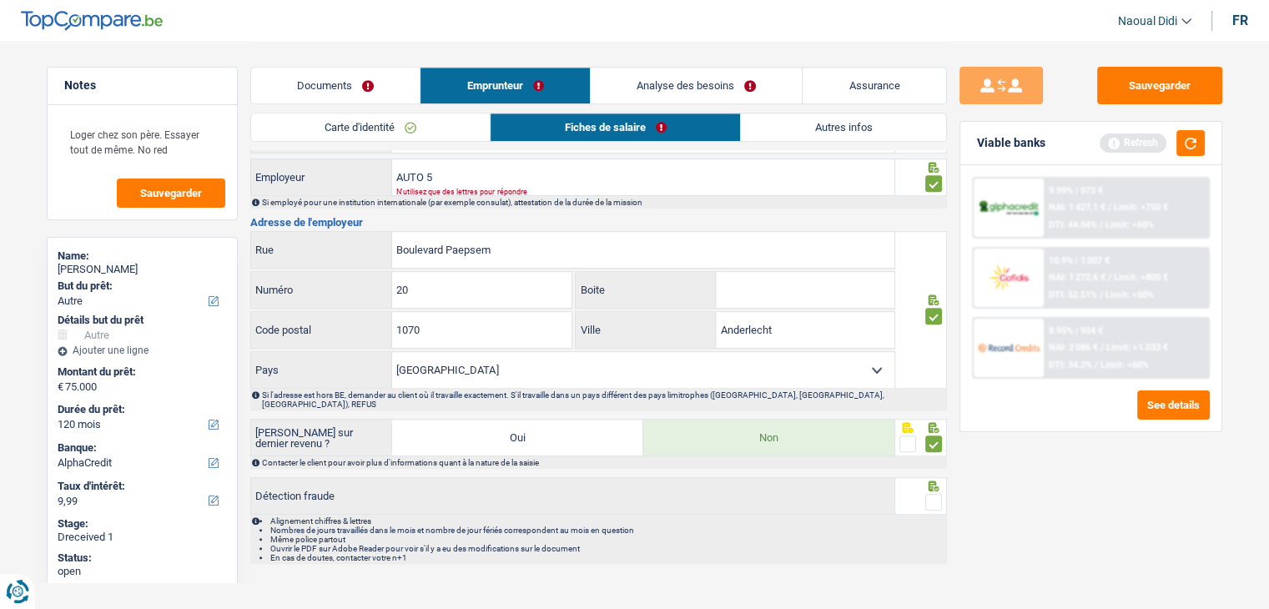
click at [931, 494] on span at bounding box center [934, 502] width 17 height 17
click at [0, 0] on input "radio" at bounding box center [0, 0] width 0 height 0
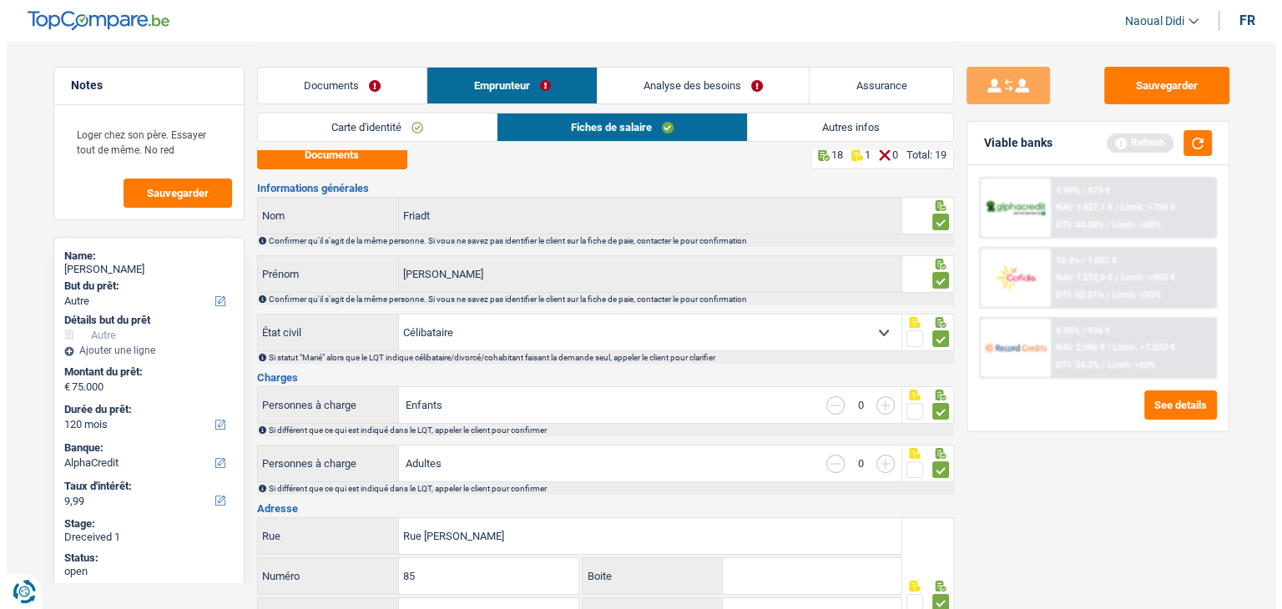
scroll to position [0, 0]
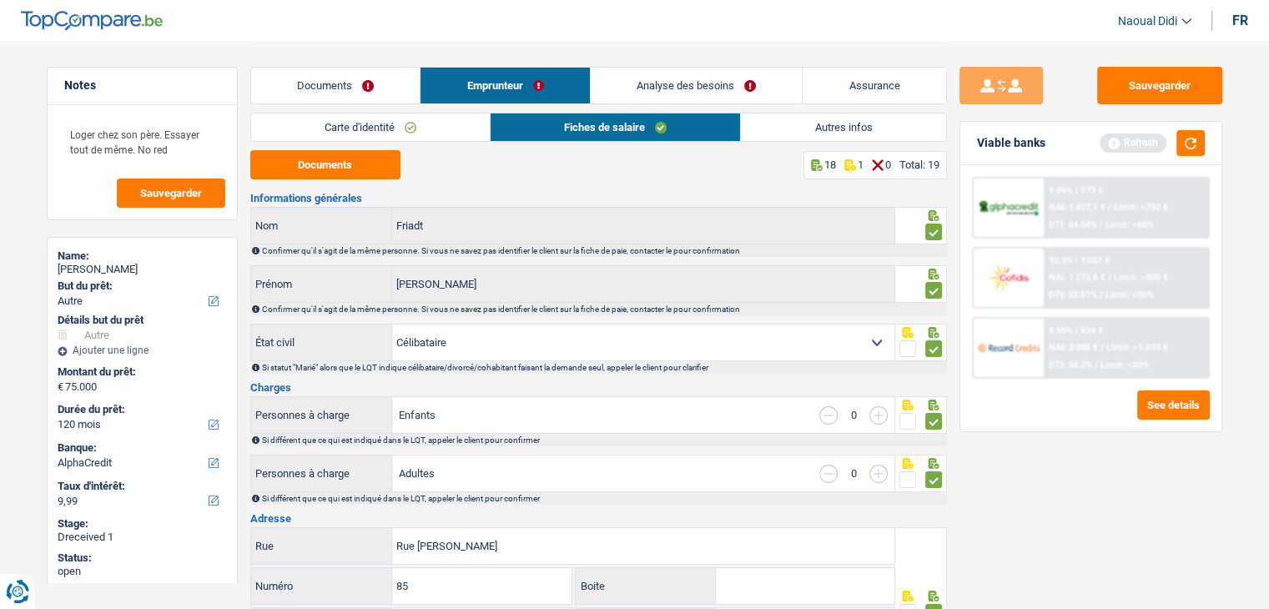
click at [366, 88] on link "Documents" at bounding box center [335, 86] width 169 height 36
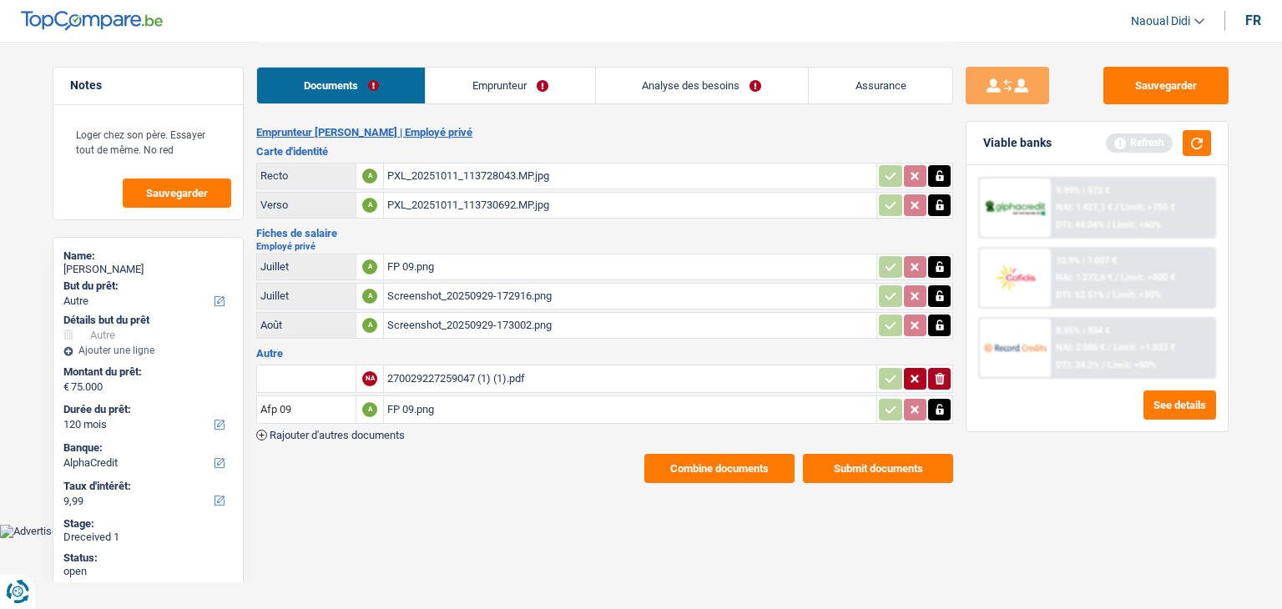
click at [490, 93] on link "Emprunteur" at bounding box center [510, 86] width 169 height 36
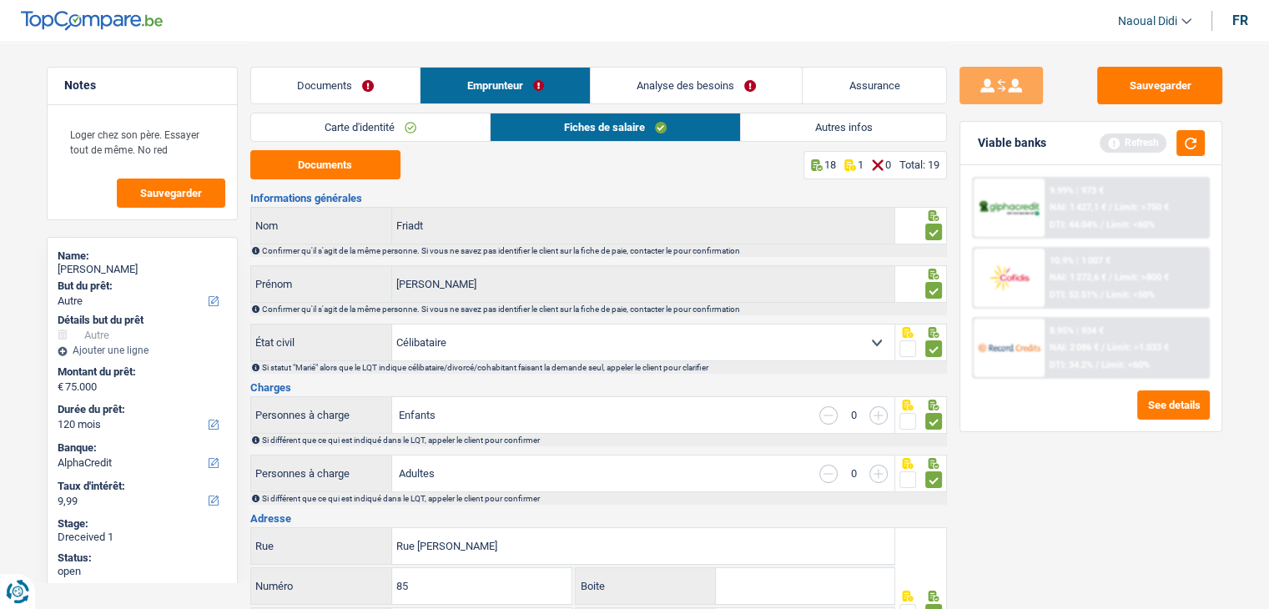
click at [668, 91] on link "Analyse des besoins" at bounding box center [697, 86] width 212 height 36
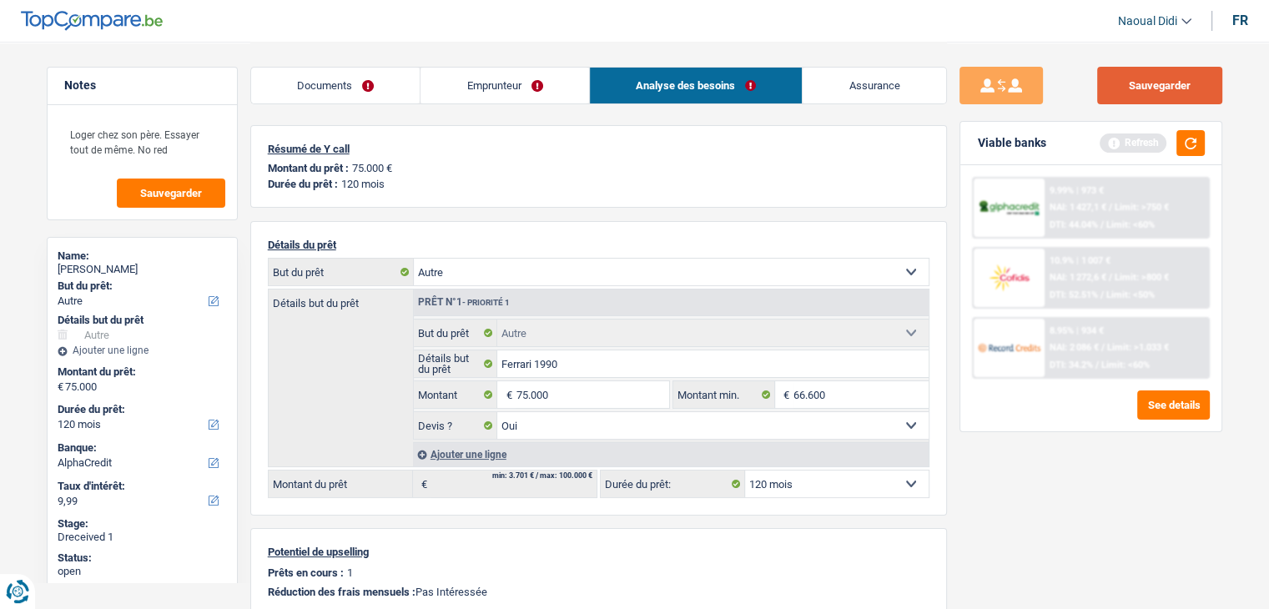
click at [1171, 88] on button "Sauvegarder" at bounding box center [1159, 86] width 125 height 38
click at [1201, 148] on button "button" at bounding box center [1191, 143] width 28 height 26
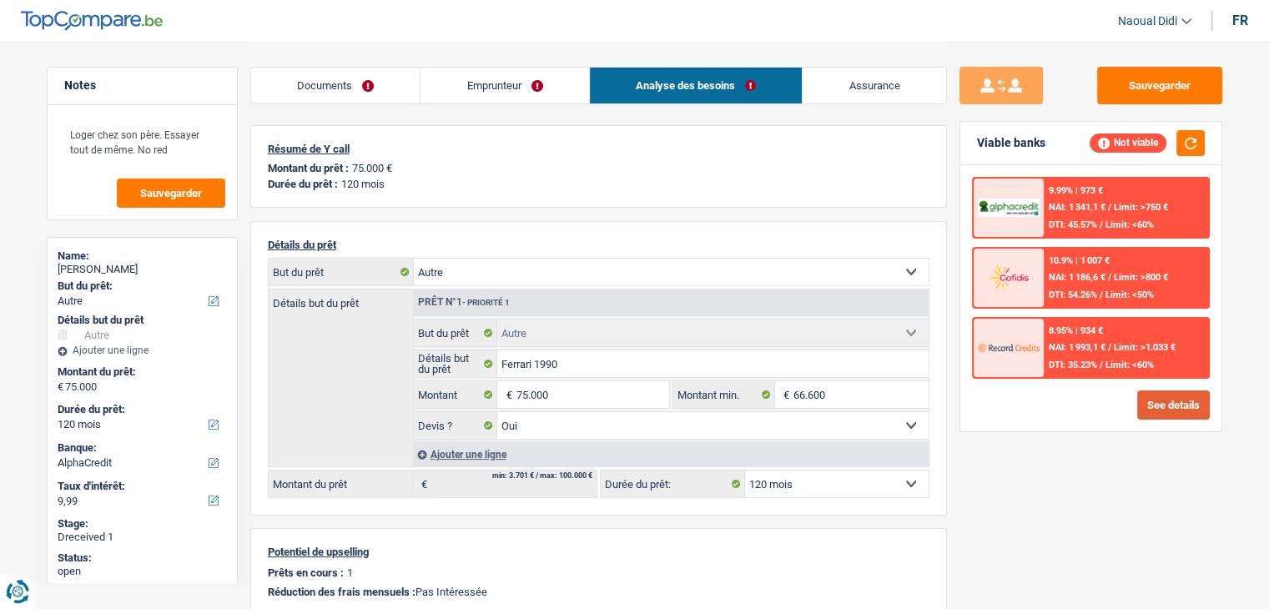
click at [1168, 405] on button "See details" at bounding box center [1174, 405] width 73 height 29
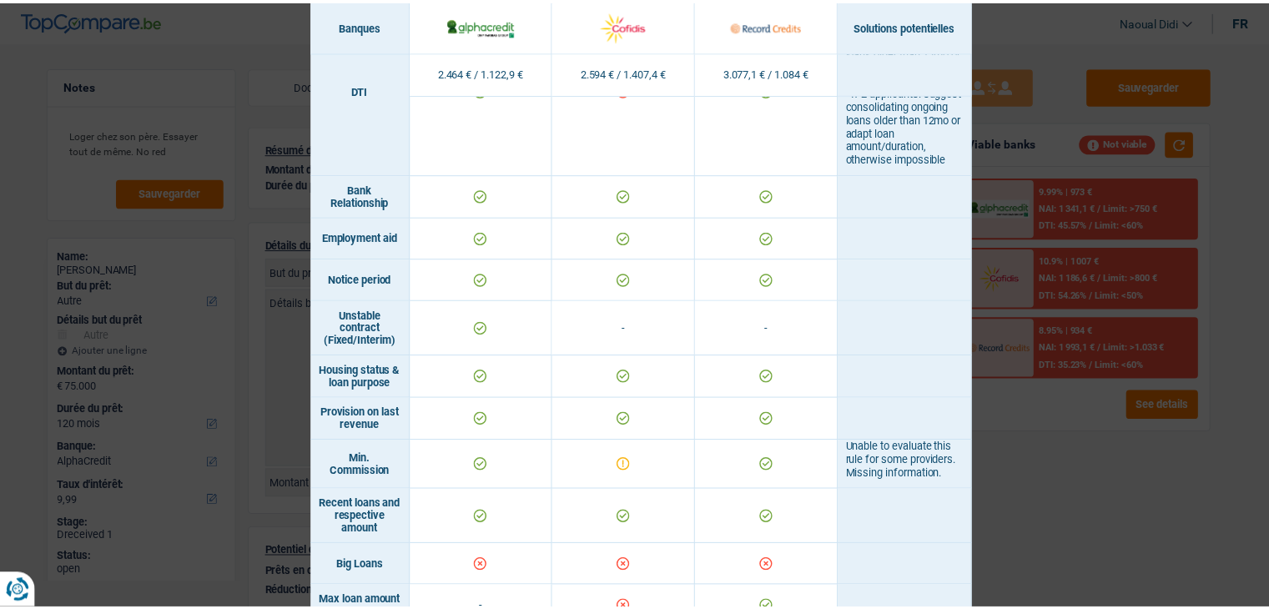
scroll to position [1001, 0]
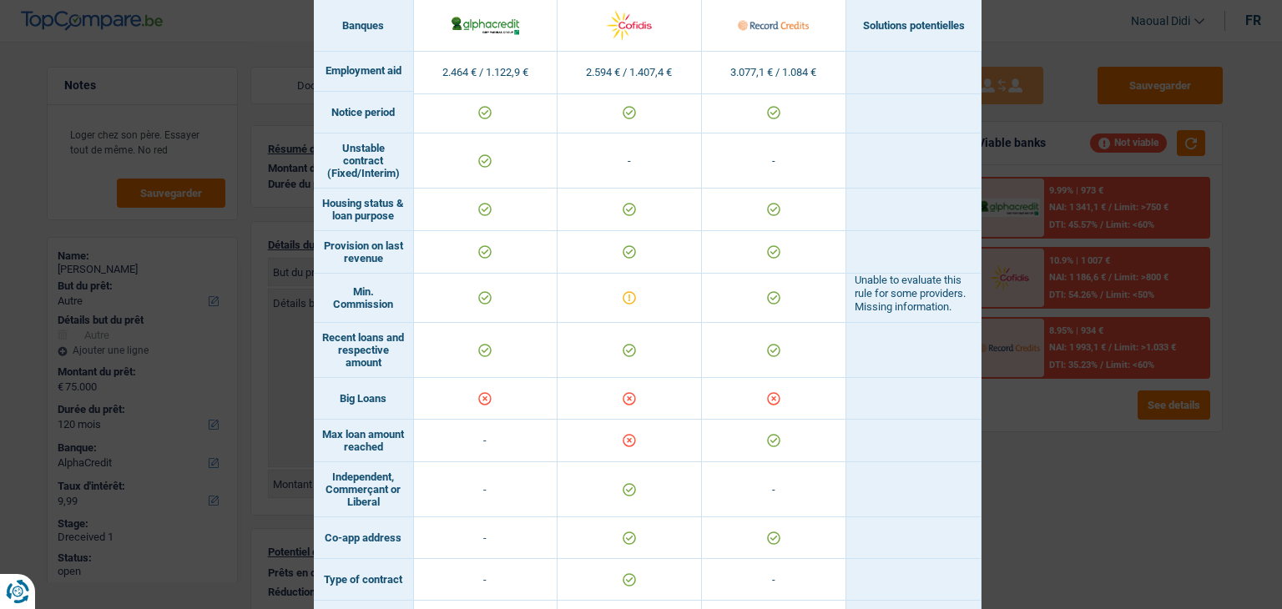
click at [1073, 478] on div "Banks conditions × Banques Solutions potentielles Revenus / Charges 2.464 € / 1…" at bounding box center [641, 304] width 1282 height 609
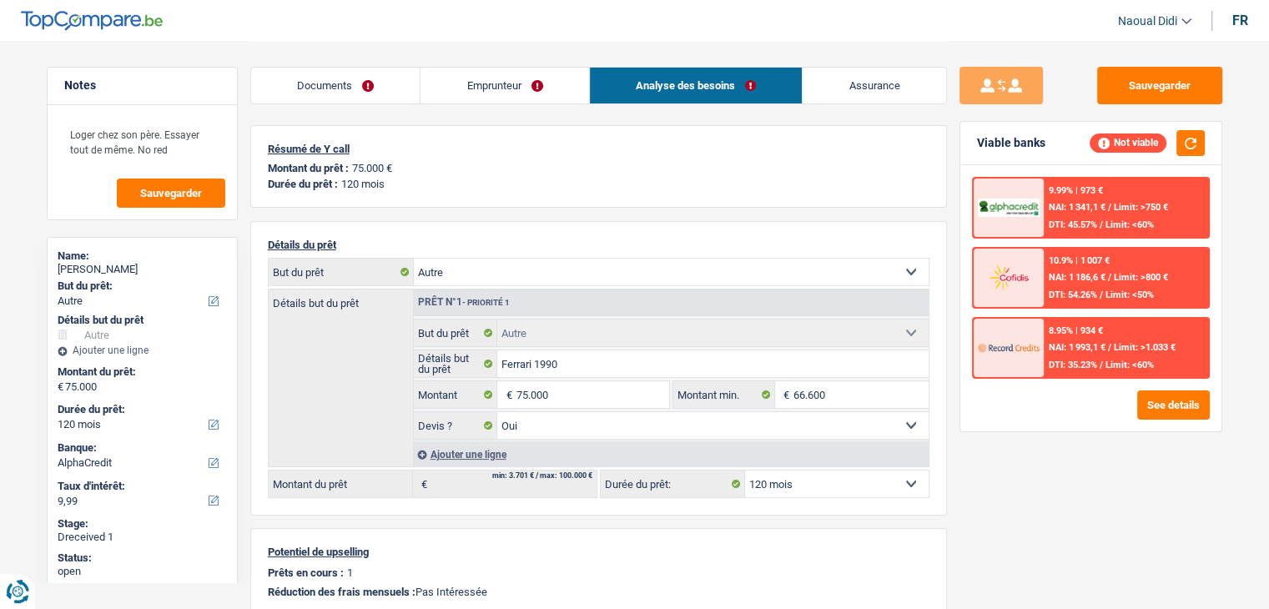
click at [1086, 300] on div "10.9% | 1 007 € NAI: 1 186,6 € / Limit: >800 € DTI: 54.26% / Limit: <50%" at bounding box center [1126, 278] width 164 height 58
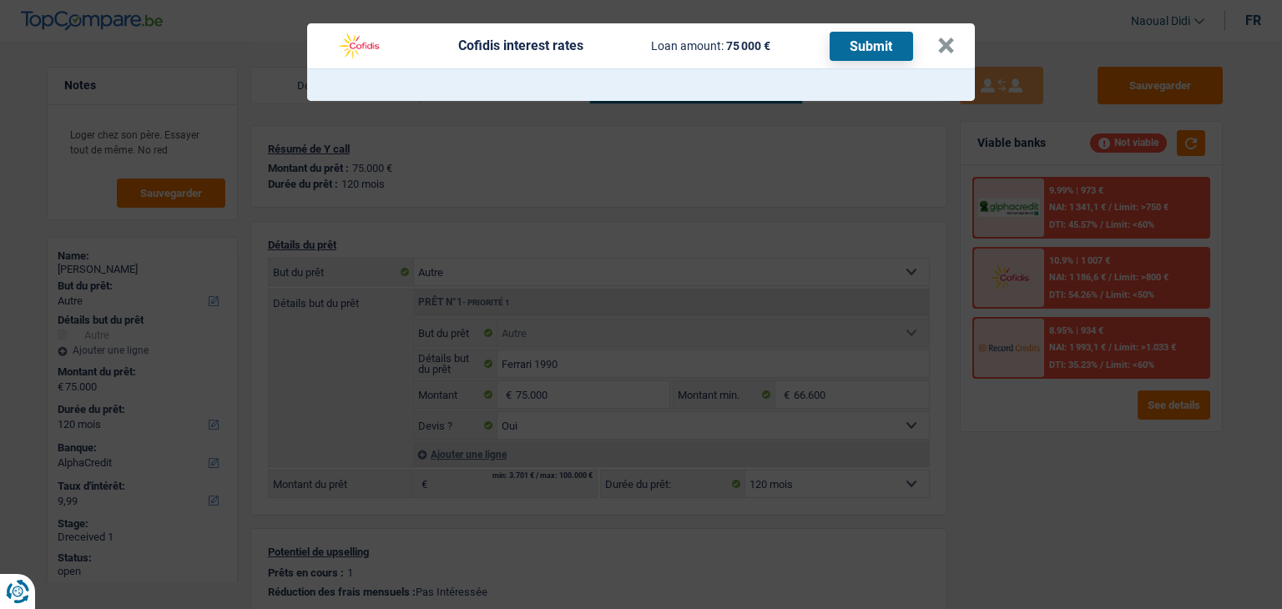
click at [956, 43] on header "Cofidis interest rates Loan amount: 75 000 € Submit ×" at bounding box center [641, 45] width 668 height 45
drag, startPoint x: 942, startPoint y: 48, endPoint x: 985, endPoint y: 111, distance: 76.4
click at [943, 48] on button "×" at bounding box center [946, 46] width 18 height 17
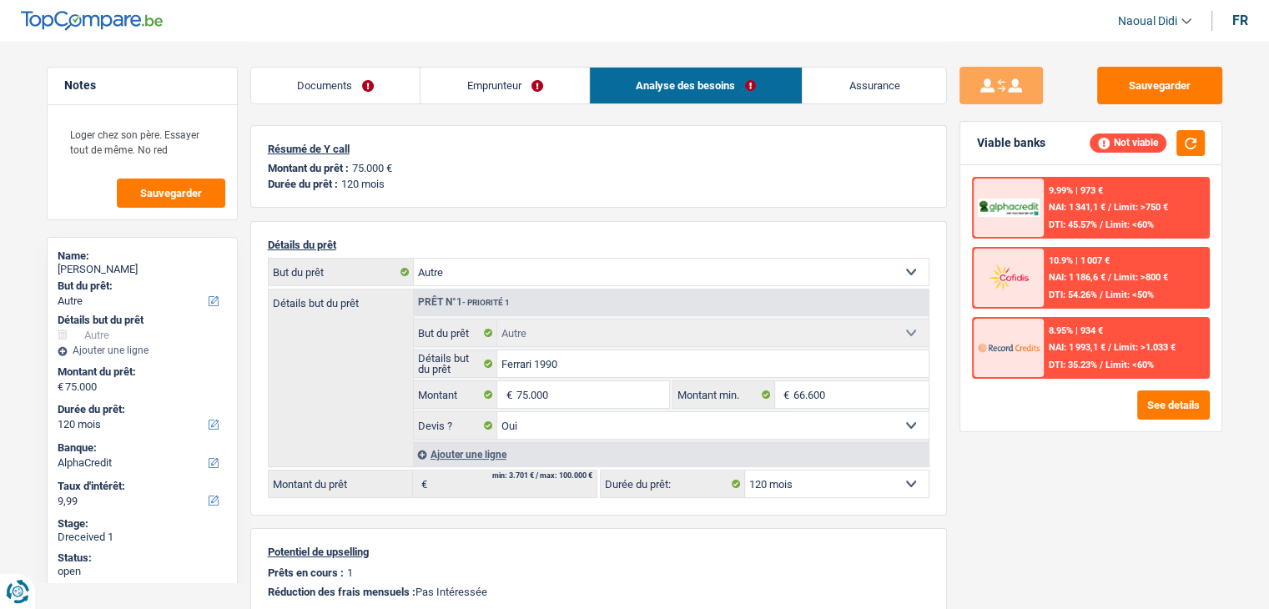
click at [1074, 194] on div "9.99% | 973 €" at bounding box center [1076, 190] width 54 height 11
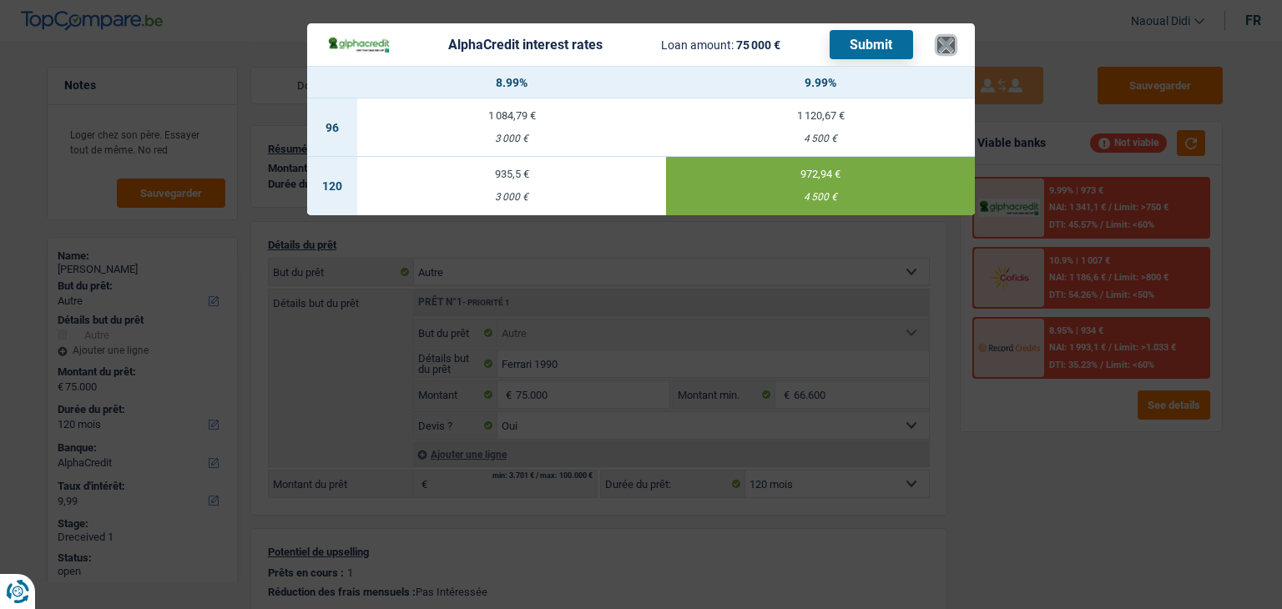
click at [944, 43] on button "×" at bounding box center [946, 45] width 18 height 17
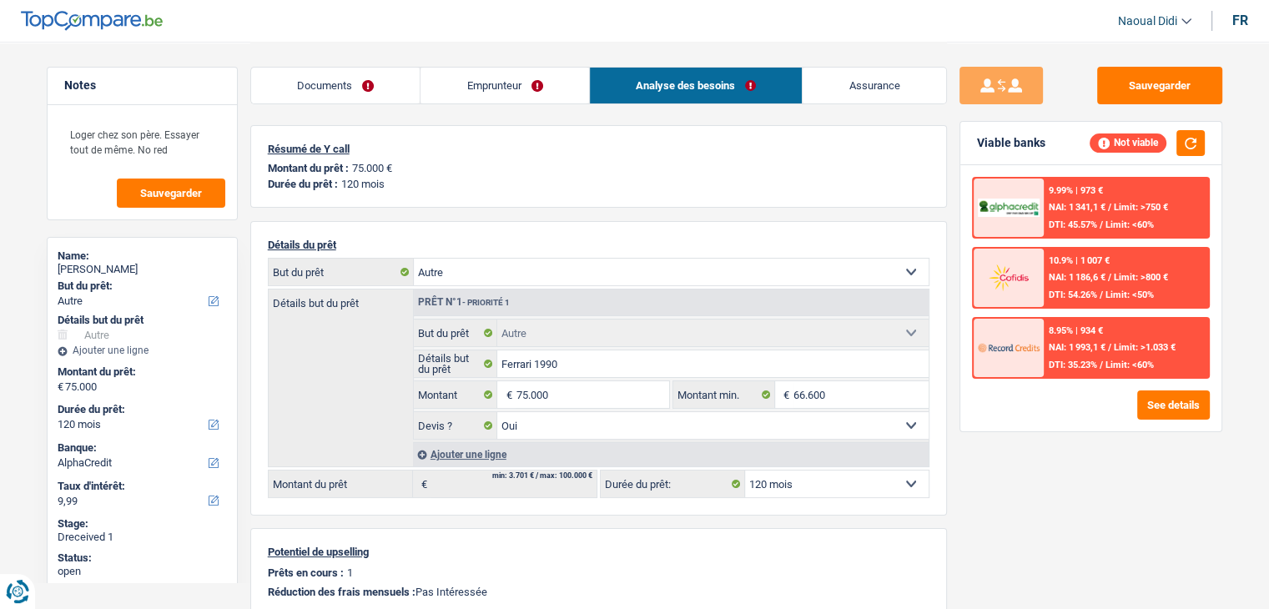
drag, startPoint x: 462, startPoint y: 85, endPoint x: 616, endPoint y: 147, distance: 165.5
click at [462, 84] on link "Emprunteur" at bounding box center [505, 86] width 169 height 36
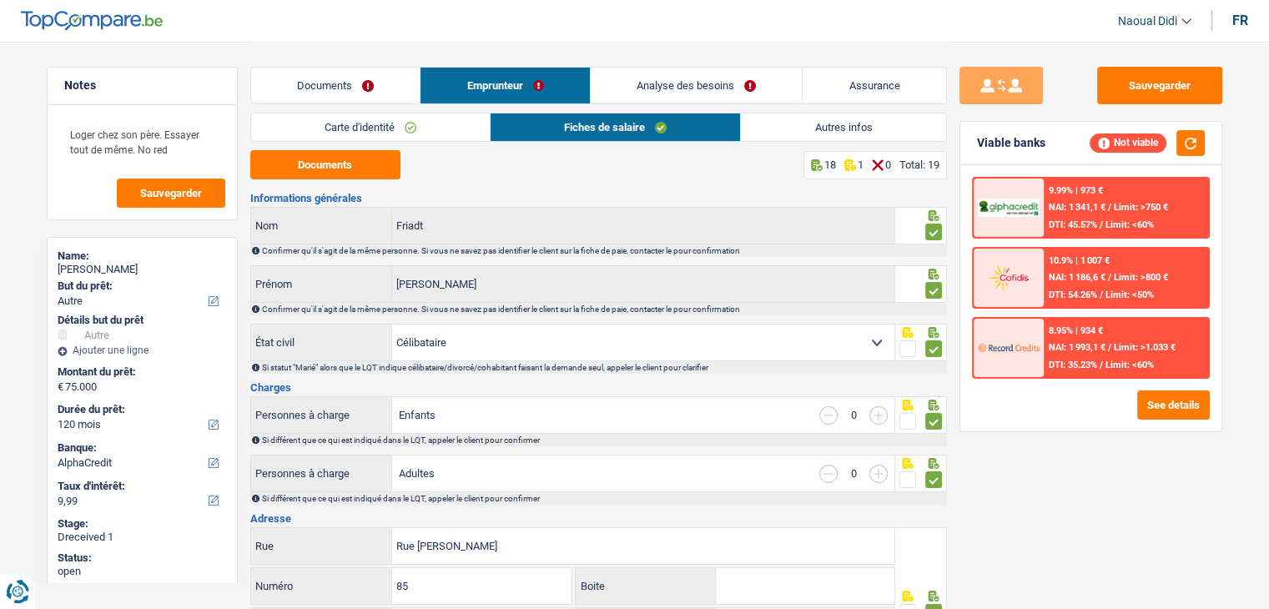
click at [869, 128] on link "Autres infos" at bounding box center [843, 128] width 204 height 28
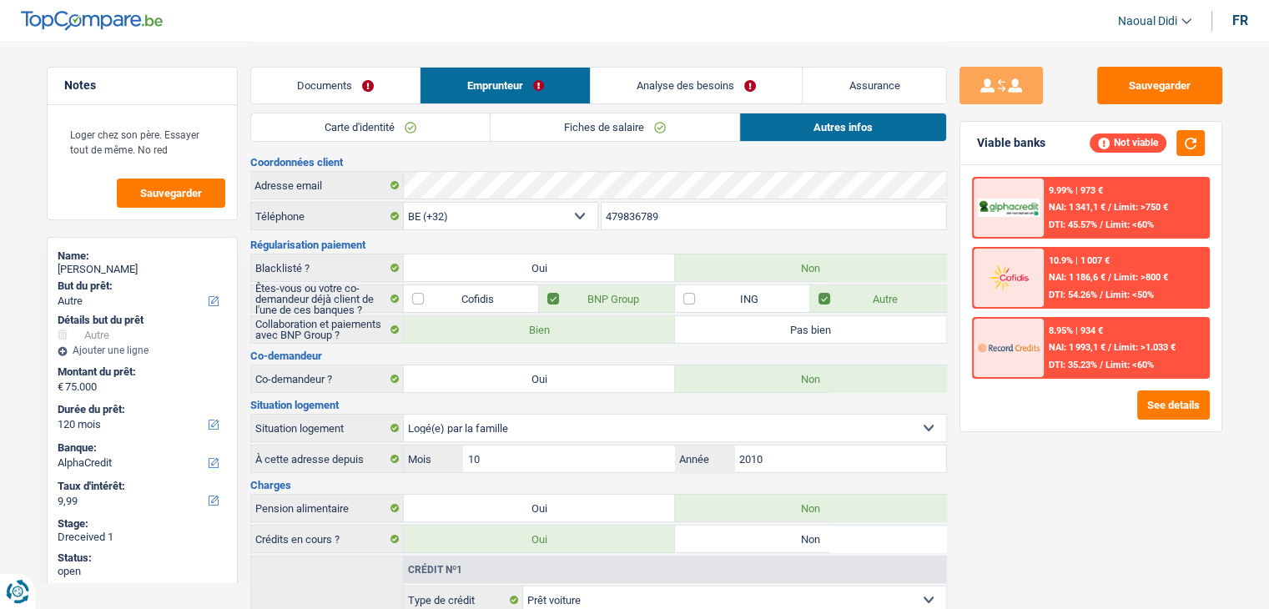
scroll to position [0, 0]
click at [692, 90] on link "Analyse des besoins" at bounding box center [697, 86] width 212 height 36
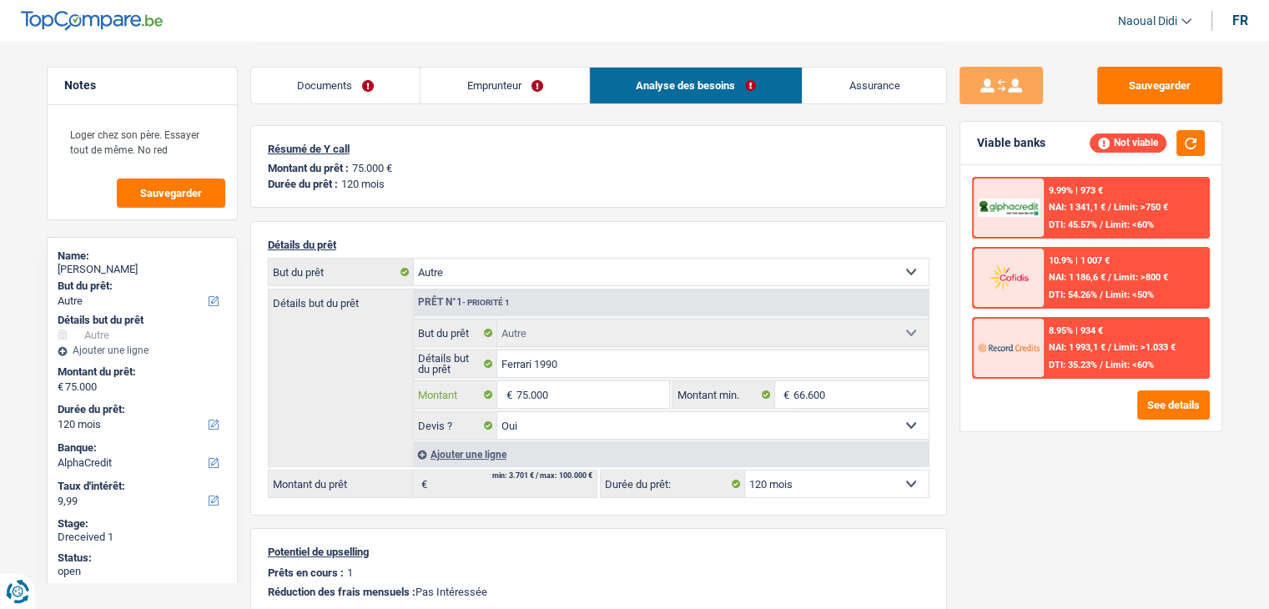
click at [557, 398] on input "75.000" at bounding box center [592, 394] width 153 height 27
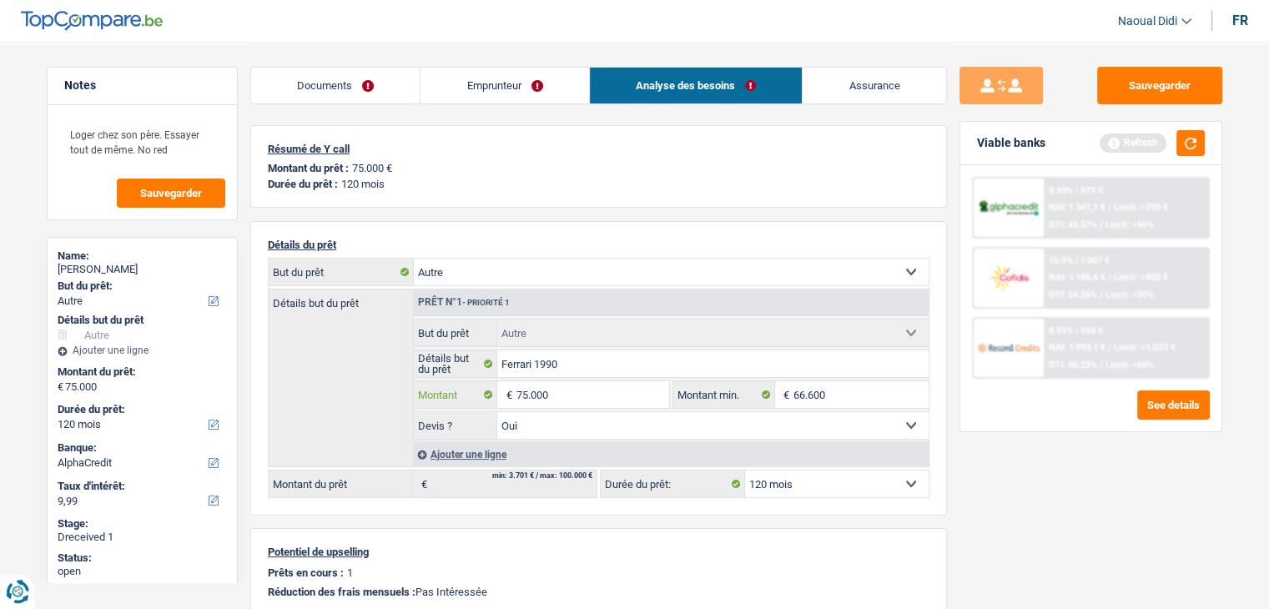
click at [579, 391] on input "75.000" at bounding box center [592, 394] width 153 height 27
type input "7"
type input "66.000"
select select "144"
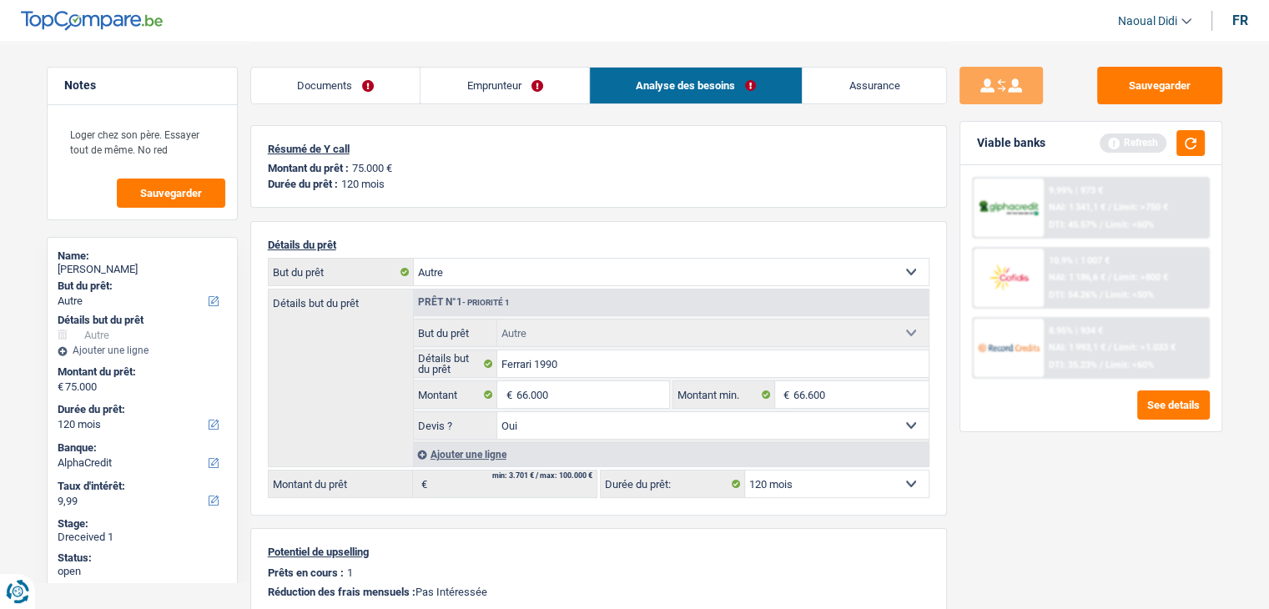
type input "66.000"
click at [1117, 511] on div "Sauvegarder Viable banks Refresh 9.99% | 973 € NAI: 1 341,1 € / Limit: >750 € D…" at bounding box center [1091, 325] width 288 height 516
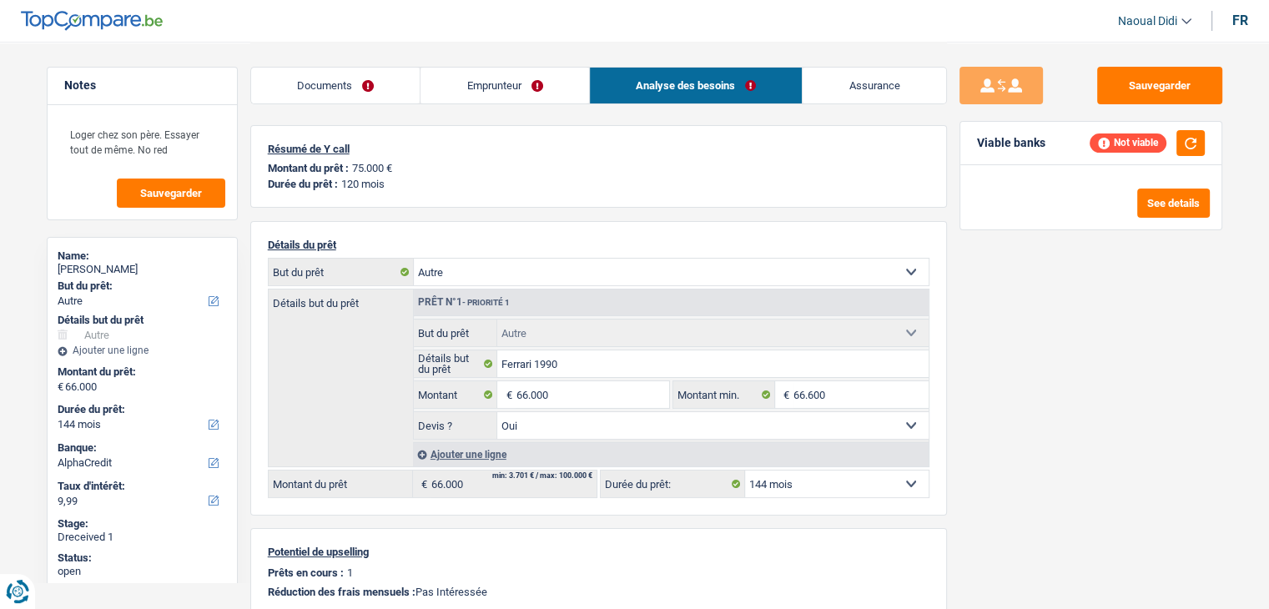
click at [835, 492] on select "12 mois 18 mois 24 mois 30 mois 36 mois 42 mois 48 mois 60 mois 72 mois 84 mois…" at bounding box center [837, 484] width 184 height 27
select select "120"
click at [745, 471] on select "12 mois 18 mois 24 mois 30 mois 36 mois 42 mois 48 mois 60 mois 72 mois 84 mois…" at bounding box center [837, 484] width 184 height 27
select select "120"
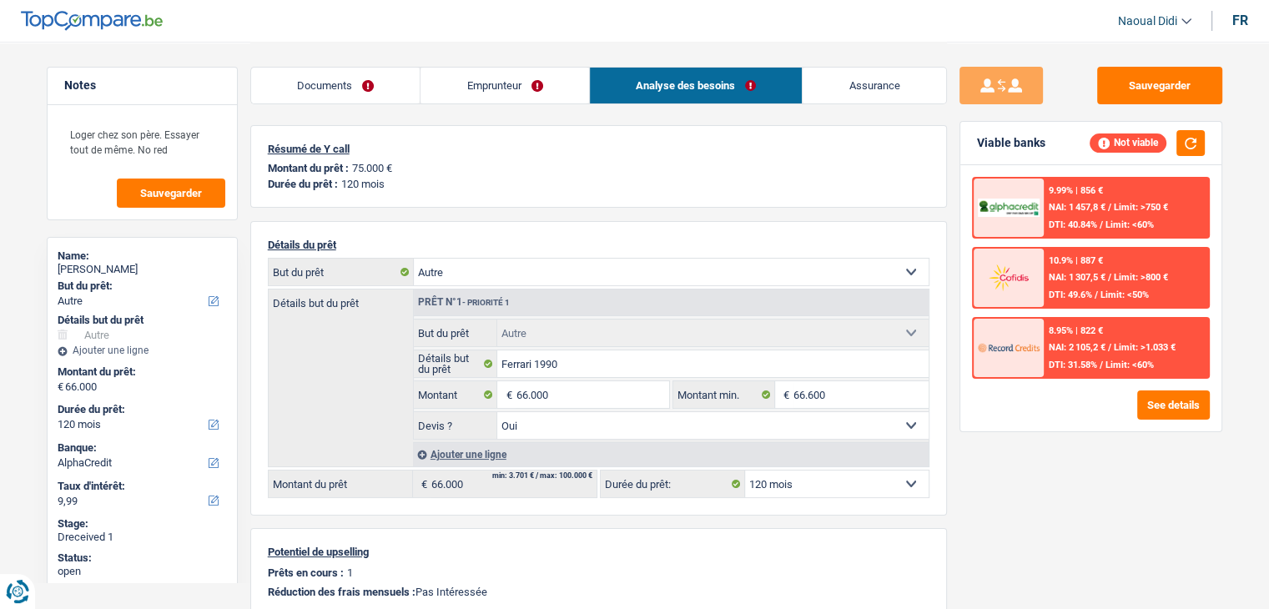
click at [1068, 224] on span "DTI: 40.84%" at bounding box center [1073, 224] width 48 height 11
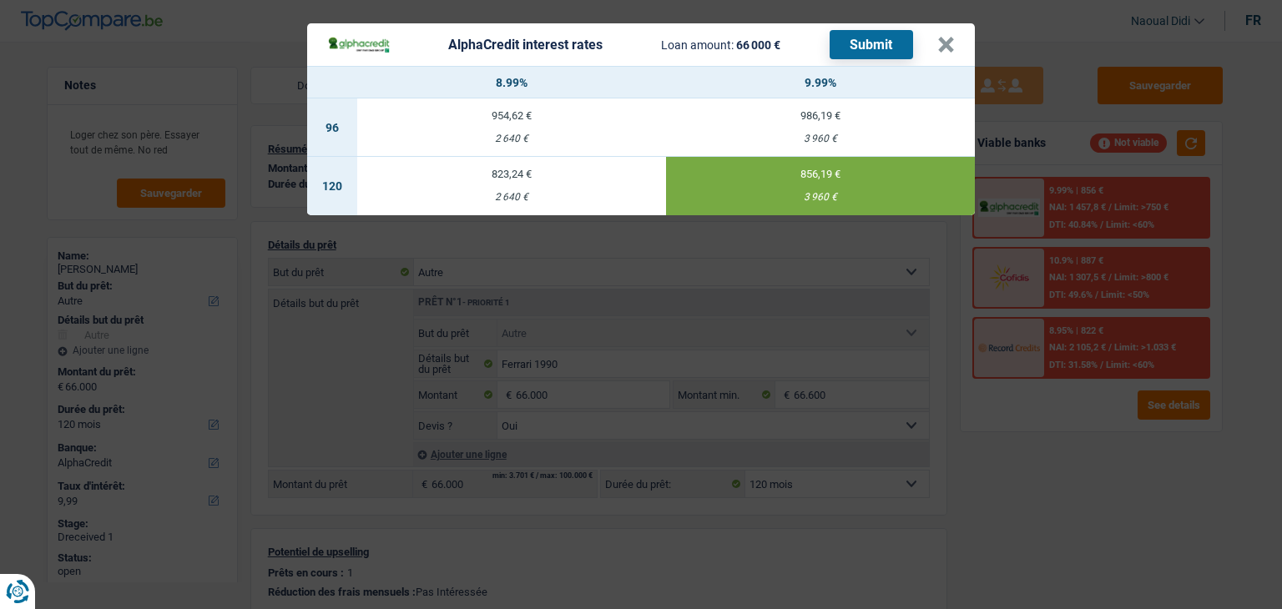
click at [931, 39] on div "AlphaCredit interest rates Loan amount: 66 000 € Submit" at bounding box center [632, 44] width 610 height 29
click at [531, 189] on td "823,24 € 2 640 €" at bounding box center [511, 186] width 309 height 58
type input "8,99"
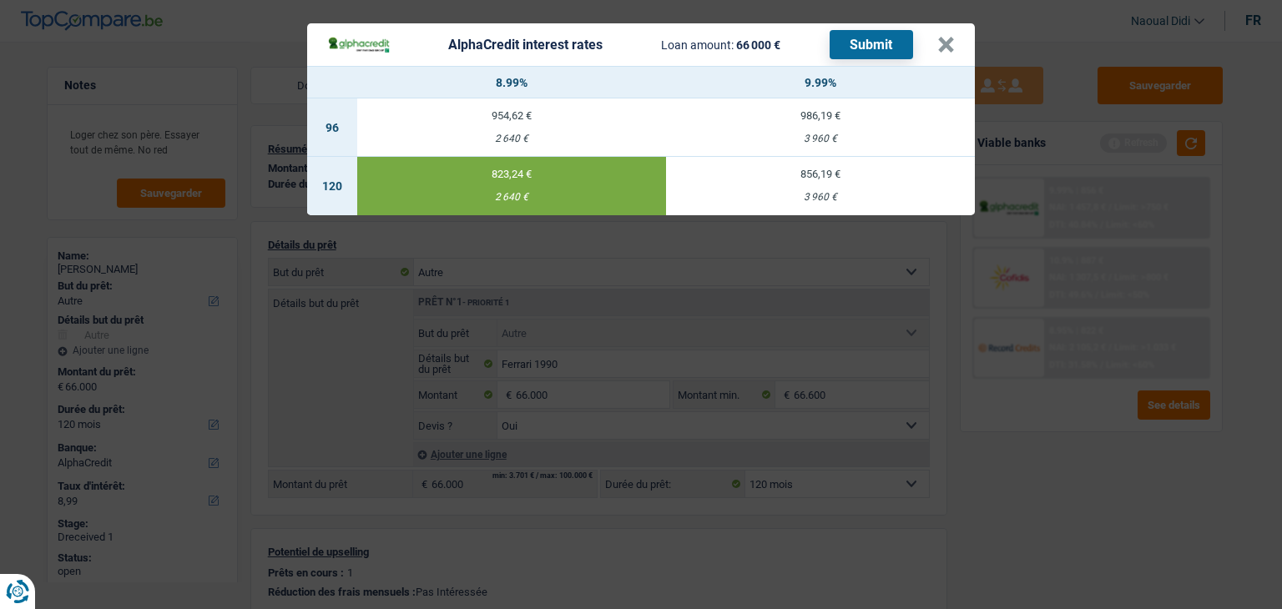
click at [878, 48] on button "Submit" at bounding box center [871, 44] width 83 height 29
click at [943, 49] on button "×" at bounding box center [946, 45] width 18 height 17
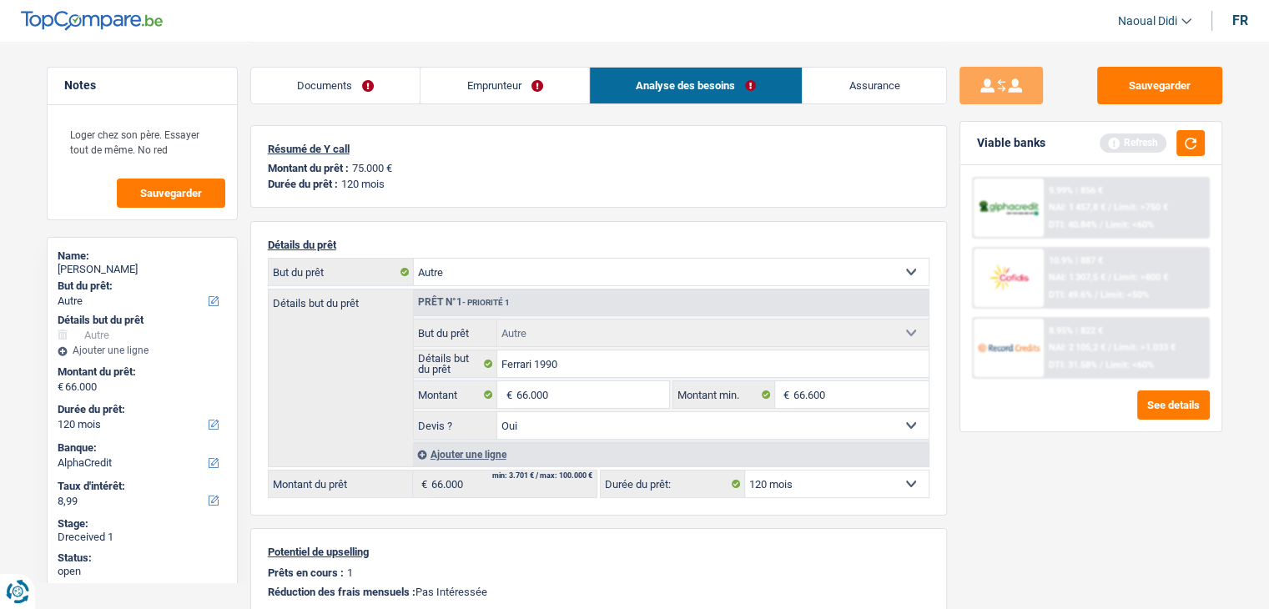
click at [1082, 347] on span "NAI: 2 105,2 €" at bounding box center [1077, 347] width 57 height 11
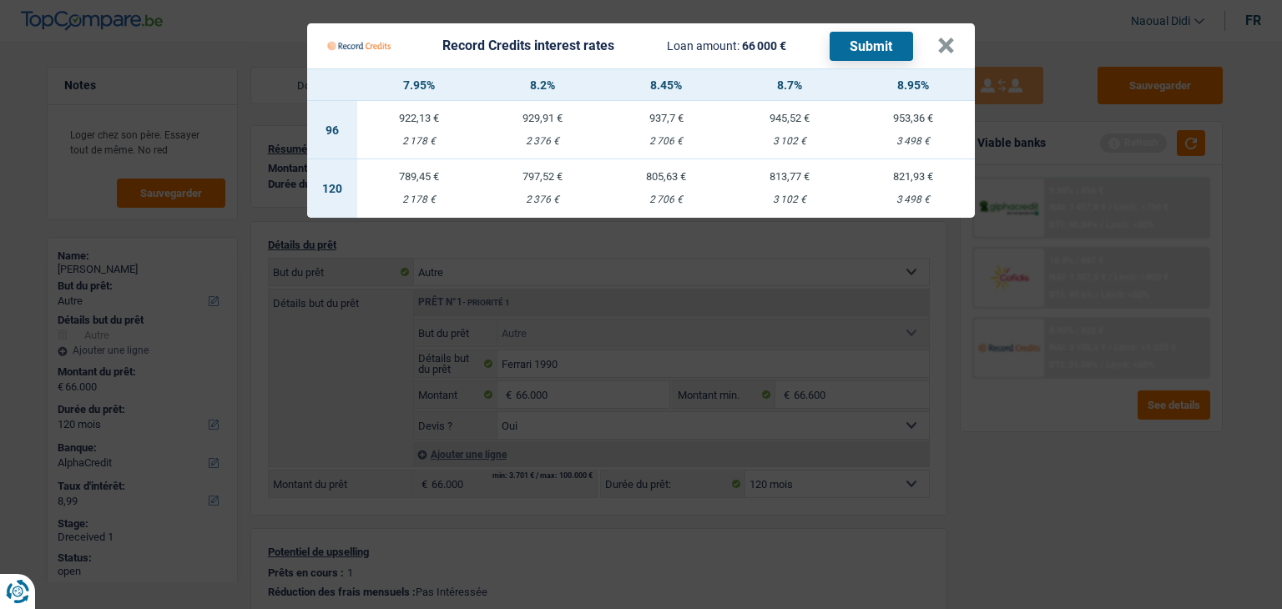
click at [668, 184] on td "805,63 € 2 706 €" at bounding box center [666, 188] width 124 height 58
select select "record credits"
click at [545, 180] on div "797,52 €" at bounding box center [543, 176] width 124 height 11
type input "8,20"
click at [848, 42] on button "Submit" at bounding box center [871, 46] width 83 height 29
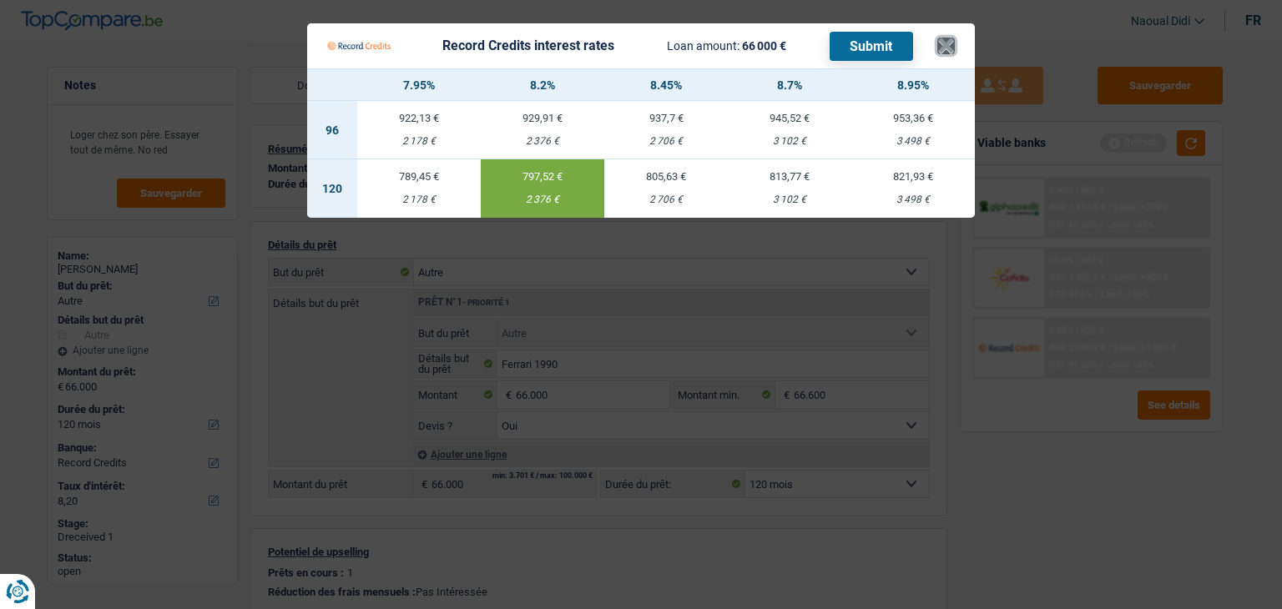
click at [952, 48] on button "×" at bounding box center [946, 46] width 18 height 17
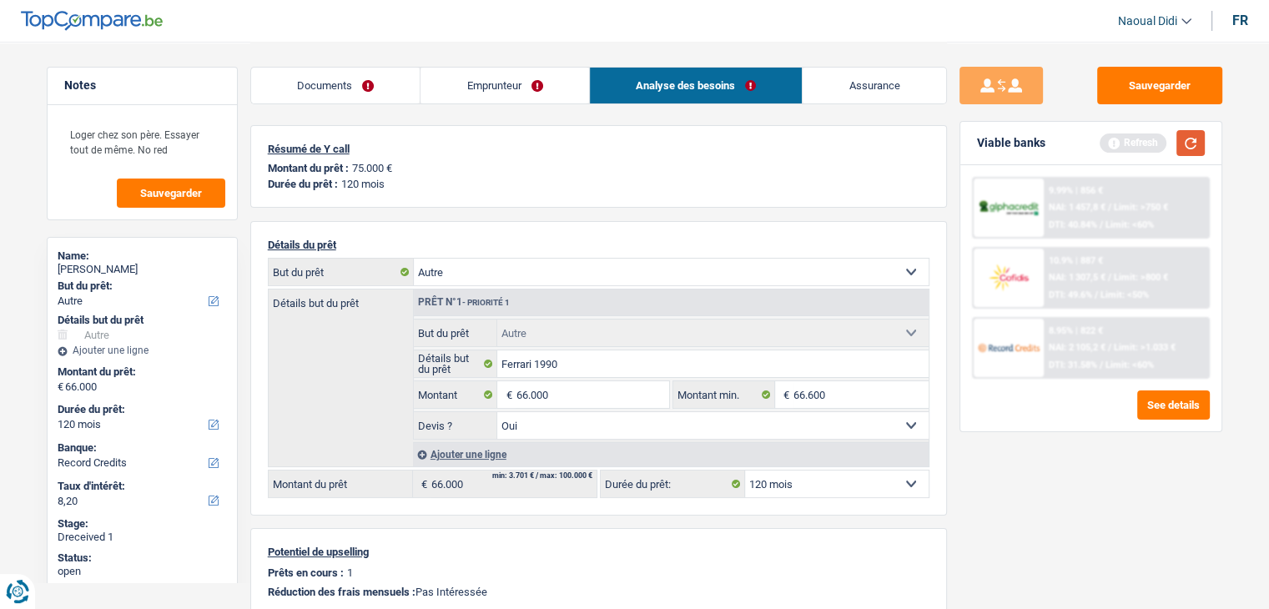
click at [1192, 138] on button "button" at bounding box center [1191, 143] width 28 height 26
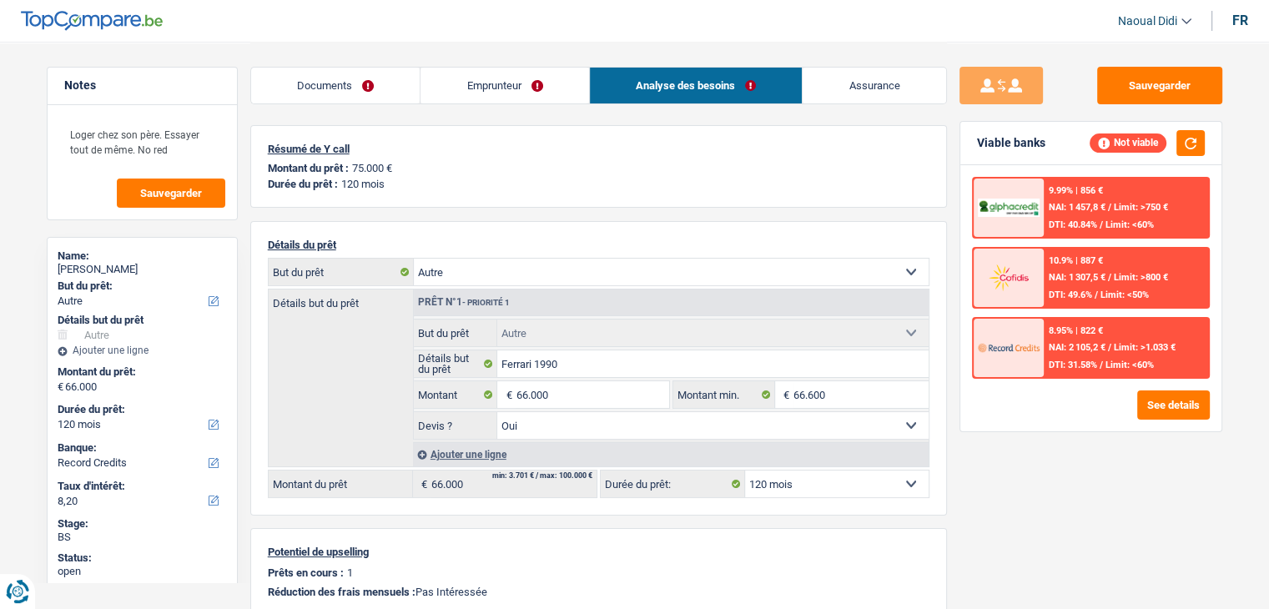
click at [850, 86] on link "Assurance" at bounding box center [875, 86] width 144 height 36
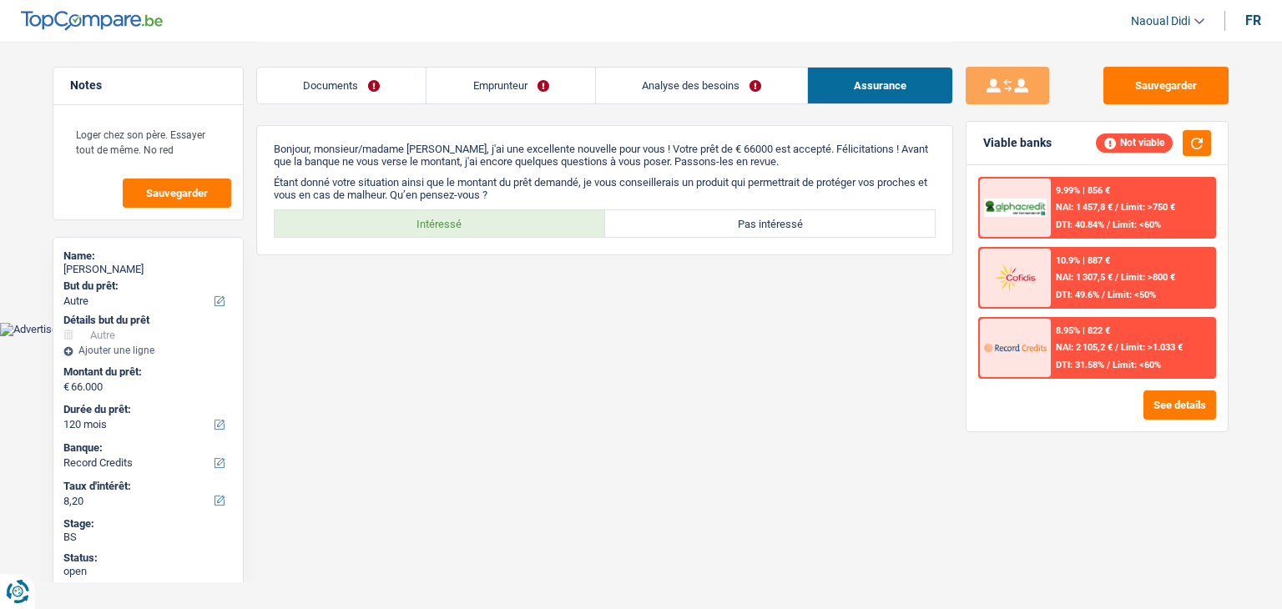
click at [494, 81] on link "Emprunteur" at bounding box center [510, 86] width 168 height 36
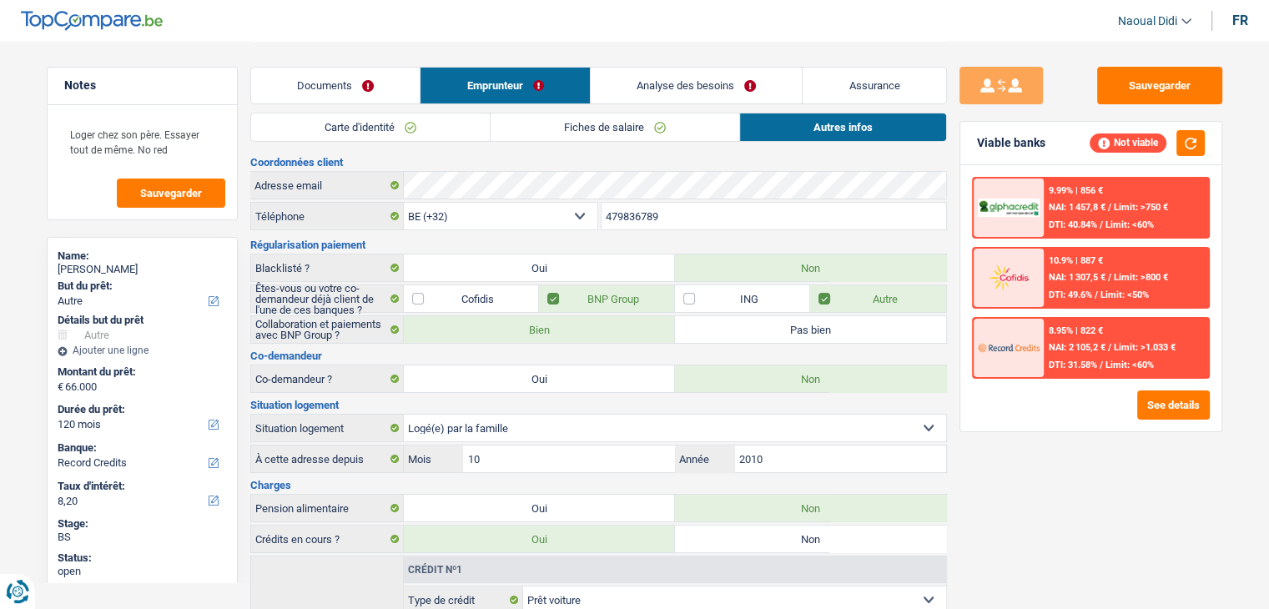
click at [833, 129] on link "Autres infos" at bounding box center [843, 128] width 206 height 28
click at [661, 81] on link "Analyse des besoins" at bounding box center [697, 86] width 212 height 36
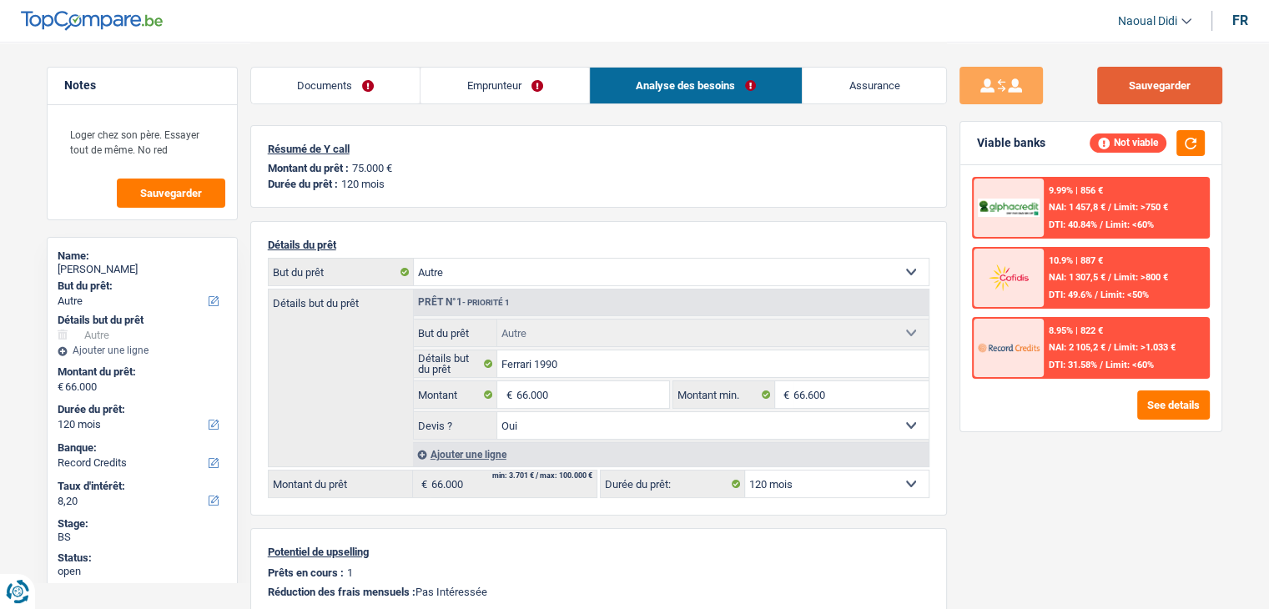
drag, startPoint x: 1184, startPoint y: 78, endPoint x: 856, endPoint y: 8, distance: 335.4
click at [1183, 78] on button "Sauvegarder" at bounding box center [1159, 86] width 125 height 38
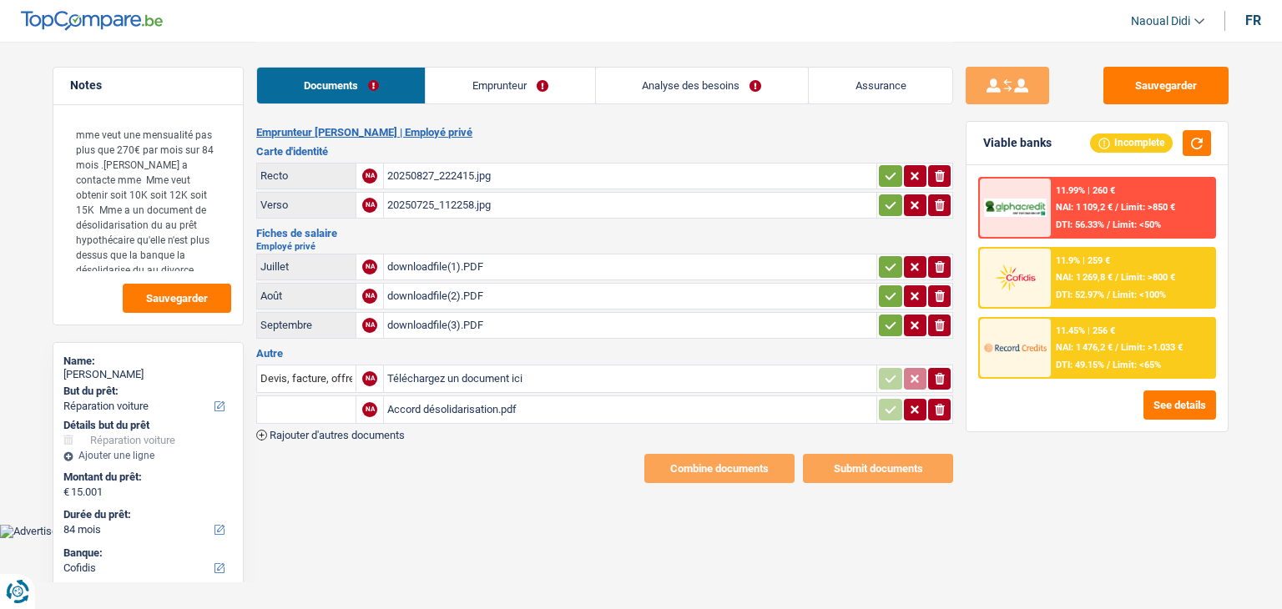
select select "carRepair"
select select "84"
select select "cofidis"
click at [884, 171] on icon "button" at bounding box center [890, 176] width 13 height 17
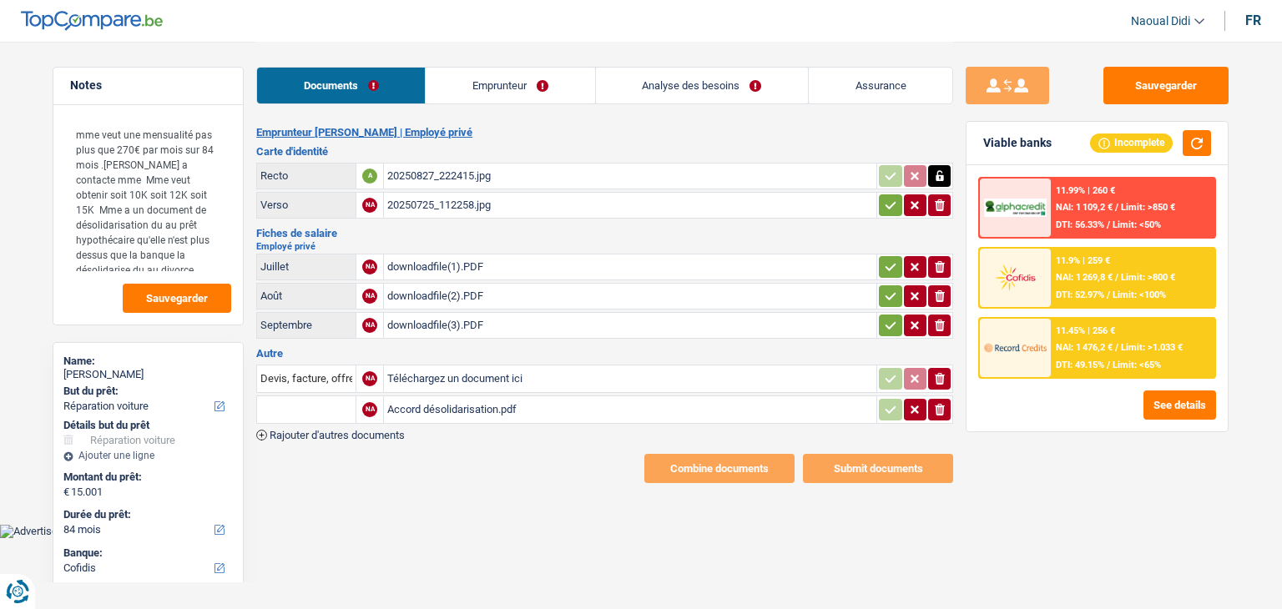
click at [881, 199] on button "button" at bounding box center [890, 205] width 23 height 22
drag, startPoint x: 890, startPoint y: 258, endPoint x: 875, endPoint y: 298, distance: 42.5
click at [888, 260] on icon "button" at bounding box center [890, 267] width 13 height 17
click at [881, 305] on table "Juillet A downloadfile(1).PDF Août NA downloadfile(2).PDF ionicons-v5-e Septemb…" at bounding box center [604, 296] width 697 height 90
click at [892, 325] on icon "button" at bounding box center [890, 325] width 13 height 17
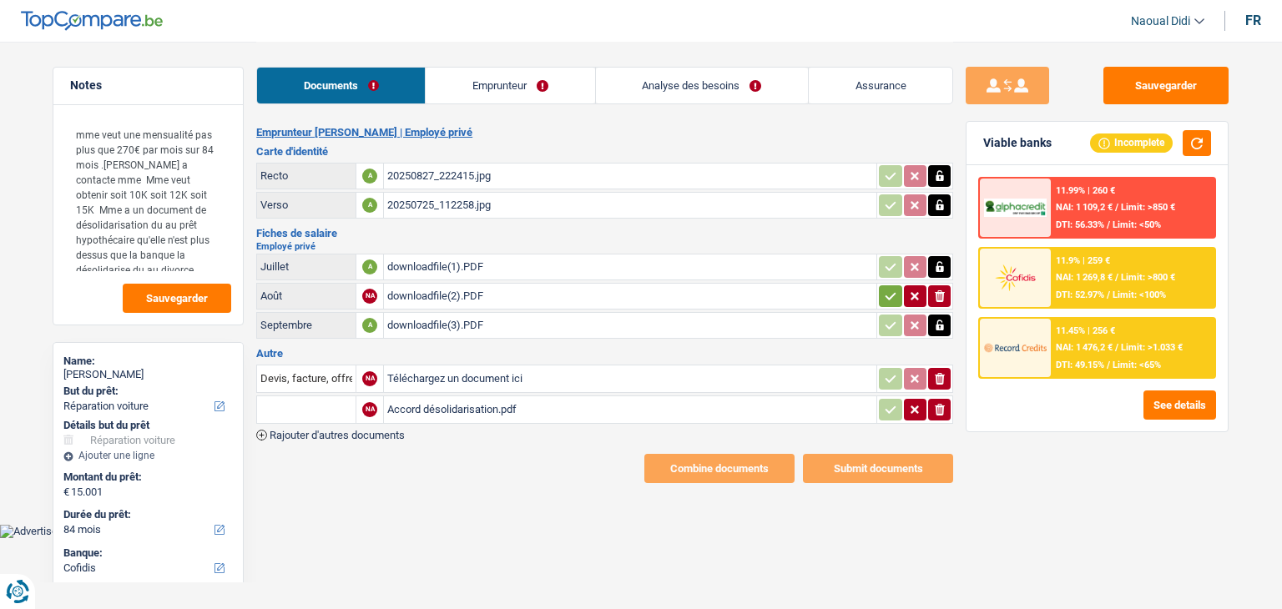
click at [888, 291] on icon "button" at bounding box center [890, 296] width 13 height 17
click at [482, 91] on link "Emprunteur" at bounding box center [510, 86] width 169 height 36
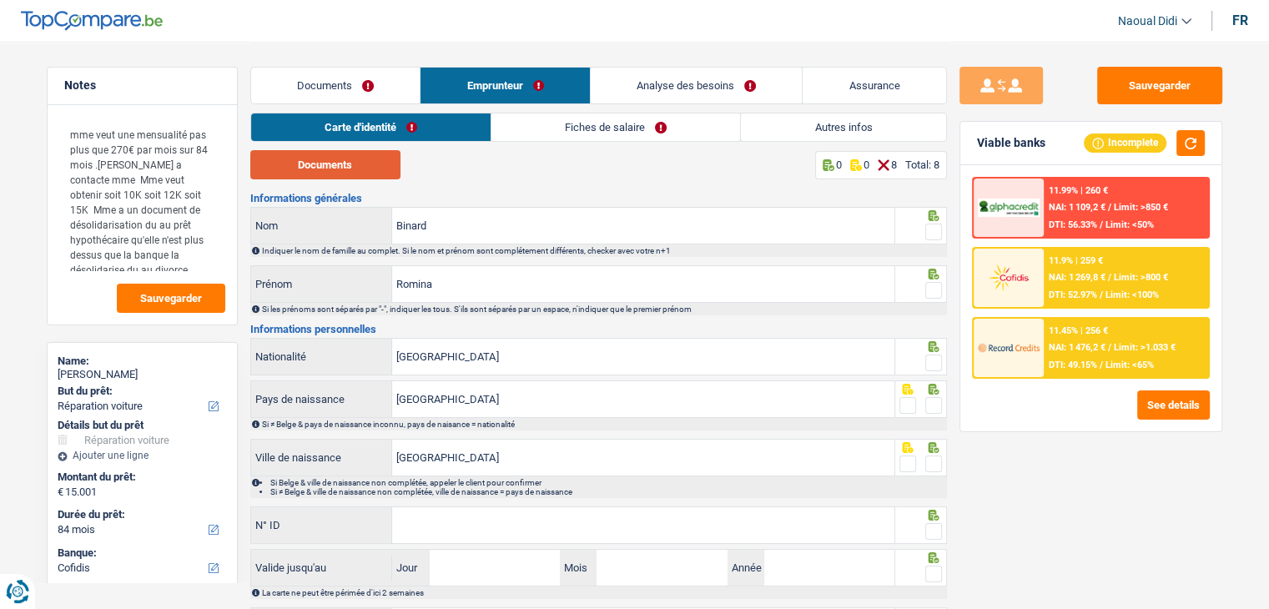
click at [348, 166] on button "Documents" at bounding box center [325, 164] width 150 height 29
click at [937, 230] on span at bounding box center [934, 232] width 17 height 17
click at [0, 0] on input "radio" at bounding box center [0, 0] width 0 height 0
click at [930, 290] on span at bounding box center [934, 290] width 17 height 17
click at [0, 0] on input "radio" at bounding box center [0, 0] width 0 height 0
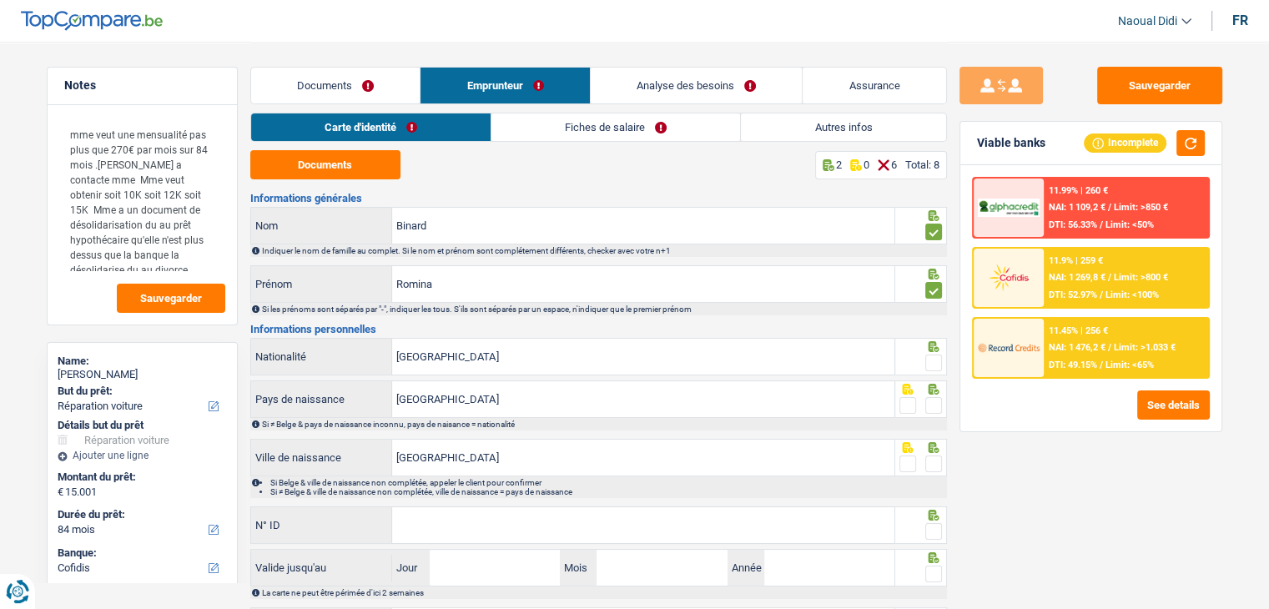
click at [936, 372] on div at bounding box center [934, 363] width 17 height 21
click at [931, 362] on span at bounding box center [934, 363] width 17 height 17
click at [0, 0] on input "radio" at bounding box center [0, 0] width 0 height 0
click at [941, 406] on span at bounding box center [934, 405] width 17 height 17
click at [0, 0] on input "radio" at bounding box center [0, 0] width 0 height 0
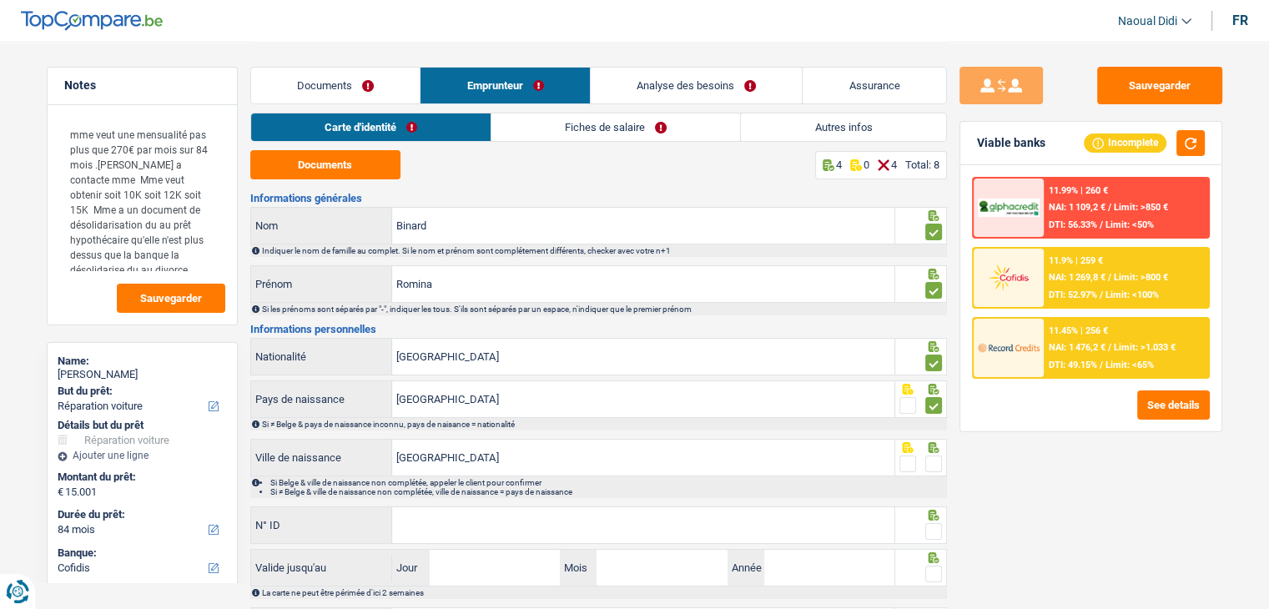
scroll to position [83, 0]
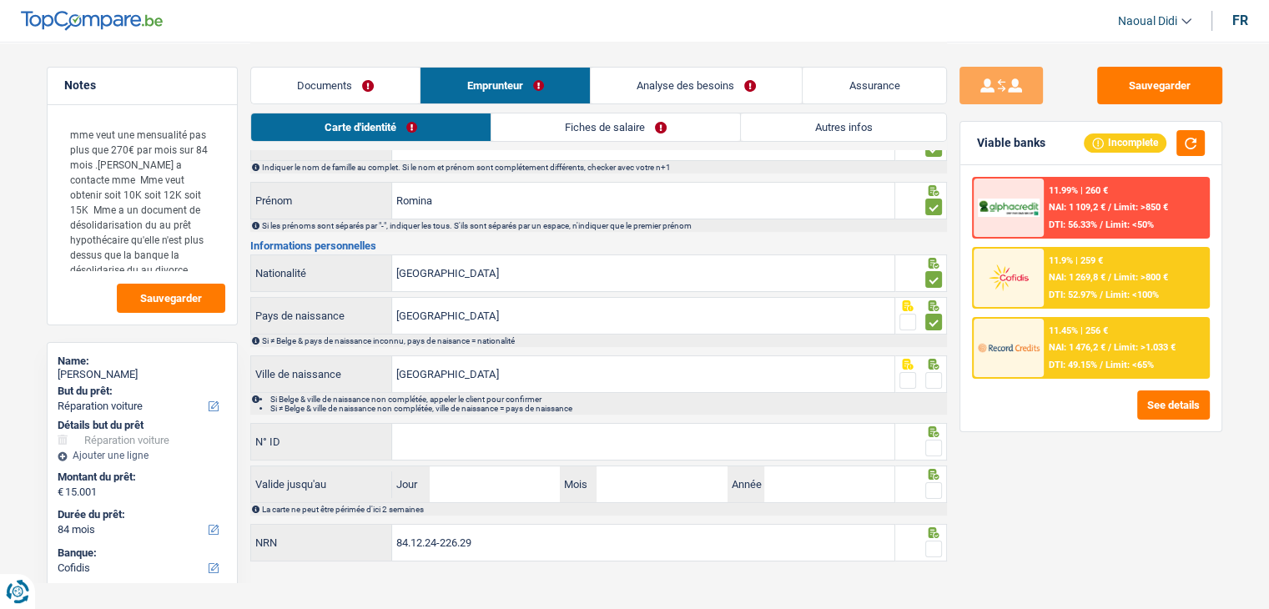
click at [930, 381] on span at bounding box center [934, 380] width 17 height 17
click at [0, 0] on input "radio" at bounding box center [0, 0] width 0 height 0
click at [611, 438] on input "N° ID" at bounding box center [643, 442] width 502 height 36
paste input "[PHONE_NUMBER]"
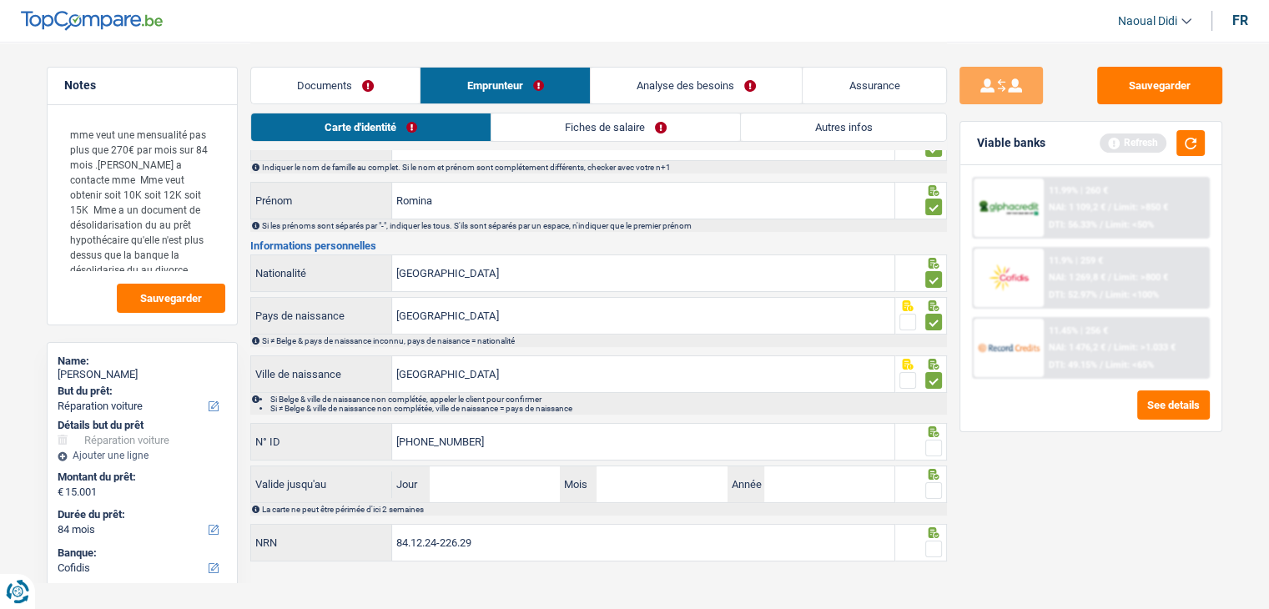
type input "[PHONE_NUMBER]"
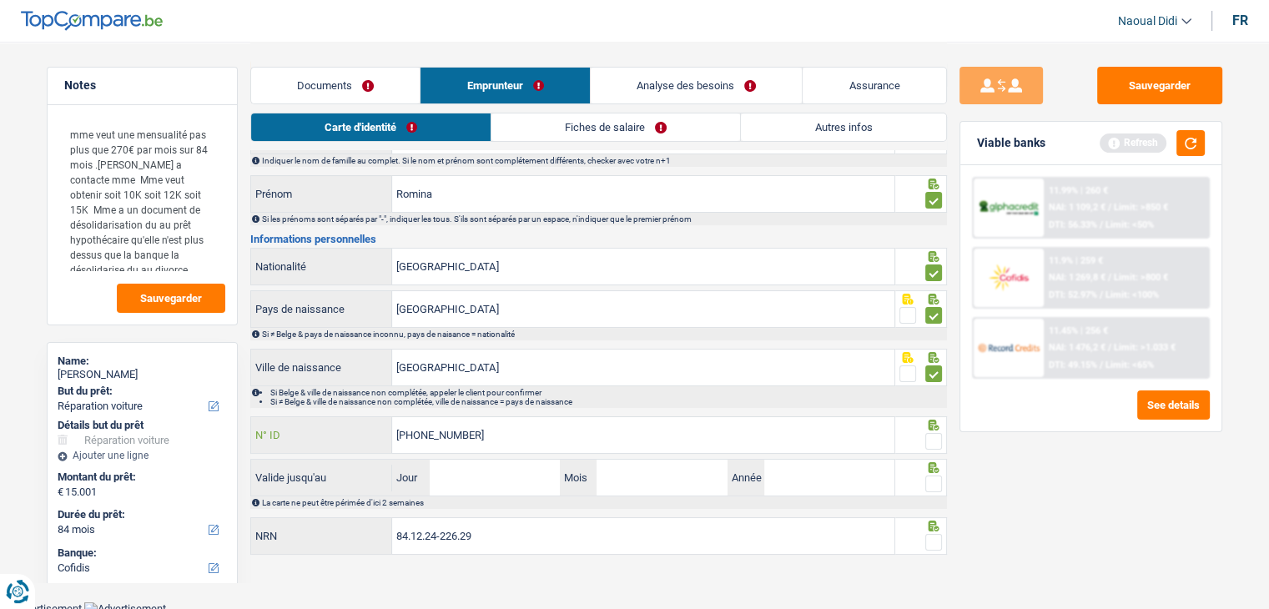
scroll to position [93, 0]
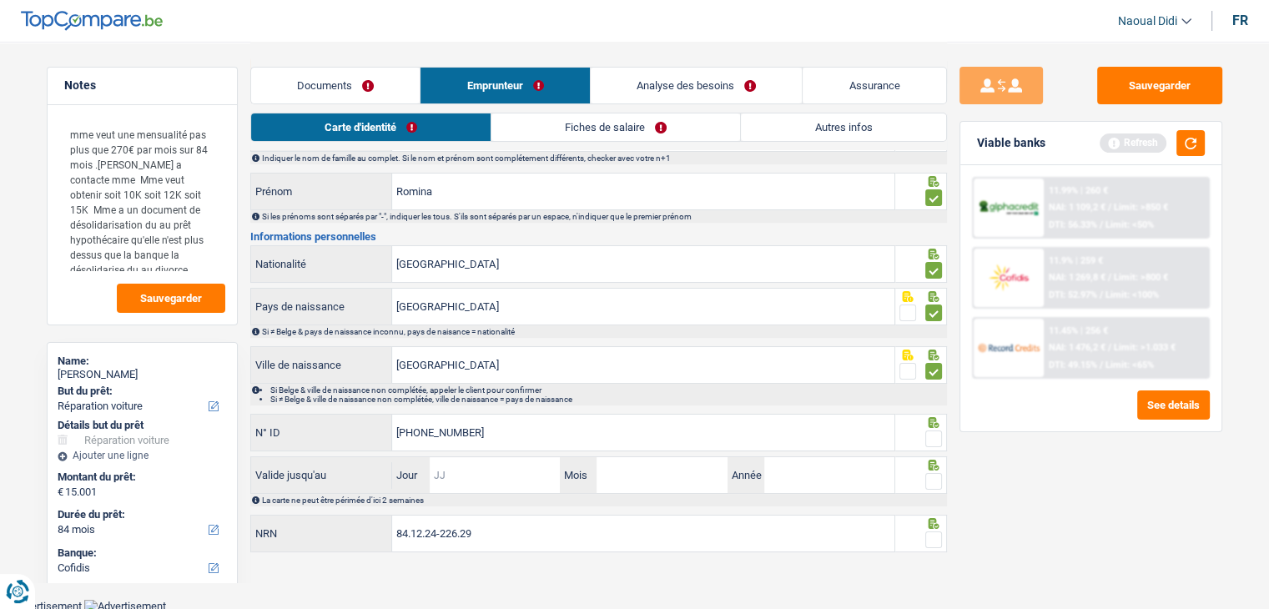
click at [496, 460] on input "Jour" at bounding box center [495, 475] width 130 height 36
type input "16"
type input "07"
type input "2035"
click at [934, 477] on span at bounding box center [934, 481] width 17 height 17
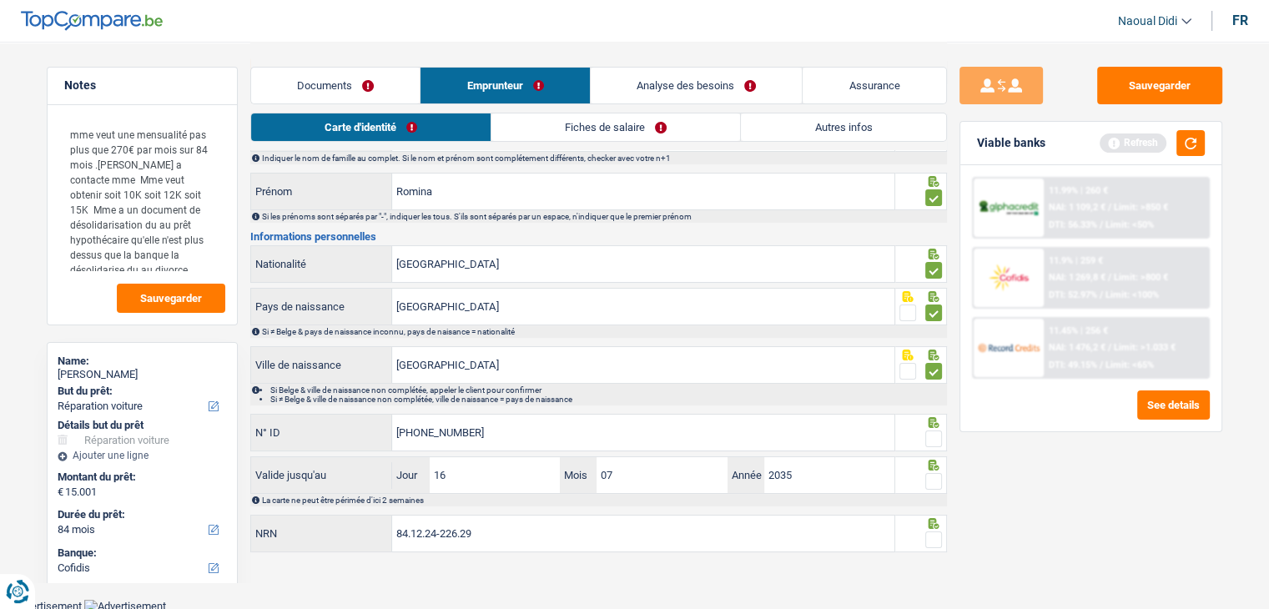
click at [0, 0] on input "radio" at bounding box center [0, 0] width 0 height 0
click at [936, 431] on span at bounding box center [934, 439] width 17 height 17
click at [0, 0] on input "radio" at bounding box center [0, 0] width 0 height 0
click at [932, 532] on span at bounding box center [934, 540] width 17 height 17
click at [0, 0] on input "radio" at bounding box center [0, 0] width 0 height 0
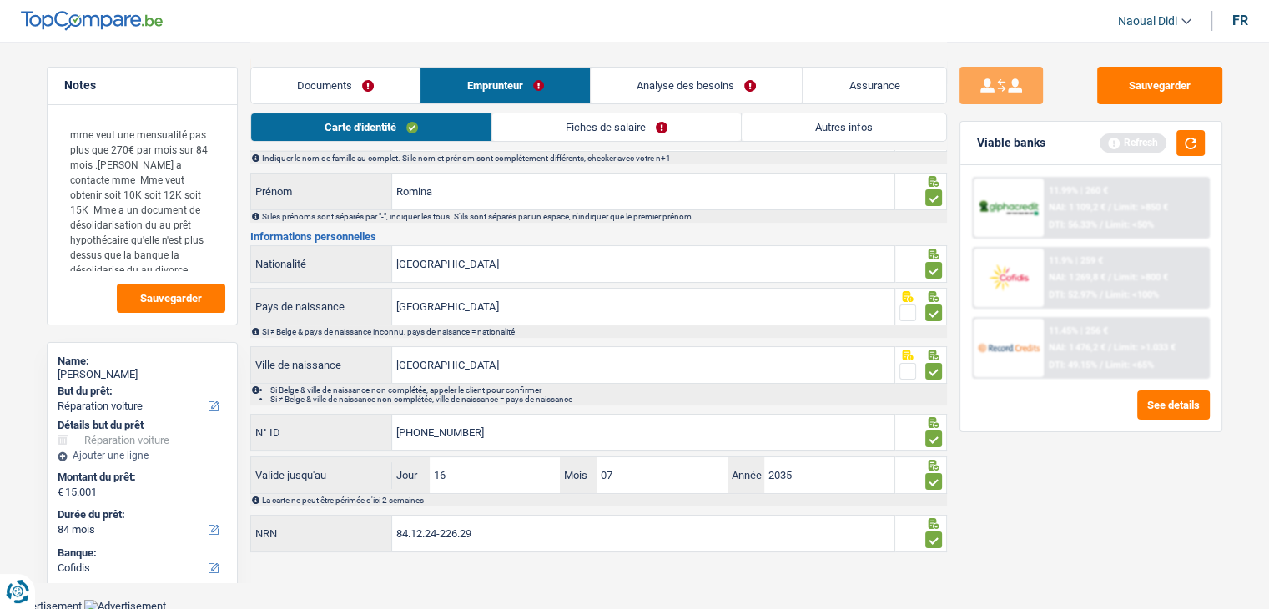
click at [570, 118] on link "Fiches de salaire" at bounding box center [616, 128] width 249 height 28
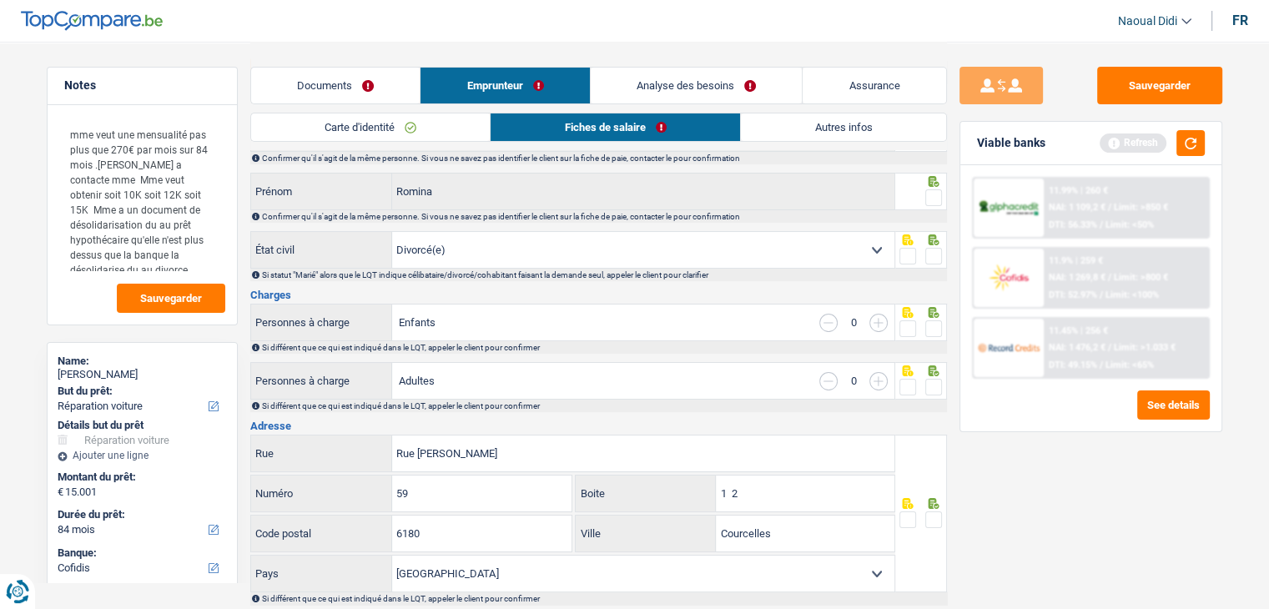
click at [351, 80] on link "Documents" at bounding box center [335, 86] width 169 height 36
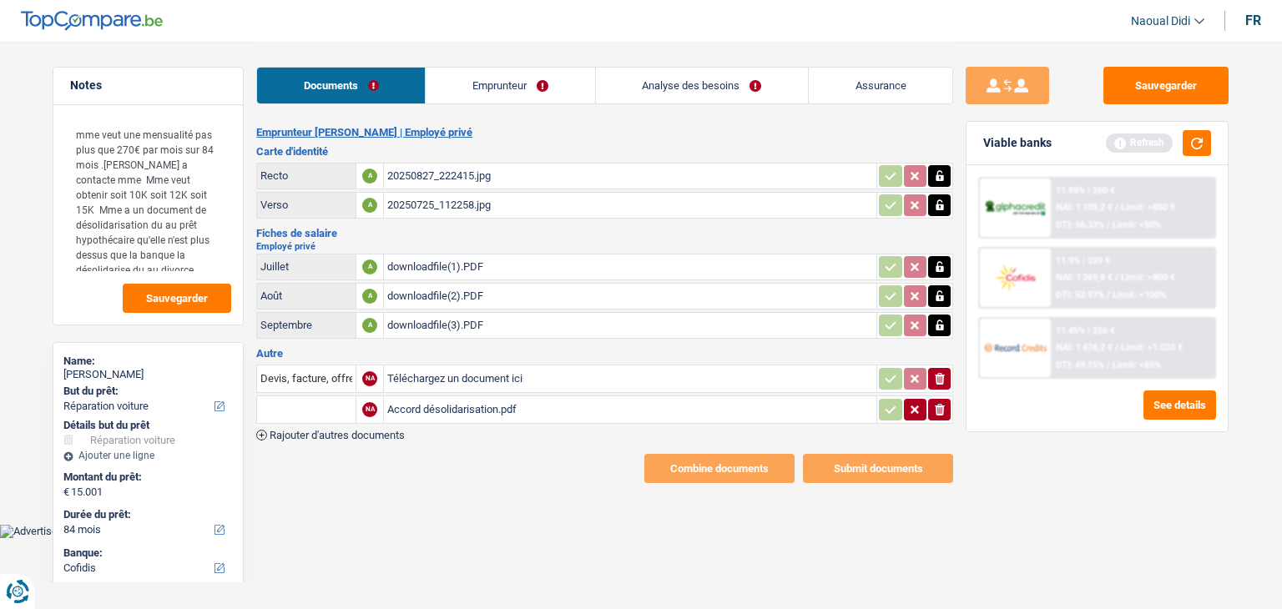
click at [491, 74] on link "Emprunteur" at bounding box center [510, 86] width 169 height 36
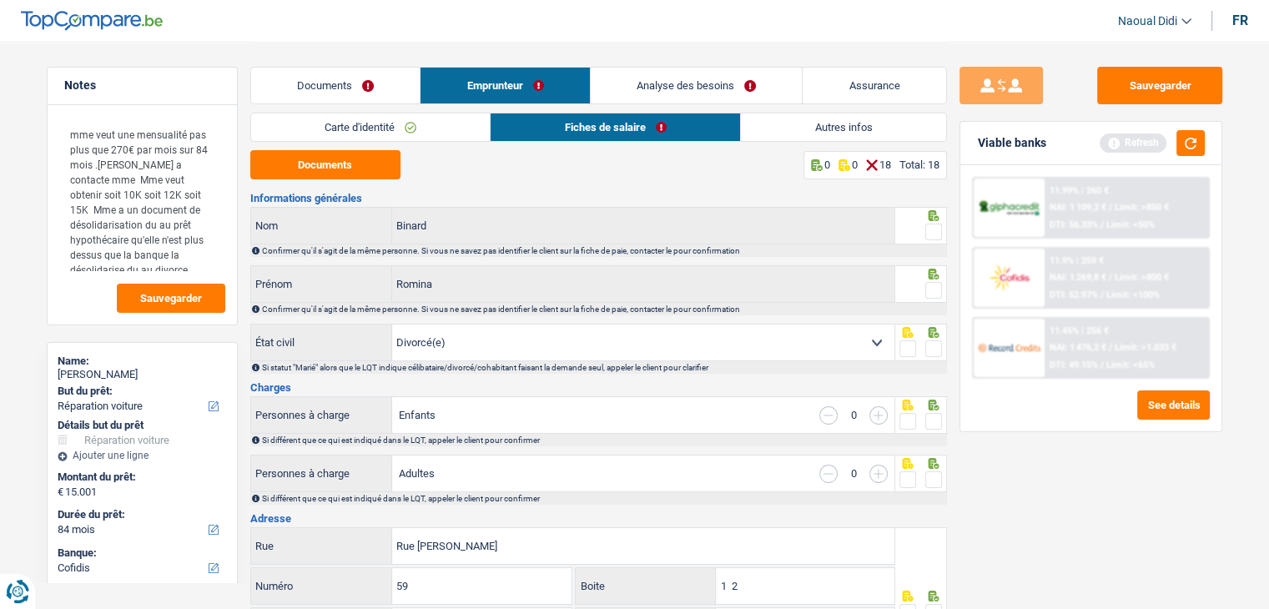
click at [594, 128] on link "Fiches de salaire" at bounding box center [616, 128] width 250 height 28
click at [371, 168] on button "Documents" at bounding box center [325, 164] width 150 height 29
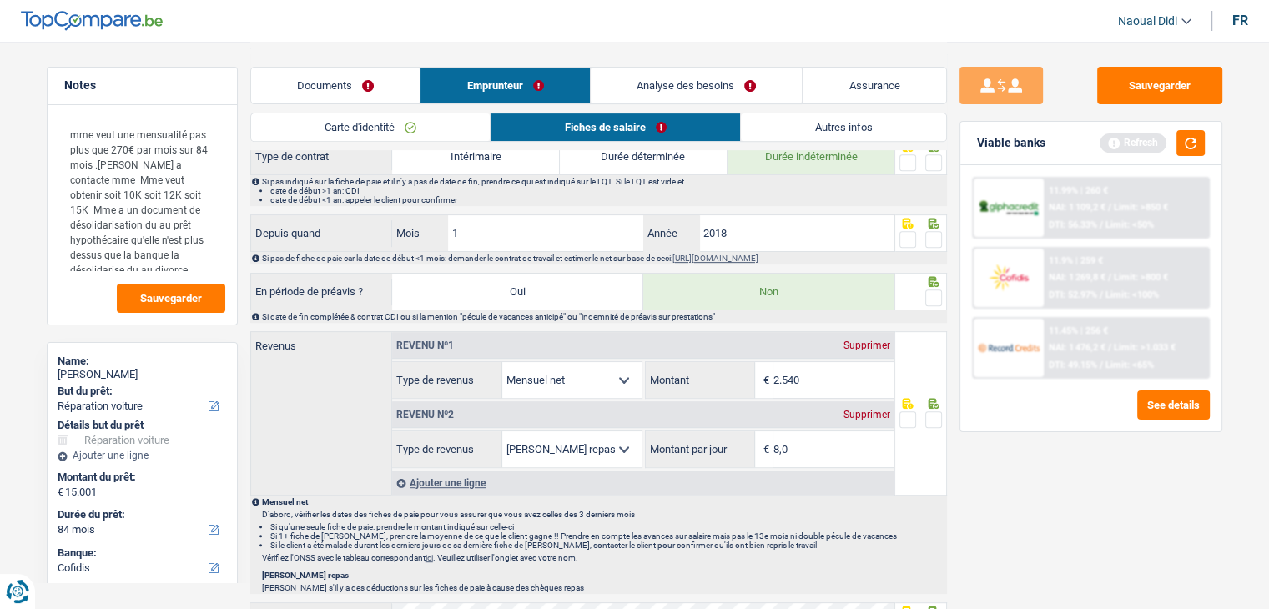
scroll to position [668, 0]
drag, startPoint x: 825, startPoint y: 374, endPoint x: 741, endPoint y: 360, distance: 84.7
click at [743, 369] on div "2.540 € Montant" at bounding box center [770, 379] width 249 height 36
type input "2.817"
click at [924, 411] on fieldset at bounding box center [921, 418] width 43 height 21
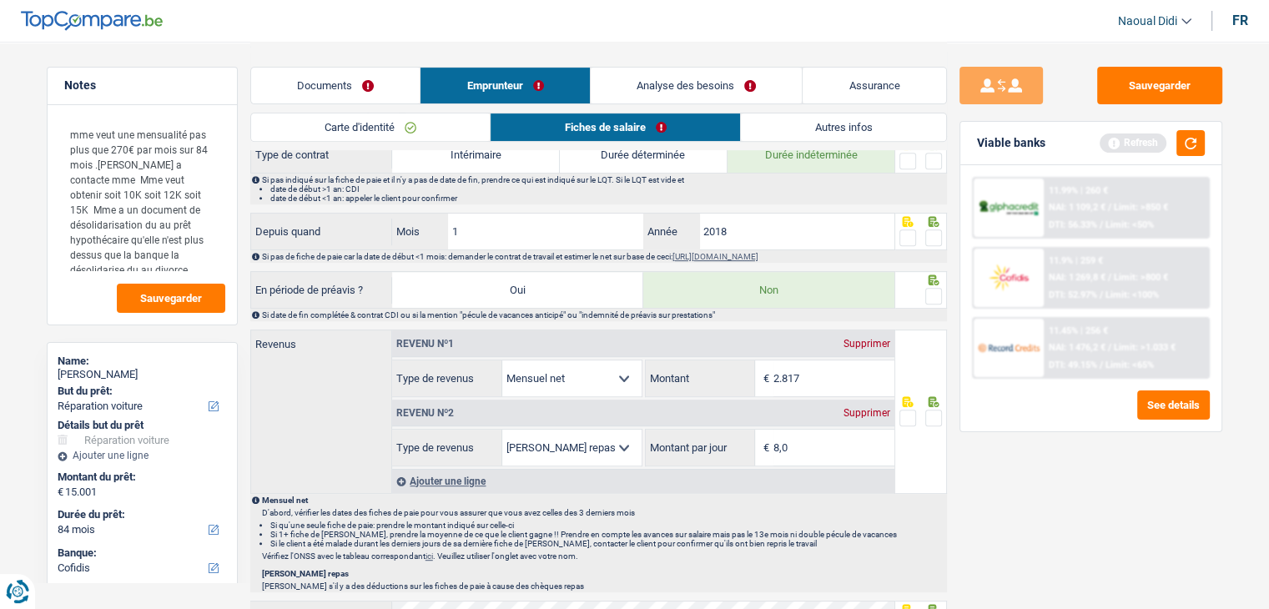
click at [933, 414] on span at bounding box center [934, 418] width 17 height 17
click at [0, 0] on input "radio" at bounding box center [0, 0] width 0 height 0
click at [936, 296] on span at bounding box center [934, 296] width 17 height 17
click at [0, 0] on input "radio" at bounding box center [0, 0] width 0 height 0
click at [931, 231] on span at bounding box center [934, 238] width 17 height 17
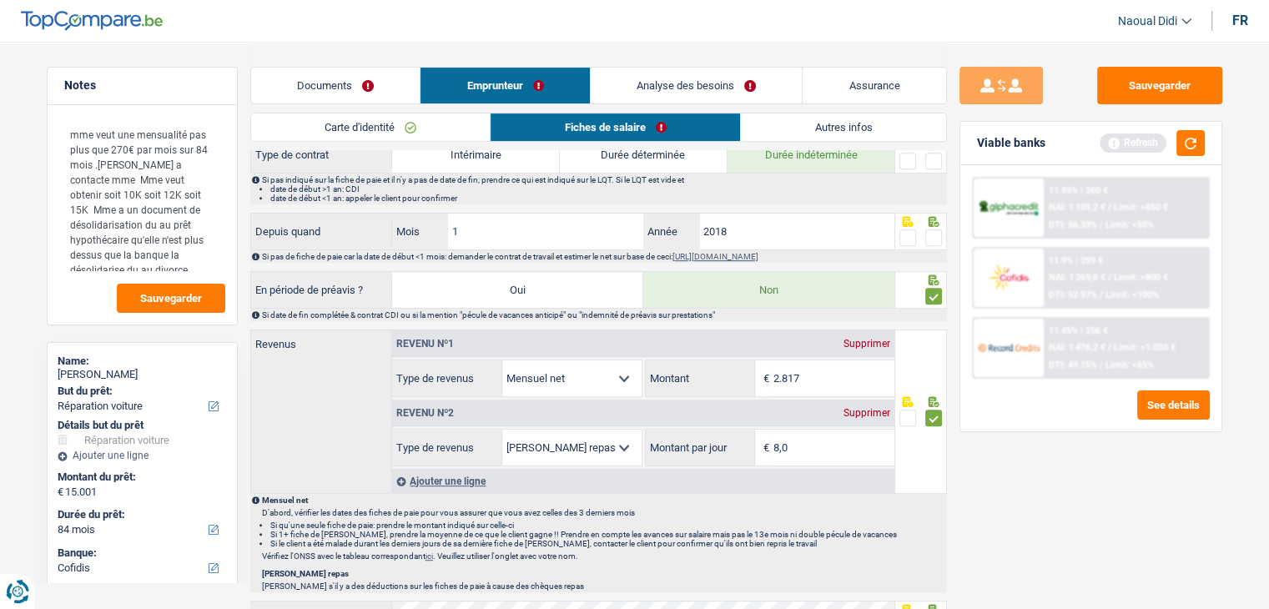
click at [0, 0] on input "radio" at bounding box center [0, 0] width 0 height 0
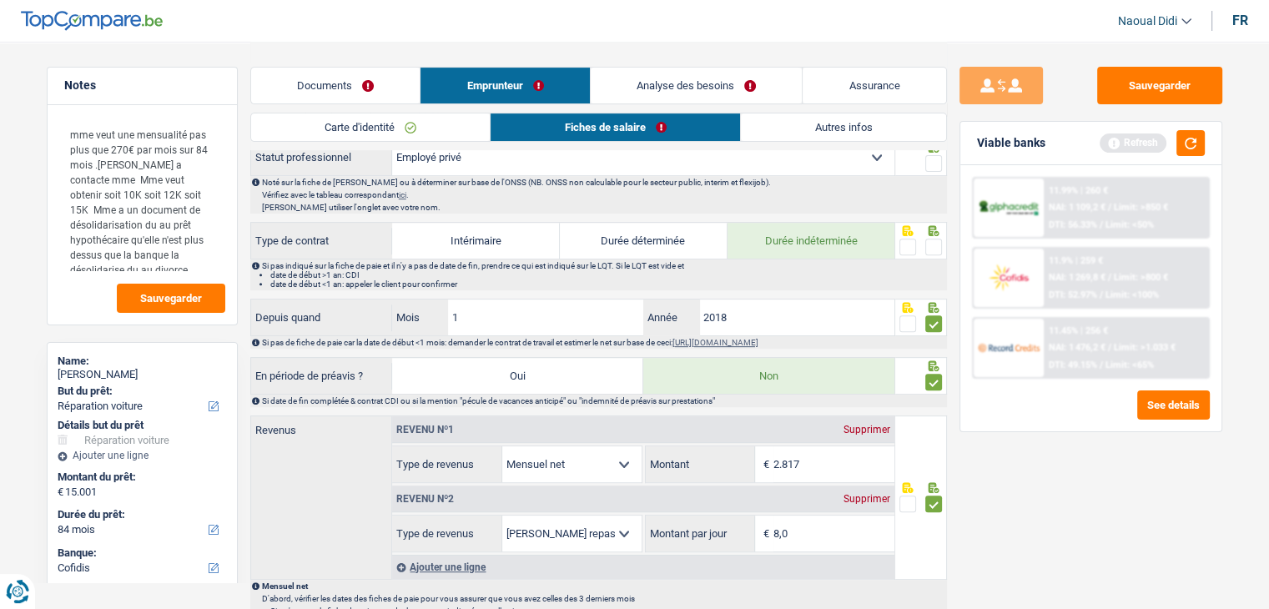
scroll to position [501, 0]
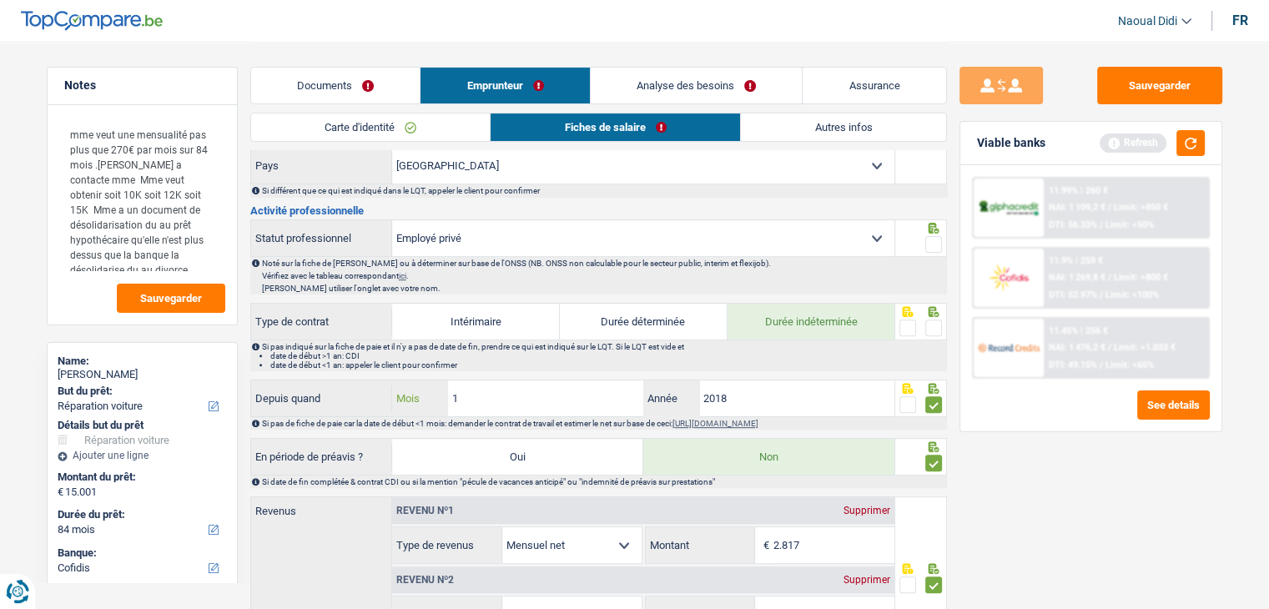
drag, startPoint x: 517, startPoint y: 398, endPoint x: 414, endPoint y: 382, distance: 104.7
click at [414, 382] on div "1 Mois" at bounding box center [517, 399] width 251 height 36
type input "7"
drag, startPoint x: 738, startPoint y: 389, endPoint x: 651, endPoint y: 361, distance: 91.1
click at [651, 389] on div "2018 Année" at bounding box center [768, 399] width 251 height 36
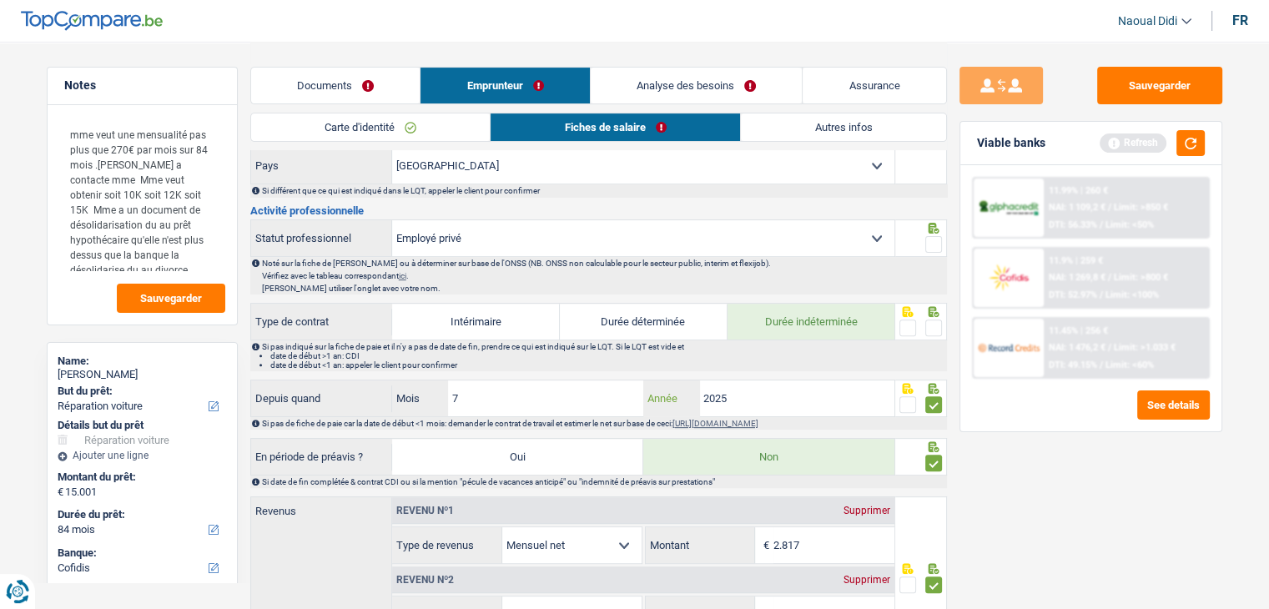
type input "2025"
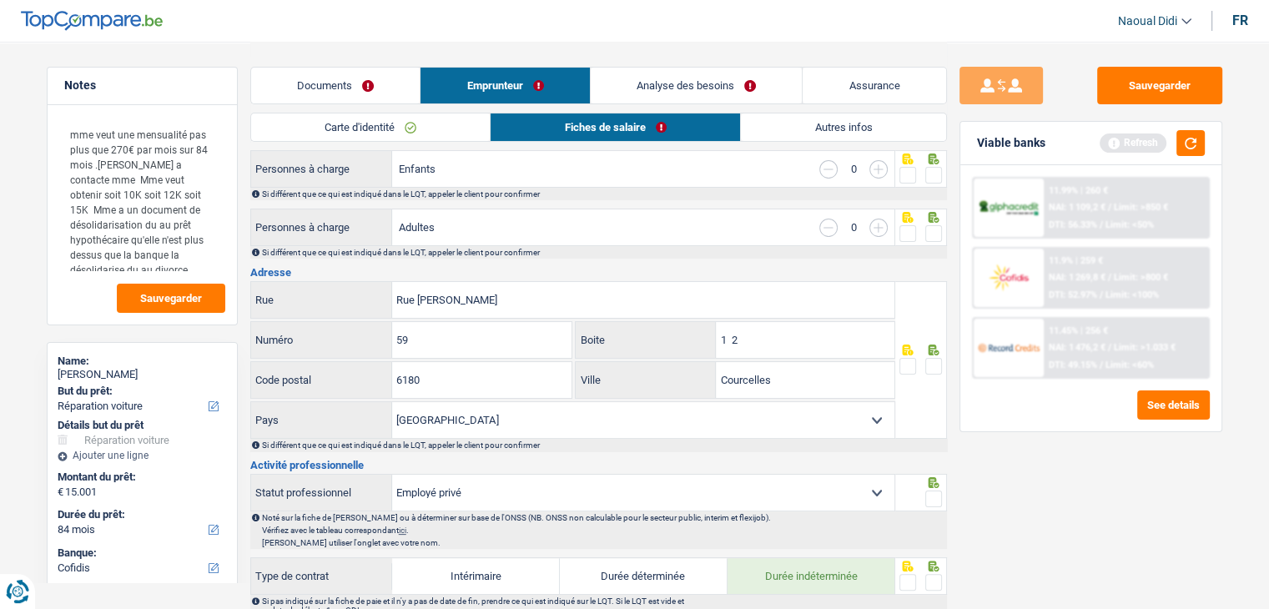
scroll to position [250, 0]
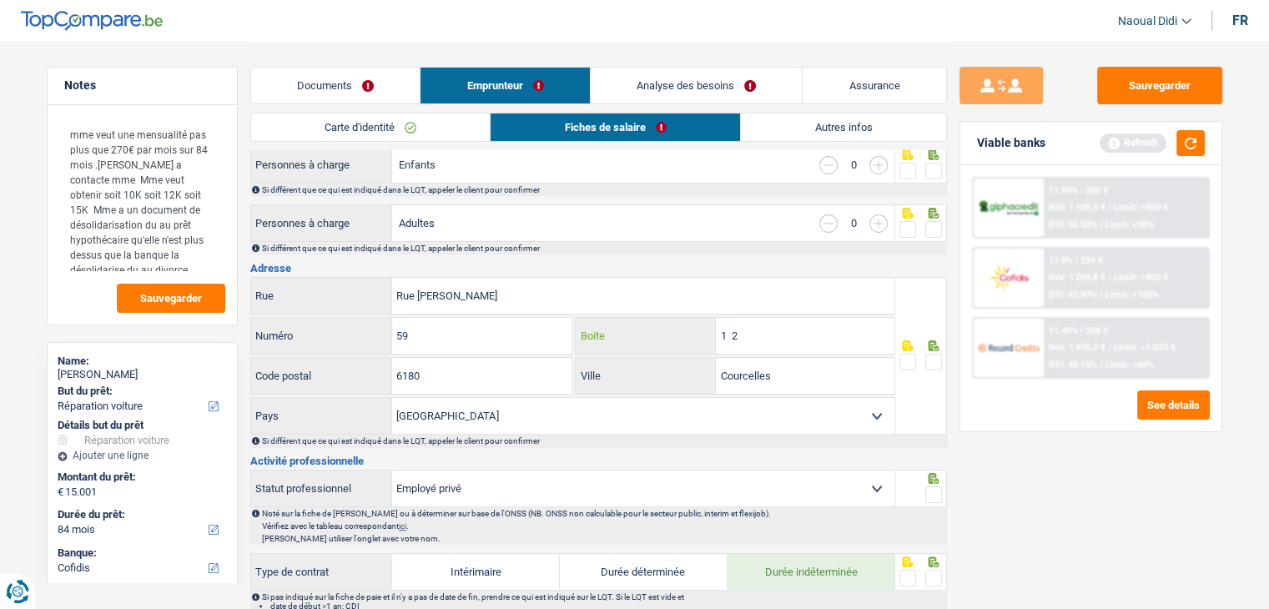
click at [756, 327] on input "1 2" at bounding box center [805, 336] width 179 height 36
type input "1"
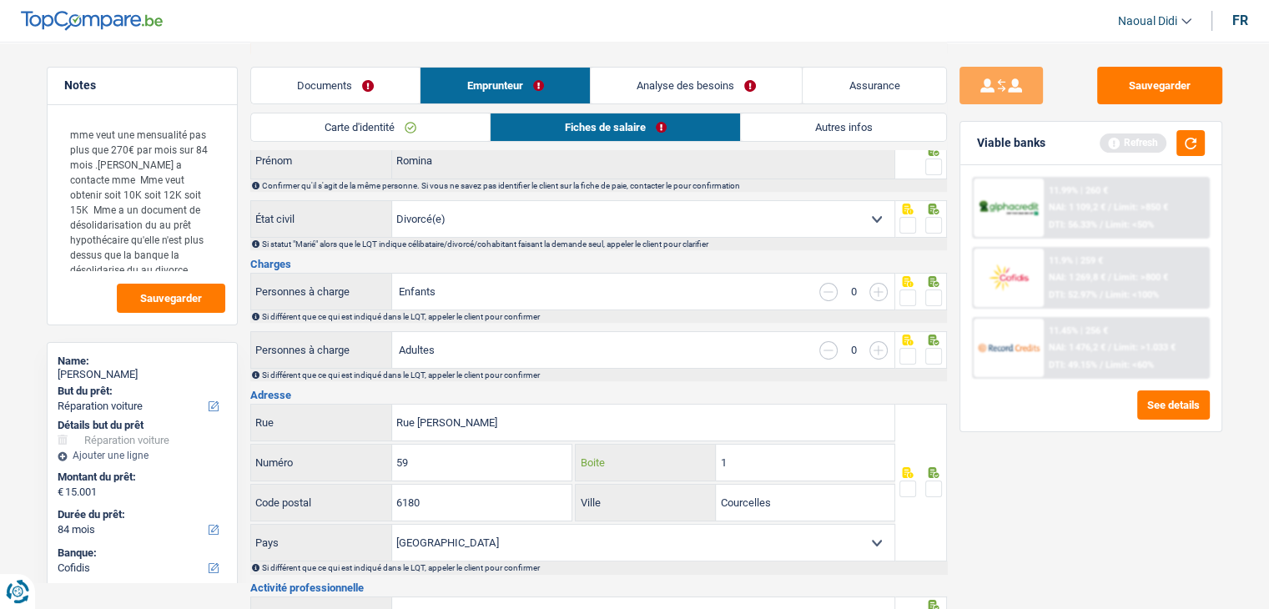
scroll to position [0, 0]
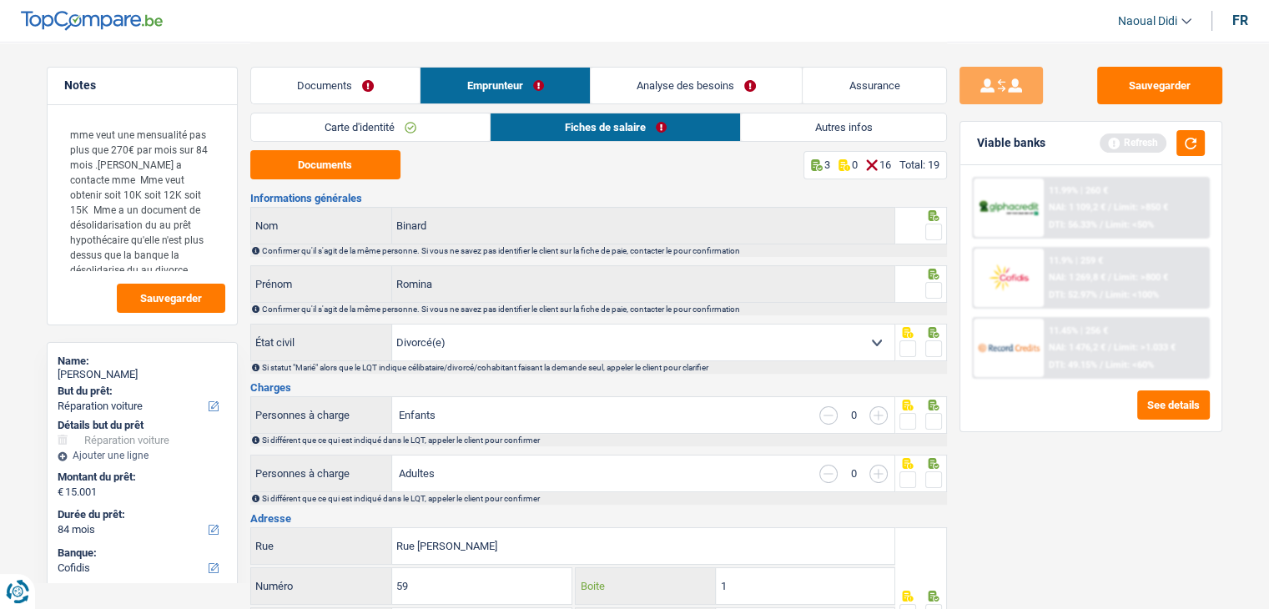
type input "1"
click at [936, 231] on span at bounding box center [934, 232] width 17 height 17
click at [0, 0] on input "radio" at bounding box center [0, 0] width 0 height 0
drag, startPoint x: 938, startPoint y: 286, endPoint x: 940, endPoint y: 343, distance: 56.8
click at [940, 289] on span at bounding box center [934, 290] width 17 height 17
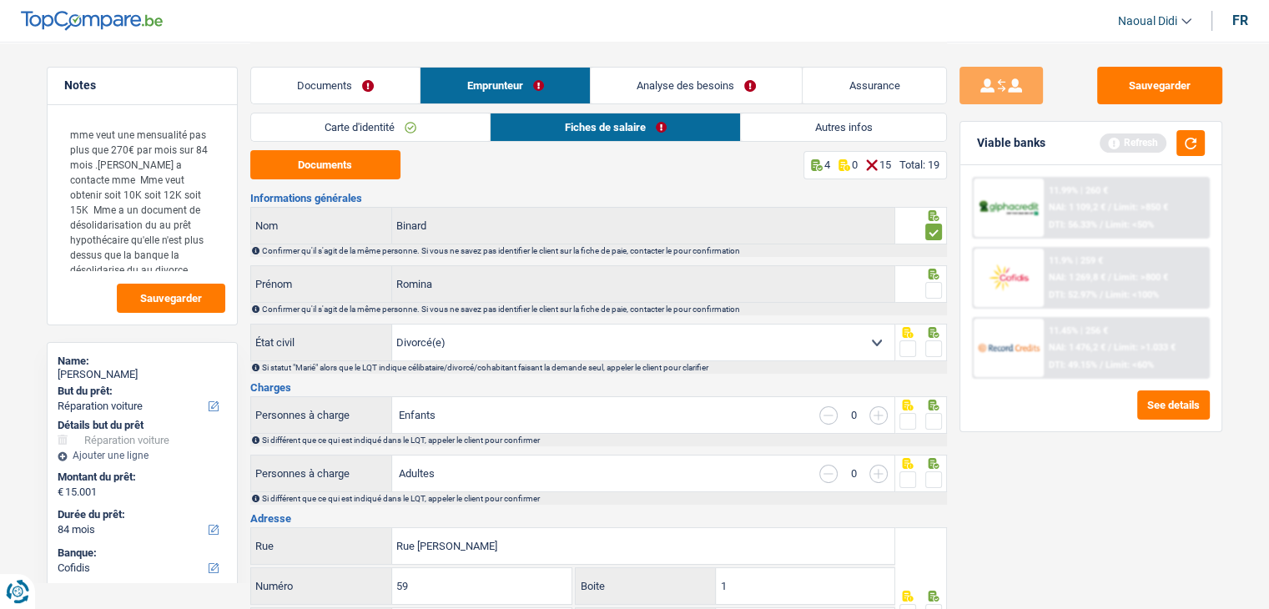
click at [0, 0] on input "radio" at bounding box center [0, 0] width 0 height 0
click at [936, 349] on span at bounding box center [934, 349] width 17 height 17
click at [0, 0] on input "radio" at bounding box center [0, 0] width 0 height 0
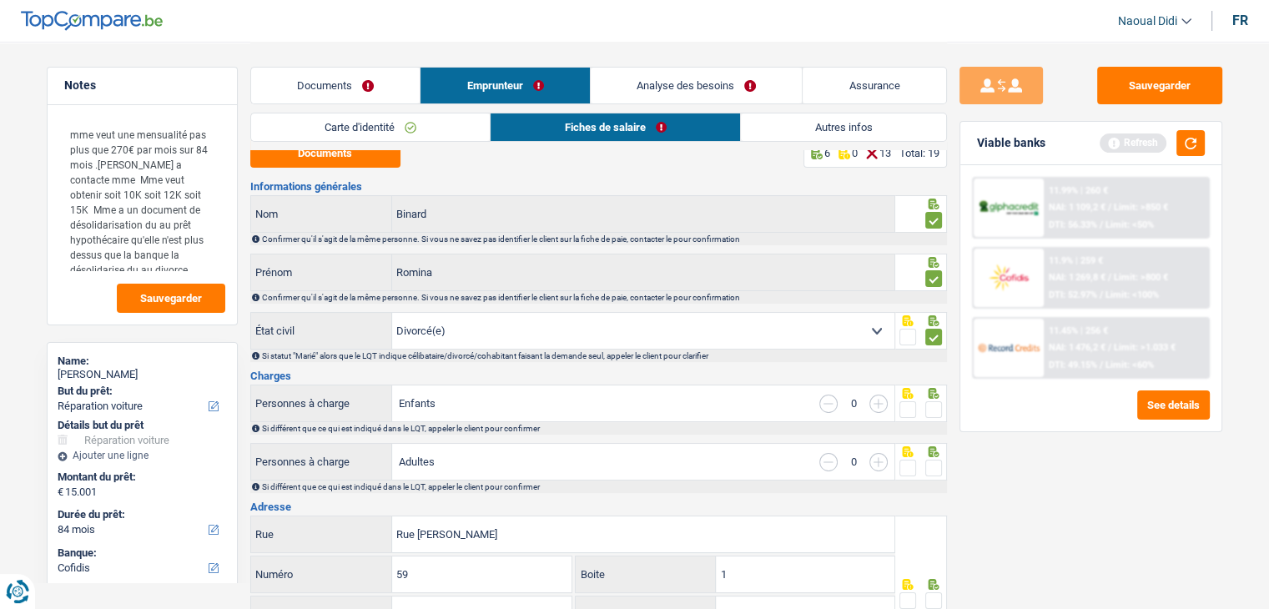
scroll to position [167, 0]
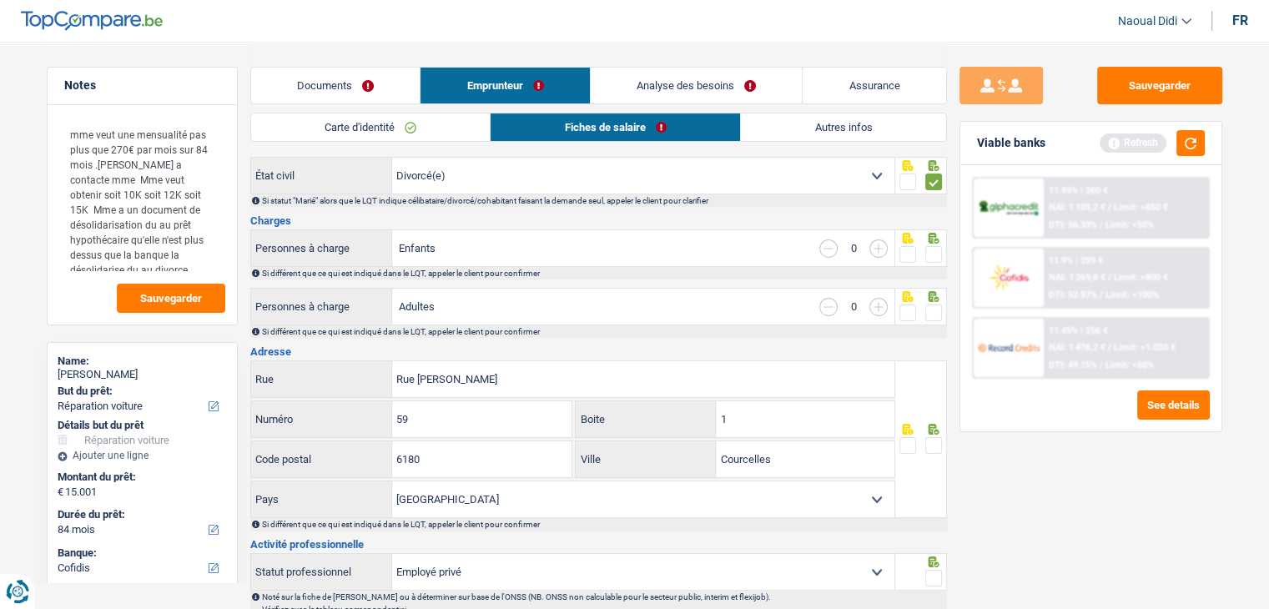
click at [938, 256] on span at bounding box center [934, 254] width 17 height 17
click at [0, 0] on input "radio" at bounding box center [0, 0] width 0 height 0
click at [934, 310] on span at bounding box center [934, 313] width 17 height 17
click at [0, 0] on input "radio" at bounding box center [0, 0] width 0 height 0
click at [938, 454] on div at bounding box center [934, 446] width 17 height 21
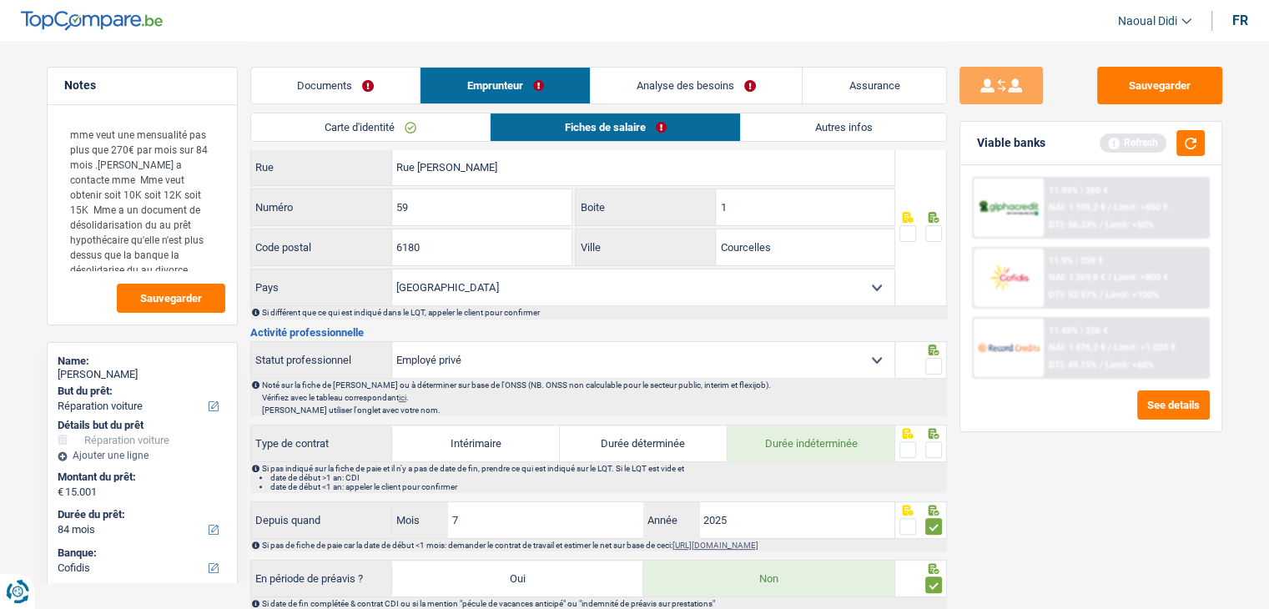
scroll to position [417, 0]
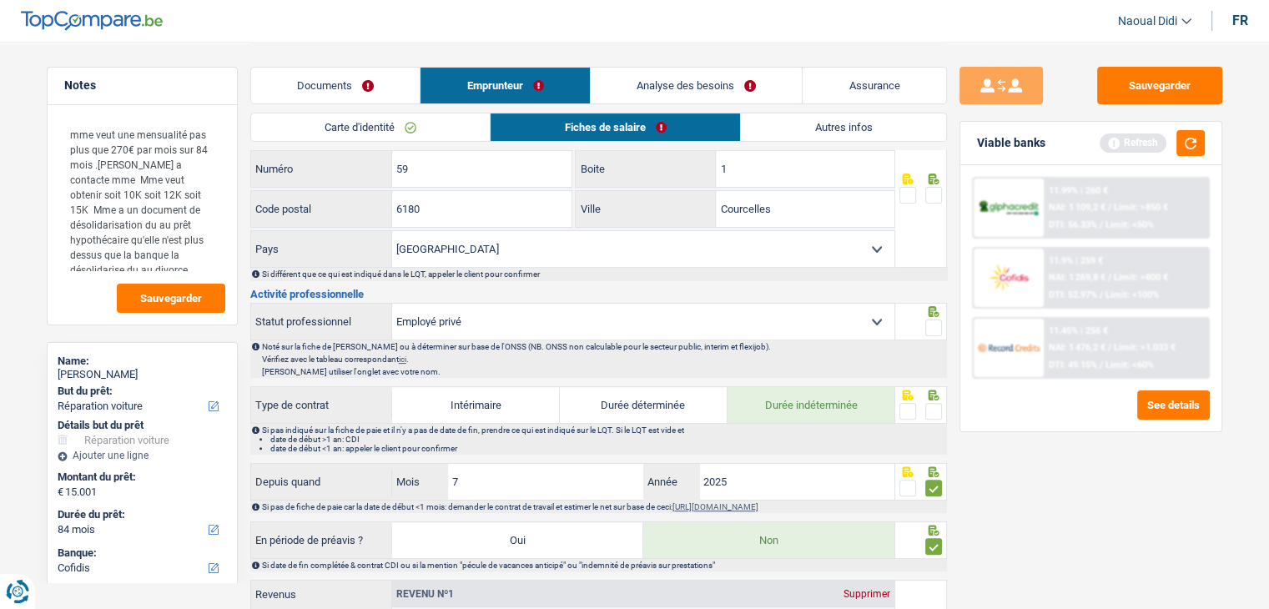
click at [928, 191] on span at bounding box center [934, 195] width 17 height 17
click at [0, 0] on input "radio" at bounding box center [0, 0] width 0 height 0
click at [935, 320] on span at bounding box center [934, 328] width 17 height 17
click at [0, 0] on input "radio" at bounding box center [0, 0] width 0 height 0
click at [941, 409] on span at bounding box center [934, 411] width 17 height 17
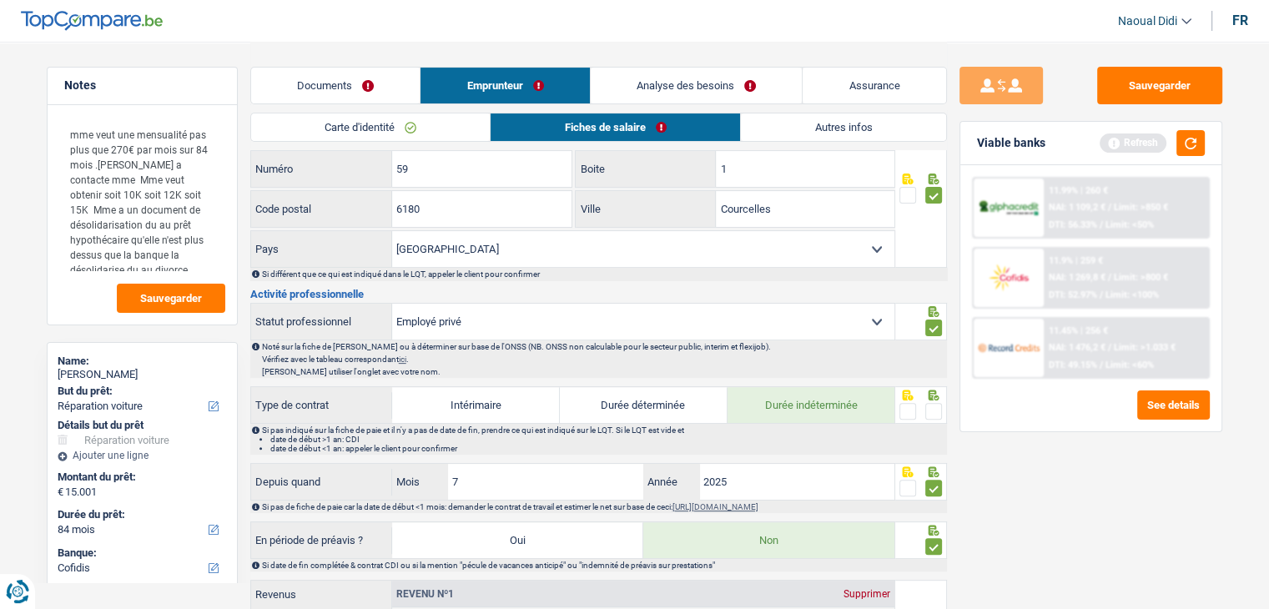
click at [0, 0] on input "radio" at bounding box center [0, 0] width 0 height 0
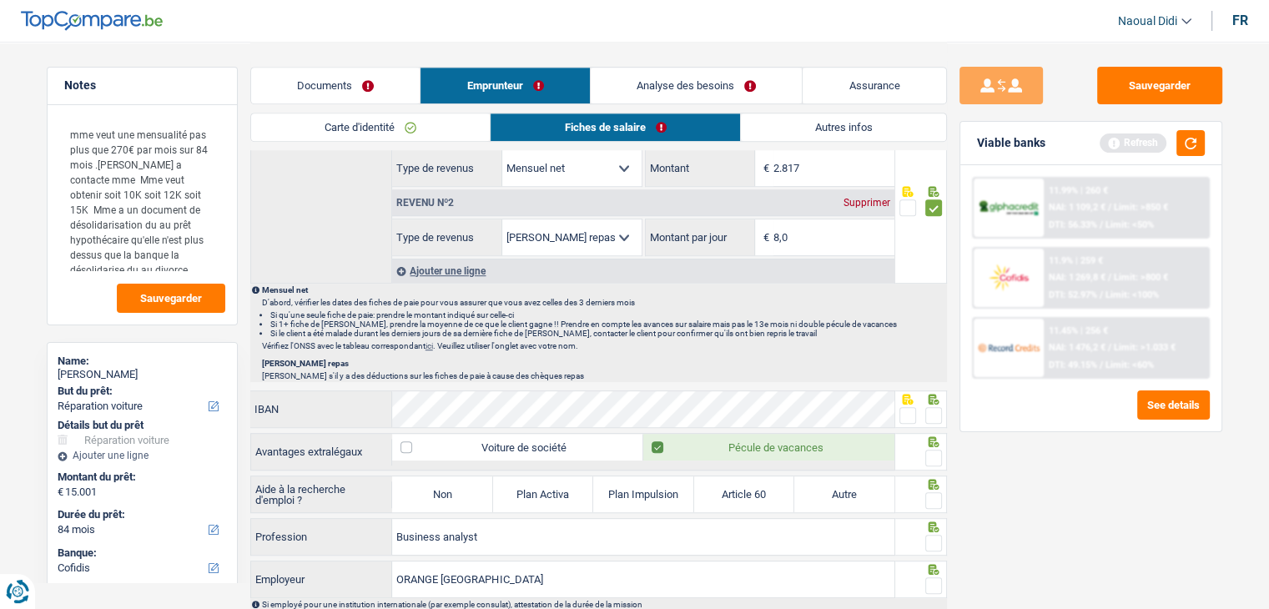
scroll to position [918, 0]
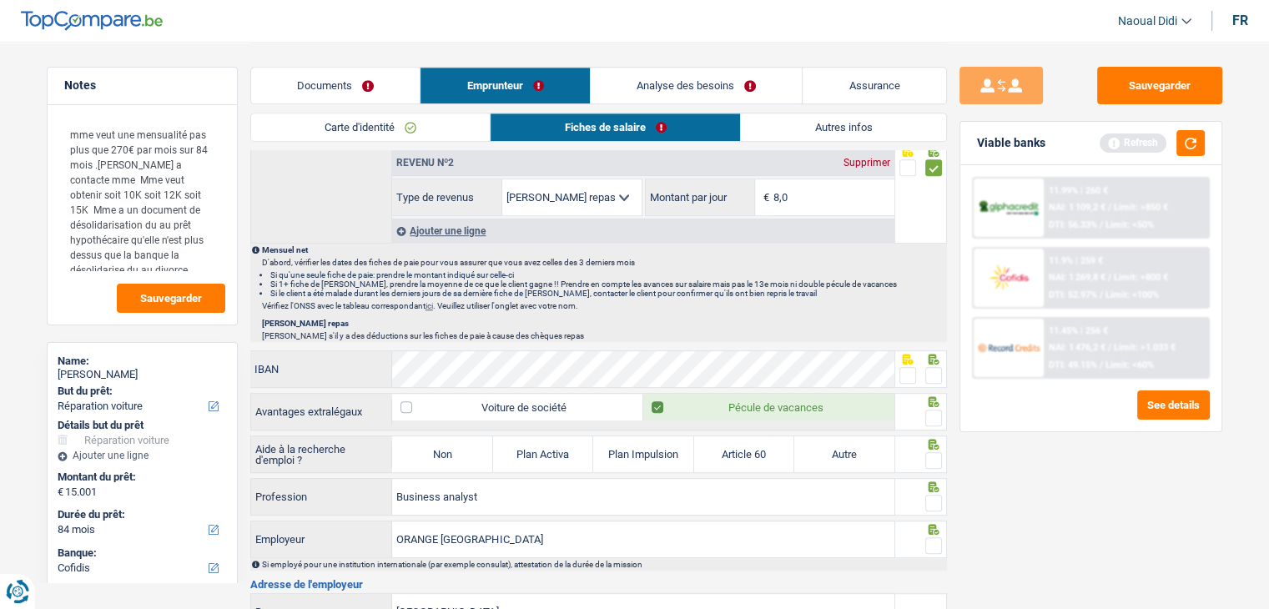
click at [931, 371] on span at bounding box center [934, 375] width 17 height 17
click at [0, 0] on input "radio" at bounding box center [0, 0] width 0 height 0
click at [935, 413] on span at bounding box center [934, 418] width 17 height 17
click at [0, 0] on input "radio" at bounding box center [0, 0] width 0 height 0
click at [934, 452] on span at bounding box center [934, 460] width 17 height 17
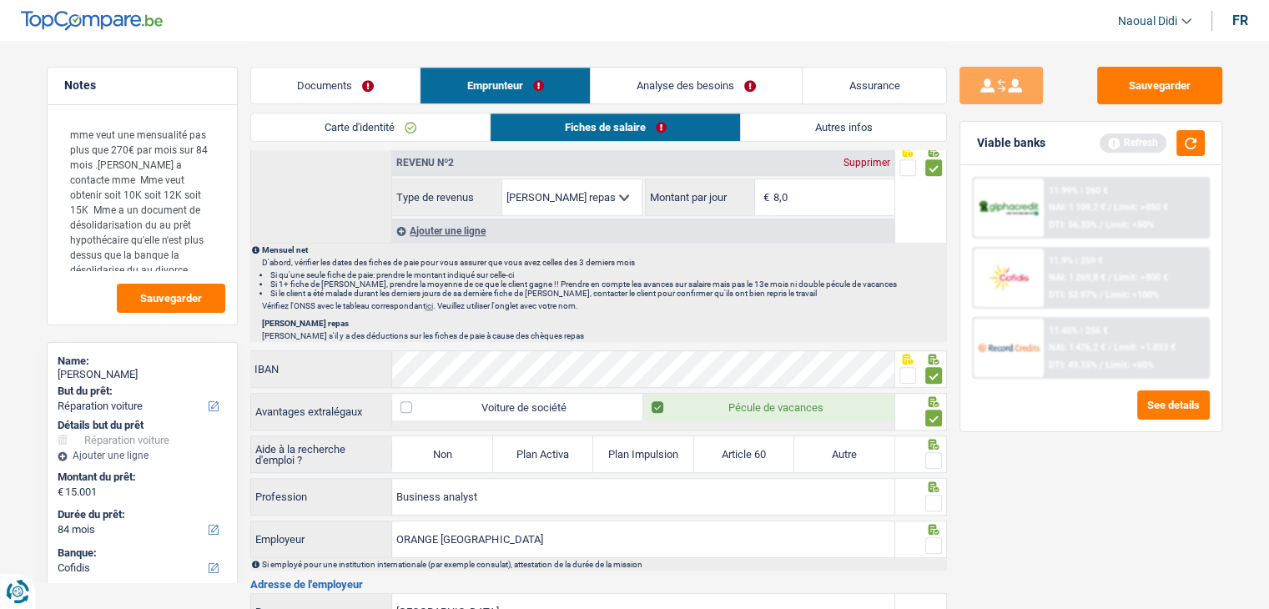
click at [0, 0] on input "radio" at bounding box center [0, 0] width 0 height 0
click at [464, 449] on label "Non" at bounding box center [442, 454] width 100 height 36
click at [464, 449] on input "Non" at bounding box center [442, 454] width 100 height 36
radio input "true"
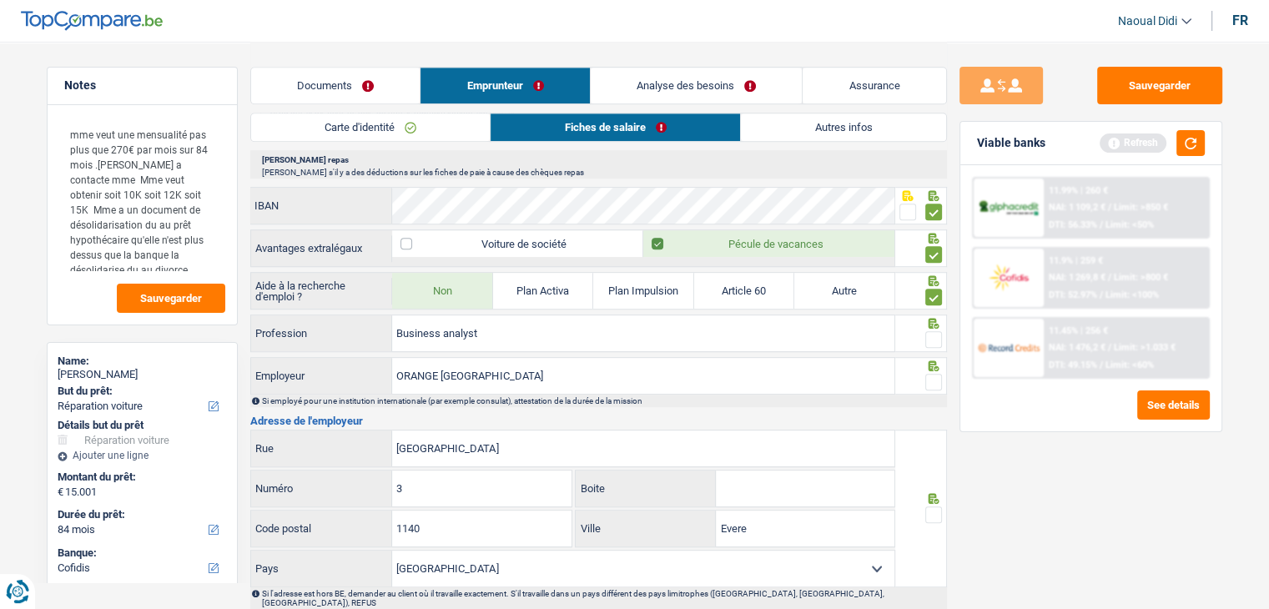
scroll to position [1085, 0]
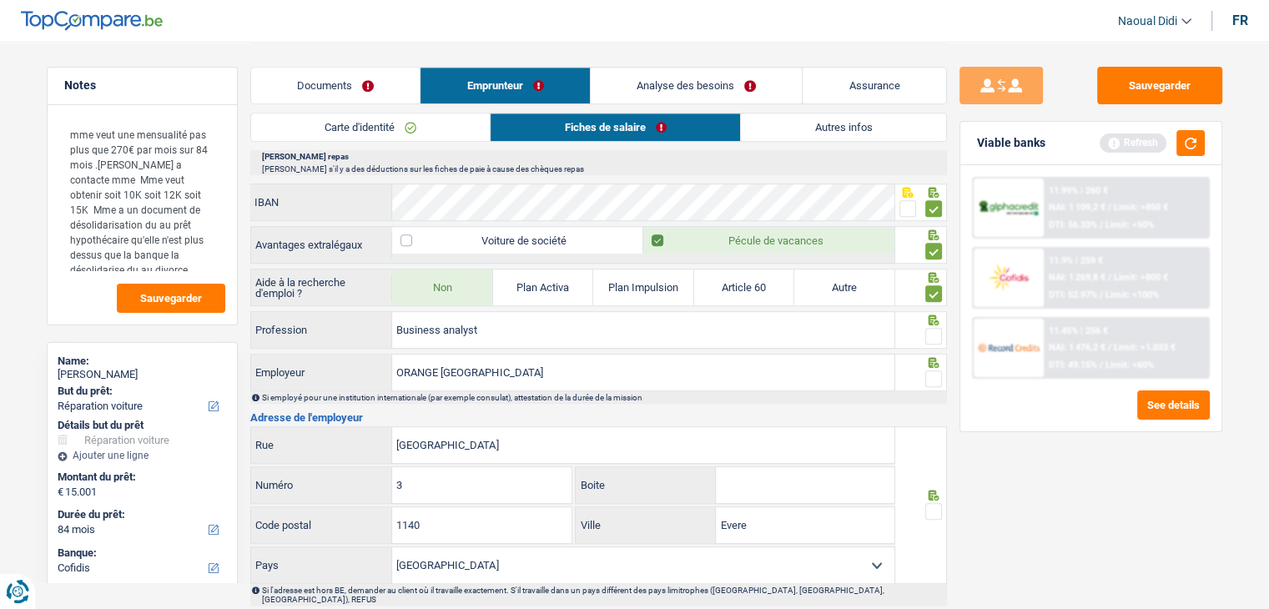
drag, startPoint x: 937, startPoint y: 375, endPoint x: 931, endPoint y: 351, distance: 25.1
click at [937, 375] on span at bounding box center [934, 379] width 17 height 17
click at [0, 0] on input "radio" at bounding box center [0, 0] width 0 height 0
click at [930, 328] on span at bounding box center [934, 336] width 17 height 17
click at [0, 0] on input "radio" at bounding box center [0, 0] width 0 height 0
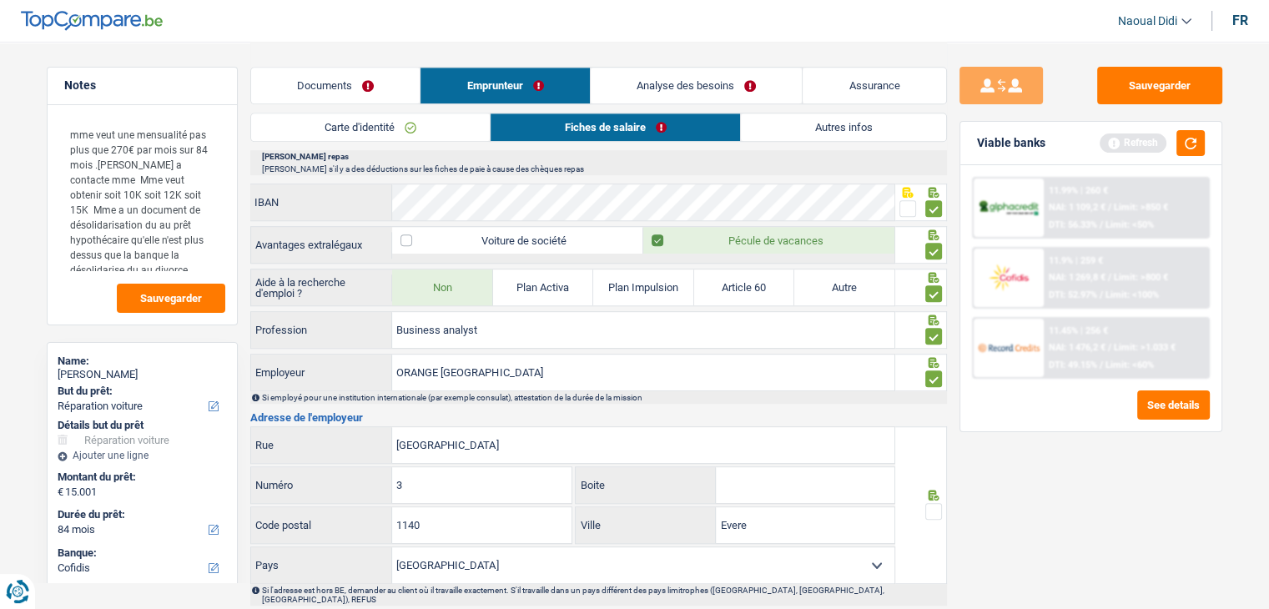
click at [934, 503] on span at bounding box center [934, 511] width 17 height 17
click at [0, 0] on input "radio" at bounding box center [0, 0] width 0 height 0
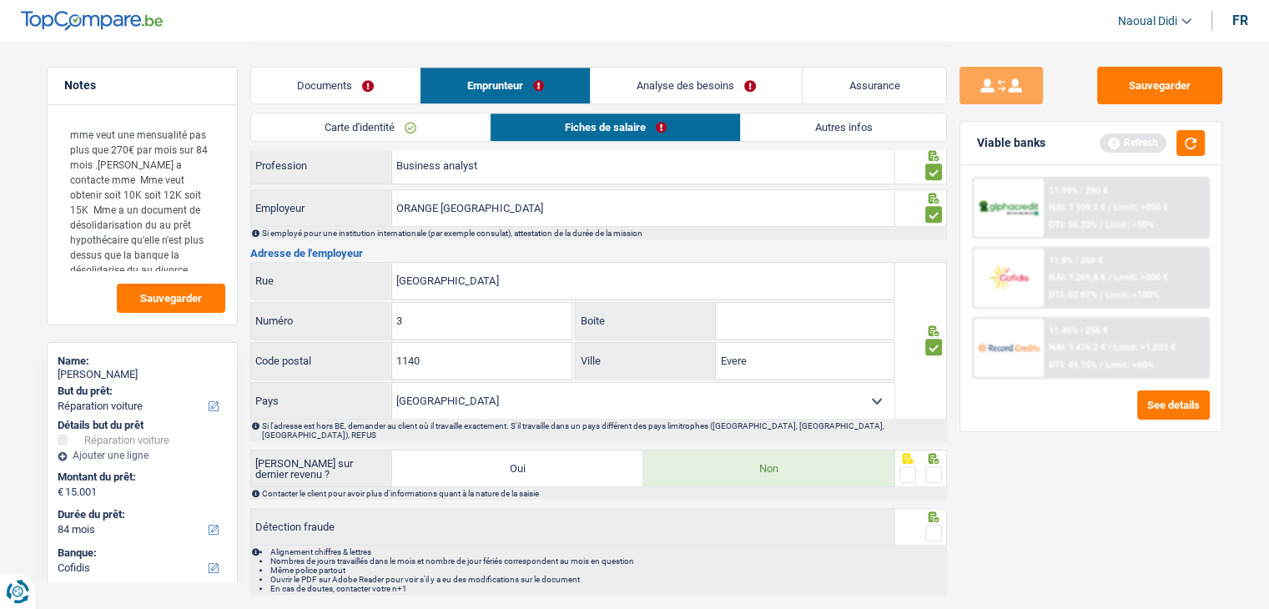
scroll to position [1280, 0]
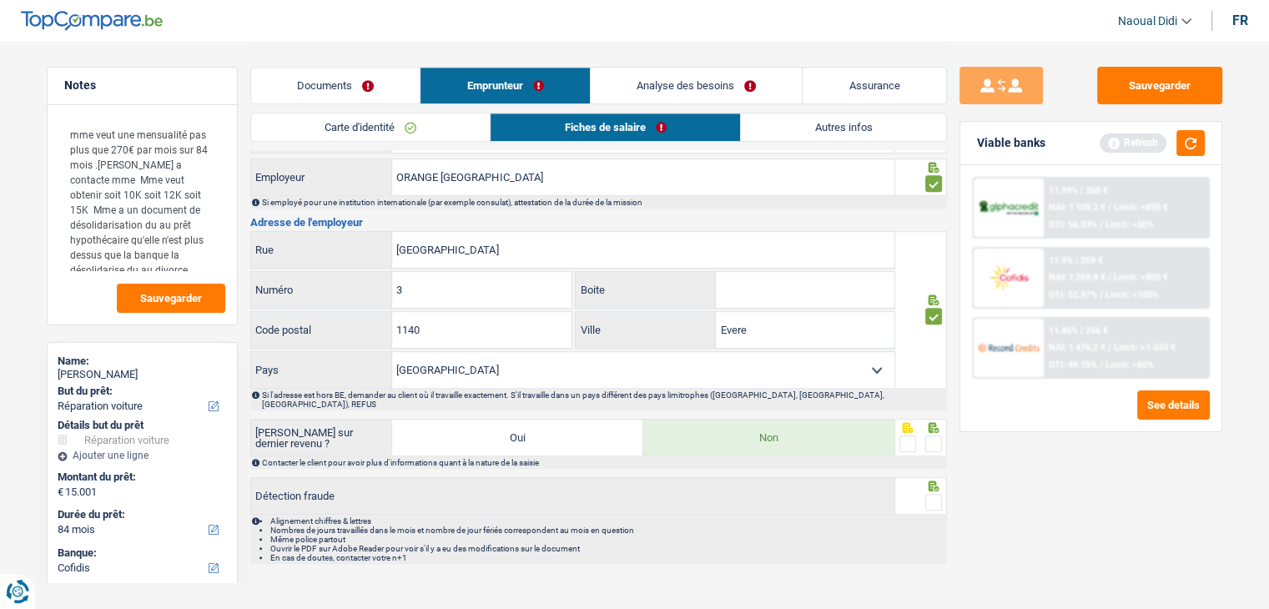
click at [936, 436] on span at bounding box center [934, 444] width 17 height 17
click at [0, 0] on input "radio" at bounding box center [0, 0] width 0 height 0
click at [936, 494] on span at bounding box center [934, 502] width 17 height 17
click at [0, 0] on input "radio" at bounding box center [0, 0] width 0 height 0
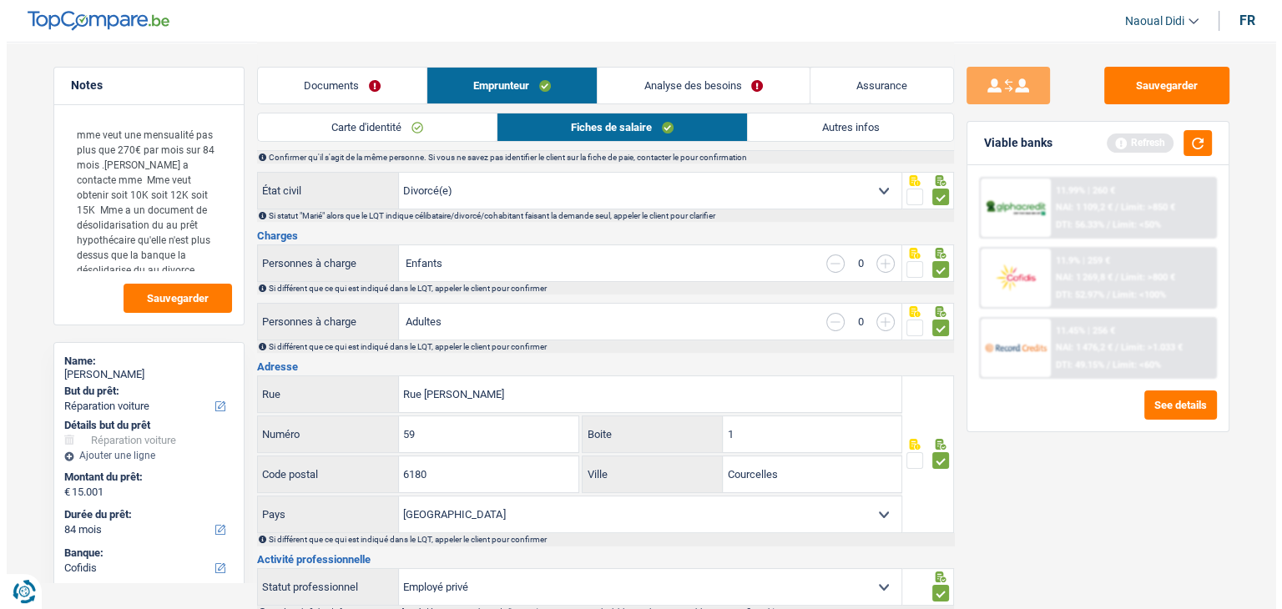
scroll to position [0, 0]
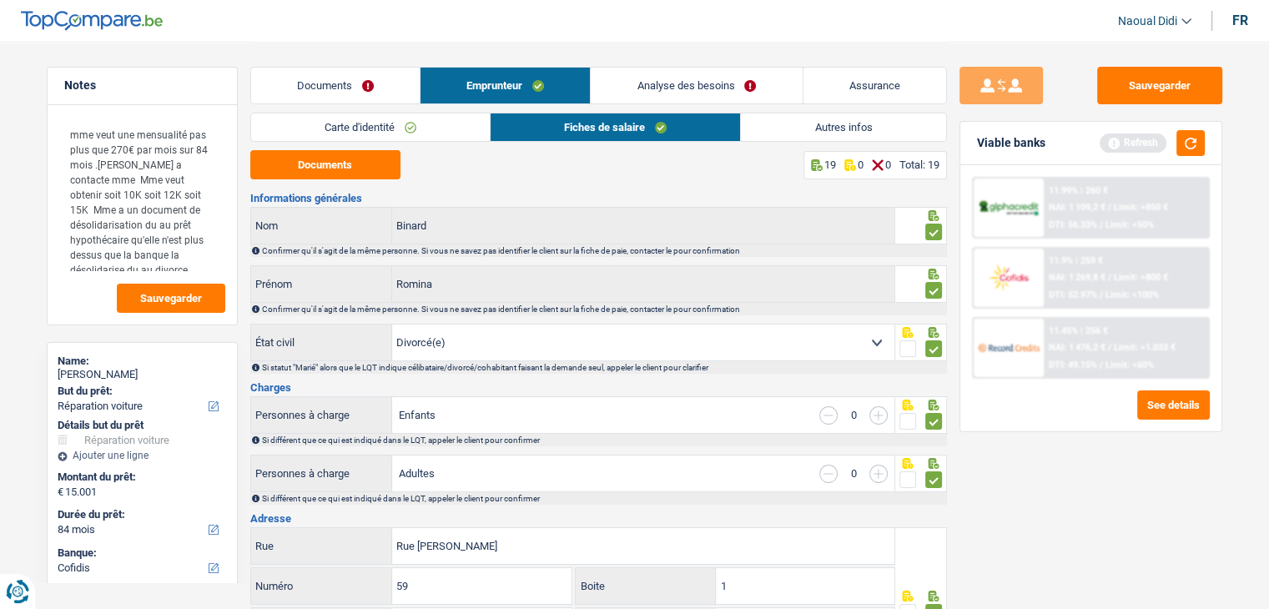
click at [366, 83] on link "Documents" at bounding box center [335, 86] width 169 height 36
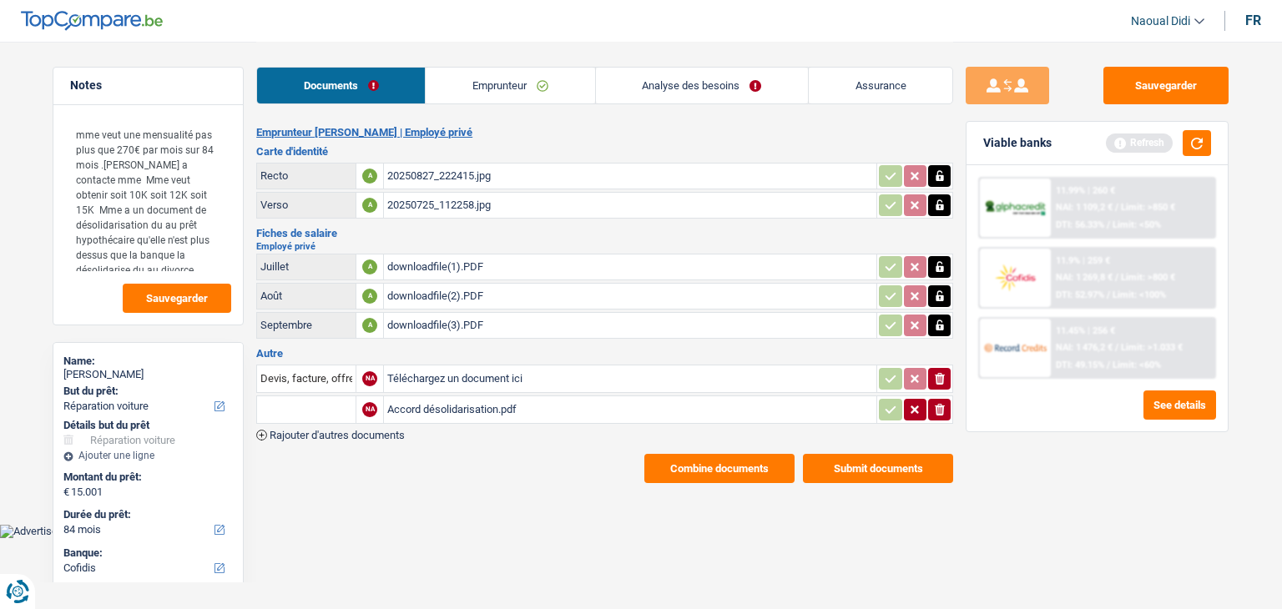
click at [439, 405] on div "Accord désolidarisation.pdf" at bounding box center [630, 409] width 486 height 25
click at [654, 84] on link "Analyse des besoins" at bounding box center [702, 86] width 212 height 36
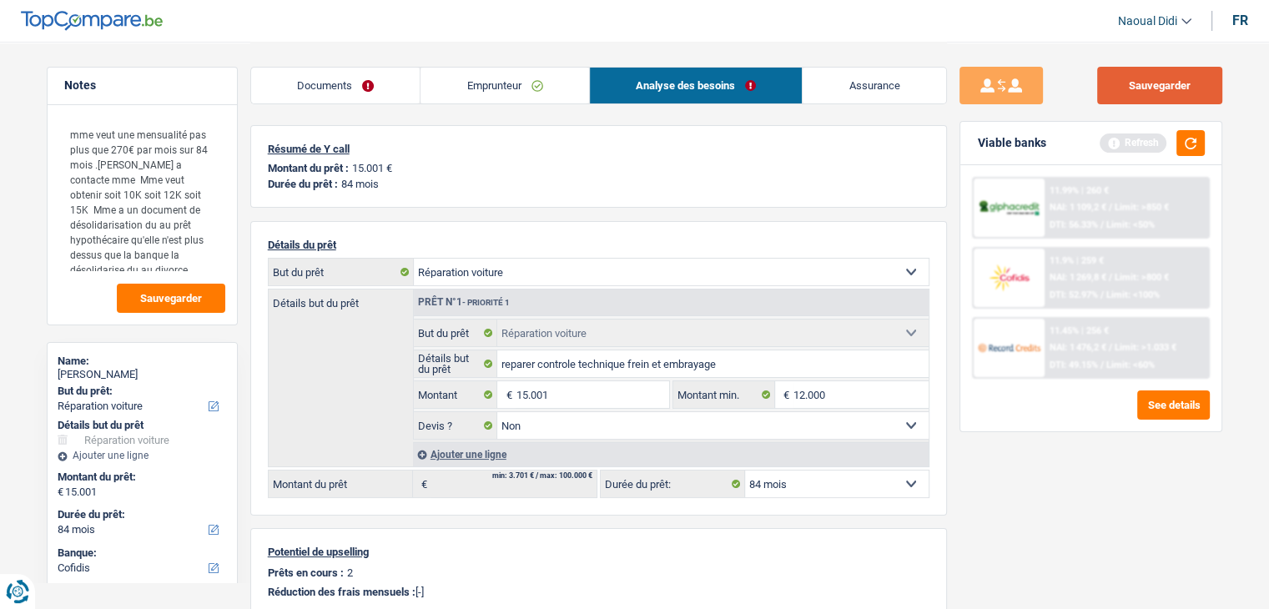
click at [1149, 96] on button "Sauvegarder" at bounding box center [1159, 86] width 125 height 38
click at [1198, 149] on button "button" at bounding box center [1191, 143] width 28 height 26
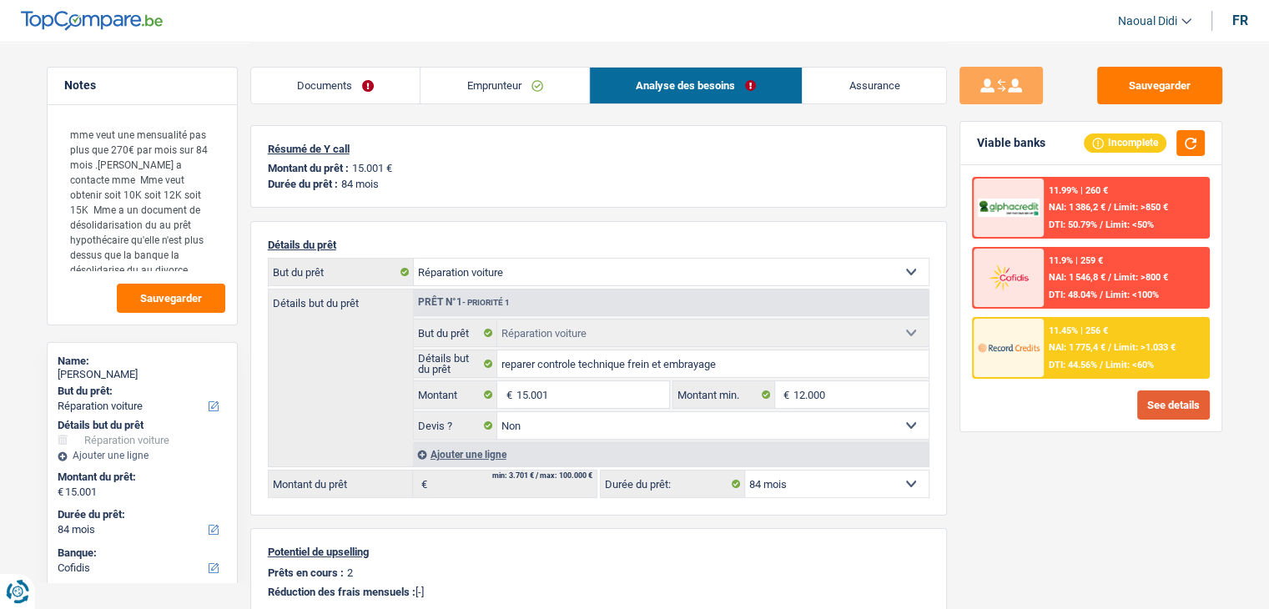
click at [1163, 411] on button "See details" at bounding box center [1174, 405] width 73 height 29
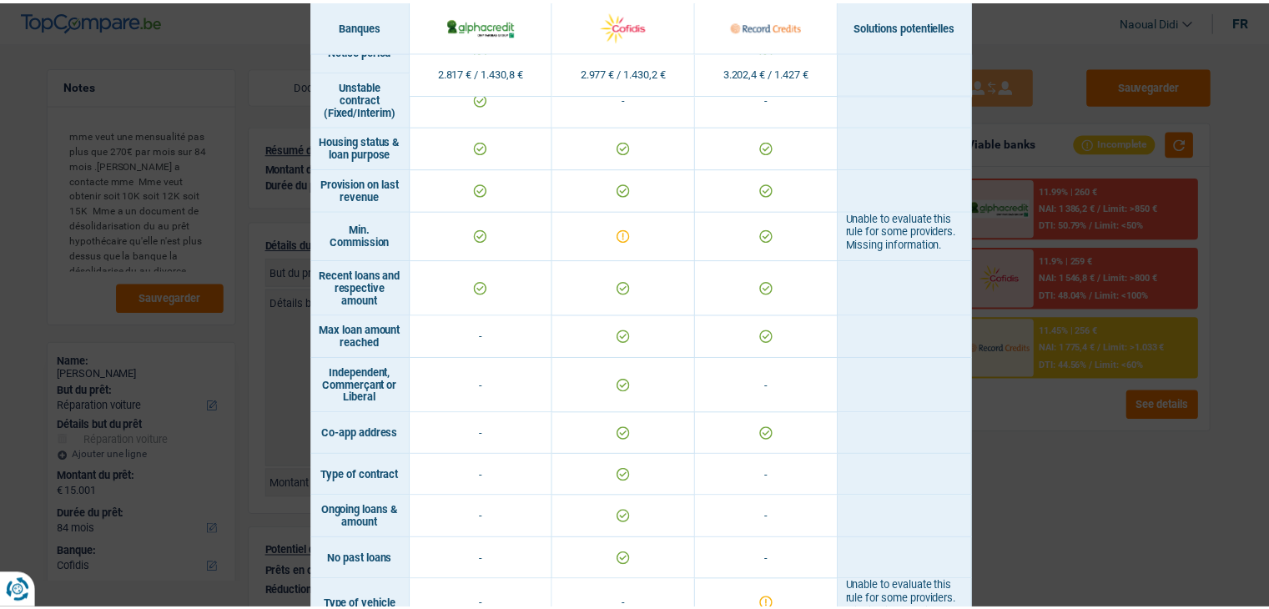
scroll to position [1242, 0]
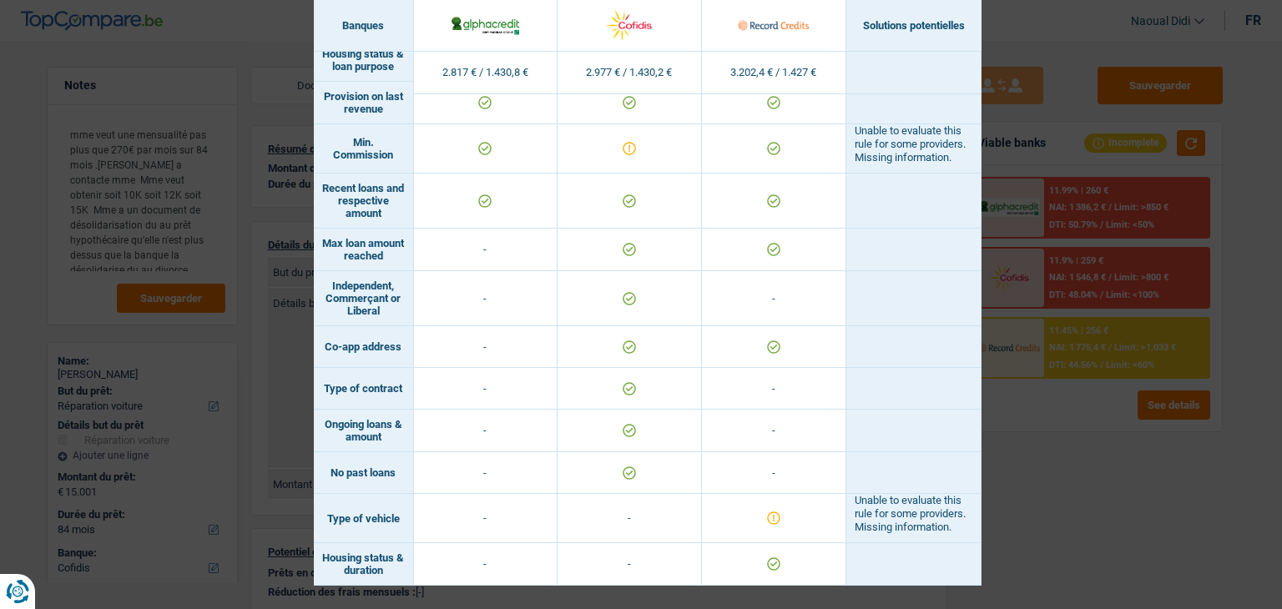
click at [1060, 490] on div "Banks conditions × Banques Solutions potentielles Revenus / Charges 2.817 € / 1…" at bounding box center [641, 304] width 1282 height 609
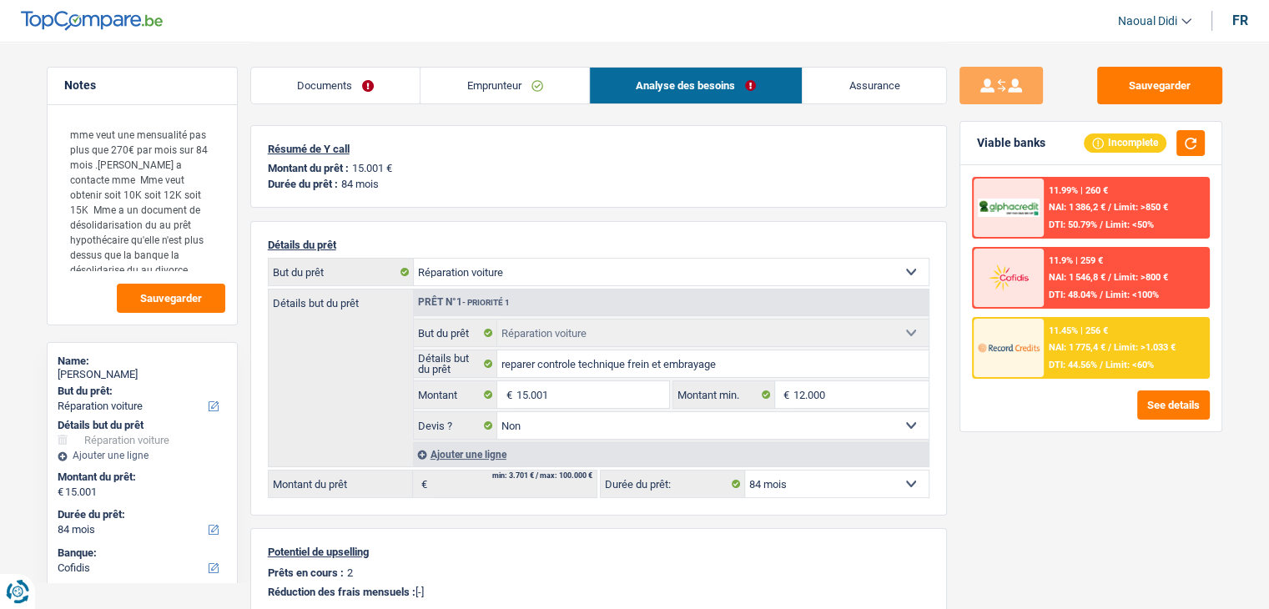
click at [1069, 363] on span "DTI: 44.56%" at bounding box center [1073, 365] width 48 height 11
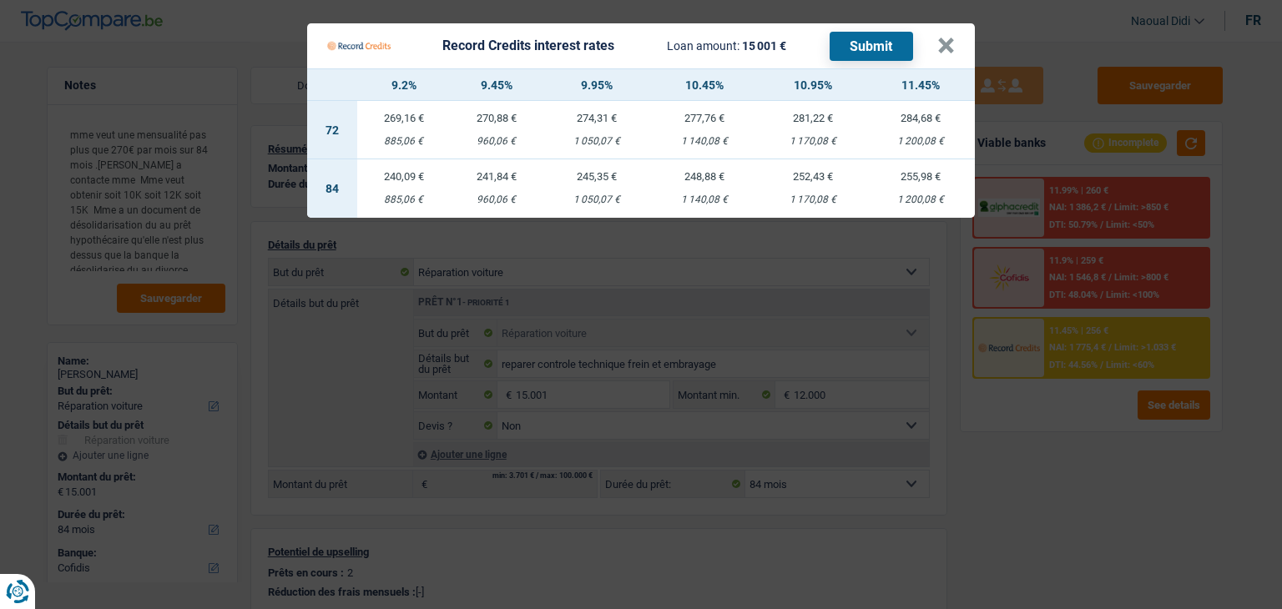
click at [710, 194] on div "1 140,08 €" at bounding box center [705, 199] width 108 height 11
select select "record credits"
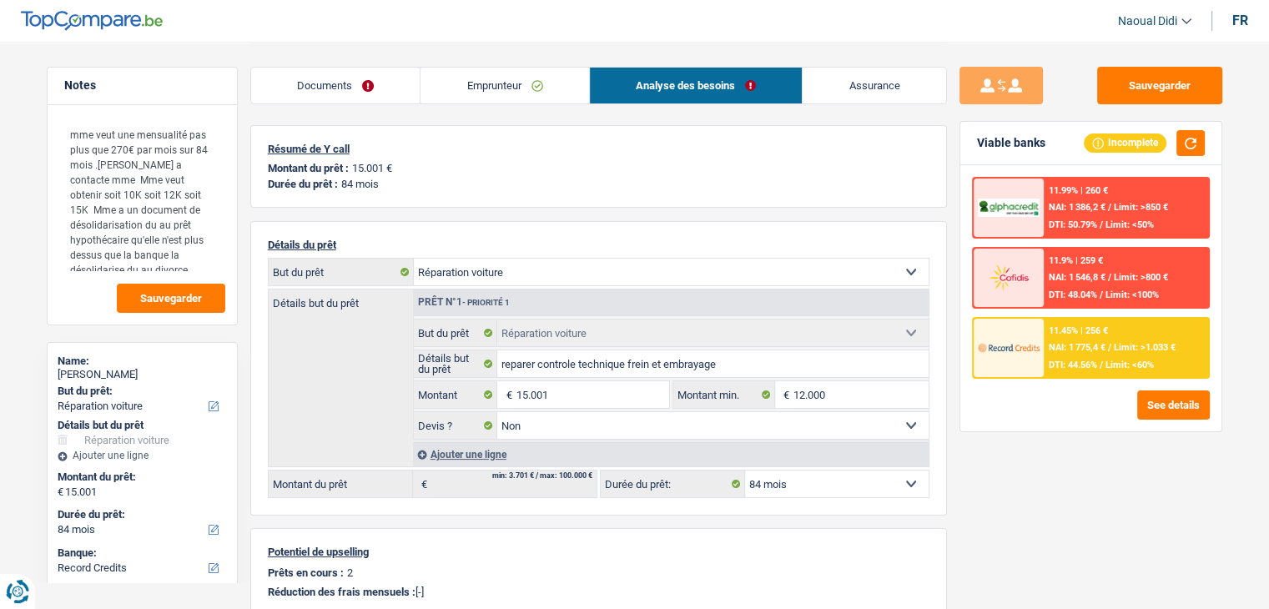
click at [1070, 325] on div "11.45% | 256 €" at bounding box center [1078, 330] width 59 height 11
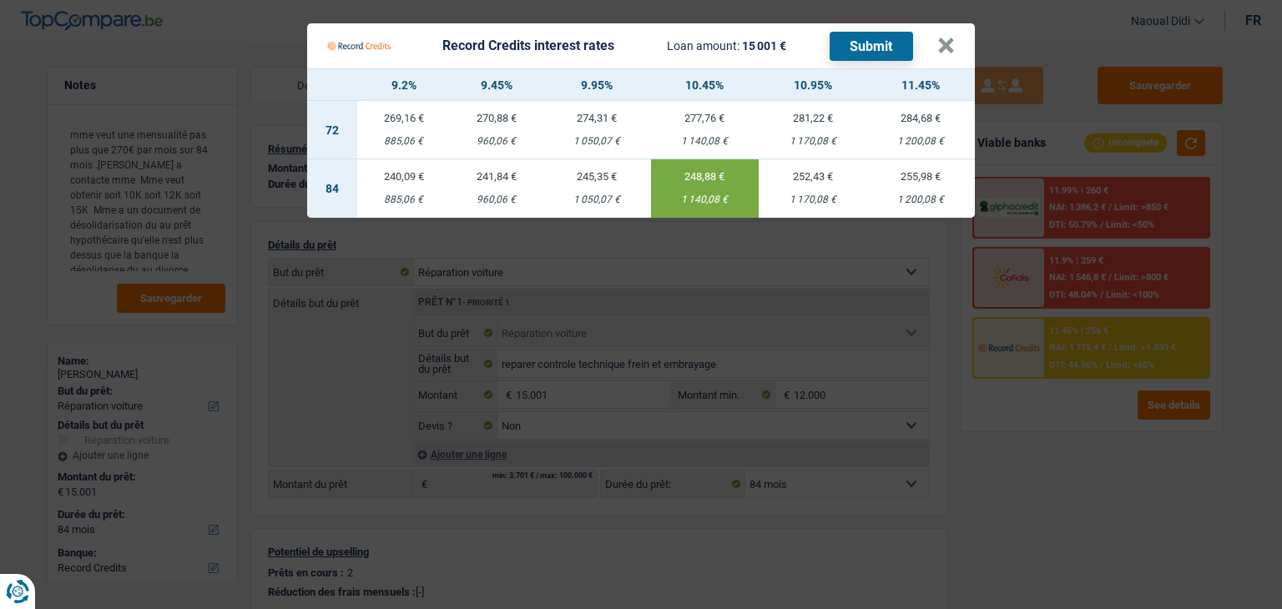
click at [606, 182] on td "245,35 € 1 050,07 €" at bounding box center [596, 188] width 108 height 58
type input "9,95"
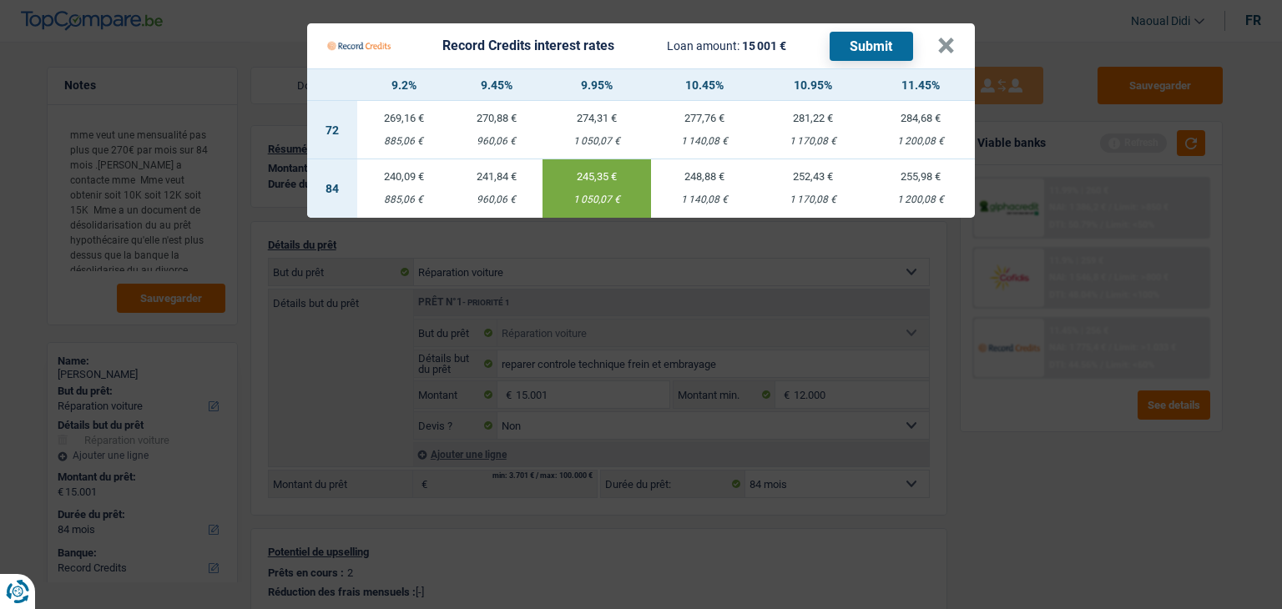
click at [889, 50] on button "Submit" at bounding box center [871, 46] width 83 height 29
click at [951, 48] on button "×" at bounding box center [946, 46] width 18 height 17
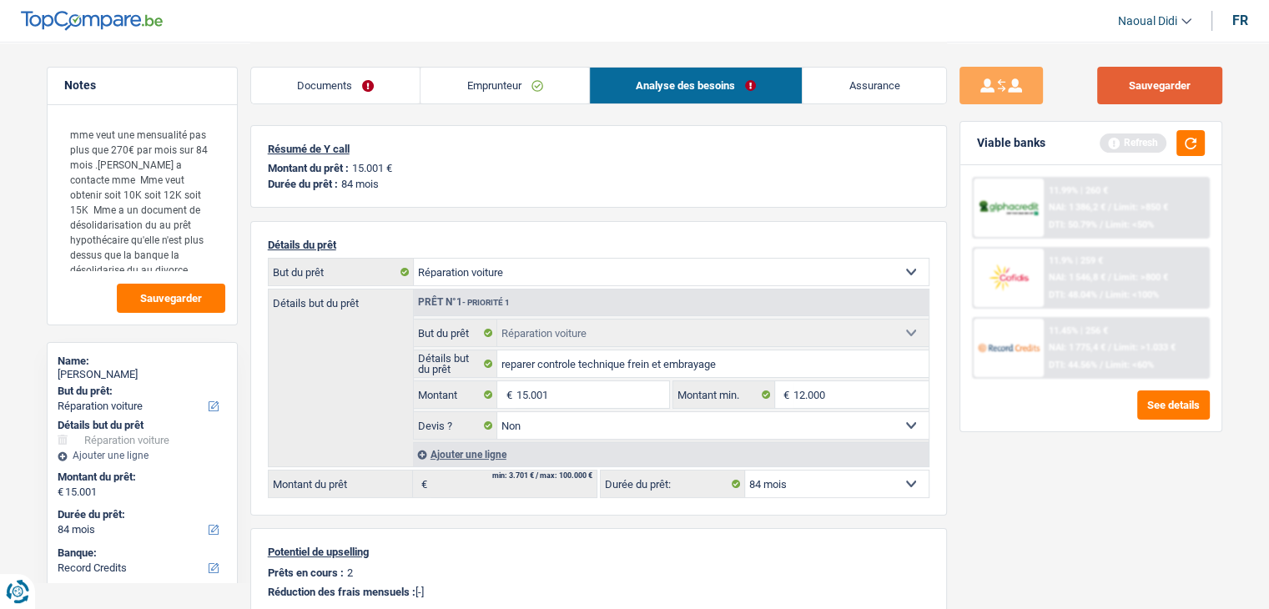
click at [1173, 91] on button "Sauvegarder" at bounding box center [1159, 86] width 125 height 38
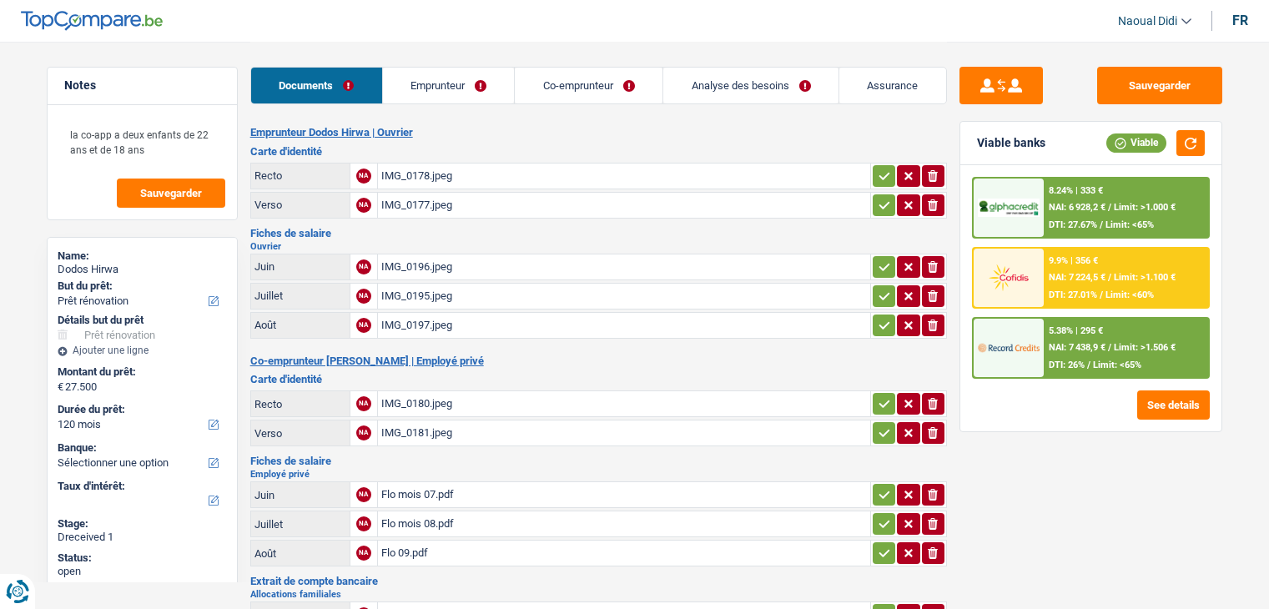
select select "renovation"
select select "120"
select select "coApplicant"
select select "renovation"
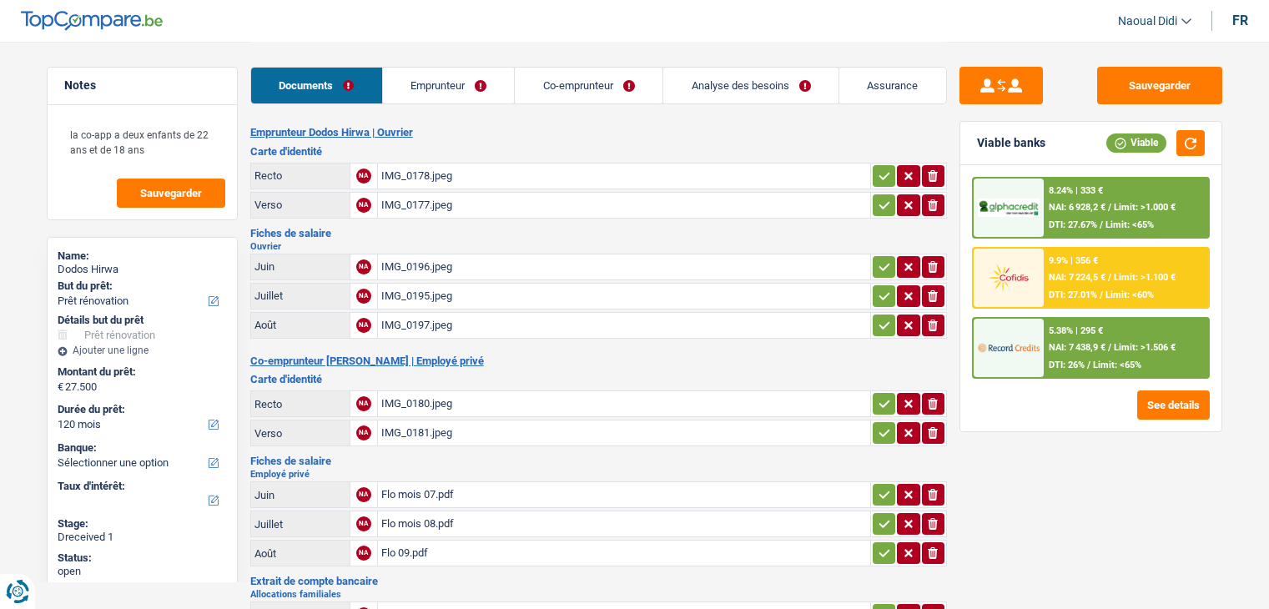
select select "renovation"
select select "120"
select select "coApplicant"
click at [880, 169] on icon "button" at bounding box center [884, 176] width 13 height 17
click at [878, 209] on icon "button" at bounding box center [884, 205] width 13 height 17
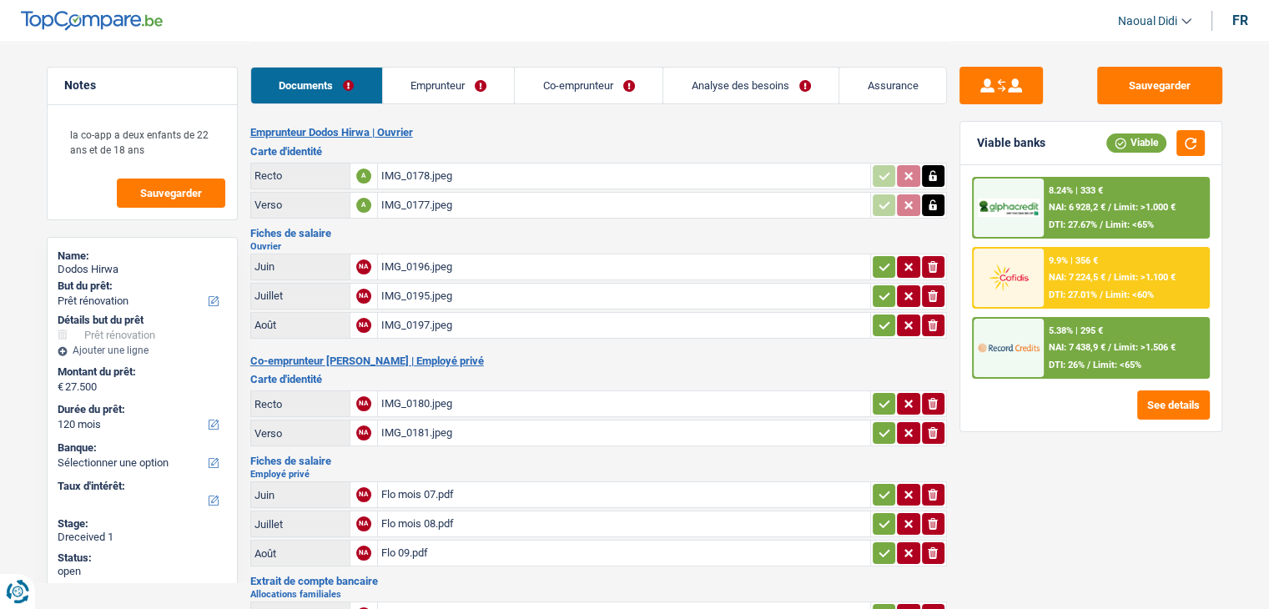
click at [878, 260] on icon "button" at bounding box center [884, 267] width 13 height 17
click at [879, 292] on icon "button" at bounding box center [884, 296] width 11 height 8
drag, startPoint x: 885, startPoint y: 314, endPoint x: 875, endPoint y: 390, distance: 76.7
click at [882, 317] on icon "button" at bounding box center [884, 325] width 13 height 17
drag, startPoint x: 876, startPoint y: 399, endPoint x: 878, endPoint y: 410, distance: 11.0
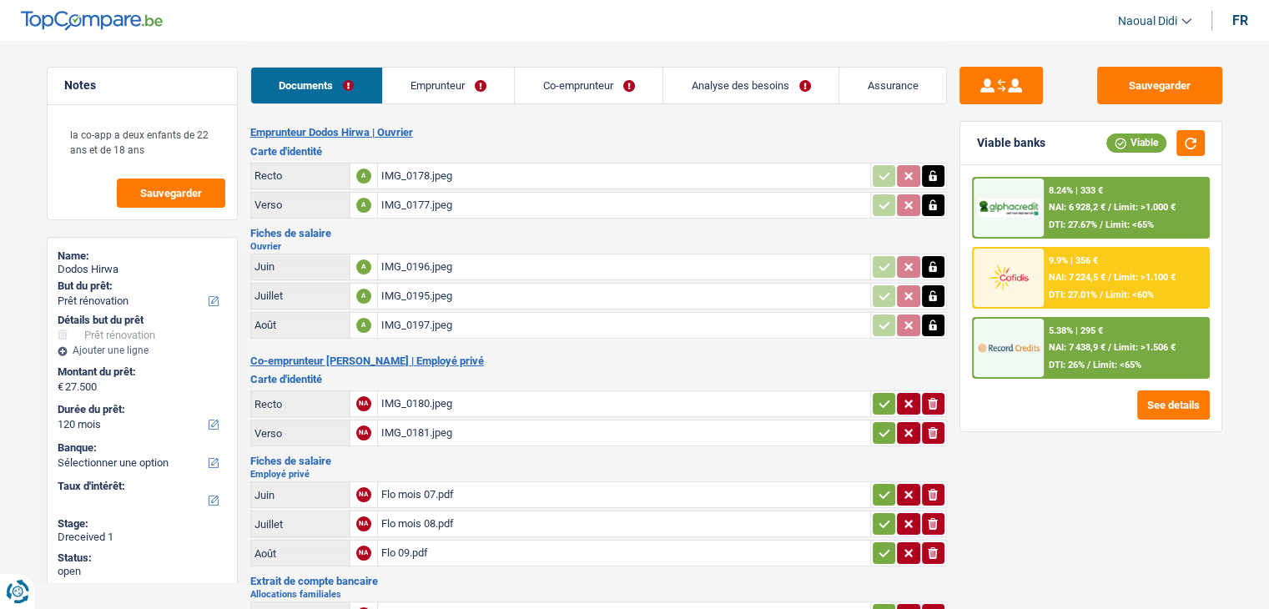
click at [878, 403] on icon "button" at bounding box center [884, 404] width 13 height 17
click at [882, 425] on icon "button" at bounding box center [884, 433] width 13 height 17
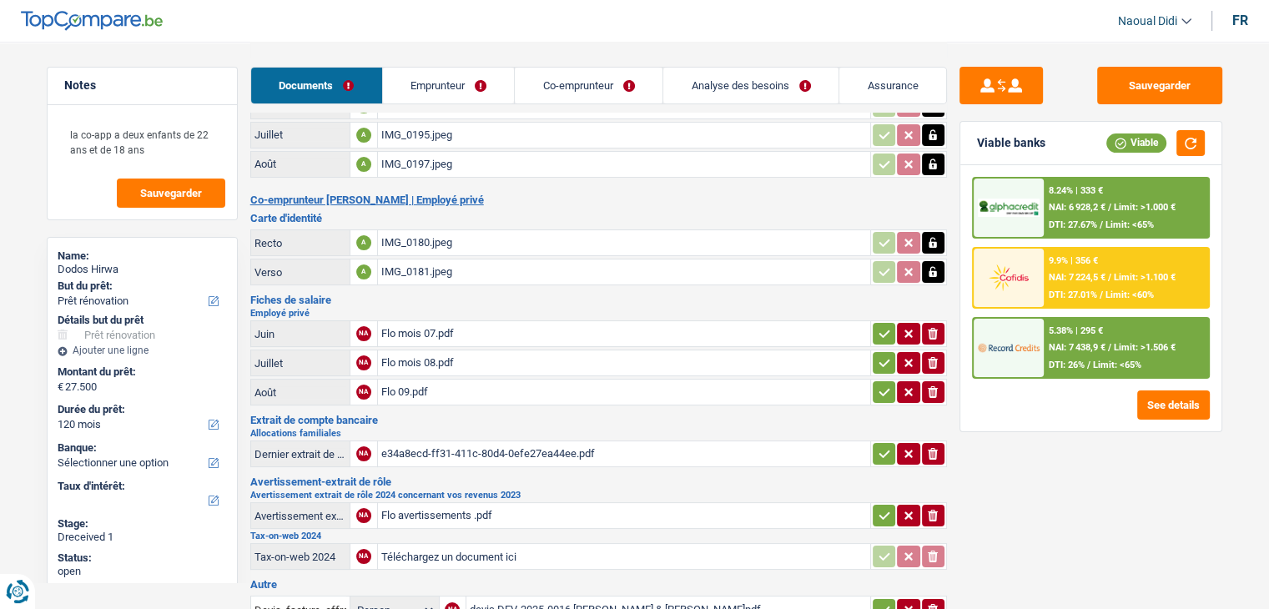
scroll to position [167, 0]
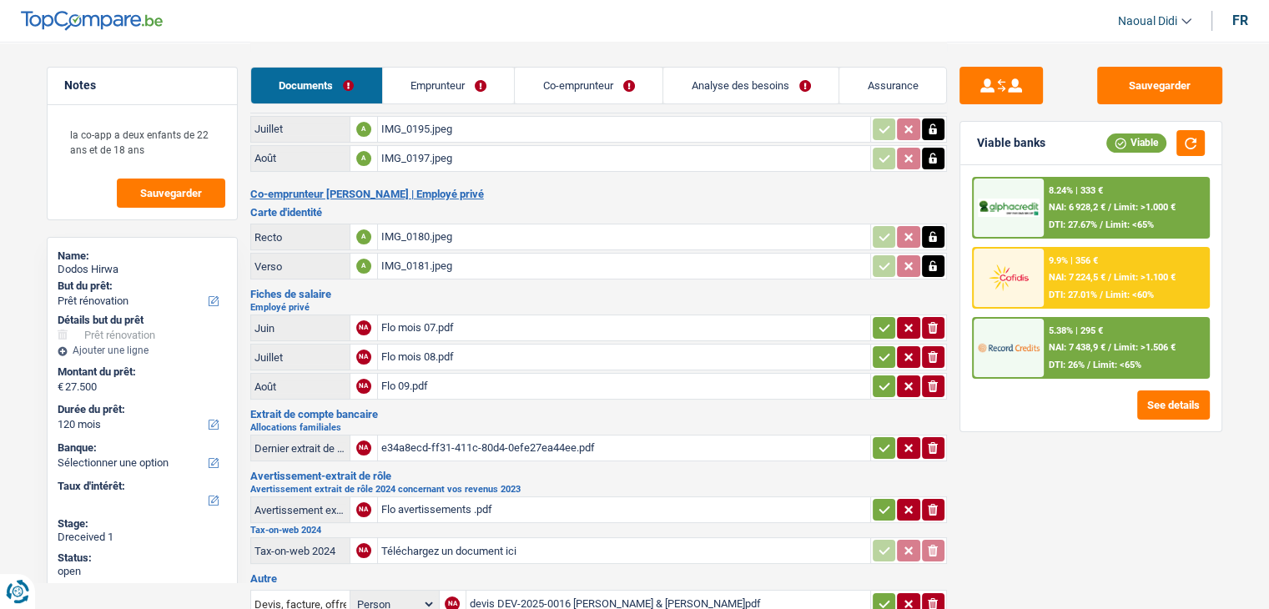
click at [878, 320] on icon "button" at bounding box center [884, 328] width 13 height 17
click at [878, 349] on icon "button" at bounding box center [884, 357] width 13 height 17
click at [880, 383] on icon "button" at bounding box center [884, 387] width 11 height 8
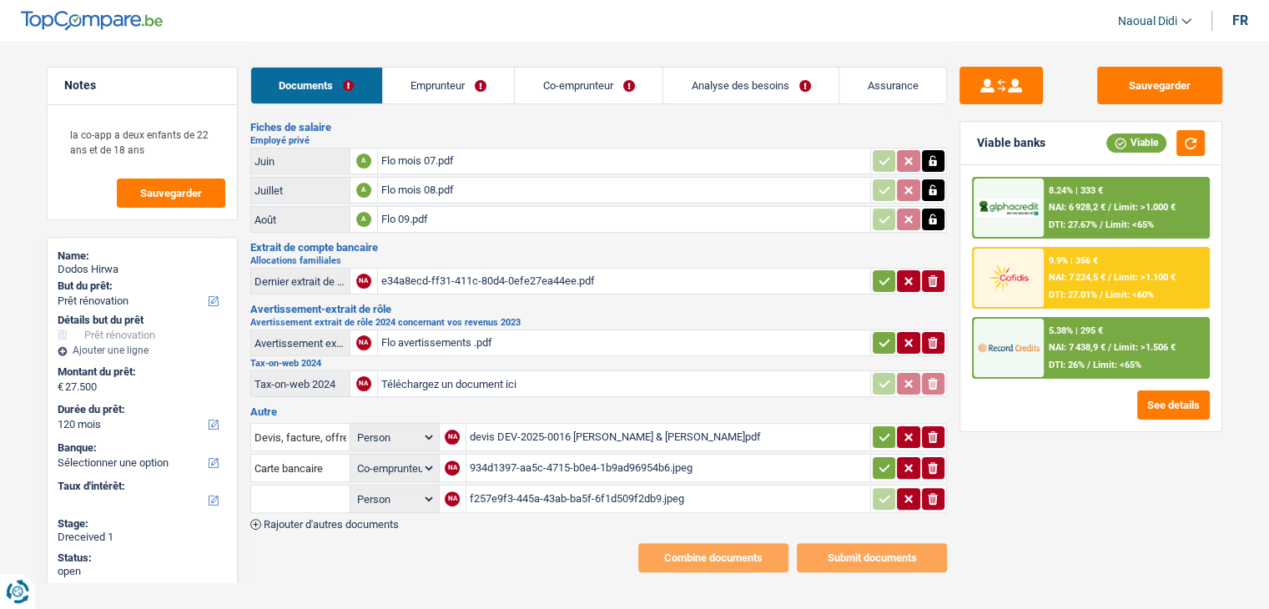
click at [880, 273] on icon "button" at bounding box center [884, 281] width 13 height 17
click at [880, 335] on icon "button" at bounding box center [884, 343] width 13 height 17
click at [882, 429] on icon "button" at bounding box center [884, 437] width 13 height 17
click at [880, 460] on icon "button" at bounding box center [884, 468] width 13 height 17
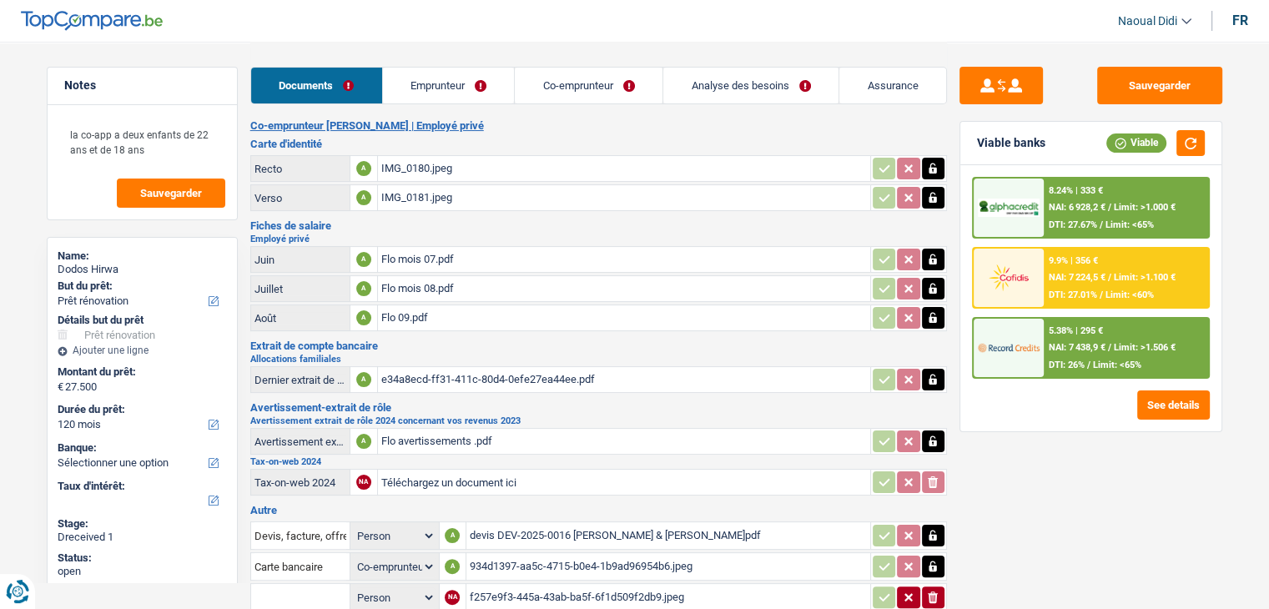
scroll to position [0, 0]
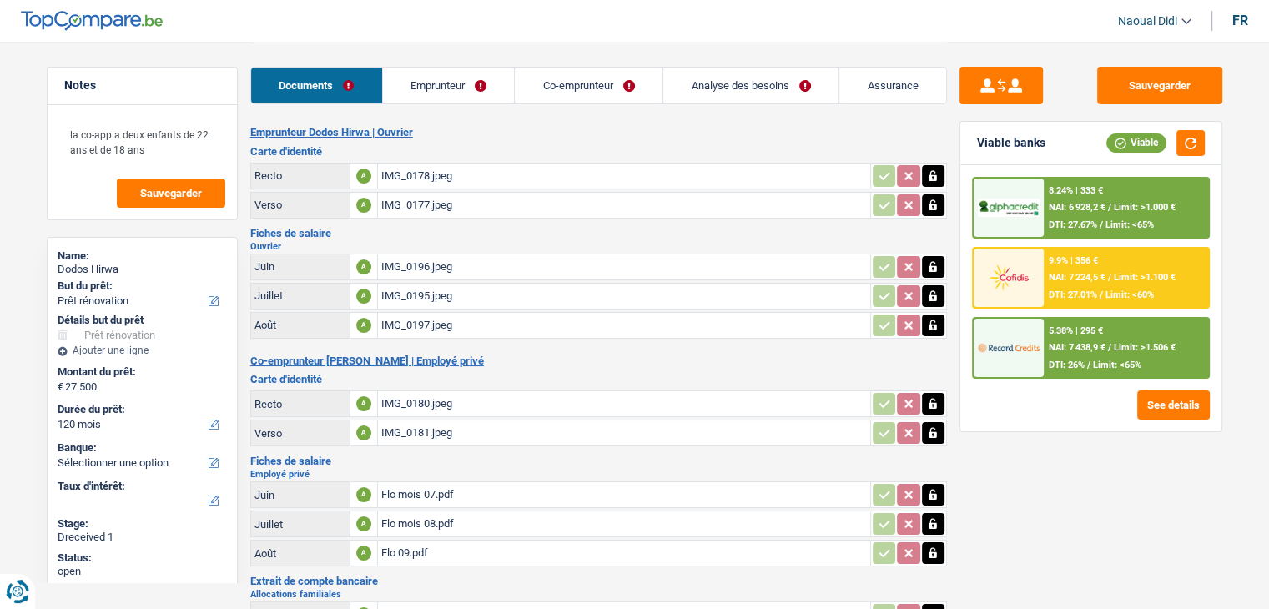
click at [427, 81] on link "Emprunteur" at bounding box center [449, 86] width 132 height 36
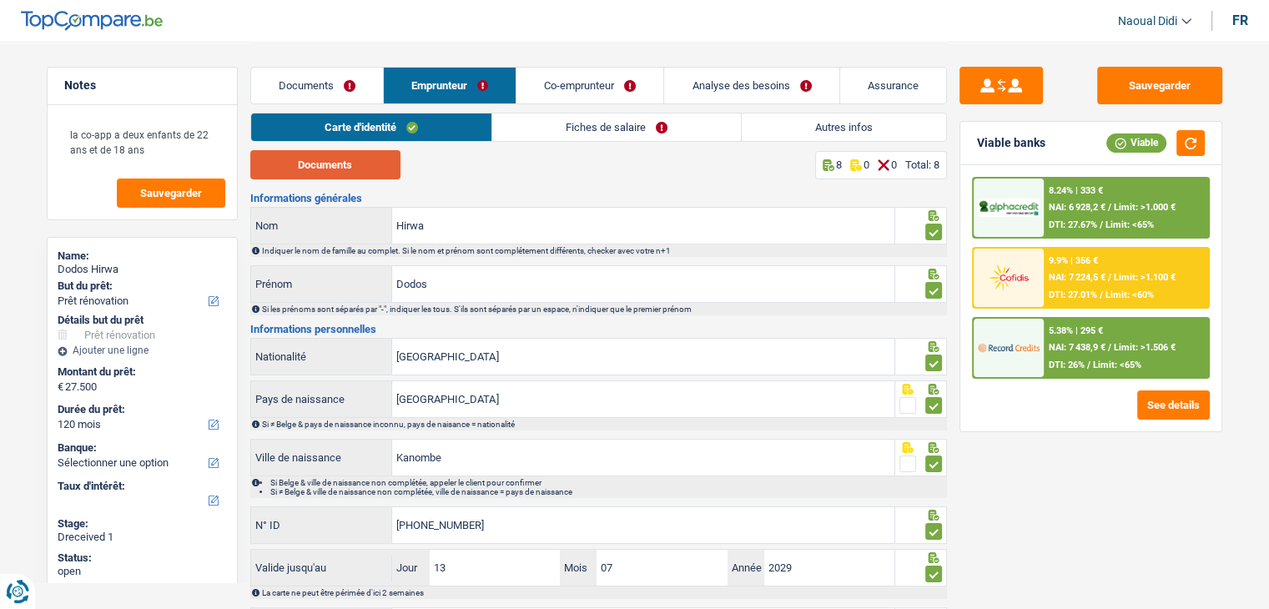
click at [326, 162] on button "Documents" at bounding box center [325, 164] width 150 height 29
click at [346, 80] on link "Documents" at bounding box center [317, 86] width 132 height 36
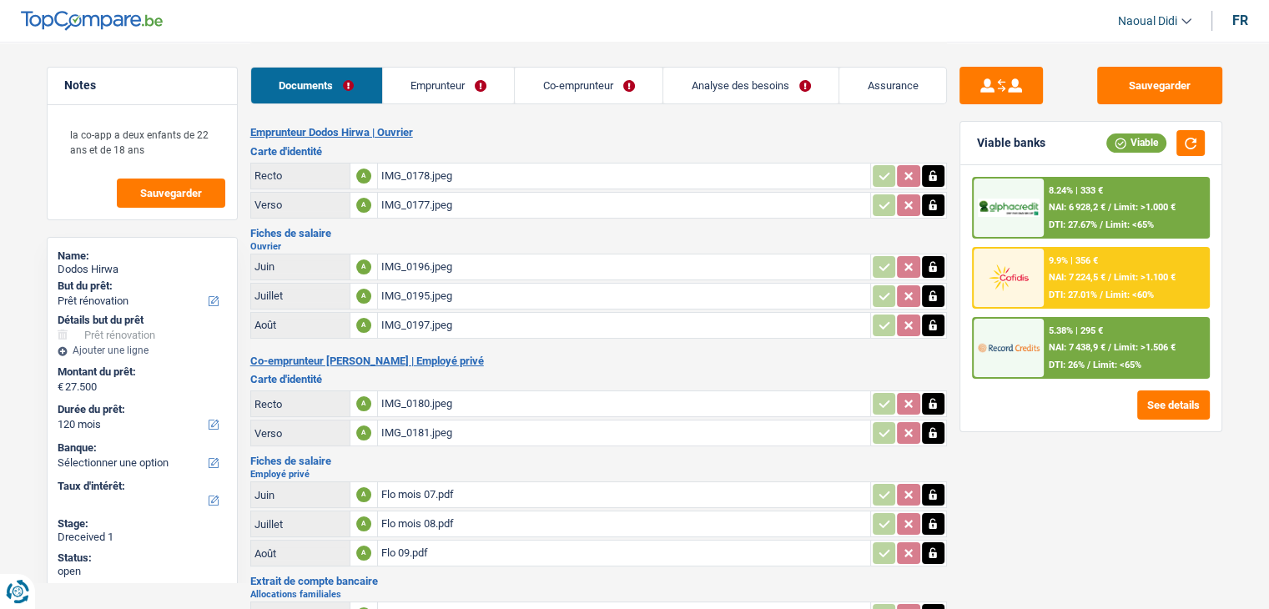
click at [443, 98] on link "Emprunteur" at bounding box center [449, 86] width 132 height 36
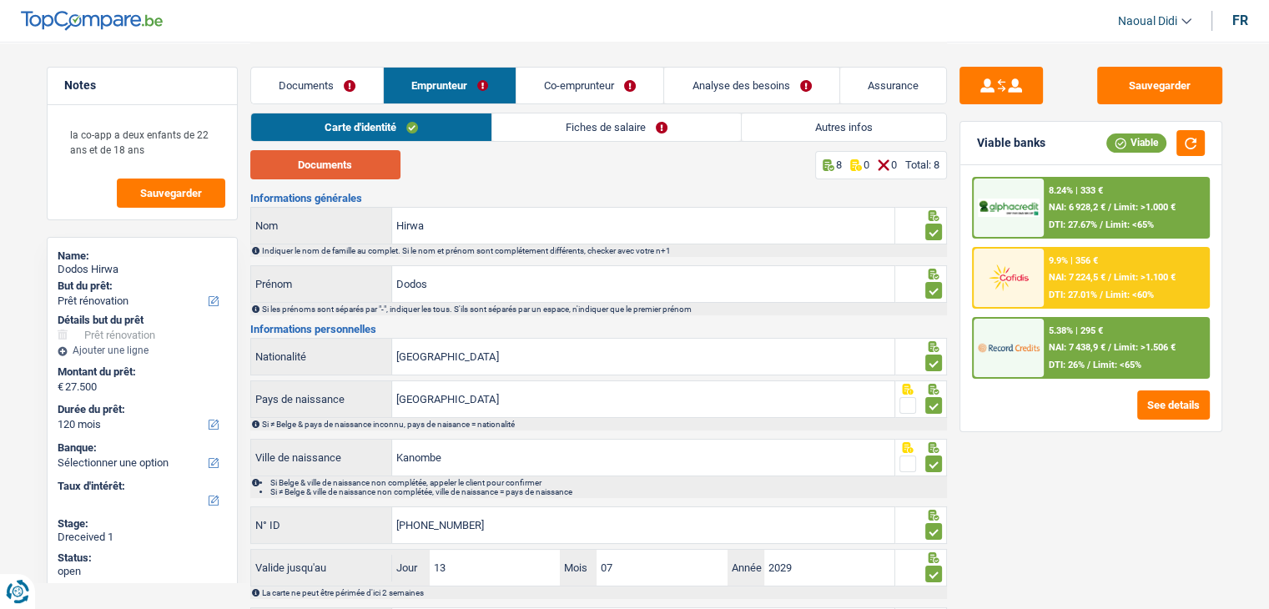
click at [345, 162] on button "Documents" at bounding box center [325, 164] width 150 height 29
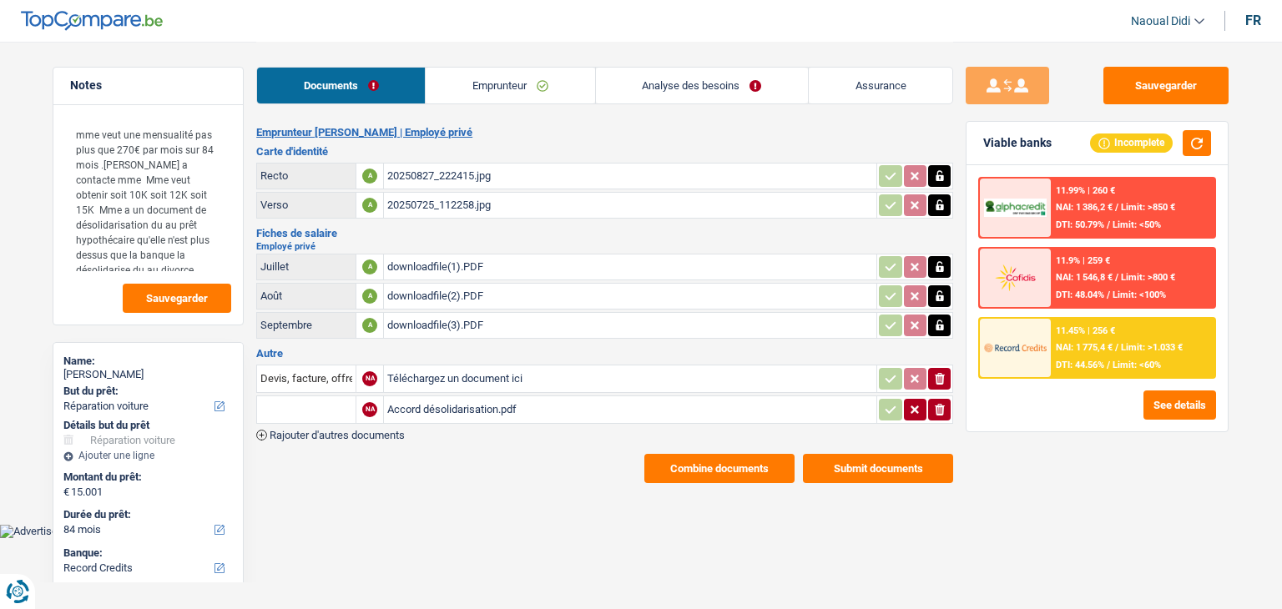
select select "carRepair"
select select "84"
select select "record credits"
select select "carRepair"
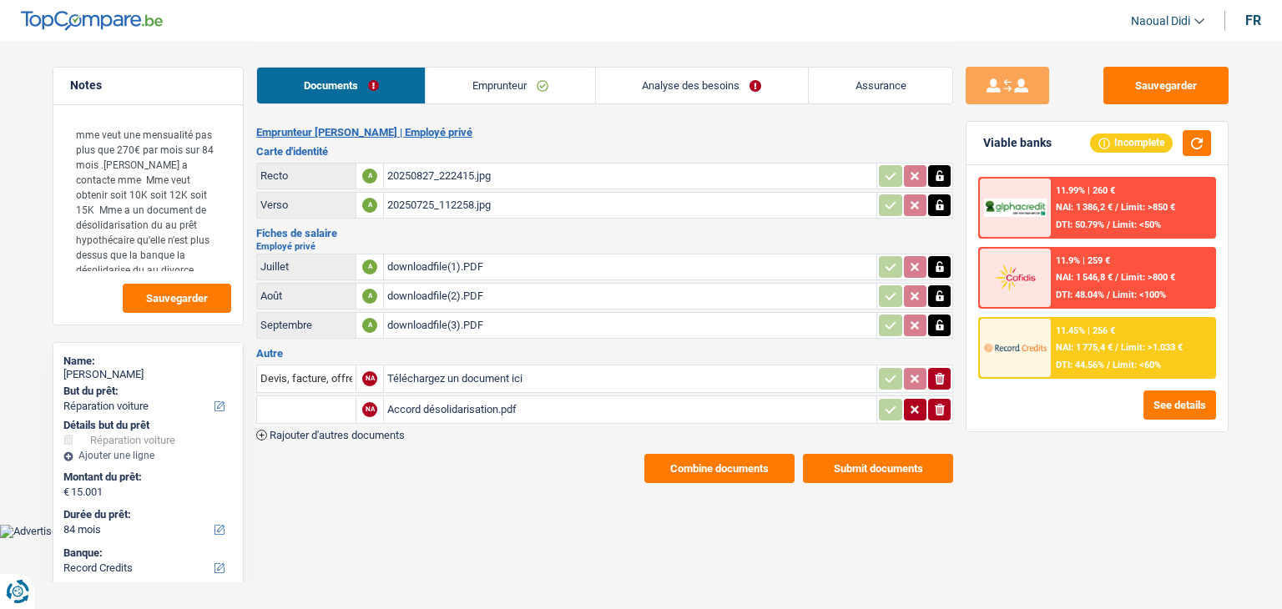
select select "carRepair"
select select "false"
select select "84"
click at [658, 94] on link "Analyse des besoins" at bounding box center [702, 86] width 212 height 36
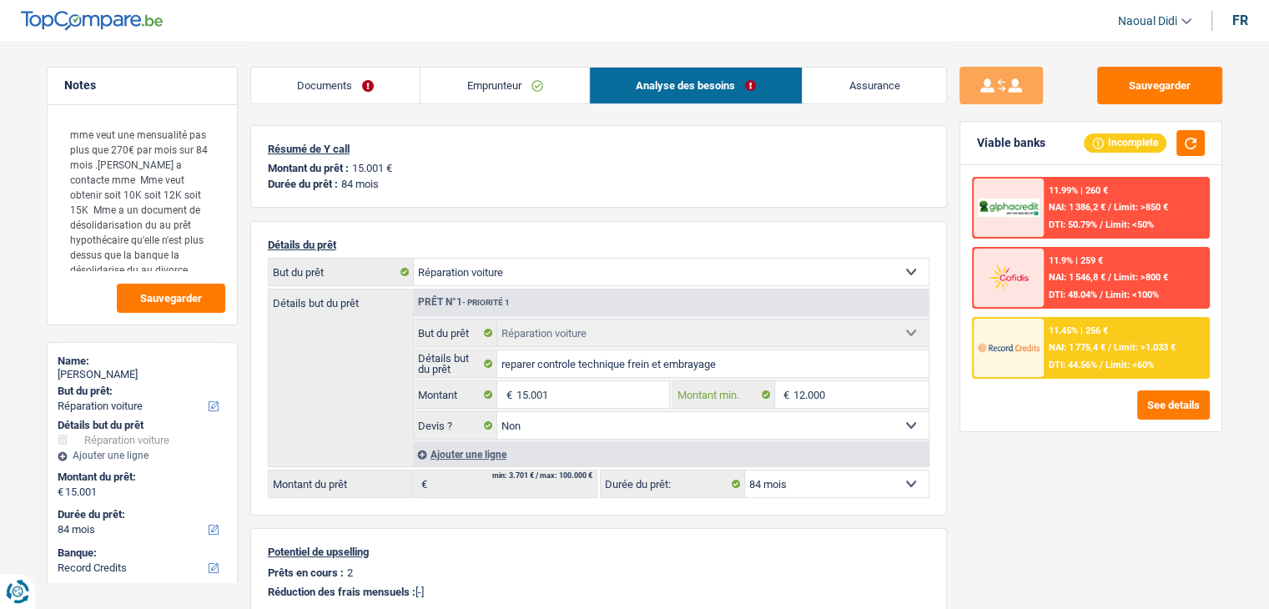
click at [838, 390] on input "12.000" at bounding box center [861, 394] width 135 height 27
click at [527, 391] on input "15.001" at bounding box center [592, 394] width 153 height 27
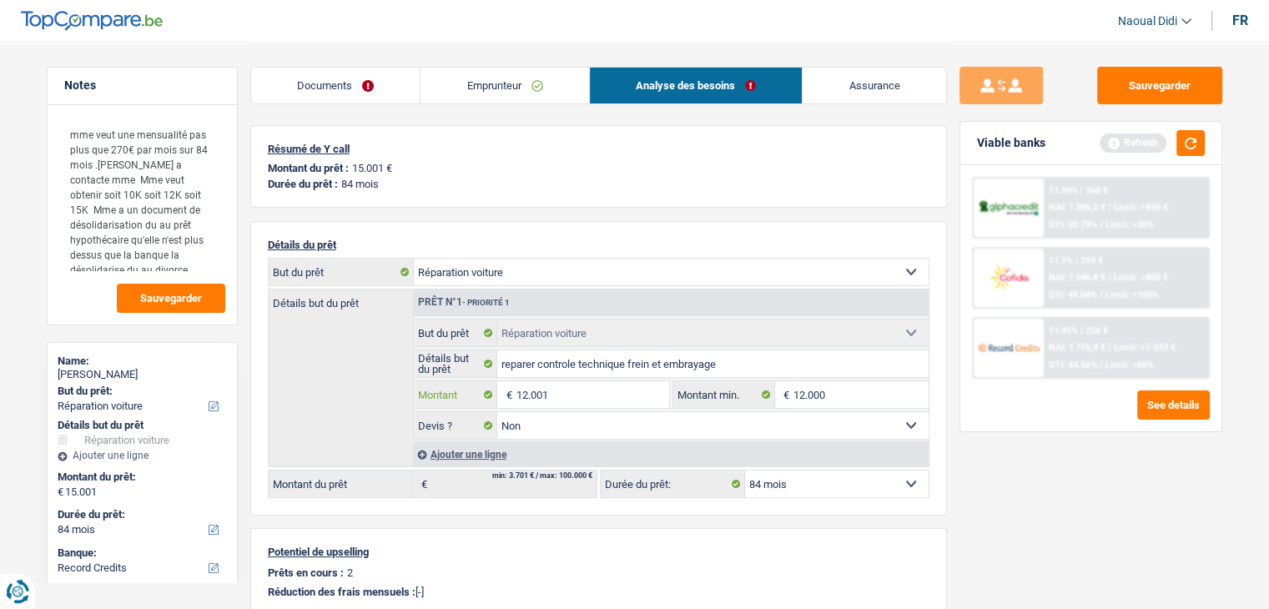
click at [564, 394] on input "12.001" at bounding box center [592, 394] width 153 height 27
type input "12.000"
select select "60"
type input "12.000"
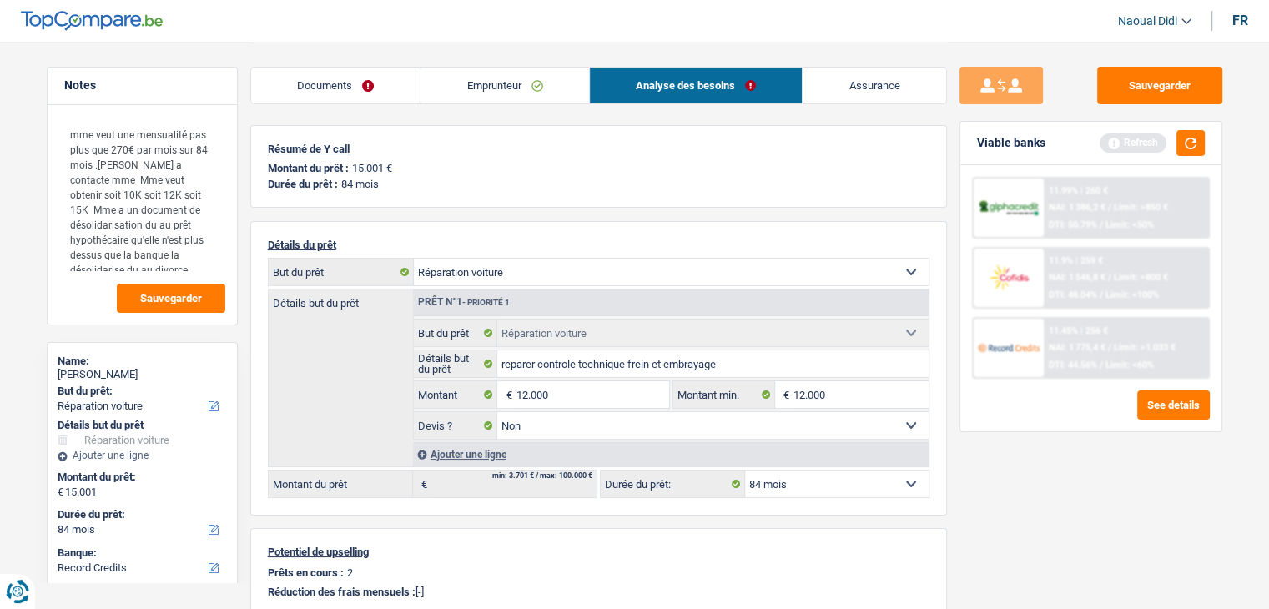
select select "60"
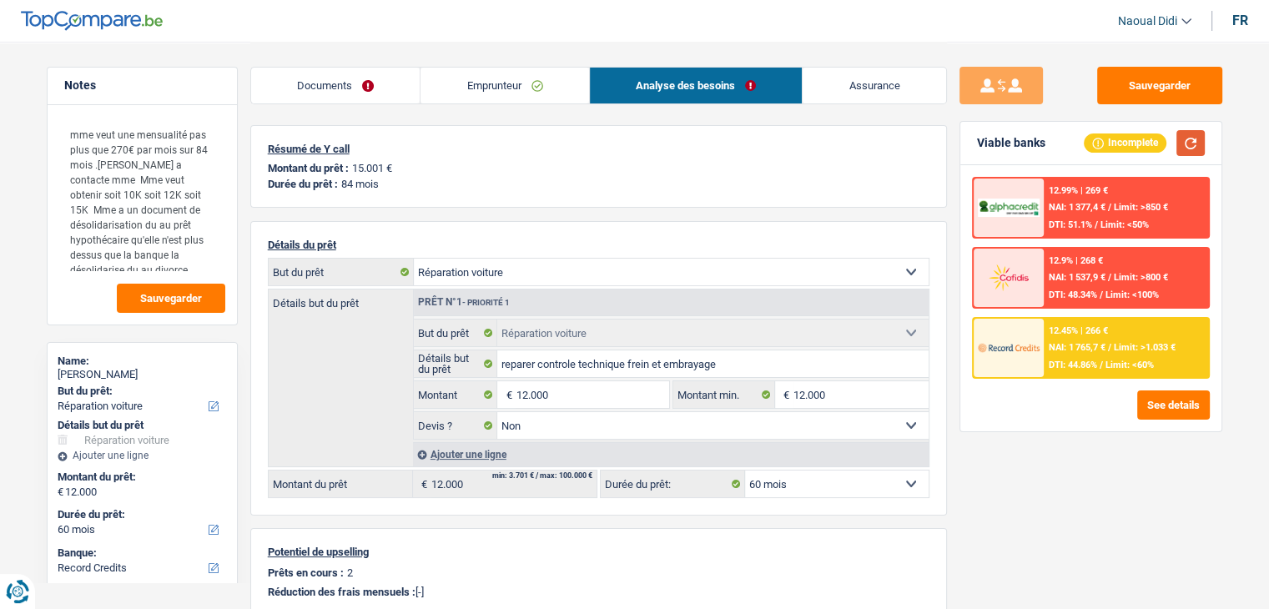
click at [1185, 139] on button "button" at bounding box center [1191, 143] width 28 height 26
